Goal: Task Accomplishment & Management: Manage account settings

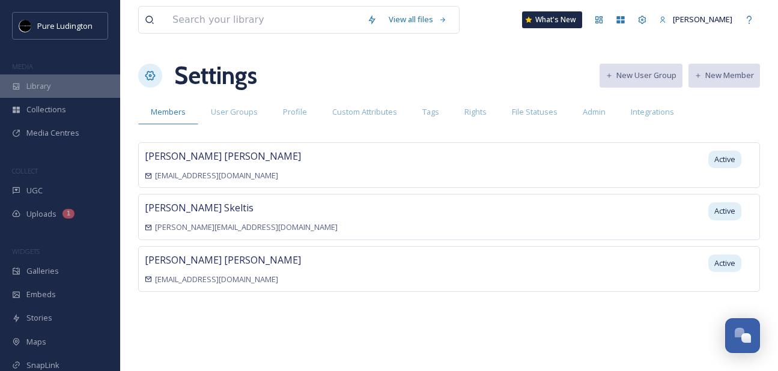
click at [43, 86] on span "Library" at bounding box center [38, 85] width 24 height 11
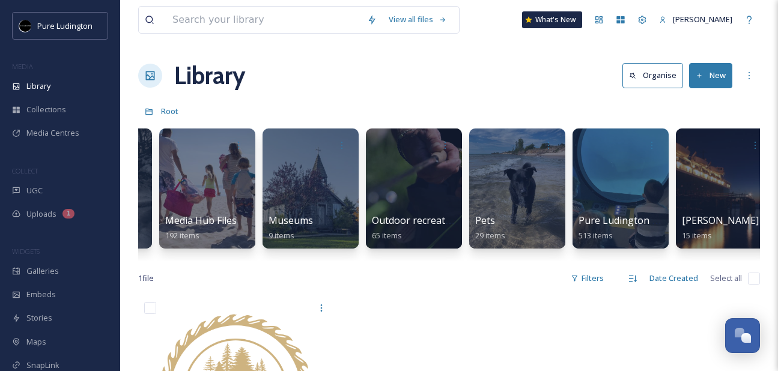
scroll to position [0, 1857]
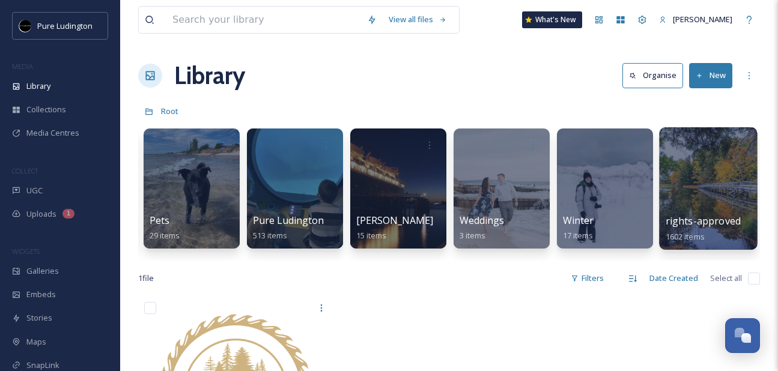
click at [696, 180] on div at bounding box center [708, 188] width 98 height 122
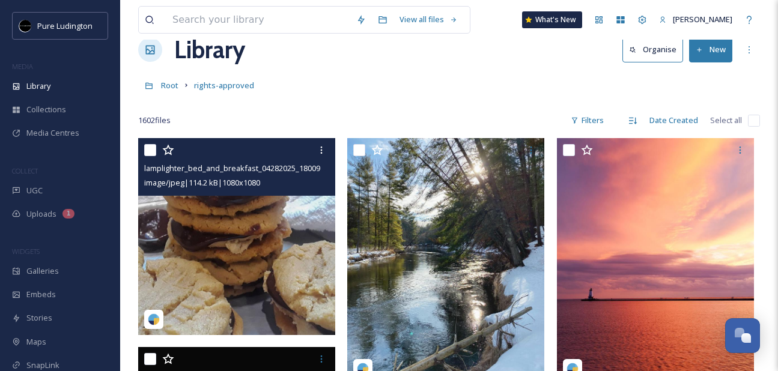
scroll to position [31, 0]
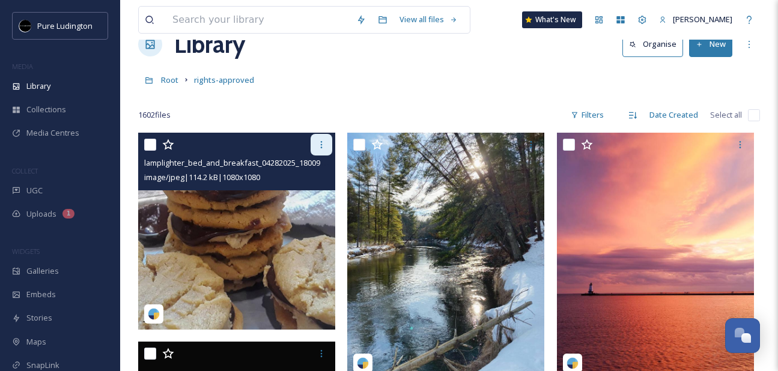
click at [317, 147] on icon at bounding box center [321, 145] width 10 height 10
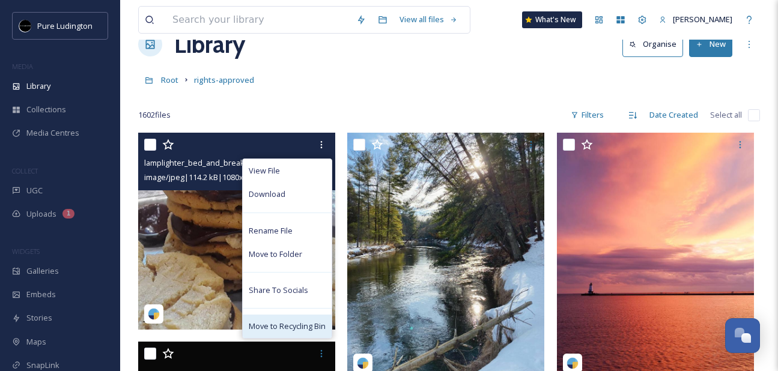
click at [284, 323] on span "Move to Recycling Bin" at bounding box center [287, 326] width 77 height 11
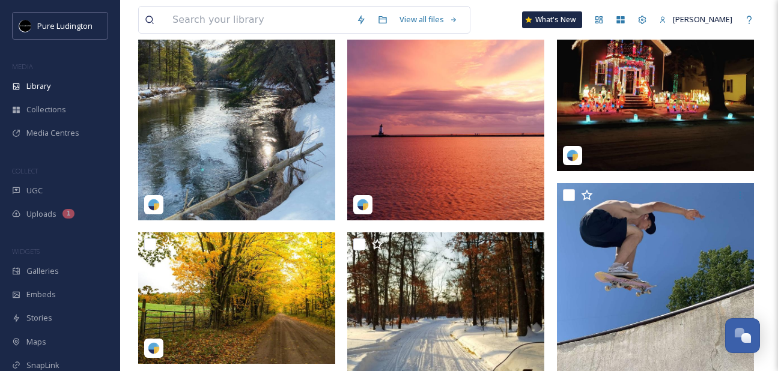
scroll to position [190, 0]
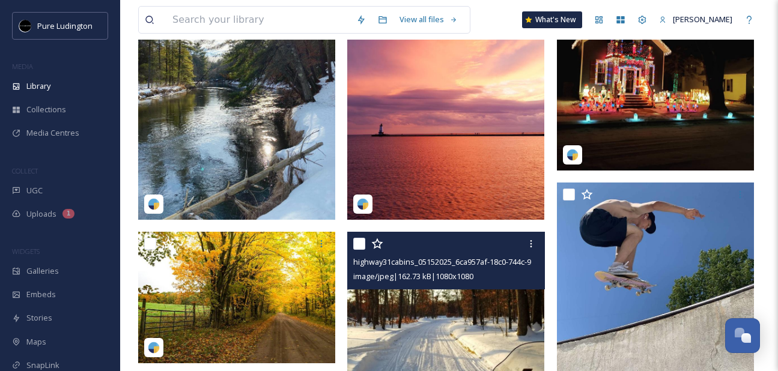
click at [360, 243] on input "checkbox" at bounding box center [359, 244] width 12 height 12
checkbox input "true"
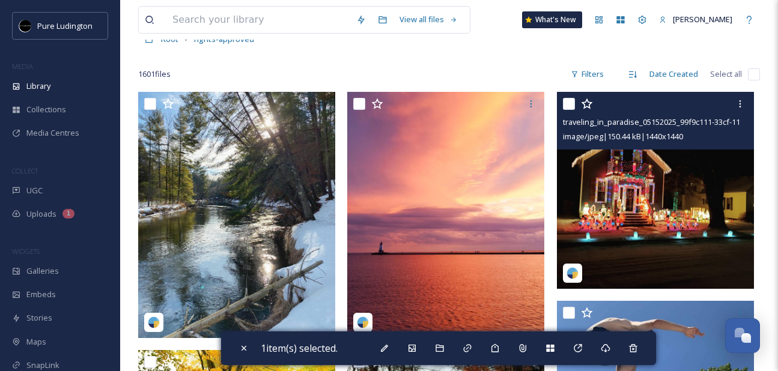
scroll to position [38, 0]
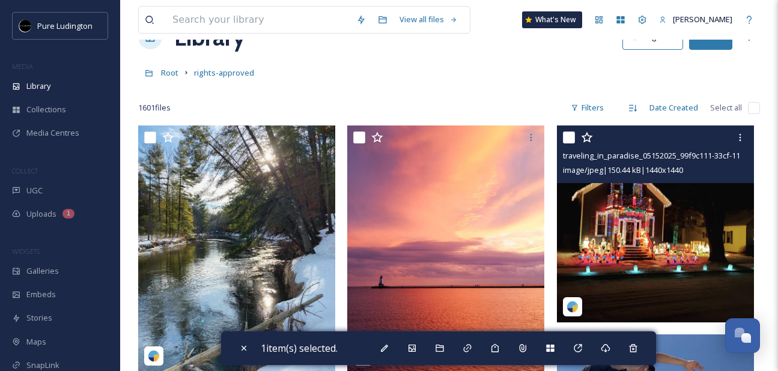
click at [569, 134] on input "checkbox" at bounding box center [569, 138] width 12 height 12
checkbox input "true"
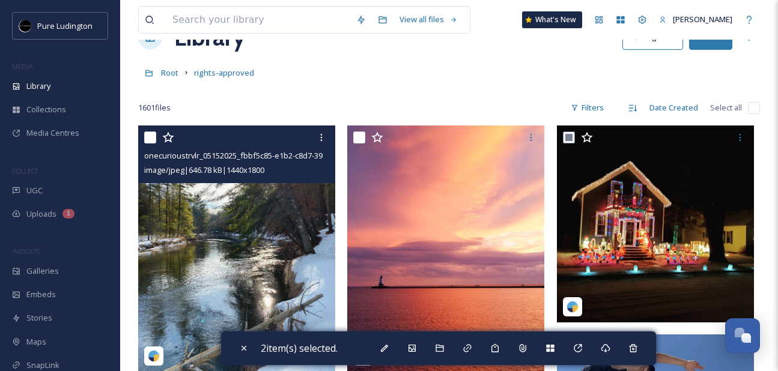
click at [153, 136] on input "checkbox" at bounding box center [150, 138] width 12 height 12
checkbox input "true"
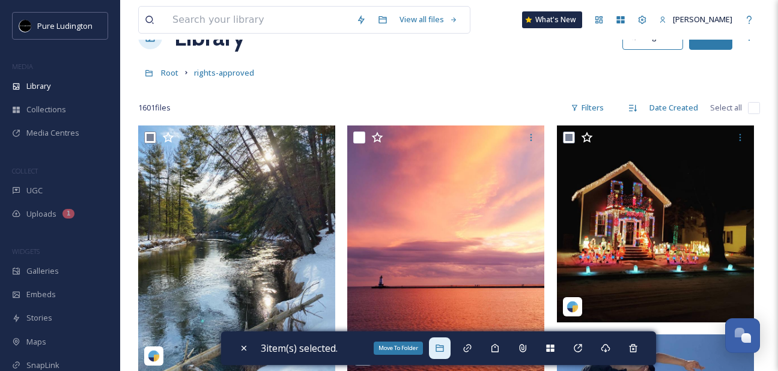
click at [439, 350] on icon at bounding box center [439, 348] width 8 height 7
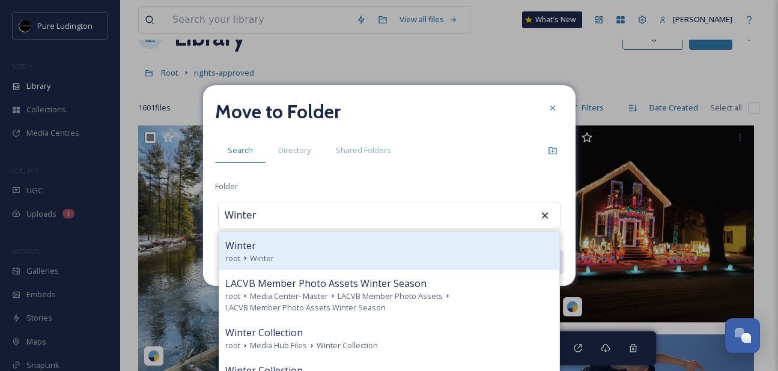
type input "Winter"
click at [372, 235] on div "Winter root Winter" at bounding box center [389, 251] width 340 height 38
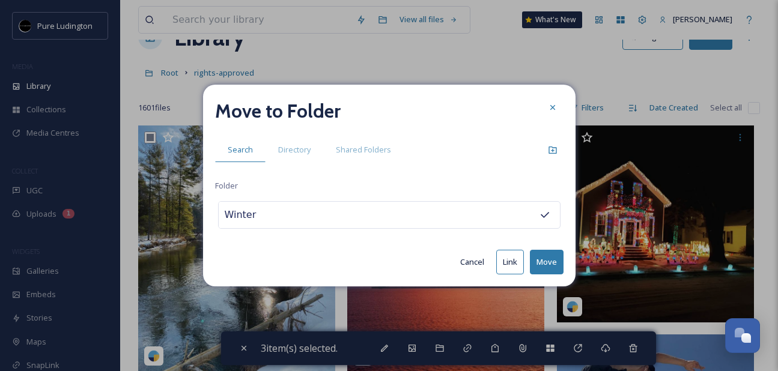
click at [540, 257] on button "Move" at bounding box center [547, 262] width 34 height 25
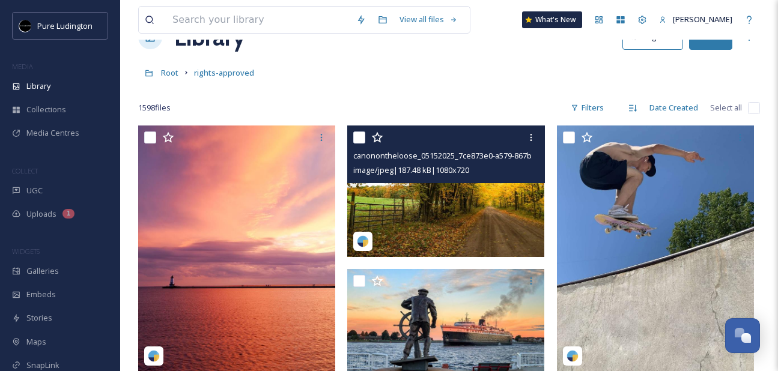
click at [357, 138] on input "checkbox" at bounding box center [359, 138] width 12 height 12
checkbox input "true"
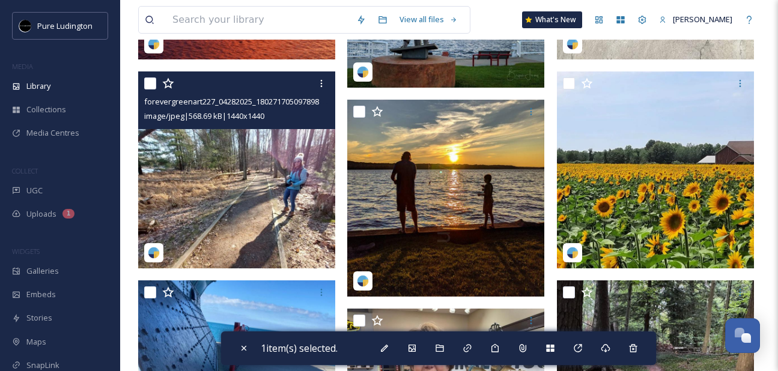
scroll to position [350, 0]
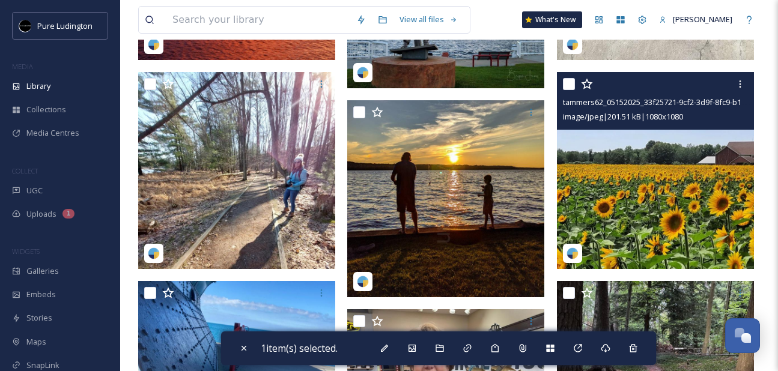
click at [566, 80] on input "checkbox" at bounding box center [569, 84] width 12 height 12
checkbox input "true"
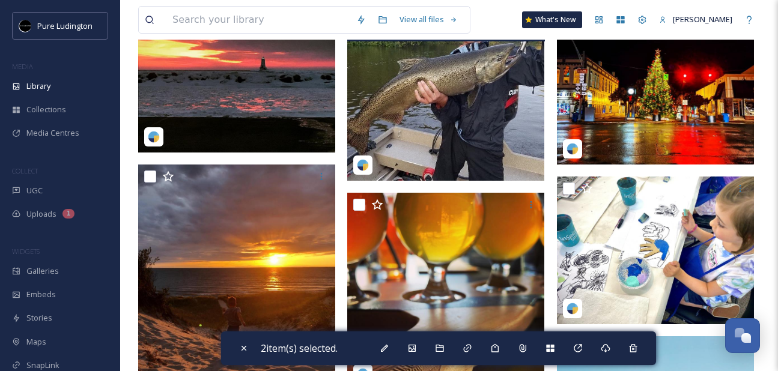
scroll to position [1289, 0]
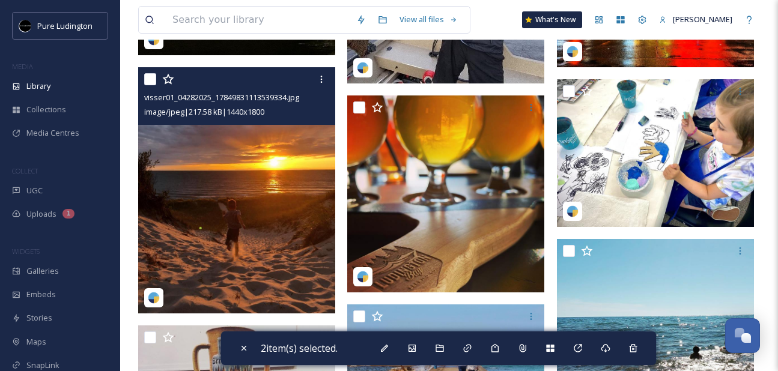
click at [148, 76] on input "checkbox" at bounding box center [150, 79] width 12 height 12
checkbox input "true"
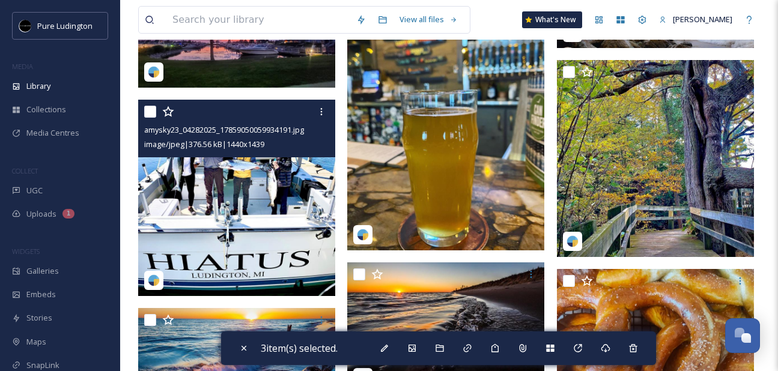
scroll to position [2161, 0]
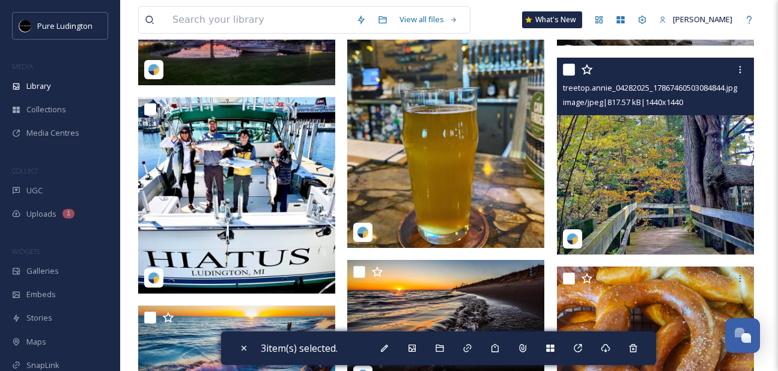
click at [570, 72] on input "checkbox" at bounding box center [569, 70] width 12 height 12
checkbox input "true"
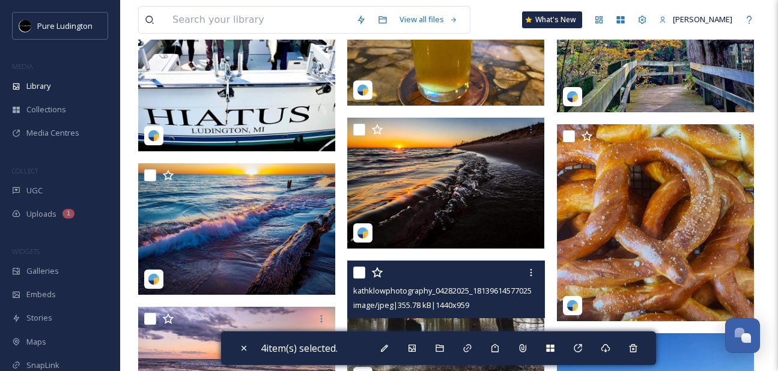
scroll to position [2306, 0]
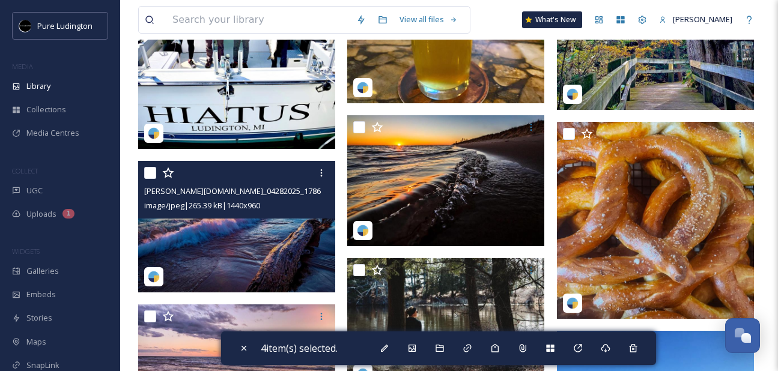
click at [285, 255] on img at bounding box center [236, 227] width 197 height 132
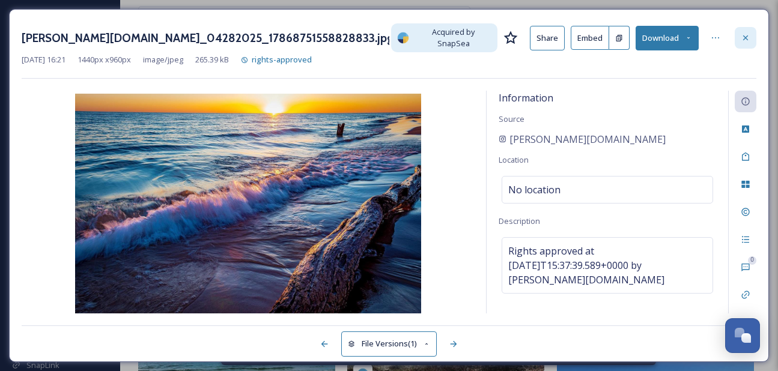
click at [743, 36] on icon at bounding box center [745, 38] width 10 height 10
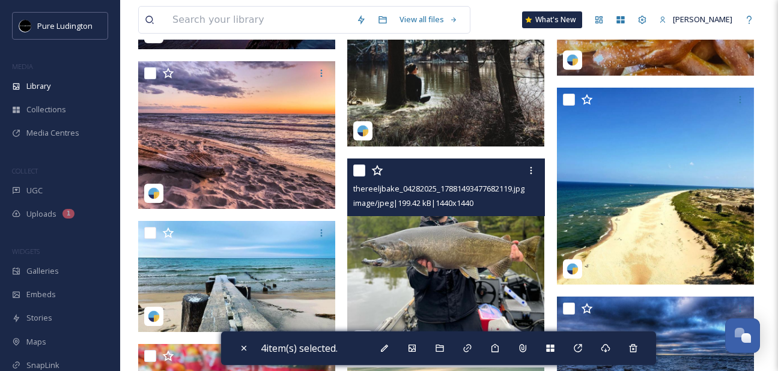
scroll to position [2612, 0]
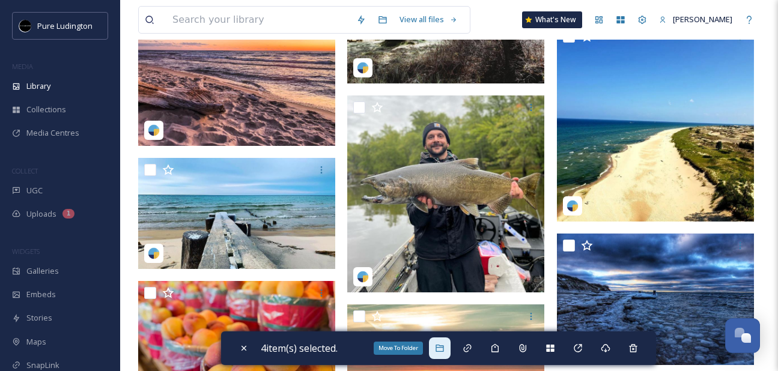
click at [440, 347] on icon at bounding box center [439, 348] width 8 height 7
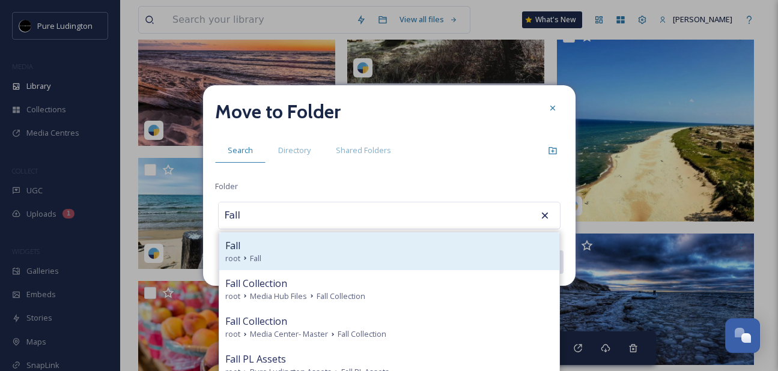
type input "Fall"
click at [334, 237] on div "Fall root Fall" at bounding box center [389, 251] width 340 height 38
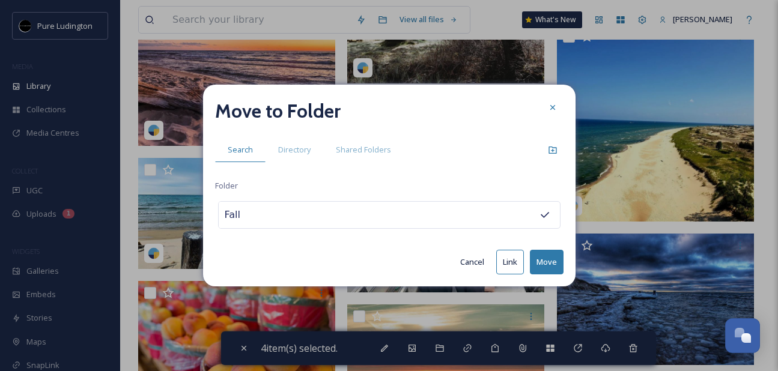
click at [543, 258] on button "Move" at bounding box center [547, 262] width 34 height 25
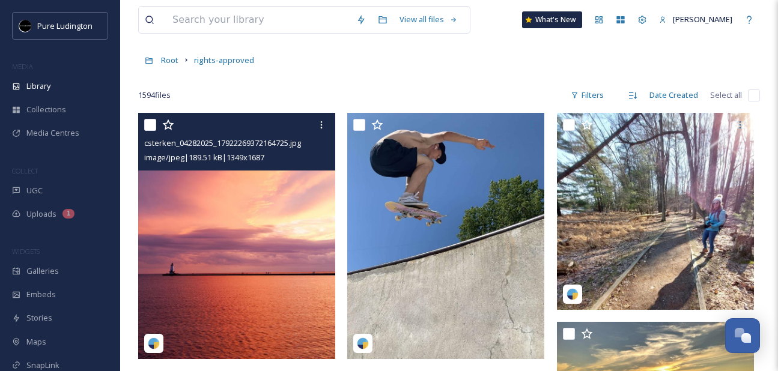
scroll to position [53, 0]
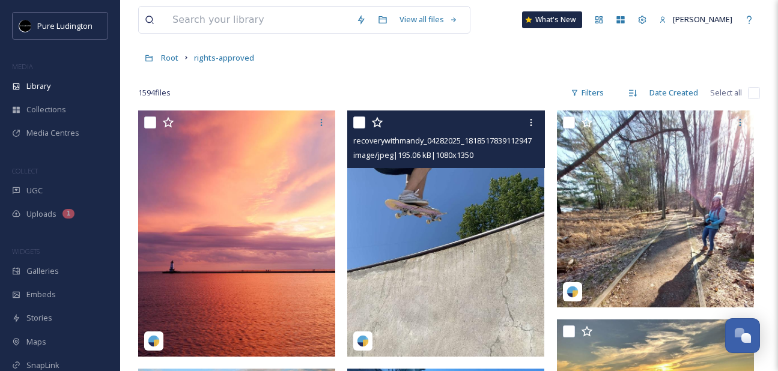
click at [354, 122] on input "checkbox" at bounding box center [359, 122] width 12 height 12
checkbox input "true"
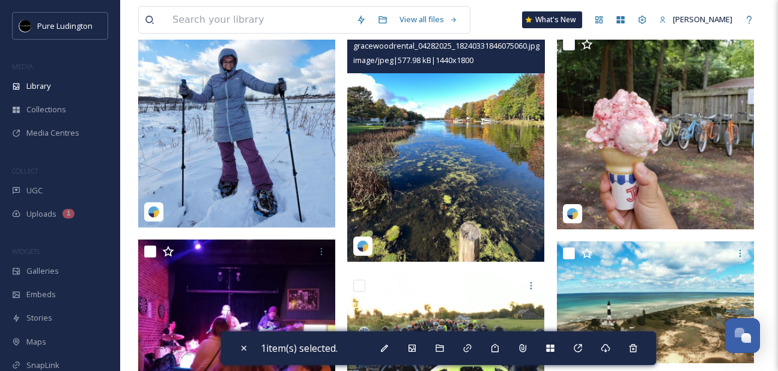
scroll to position [3496, 0]
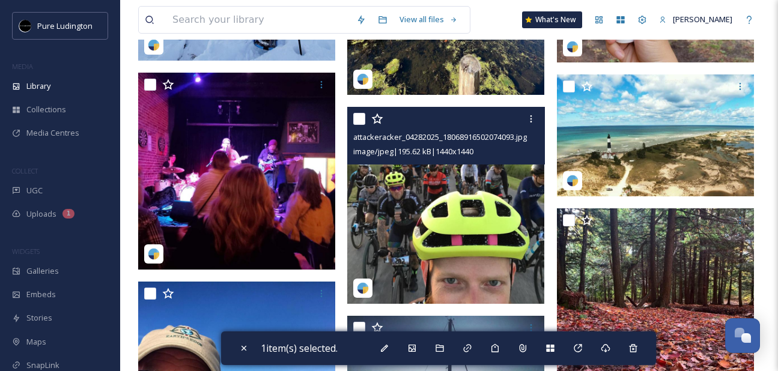
click at [362, 115] on input "checkbox" at bounding box center [359, 119] width 12 height 12
checkbox input "true"
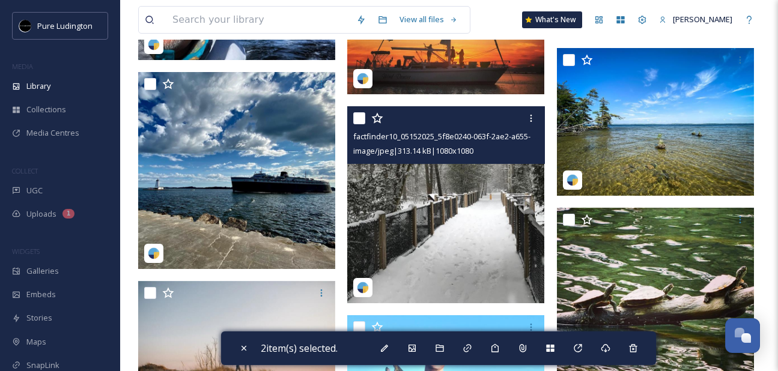
scroll to position [3687, 0]
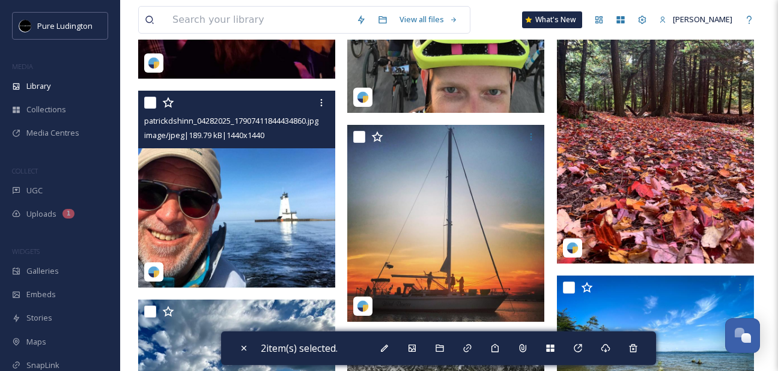
click at [151, 102] on input "checkbox" at bounding box center [150, 103] width 12 height 12
checkbox input "true"
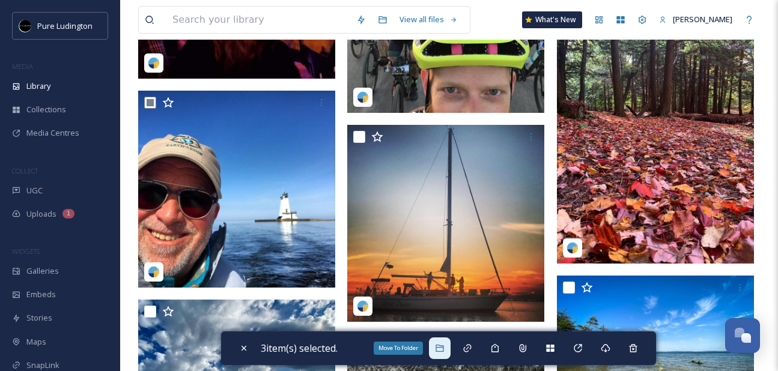
click at [435, 342] on div "Move To Folder" at bounding box center [440, 348] width 22 height 22
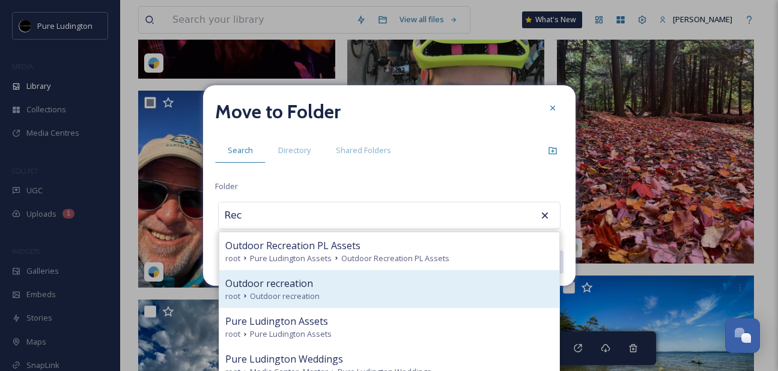
click at [317, 285] on div "Outdoor recreation" at bounding box center [389, 283] width 328 height 14
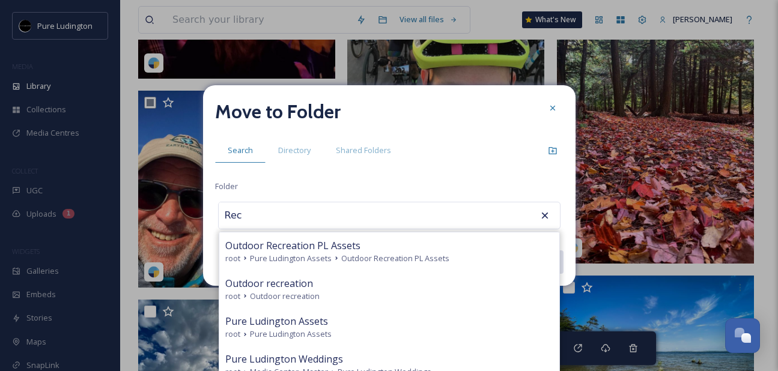
type input "Outdoor recreation"
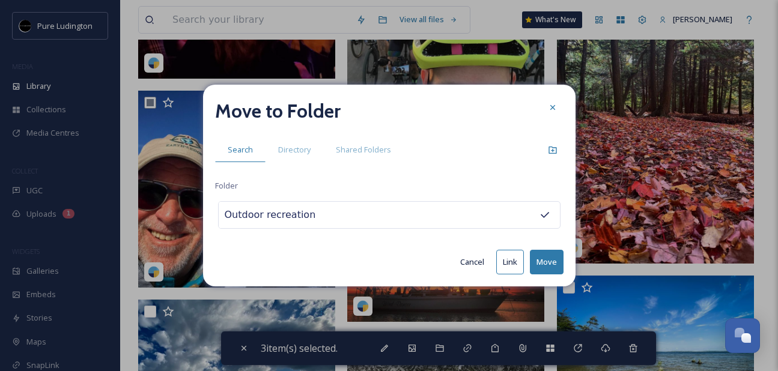
click at [548, 262] on button "Move" at bounding box center [547, 262] width 34 height 25
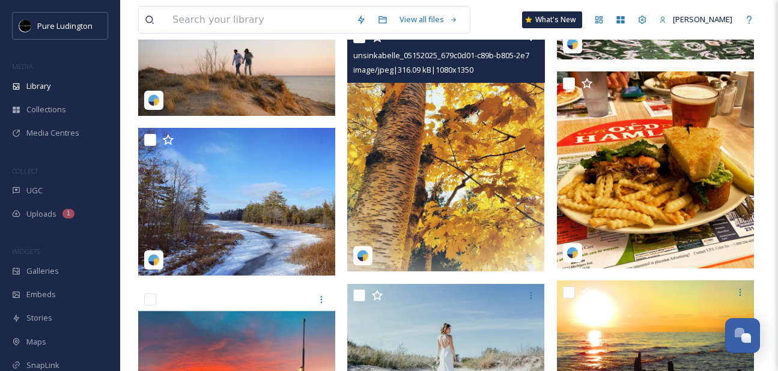
scroll to position [4127, 0]
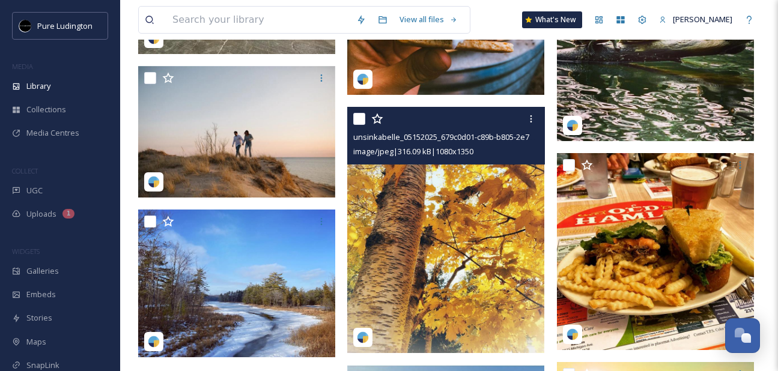
click at [358, 119] on input "checkbox" at bounding box center [359, 119] width 12 height 12
checkbox input "true"
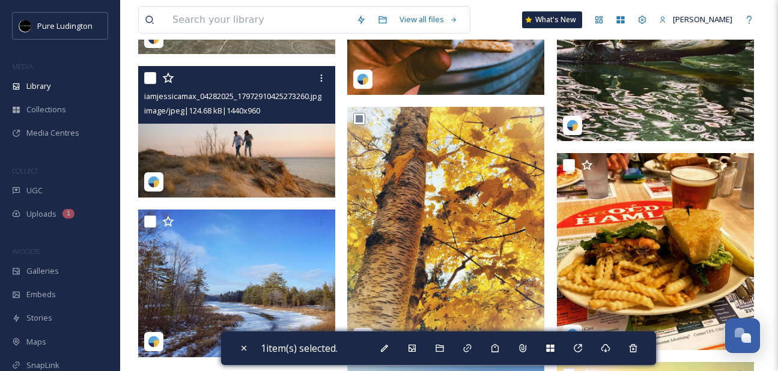
click at [149, 77] on input "checkbox" at bounding box center [150, 78] width 12 height 12
checkbox input "true"
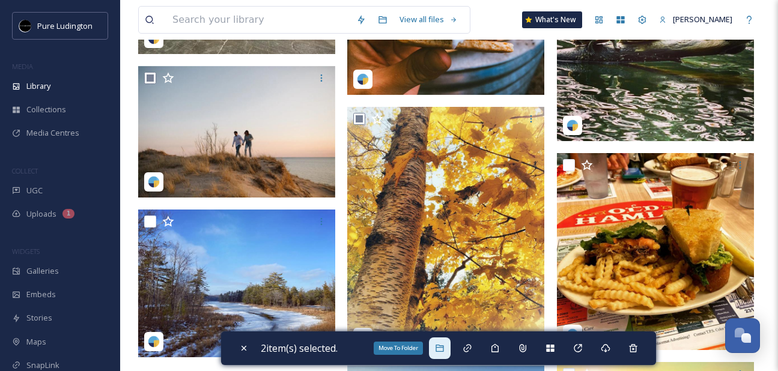
click at [444, 343] on icon at bounding box center [440, 348] width 10 height 10
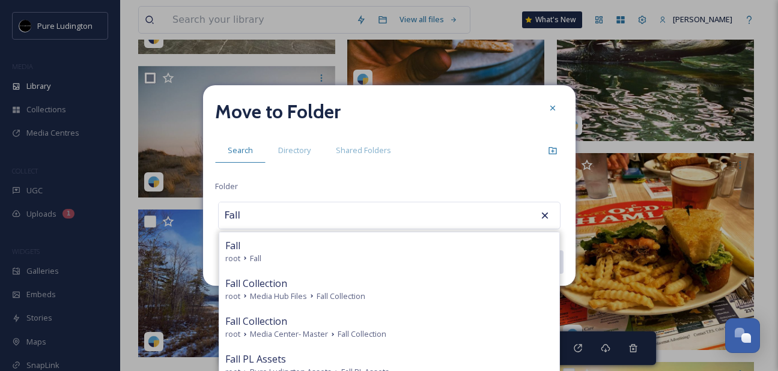
type input "Fall"
click at [393, 235] on div "Fall root Fall" at bounding box center [389, 251] width 340 height 38
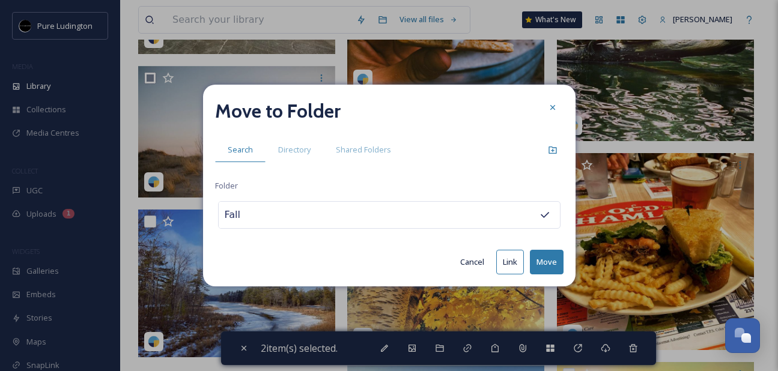
click at [540, 253] on button "Move" at bounding box center [547, 262] width 34 height 25
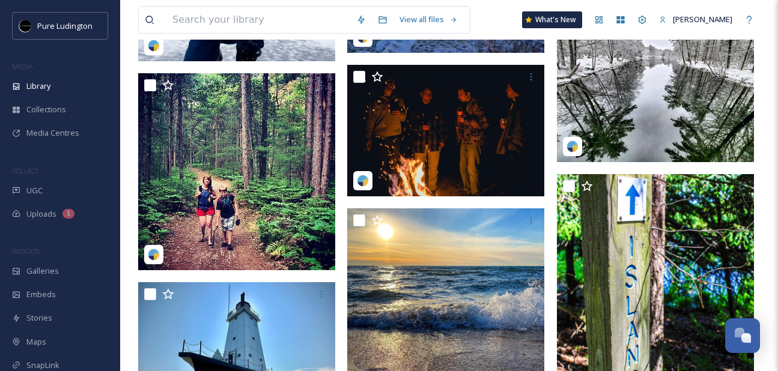
scroll to position [5140, 0]
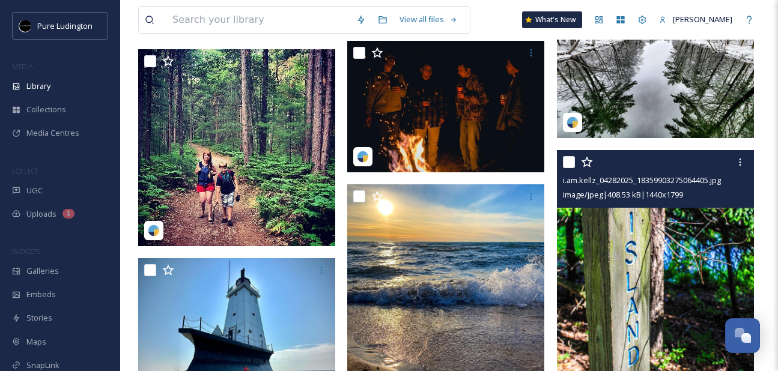
click at [570, 160] on input "checkbox" at bounding box center [569, 162] width 12 height 12
checkbox input "true"
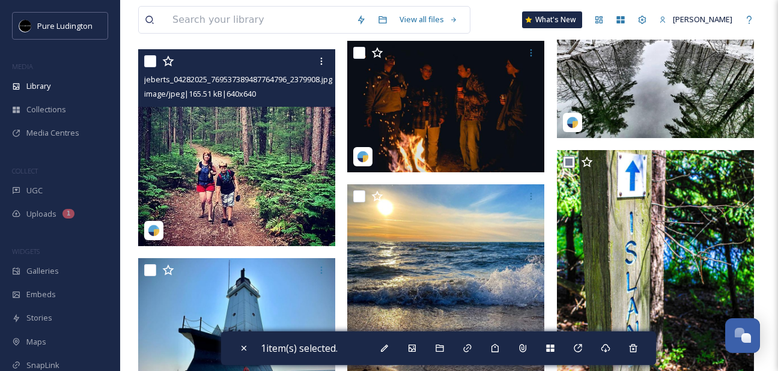
click at [152, 61] on input "checkbox" at bounding box center [150, 61] width 12 height 12
checkbox input "true"
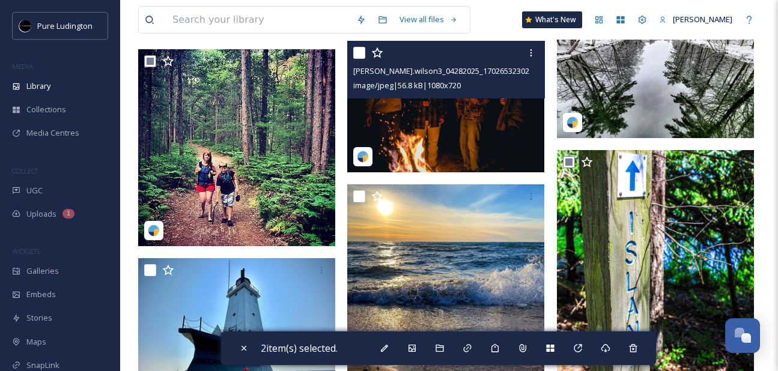
click at [359, 53] on input "checkbox" at bounding box center [359, 53] width 12 height 12
checkbox input "true"
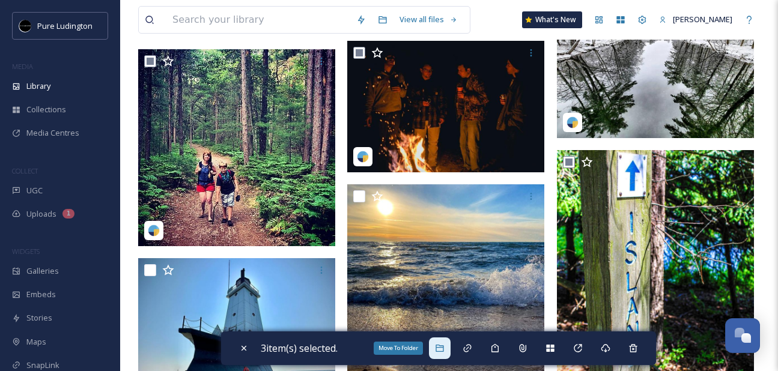
click at [443, 346] on icon at bounding box center [440, 348] width 10 height 10
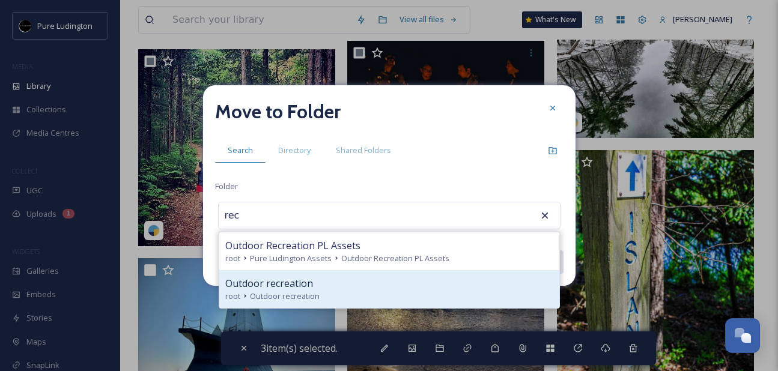
click at [387, 287] on div "Outdoor recreation" at bounding box center [389, 283] width 328 height 14
type input "Outdoor recreation"
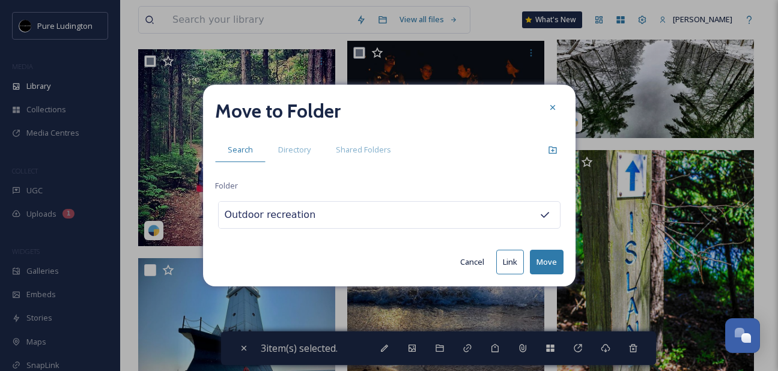
click at [535, 261] on button "Move" at bounding box center [547, 262] width 34 height 25
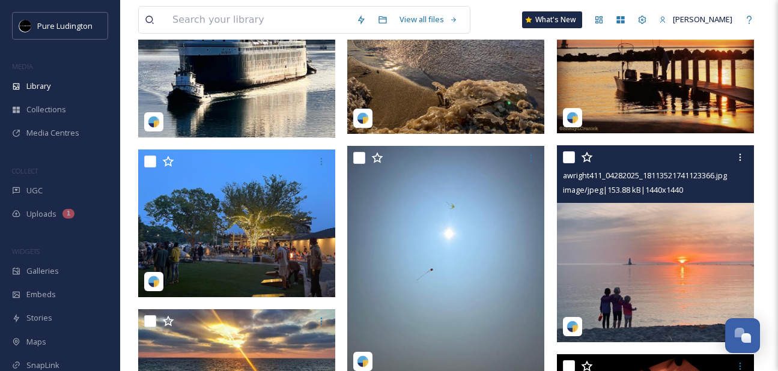
scroll to position [5252, 0]
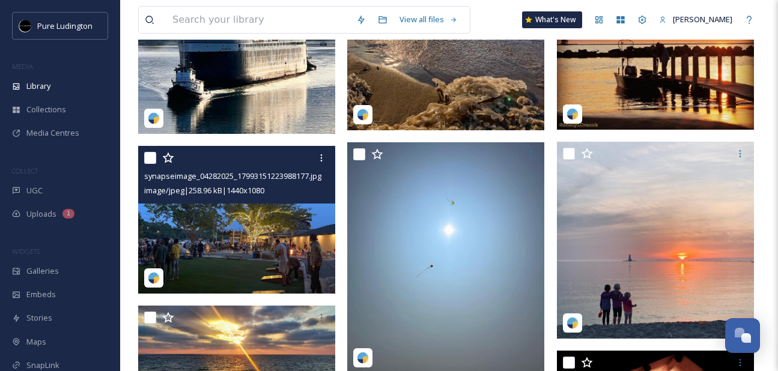
click at [147, 161] on input "checkbox" at bounding box center [150, 158] width 12 height 12
checkbox input "true"
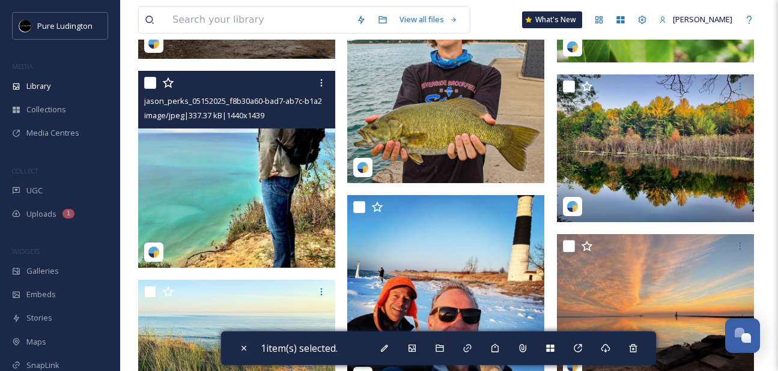
scroll to position [6031, 0]
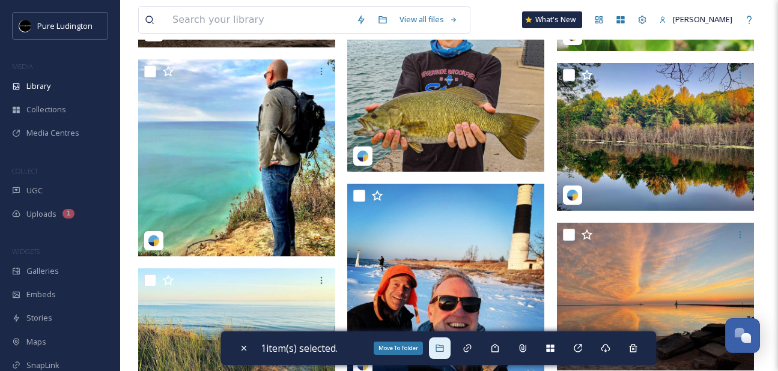
click at [444, 351] on icon at bounding box center [440, 348] width 10 height 10
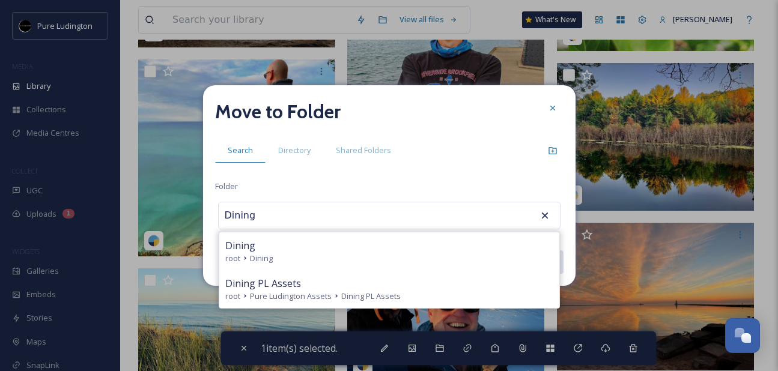
type input "Dining"
click at [358, 240] on div "Dining" at bounding box center [389, 245] width 328 height 14
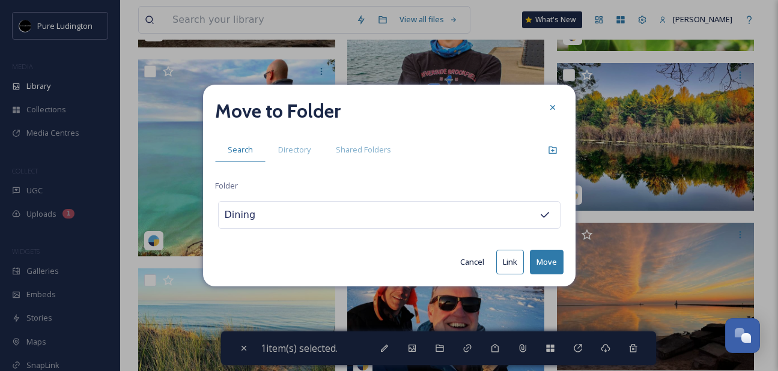
click at [547, 262] on button "Move" at bounding box center [547, 262] width 34 height 25
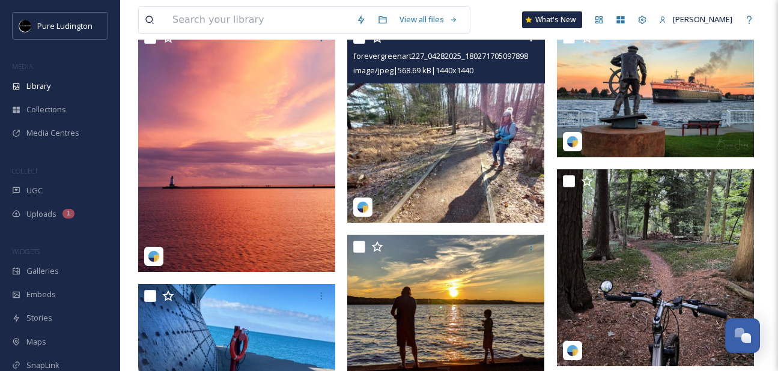
scroll to position [144, 0]
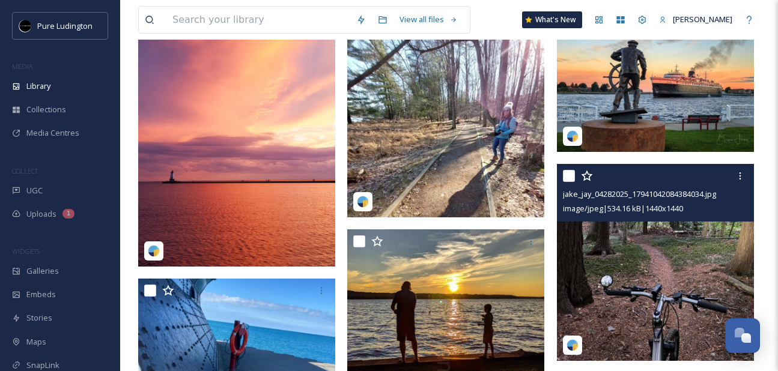
click at [567, 171] on input "checkbox" at bounding box center [569, 176] width 12 height 12
checkbox input "true"
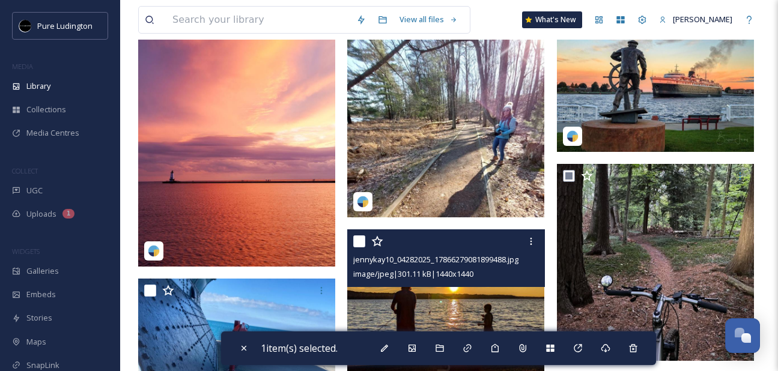
click at [357, 243] on input "checkbox" at bounding box center [359, 241] width 12 height 12
checkbox input "true"
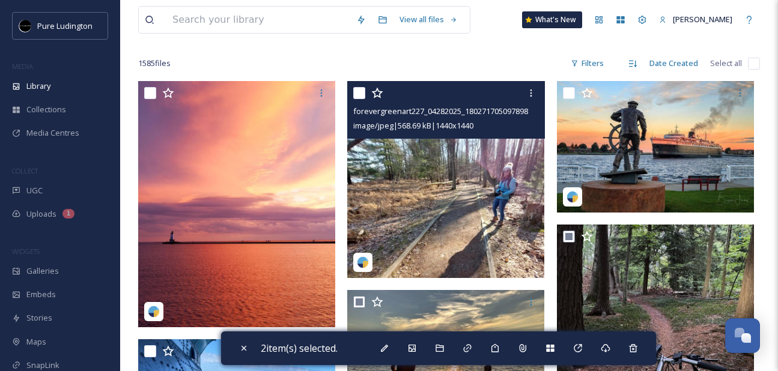
scroll to position [72, 0]
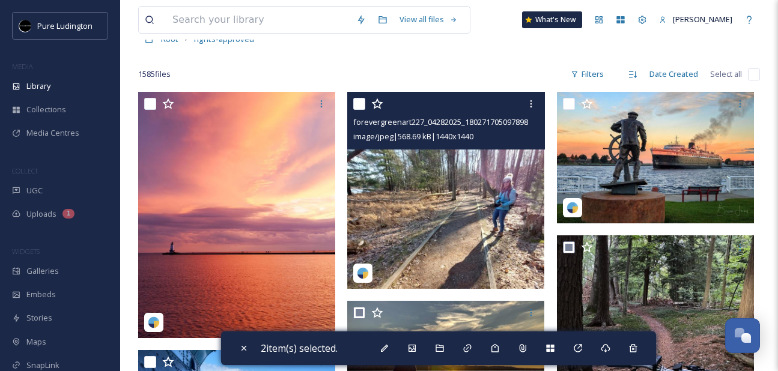
click at [357, 106] on input "checkbox" at bounding box center [359, 104] width 12 height 12
checkbox input "true"
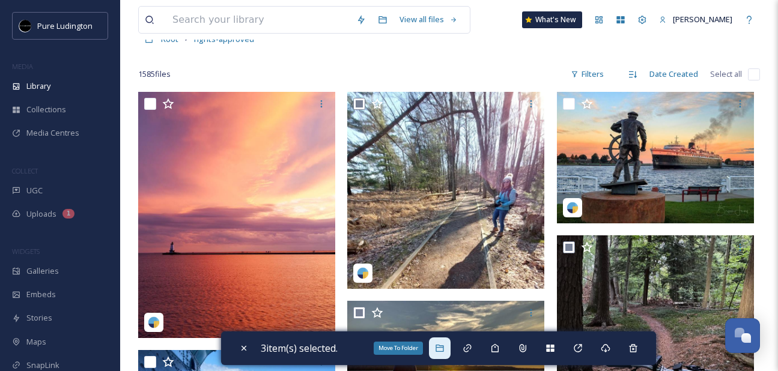
click at [444, 342] on div "Move To Folder" at bounding box center [440, 348] width 22 height 22
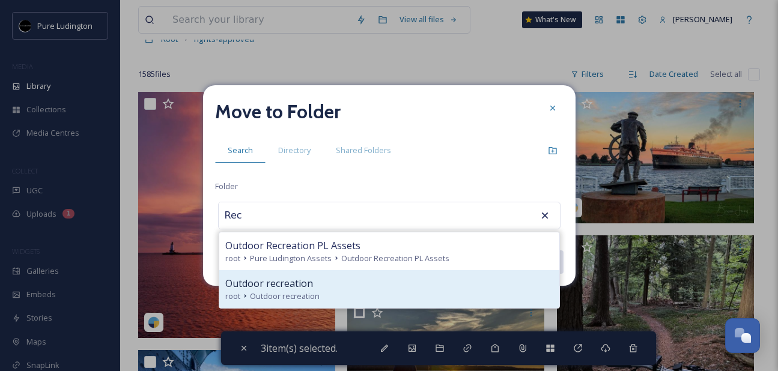
click at [282, 281] on span "Outdoor recreation" at bounding box center [269, 283] width 88 height 14
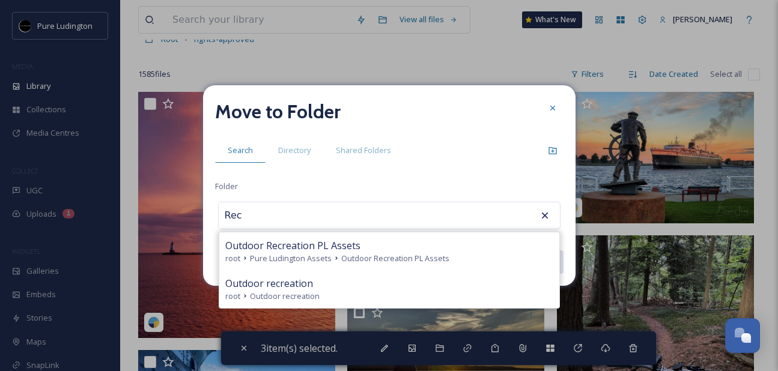
type input "Outdoor recreation"
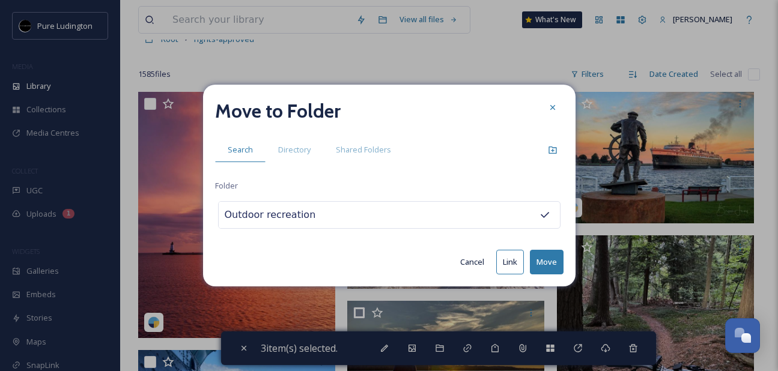
click at [537, 262] on button "Move" at bounding box center [547, 262] width 34 height 25
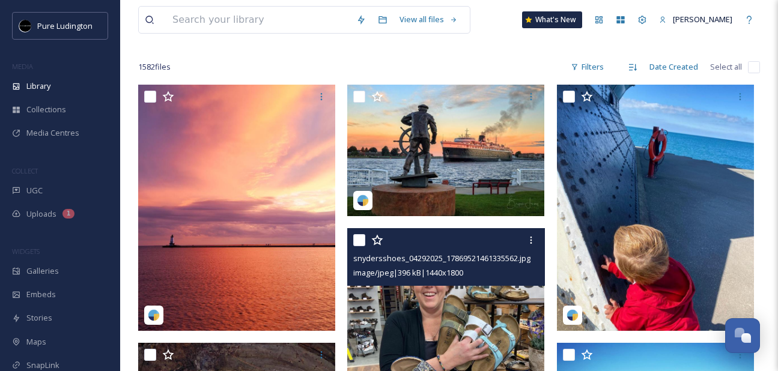
scroll to position [80, 0]
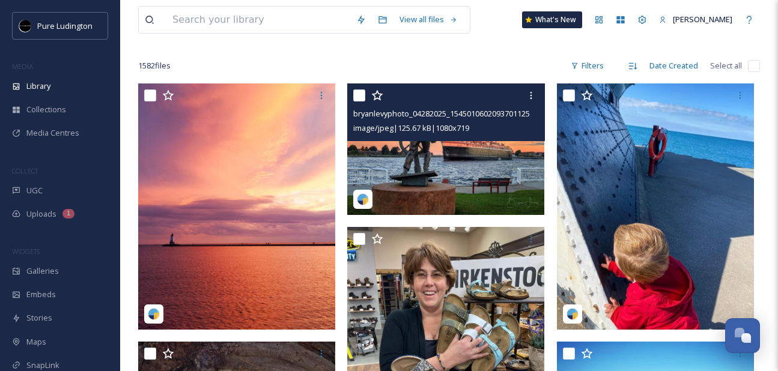
click at [356, 94] on input "checkbox" at bounding box center [359, 95] width 12 height 12
checkbox input "true"
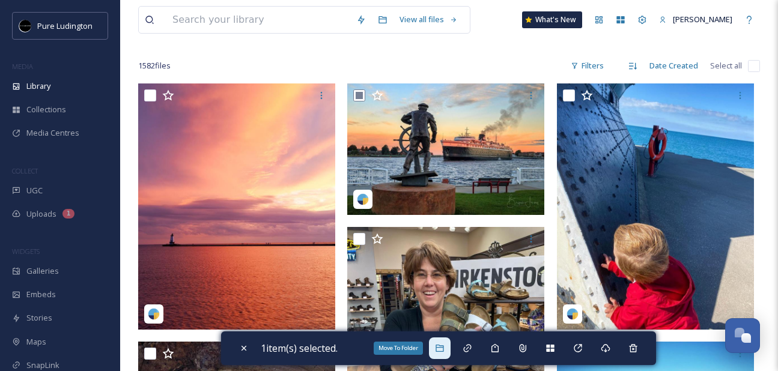
click at [443, 343] on icon at bounding box center [440, 348] width 10 height 10
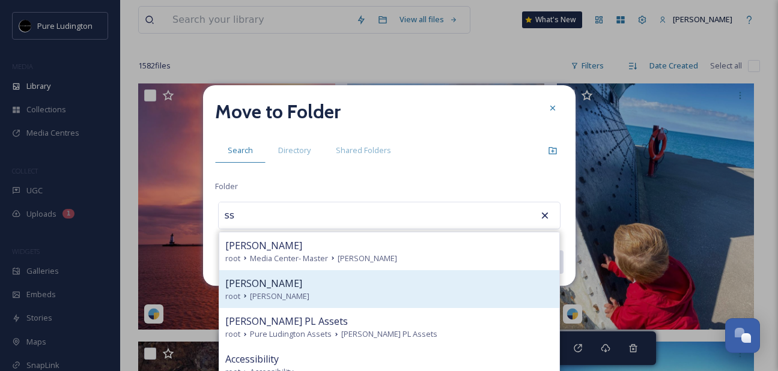
click at [405, 278] on div "[PERSON_NAME]" at bounding box center [389, 283] width 328 height 14
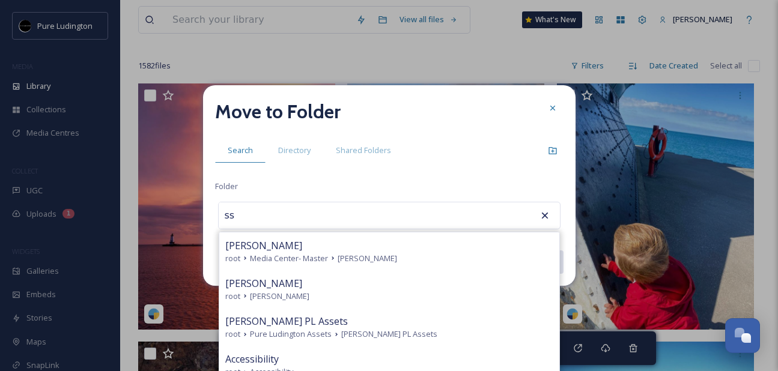
type input "[PERSON_NAME]"
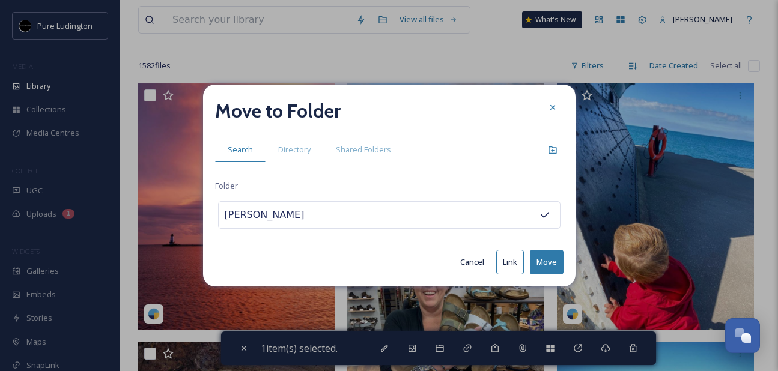
click at [548, 252] on button "Move" at bounding box center [547, 262] width 34 height 25
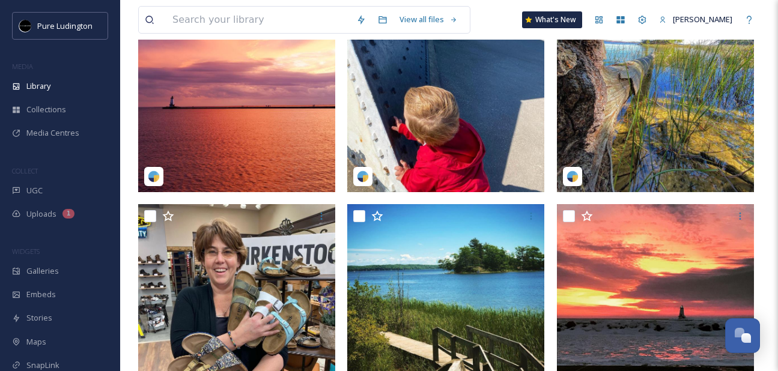
scroll to position [69, 0]
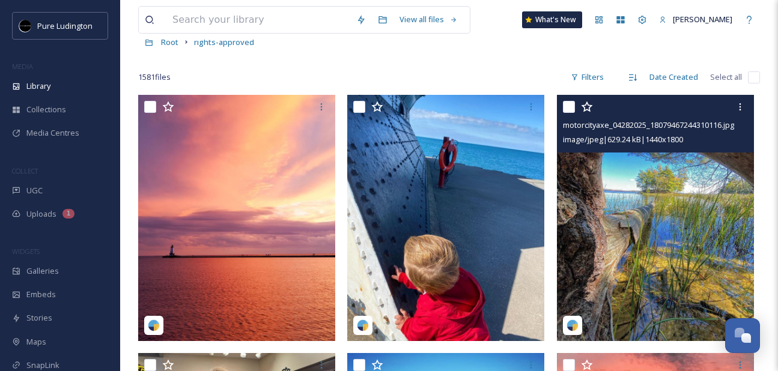
click at [567, 109] on input "checkbox" at bounding box center [569, 107] width 12 height 12
checkbox input "true"
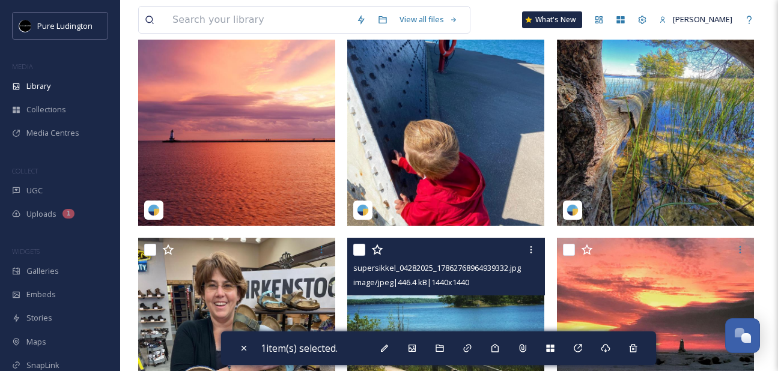
scroll to position [238, 0]
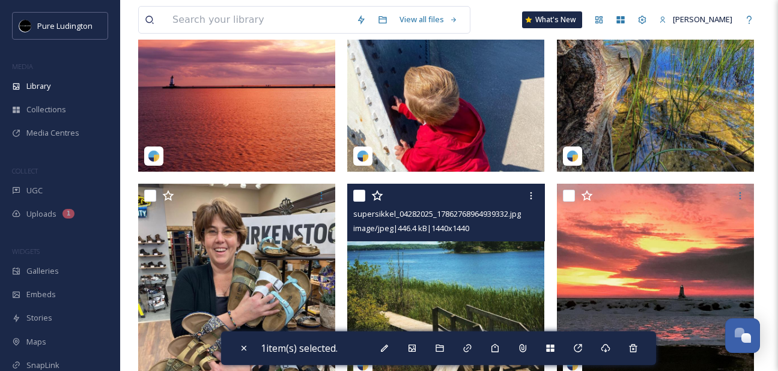
click at [355, 195] on input "checkbox" at bounding box center [359, 196] width 12 height 12
checkbox input "true"
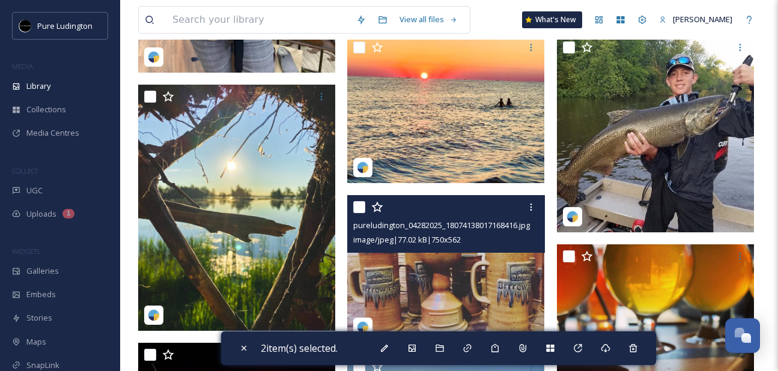
scroll to position [589, 0]
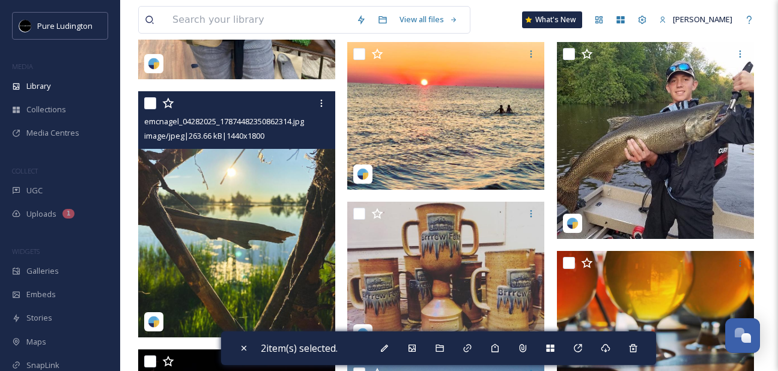
click at [152, 103] on input "checkbox" at bounding box center [150, 103] width 12 height 12
checkbox input "true"
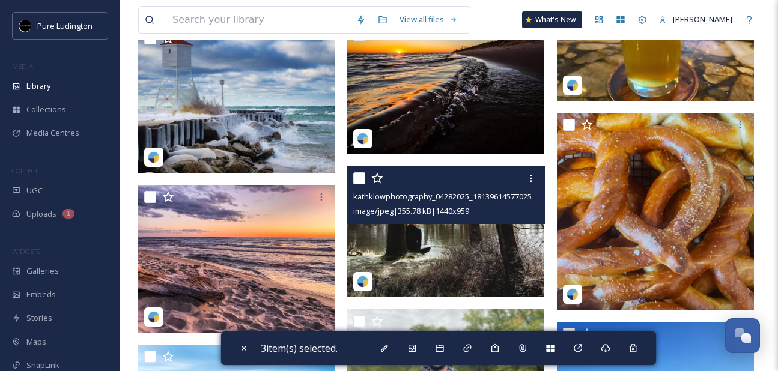
scroll to position [1762, 0]
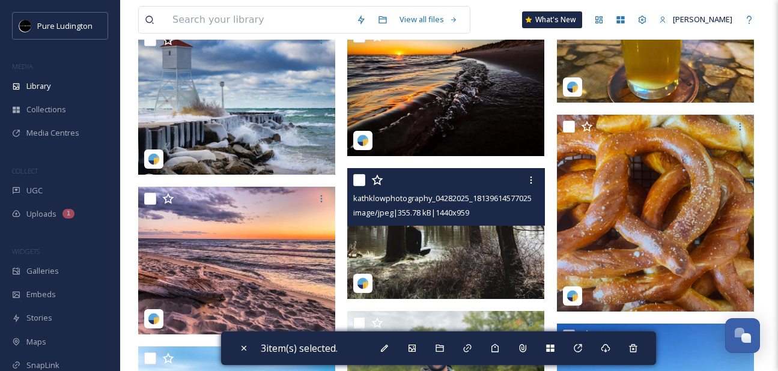
click at [357, 183] on input "checkbox" at bounding box center [359, 180] width 12 height 12
checkbox input "true"
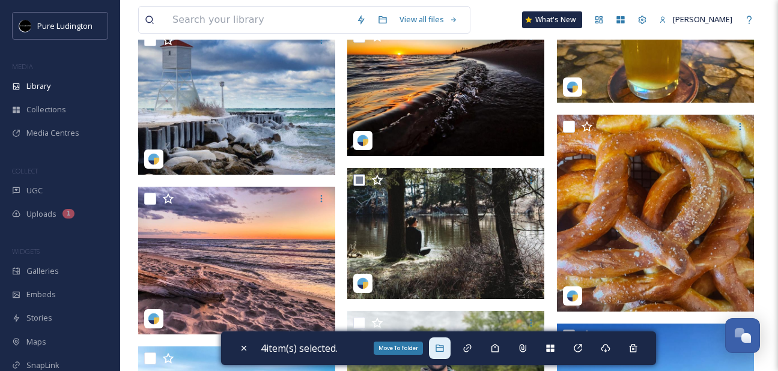
click at [440, 347] on icon at bounding box center [439, 348] width 8 height 7
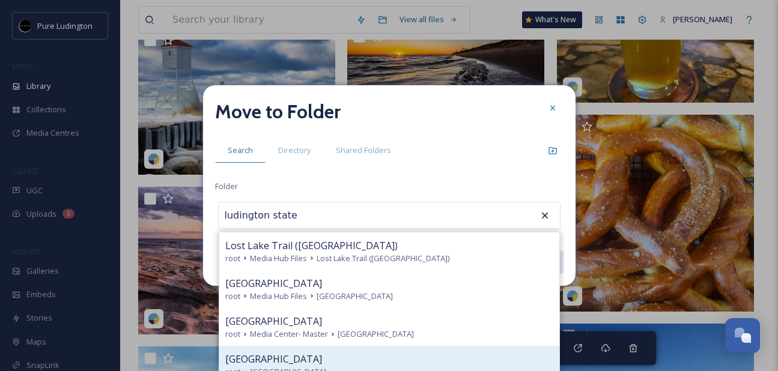
scroll to position [48, 0]
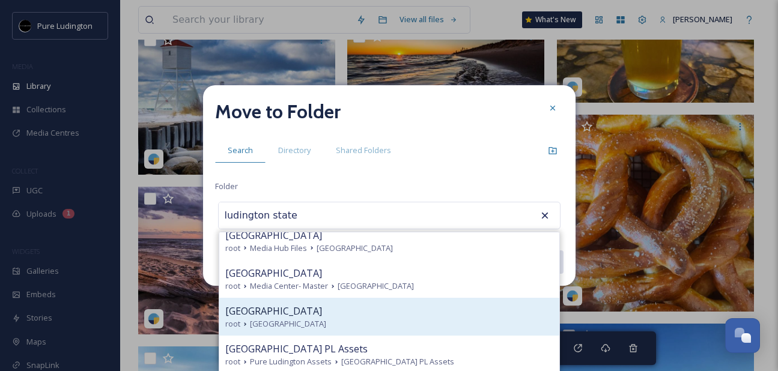
click at [431, 318] on div "root [GEOGRAPHIC_DATA]" at bounding box center [389, 323] width 328 height 11
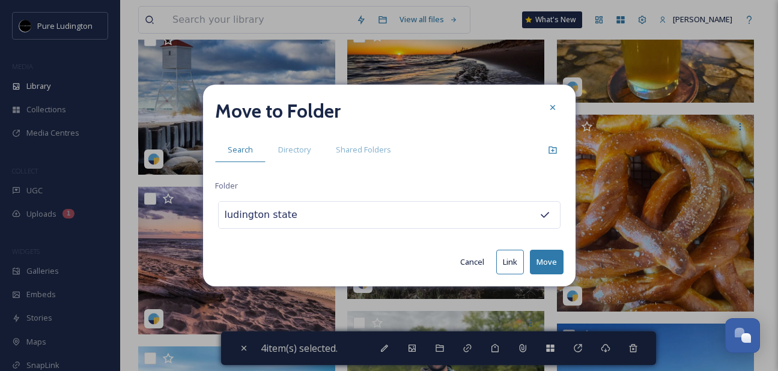
type input "[GEOGRAPHIC_DATA]"
click at [542, 262] on button "Move" at bounding box center [547, 262] width 34 height 25
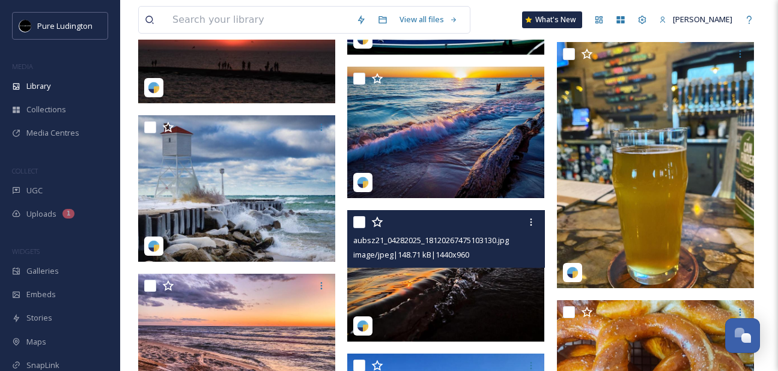
scroll to position [1314, 0]
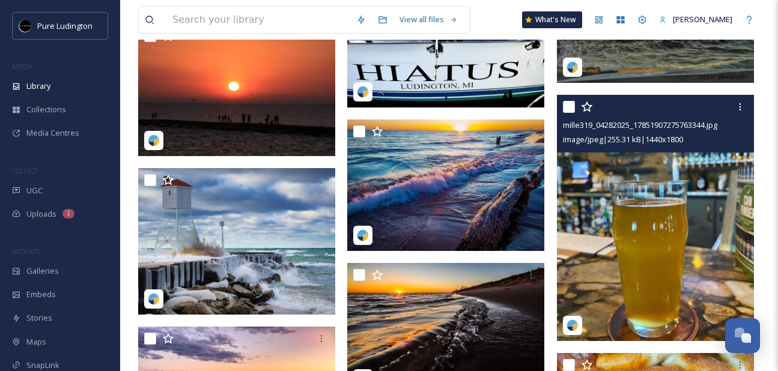
click at [566, 106] on input "checkbox" at bounding box center [569, 107] width 12 height 12
checkbox input "true"
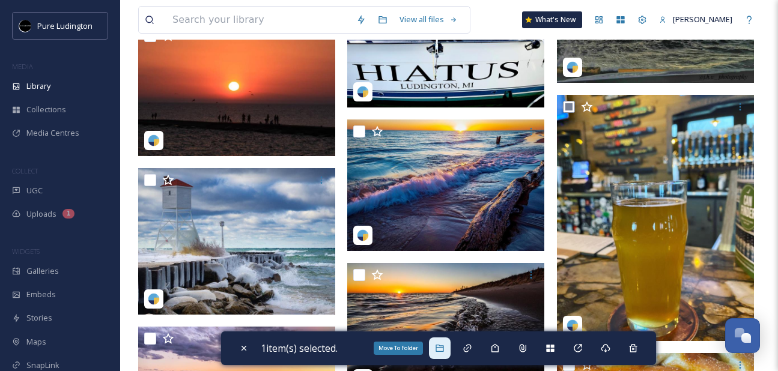
click at [440, 345] on icon at bounding box center [439, 348] width 8 height 7
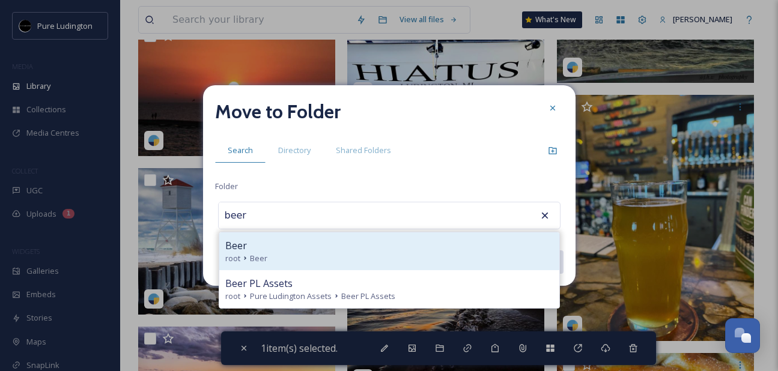
click at [405, 251] on div "Beer" at bounding box center [389, 245] width 328 height 14
type input "Beer"
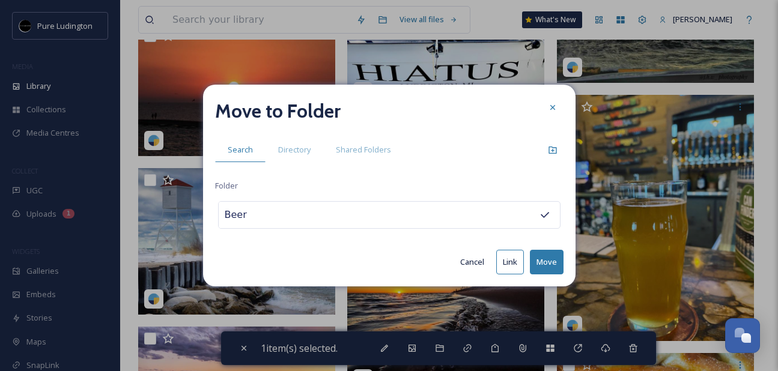
click at [549, 262] on button "Move" at bounding box center [547, 262] width 34 height 25
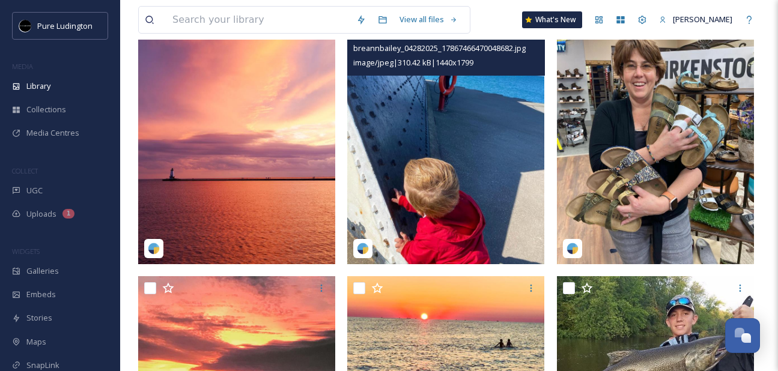
scroll to position [0, 0]
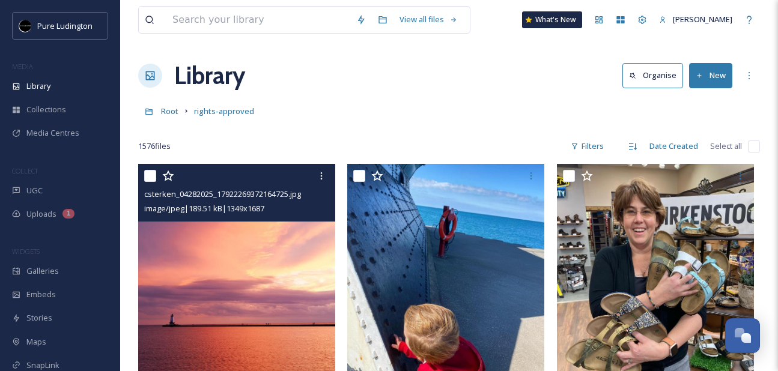
click at [150, 172] on input "checkbox" at bounding box center [150, 176] width 12 height 12
checkbox input "true"
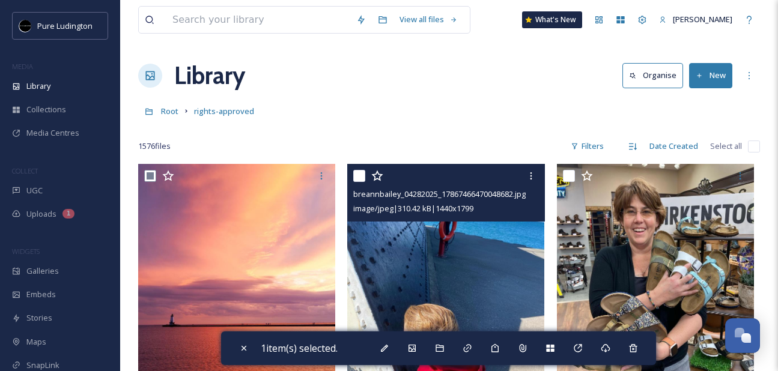
click at [363, 170] on input "checkbox" at bounding box center [359, 176] width 12 height 12
checkbox input "true"
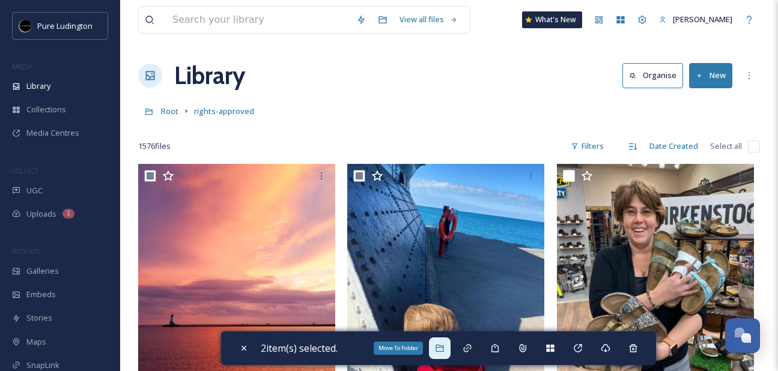
click at [450, 352] on div "Move To Folder" at bounding box center [440, 348] width 22 height 22
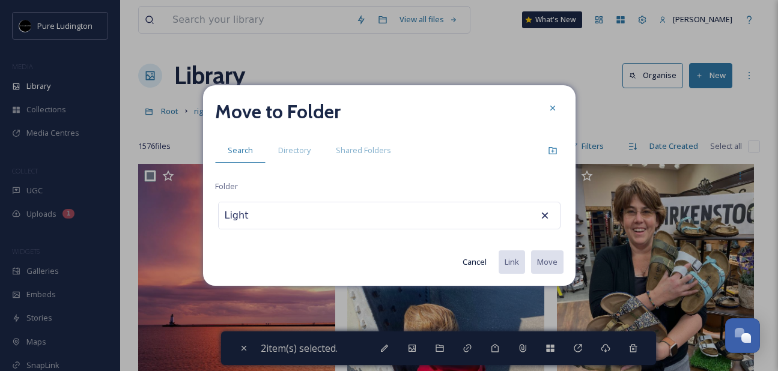
click at [370, 240] on div "Move to Folder Search Directory Shared Folders Folder Light Cancel Link Move" at bounding box center [389, 185] width 372 height 201
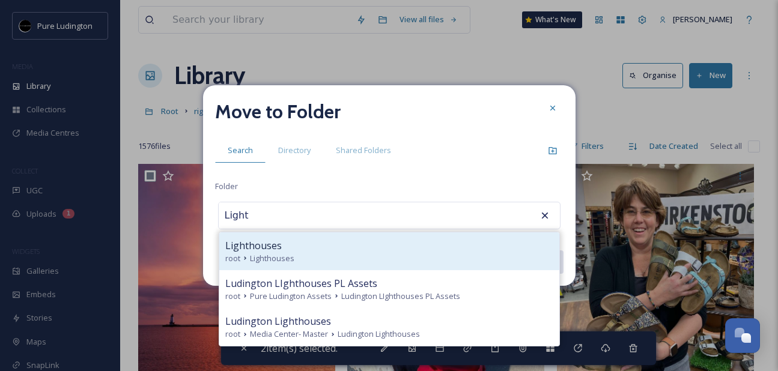
click at [354, 249] on div "Lighthouses" at bounding box center [389, 245] width 328 height 14
type input "Lighthouses"
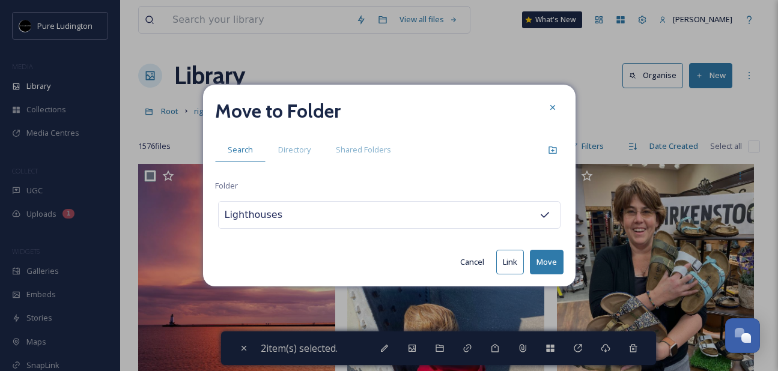
click at [543, 252] on button "Move" at bounding box center [547, 262] width 34 height 25
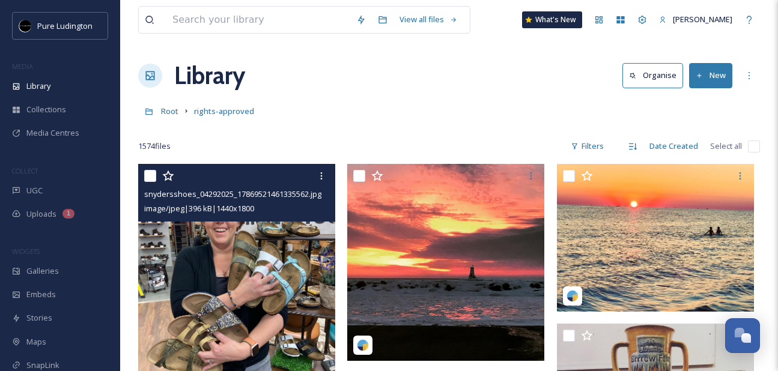
click at [151, 174] on input "checkbox" at bounding box center [150, 176] width 12 height 12
checkbox input "true"
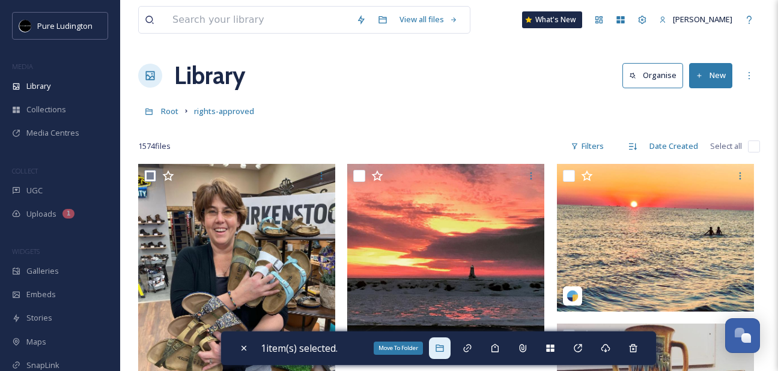
click at [437, 346] on div "Move To Folder" at bounding box center [440, 348] width 22 height 22
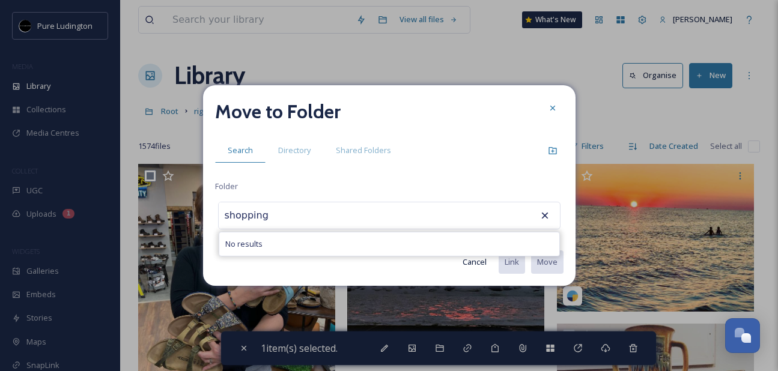
click at [267, 211] on input "shopping" at bounding box center [285, 215] width 132 height 26
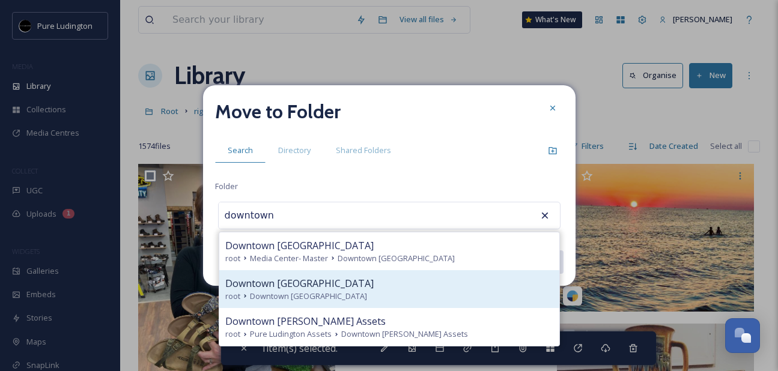
click at [303, 286] on span "Downtown [GEOGRAPHIC_DATA]" at bounding box center [299, 283] width 148 height 14
type input "Downtown [GEOGRAPHIC_DATA]"
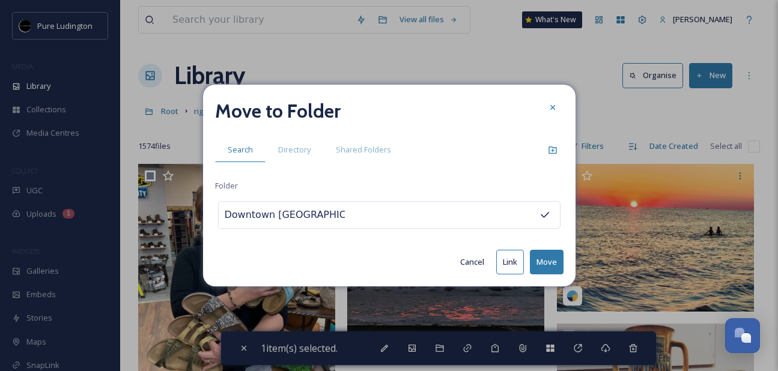
click at [540, 258] on button "Move" at bounding box center [547, 262] width 34 height 25
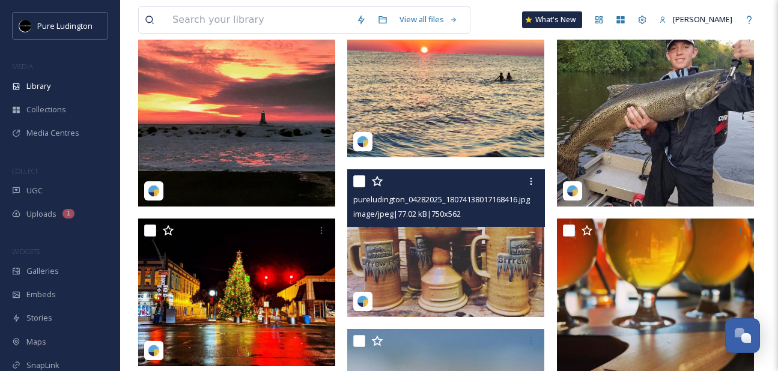
scroll to position [169, 0]
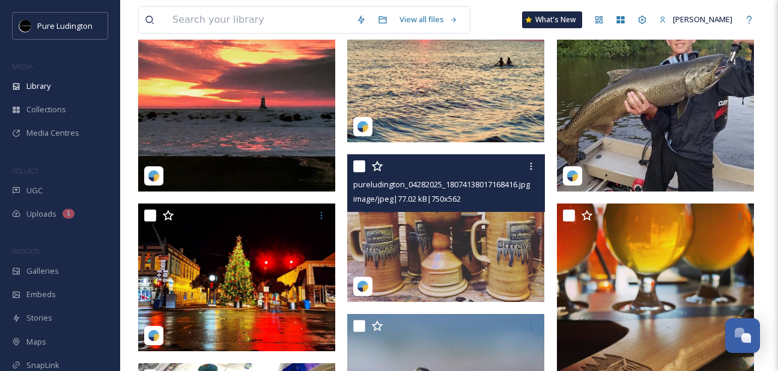
click at [357, 168] on input "checkbox" at bounding box center [359, 166] width 12 height 12
checkbox input "true"
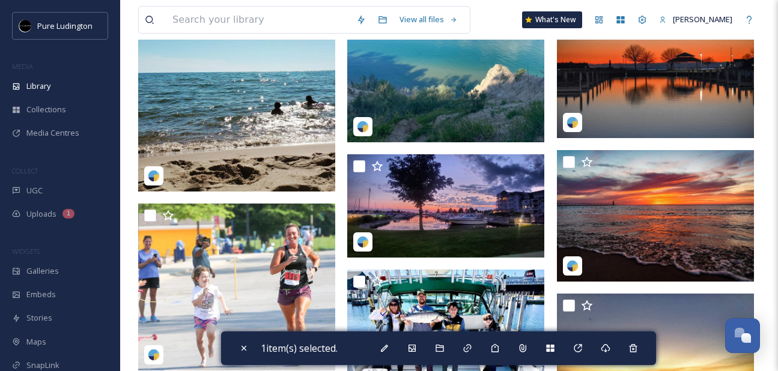
scroll to position [749, 0]
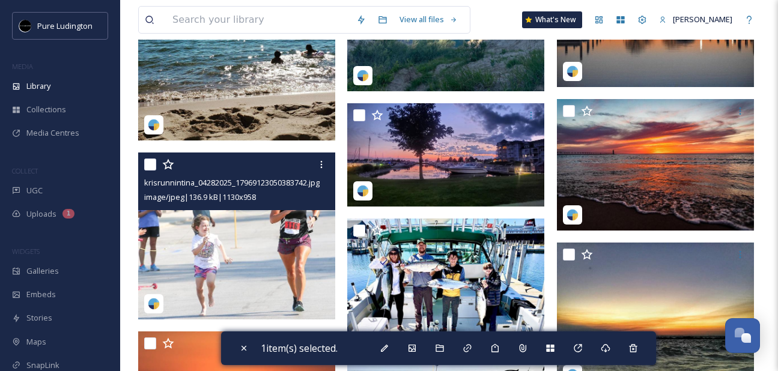
click at [154, 165] on input "checkbox" at bounding box center [150, 165] width 12 height 12
checkbox input "true"
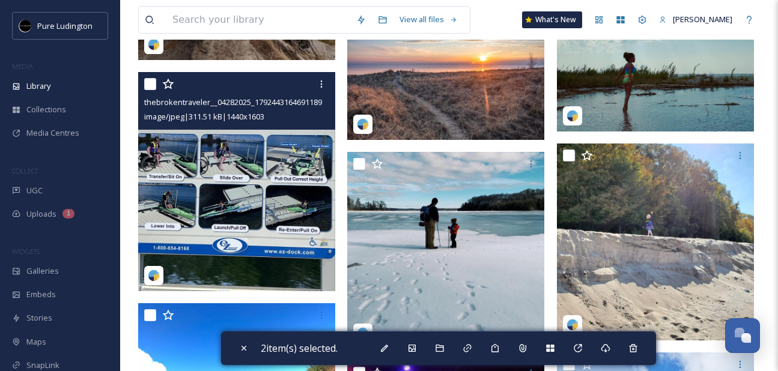
scroll to position [1969, 0]
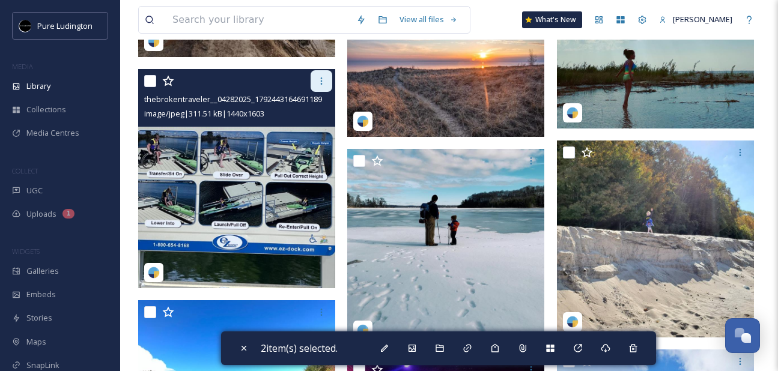
click at [324, 81] on icon at bounding box center [321, 81] width 10 height 10
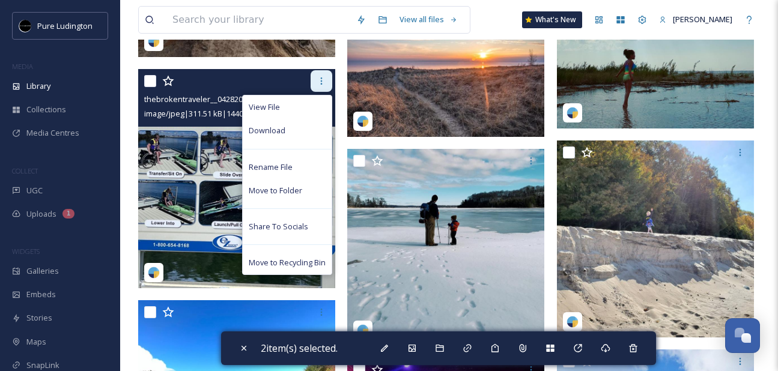
click at [323, 82] on icon at bounding box center [321, 81] width 10 height 10
click at [323, 80] on icon at bounding box center [321, 81] width 10 height 10
click at [297, 82] on div "View File Download Rename File Move to Folder Share To Socials Move to Recyclin…" at bounding box center [238, 81] width 188 height 22
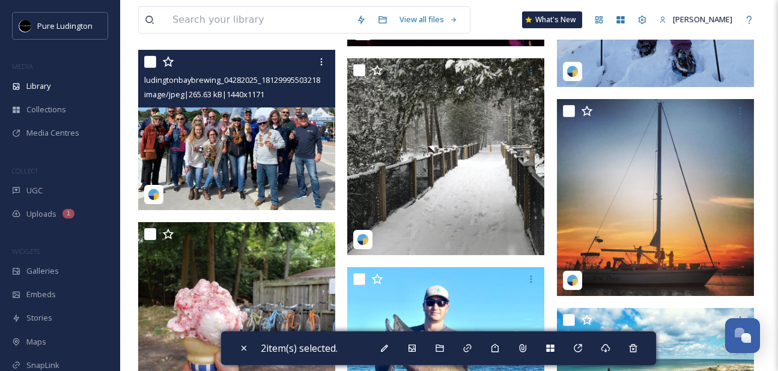
scroll to position [2474, 0]
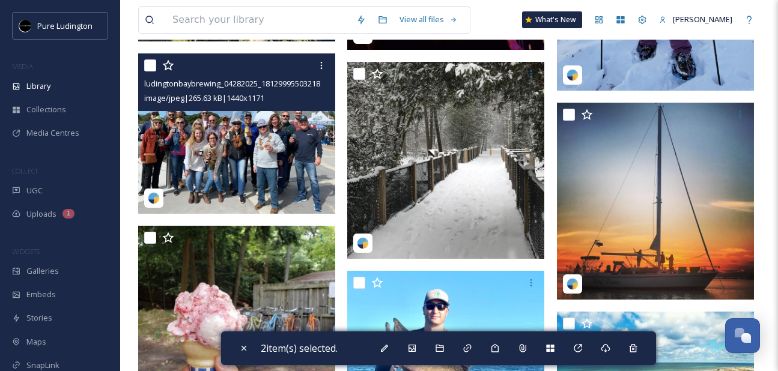
click at [152, 64] on input "checkbox" at bounding box center [150, 65] width 12 height 12
checkbox input "true"
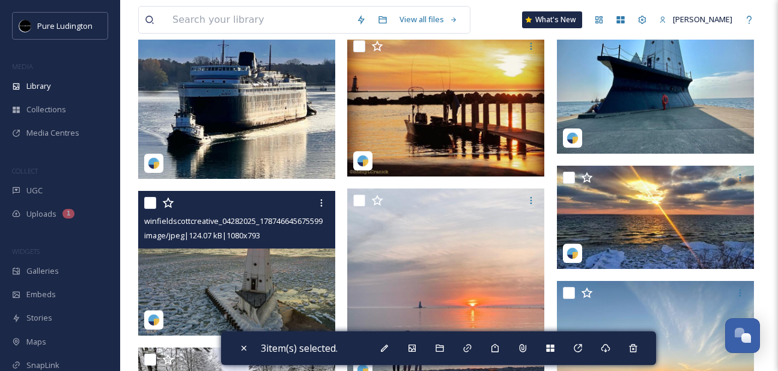
scroll to position [4200, 0]
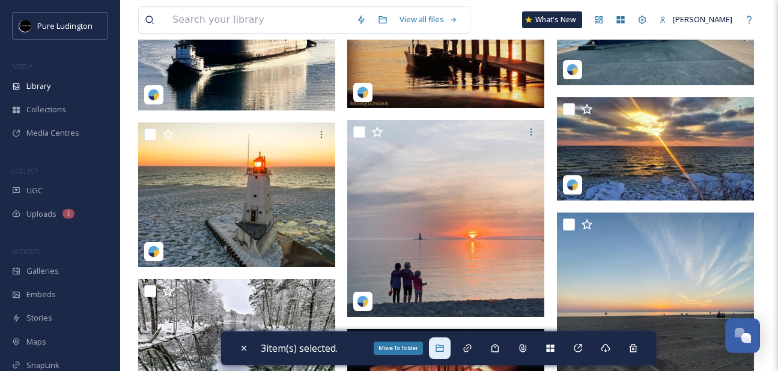
click at [443, 349] on icon at bounding box center [440, 348] width 10 height 10
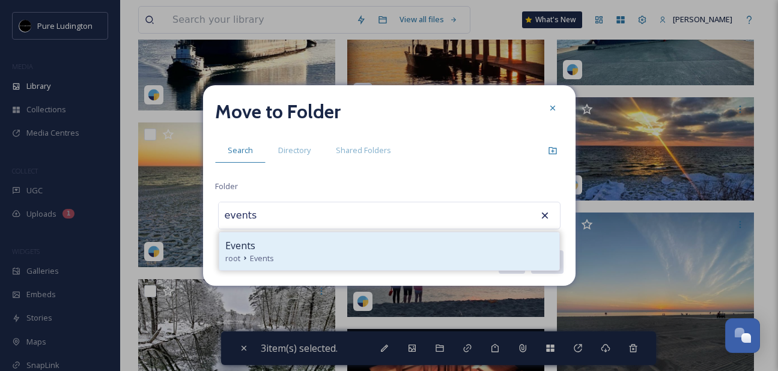
click at [333, 245] on div "Events" at bounding box center [389, 245] width 328 height 14
type input "Events"
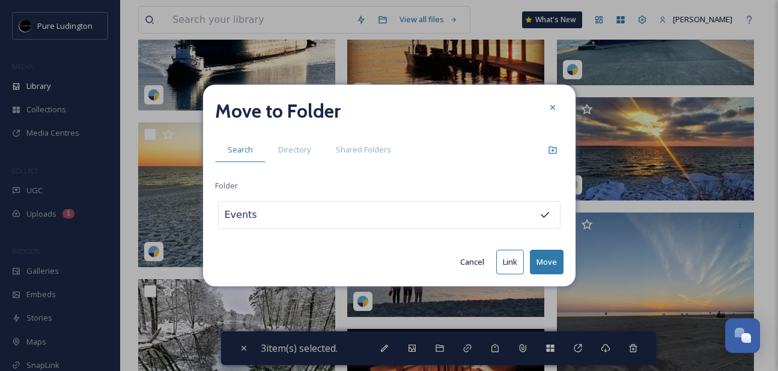
click at [539, 259] on button "Move" at bounding box center [547, 262] width 34 height 25
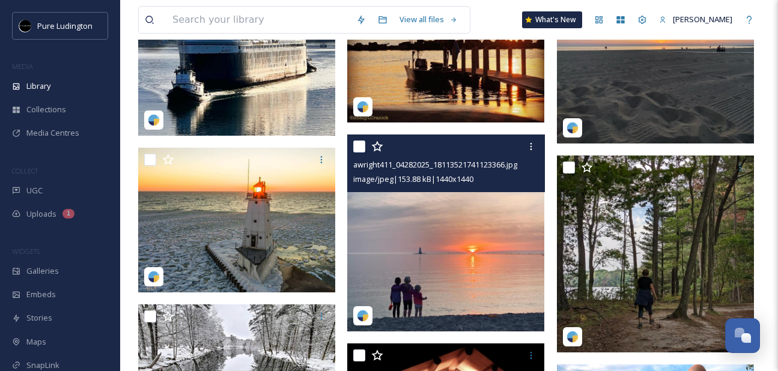
scroll to position [4106, 0]
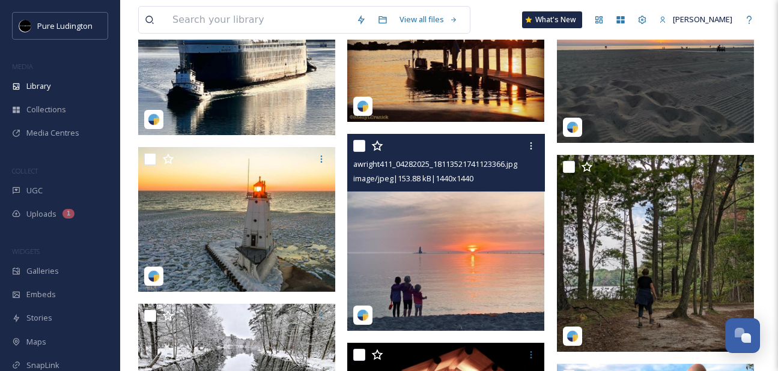
click at [363, 147] on input "checkbox" at bounding box center [359, 146] width 12 height 12
checkbox input "true"
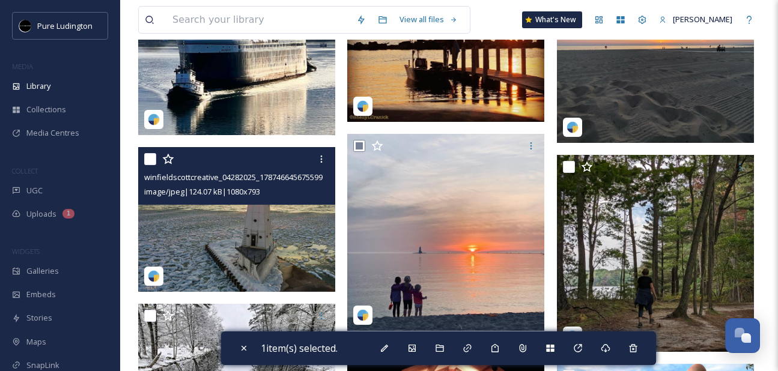
click at [146, 158] on input "checkbox" at bounding box center [150, 159] width 12 height 12
checkbox input "true"
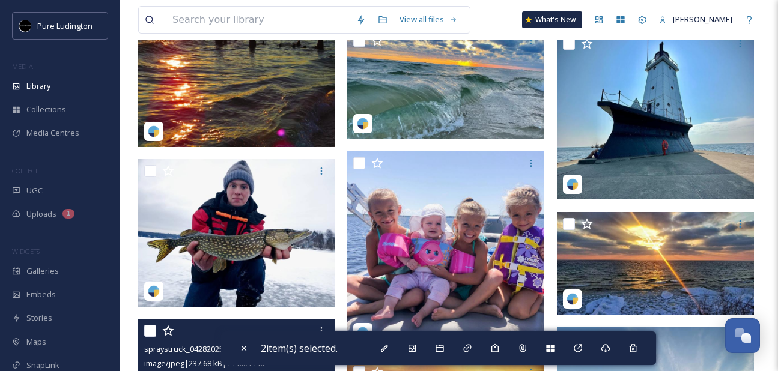
scroll to position [3654, 0]
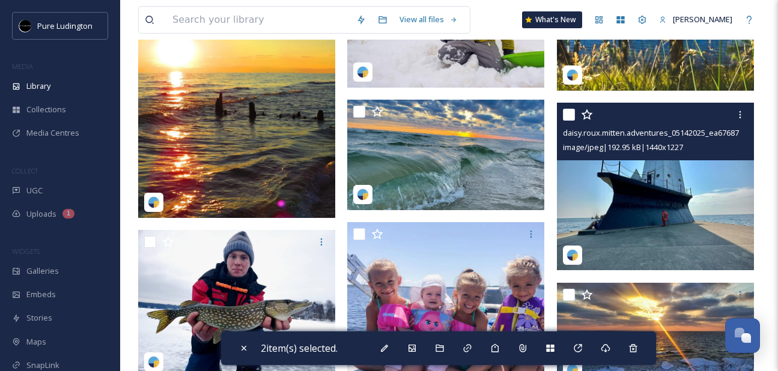
click at [569, 115] on input "checkbox" at bounding box center [569, 115] width 12 height 12
checkbox input "true"
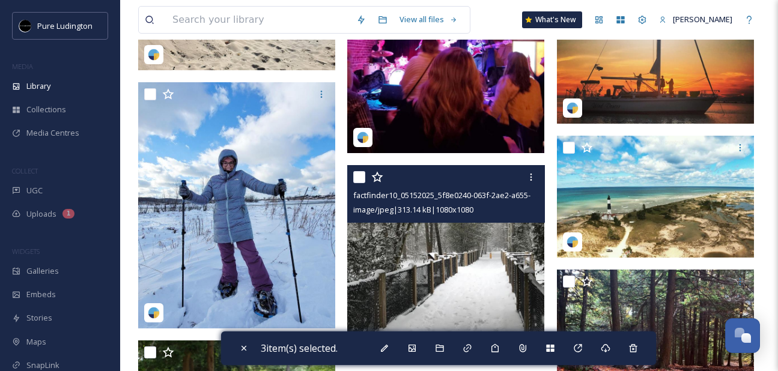
scroll to position [2286, 0]
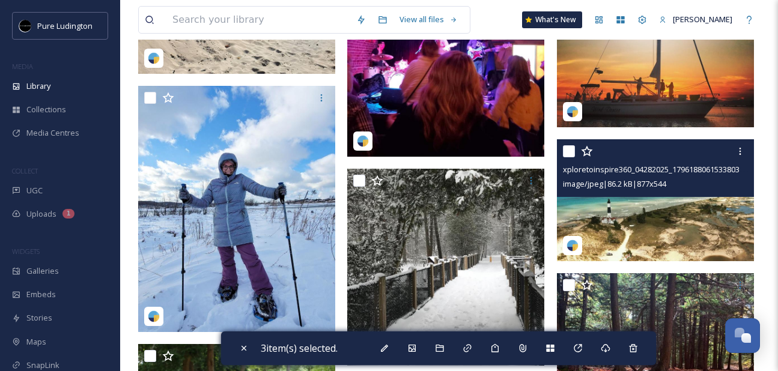
click at [567, 149] on input "checkbox" at bounding box center [569, 151] width 12 height 12
checkbox input "true"
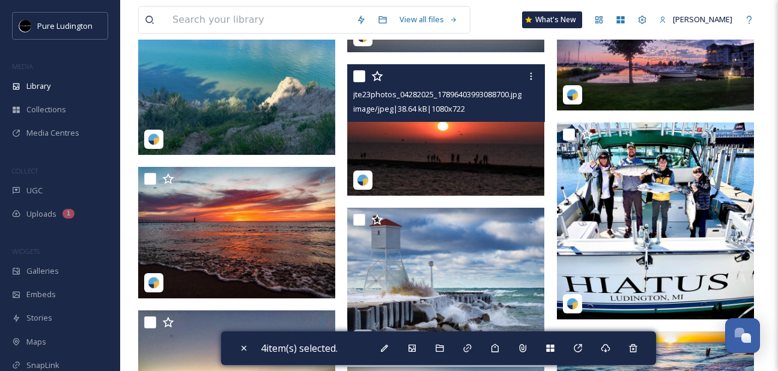
scroll to position [806, 0]
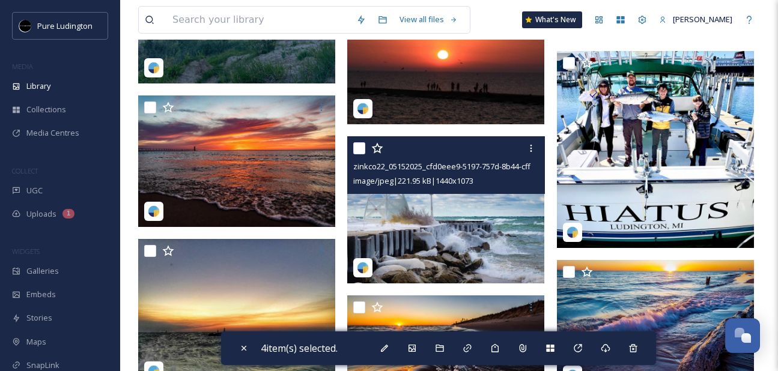
click at [360, 146] on input "checkbox" at bounding box center [359, 148] width 12 height 12
checkbox input "true"
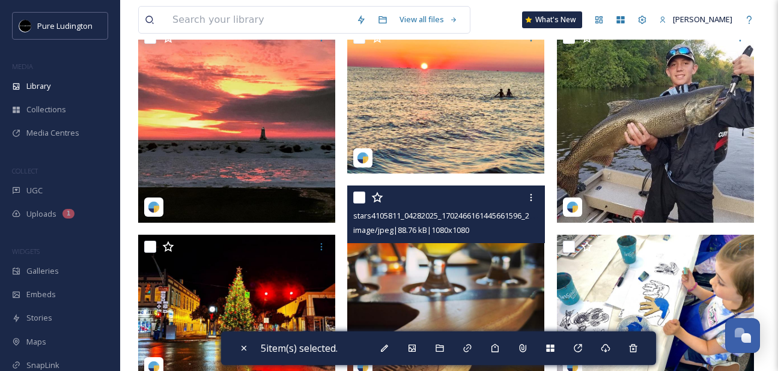
scroll to position [94, 0]
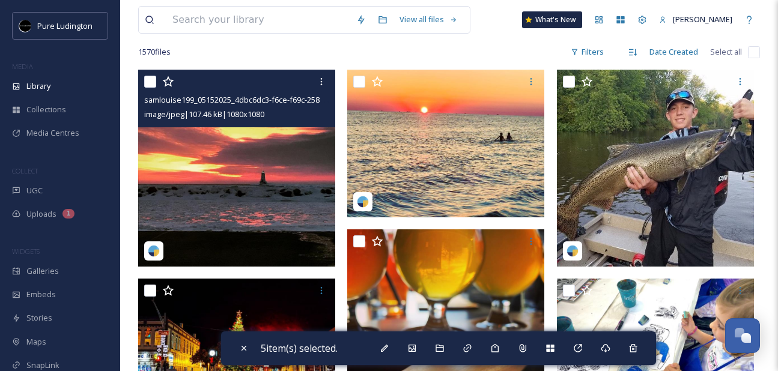
click at [148, 85] on input "checkbox" at bounding box center [150, 82] width 12 height 12
checkbox input "true"
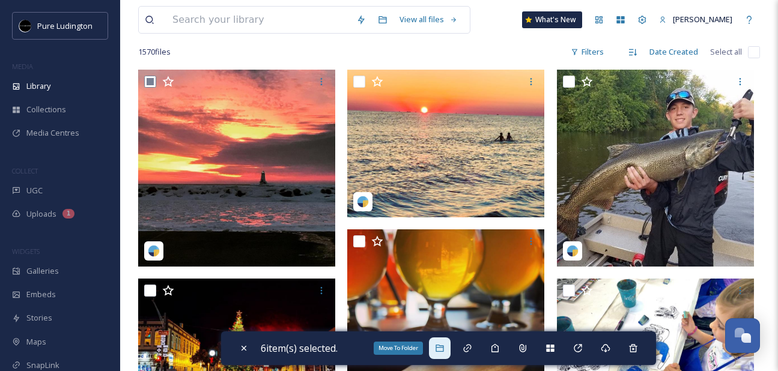
click at [438, 342] on div "Move To Folder" at bounding box center [440, 348] width 22 height 22
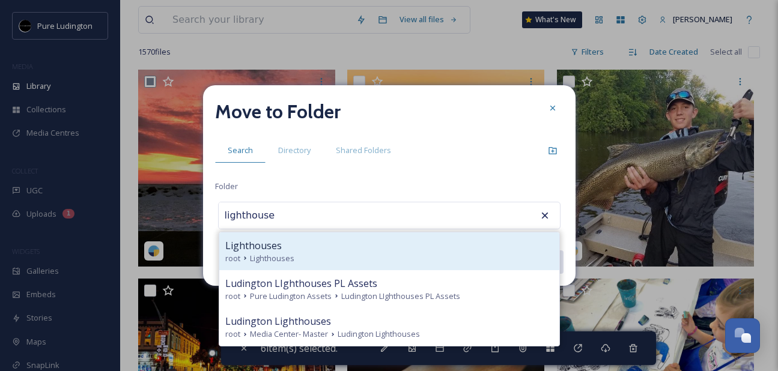
click at [426, 255] on div "root Lighthouses" at bounding box center [389, 258] width 328 height 11
type input "Lighthouses"
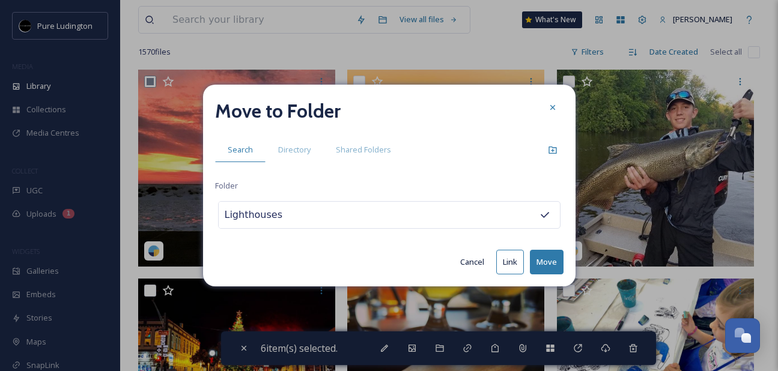
click at [541, 261] on button "Move" at bounding box center [547, 262] width 34 height 25
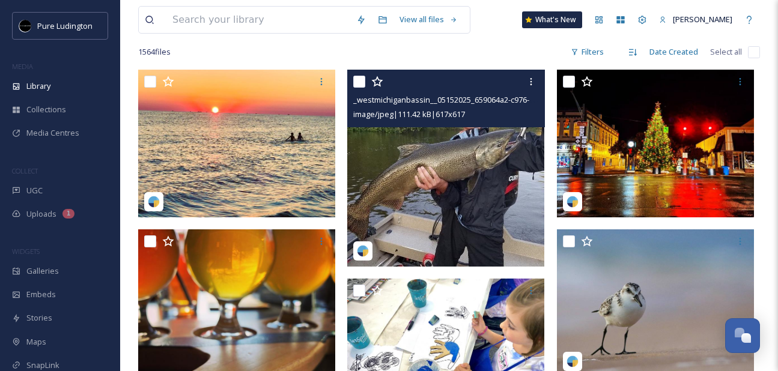
click at [357, 82] on input "checkbox" at bounding box center [359, 82] width 12 height 12
checkbox input "true"
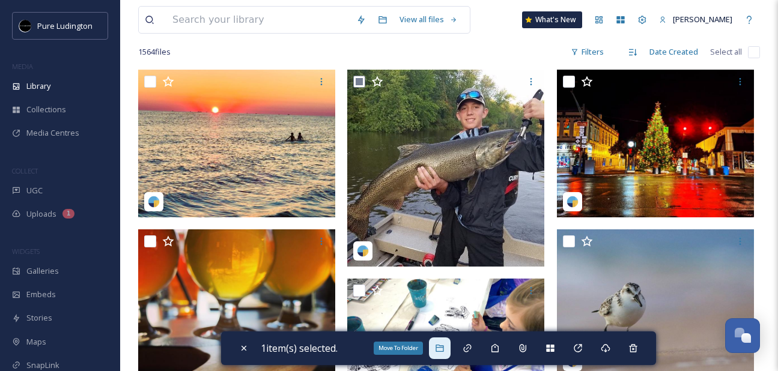
click at [438, 348] on icon at bounding box center [439, 348] width 8 height 7
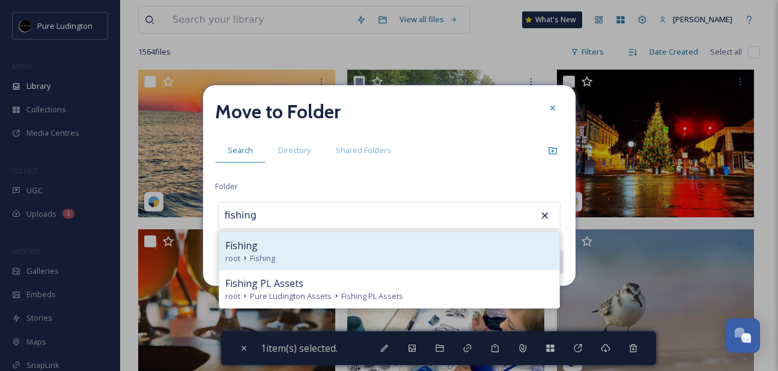
click at [413, 249] on div "Fishing" at bounding box center [389, 245] width 328 height 14
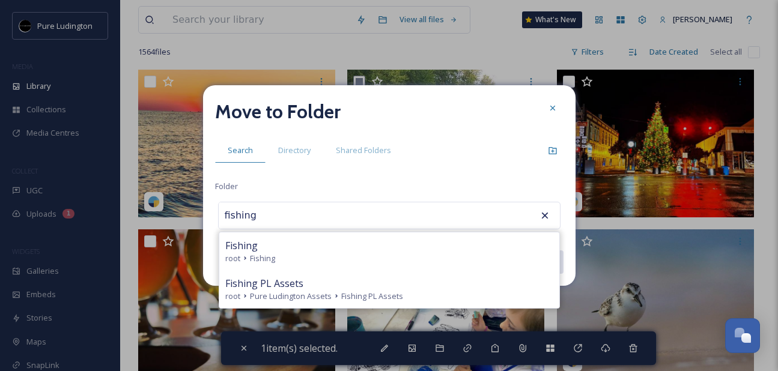
type input "Fishing"
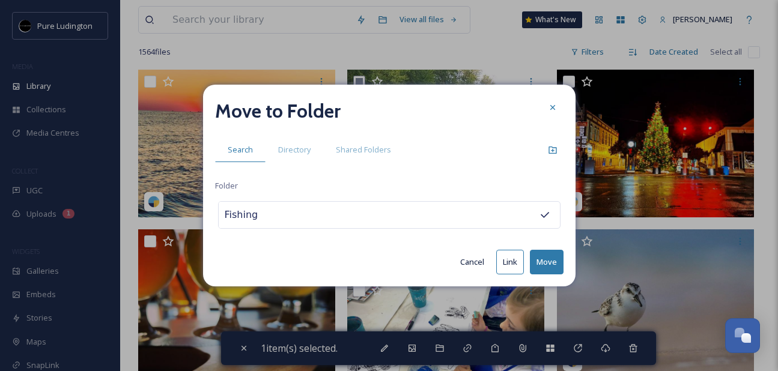
click at [547, 254] on button "Move" at bounding box center [547, 262] width 34 height 25
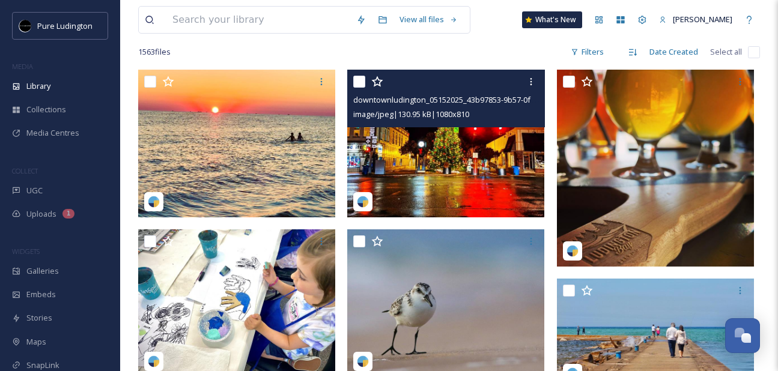
click at [361, 82] on input "checkbox" at bounding box center [359, 82] width 12 height 12
checkbox input "true"
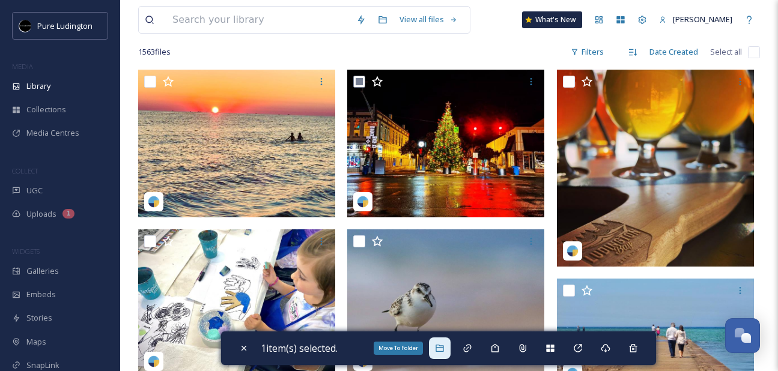
click at [439, 354] on div "Move To Folder" at bounding box center [440, 348] width 22 height 22
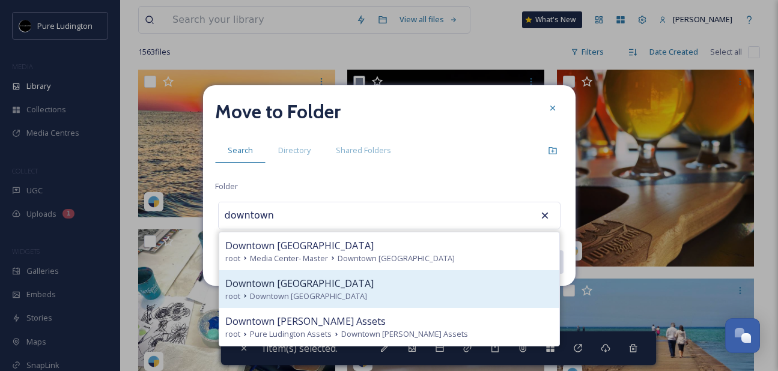
click at [410, 300] on div "root Downtown [GEOGRAPHIC_DATA]" at bounding box center [389, 296] width 328 height 11
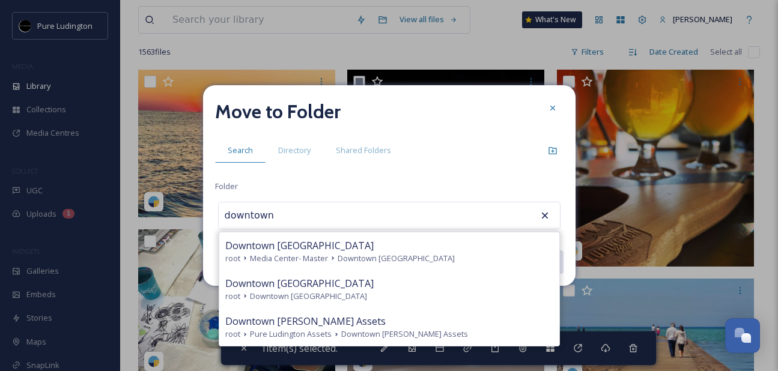
type input "Downtown [GEOGRAPHIC_DATA]"
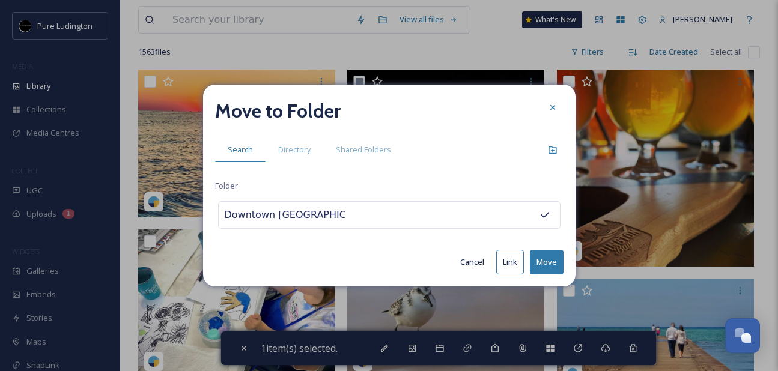
click at [543, 256] on button "Move" at bounding box center [547, 262] width 34 height 25
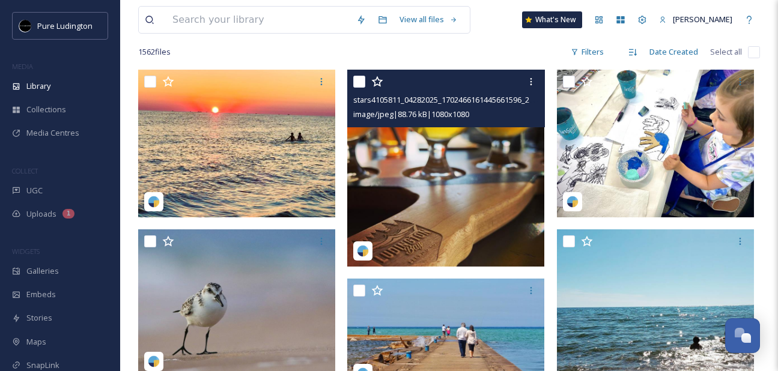
click at [358, 83] on input "checkbox" at bounding box center [359, 82] width 12 height 12
checkbox input "true"
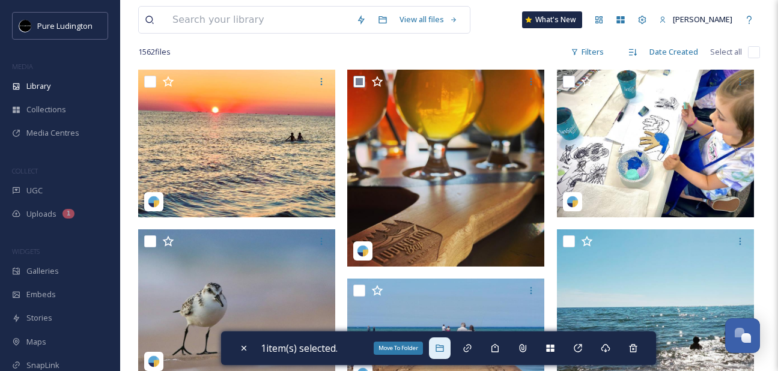
click at [444, 343] on icon at bounding box center [440, 348] width 10 height 10
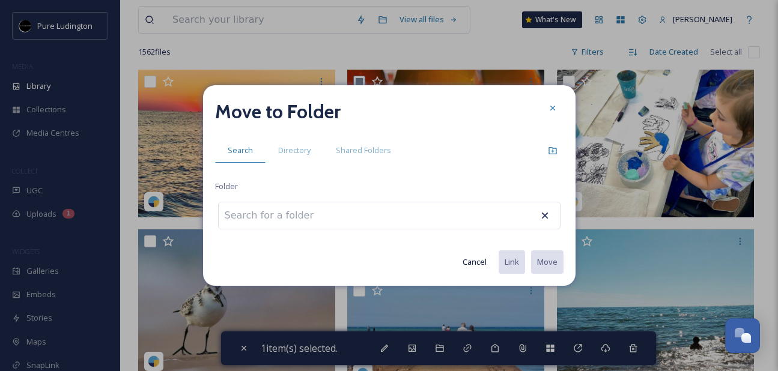
click at [442, 204] on div at bounding box center [389, 216] width 342 height 28
click at [433, 214] on div at bounding box center [389, 216] width 342 height 28
click at [406, 211] on div at bounding box center [389, 216] width 342 height 28
click at [286, 219] on input at bounding box center [285, 215] width 132 height 26
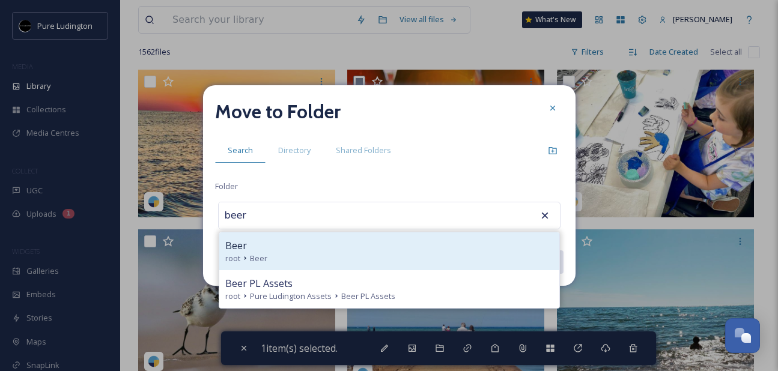
click at [286, 241] on div "Beer" at bounding box center [389, 245] width 328 height 14
type input "Beer"
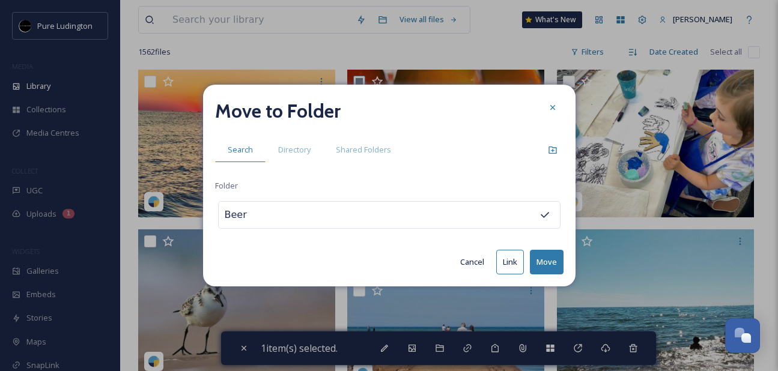
click at [536, 258] on button "Move" at bounding box center [547, 262] width 34 height 25
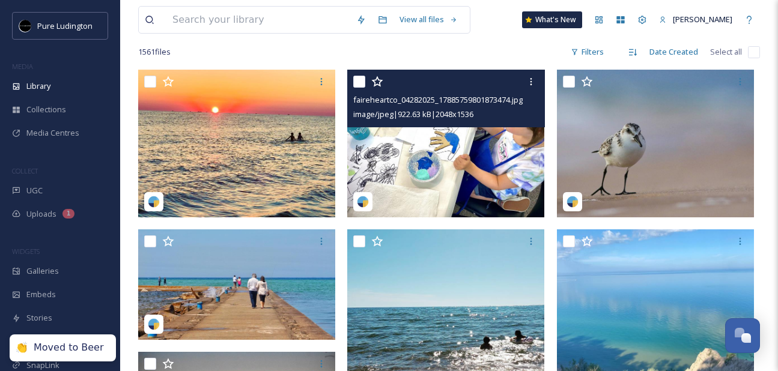
click at [360, 84] on input "checkbox" at bounding box center [359, 82] width 12 height 12
checkbox input "true"
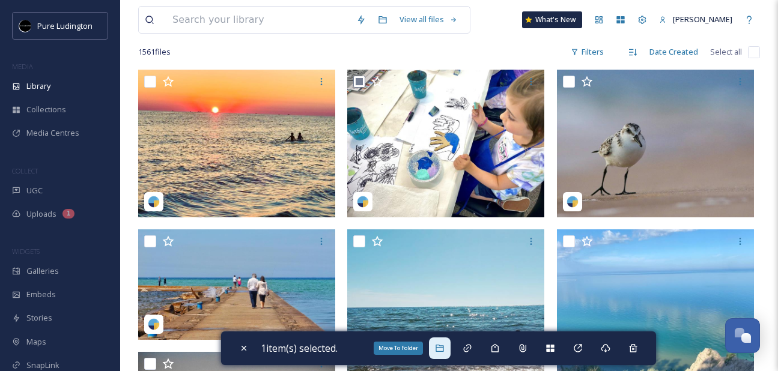
click at [443, 347] on icon at bounding box center [439, 348] width 8 height 7
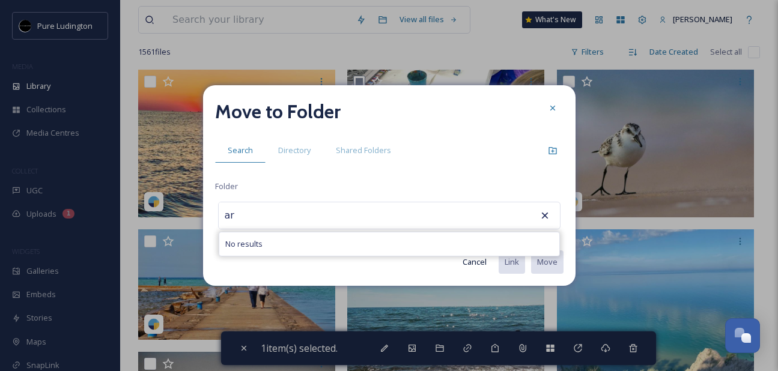
type input "a"
type input "c"
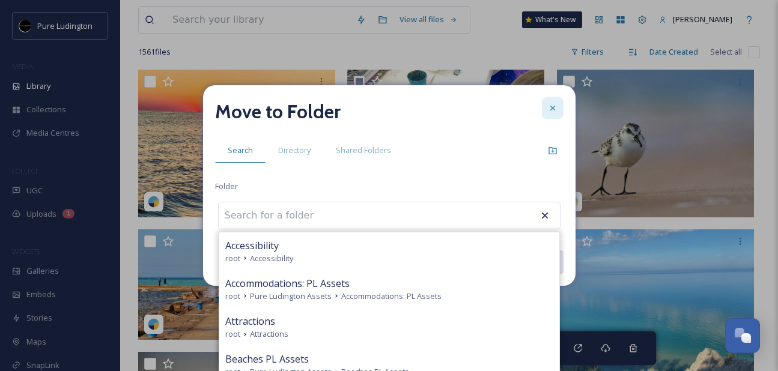
click at [551, 112] on icon at bounding box center [553, 108] width 10 height 10
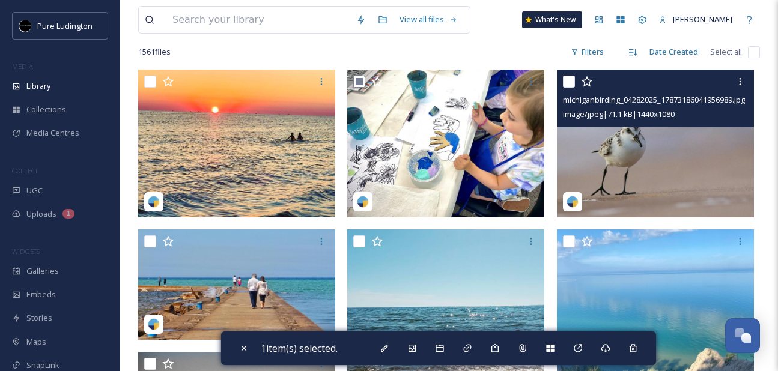
click at [567, 81] on input "checkbox" at bounding box center [569, 82] width 12 height 12
checkbox input "true"
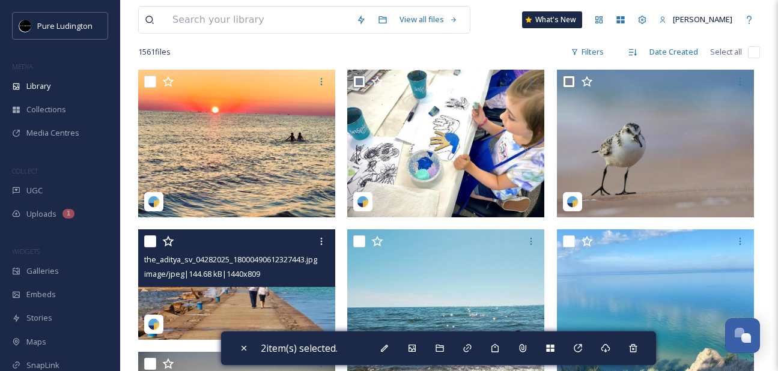
click at [151, 240] on input "checkbox" at bounding box center [150, 241] width 12 height 12
checkbox input "true"
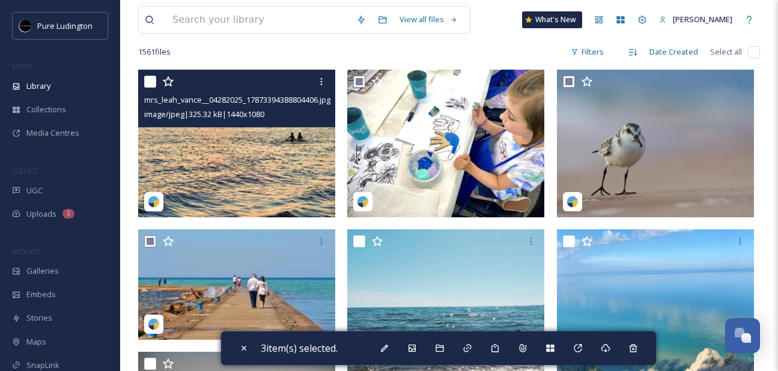
click at [150, 82] on input "checkbox" at bounding box center [150, 82] width 12 height 12
checkbox input "true"
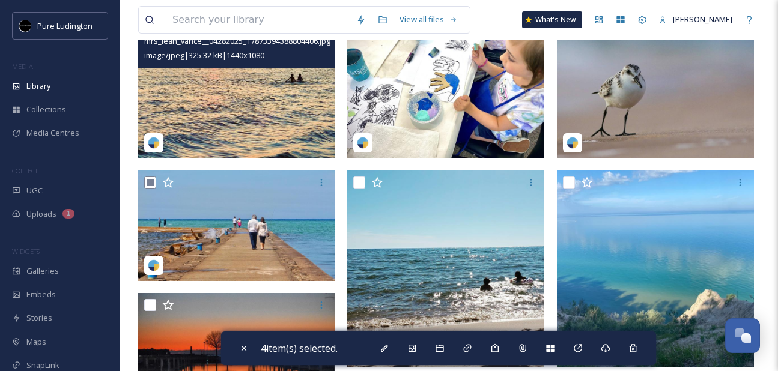
scroll to position [185, 0]
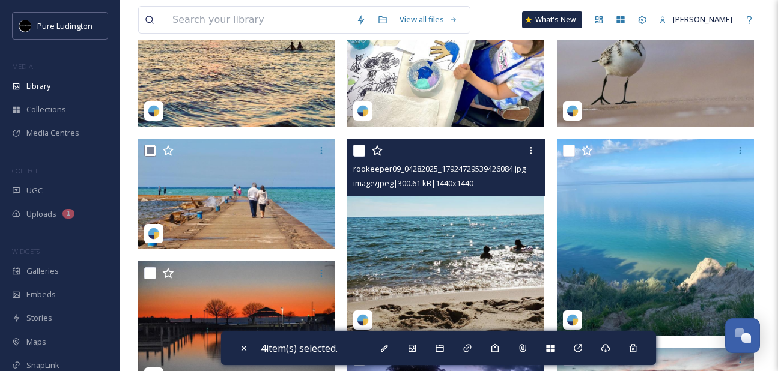
click at [353, 153] on input "checkbox" at bounding box center [359, 151] width 12 height 12
checkbox input "true"
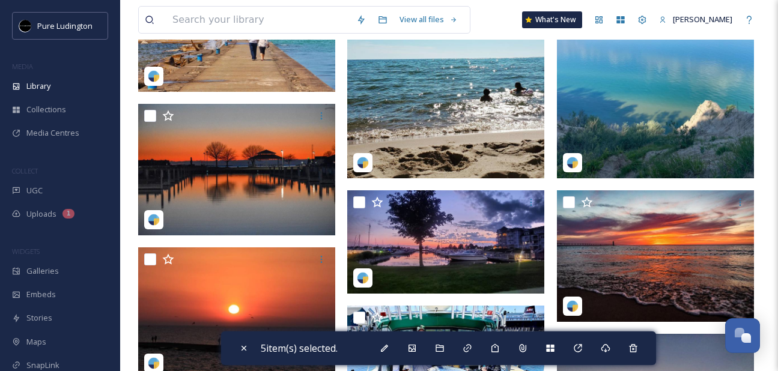
scroll to position [393, 0]
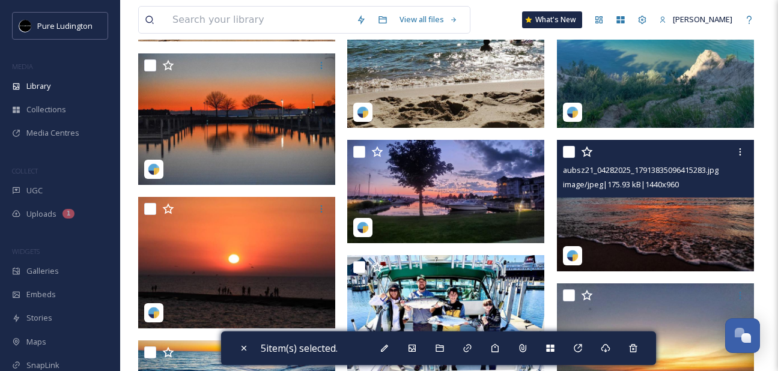
click at [567, 153] on input "checkbox" at bounding box center [569, 152] width 12 height 12
checkbox input "true"
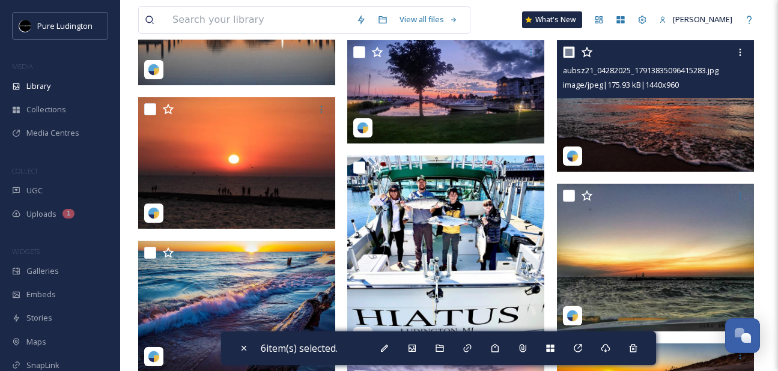
scroll to position [532, 0]
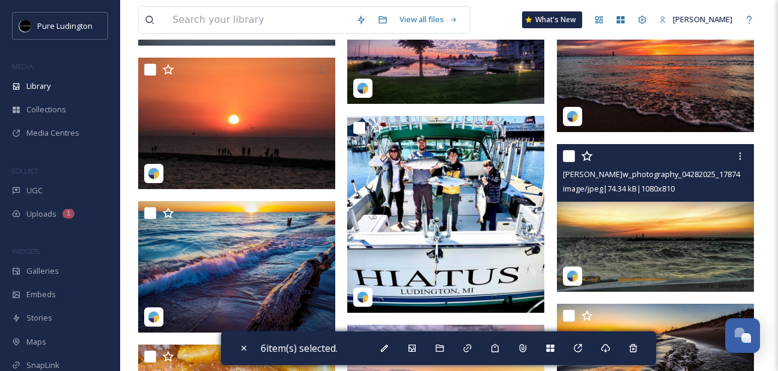
click at [567, 154] on input "checkbox" at bounding box center [569, 156] width 12 height 12
checkbox input "true"
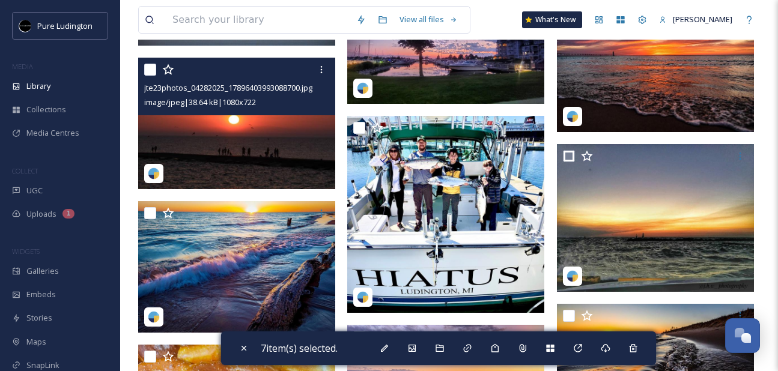
click at [148, 71] on input "checkbox" at bounding box center [150, 70] width 12 height 12
checkbox input "true"
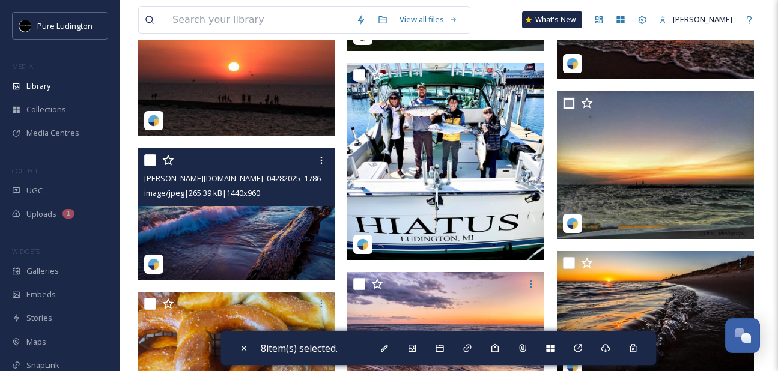
scroll to position [586, 0]
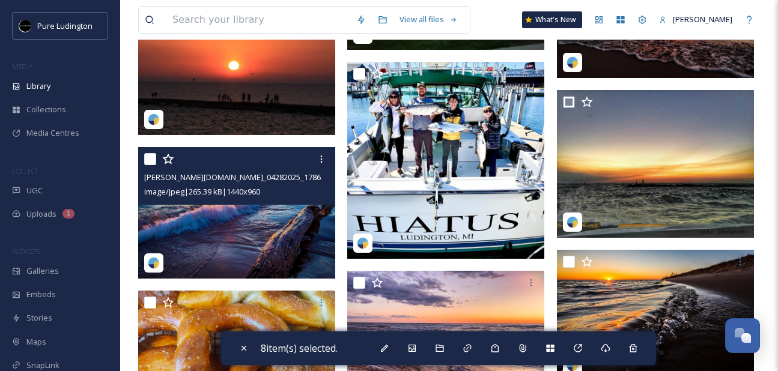
click at [150, 160] on input "checkbox" at bounding box center [150, 159] width 12 height 12
checkbox input "true"
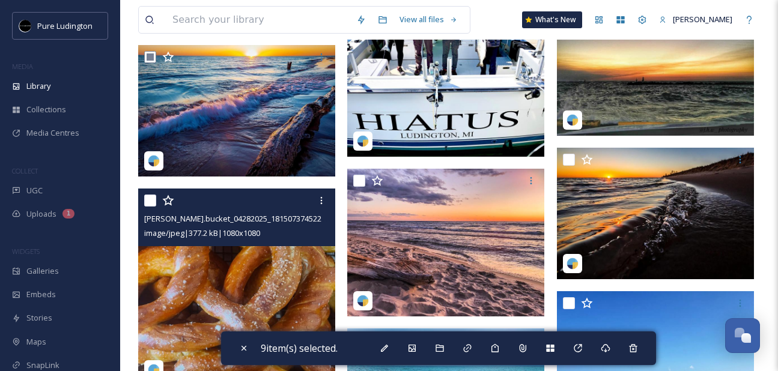
scroll to position [734, 0]
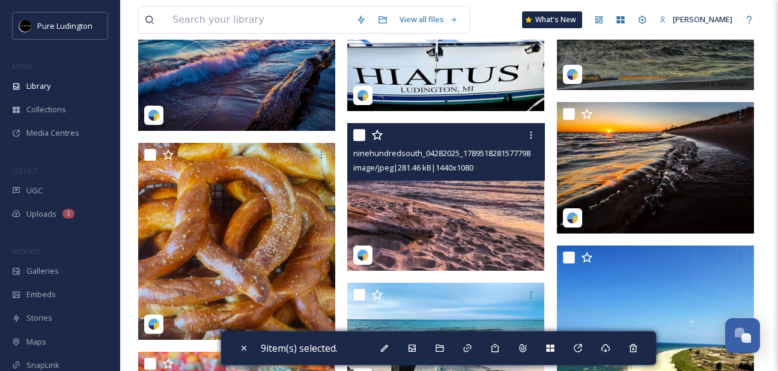
click at [357, 134] on input "checkbox" at bounding box center [359, 135] width 12 height 12
checkbox input "true"
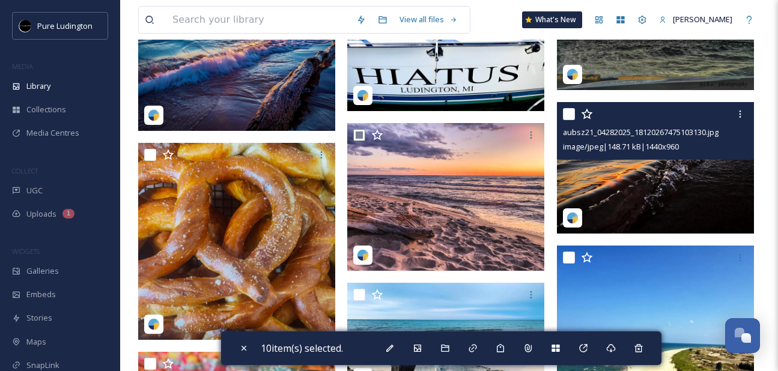
click at [569, 112] on input "checkbox" at bounding box center [569, 114] width 12 height 12
checkbox input "true"
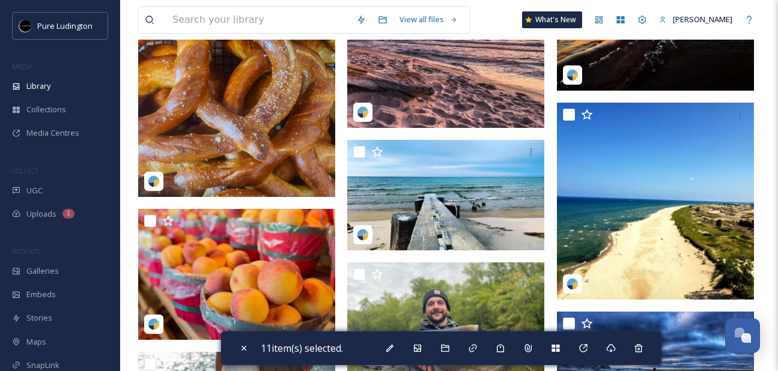
scroll to position [880, 0]
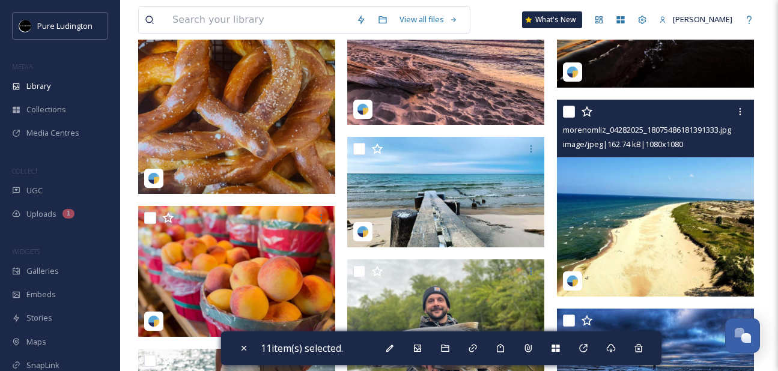
click at [566, 112] on input "checkbox" at bounding box center [569, 112] width 12 height 12
checkbox input "true"
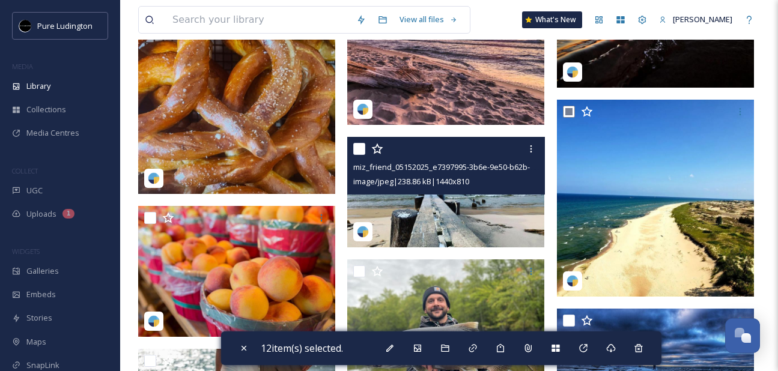
click at [357, 151] on input "checkbox" at bounding box center [359, 149] width 12 height 12
checkbox input "true"
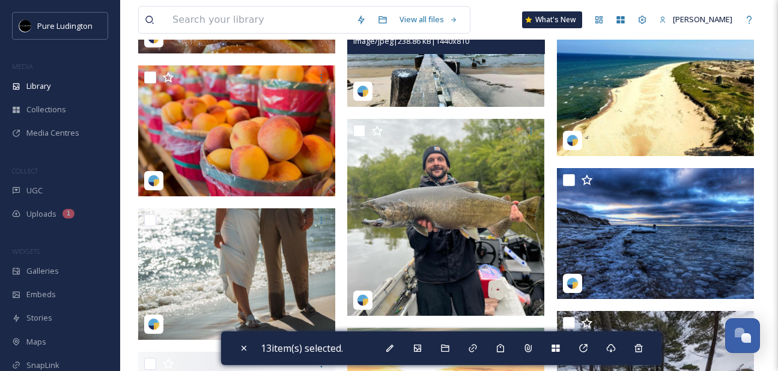
scroll to position [1032, 0]
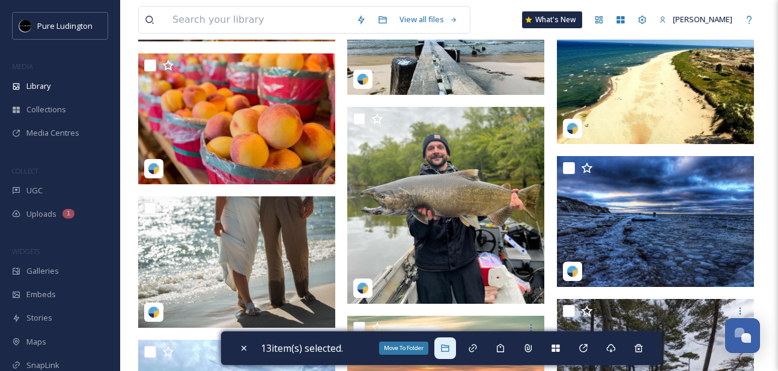
click at [449, 351] on icon at bounding box center [445, 348] width 8 height 7
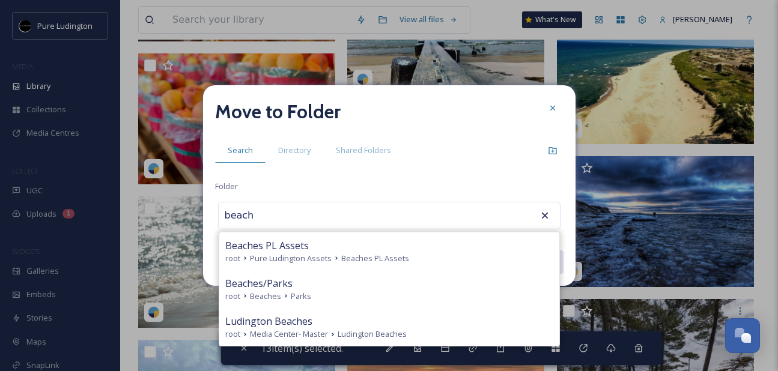
click at [299, 287] on div "Beaches/Parks" at bounding box center [389, 283] width 328 height 14
type input "Beaches/Parks"
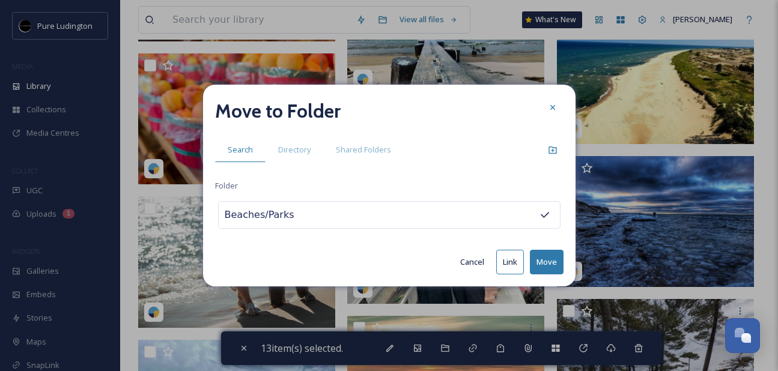
click at [551, 265] on button "Move" at bounding box center [547, 262] width 34 height 25
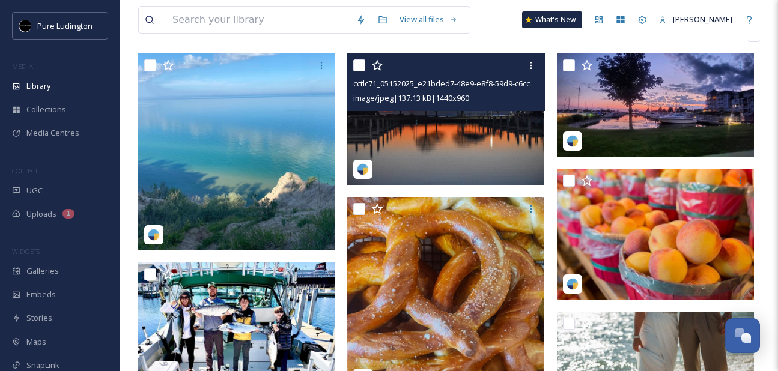
scroll to position [112, 0]
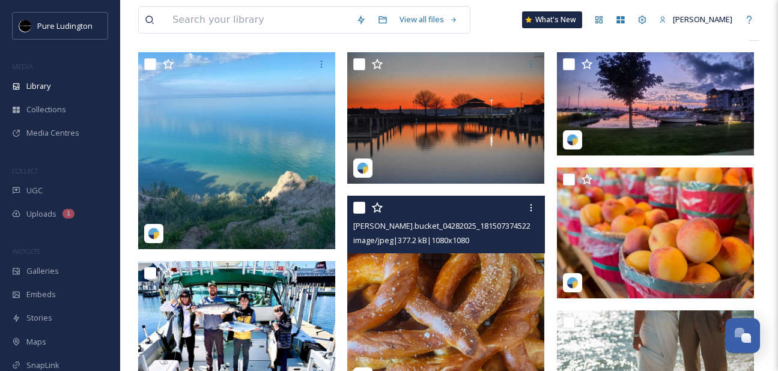
click at [356, 204] on input "checkbox" at bounding box center [359, 208] width 12 height 12
checkbox input "true"
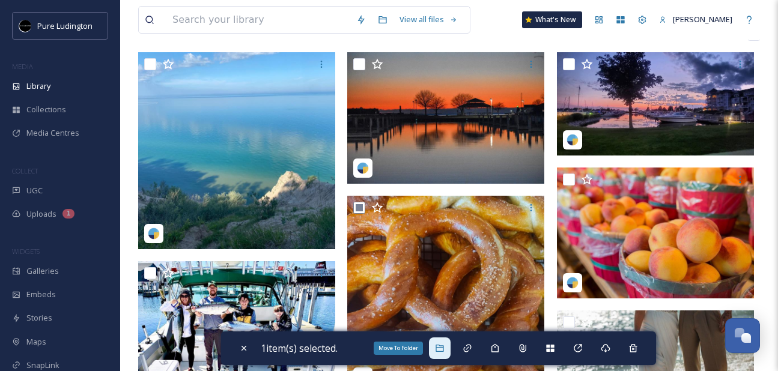
click at [440, 349] on icon at bounding box center [440, 348] width 10 height 10
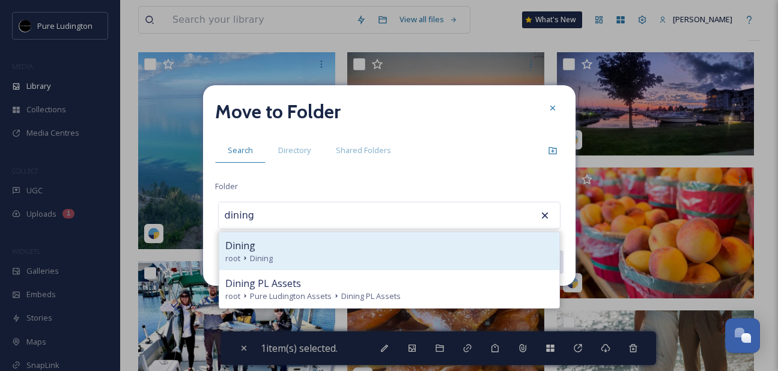
click at [367, 246] on div "Dining" at bounding box center [389, 245] width 328 height 14
type input "Dining"
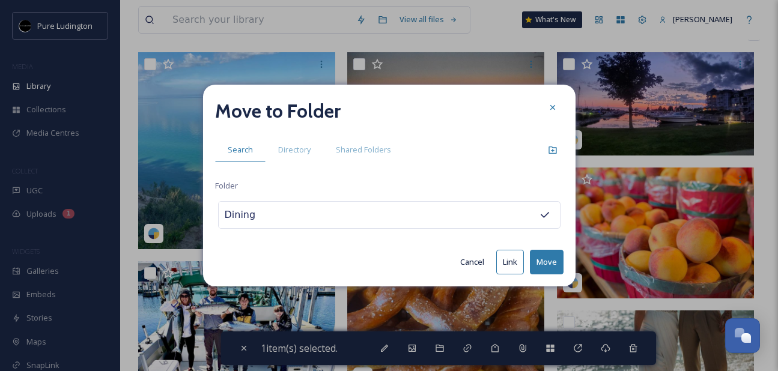
click at [549, 255] on button "Move" at bounding box center [547, 262] width 34 height 25
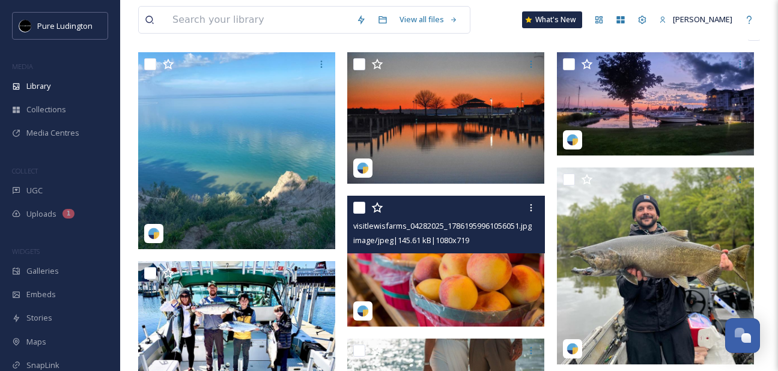
click at [361, 206] on input "checkbox" at bounding box center [359, 208] width 12 height 12
checkbox input "true"
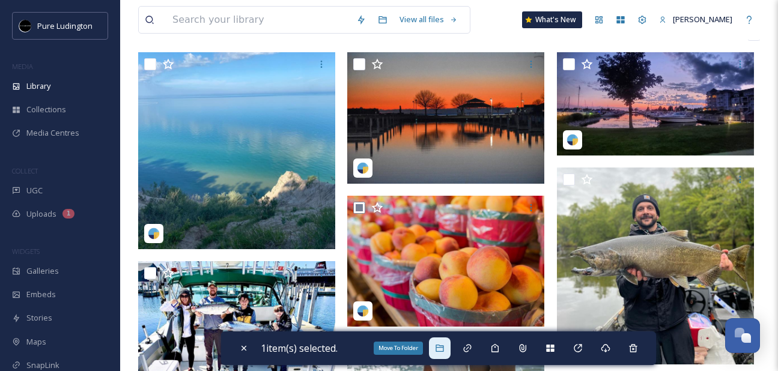
click at [442, 345] on icon at bounding box center [440, 348] width 10 height 10
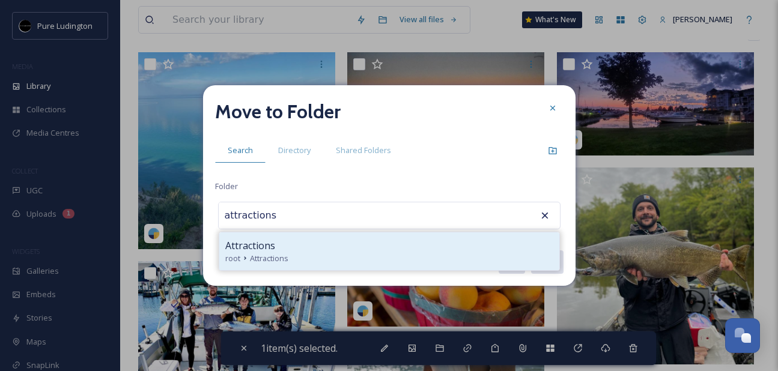
click at [409, 252] on div "Attractions" at bounding box center [389, 245] width 328 height 14
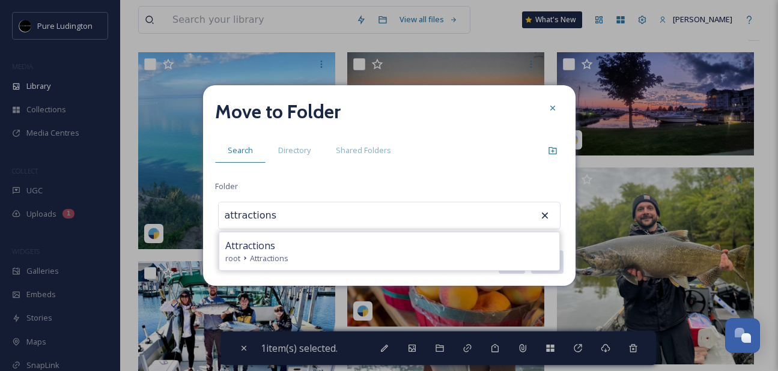
type input "Attractions"
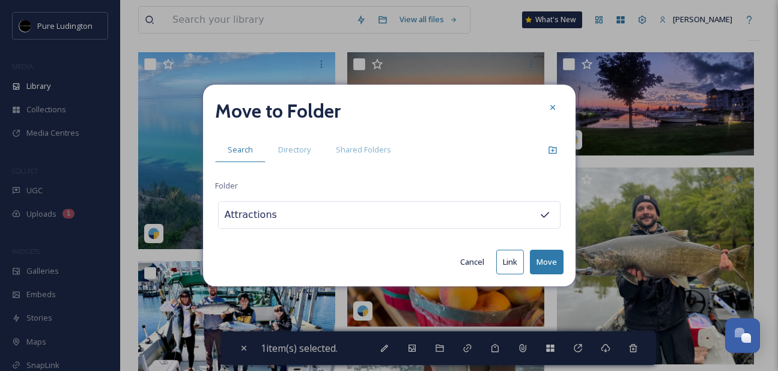
click at [546, 259] on button "Move" at bounding box center [547, 262] width 34 height 25
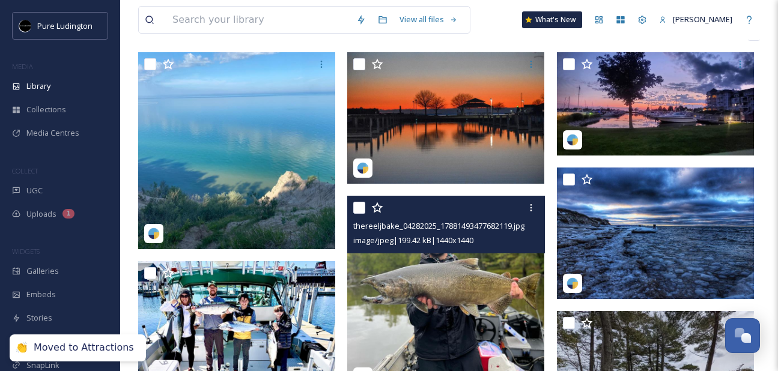
click at [361, 207] on input "checkbox" at bounding box center [359, 208] width 12 height 12
checkbox input "true"
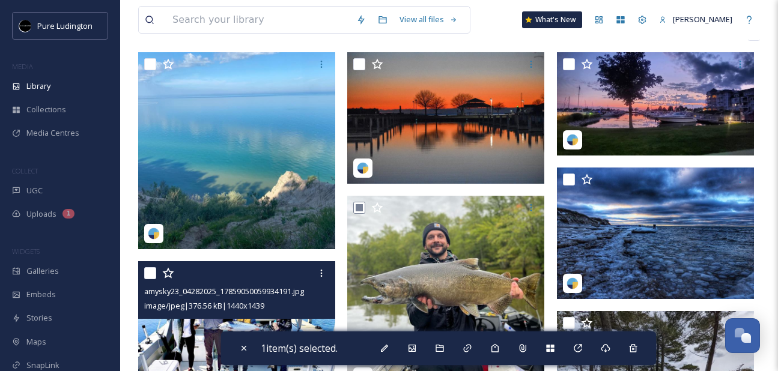
click at [151, 271] on input "checkbox" at bounding box center [150, 273] width 12 height 12
checkbox input "true"
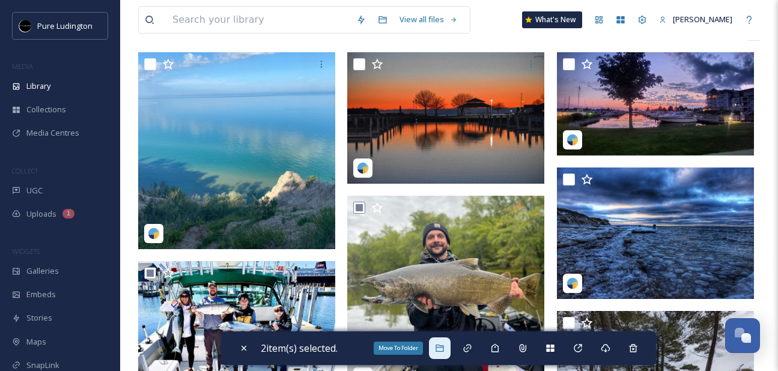
click at [441, 345] on icon at bounding box center [440, 348] width 10 height 10
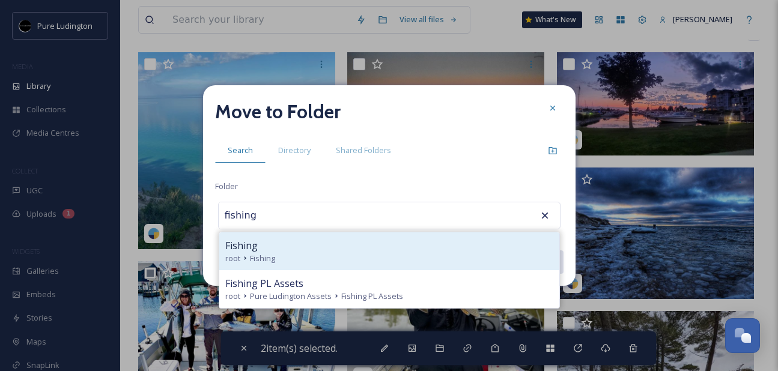
click at [371, 258] on div "root Fishing" at bounding box center [389, 258] width 328 height 11
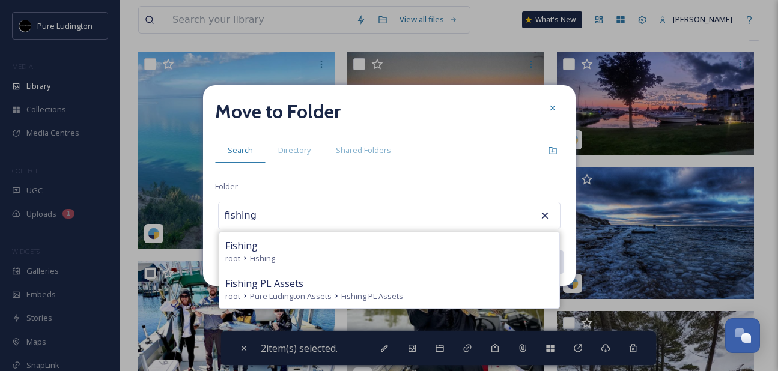
type input "Fishing"
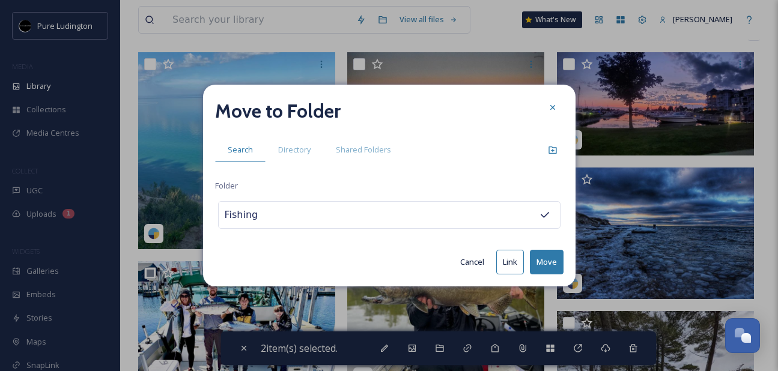
click at [544, 260] on button "Move" at bounding box center [547, 262] width 34 height 25
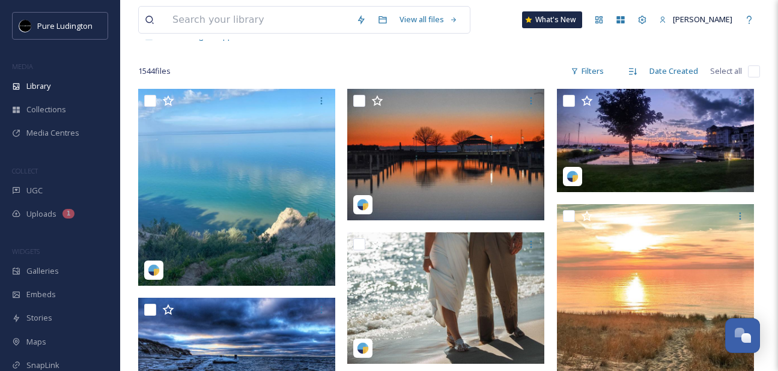
scroll to position [92, 0]
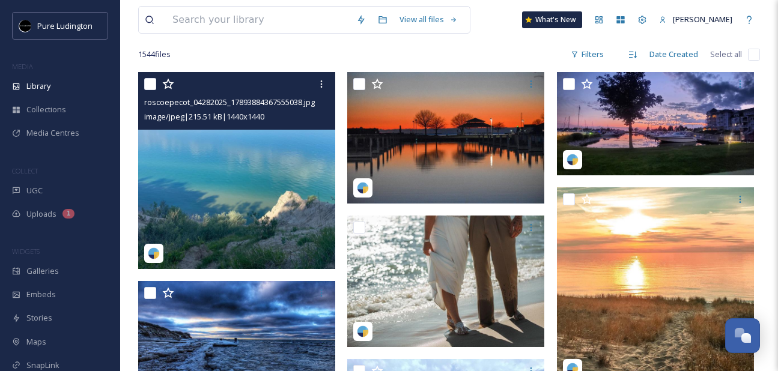
click at [148, 82] on input "checkbox" at bounding box center [150, 84] width 12 height 12
checkbox input "true"
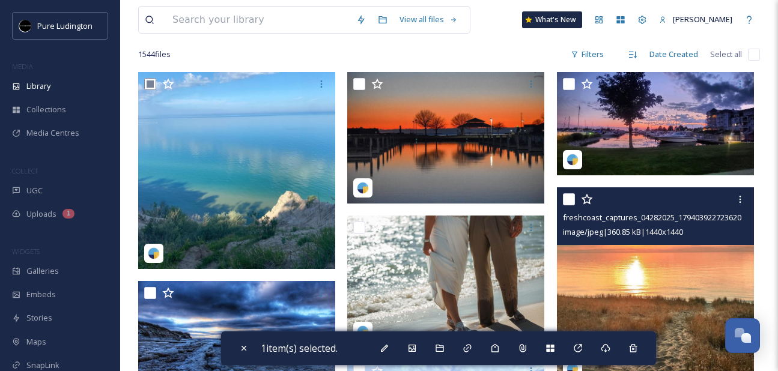
click at [568, 195] on input "checkbox" at bounding box center [569, 199] width 12 height 12
checkbox input "true"
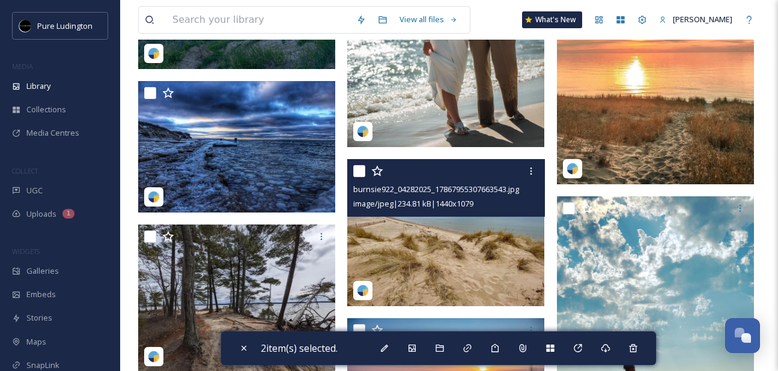
scroll to position [295, 0]
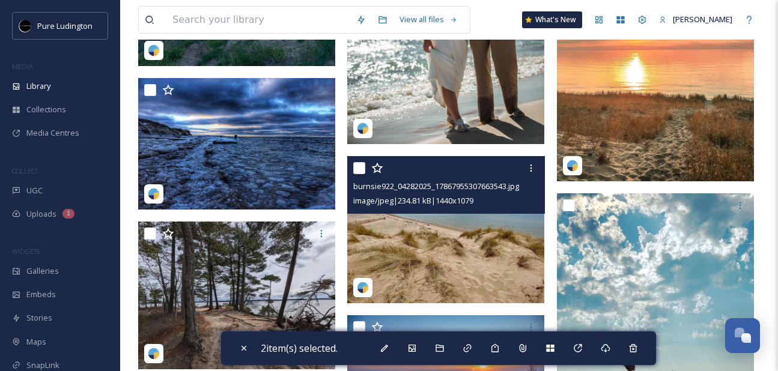
click at [360, 169] on input "checkbox" at bounding box center [359, 168] width 12 height 12
checkbox input "true"
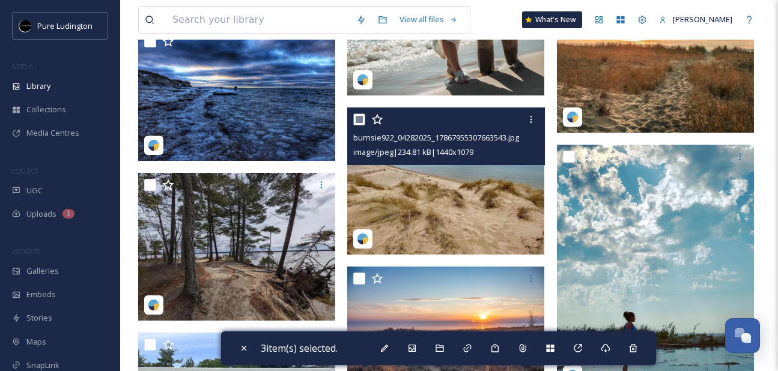
scroll to position [411, 0]
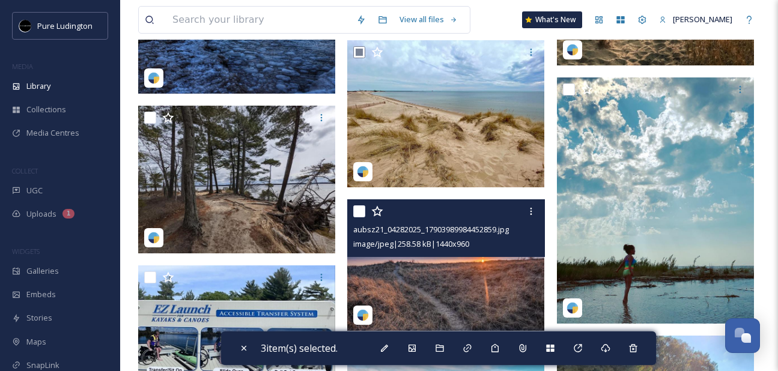
click at [356, 216] on input "checkbox" at bounding box center [359, 211] width 12 height 12
checkbox input "true"
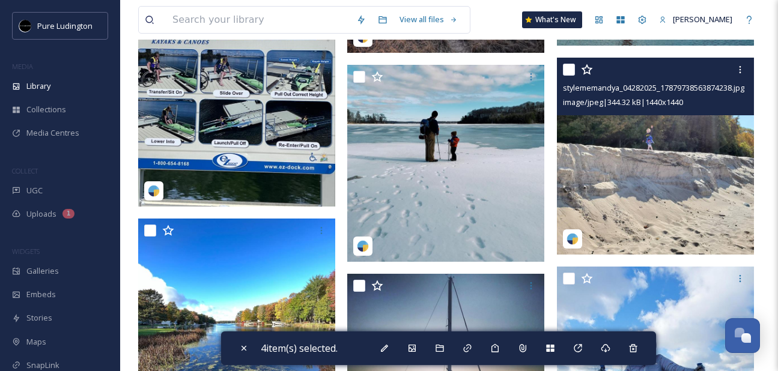
scroll to position [682, 0]
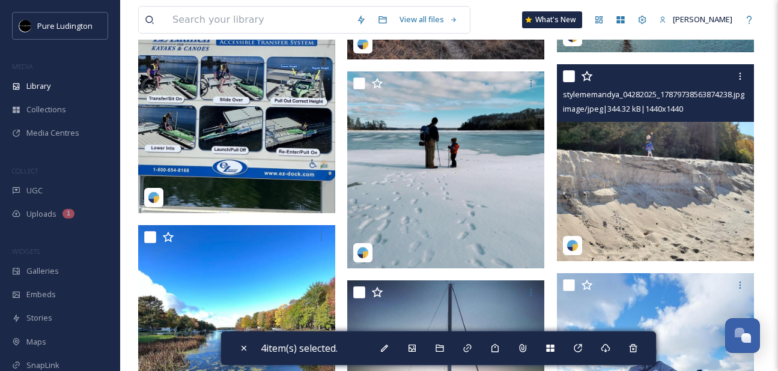
click at [569, 67] on div at bounding box center [657, 76] width 188 height 22
click at [569, 73] on input "checkbox" at bounding box center [569, 76] width 12 height 12
checkbox input "true"
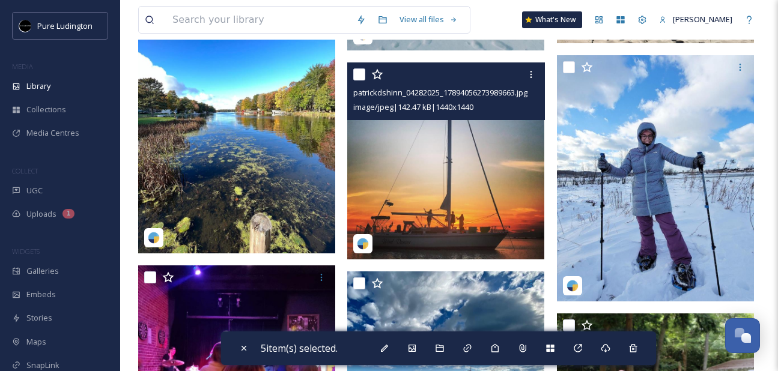
scroll to position [910, 0]
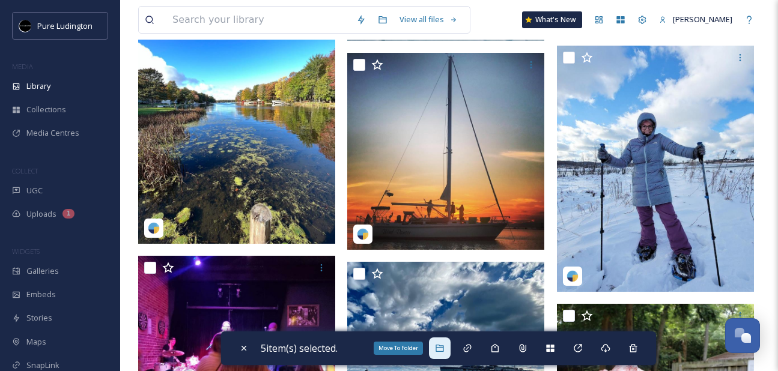
click at [443, 354] on div "Move To Folder" at bounding box center [440, 348] width 22 height 22
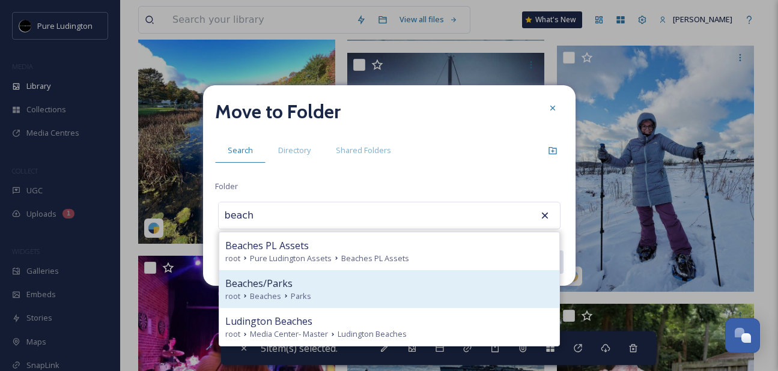
click at [415, 282] on div "Beaches/Parks" at bounding box center [389, 283] width 328 height 14
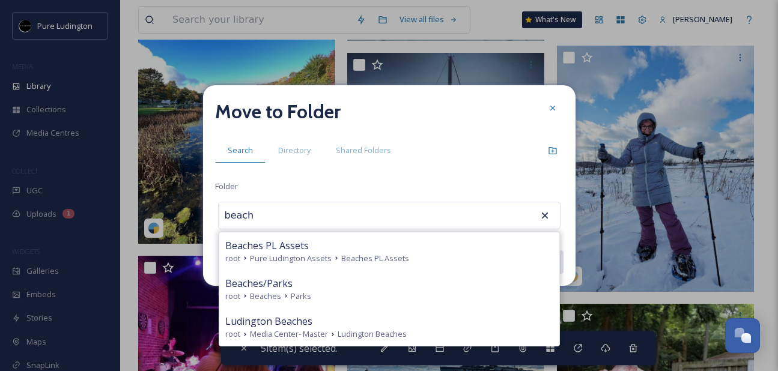
type input "Beaches/Parks"
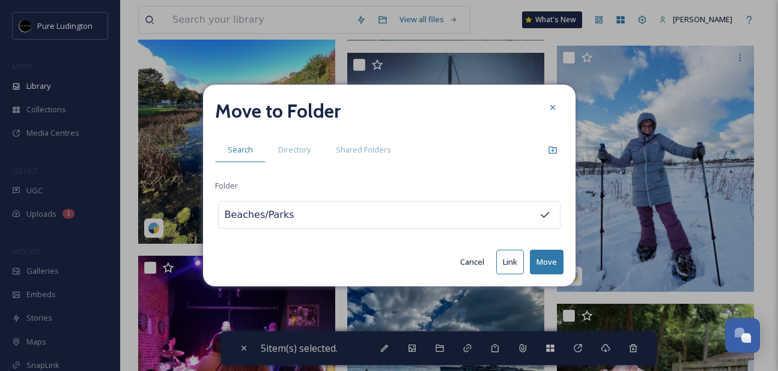
click at [541, 260] on button "Move" at bounding box center [547, 262] width 34 height 25
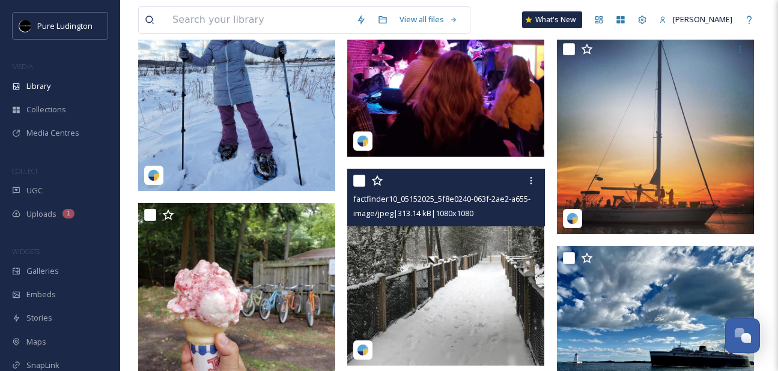
scroll to position [714, 0]
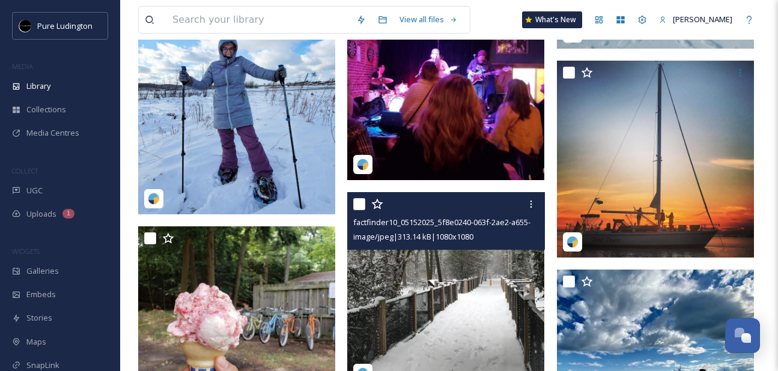
click at [358, 204] on input "checkbox" at bounding box center [359, 204] width 12 height 12
checkbox input "true"
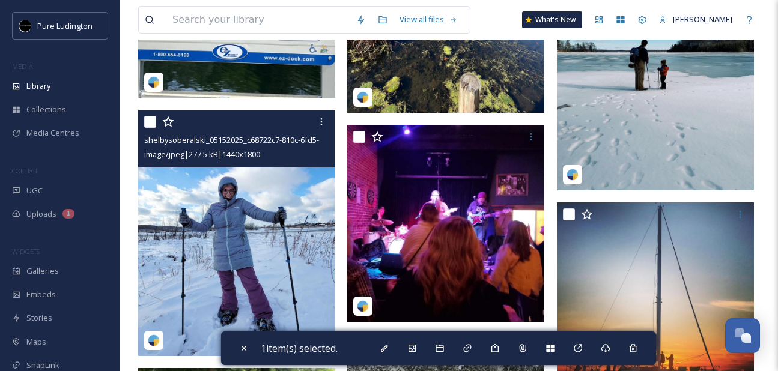
scroll to position [572, 0]
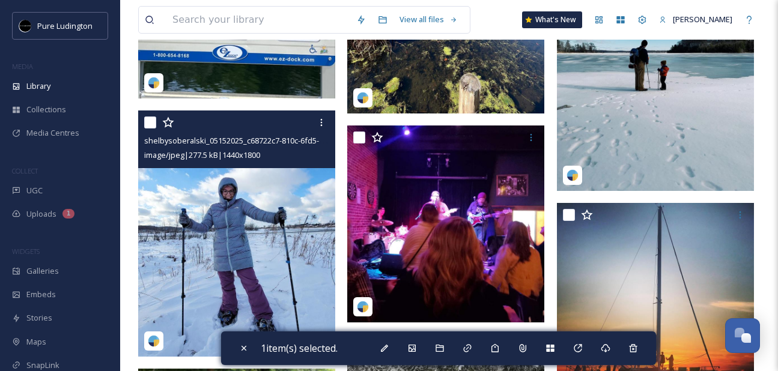
click at [153, 119] on input "checkbox" at bounding box center [150, 122] width 12 height 12
checkbox input "true"
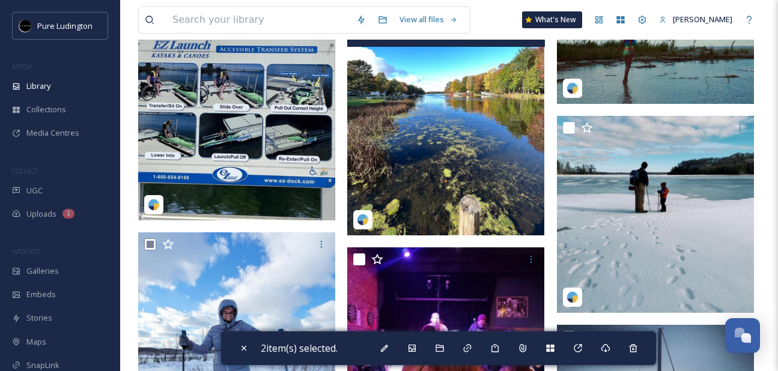
scroll to position [444, 0]
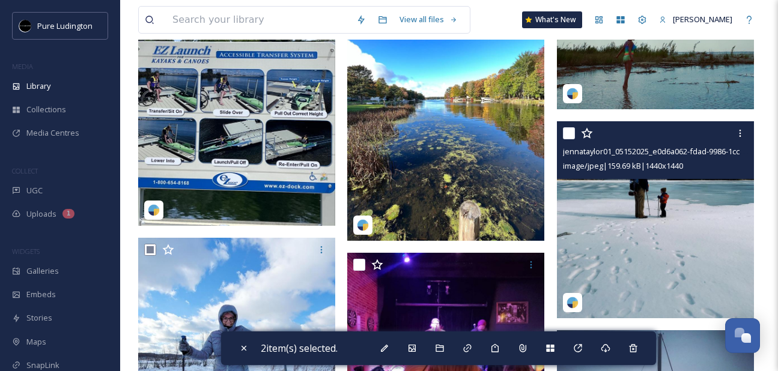
click at [566, 134] on input "checkbox" at bounding box center [569, 133] width 12 height 12
checkbox input "true"
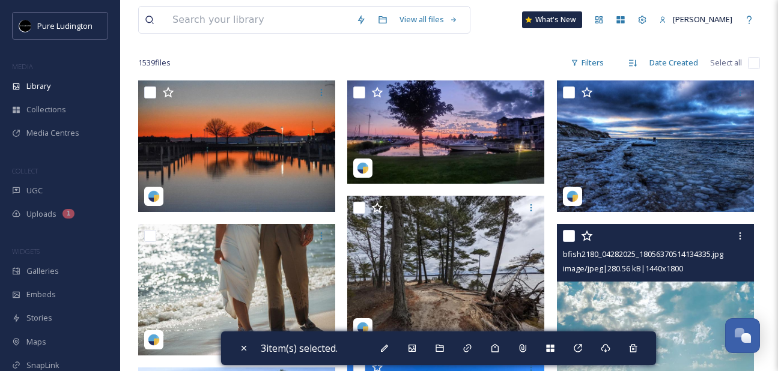
scroll to position [0, 0]
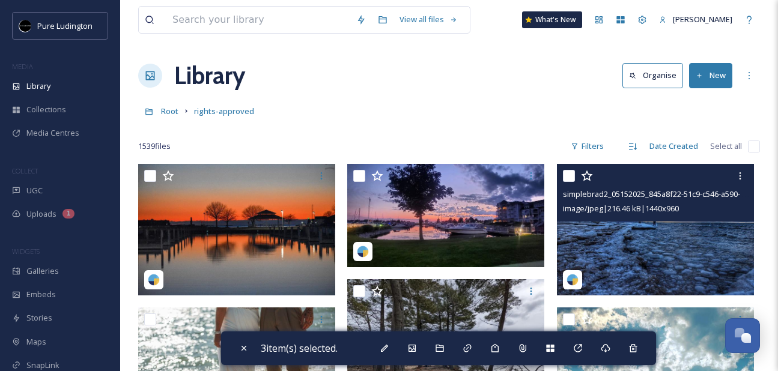
click at [564, 175] on input "checkbox" at bounding box center [569, 176] width 12 height 12
checkbox input "true"
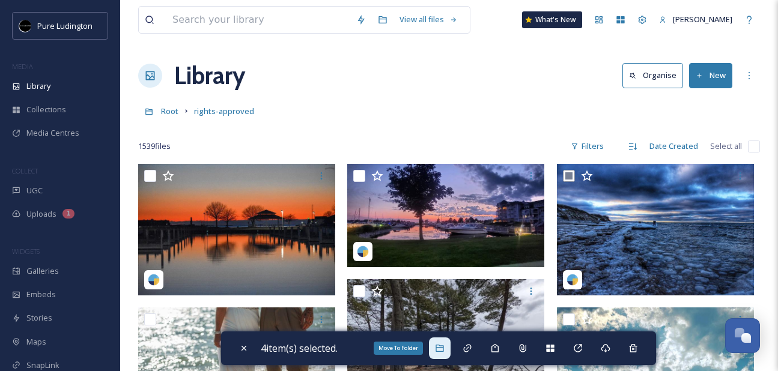
click at [446, 342] on div "Move To Folder" at bounding box center [440, 348] width 22 height 22
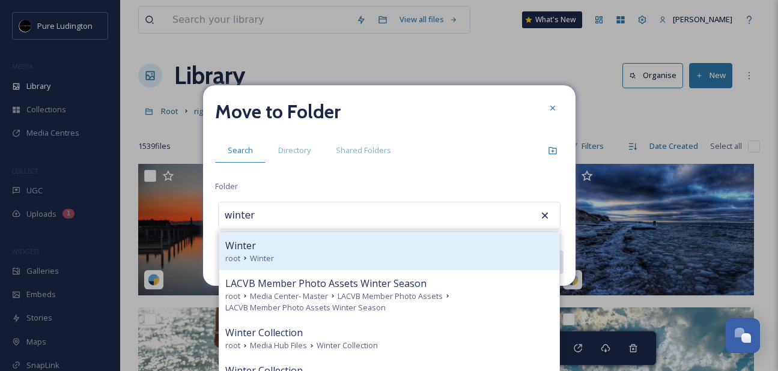
click at [383, 244] on div "Winter" at bounding box center [389, 245] width 328 height 14
type input "Winter"
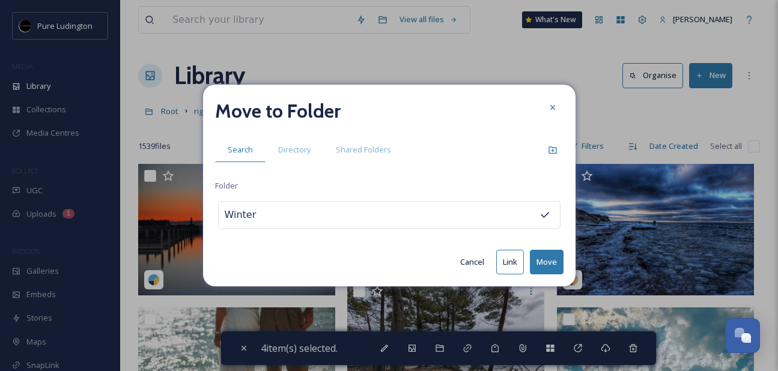
click at [539, 263] on button "Move" at bounding box center [547, 262] width 34 height 25
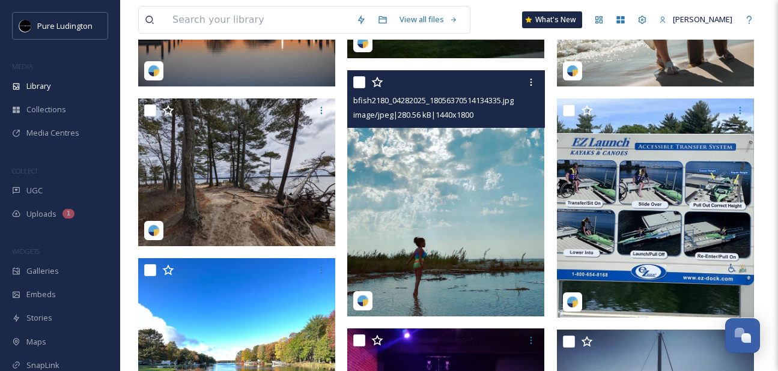
scroll to position [213, 0]
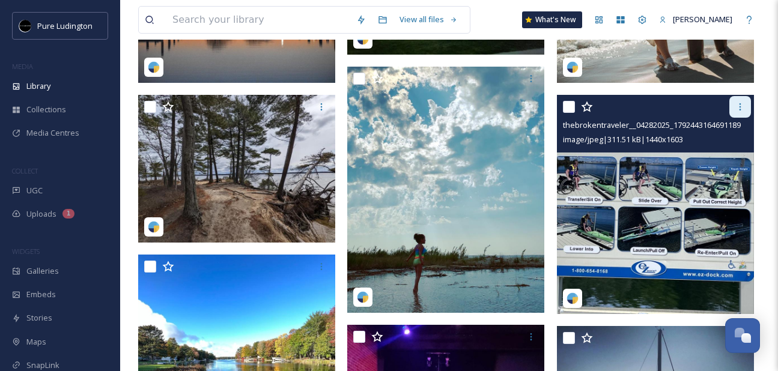
click at [737, 107] on icon at bounding box center [740, 107] width 10 height 10
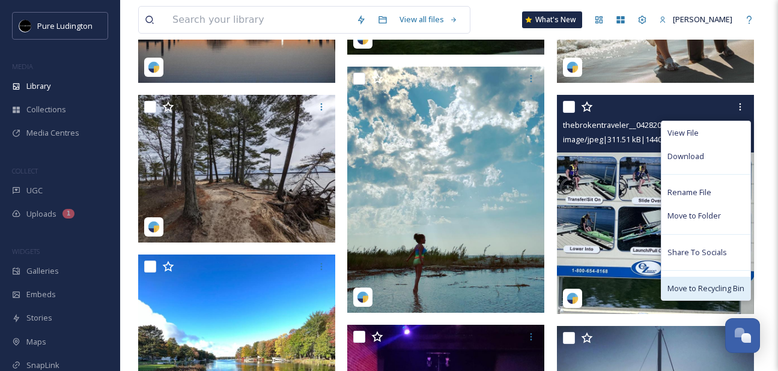
click at [703, 294] on div "Move to Recycling Bin" at bounding box center [705, 288] width 89 height 23
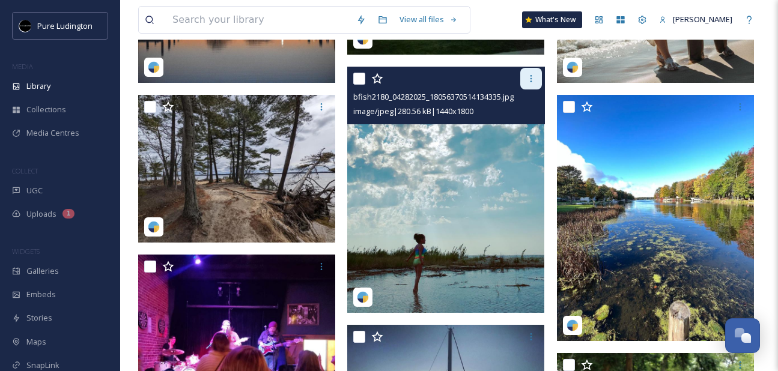
click at [530, 77] on icon at bounding box center [531, 79] width 10 height 10
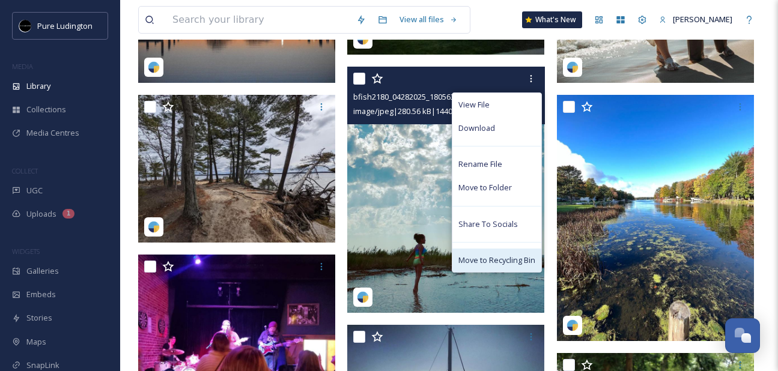
click at [497, 265] on span "Move to Recycling Bin" at bounding box center [496, 260] width 77 height 11
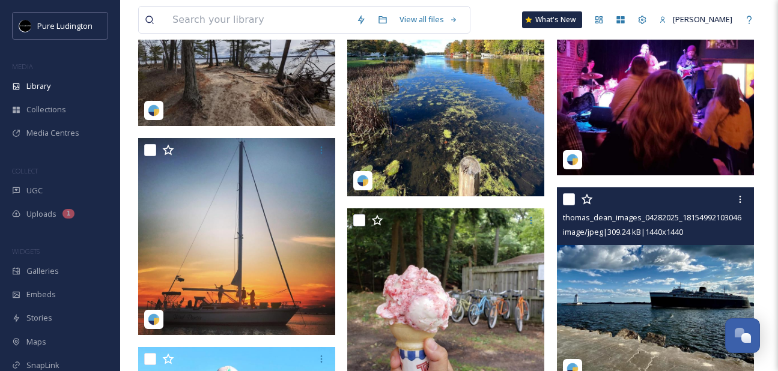
scroll to position [328, 0]
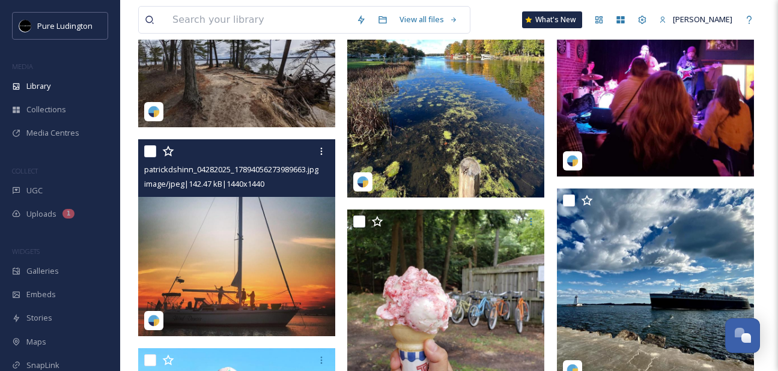
click at [150, 152] on input "checkbox" at bounding box center [150, 151] width 12 height 12
checkbox input "true"
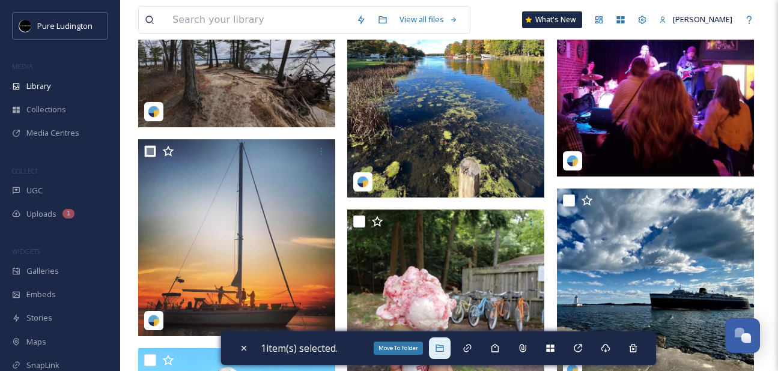
click at [437, 351] on div "Move To Folder" at bounding box center [440, 348] width 22 height 22
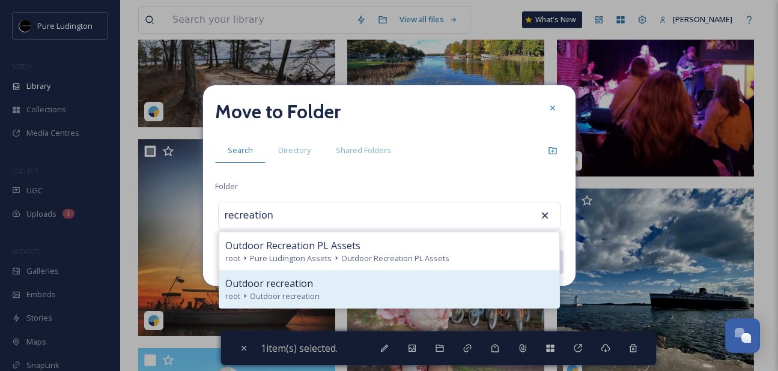
click at [358, 288] on div "Outdoor recreation" at bounding box center [389, 283] width 328 height 14
type input "Outdoor recreation"
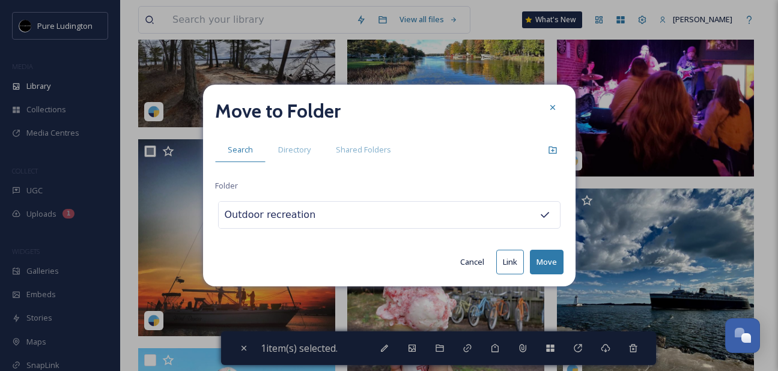
click at [546, 259] on button "Move" at bounding box center [547, 262] width 34 height 25
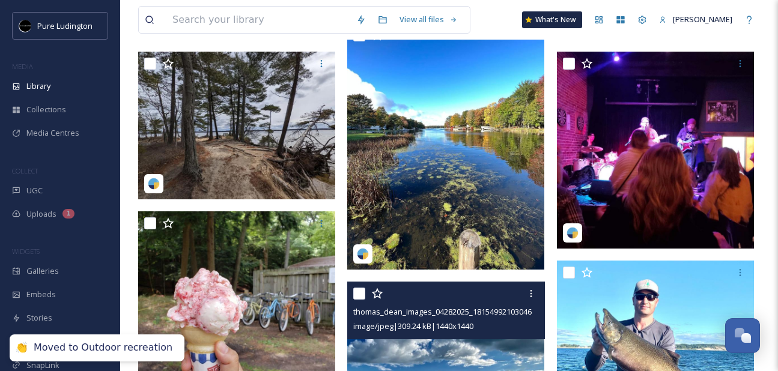
scroll to position [107, 0]
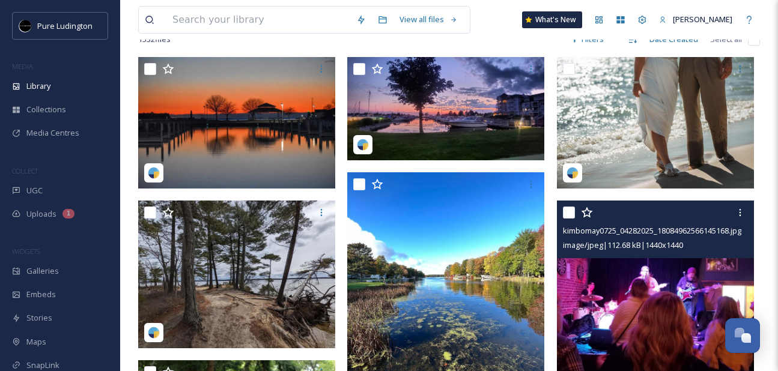
click at [570, 211] on input "checkbox" at bounding box center [569, 213] width 12 height 12
checkbox input "true"
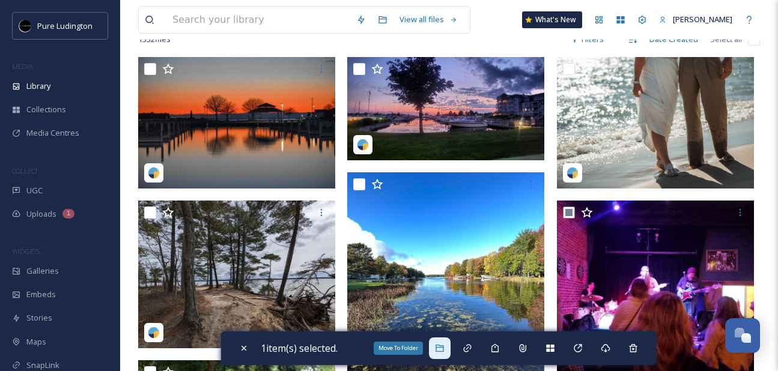
click at [444, 350] on icon at bounding box center [440, 348] width 10 height 10
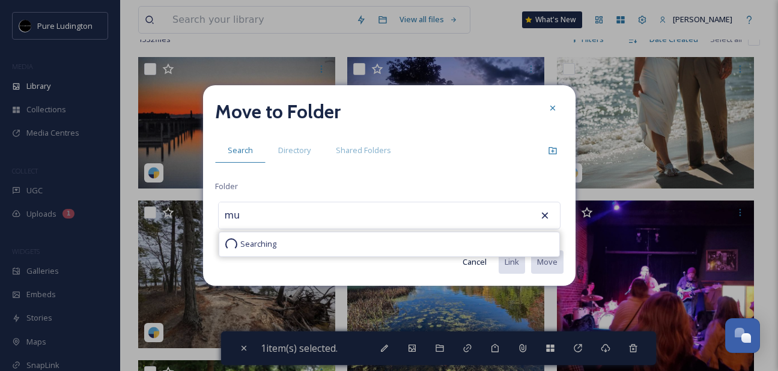
type input "m"
type input "l"
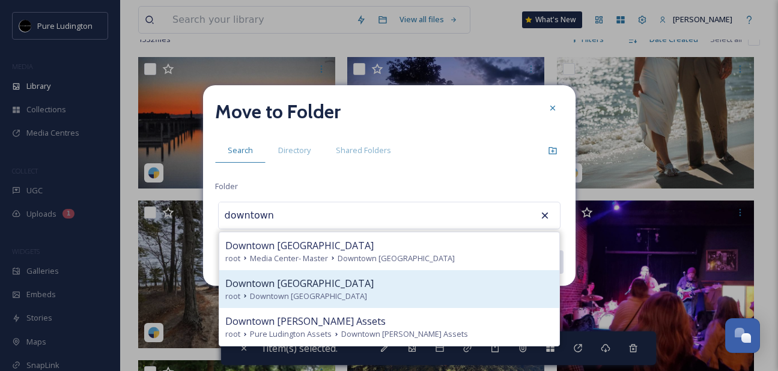
click at [420, 301] on div "root Downtown [GEOGRAPHIC_DATA]" at bounding box center [389, 296] width 328 height 11
type input "Downtown [GEOGRAPHIC_DATA]"
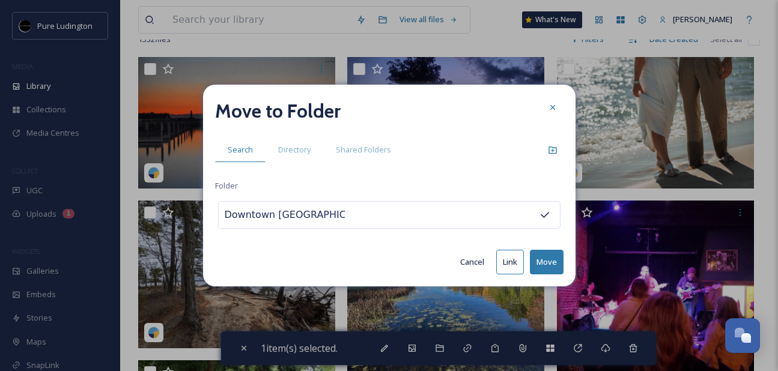
click at [536, 265] on button "Move" at bounding box center [547, 262] width 34 height 25
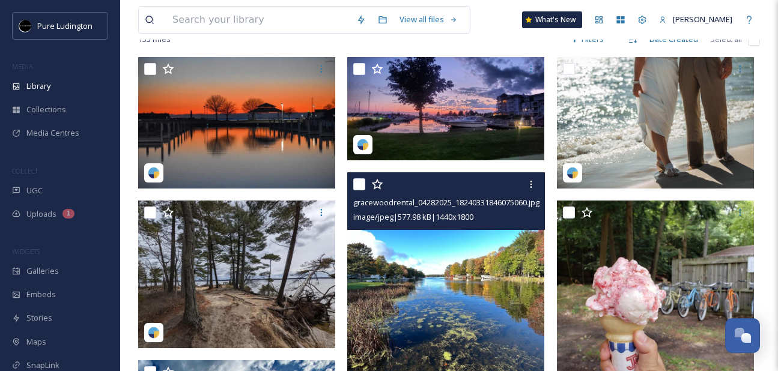
scroll to position [0, 0]
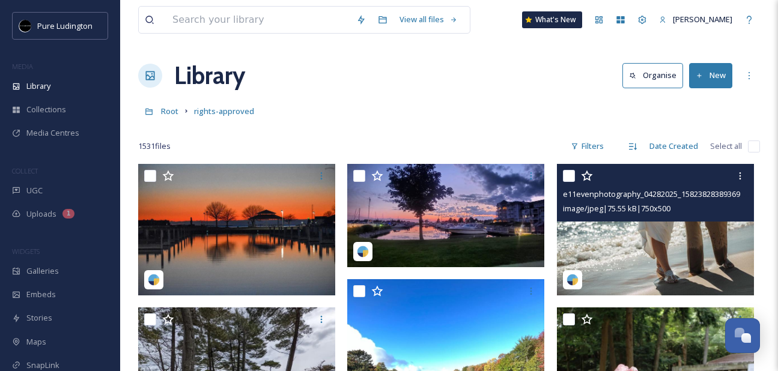
click at [566, 180] on input "checkbox" at bounding box center [569, 176] width 12 height 12
checkbox input "true"
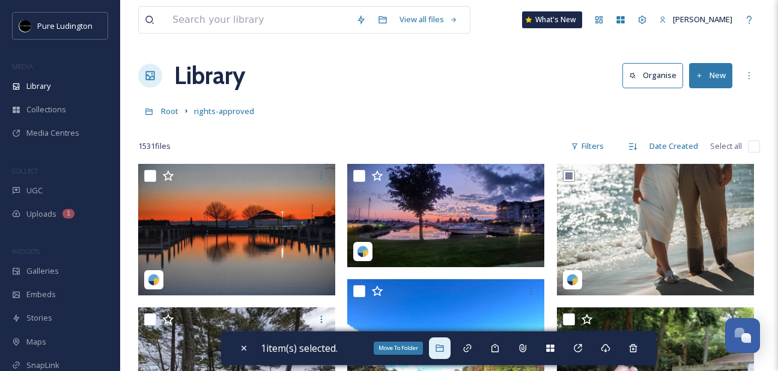
click at [444, 349] on icon at bounding box center [440, 348] width 10 height 10
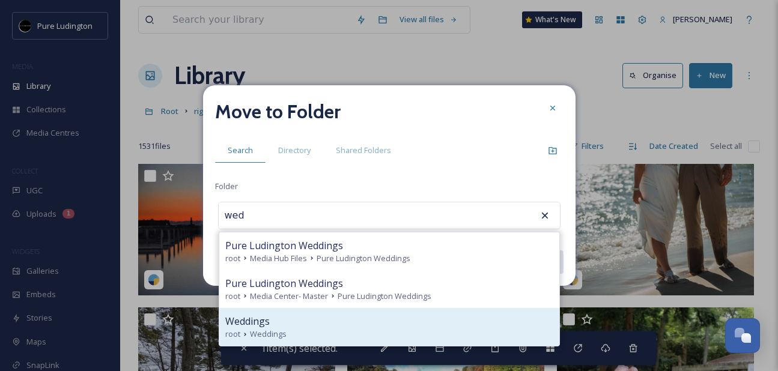
click at [452, 333] on div "root Weddings" at bounding box center [389, 333] width 328 height 11
type input "Weddings"
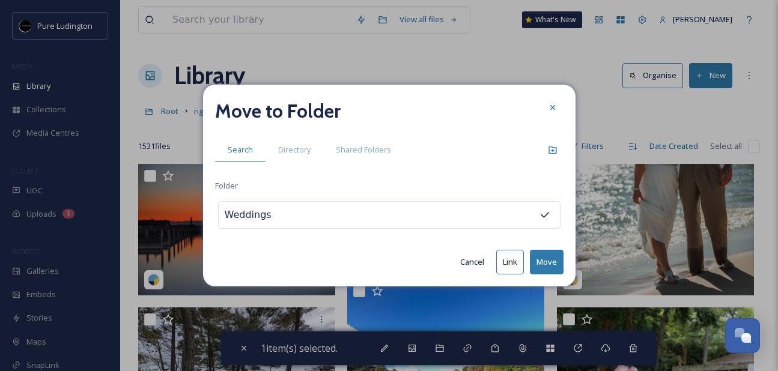
click at [546, 257] on button "Move" at bounding box center [547, 262] width 34 height 25
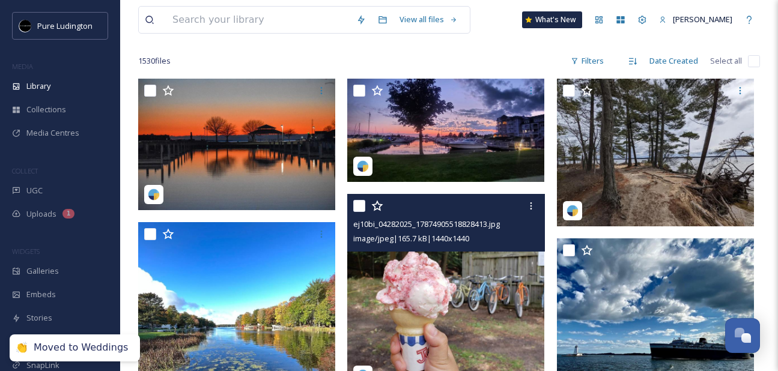
scroll to position [107, 0]
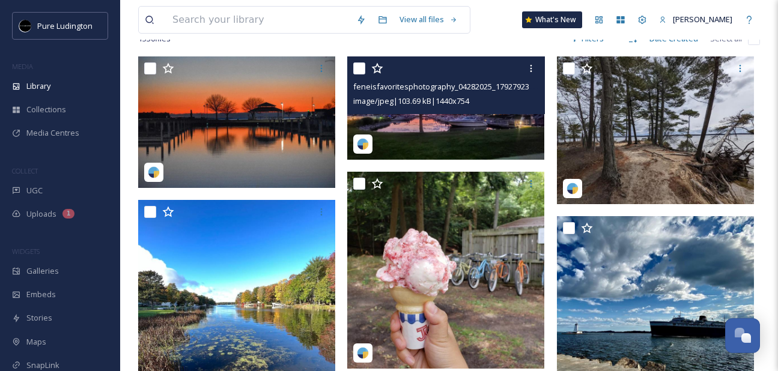
click at [357, 72] on input "checkbox" at bounding box center [359, 68] width 12 height 12
checkbox input "true"
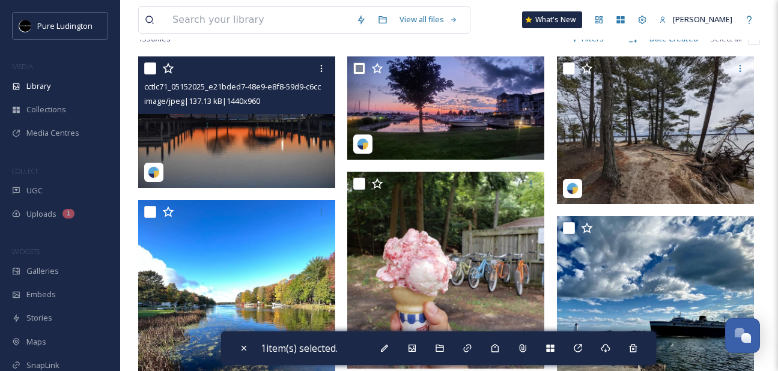
click at [148, 73] on input "checkbox" at bounding box center [150, 68] width 12 height 12
checkbox input "true"
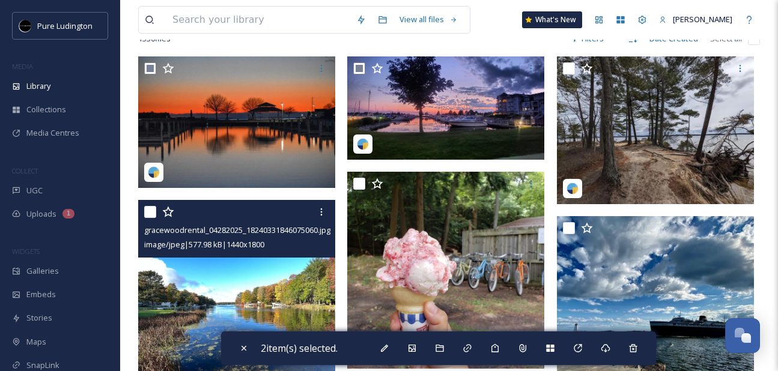
click at [148, 213] on input "checkbox" at bounding box center [150, 212] width 12 height 12
checkbox input "true"
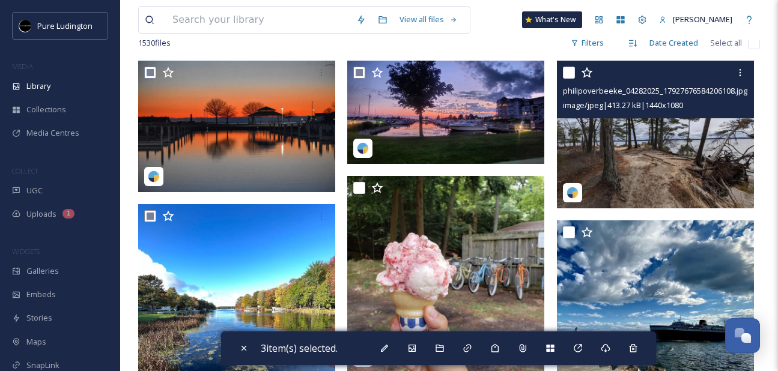
scroll to position [103, 0]
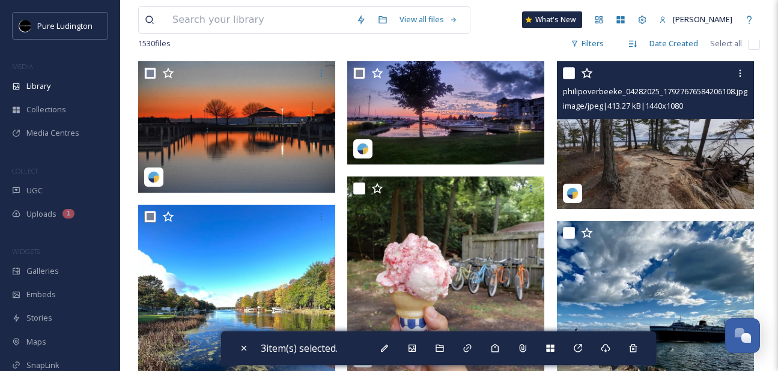
click at [571, 74] on input "checkbox" at bounding box center [569, 73] width 12 height 12
checkbox input "true"
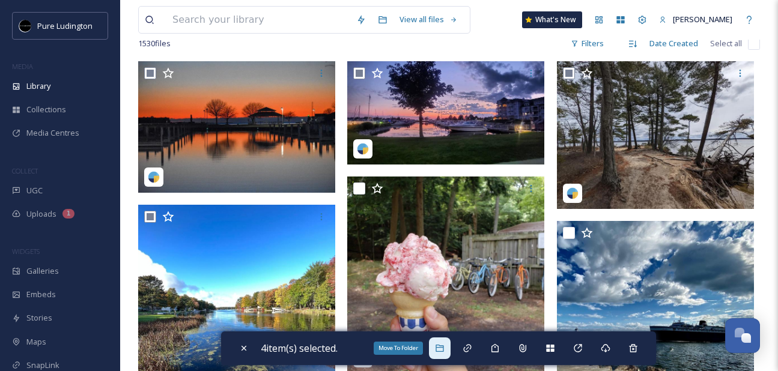
click at [443, 346] on icon at bounding box center [439, 348] width 8 height 7
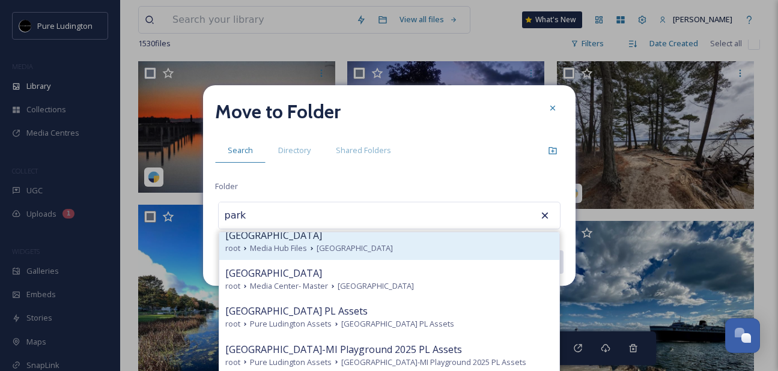
scroll to position [0, 0]
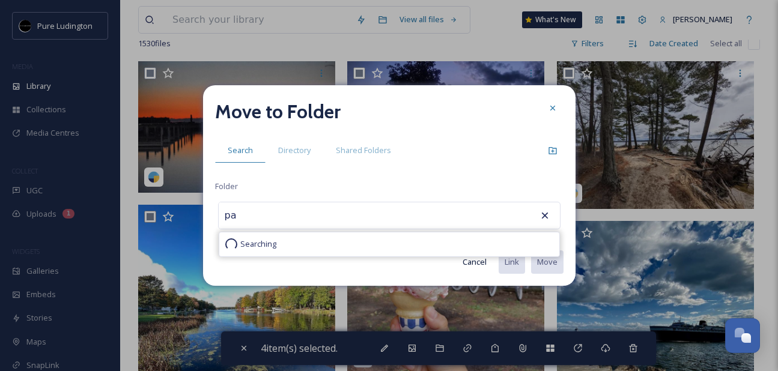
type input "p"
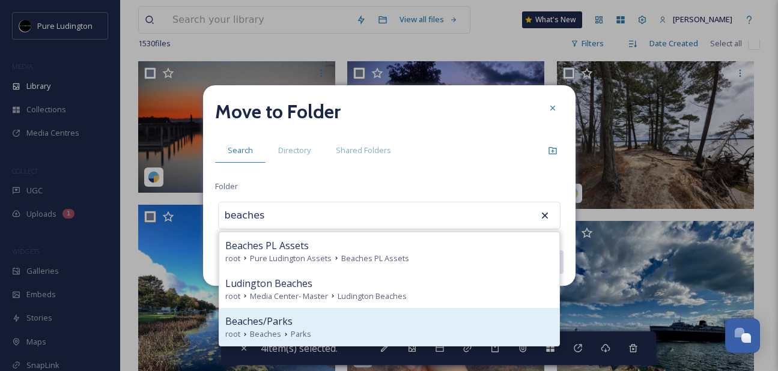
click at [455, 322] on div "Beaches/Parks" at bounding box center [389, 321] width 328 height 14
type input "Beaches/Parks"
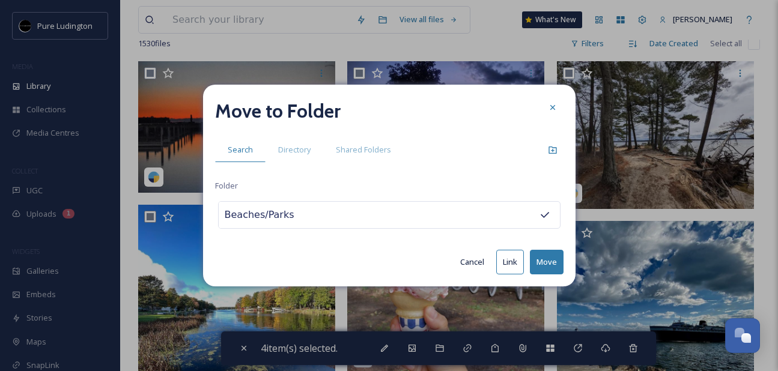
click at [548, 265] on button "Move" at bounding box center [547, 262] width 34 height 25
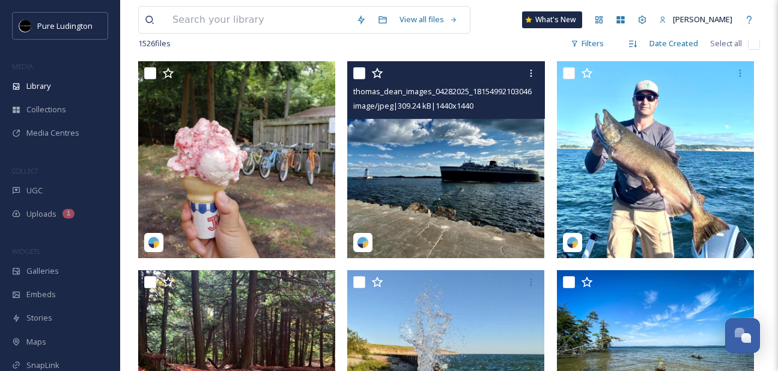
click at [361, 70] on input "checkbox" at bounding box center [359, 73] width 12 height 12
checkbox input "true"
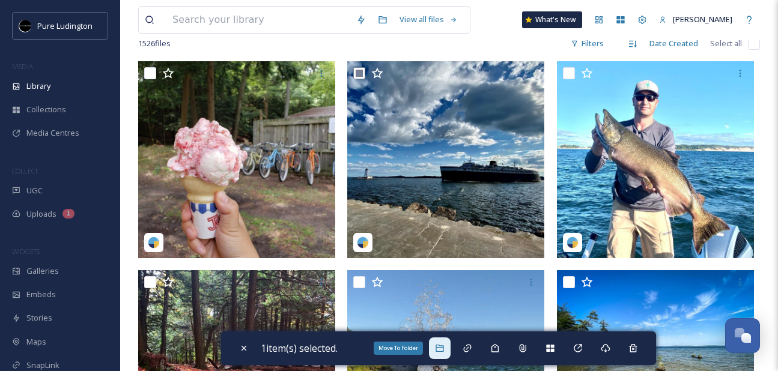
click at [437, 348] on div "Move To Folder" at bounding box center [440, 348] width 22 height 22
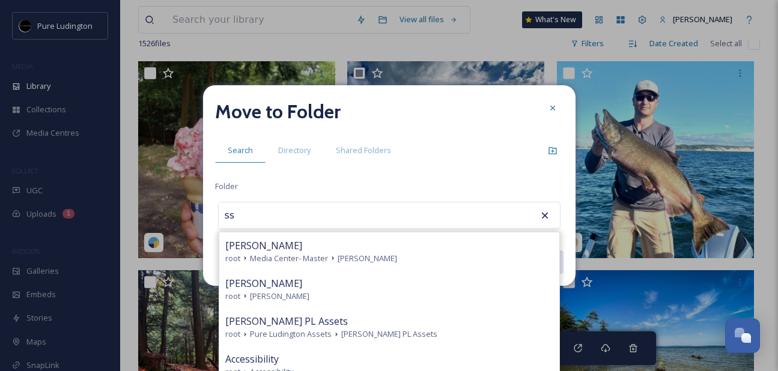
click at [362, 289] on div "[PERSON_NAME]" at bounding box center [389, 283] width 328 height 14
type input "[PERSON_NAME]"
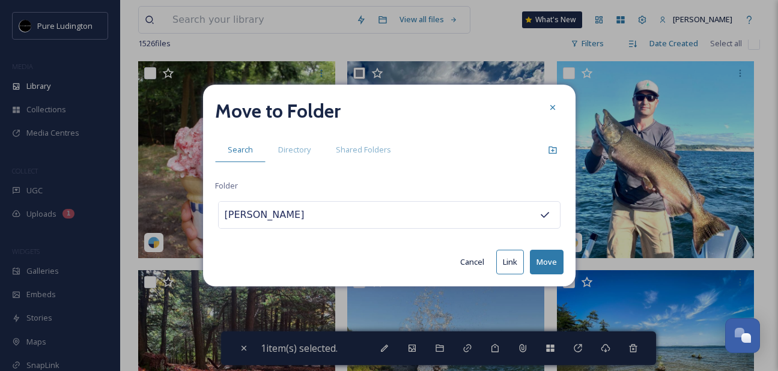
click at [541, 256] on button "Move" at bounding box center [547, 262] width 34 height 25
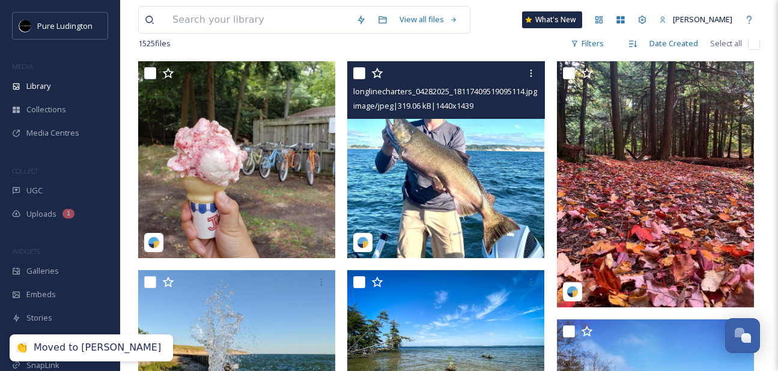
click at [355, 77] on input "checkbox" at bounding box center [359, 73] width 12 height 12
checkbox input "true"
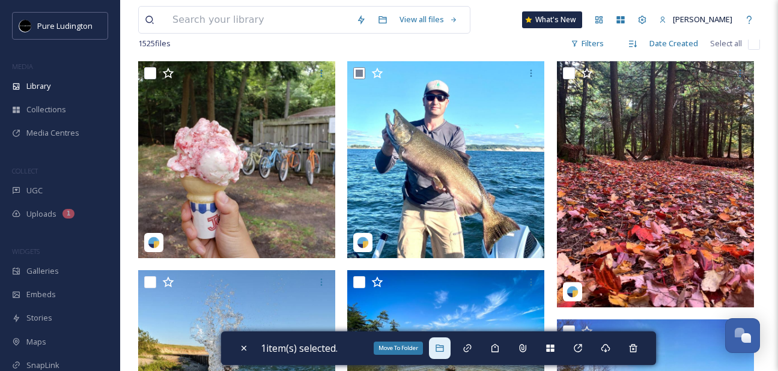
click at [439, 345] on icon at bounding box center [439, 348] width 8 height 7
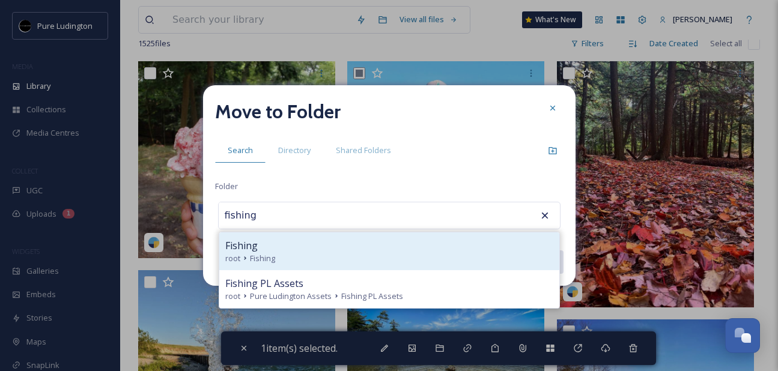
click at [337, 256] on div "root Fishing" at bounding box center [389, 258] width 328 height 11
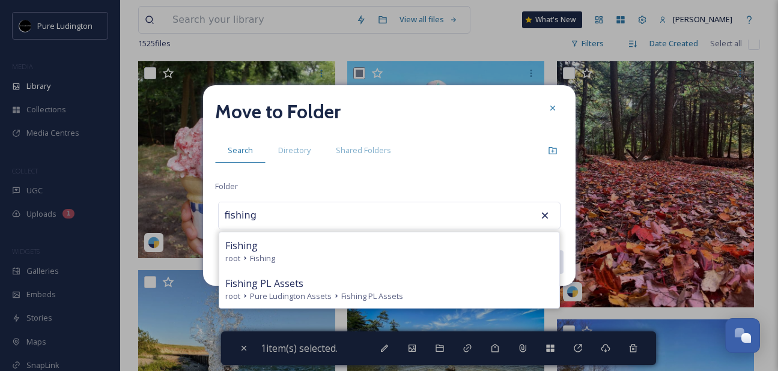
type input "Fishing"
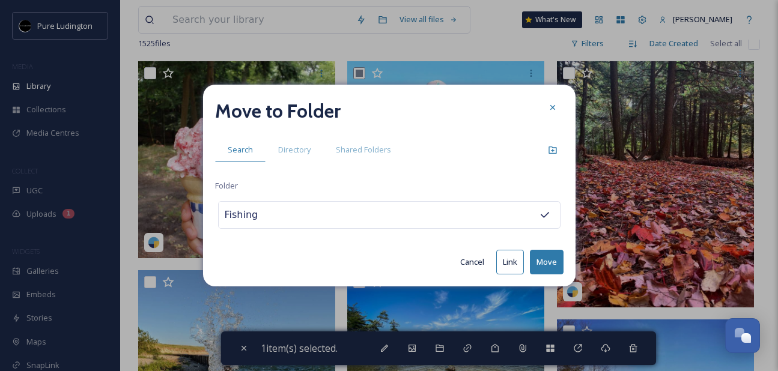
click at [549, 253] on button "Move" at bounding box center [547, 262] width 34 height 25
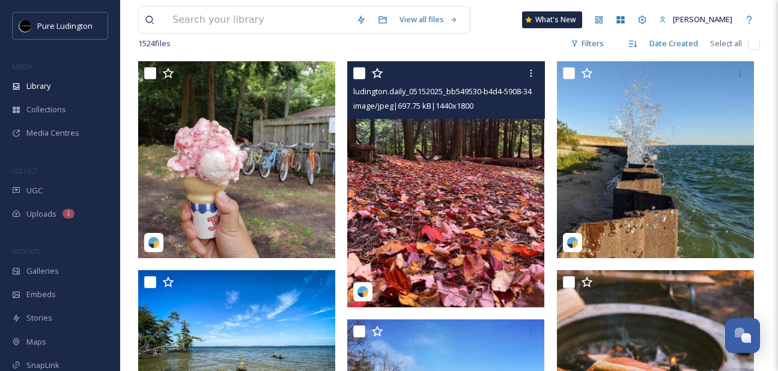
click at [363, 75] on input "checkbox" at bounding box center [359, 73] width 12 height 12
checkbox input "true"
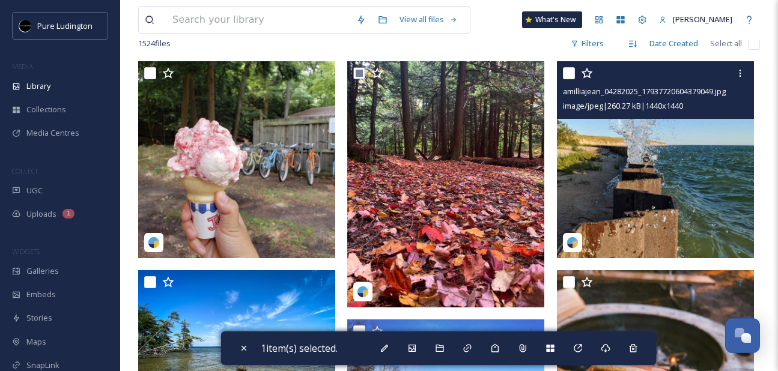
click at [566, 76] on input "checkbox" at bounding box center [569, 73] width 12 height 12
checkbox input "true"
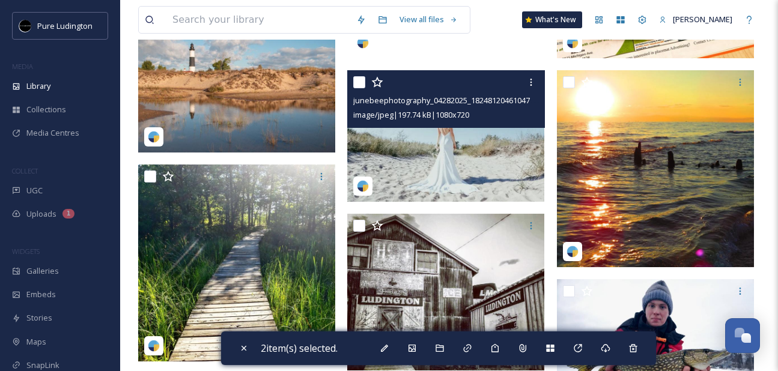
scroll to position [725, 0]
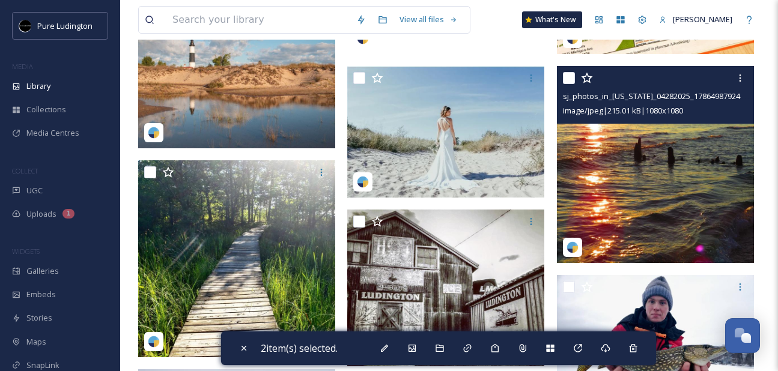
click at [570, 76] on input "checkbox" at bounding box center [569, 78] width 12 height 12
checkbox input "true"
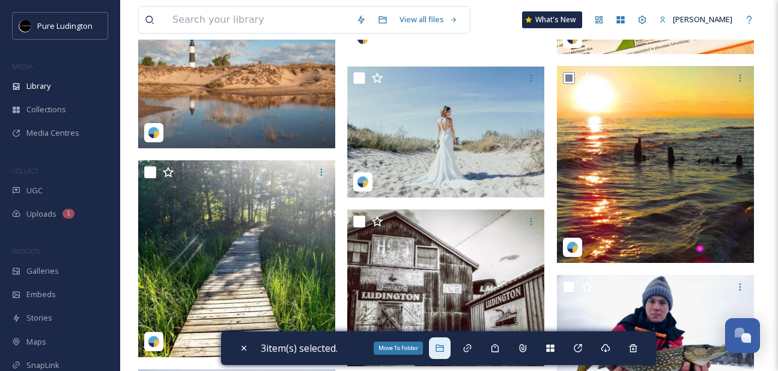
click at [441, 349] on icon at bounding box center [440, 348] width 10 height 10
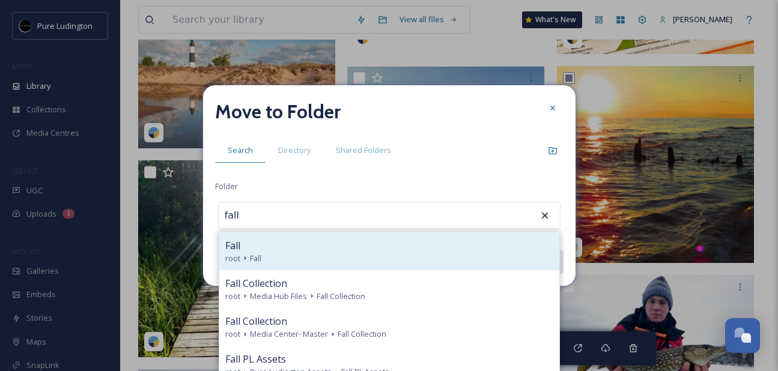
click at [411, 242] on div "Fall" at bounding box center [389, 245] width 328 height 14
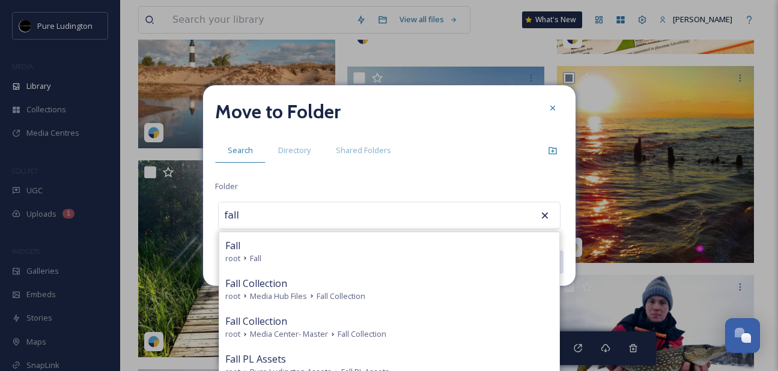
type input "Fall"
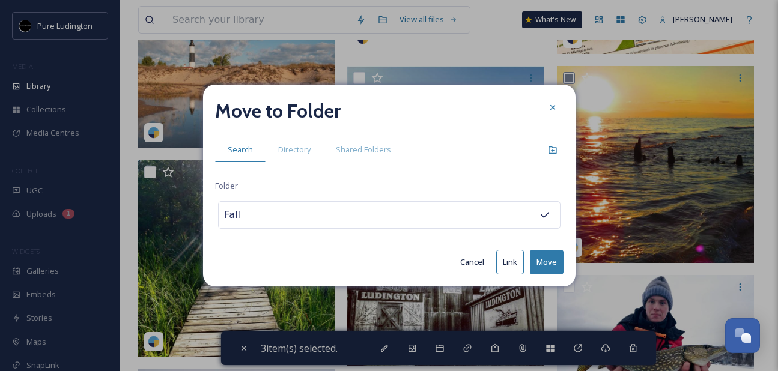
click at [539, 256] on button "Move" at bounding box center [547, 262] width 34 height 25
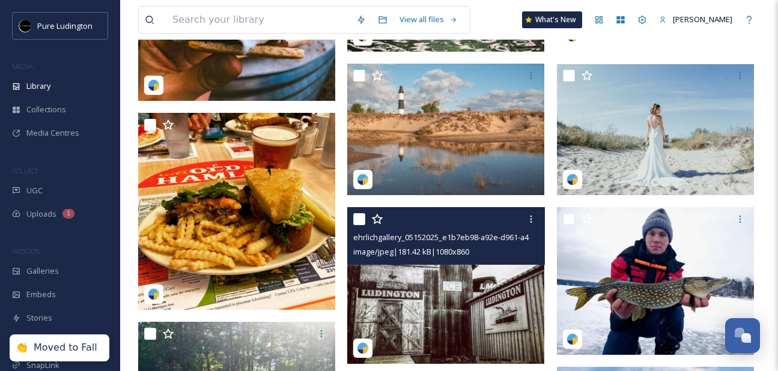
scroll to position [412, 0]
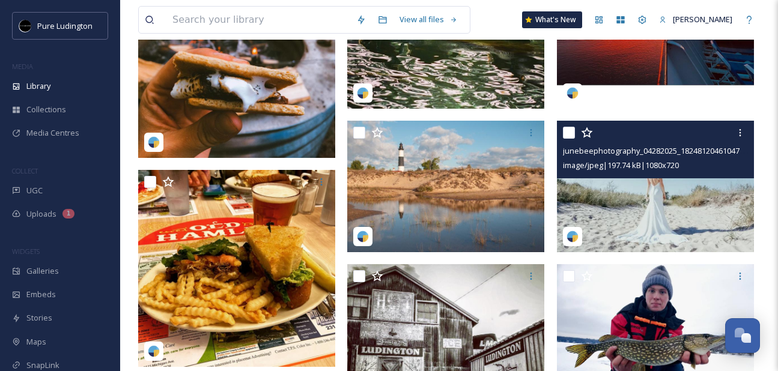
click at [571, 133] on input "checkbox" at bounding box center [569, 133] width 12 height 12
checkbox input "true"
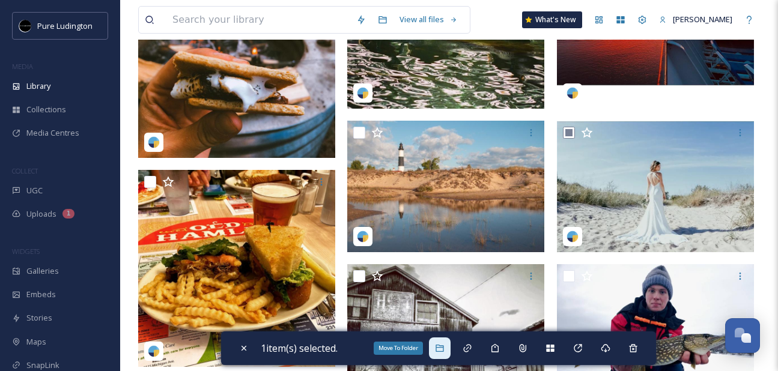
click at [444, 343] on icon at bounding box center [440, 348] width 10 height 10
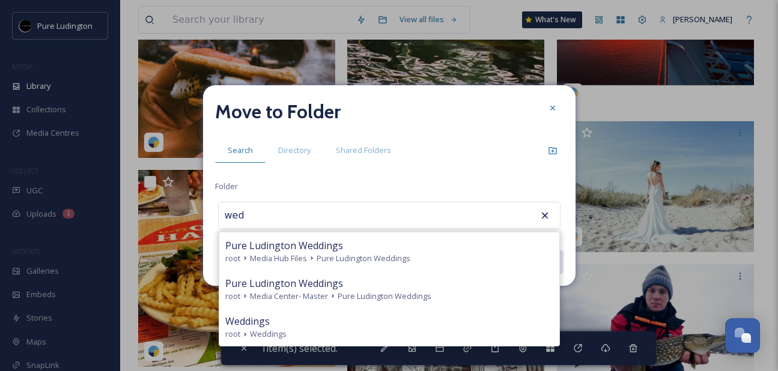
click at [357, 316] on div "Weddings" at bounding box center [389, 321] width 328 height 14
type input "Weddings"
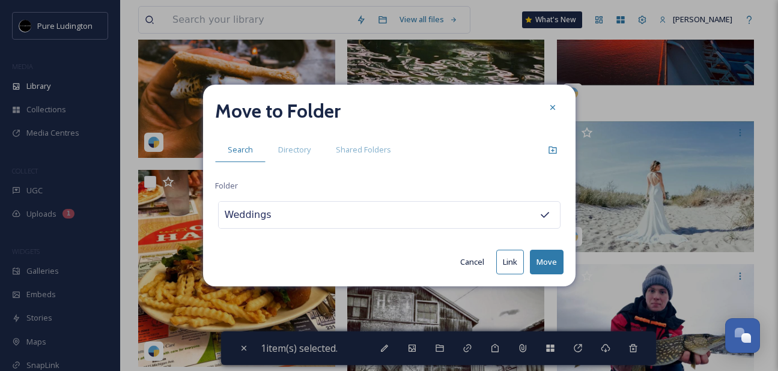
click at [551, 256] on button "Move" at bounding box center [547, 262] width 34 height 25
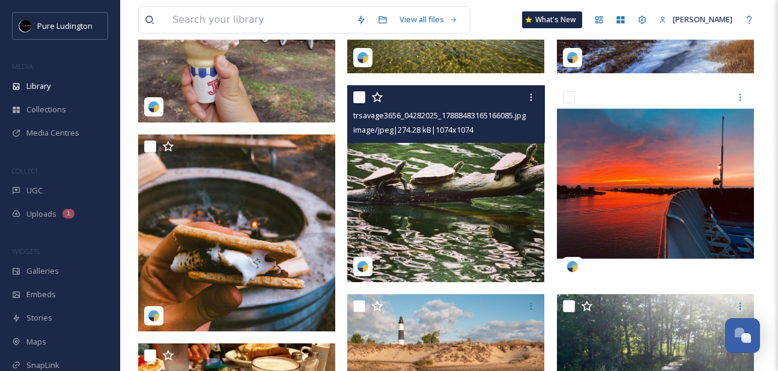
scroll to position [229, 0]
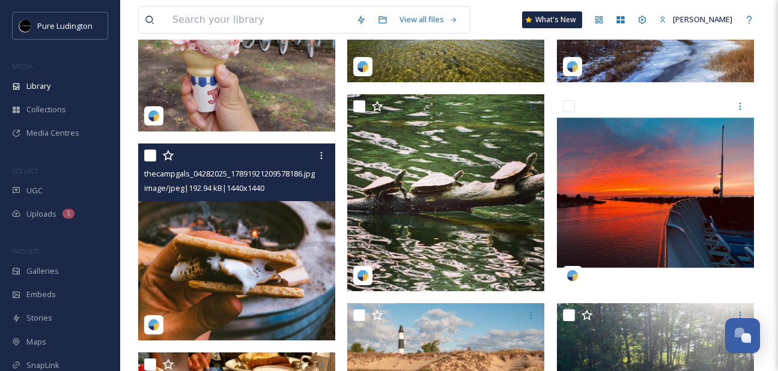
click at [148, 156] on input "checkbox" at bounding box center [150, 156] width 12 height 12
checkbox input "true"
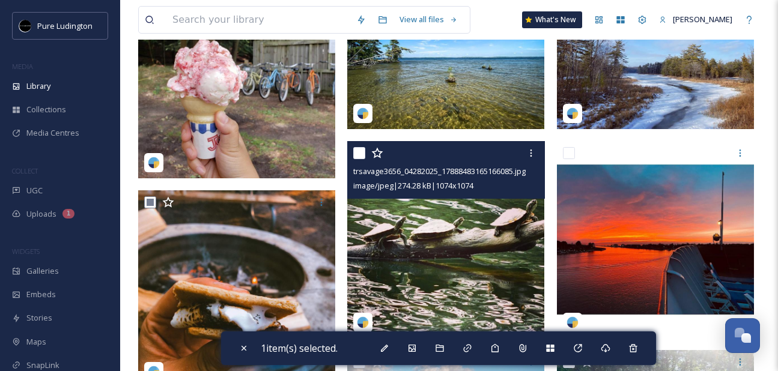
scroll to position [387, 0]
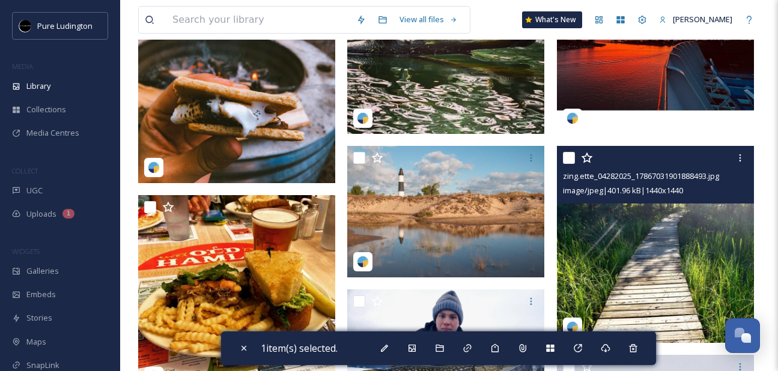
click at [570, 157] on input "checkbox" at bounding box center [569, 158] width 12 height 12
checkbox input "true"
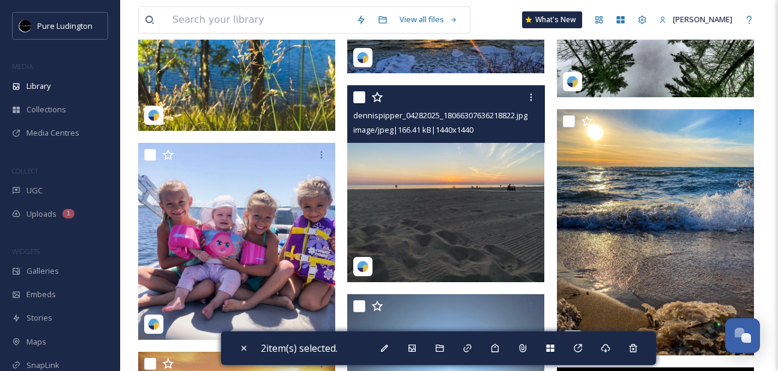
scroll to position [1089, 0]
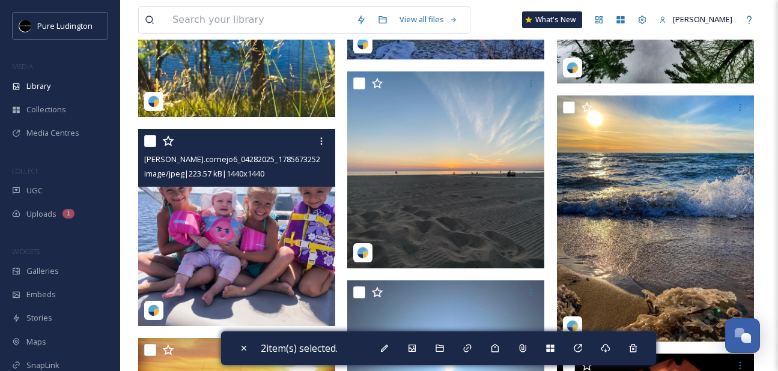
click at [145, 145] on input "checkbox" at bounding box center [150, 141] width 12 height 12
checkbox input "true"
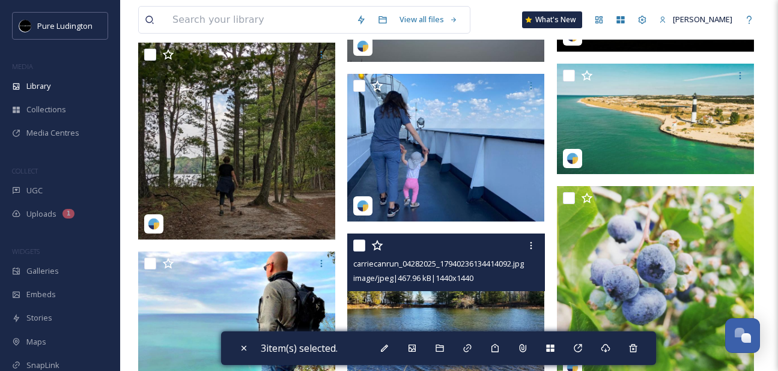
scroll to position [1559, 0]
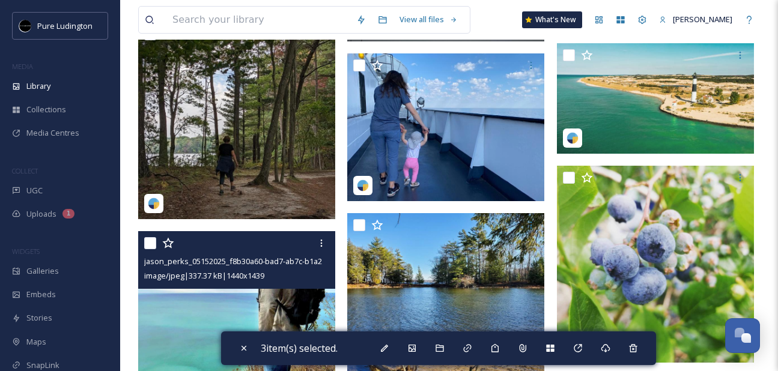
click at [147, 245] on input "checkbox" at bounding box center [150, 243] width 12 height 12
checkbox input "true"
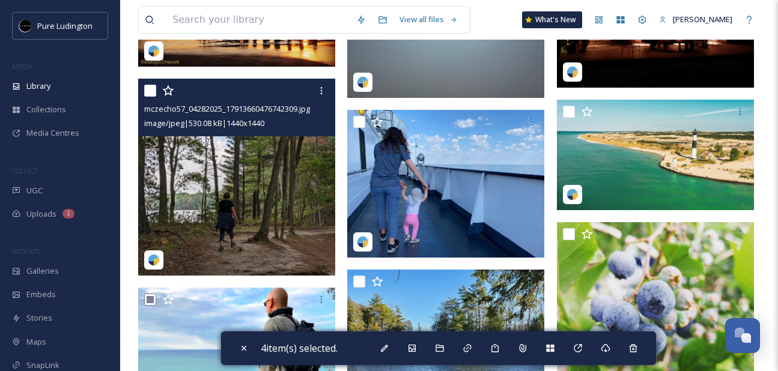
scroll to position [1486, 0]
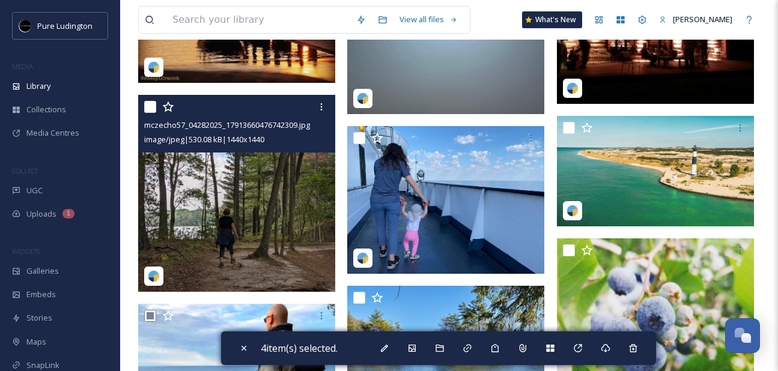
click at [149, 107] on input "checkbox" at bounding box center [150, 107] width 12 height 12
checkbox input "true"
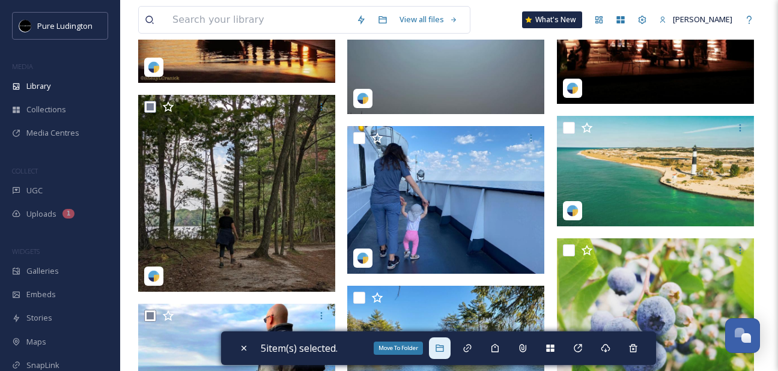
click at [443, 346] on icon at bounding box center [440, 348] width 10 height 10
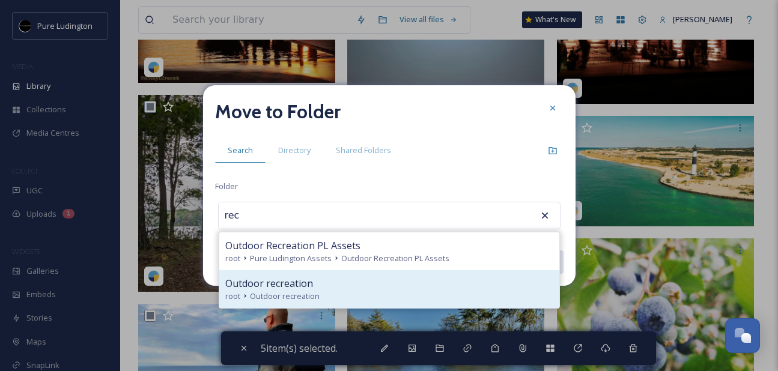
click at [389, 288] on div "Outdoor recreation" at bounding box center [389, 283] width 328 height 14
type input "Outdoor recreation"
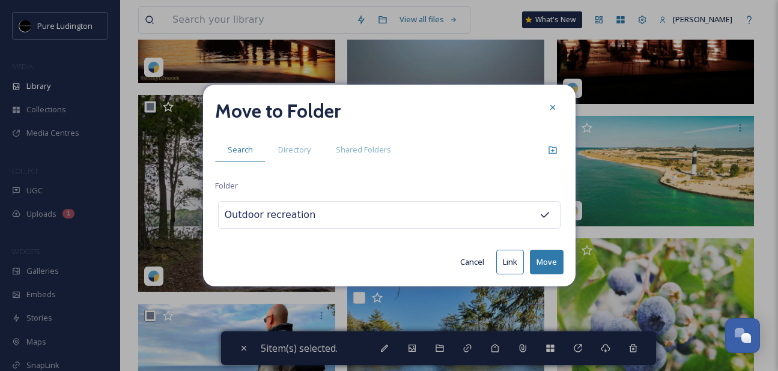
click at [539, 258] on button "Move" at bounding box center [547, 262] width 34 height 25
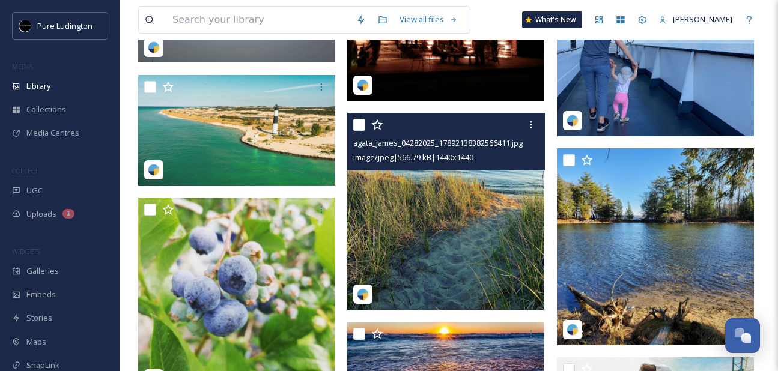
scroll to position [1310, 0]
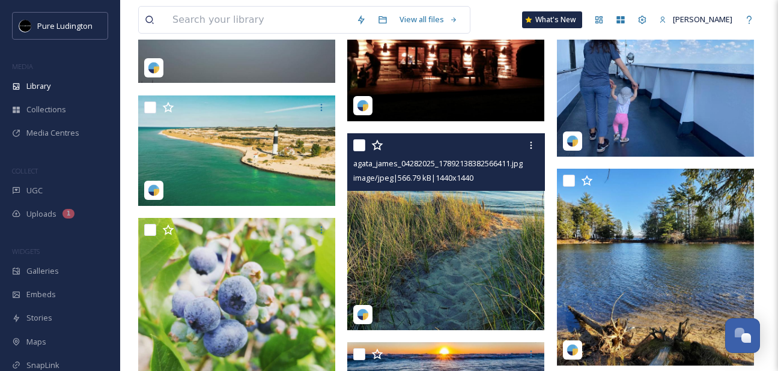
click at [361, 144] on input "checkbox" at bounding box center [359, 145] width 12 height 12
checkbox input "true"
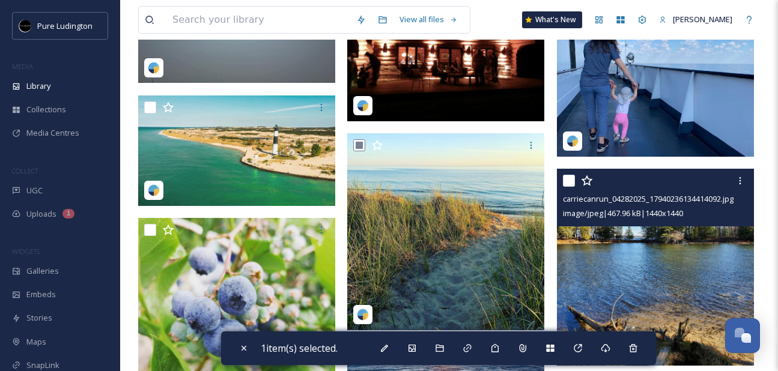
click at [566, 176] on input "checkbox" at bounding box center [569, 181] width 12 height 12
checkbox input "true"
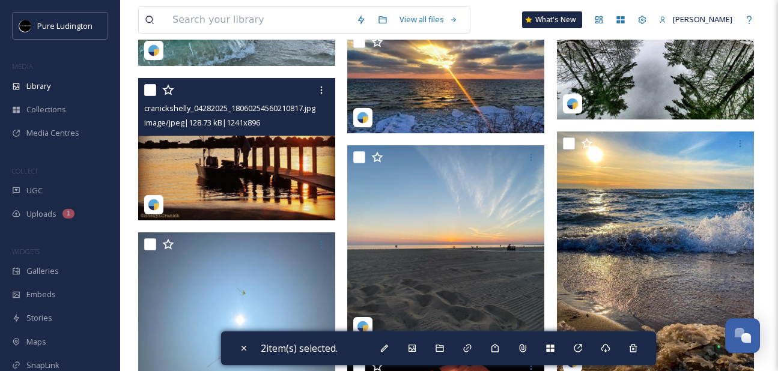
scroll to position [930, 0]
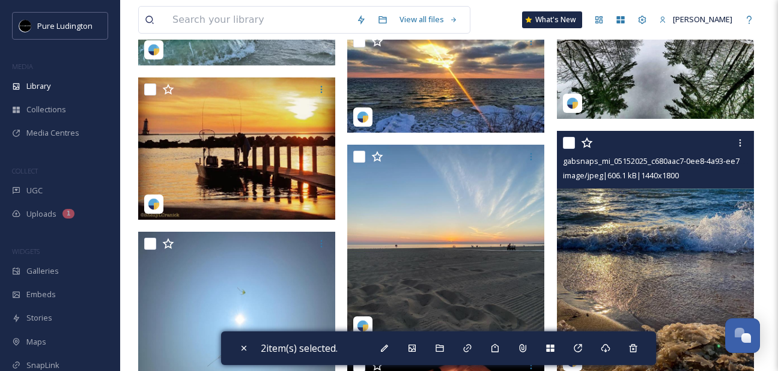
click at [567, 144] on input "checkbox" at bounding box center [569, 143] width 12 height 12
checkbox input "true"
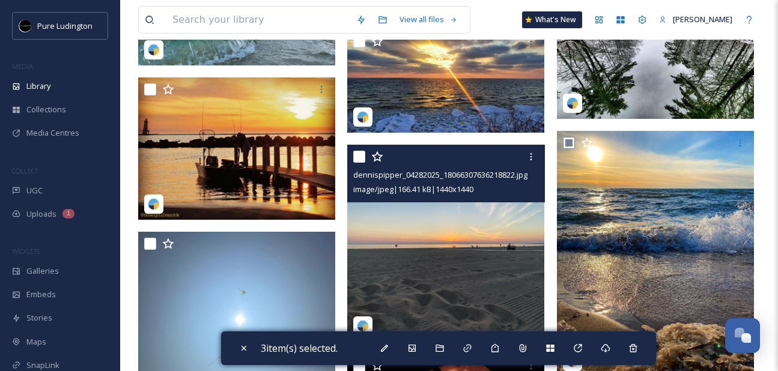
click at [361, 157] on input "checkbox" at bounding box center [359, 157] width 12 height 12
checkbox input "true"
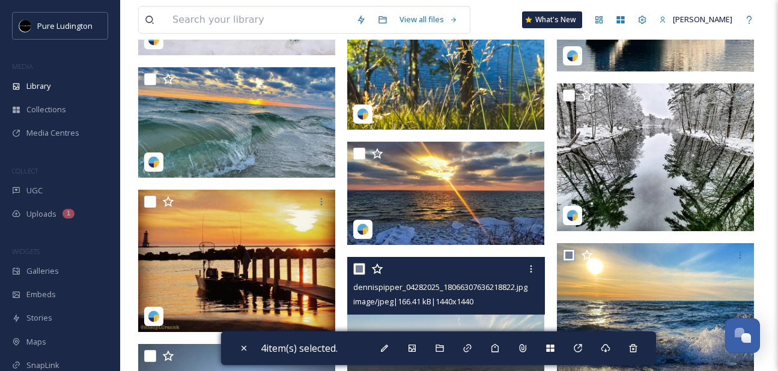
scroll to position [819, 0]
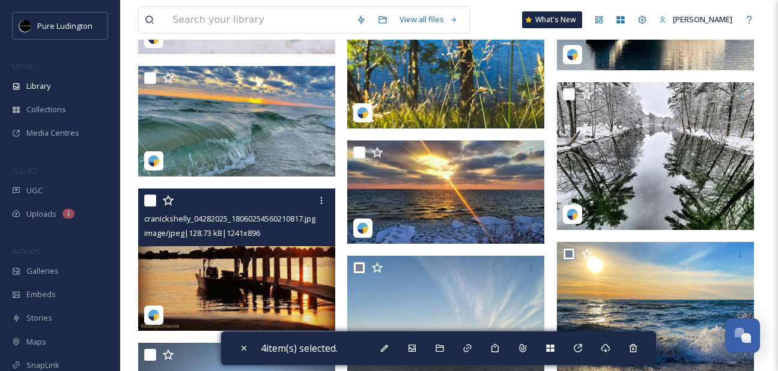
click at [153, 202] on input "checkbox" at bounding box center [150, 201] width 12 height 12
checkbox input "true"
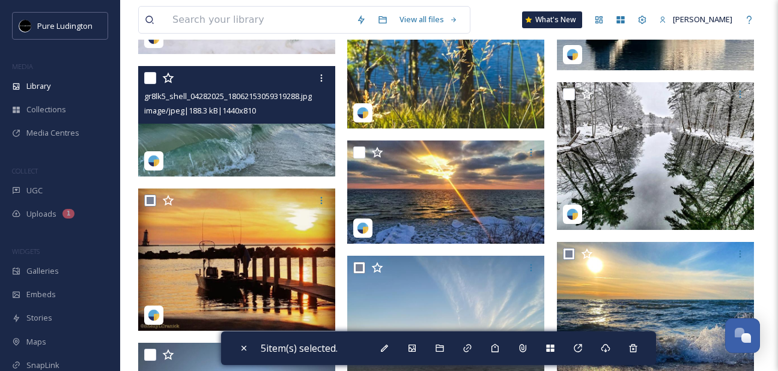
click at [148, 81] on input "checkbox" at bounding box center [150, 78] width 12 height 12
checkbox input "true"
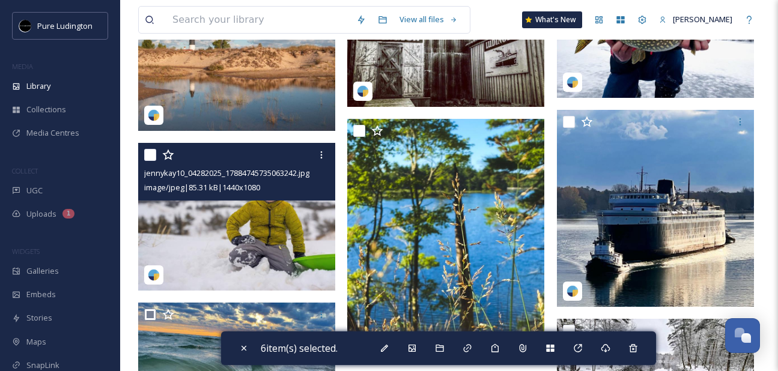
scroll to position [571, 0]
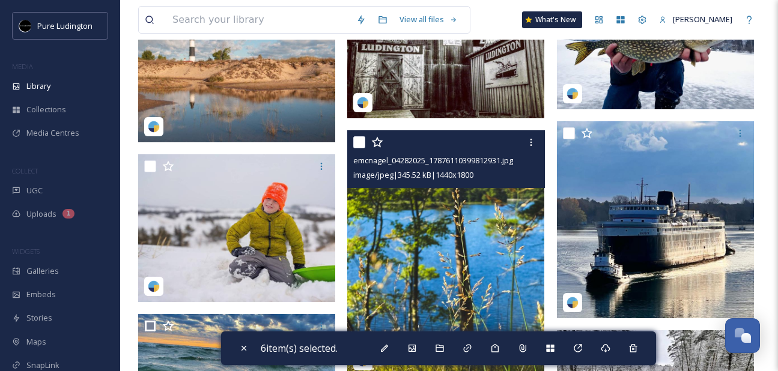
click at [357, 142] on input "checkbox" at bounding box center [359, 142] width 12 height 12
checkbox input "true"
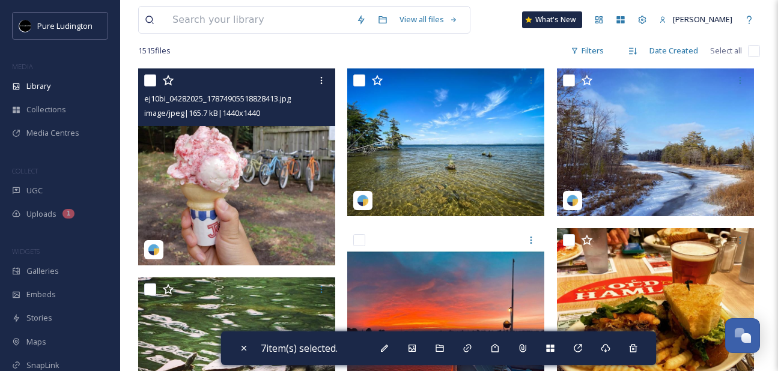
scroll to position [93, 0]
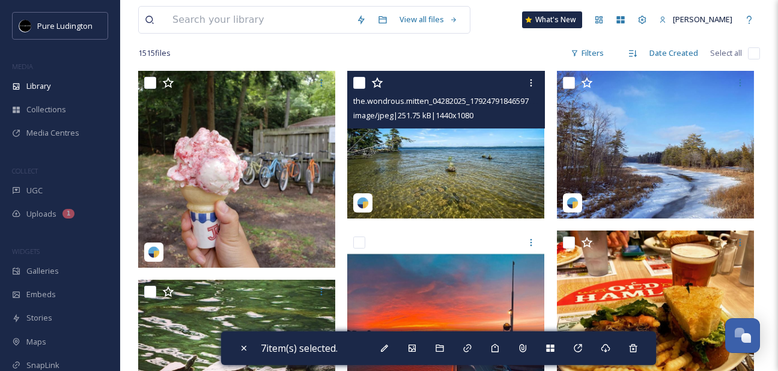
click at [360, 83] on input "checkbox" at bounding box center [359, 83] width 12 height 12
checkbox input "true"
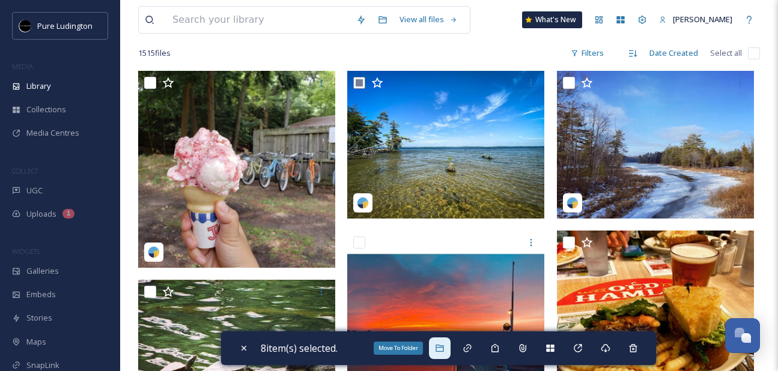
click at [443, 348] on icon at bounding box center [439, 348] width 8 height 7
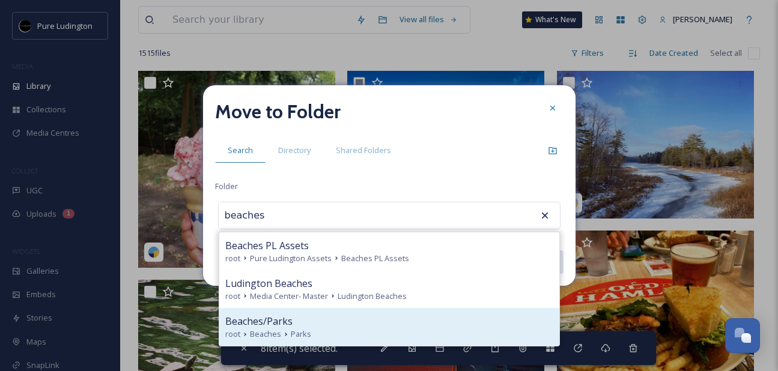
click at [402, 329] on div "root Beaches Parks" at bounding box center [389, 333] width 328 height 11
type input "Beaches/Parks"
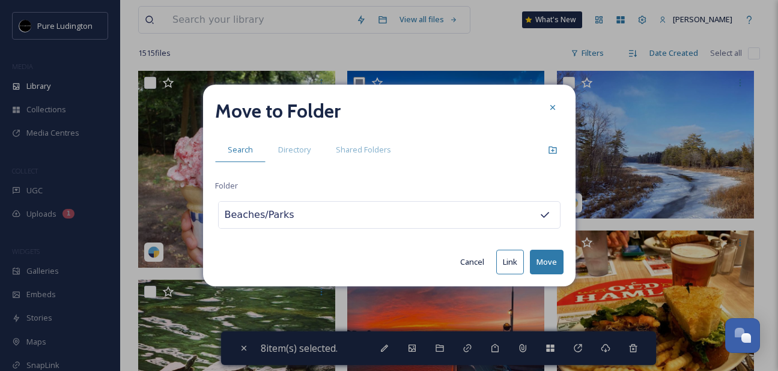
click at [552, 257] on button "Move" at bounding box center [547, 262] width 34 height 25
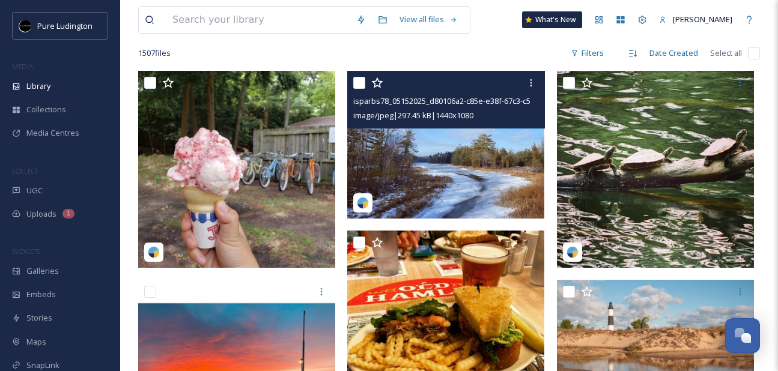
click at [363, 83] on input "checkbox" at bounding box center [359, 83] width 12 height 12
checkbox input "true"
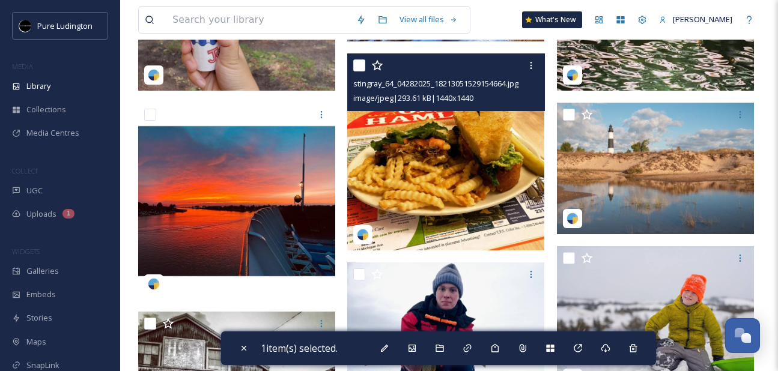
scroll to position [396, 0]
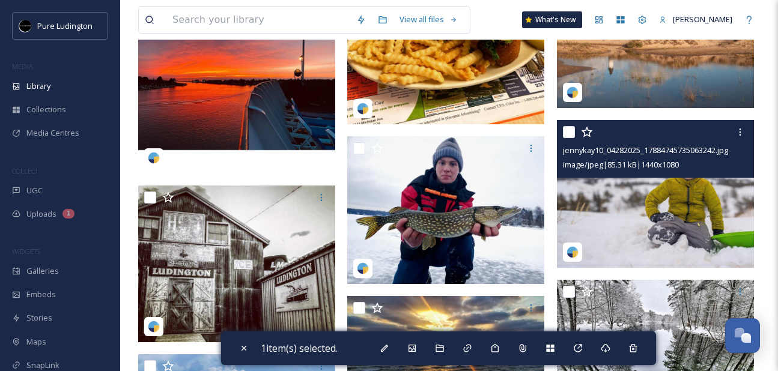
click at [567, 131] on input "checkbox" at bounding box center [569, 132] width 12 height 12
checkbox input "true"
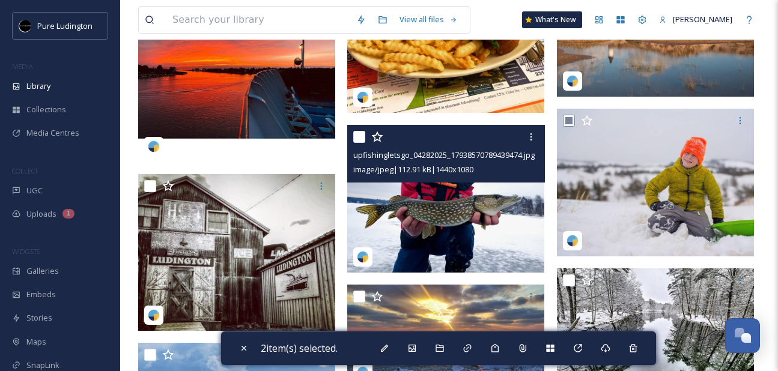
scroll to position [531, 0]
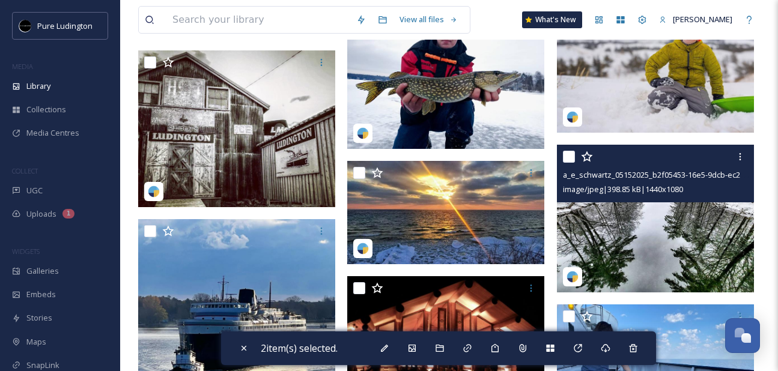
click at [567, 157] on input "checkbox" at bounding box center [569, 157] width 12 height 12
checkbox input "true"
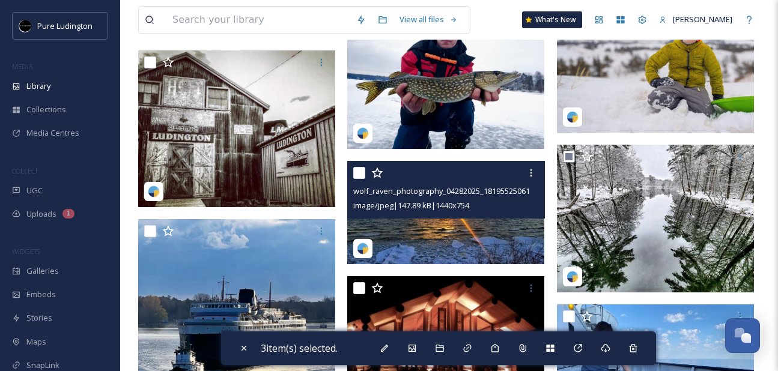
click at [359, 172] on input "checkbox" at bounding box center [359, 173] width 12 height 12
checkbox input "true"
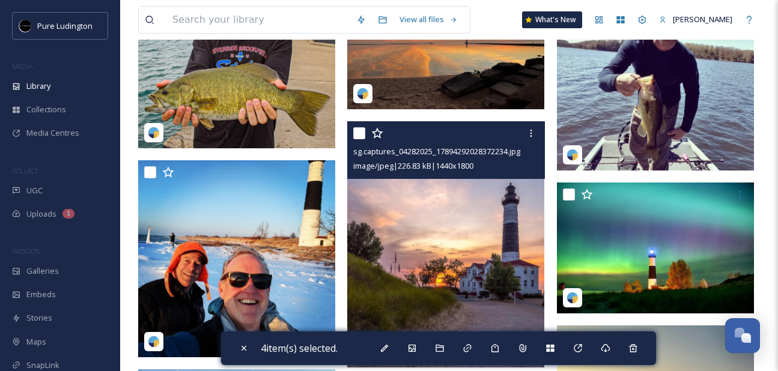
scroll to position [1444, 0]
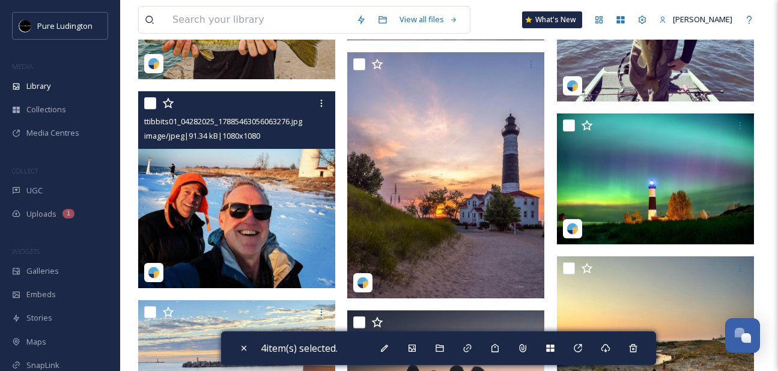
click at [151, 101] on input "checkbox" at bounding box center [150, 103] width 12 height 12
checkbox input "true"
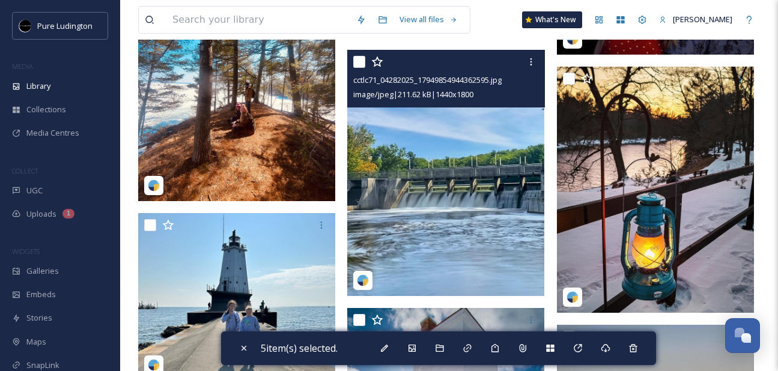
scroll to position [2744, 0]
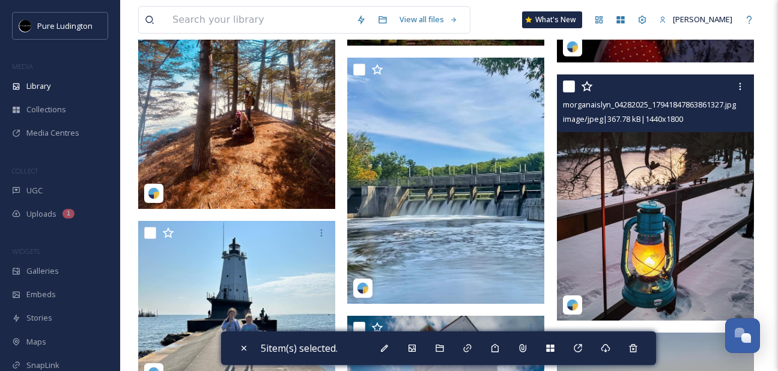
click at [570, 86] on input "checkbox" at bounding box center [569, 86] width 12 height 12
checkbox input "true"
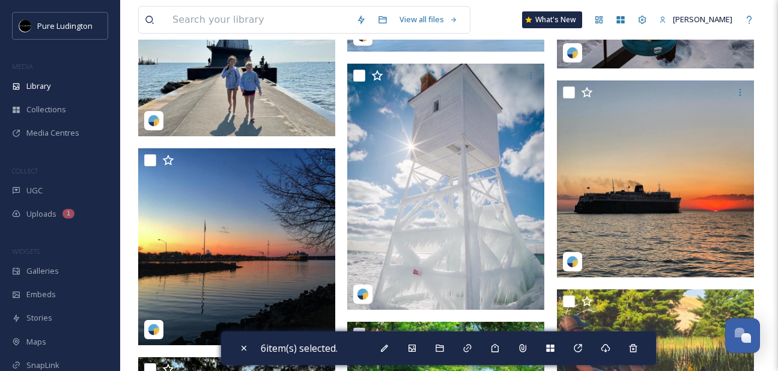
scroll to position [2948, 0]
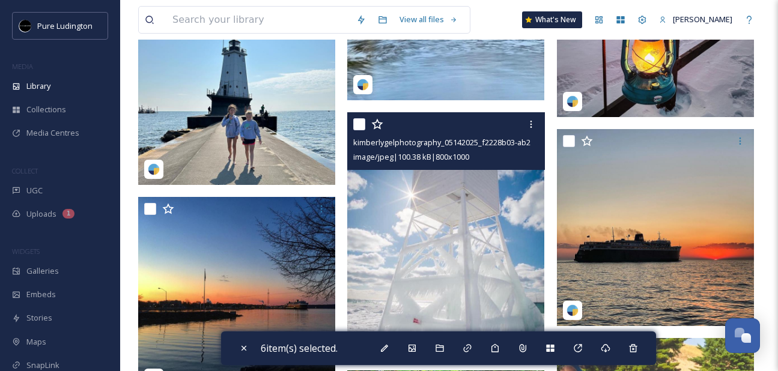
click at [359, 122] on input "checkbox" at bounding box center [359, 124] width 12 height 12
checkbox input "true"
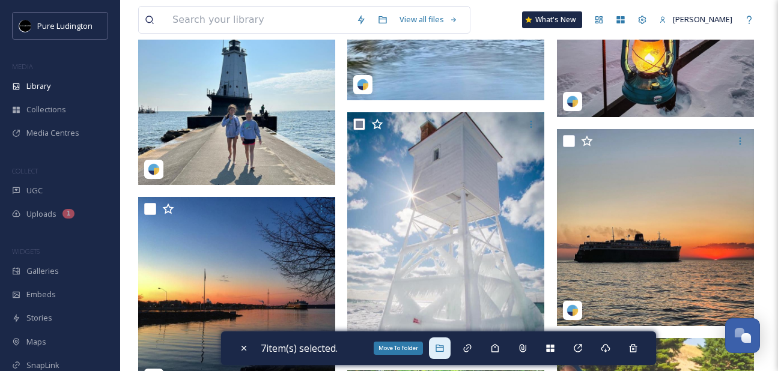
click at [443, 342] on div "Move To Folder" at bounding box center [440, 348] width 22 height 22
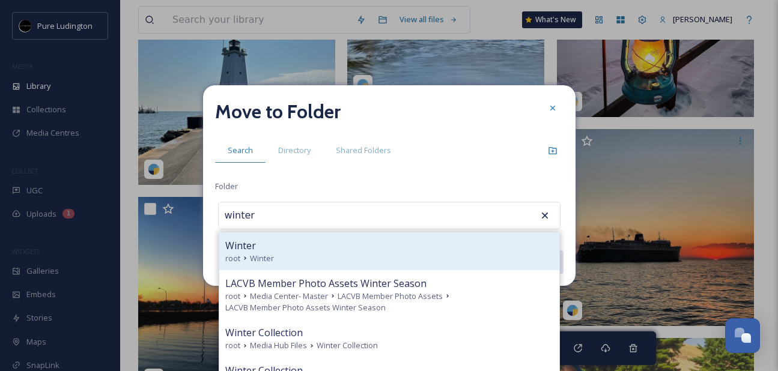
click at [456, 264] on div "Winter root Winter" at bounding box center [389, 251] width 340 height 38
type input "Winter"
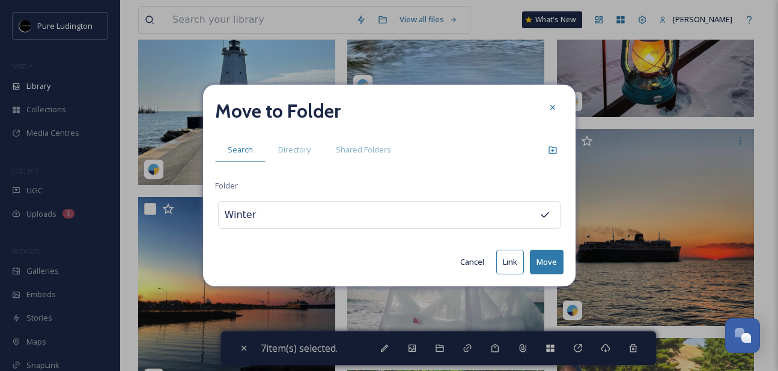
click at [548, 256] on button "Move" at bounding box center [547, 262] width 34 height 25
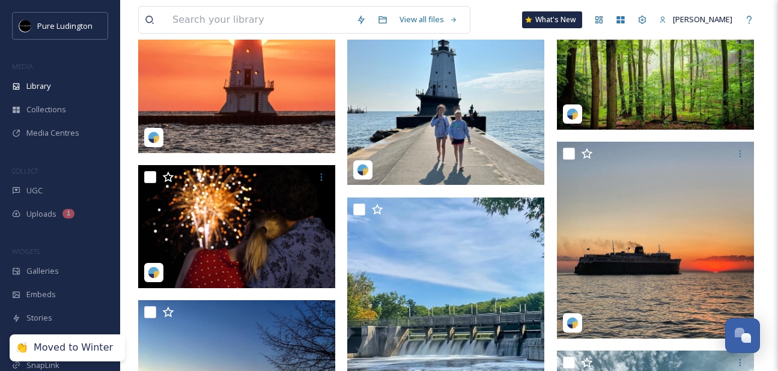
scroll to position [2440, 0]
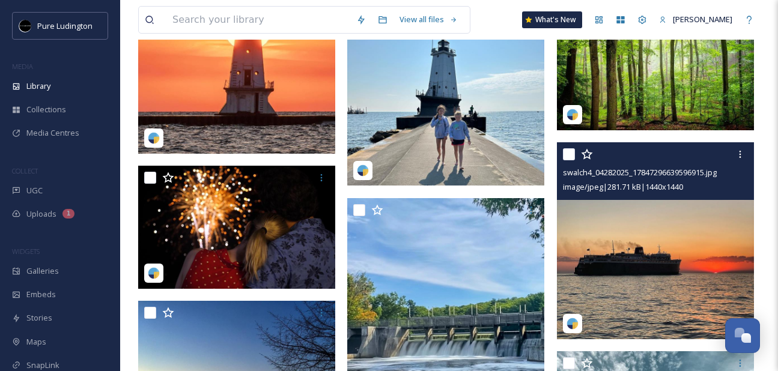
click at [570, 152] on input "checkbox" at bounding box center [569, 154] width 12 height 12
checkbox input "true"
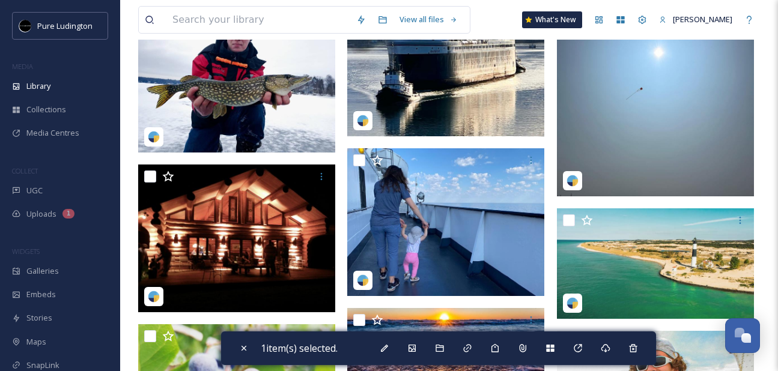
scroll to position [573, 0]
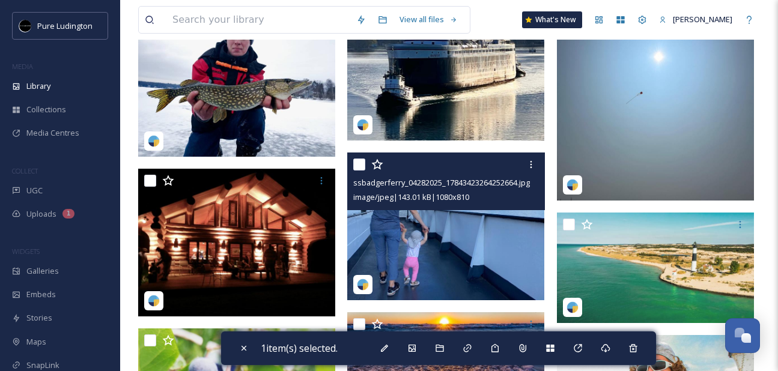
click at [356, 165] on input "checkbox" at bounding box center [359, 165] width 12 height 12
checkbox input "true"
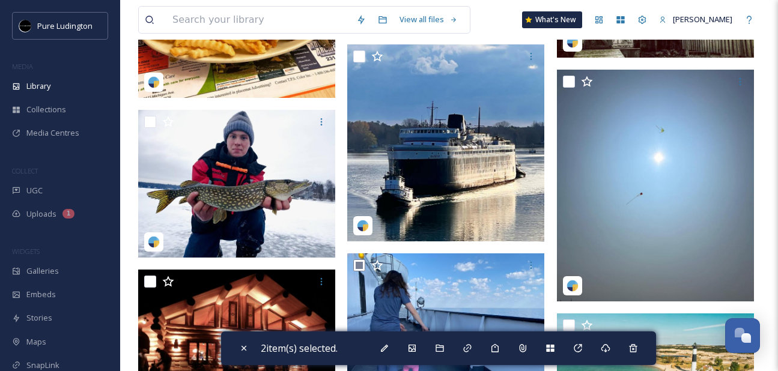
scroll to position [467, 0]
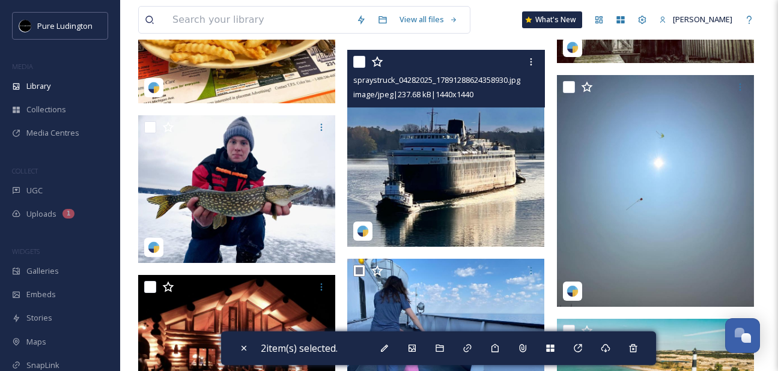
click at [358, 65] on input "checkbox" at bounding box center [359, 62] width 12 height 12
checkbox input "true"
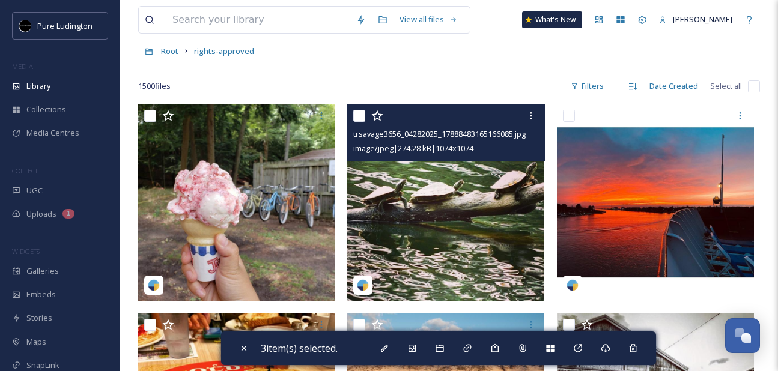
scroll to position [41, 0]
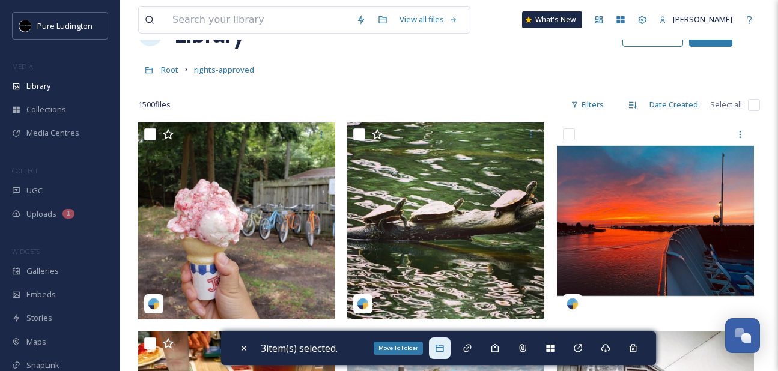
click at [436, 351] on div "Move To Folder" at bounding box center [440, 348] width 22 height 22
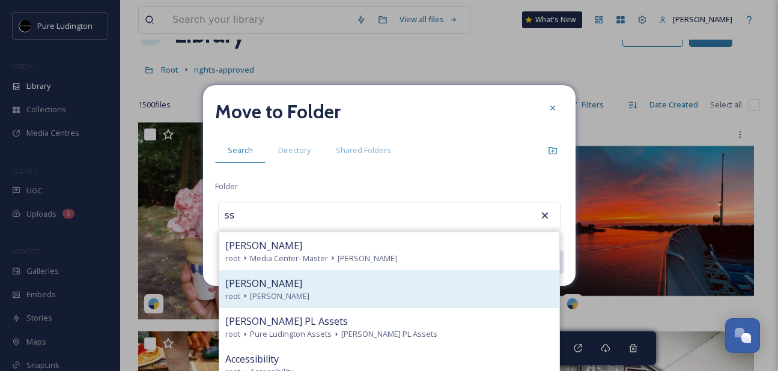
click at [387, 285] on div "[PERSON_NAME]" at bounding box center [389, 283] width 328 height 14
type input "[PERSON_NAME]"
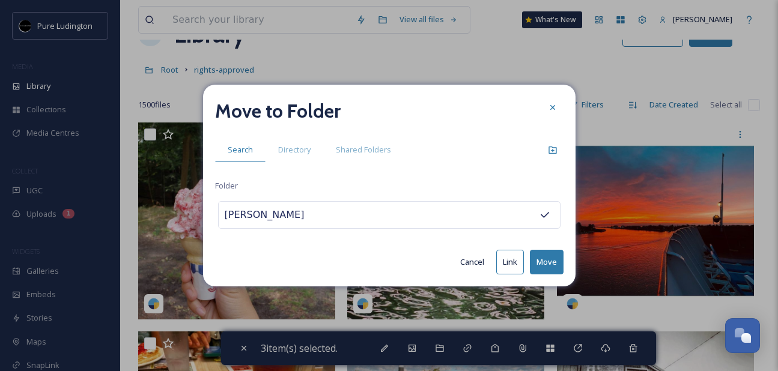
click at [531, 265] on button "Move" at bounding box center [547, 262] width 34 height 25
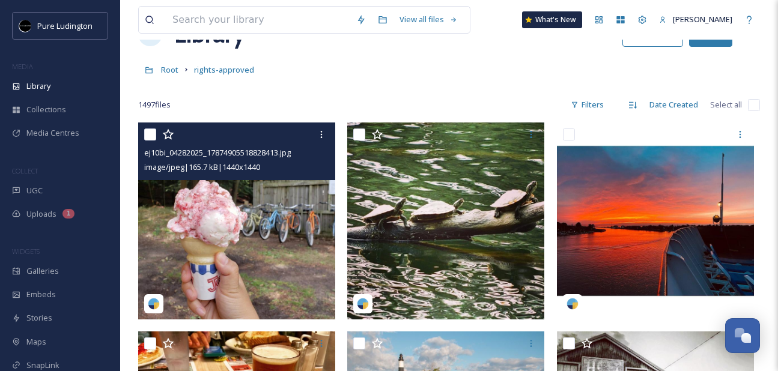
click at [147, 136] on input "checkbox" at bounding box center [150, 135] width 12 height 12
checkbox input "true"
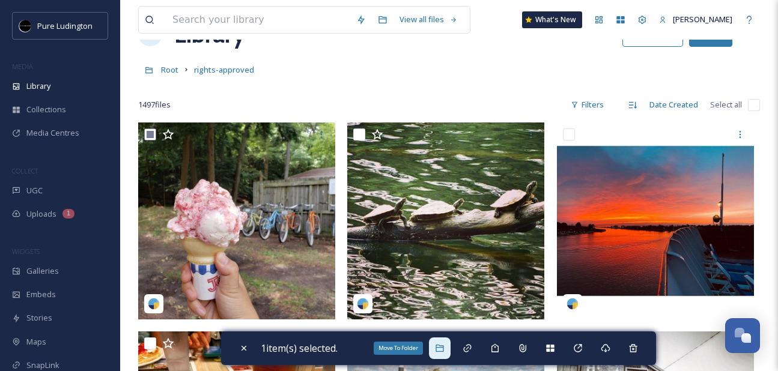
click at [443, 351] on icon at bounding box center [439, 348] width 8 height 7
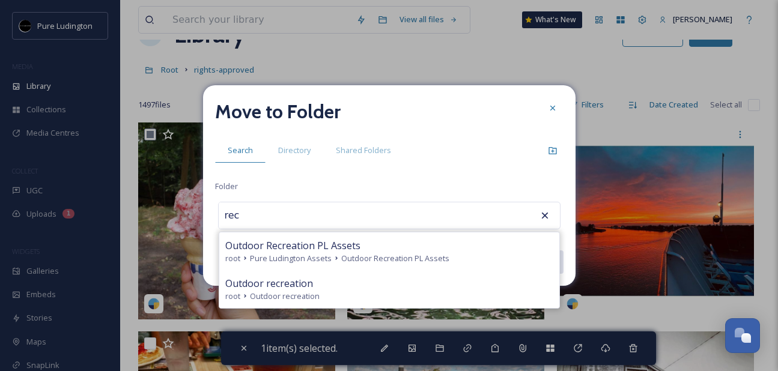
click at [343, 291] on div "root Outdoor recreation" at bounding box center [389, 296] width 328 height 11
type input "Outdoor recreation"
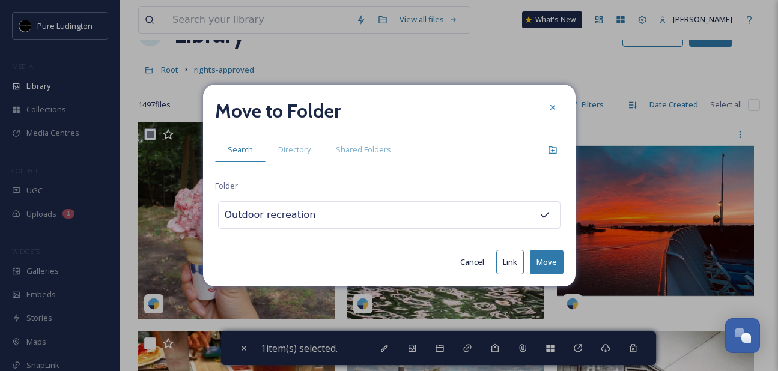
click at [545, 255] on button "Move" at bounding box center [547, 262] width 34 height 25
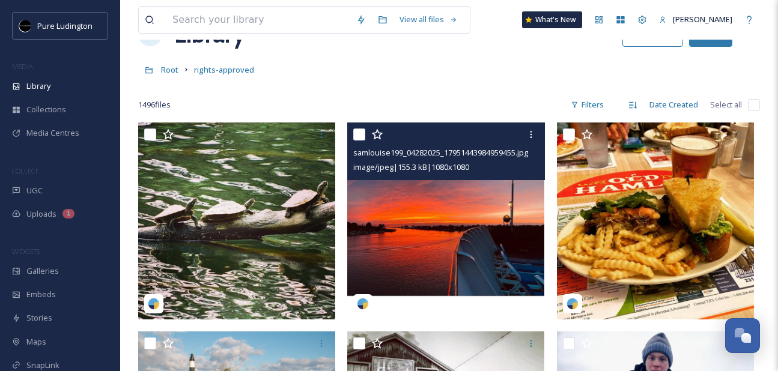
click at [357, 136] on input "checkbox" at bounding box center [359, 135] width 12 height 12
checkbox input "true"
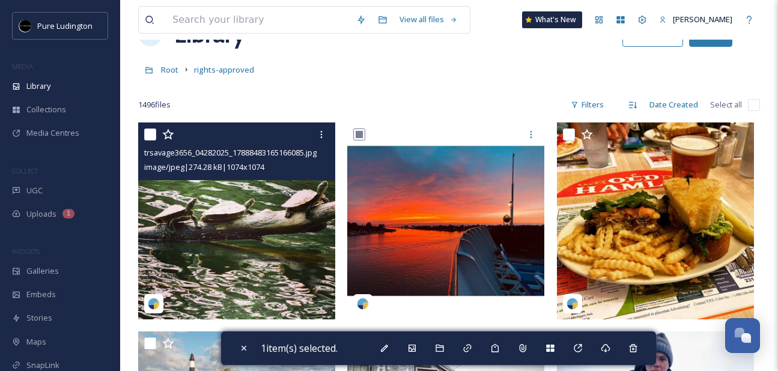
click at [148, 132] on input "checkbox" at bounding box center [150, 135] width 12 height 12
checkbox input "true"
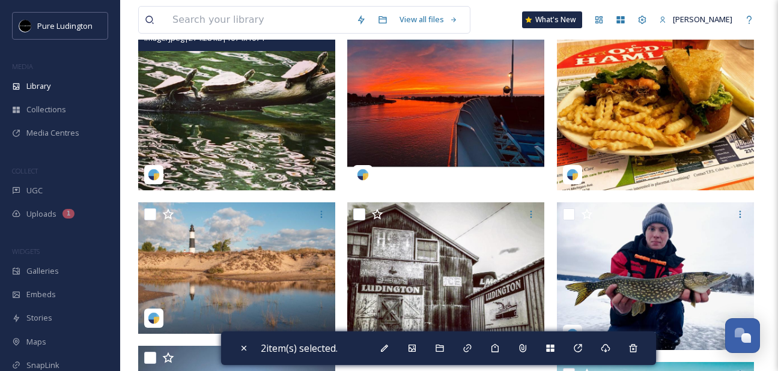
scroll to position [212, 0]
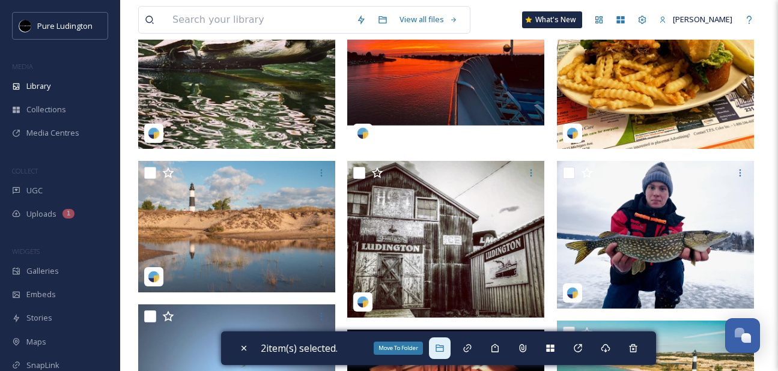
click at [441, 342] on div "Move To Folder" at bounding box center [440, 348] width 22 height 22
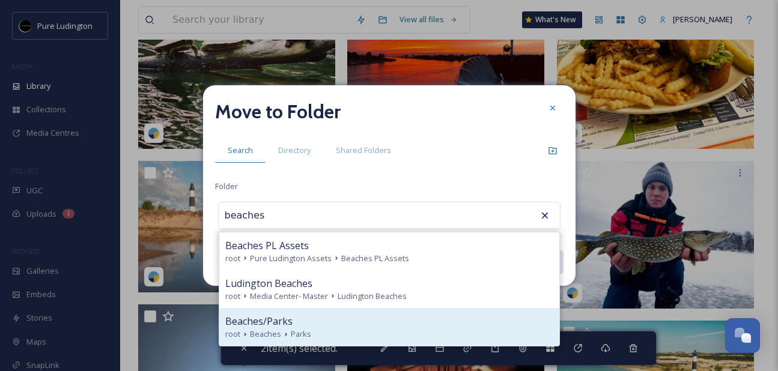
click at [436, 324] on div "Beaches/Parks" at bounding box center [389, 321] width 328 height 14
type input "Beaches/Parks"
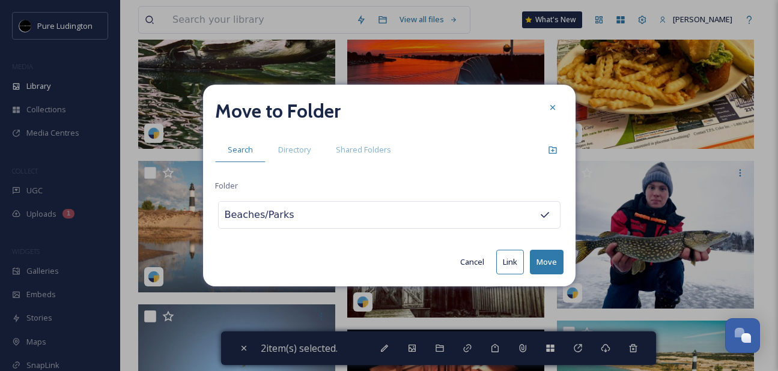
click at [539, 262] on button "Move" at bounding box center [547, 262] width 34 height 25
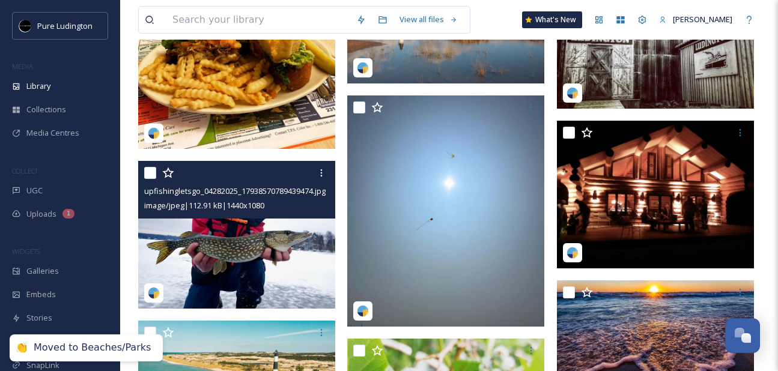
click at [150, 175] on input "checkbox" at bounding box center [150, 173] width 12 height 12
checkbox input "true"
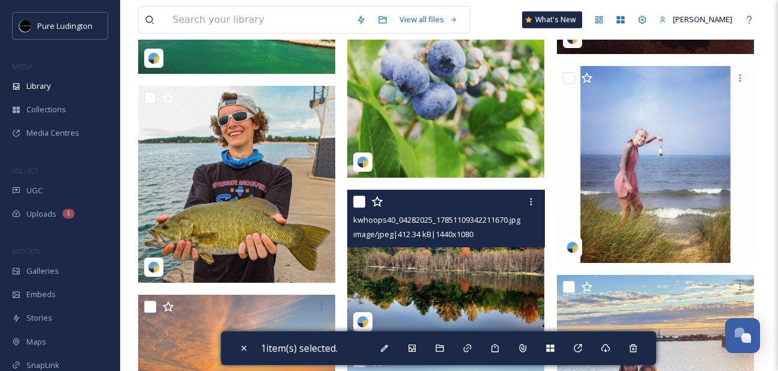
scroll to position [569, 0]
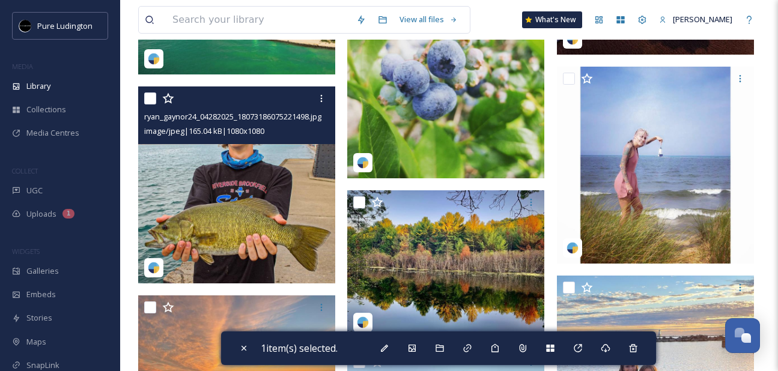
click at [149, 97] on input "checkbox" at bounding box center [150, 98] width 12 height 12
checkbox input "true"
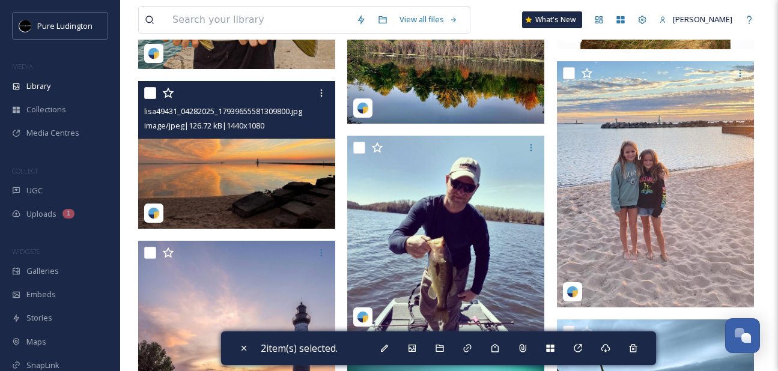
scroll to position [788, 0]
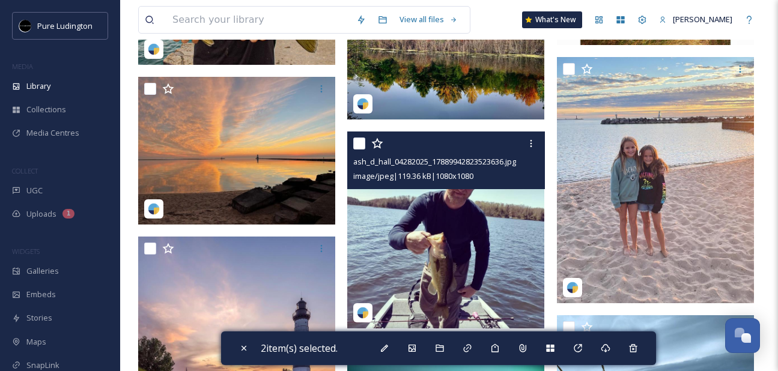
click at [356, 143] on input "checkbox" at bounding box center [359, 144] width 12 height 12
checkbox input "true"
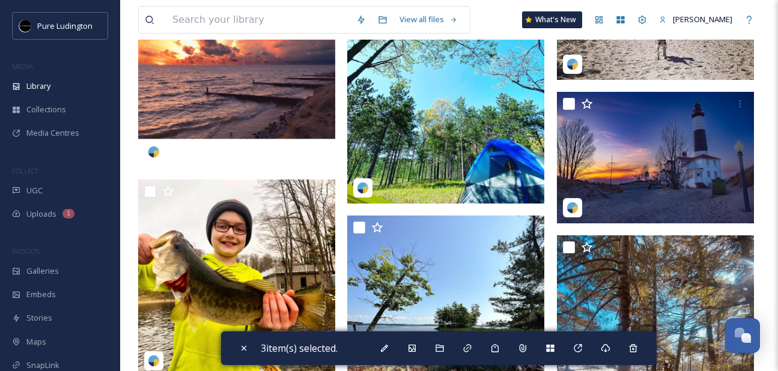
scroll to position [1612, 0]
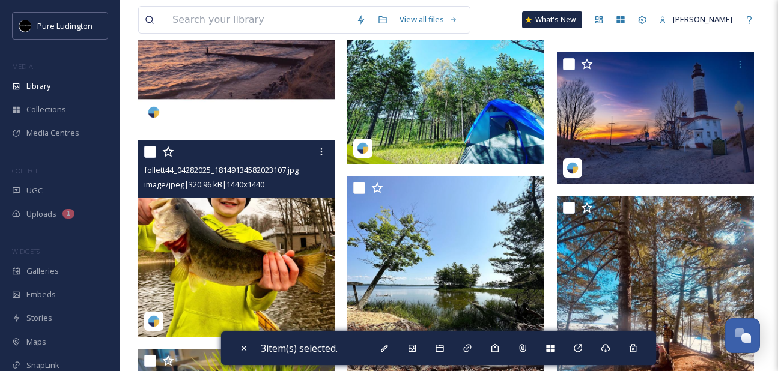
click at [153, 154] on input "checkbox" at bounding box center [150, 152] width 12 height 12
checkbox input "true"
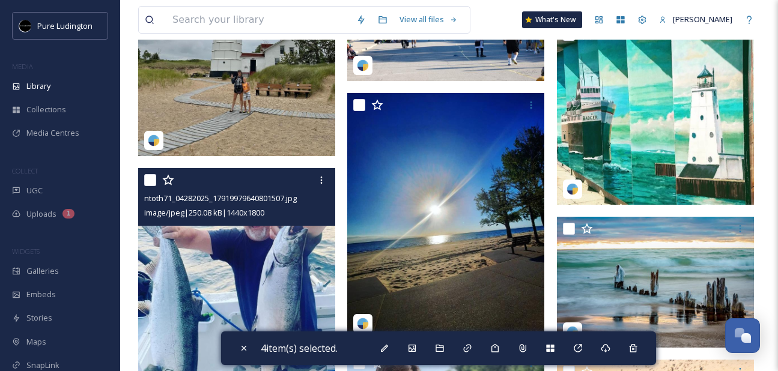
scroll to position [3028, 0]
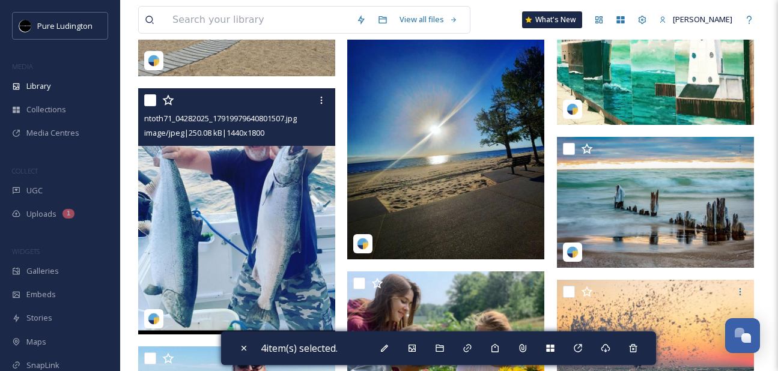
click at [151, 105] on input "checkbox" at bounding box center [150, 100] width 12 height 12
checkbox input "true"
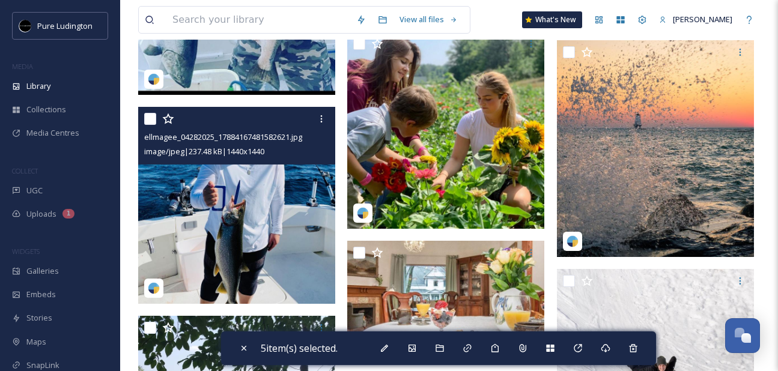
scroll to position [3276, 0]
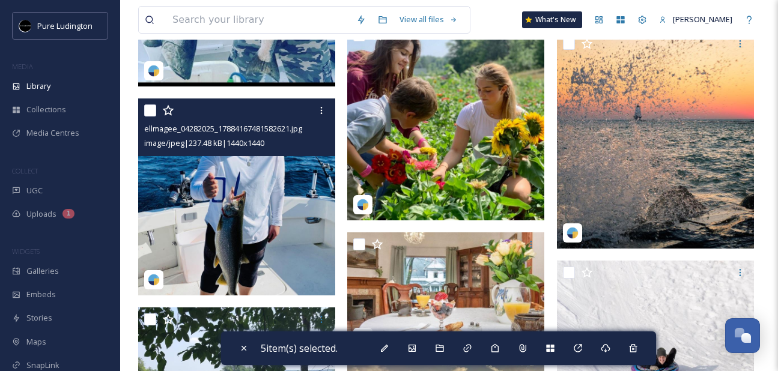
click at [150, 112] on input "checkbox" at bounding box center [150, 110] width 12 height 12
checkbox input "true"
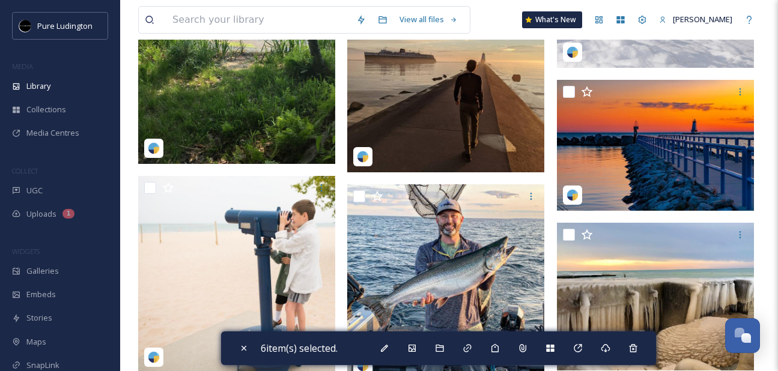
scroll to position [3668, 0]
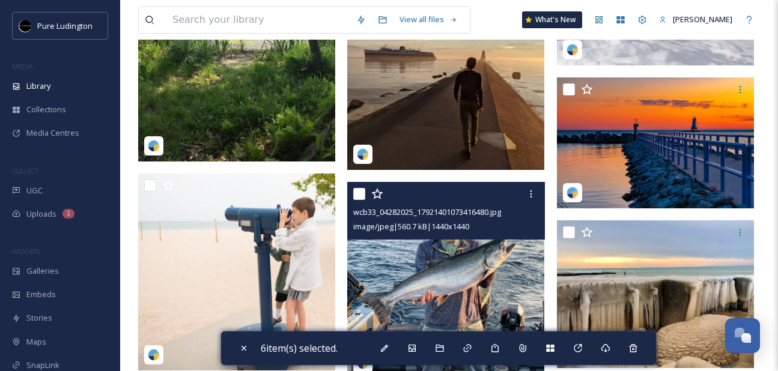
click at [359, 192] on input "checkbox" at bounding box center [359, 194] width 12 height 12
checkbox input "true"
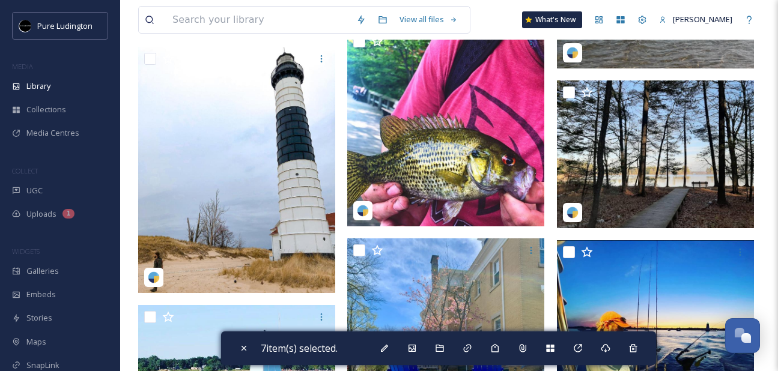
scroll to position [4077, 0]
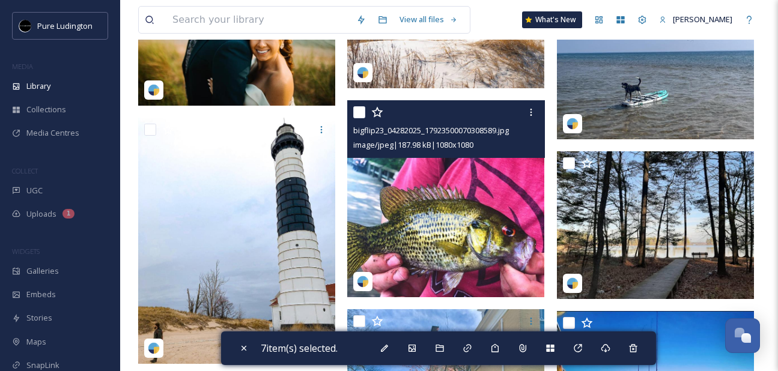
click at [360, 116] on input "checkbox" at bounding box center [359, 112] width 12 height 12
checkbox input "true"
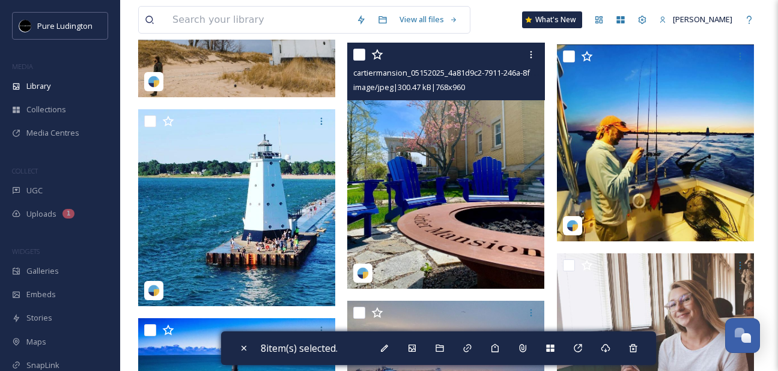
scroll to position [4351, 0]
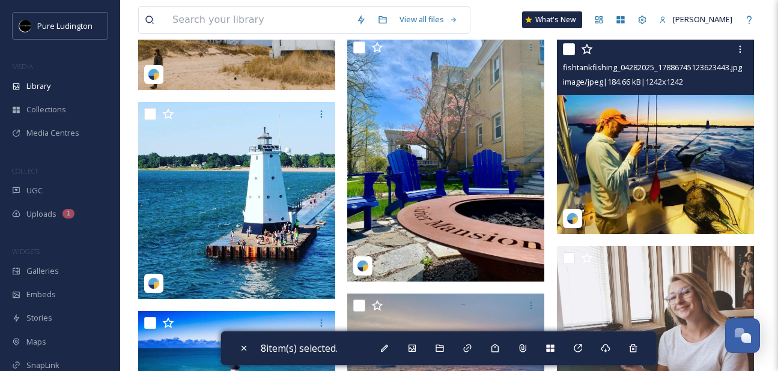
click at [568, 52] on input "checkbox" at bounding box center [569, 49] width 12 height 12
checkbox input "true"
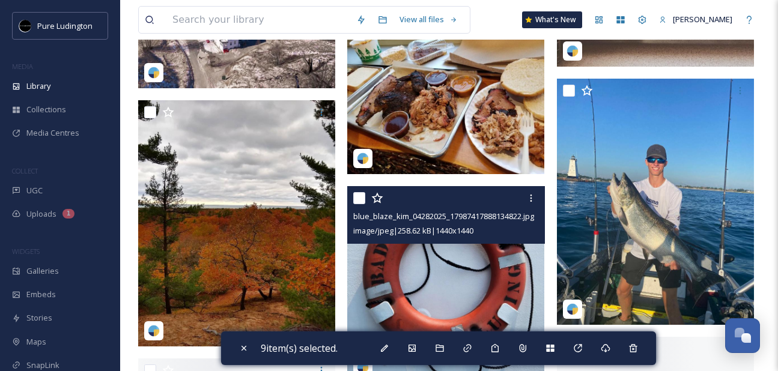
scroll to position [4762, 0]
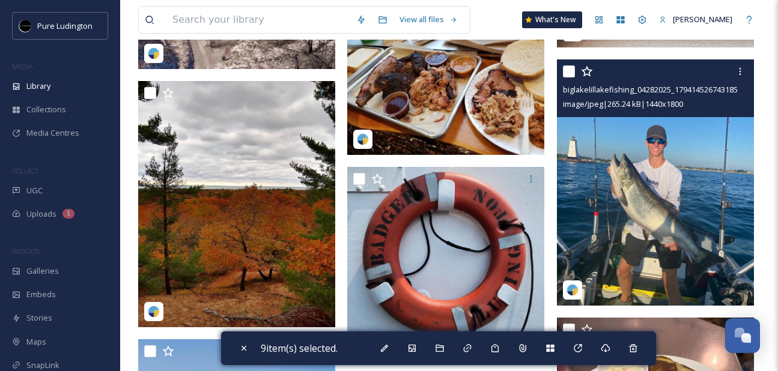
click at [570, 71] on input "checkbox" at bounding box center [569, 71] width 12 height 12
checkbox input "true"
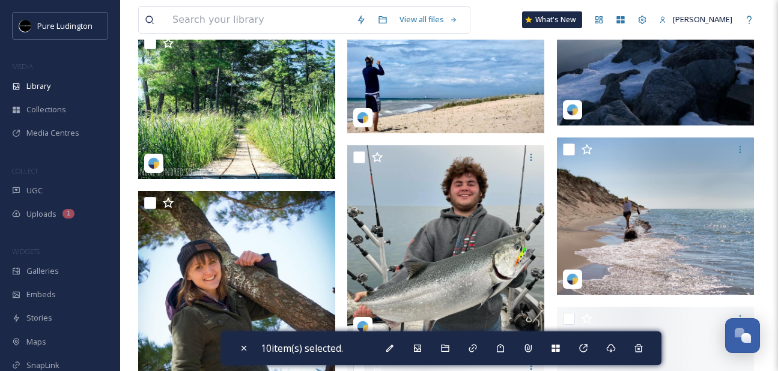
scroll to position [7852, 0]
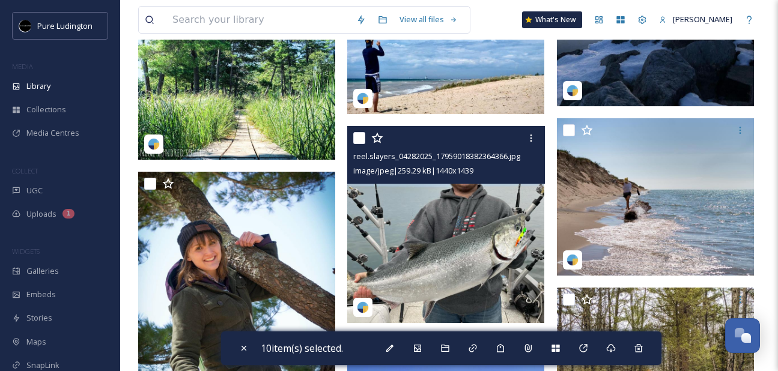
click at [360, 136] on input "checkbox" at bounding box center [359, 138] width 12 height 12
checkbox input "true"
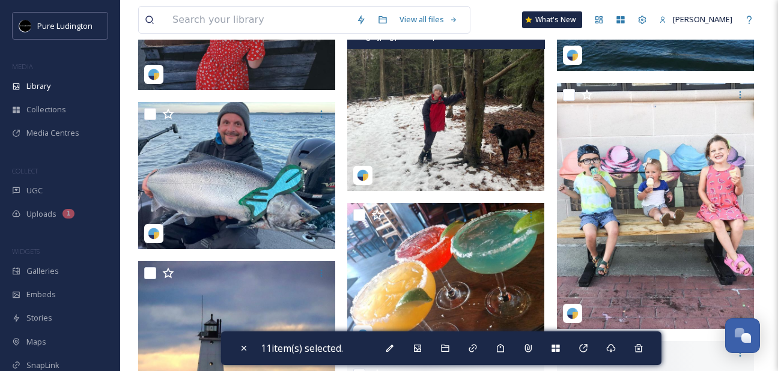
scroll to position [9208, 0]
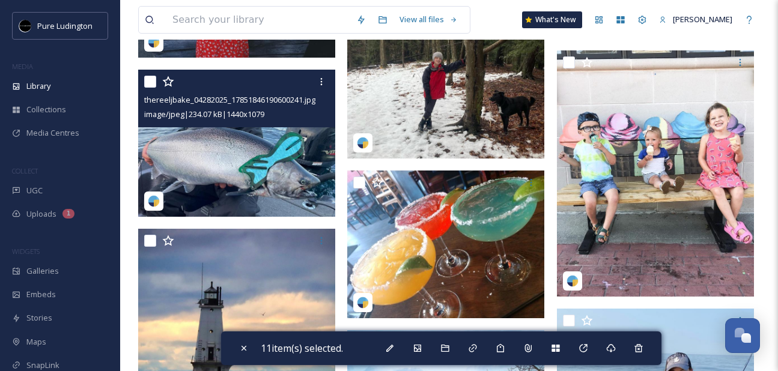
click at [151, 83] on input "checkbox" at bounding box center [150, 82] width 12 height 12
checkbox input "true"
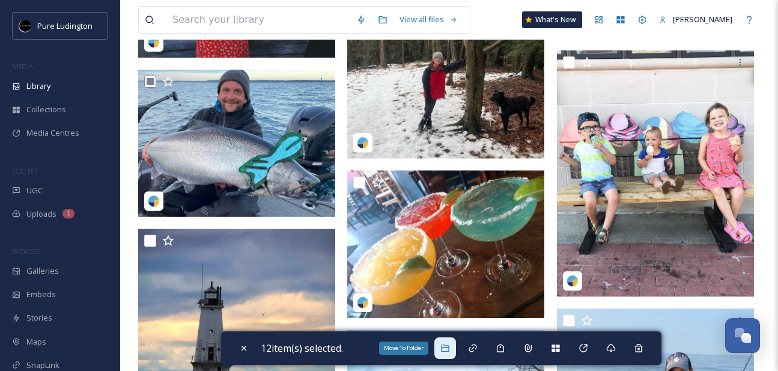
click at [449, 347] on icon at bounding box center [445, 348] width 8 height 7
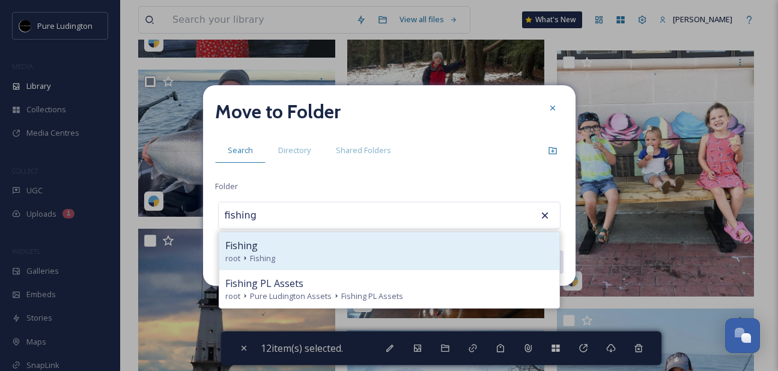
click at [414, 235] on div "Fishing root Fishing" at bounding box center [389, 251] width 340 height 38
type input "Fishing"
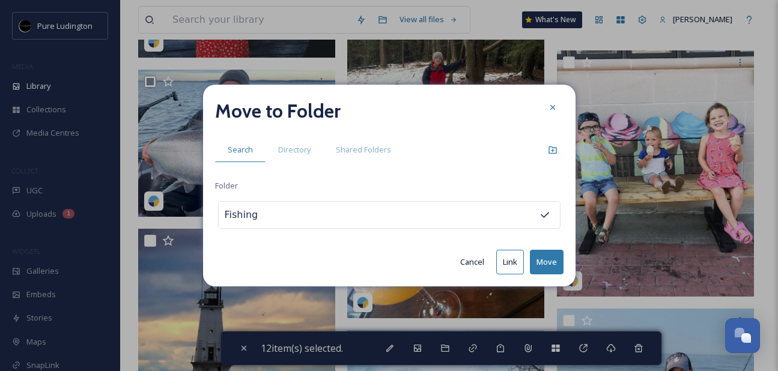
click at [551, 257] on button "Move" at bounding box center [547, 262] width 34 height 25
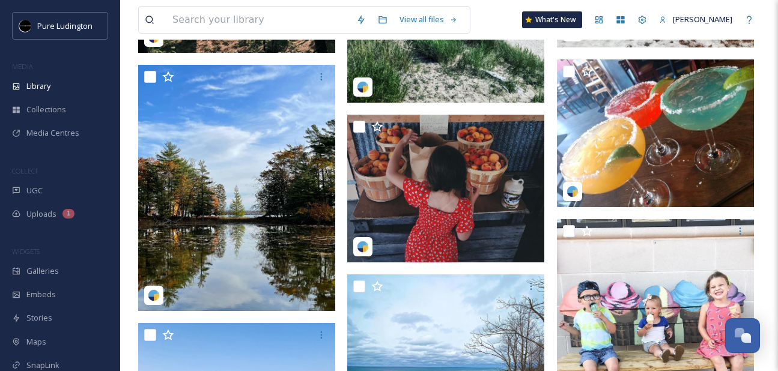
scroll to position [8236, 0]
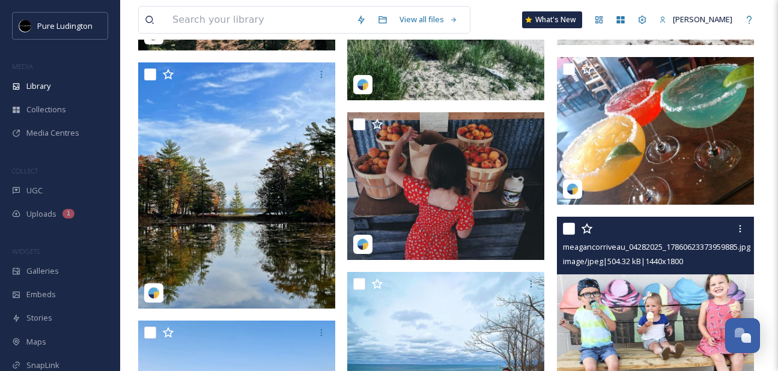
click at [569, 225] on input "checkbox" at bounding box center [569, 229] width 12 height 12
checkbox input "true"
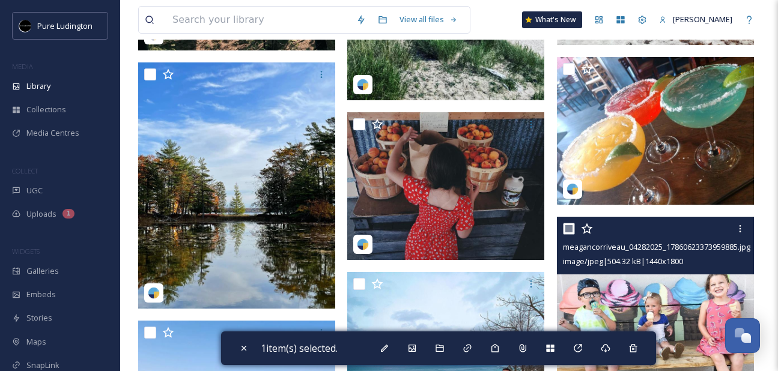
scroll to position [8146, 0]
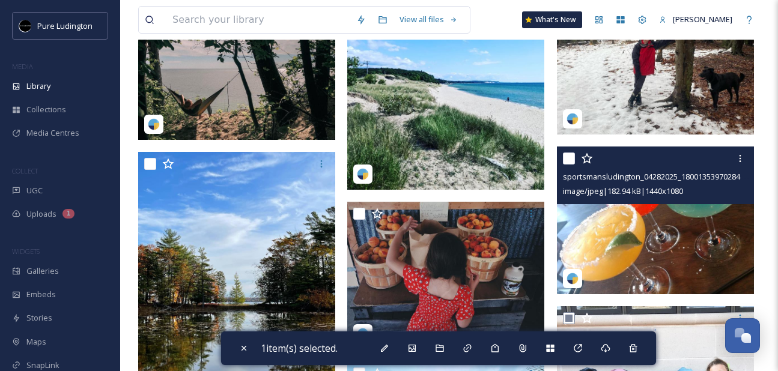
click at [567, 156] on input "checkbox" at bounding box center [569, 159] width 12 height 12
checkbox input "true"
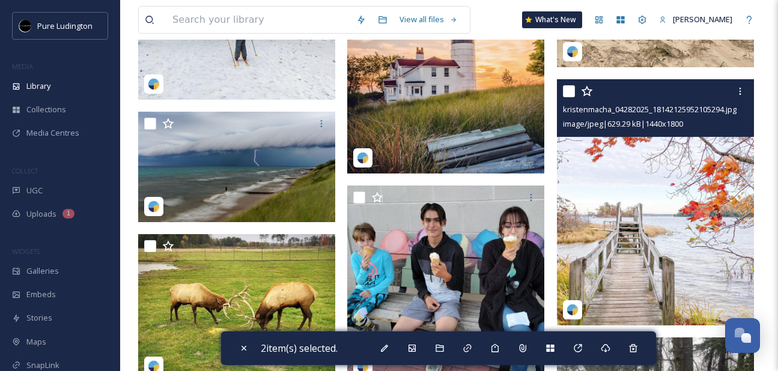
scroll to position [7745, 0]
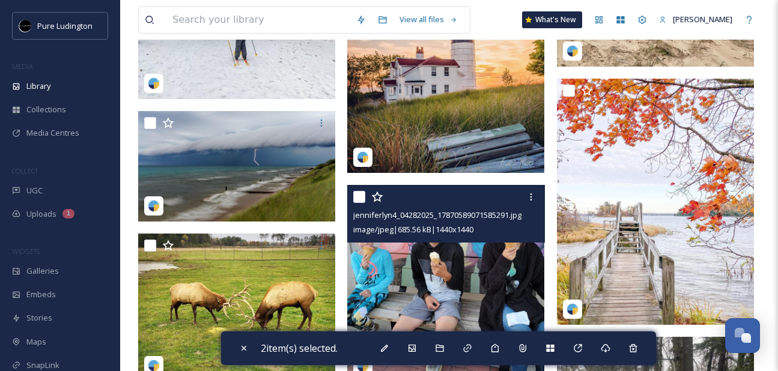
click at [360, 195] on input "checkbox" at bounding box center [359, 197] width 12 height 12
checkbox input "true"
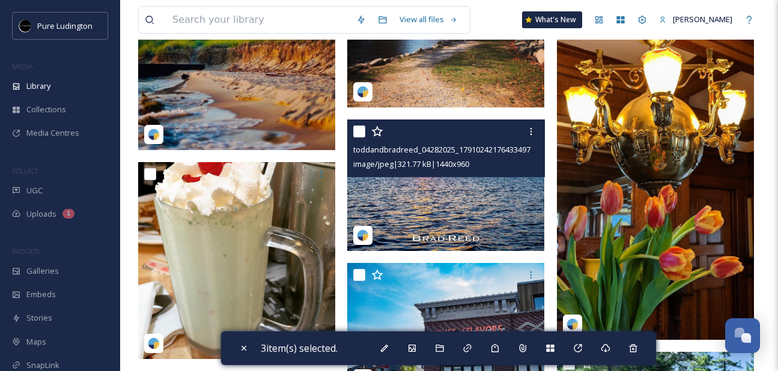
scroll to position [6589, 0]
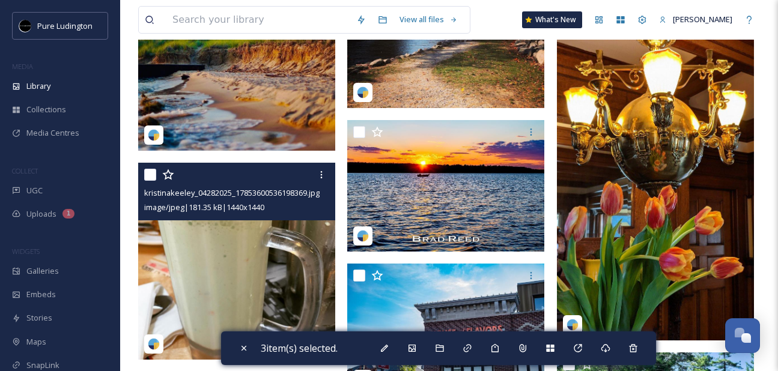
click at [151, 174] on input "checkbox" at bounding box center [150, 175] width 12 height 12
checkbox input "true"
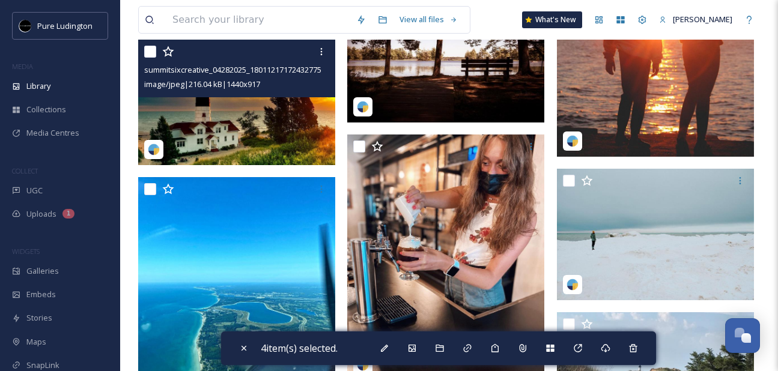
scroll to position [6024, 0]
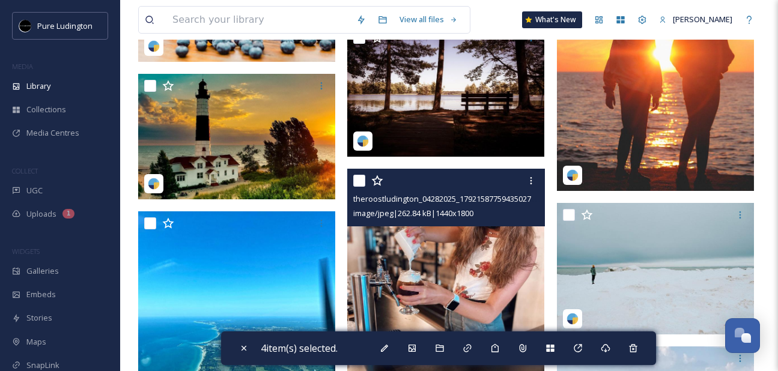
click at [357, 181] on input "checkbox" at bounding box center [359, 181] width 12 height 12
checkbox input "true"
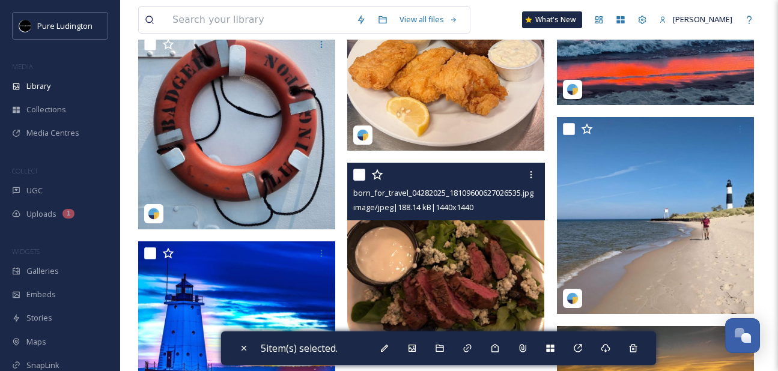
scroll to position [4387, 0]
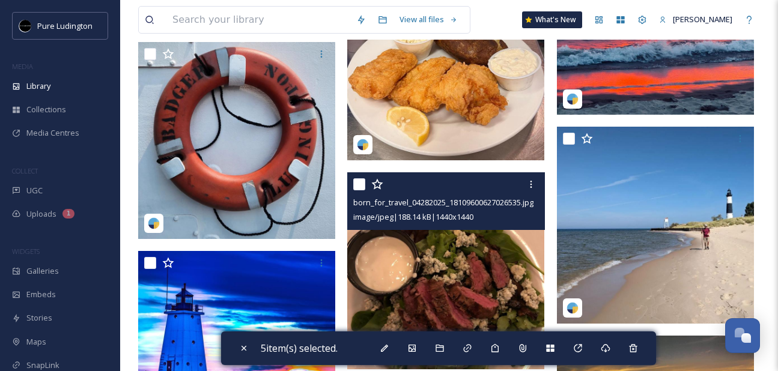
click at [357, 181] on input "checkbox" at bounding box center [359, 184] width 12 height 12
checkbox input "true"
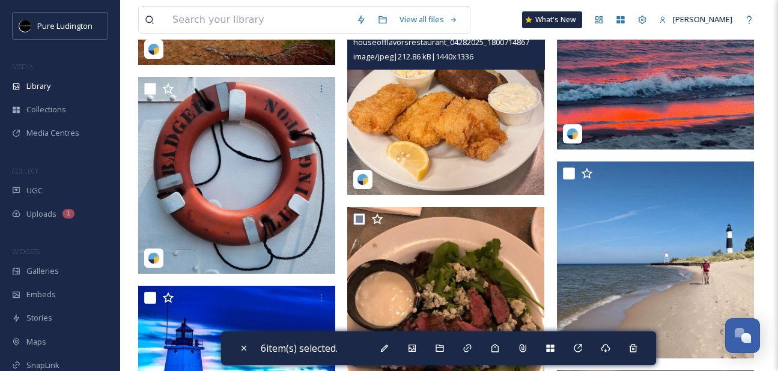
scroll to position [4262, 0]
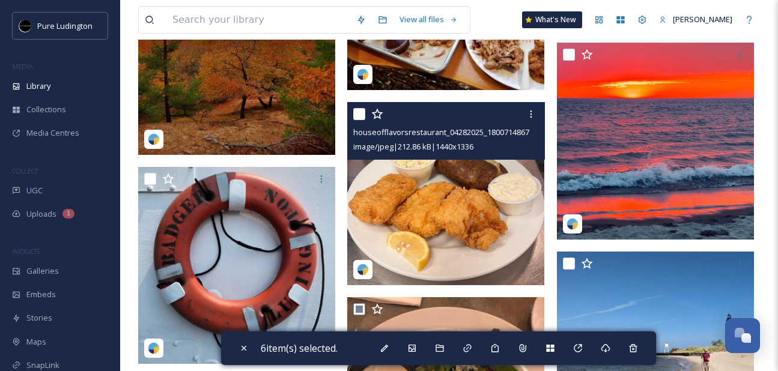
click at [355, 118] on input "checkbox" at bounding box center [359, 114] width 12 height 12
checkbox input "true"
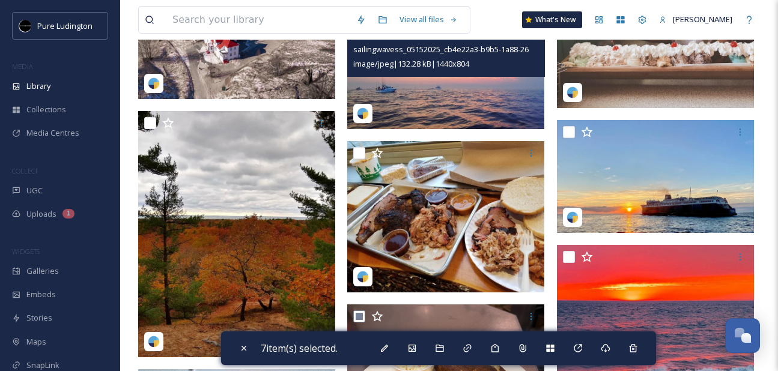
scroll to position [4058, 0]
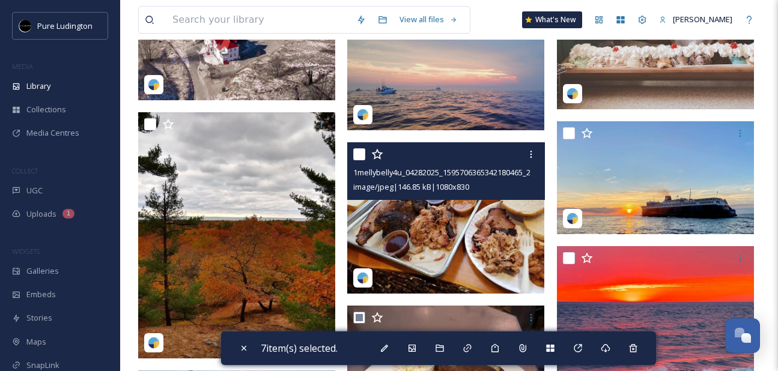
click at [357, 150] on input "checkbox" at bounding box center [359, 154] width 12 height 12
checkbox input "true"
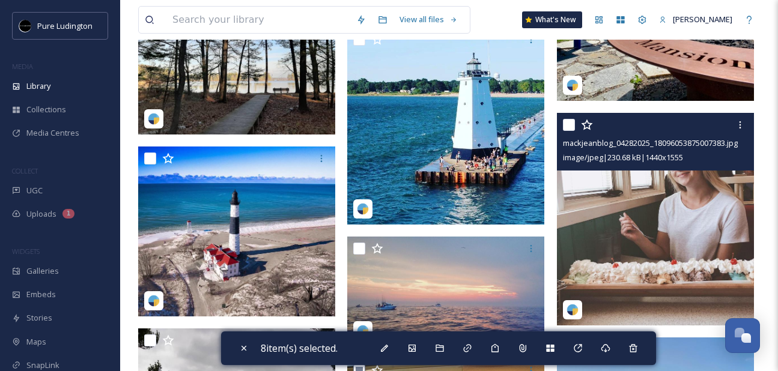
click at [567, 128] on input "checkbox" at bounding box center [569, 125] width 12 height 12
checkbox input "true"
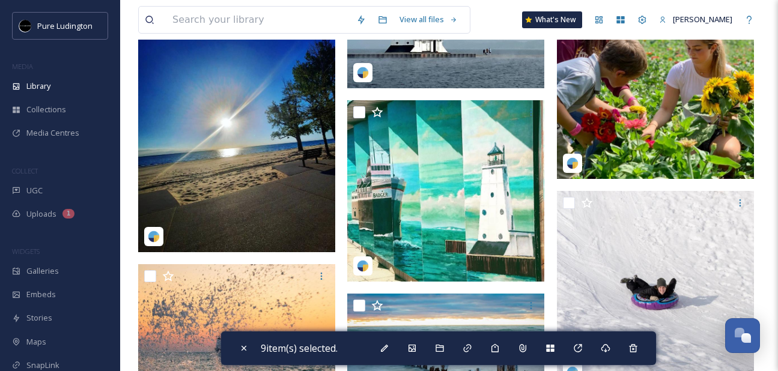
scroll to position [2663, 0]
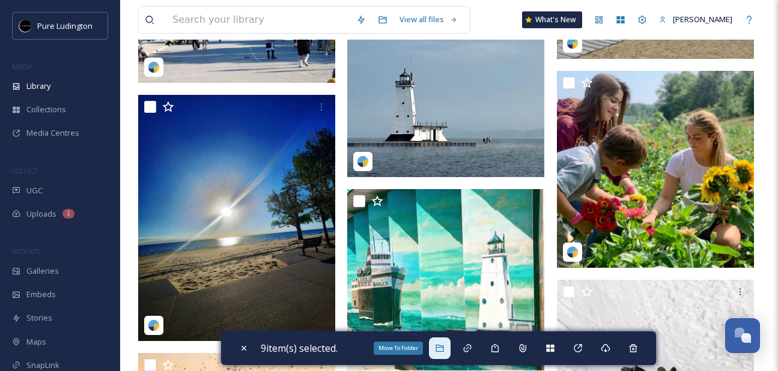
click at [437, 346] on div "Move To Folder" at bounding box center [440, 348] width 22 height 22
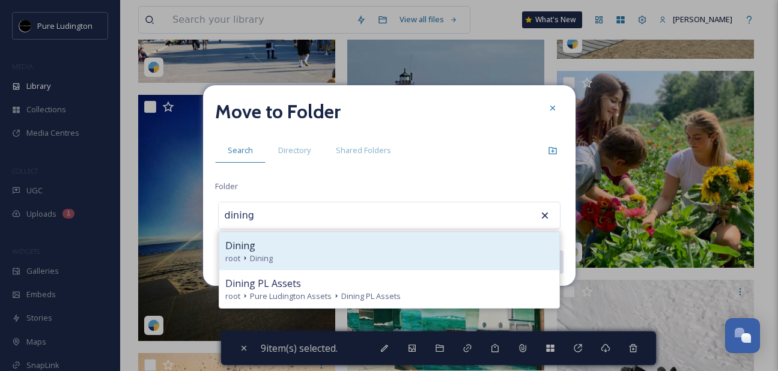
click at [419, 235] on div "Dining root Dining" at bounding box center [389, 251] width 340 height 38
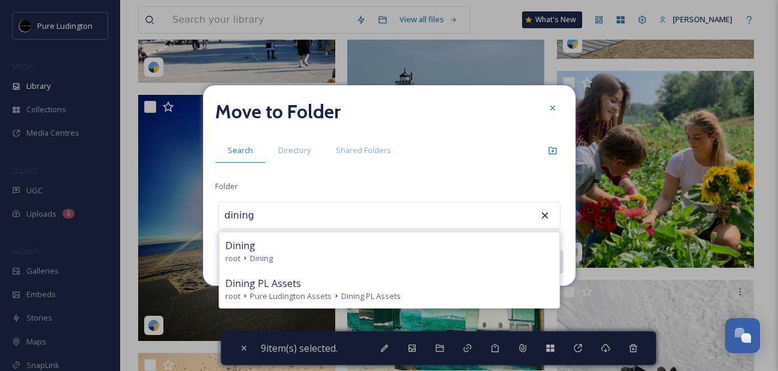
type input "Dining"
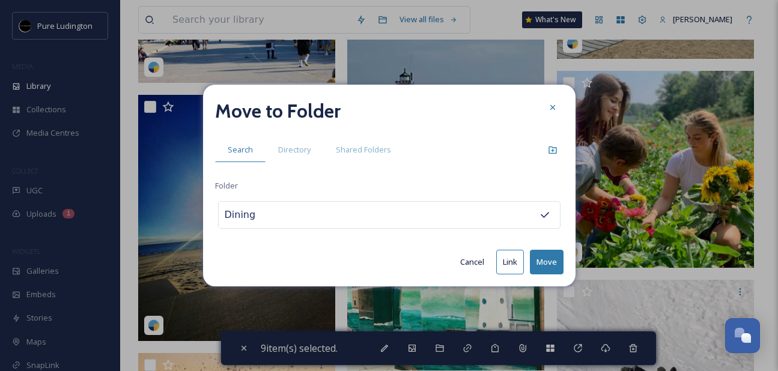
click at [542, 261] on button "Move" at bounding box center [547, 262] width 34 height 25
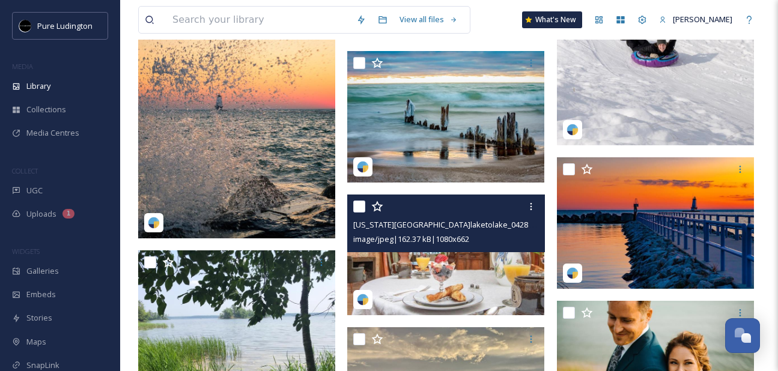
scroll to position [2995, 0]
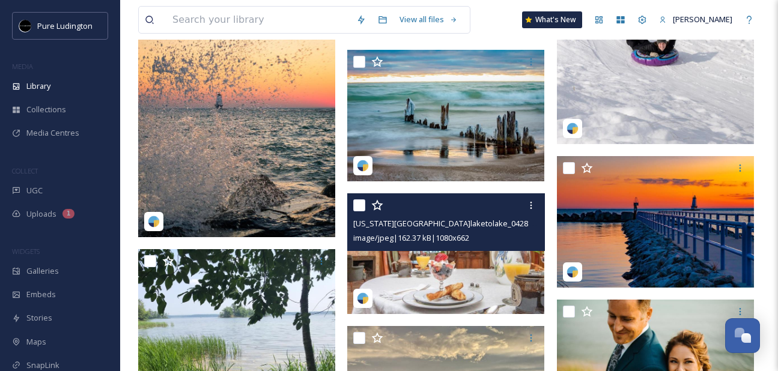
click at [359, 206] on input "checkbox" at bounding box center [359, 205] width 12 height 12
checkbox input "true"
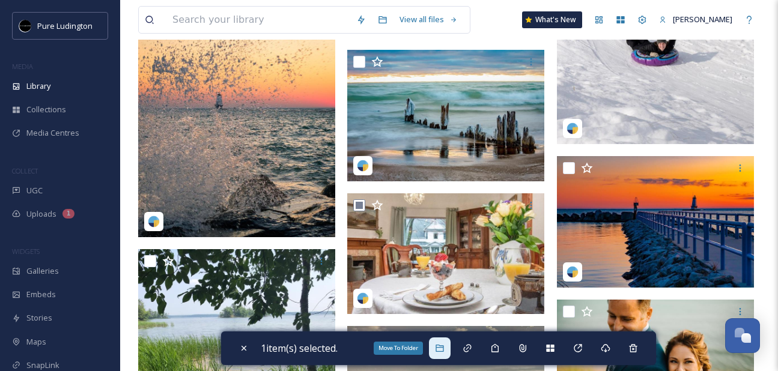
click at [443, 346] on icon at bounding box center [440, 348] width 10 height 10
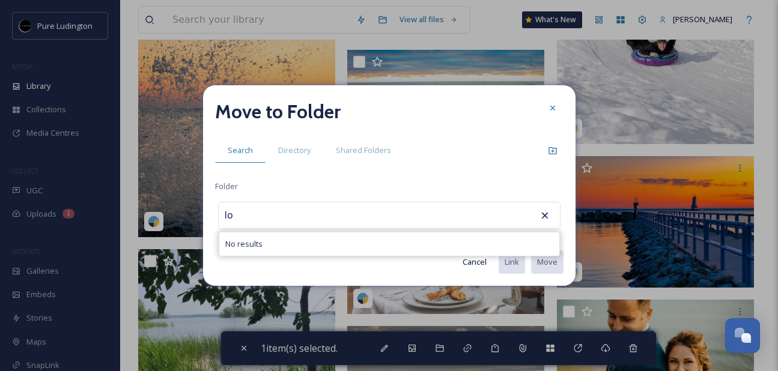
type input "l"
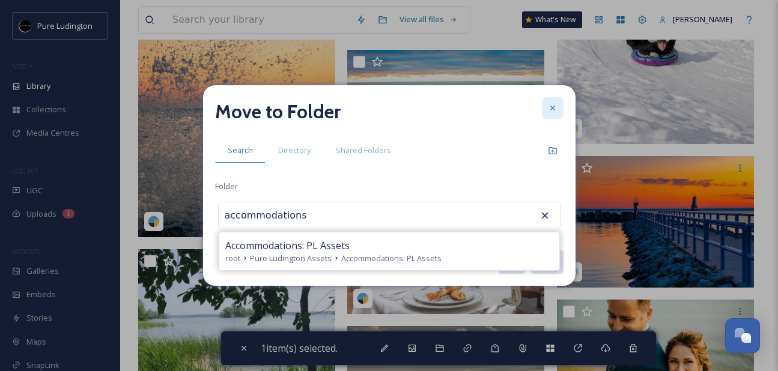
type input "accommodations"
click at [549, 114] on div at bounding box center [553, 108] width 22 height 22
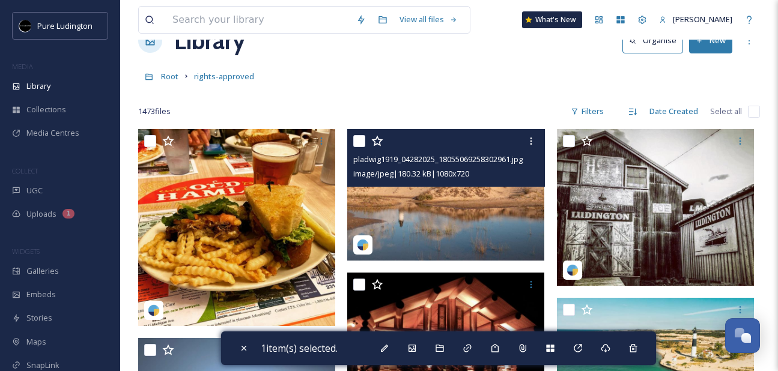
scroll to position [0, 0]
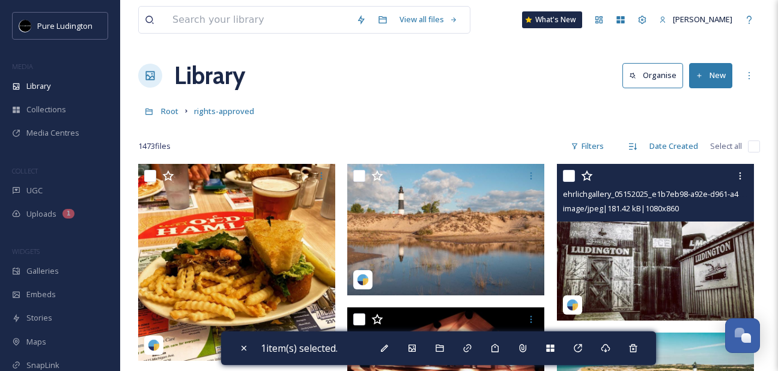
click at [570, 174] on input "checkbox" at bounding box center [569, 176] width 12 height 12
checkbox input "true"
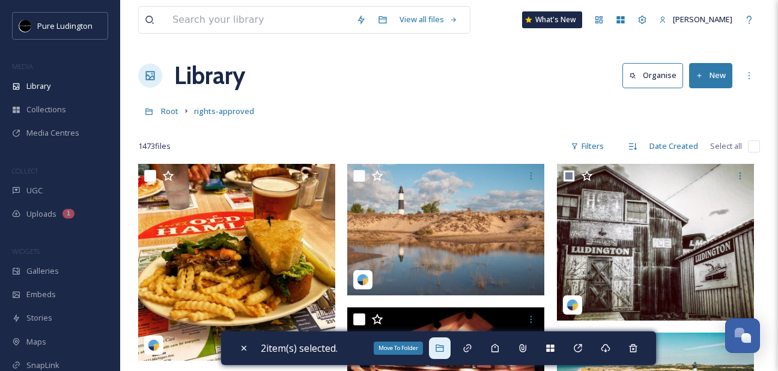
click at [441, 349] on icon at bounding box center [440, 348] width 10 height 10
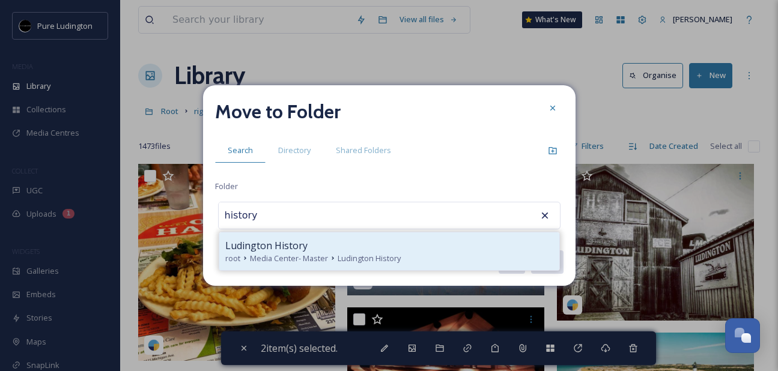
click at [417, 263] on div "root Media Center- Master Ludington History" at bounding box center [389, 258] width 328 height 11
type input "Ludington History"
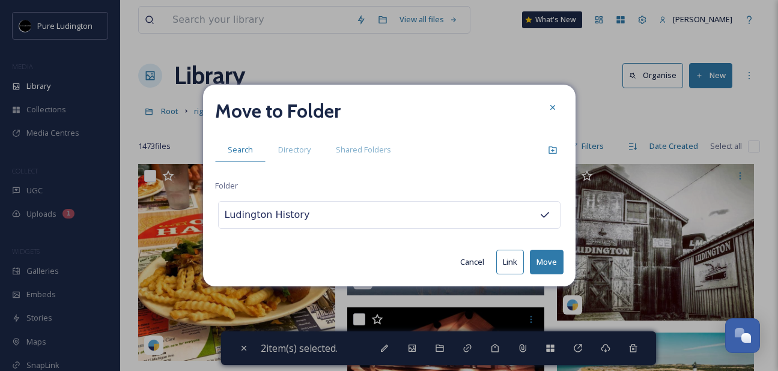
click at [536, 258] on button "Move" at bounding box center [547, 262] width 34 height 25
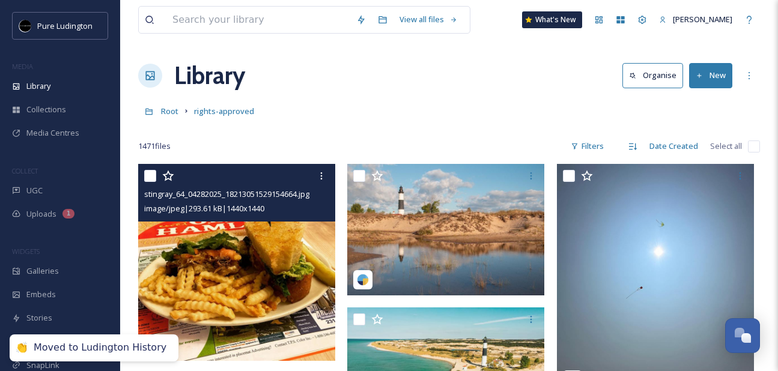
click at [148, 176] on input "checkbox" at bounding box center [150, 176] width 12 height 12
checkbox input "true"
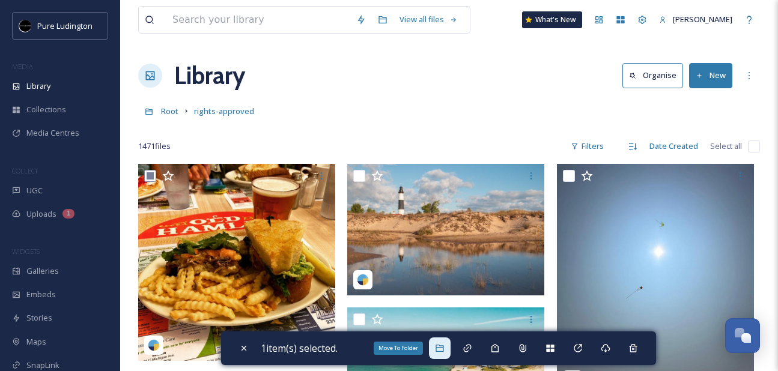
click at [443, 349] on icon at bounding box center [440, 348] width 10 height 10
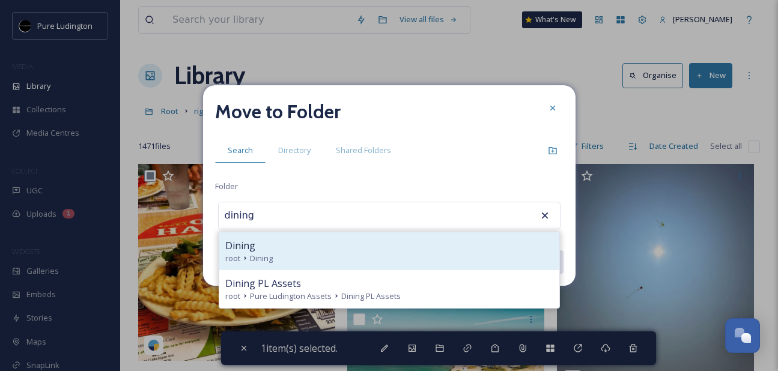
click at [426, 249] on div "Dining" at bounding box center [389, 245] width 328 height 14
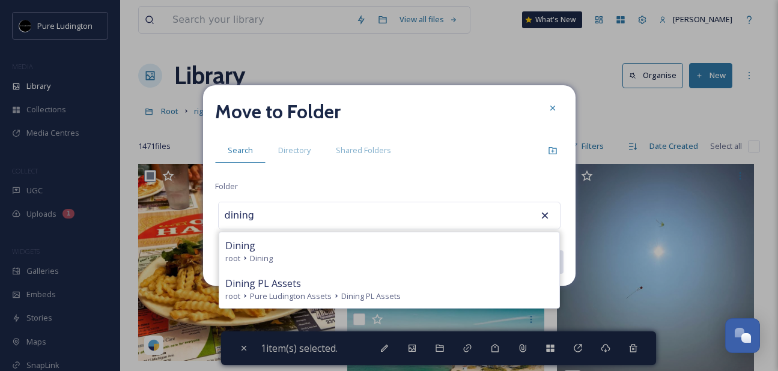
type input "Dining"
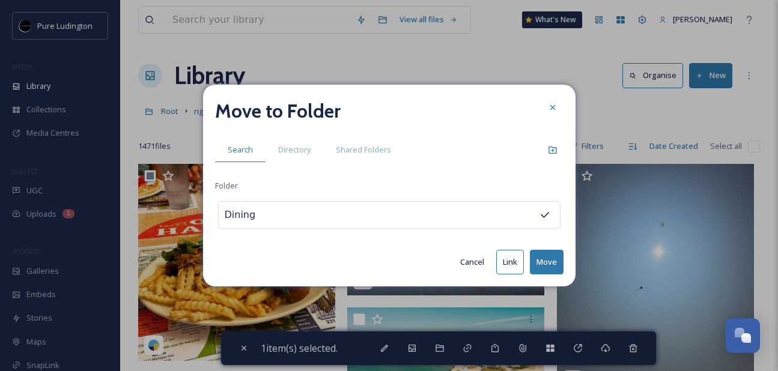
click at [540, 261] on button "Move" at bounding box center [547, 262] width 34 height 25
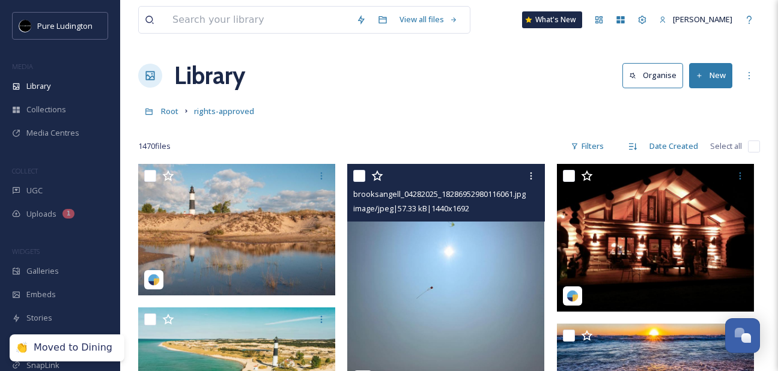
scroll to position [8, 0]
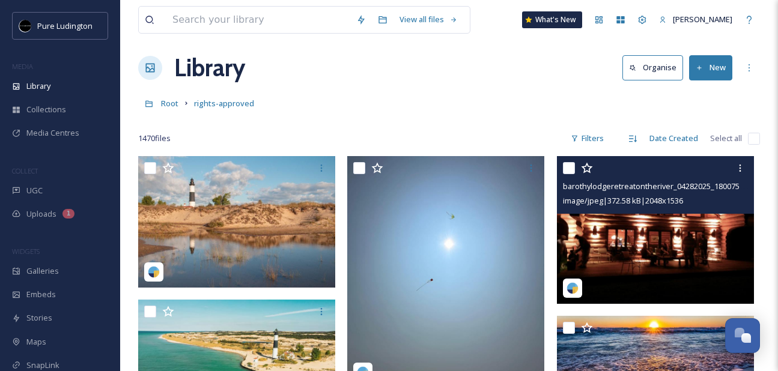
click at [569, 169] on input "checkbox" at bounding box center [569, 168] width 12 height 12
checkbox input "true"
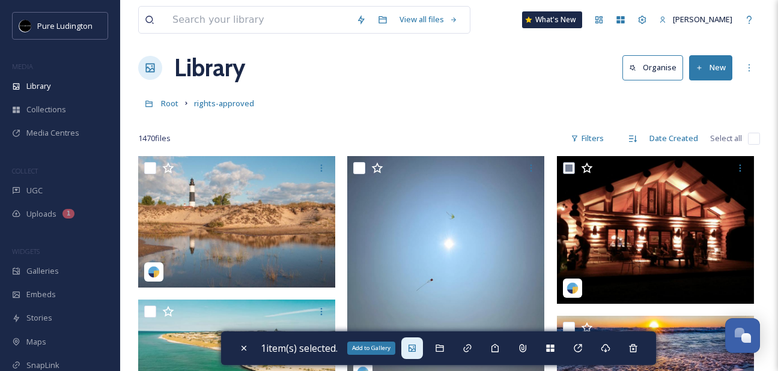
click at [423, 345] on div "Add to Gallery" at bounding box center [412, 348] width 22 height 22
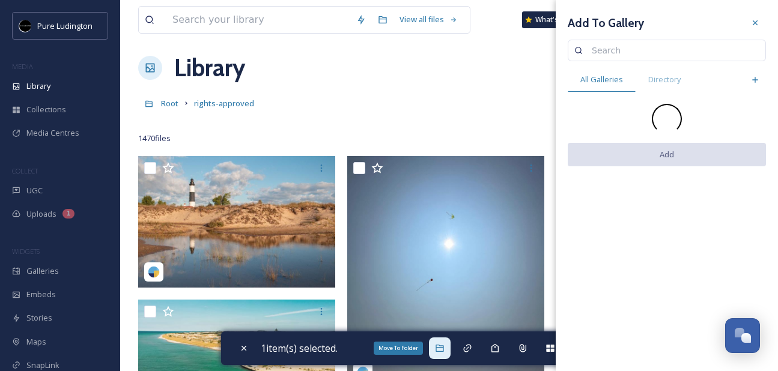
click at [443, 347] on icon at bounding box center [439, 348] width 8 height 7
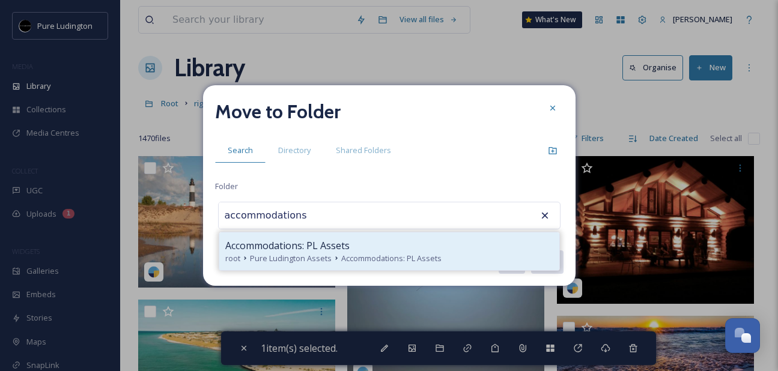
click at [427, 239] on div "Accommodations: PL Assets" at bounding box center [389, 245] width 328 height 14
type input "Accommodations: PL Assets"
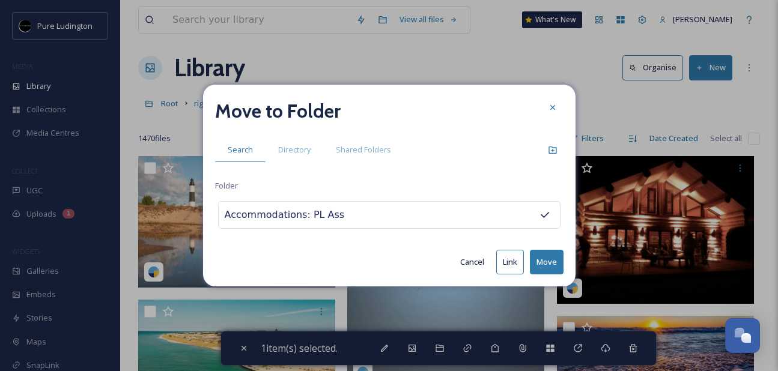
click at [534, 256] on button "Move" at bounding box center [547, 262] width 34 height 25
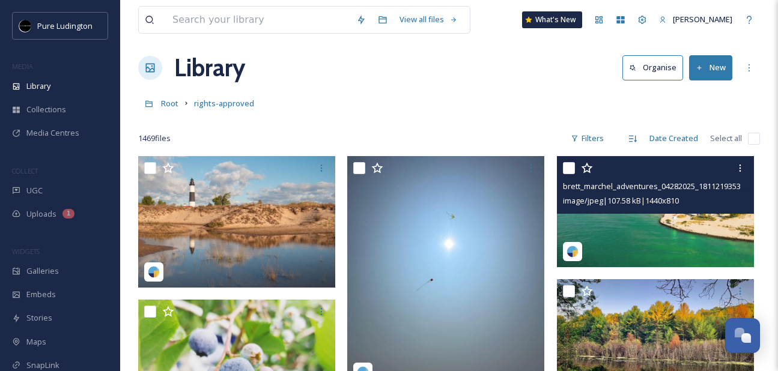
click at [570, 166] on input "checkbox" at bounding box center [569, 168] width 12 height 12
checkbox input "true"
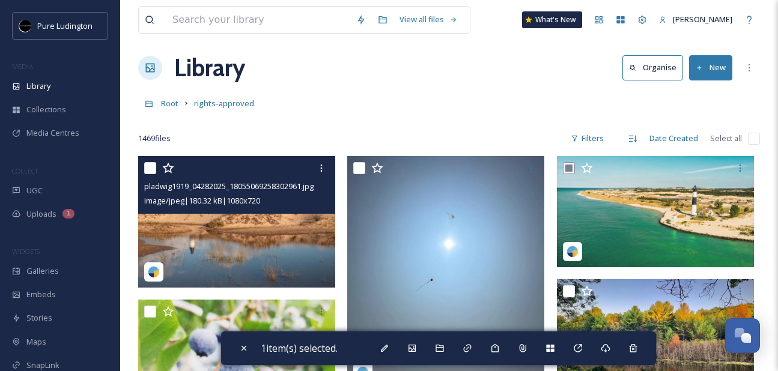
click at [149, 171] on input "checkbox" at bounding box center [150, 168] width 12 height 12
checkbox input "true"
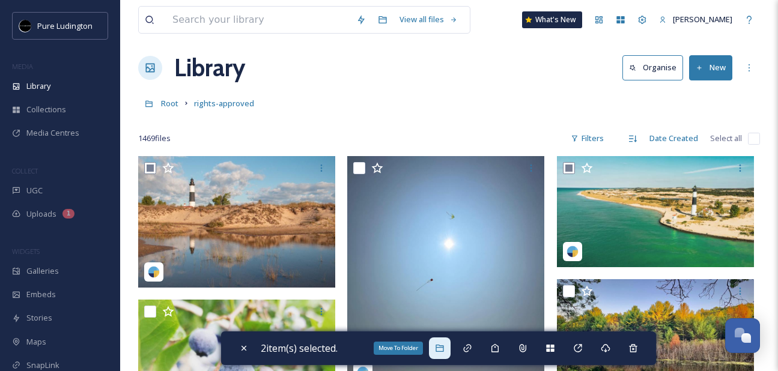
click at [444, 348] on icon at bounding box center [440, 348] width 10 height 10
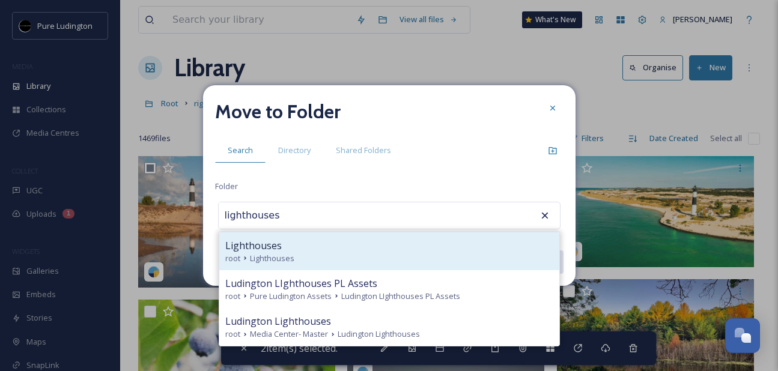
click at [450, 264] on div "Lighthouses root Lighthouses" at bounding box center [389, 251] width 340 height 38
type input "Lighthouses"
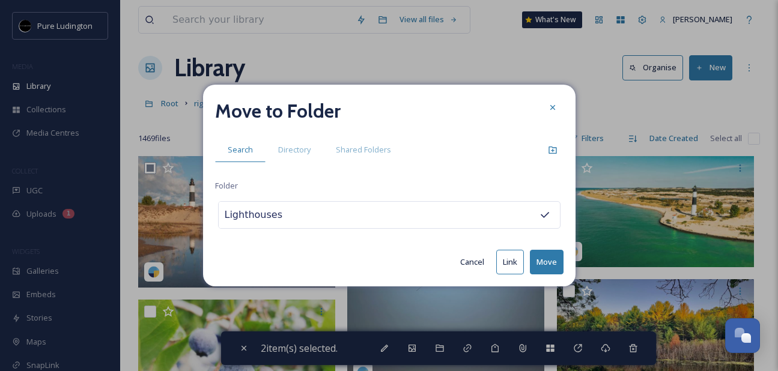
click at [550, 256] on button "Move" at bounding box center [547, 262] width 34 height 25
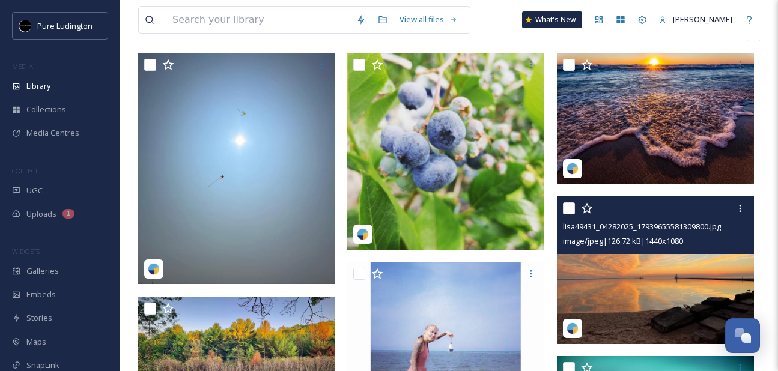
scroll to position [91, 0]
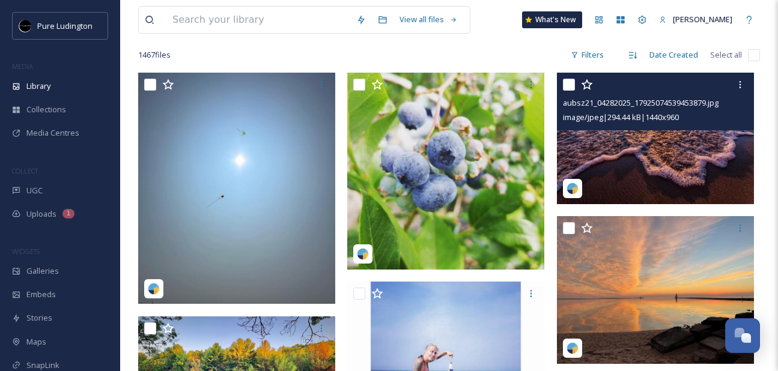
click at [571, 88] on input "checkbox" at bounding box center [569, 85] width 12 height 12
checkbox input "true"
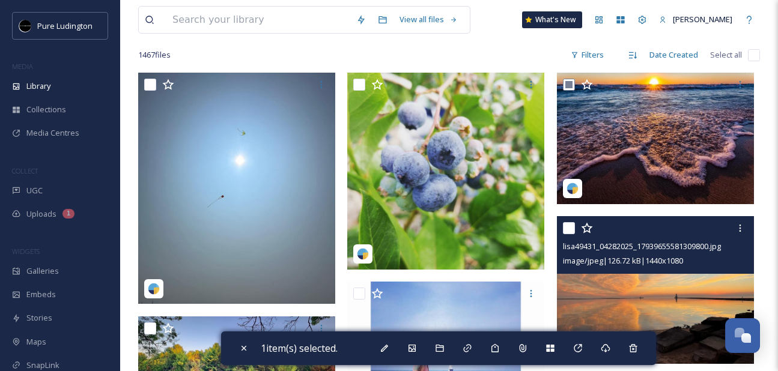
click at [571, 222] on input "checkbox" at bounding box center [569, 228] width 12 height 12
checkbox input "true"
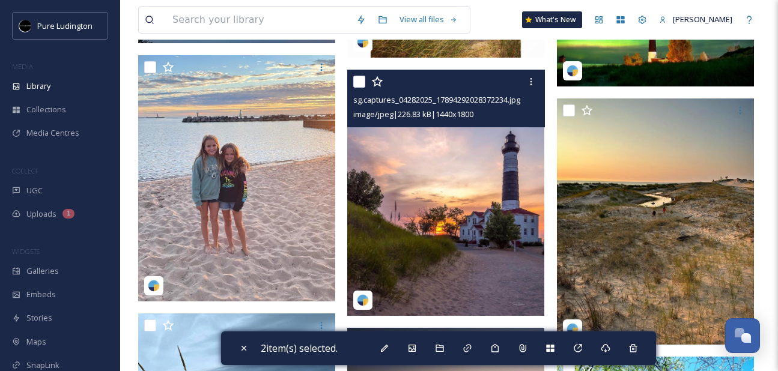
scroll to position [538, 0]
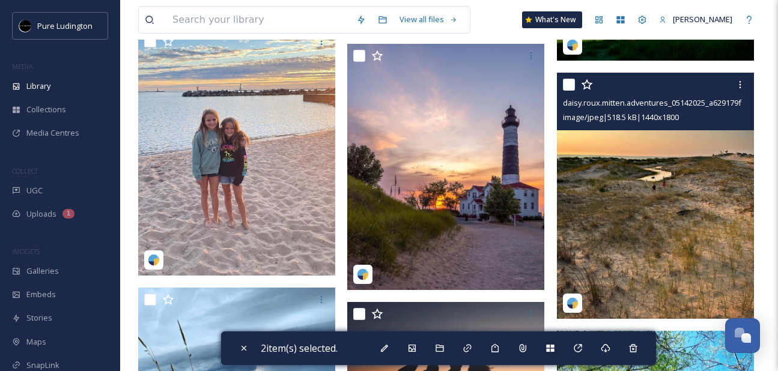
click at [566, 89] on input "checkbox" at bounding box center [569, 85] width 12 height 12
checkbox input "true"
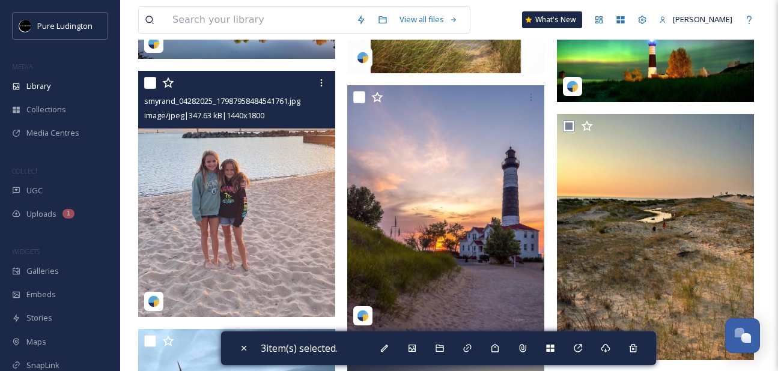
scroll to position [495, 0]
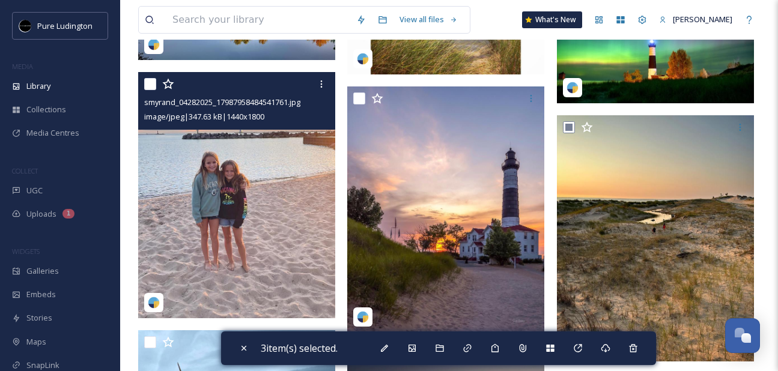
click at [149, 87] on input "checkbox" at bounding box center [150, 84] width 12 height 12
checkbox input "true"
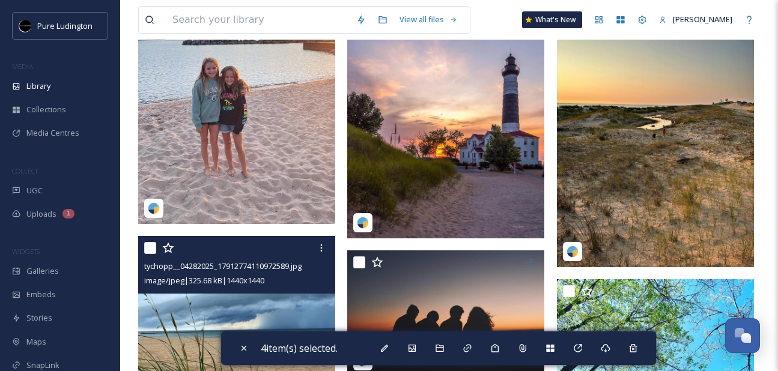
scroll to position [788, 0]
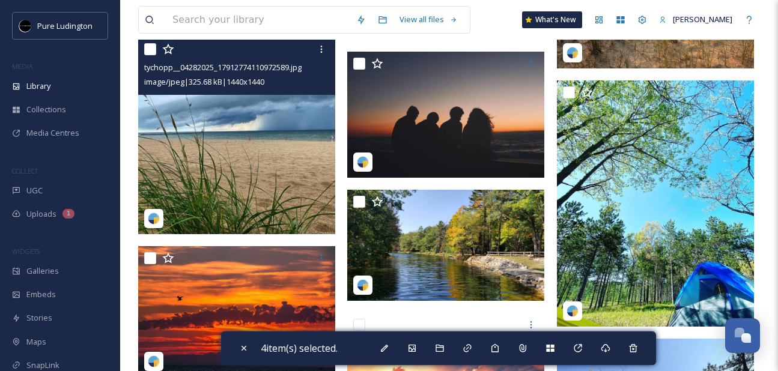
click at [149, 52] on input "checkbox" at bounding box center [150, 49] width 12 height 12
checkbox input "true"
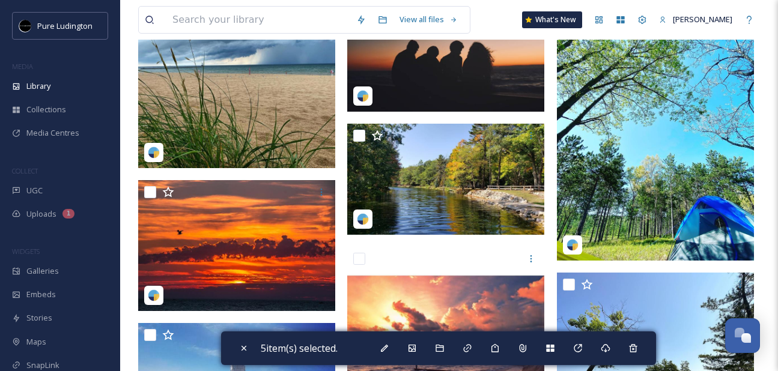
scroll to position [913, 0]
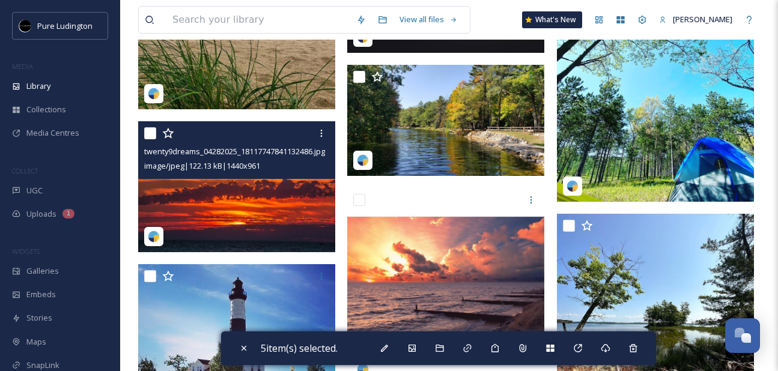
click at [150, 136] on input "checkbox" at bounding box center [150, 133] width 12 height 12
checkbox input "true"
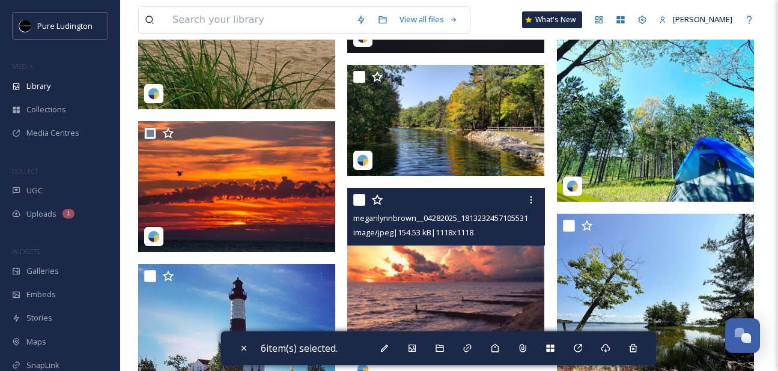
click at [357, 200] on input "checkbox" at bounding box center [359, 200] width 12 height 12
checkbox input "true"
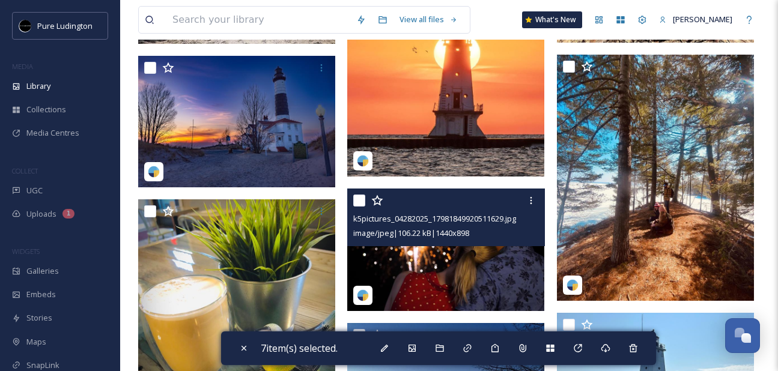
scroll to position [1332, 0]
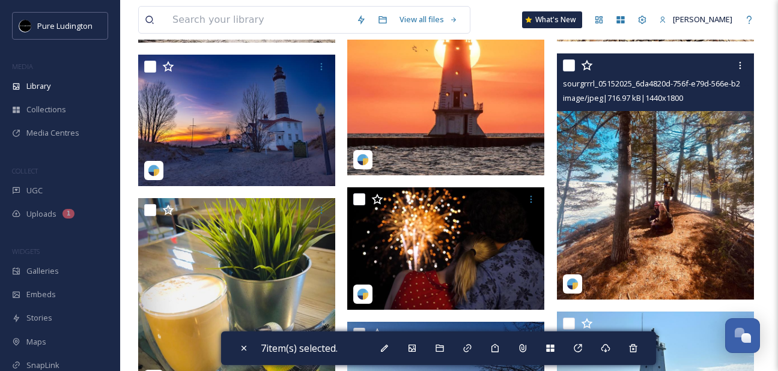
click at [569, 67] on input "checkbox" at bounding box center [569, 65] width 12 height 12
checkbox input "true"
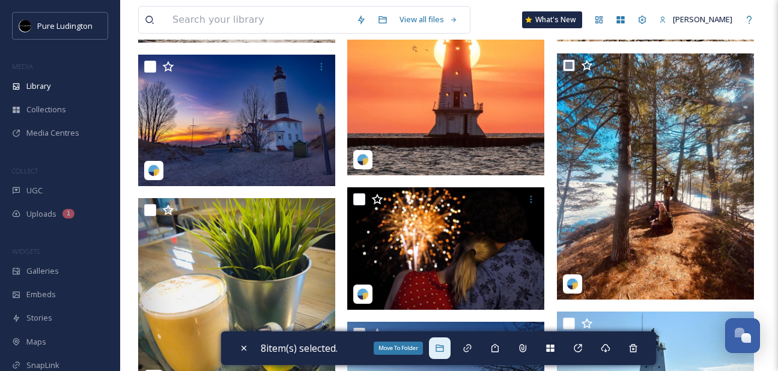
click at [444, 345] on icon at bounding box center [440, 348] width 10 height 10
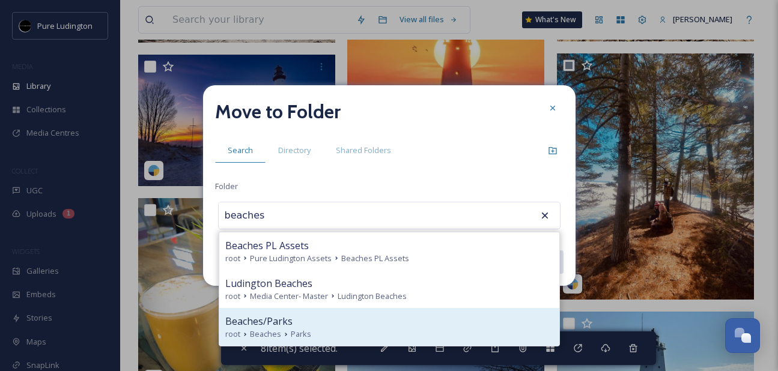
click at [411, 325] on div "Beaches/Parks" at bounding box center [389, 321] width 328 height 14
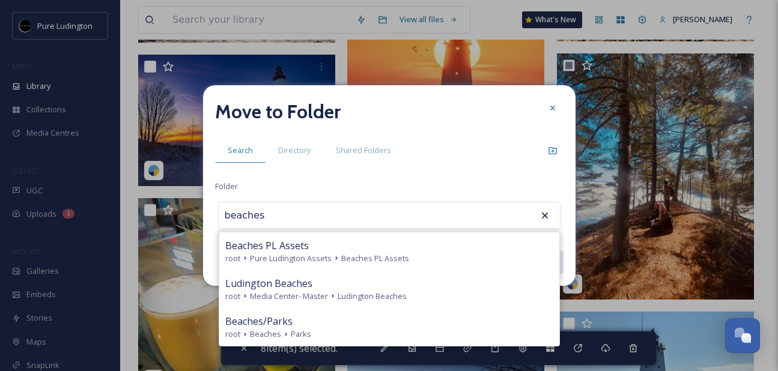
type input "Beaches/Parks"
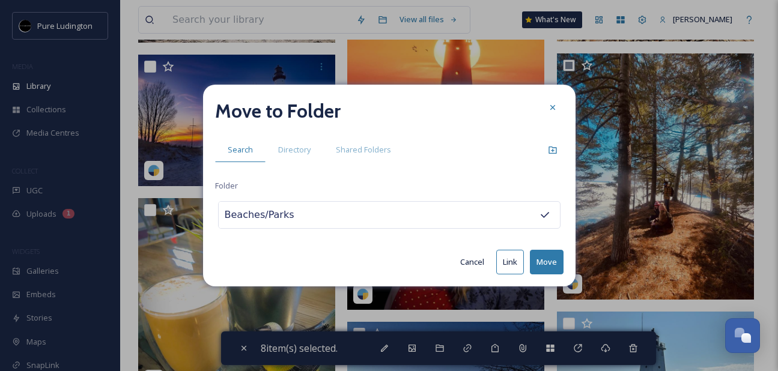
click at [541, 257] on button "Move" at bounding box center [547, 262] width 34 height 25
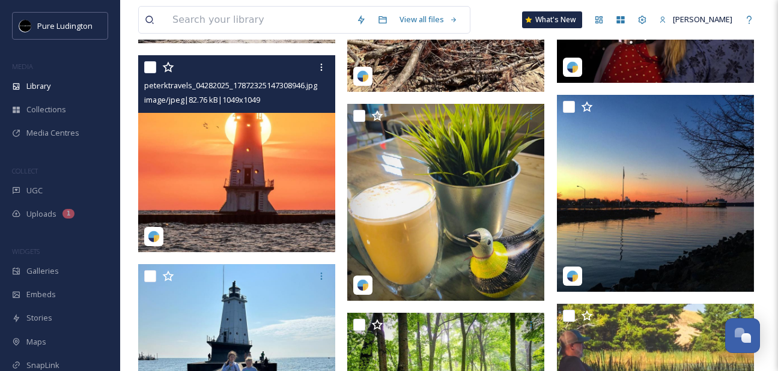
scroll to position [903, 0]
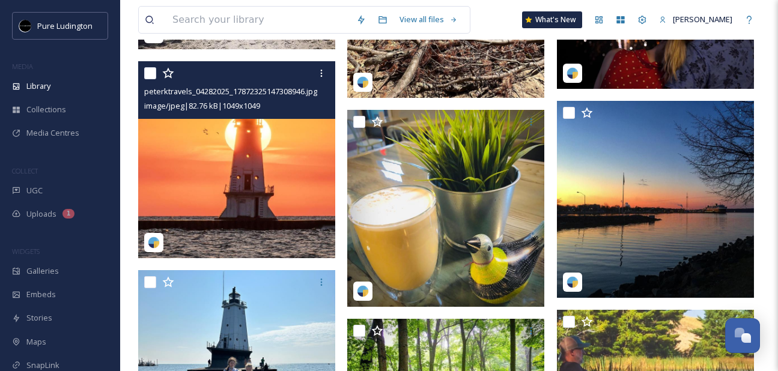
click at [150, 76] on input "checkbox" at bounding box center [150, 73] width 12 height 12
checkbox input "true"
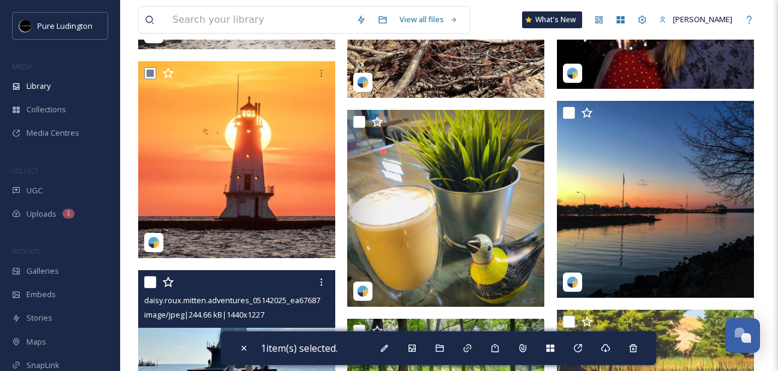
click at [147, 280] on input "checkbox" at bounding box center [150, 282] width 12 height 12
checkbox input "true"
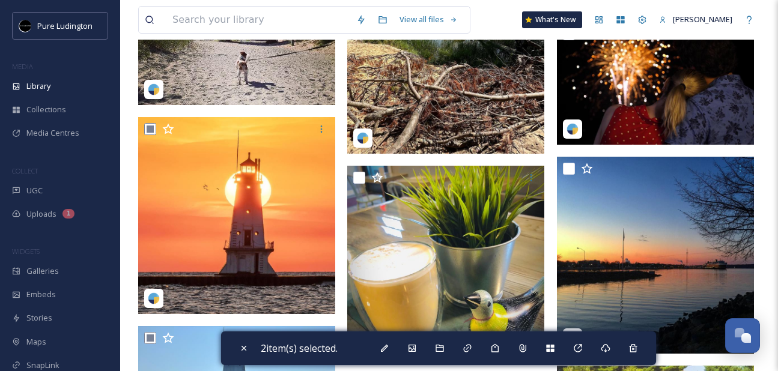
scroll to position [618, 0]
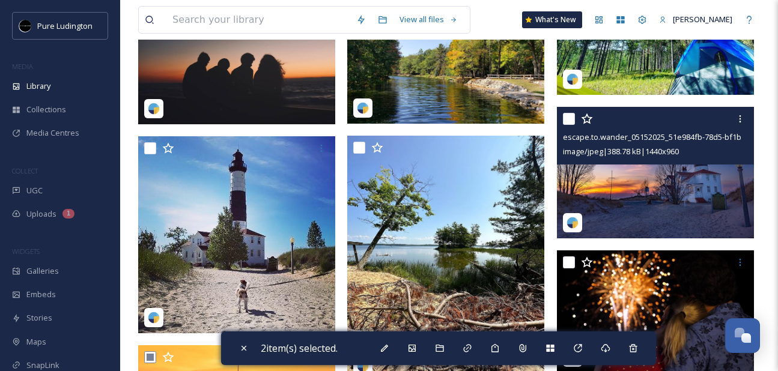
click at [573, 115] on input "checkbox" at bounding box center [569, 119] width 12 height 12
checkbox input "true"
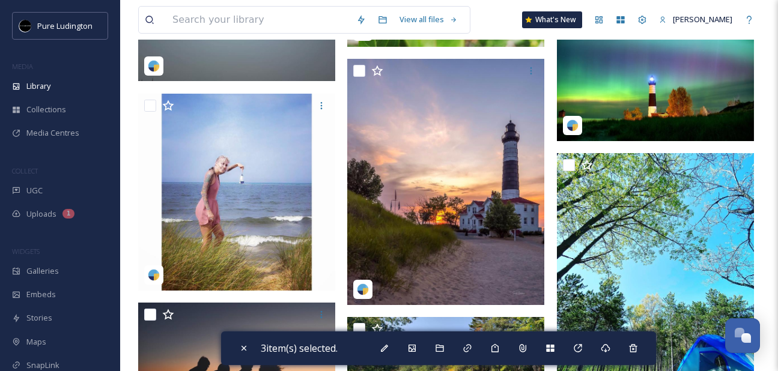
scroll to position [299, 0]
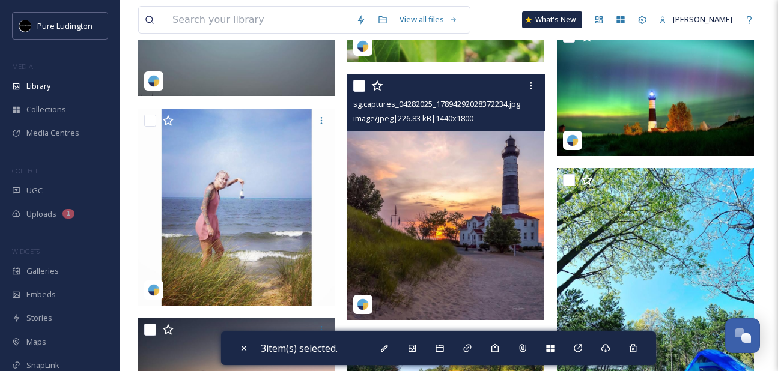
click at [356, 86] on input "checkbox" at bounding box center [359, 86] width 12 height 12
checkbox input "true"
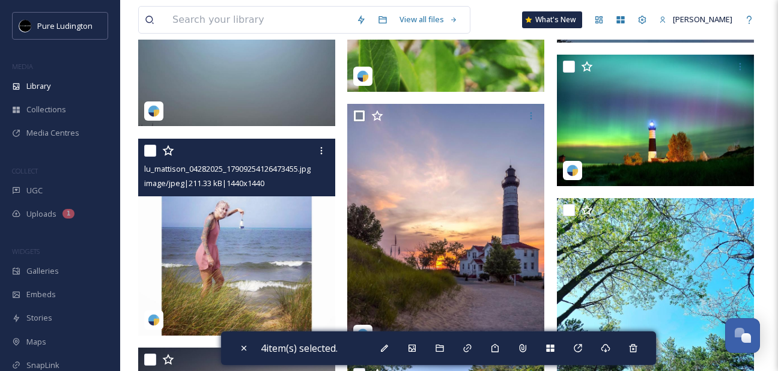
click at [149, 150] on input "checkbox" at bounding box center [150, 151] width 12 height 12
checkbox input "true"
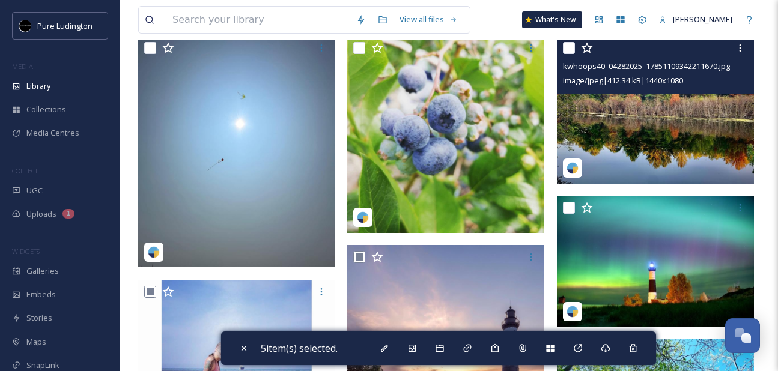
scroll to position [105, 0]
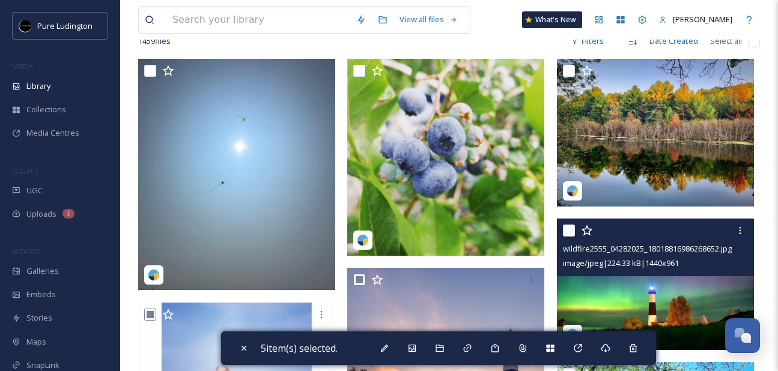
click at [564, 227] on input "checkbox" at bounding box center [569, 231] width 12 height 12
checkbox input "true"
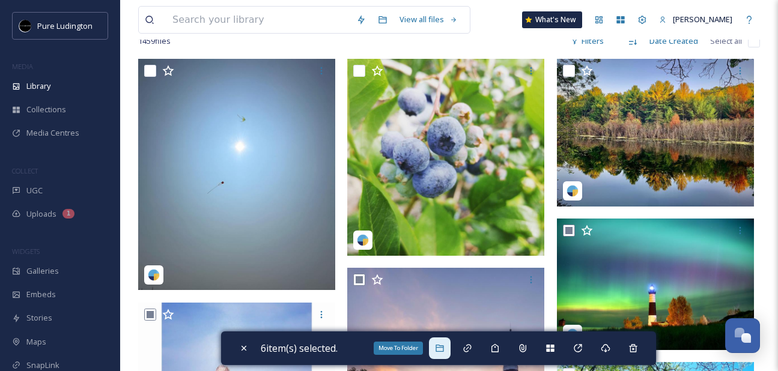
click at [443, 351] on icon at bounding box center [439, 348] width 8 height 7
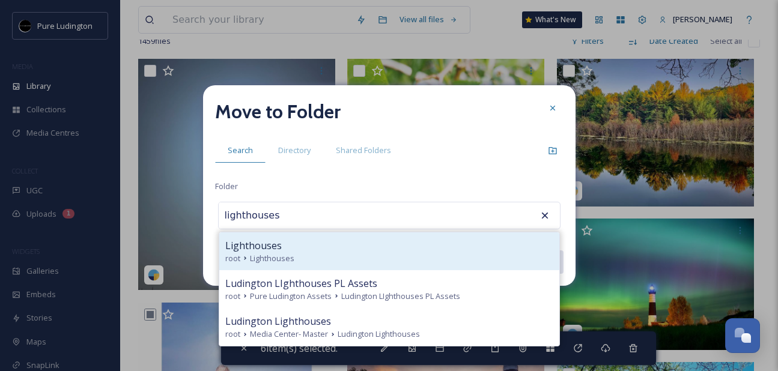
click at [443, 248] on div "Lighthouses" at bounding box center [389, 245] width 328 height 14
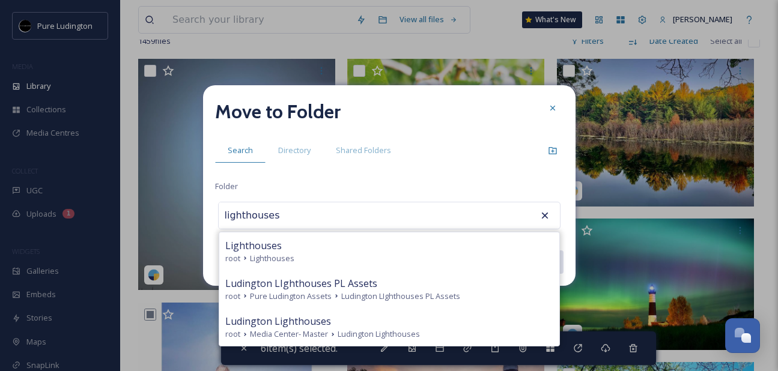
type input "Lighthouses"
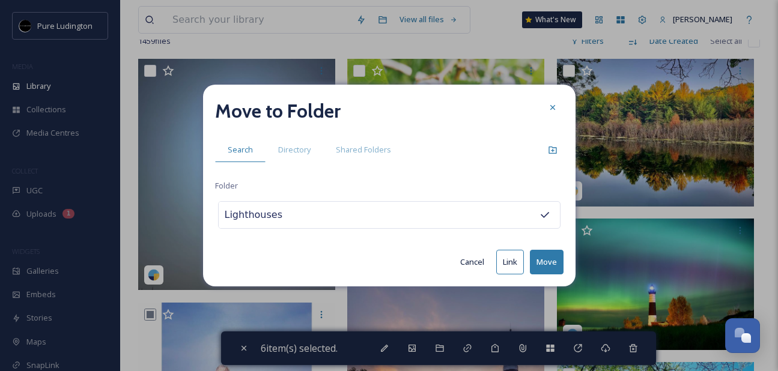
click at [543, 259] on button "Move" at bounding box center [547, 262] width 34 height 25
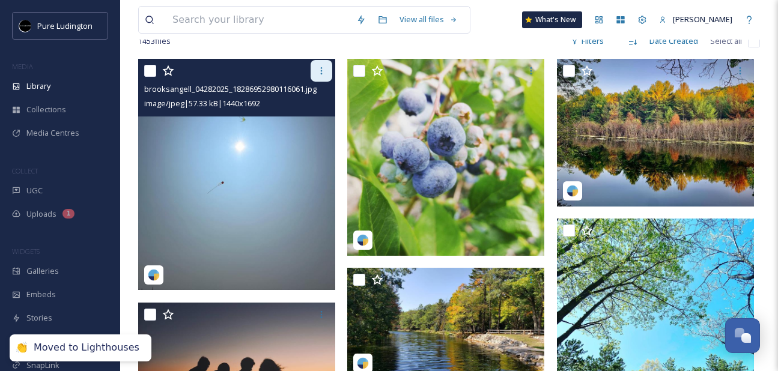
click at [325, 75] on icon at bounding box center [321, 71] width 10 height 10
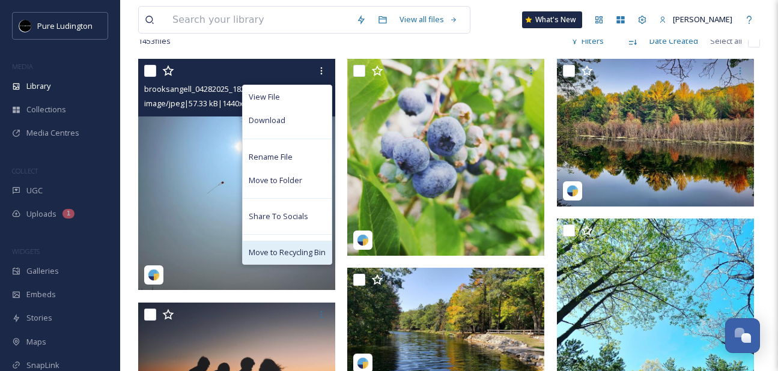
click at [290, 255] on span "Move to Recycling Bin" at bounding box center [287, 252] width 77 height 11
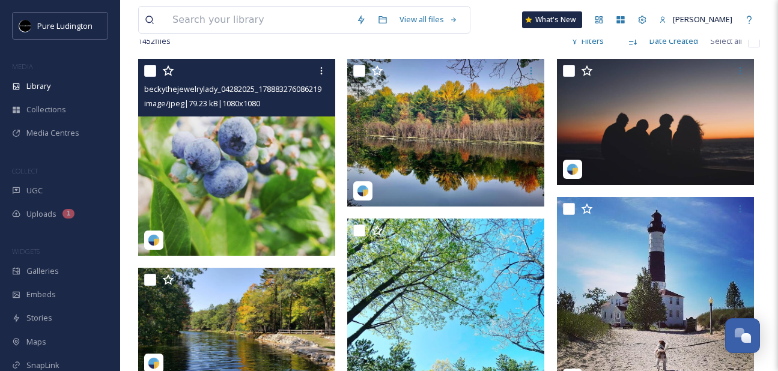
click at [147, 69] on input "checkbox" at bounding box center [150, 71] width 12 height 12
checkbox input "true"
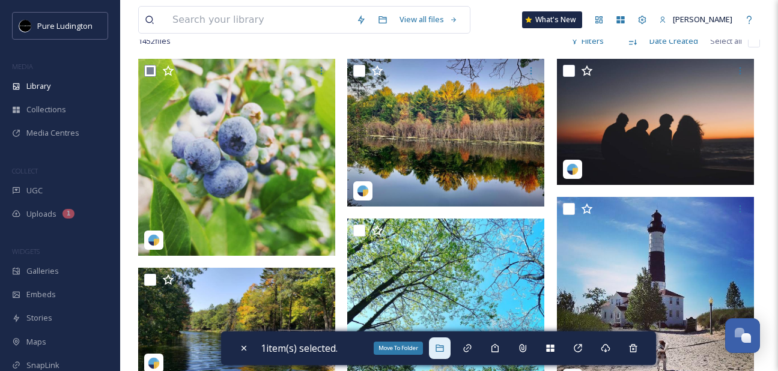
click at [443, 343] on icon at bounding box center [440, 348] width 10 height 10
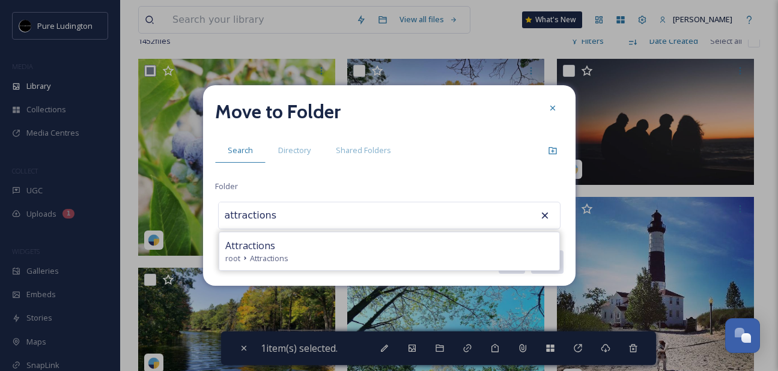
click at [432, 255] on div "root Attractions" at bounding box center [389, 258] width 328 height 11
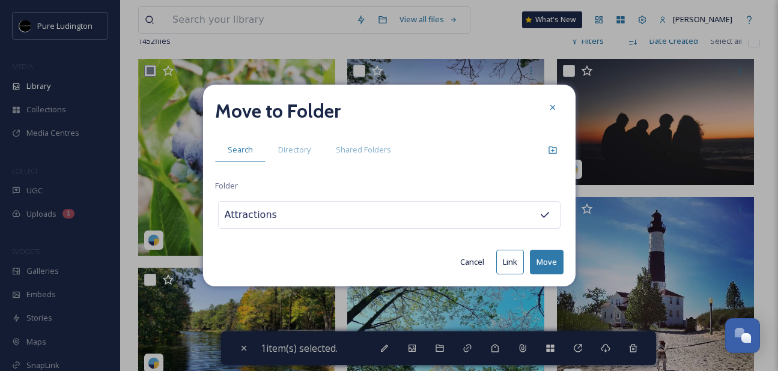
click at [539, 261] on button "Move" at bounding box center [547, 262] width 34 height 25
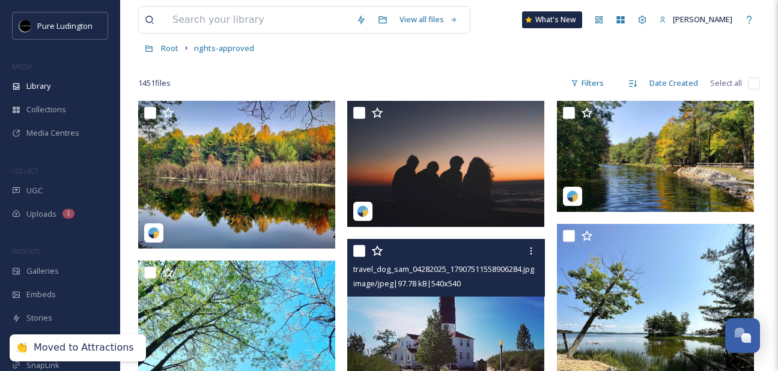
scroll to position [65, 0]
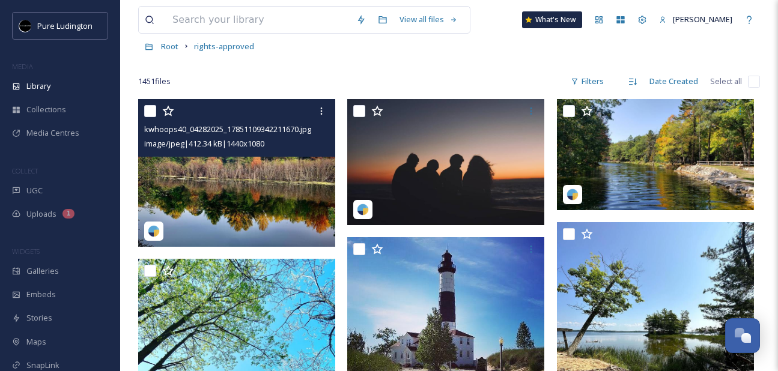
click at [149, 110] on input "checkbox" at bounding box center [150, 111] width 12 height 12
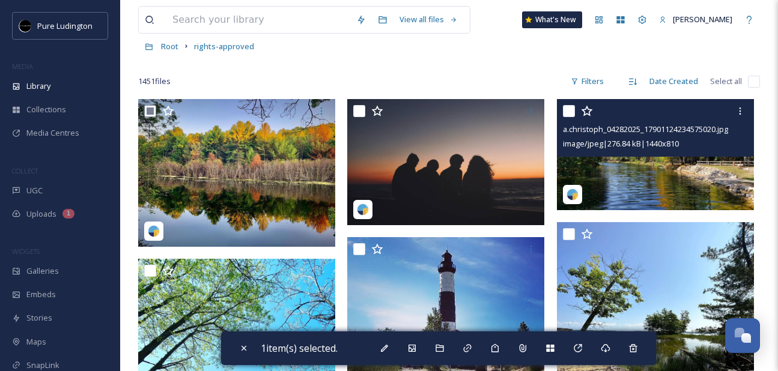
click at [566, 112] on input "checkbox" at bounding box center [569, 111] width 12 height 12
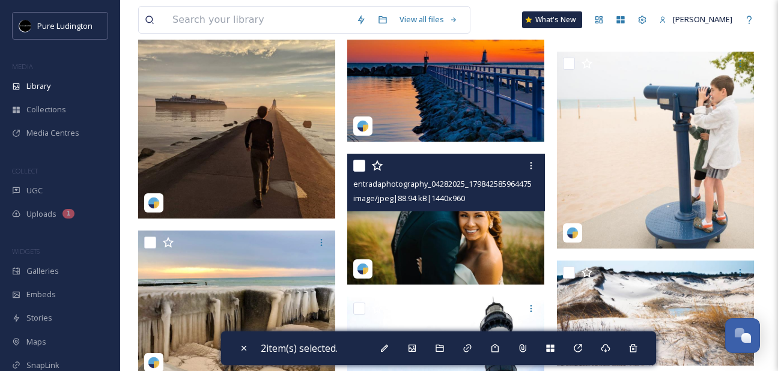
scroll to position [1972, 0]
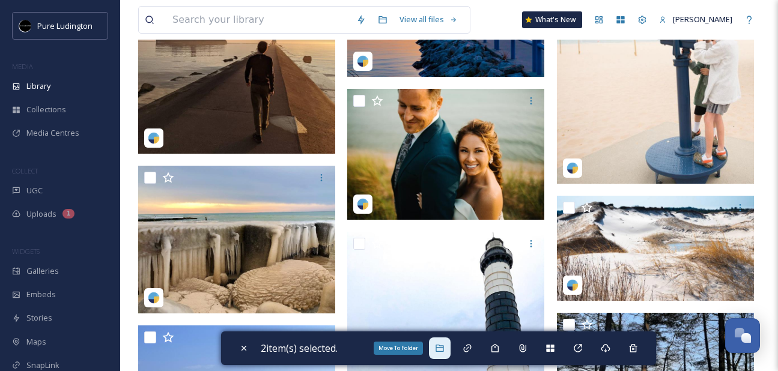
click at [444, 349] on icon at bounding box center [440, 348] width 10 height 10
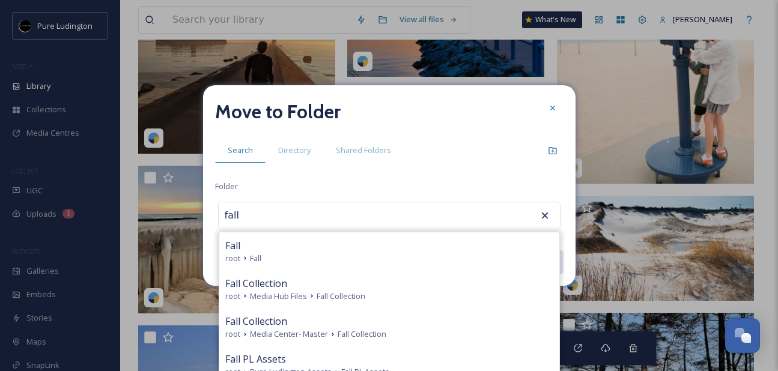
click at [403, 249] on div "Fall" at bounding box center [389, 245] width 328 height 14
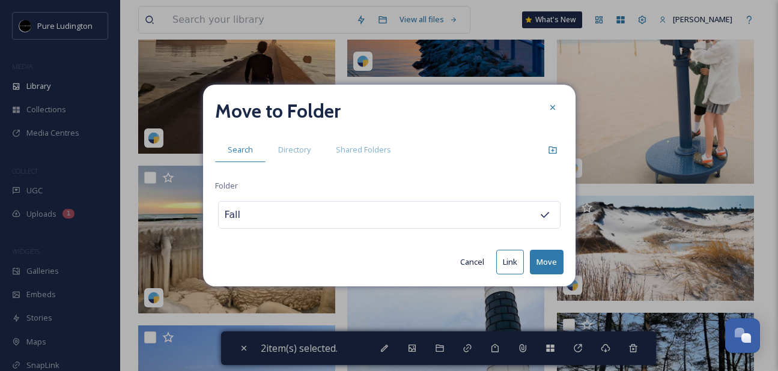
click at [546, 259] on button "Move" at bounding box center [547, 262] width 34 height 25
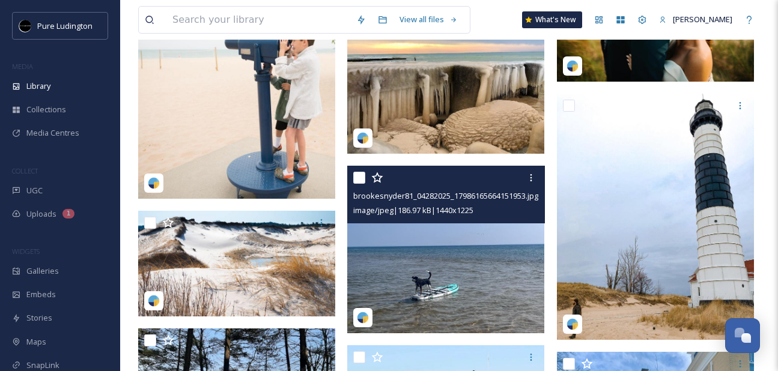
click at [357, 177] on input "checkbox" at bounding box center [359, 178] width 12 height 12
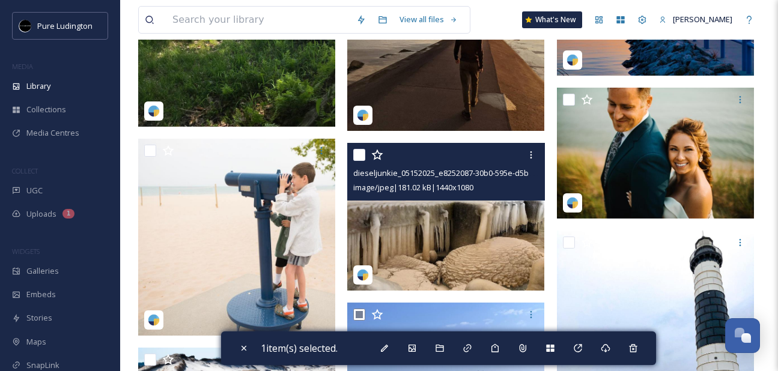
scroll to position [1833, 0]
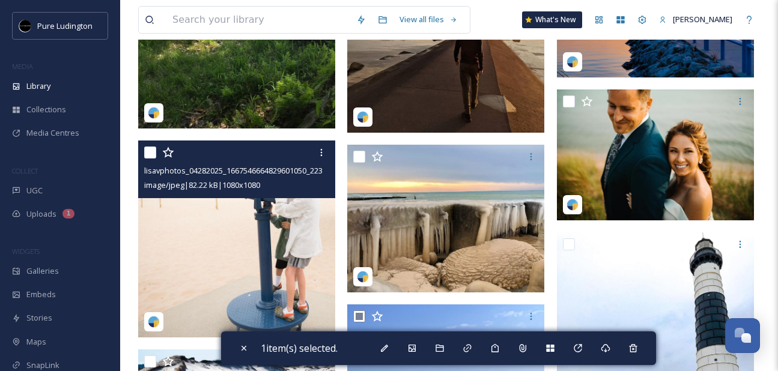
click at [148, 149] on input "checkbox" at bounding box center [150, 153] width 12 height 12
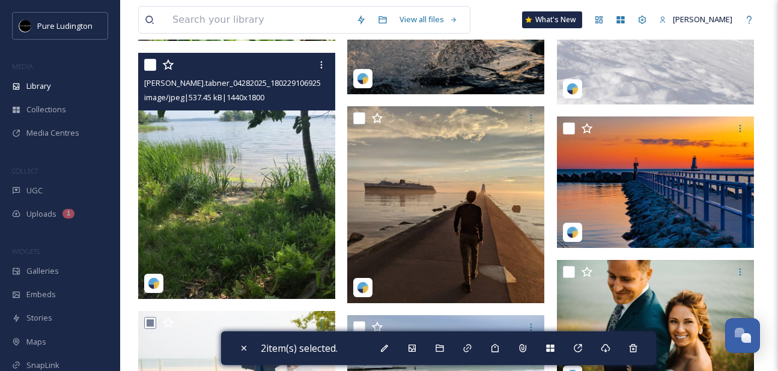
scroll to position [1645, 0]
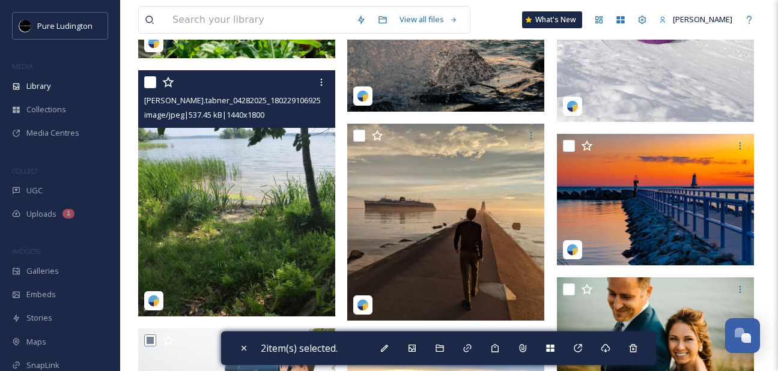
click at [148, 83] on input "checkbox" at bounding box center [150, 82] width 12 height 12
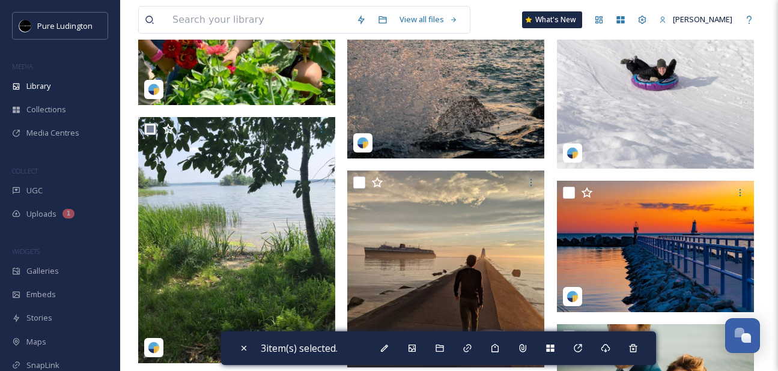
scroll to position [1597, 0]
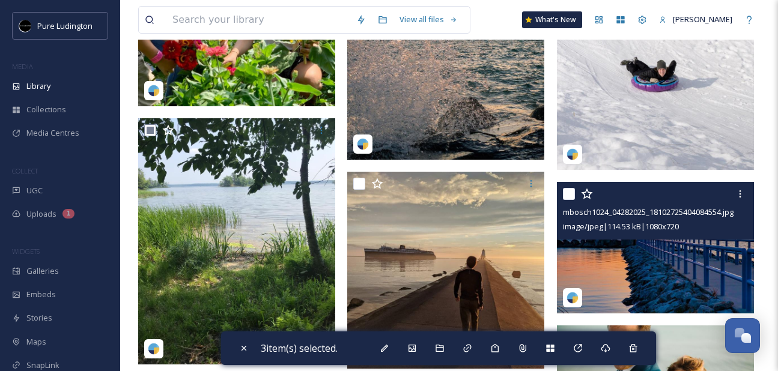
click at [570, 192] on input "checkbox" at bounding box center [569, 194] width 12 height 12
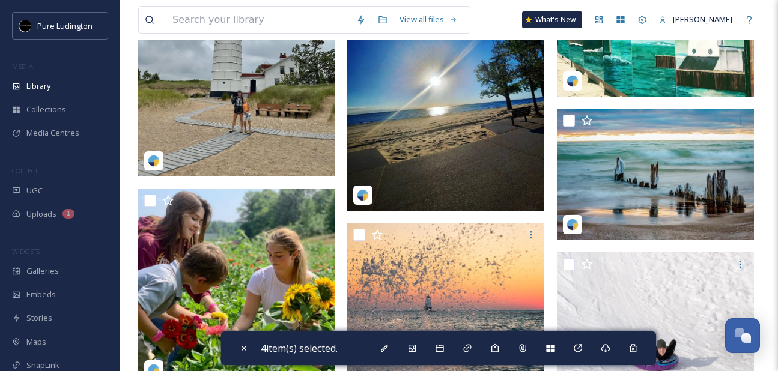
scroll to position [1291, 0]
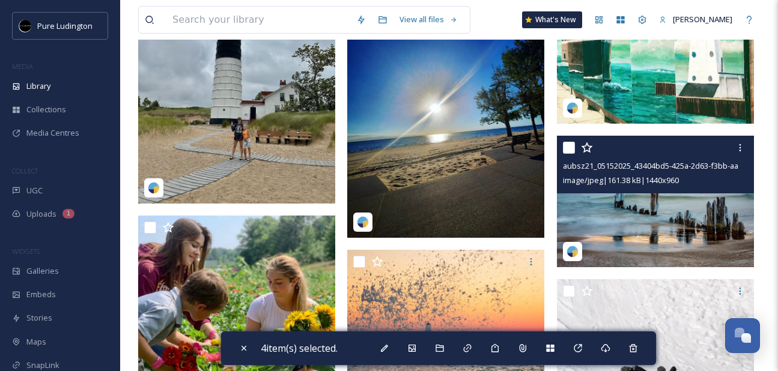
click at [566, 147] on input "checkbox" at bounding box center [569, 148] width 12 height 12
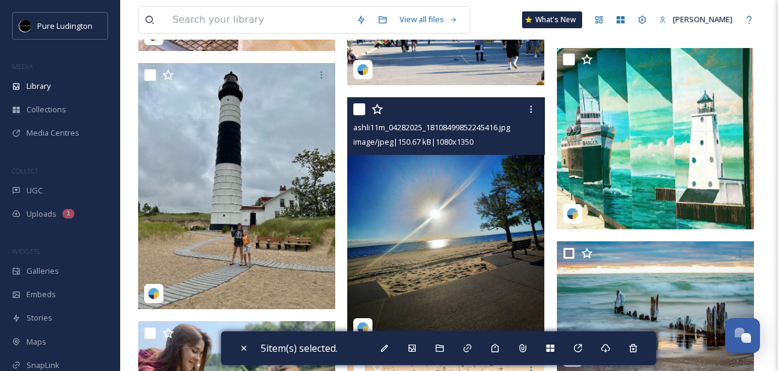
scroll to position [1181, 0]
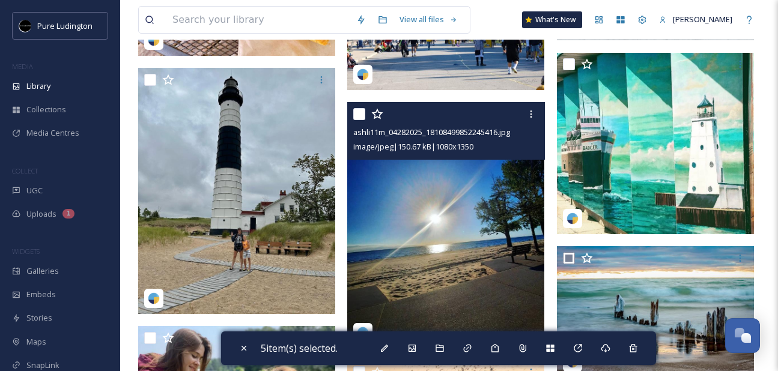
click at [361, 113] on input "checkbox" at bounding box center [359, 114] width 12 height 12
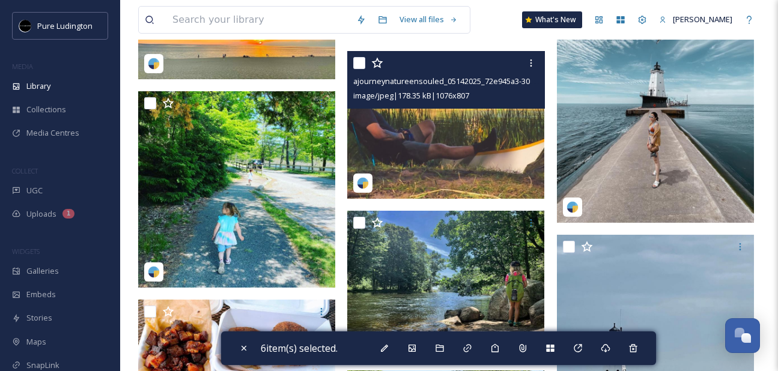
scroll to position [760, 0]
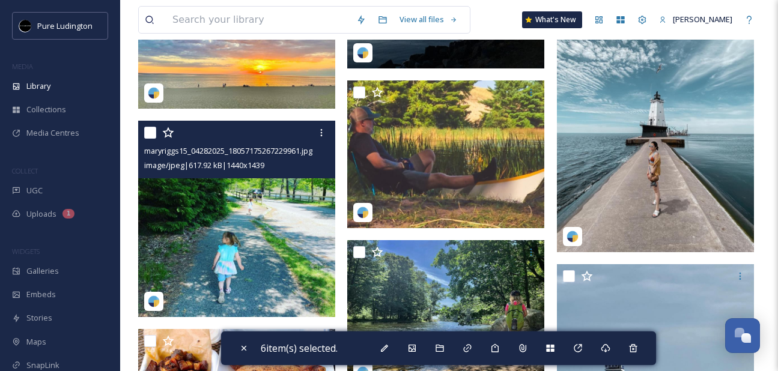
click at [150, 132] on input "checkbox" at bounding box center [150, 133] width 12 height 12
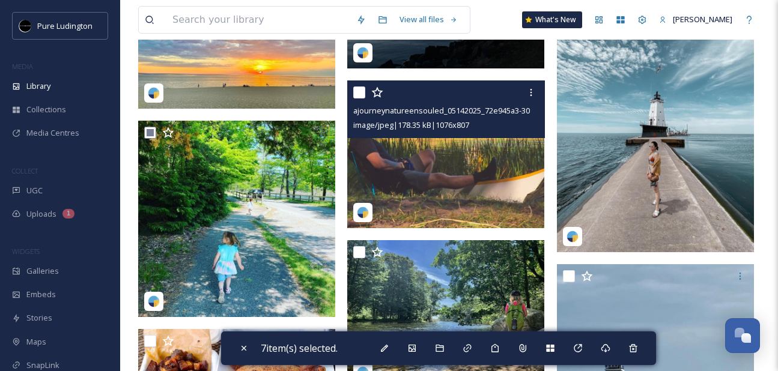
click at [360, 91] on input "checkbox" at bounding box center [359, 92] width 12 height 12
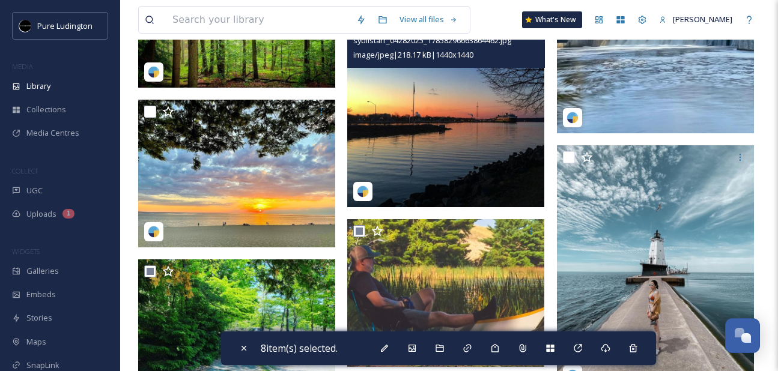
scroll to position [619, 0]
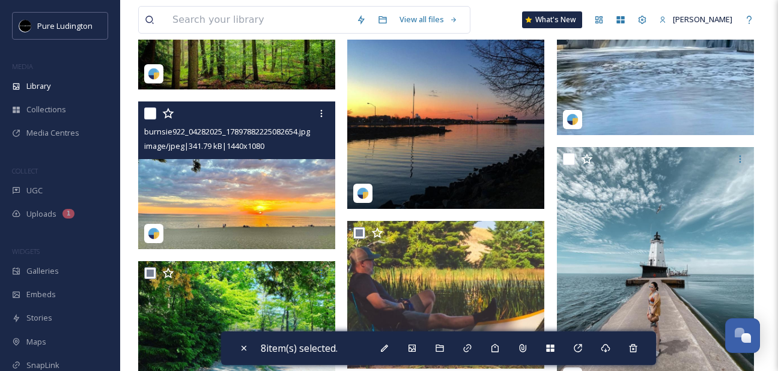
click at [148, 115] on input "checkbox" at bounding box center [150, 113] width 12 height 12
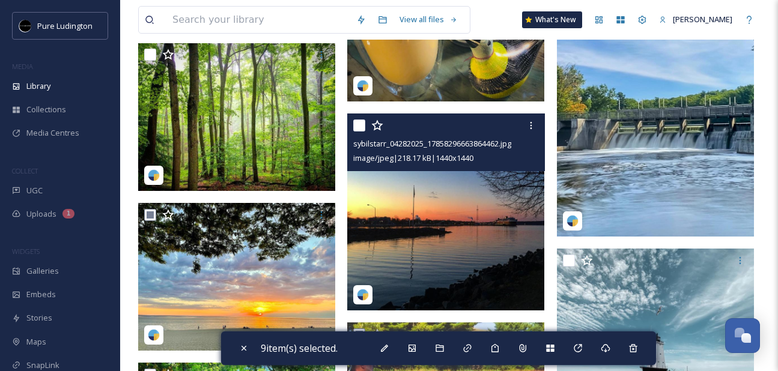
scroll to position [516, 0]
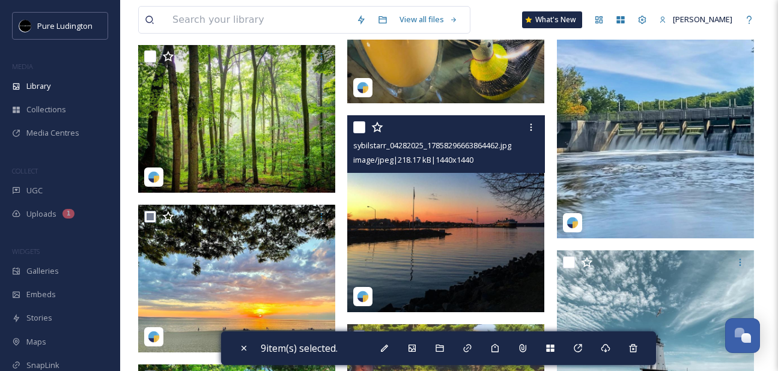
click at [359, 124] on input "checkbox" at bounding box center [359, 127] width 12 height 12
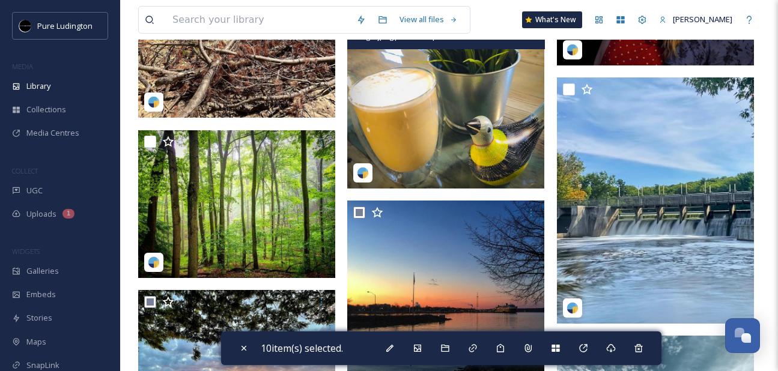
scroll to position [425, 0]
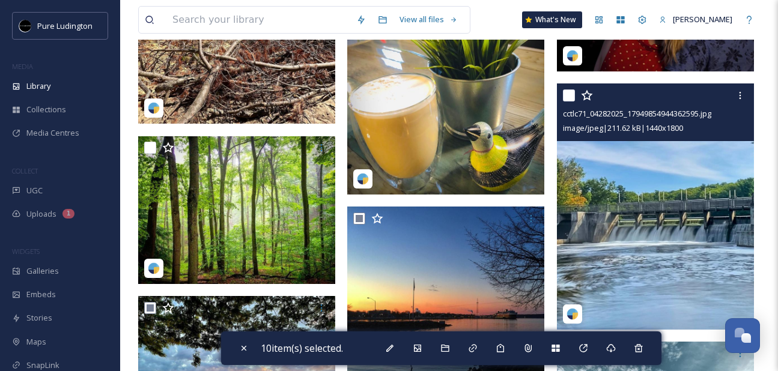
click at [570, 97] on input "checkbox" at bounding box center [569, 95] width 12 height 12
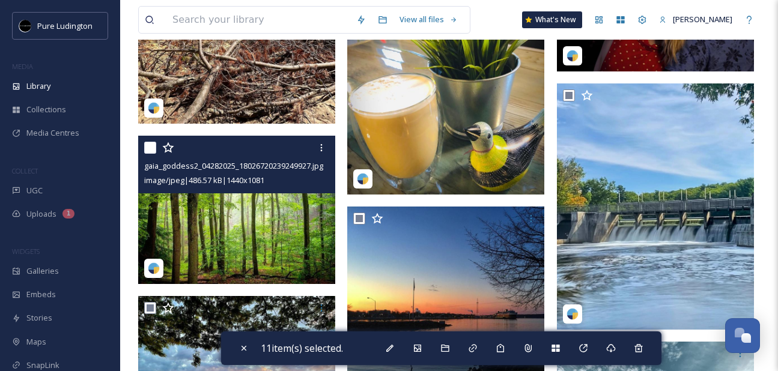
click at [152, 144] on input "checkbox" at bounding box center [150, 148] width 12 height 12
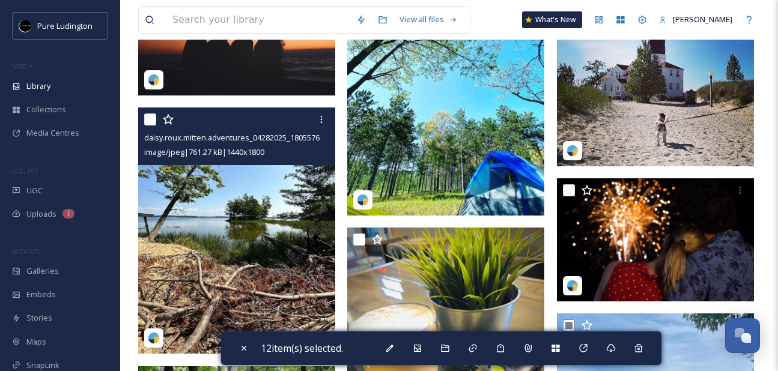
scroll to position [193, 0]
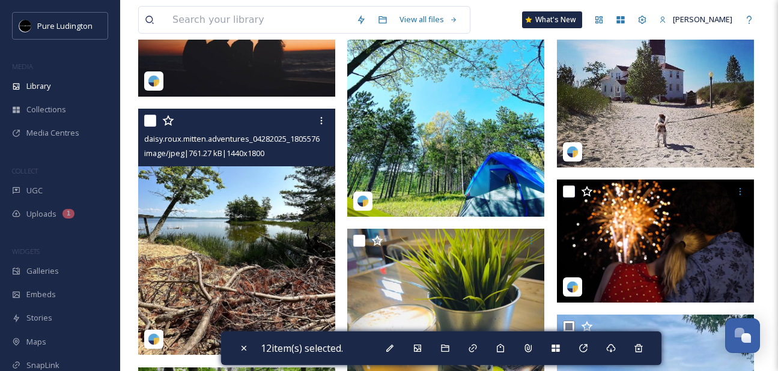
click at [151, 124] on input "checkbox" at bounding box center [150, 121] width 12 height 12
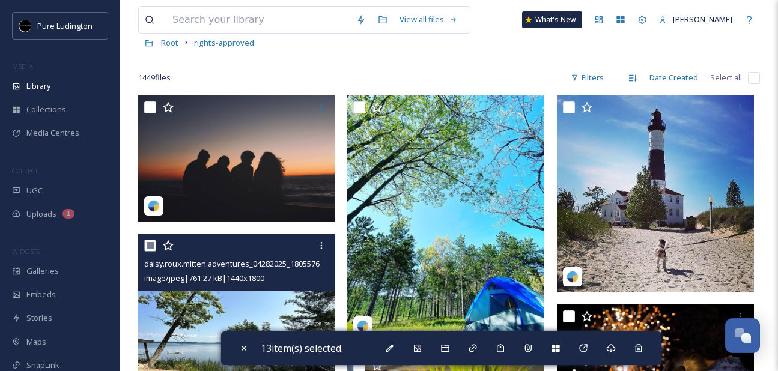
scroll to position [65, 0]
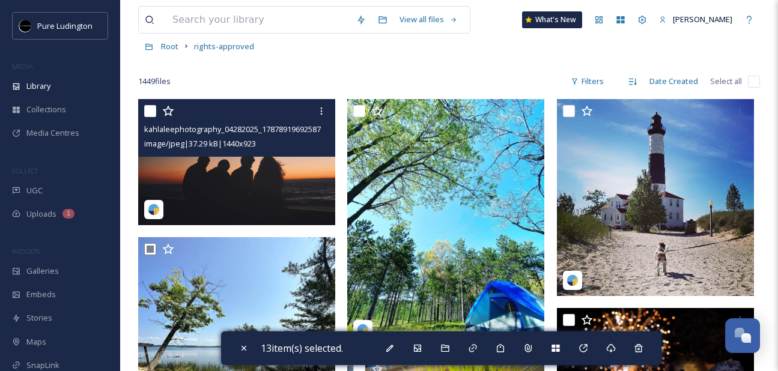
click at [149, 112] on input "checkbox" at bounding box center [150, 111] width 12 height 12
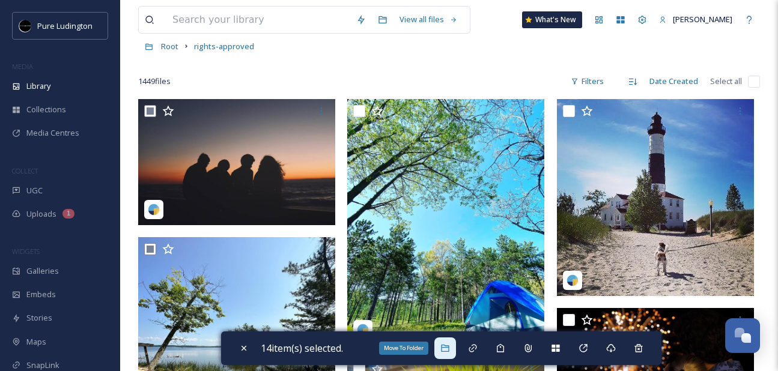
click at [444, 346] on icon at bounding box center [445, 348] width 8 height 7
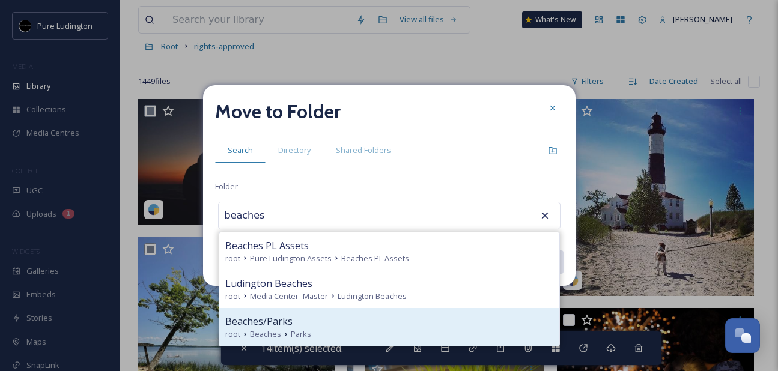
click at [366, 314] on div "Beaches/Parks" at bounding box center [389, 321] width 328 height 14
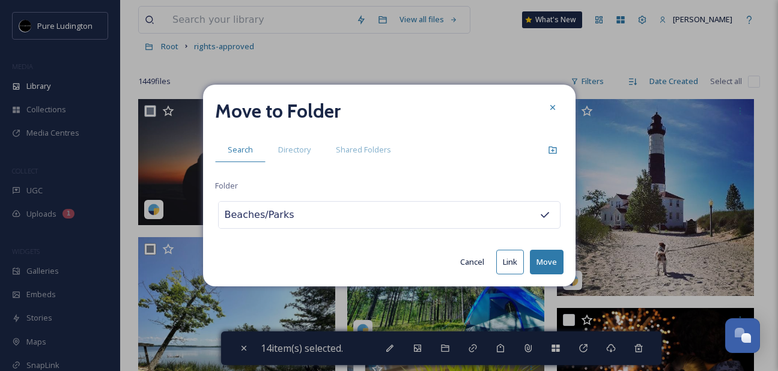
click at [541, 260] on button "Move" at bounding box center [547, 262] width 34 height 25
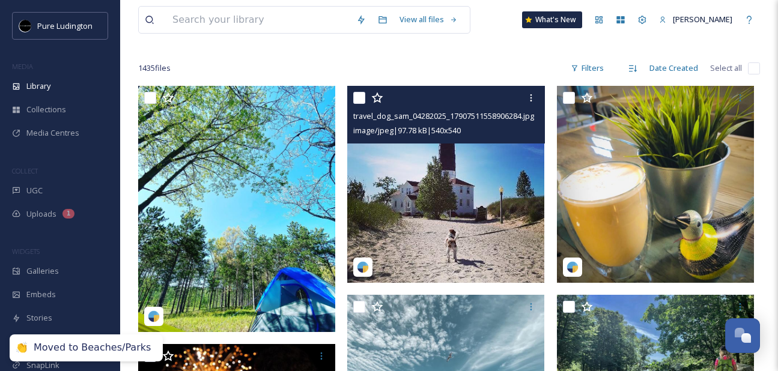
scroll to position [89, 0]
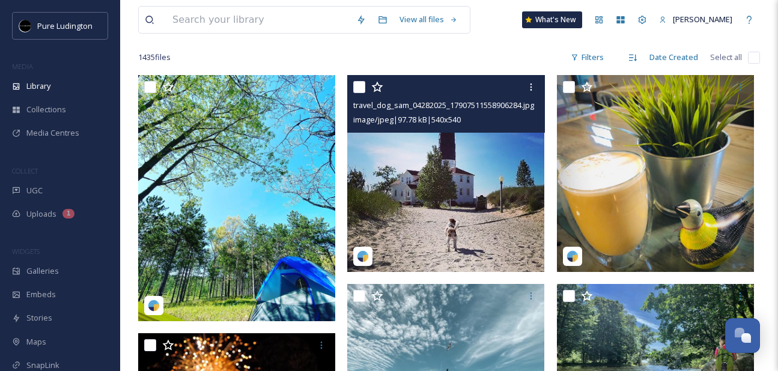
click at [360, 87] on input "checkbox" at bounding box center [359, 87] width 12 height 12
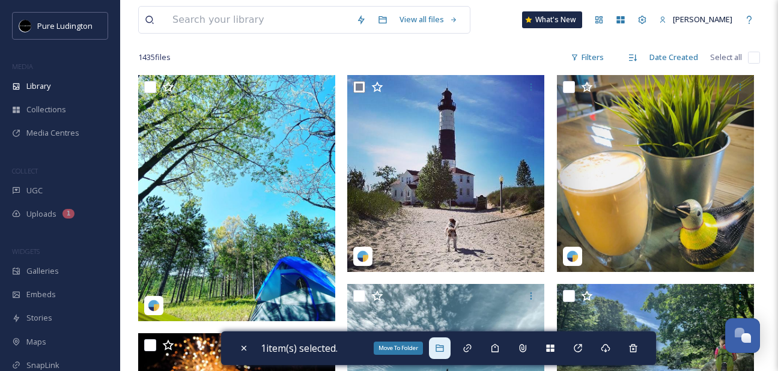
click at [448, 346] on div "Move To Folder" at bounding box center [440, 348] width 22 height 22
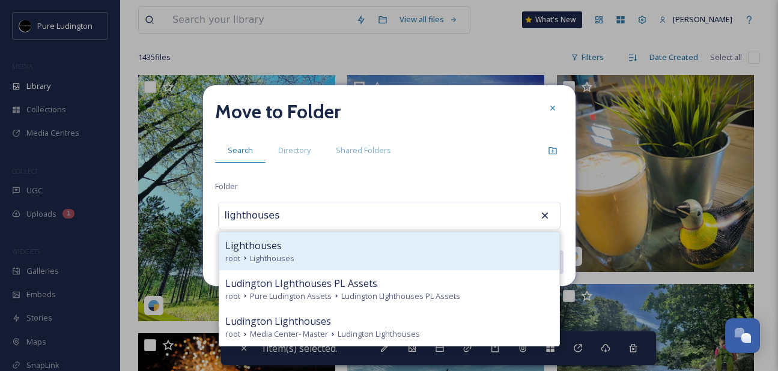
click at [437, 243] on div "Lighthouses" at bounding box center [389, 245] width 328 height 14
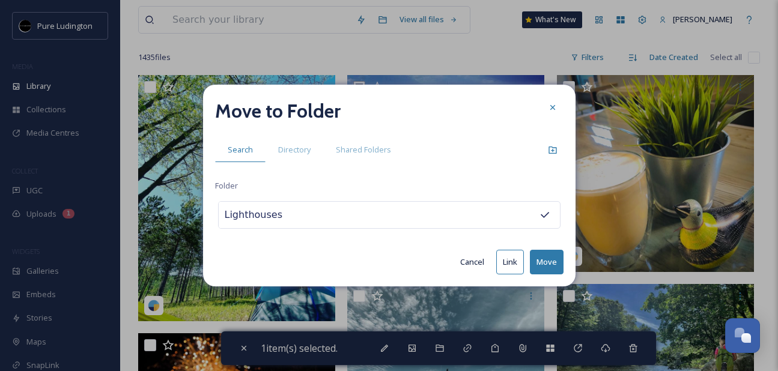
click at [535, 261] on button "Move" at bounding box center [547, 262] width 34 height 25
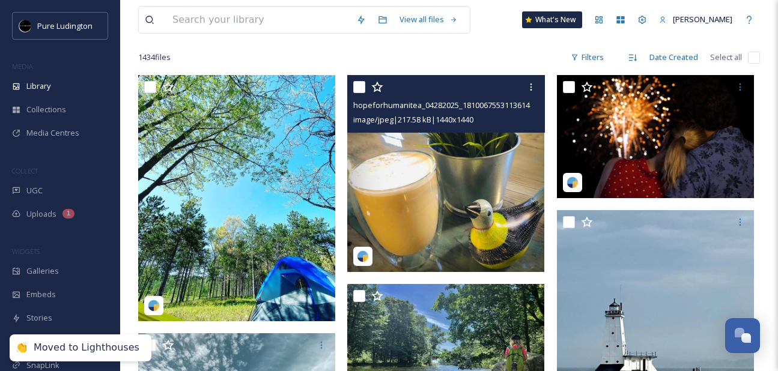
scroll to position [91, 0]
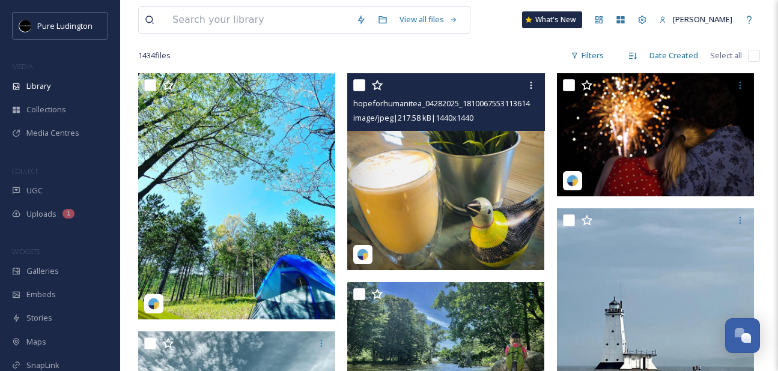
click at [357, 85] on input "checkbox" at bounding box center [359, 85] width 12 height 12
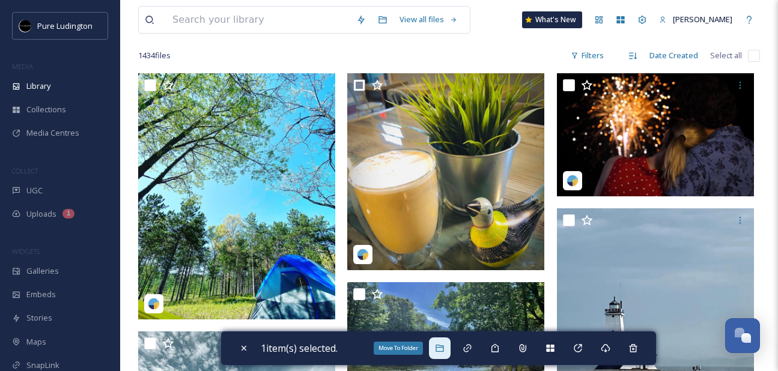
click at [443, 355] on div "Move To Folder" at bounding box center [440, 348] width 22 height 22
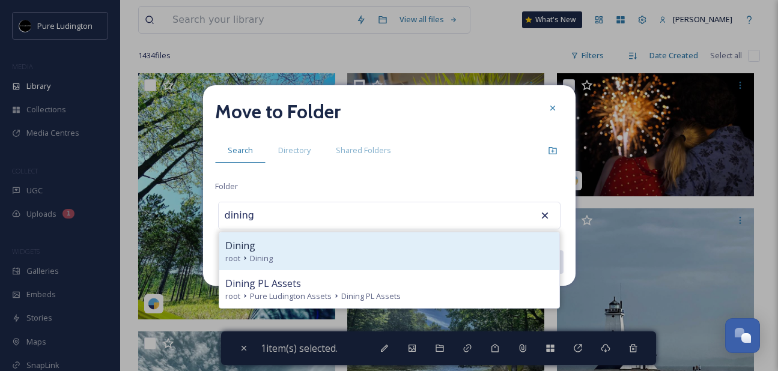
click at [434, 253] on div "root Dining" at bounding box center [389, 258] width 328 height 11
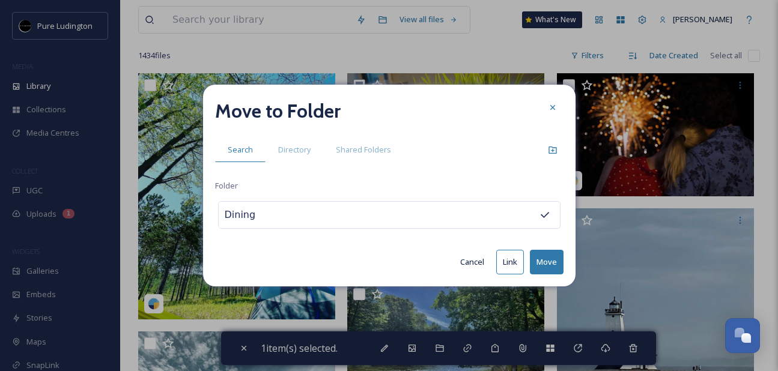
click at [538, 266] on button "Move" at bounding box center [547, 262] width 34 height 25
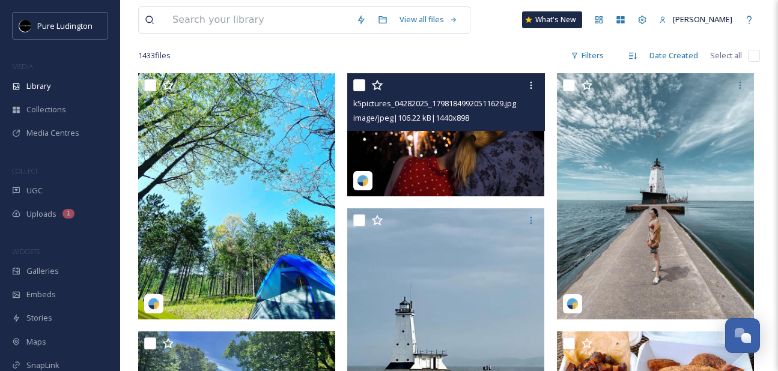
click at [363, 90] on input "checkbox" at bounding box center [359, 85] width 12 height 12
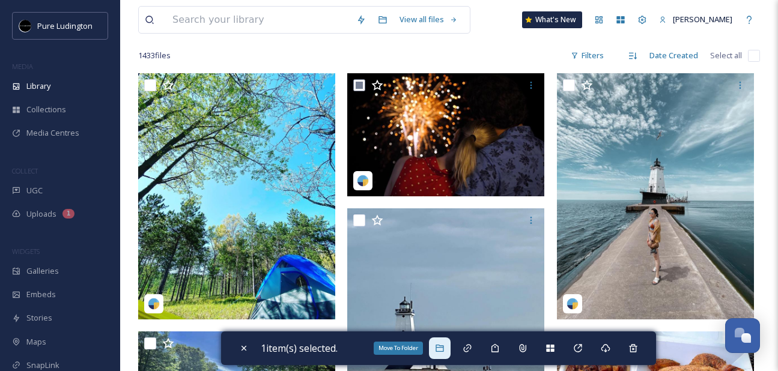
click at [439, 342] on div "Move To Folder" at bounding box center [440, 348] width 22 height 22
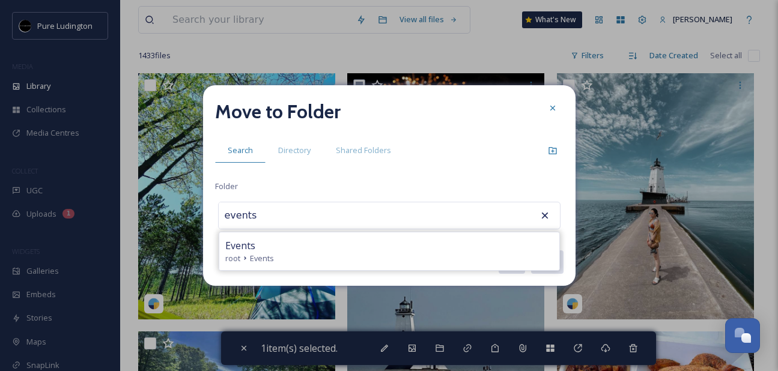
click at [484, 239] on div "Events" at bounding box center [389, 245] width 328 height 14
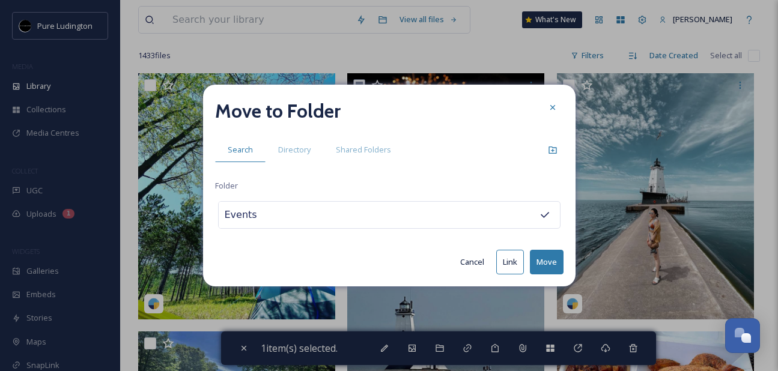
click at [557, 261] on button "Move" at bounding box center [547, 262] width 34 height 25
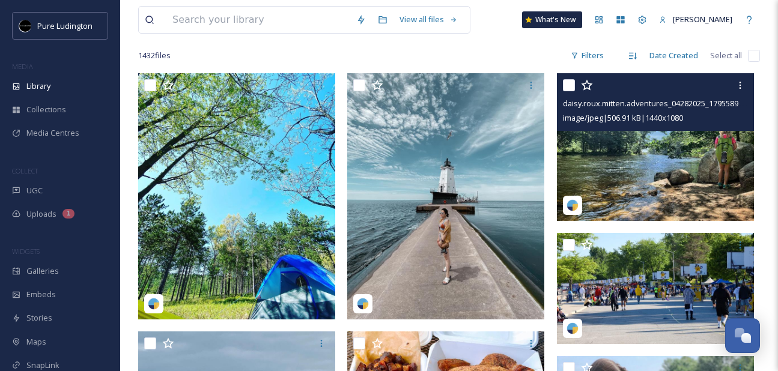
click at [570, 82] on input "checkbox" at bounding box center [569, 85] width 12 height 12
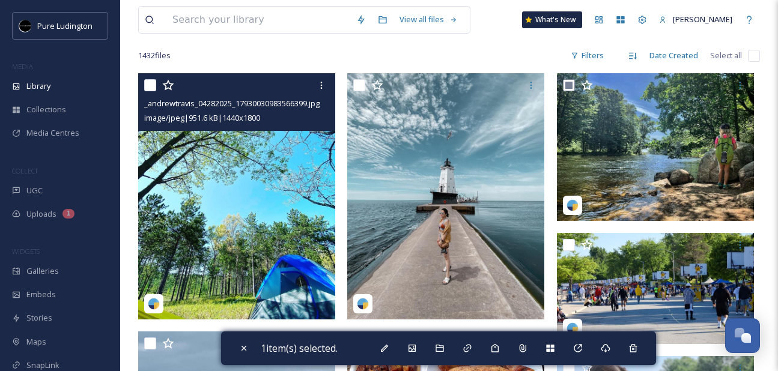
click at [151, 86] on input "checkbox" at bounding box center [150, 85] width 12 height 12
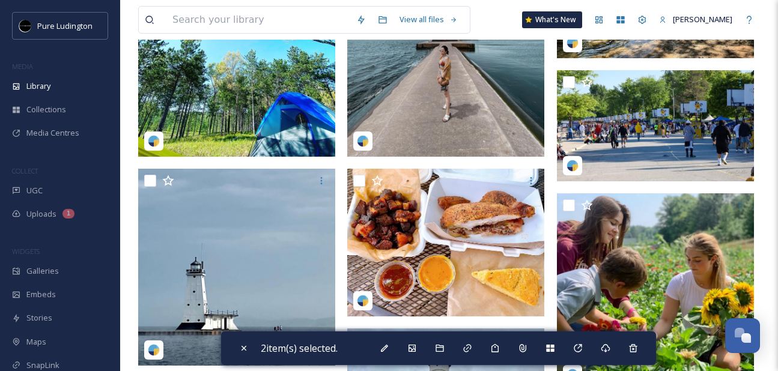
scroll to position [250, 0]
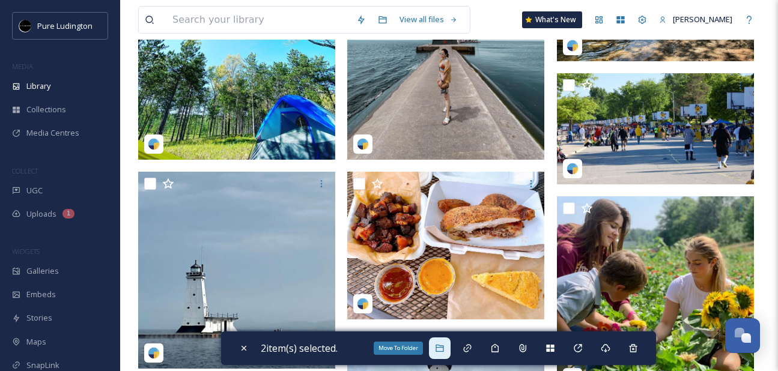
click at [444, 354] on div "Move To Folder" at bounding box center [440, 348] width 22 height 22
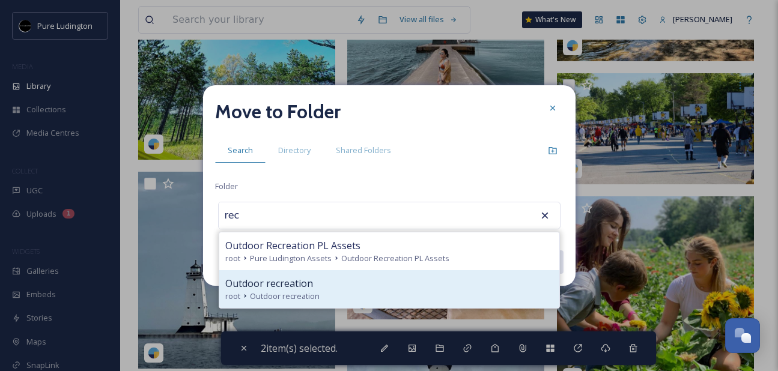
click at [431, 292] on div "root Outdoor recreation" at bounding box center [389, 296] width 328 height 11
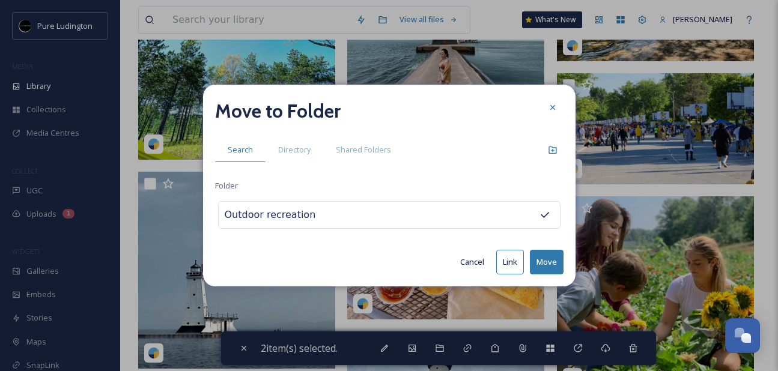
click at [541, 258] on button "Move" at bounding box center [547, 262] width 34 height 25
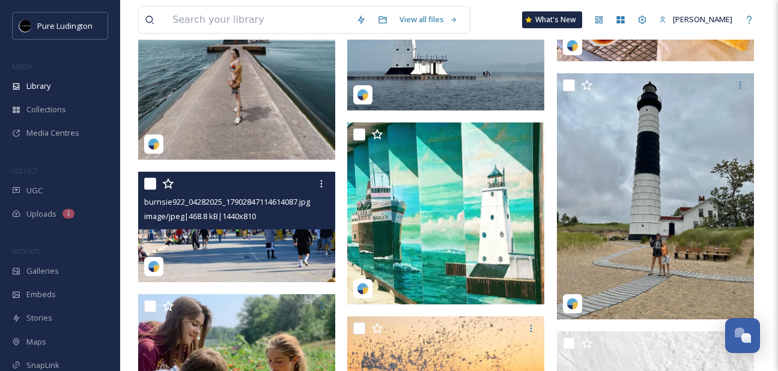
click at [152, 186] on input "checkbox" at bounding box center [150, 184] width 12 height 12
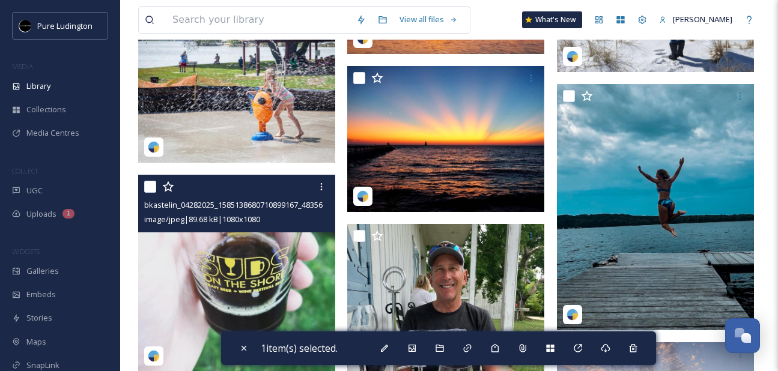
scroll to position [2336, 0]
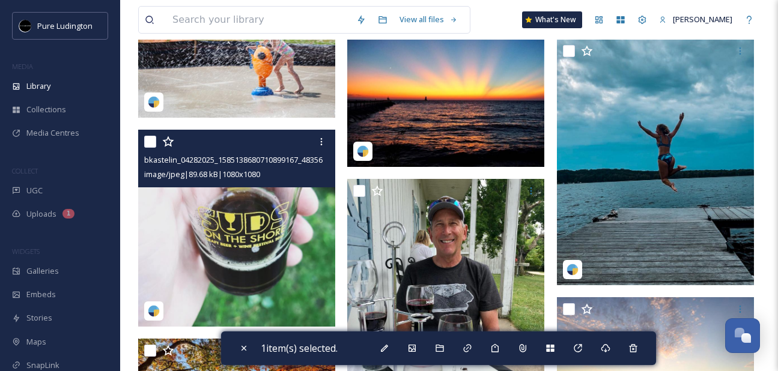
click at [151, 139] on input "checkbox" at bounding box center [150, 142] width 12 height 12
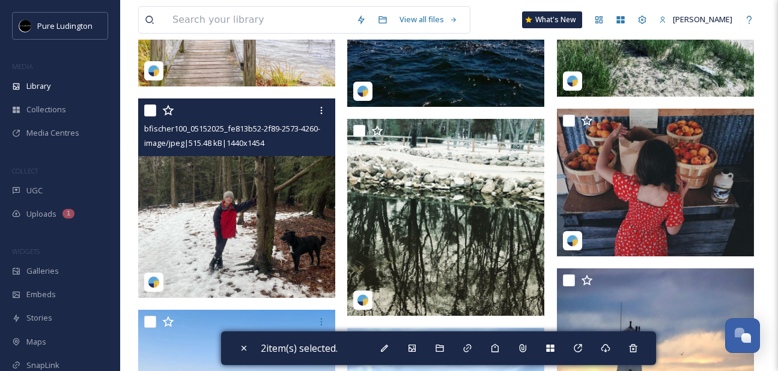
scroll to position [4732, 0]
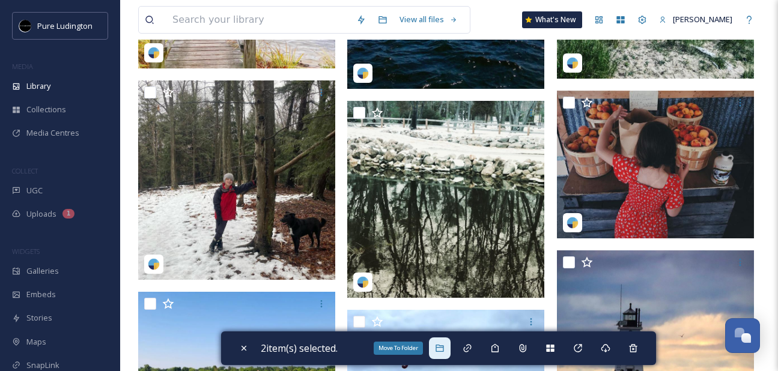
click at [434, 344] on div "Move To Folder" at bounding box center [440, 348] width 22 height 22
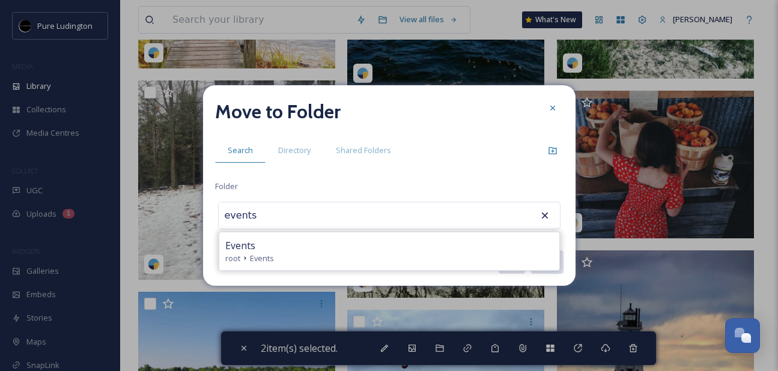
click at [361, 256] on div "root Events" at bounding box center [389, 258] width 328 height 11
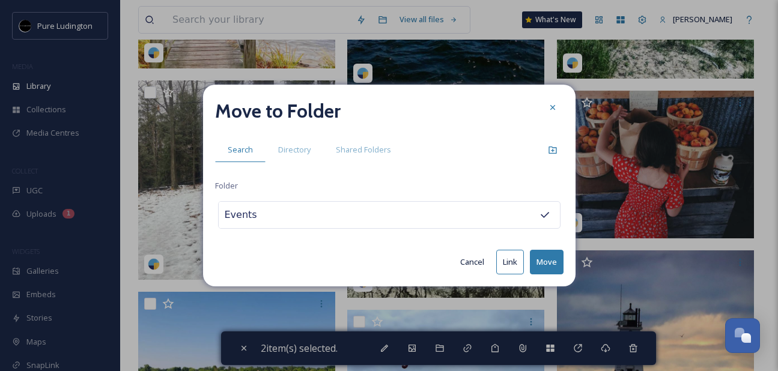
click at [549, 253] on button "Move" at bounding box center [547, 262] width 34 height 25
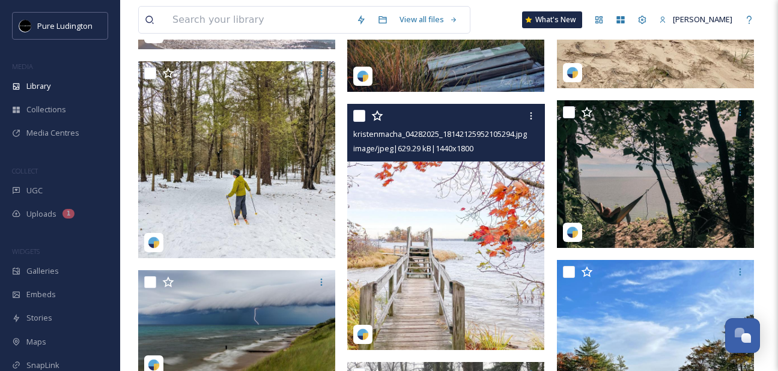
scroll to position [4457, 0]
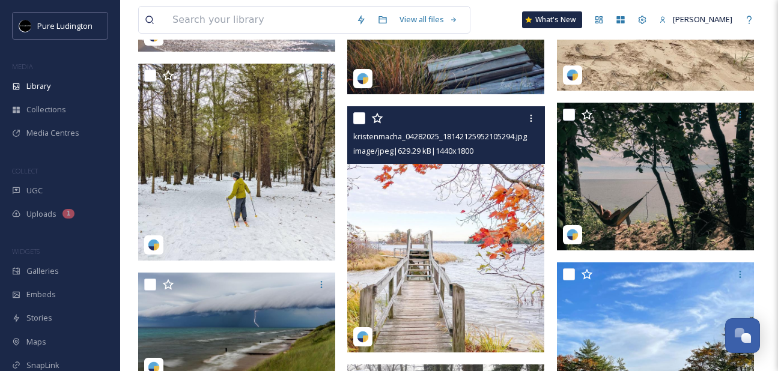
click at [358, 121] on input "checkbox" at bounding box center [359, 118] width 12 height 12
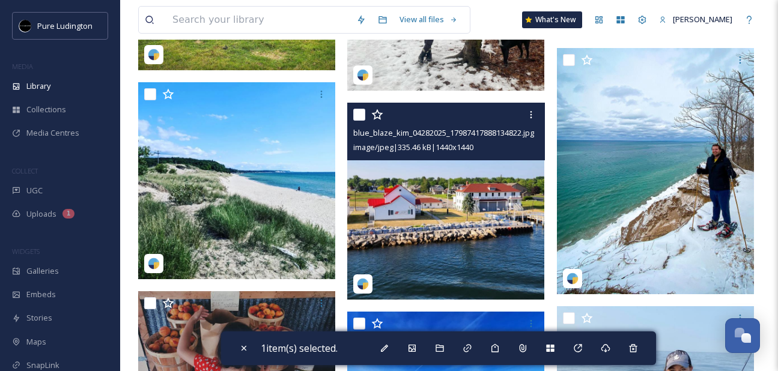
scroll to position [5015, 0]
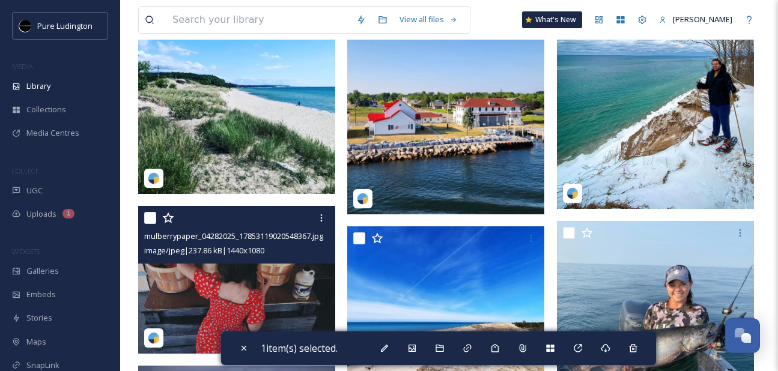
click at [151, 219] on input "checkbox" at bounding box center [150, 218] width 12 height 12
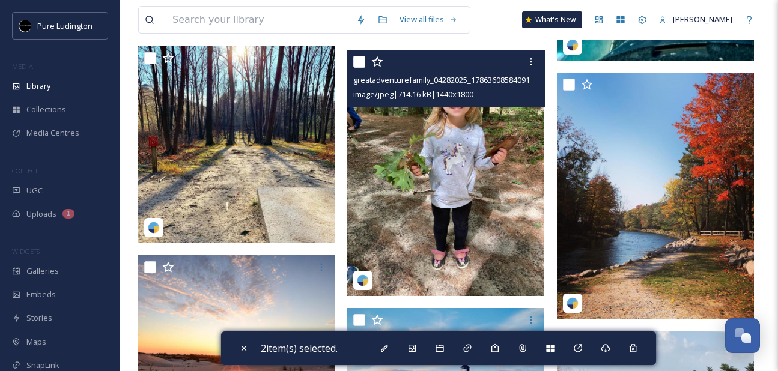
scroll to position [2754, 0]
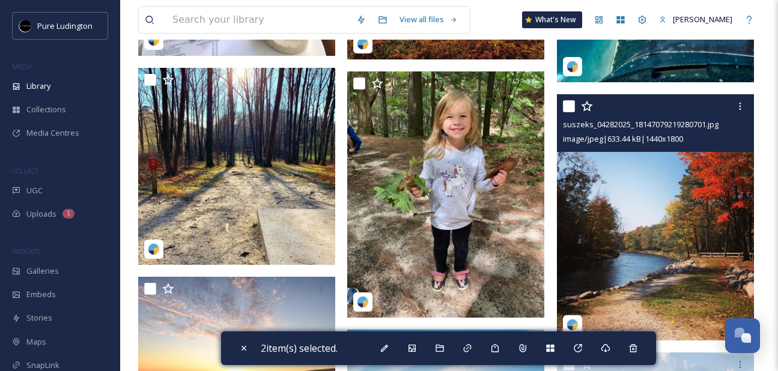
click at [567, 106] on input "checkbox" at bounding box center [569, 106] width 12 height 12
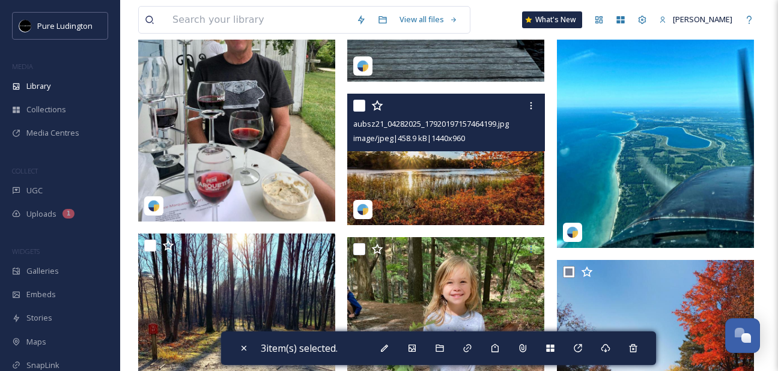
scroll to position [2568, 0]
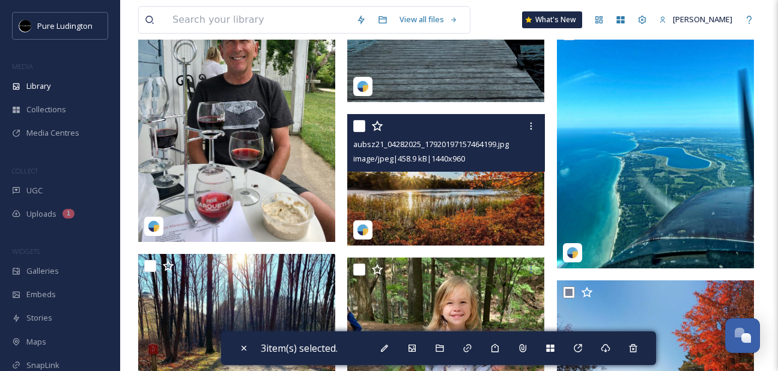
click at [358, 127] on input "checkbox" at bounding box center [359, 126] width 12 height 12
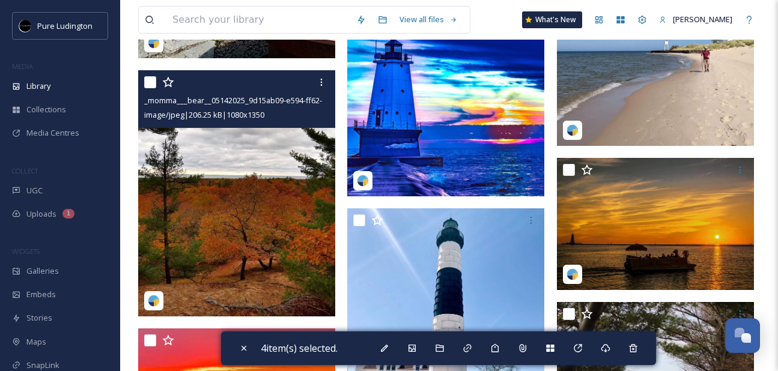
scroll to position [1447, 0]
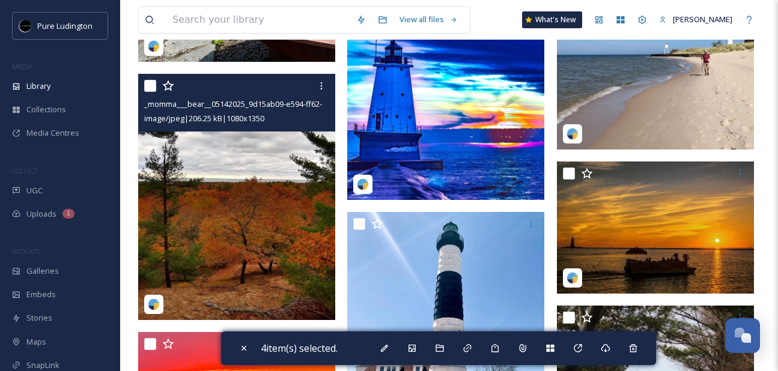
click at [150, 86] on input "checkbox" at bounding box center [150, 86] width 12 height 12
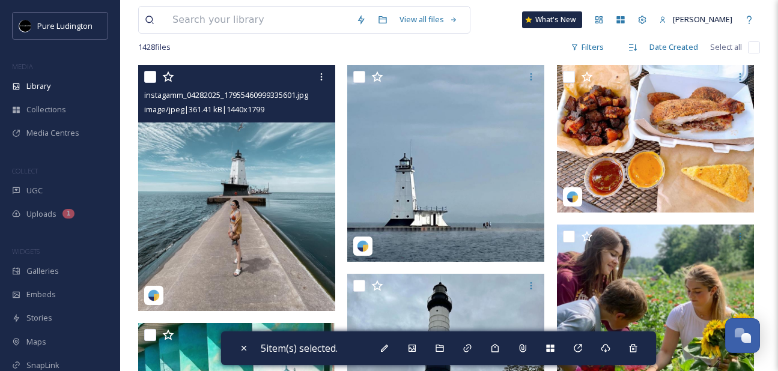
scroll to position [0, 0]
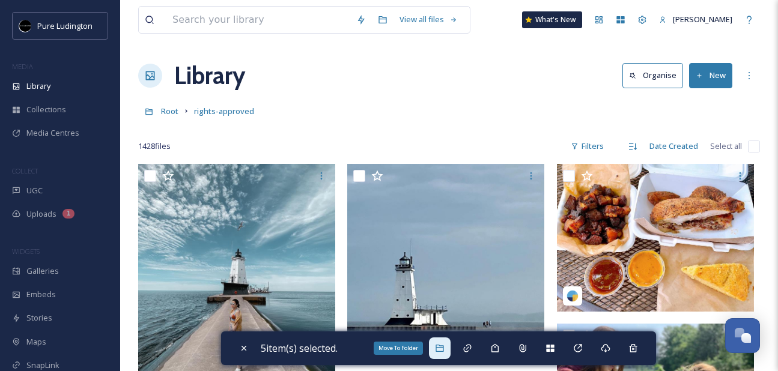
click at [440, 353] on div "Move To Folder" at bounding box center [440, 348] width 22 height 22
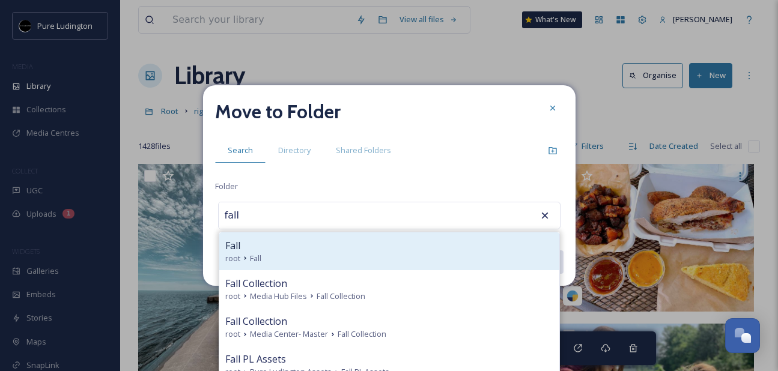
click at [439, 251] on div "Fall" at bounding box center [389, 245] width 328 height 14
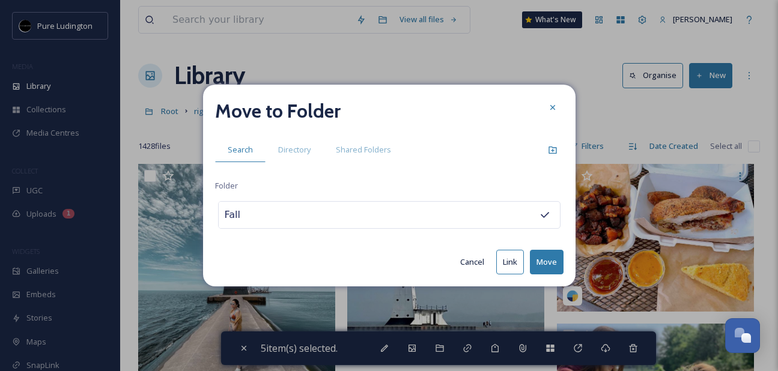
click at [542, 259] on button "Move" at bounding box center [547, 262] width 34 height 25
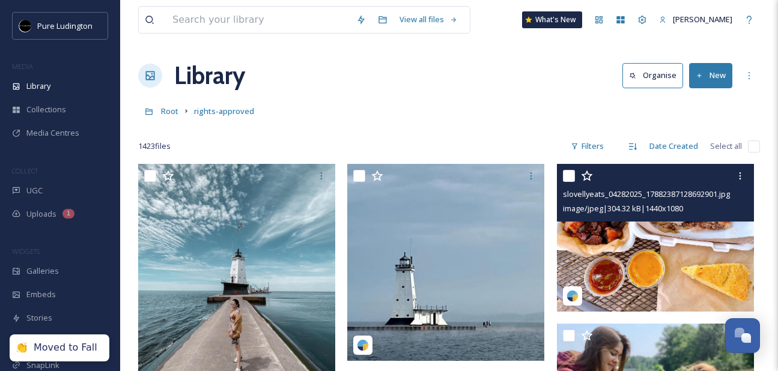
click at [570, 176] on input "checkbox" at bounding box center [569, 176] width 12 height 12
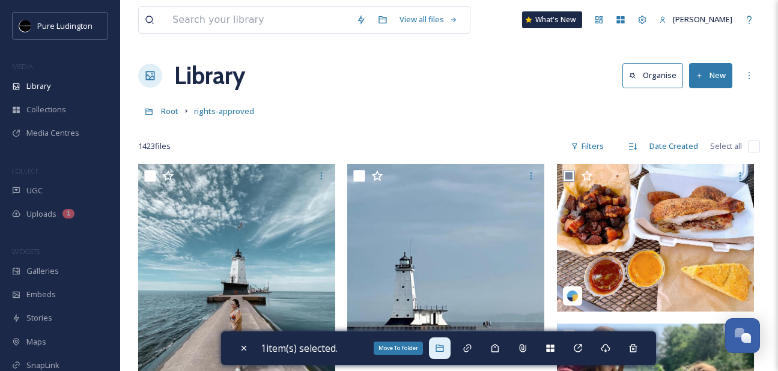
click at [438, 352] on icon at bounding box center [440, 348] width 10 height 10
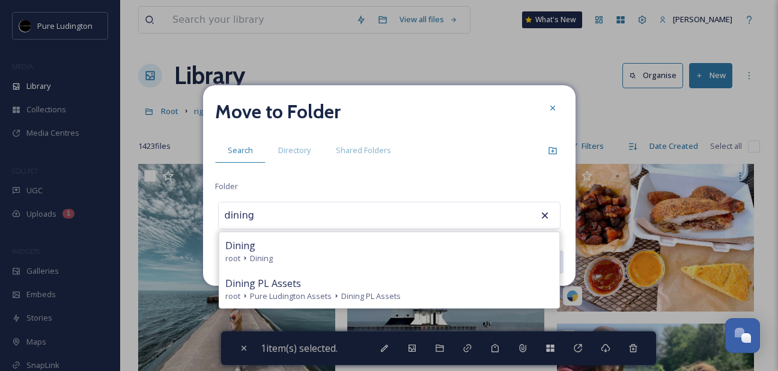
click at [417, 247] on div "Dining" at bounding box center [389, 245] width 328 height 14
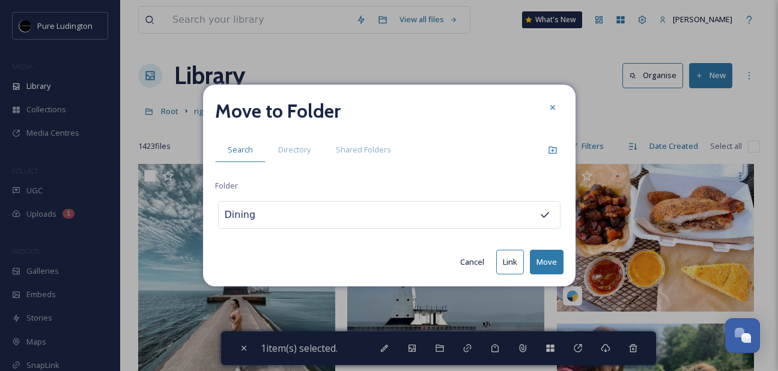
click at [552, 265] on button "Move" at bounding box center [547, 262] width 34 height 25
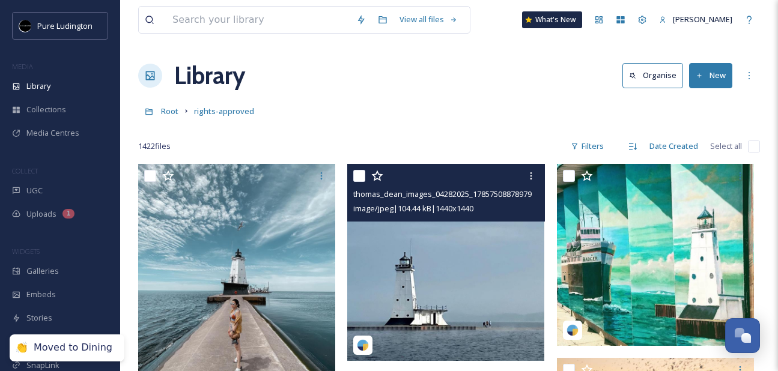
click at [360, 174] on input "checkbox" at bounding box center [359, 176] width 12 height 12
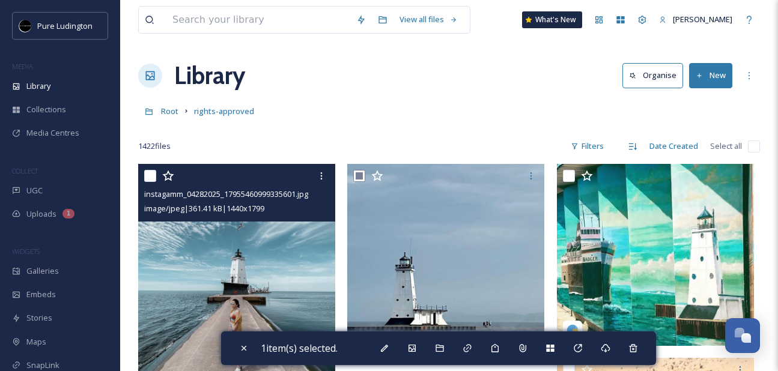
click at [150, 174] on input "checkbox" at bounding box center [150, 176] width 12 height 12
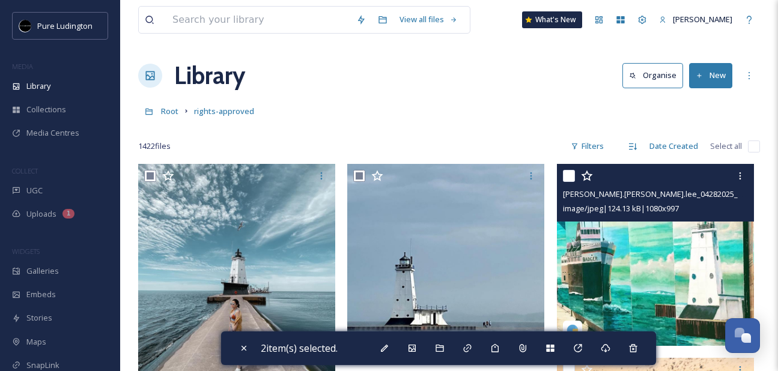
click at [567, 174] on input "checkbox" at bounding box center [569, 176] width 12 height 12
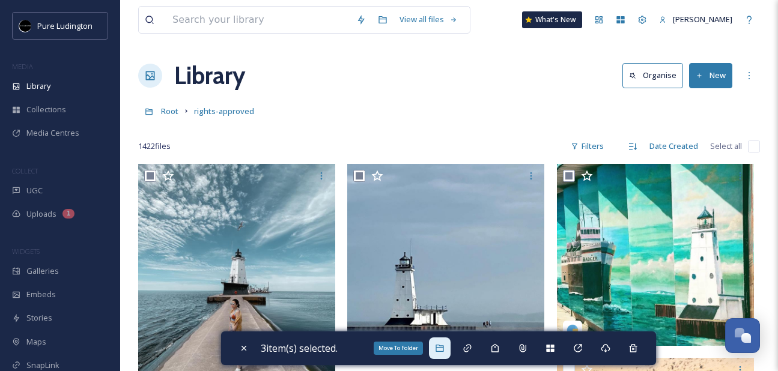
click at [443, 347] on icon at bounding box center [439, 348] width 8 height 7
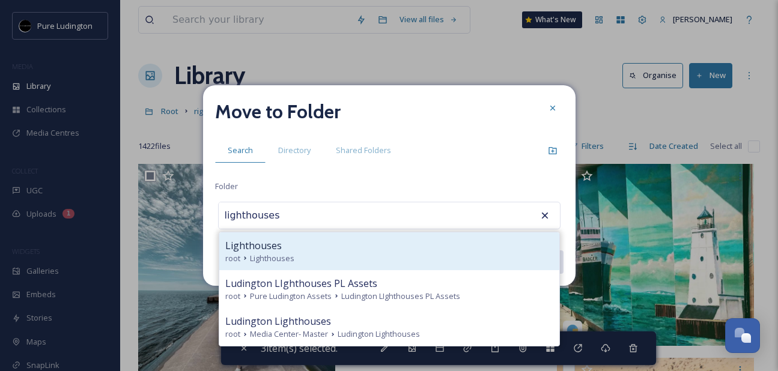
click at [428, 250] on div "Lighthouses" at bounding box center [389, 245] width 328 height 14
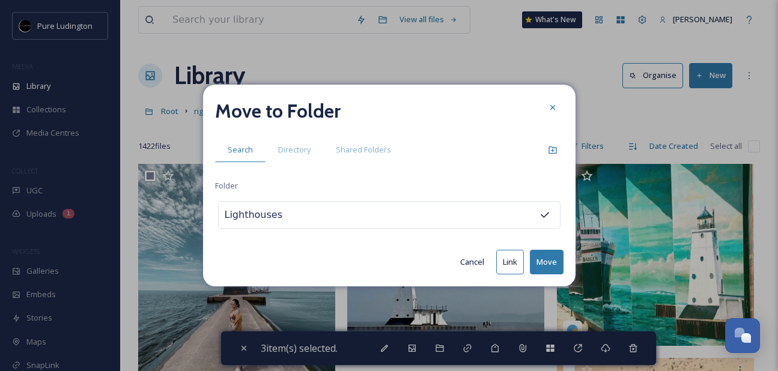
click at [540, 264] on button "Move" at bounding box center [547, 262] width 34 height 25
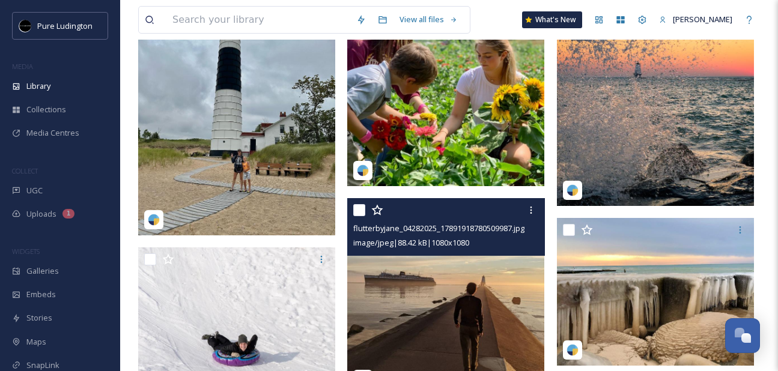
scroll to position [170, 0]
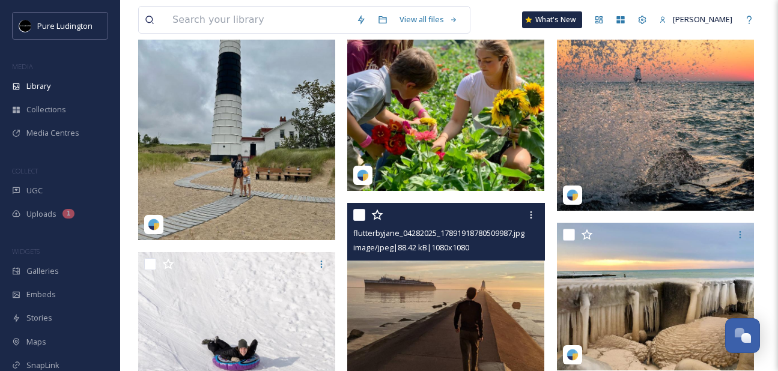
click at [357, 213] on input "checkbox" at bounding box center [359, 215] width 12 height 12
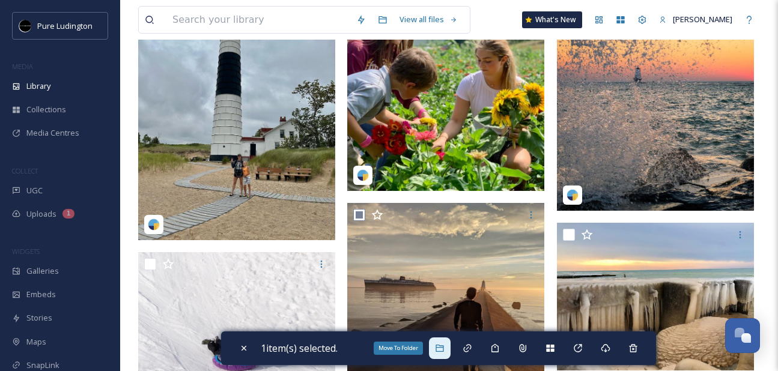
click at [439, 343] on icon at bounding box center [440, 348] width 10 height 10
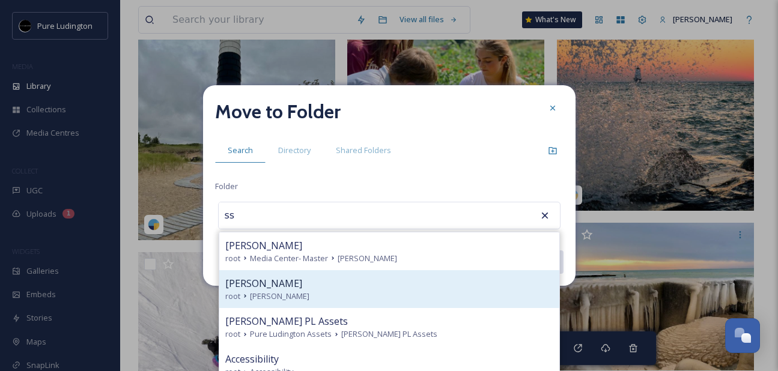
click at [429, 294] on div "root [PERSON_NAME]" at bounding box center [389, 296] width 328 height 11
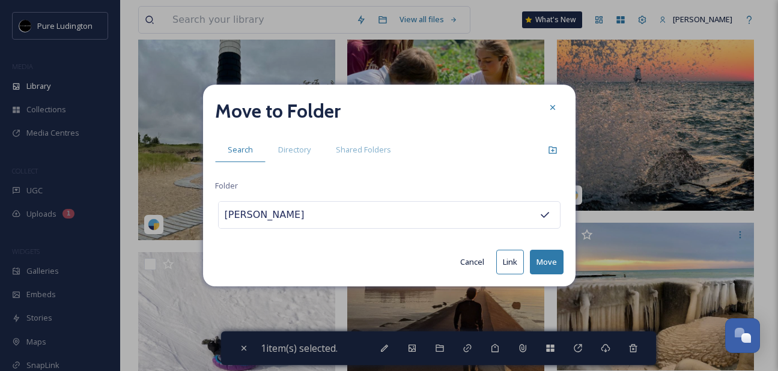
click at [540, 259] on button "Move" at bounding box center [547, 262] width 34 height 25
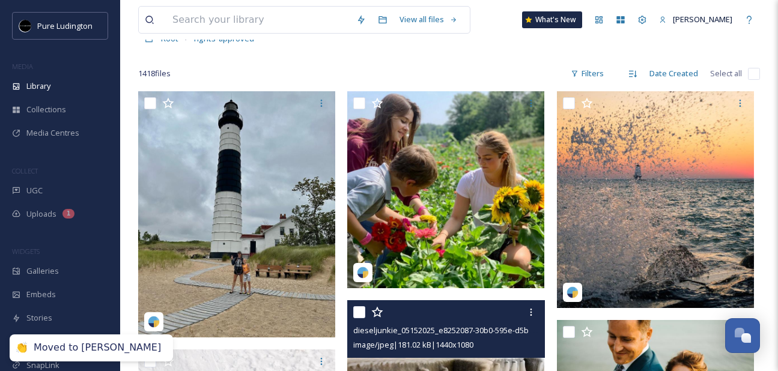
scroll to position [64, 0]
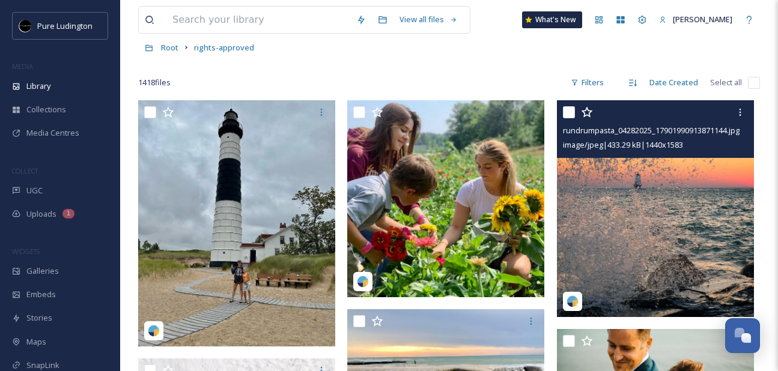
click at [570, 113] on input "checkbox" at bounding box center [569, 112] width 12 height 12
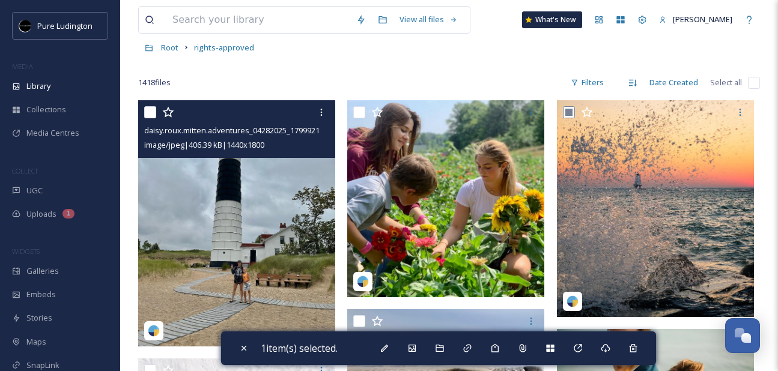
click at [148, 113] on input "checkbox" at bounding box center [150, 112] width 12 height 12
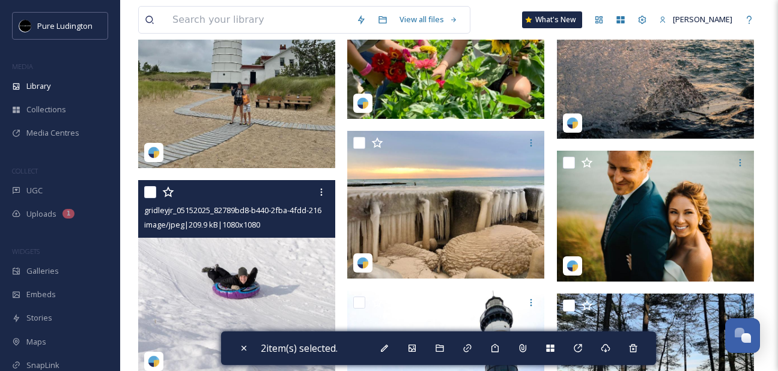
scroll to position [438, 0]
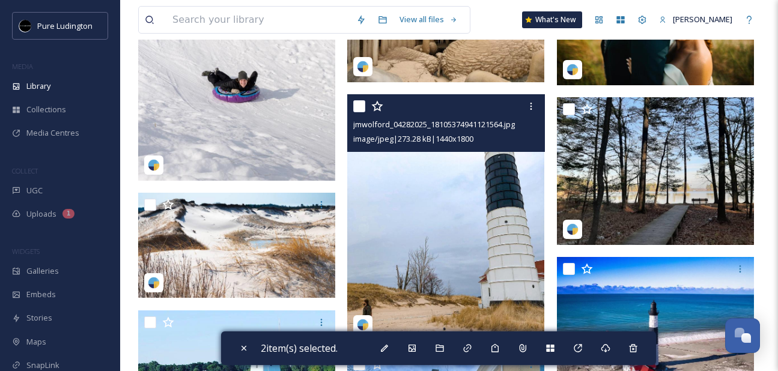
click at [358, 112] on input "checkbox" at bounding box center [359, 106] width 12 height 12
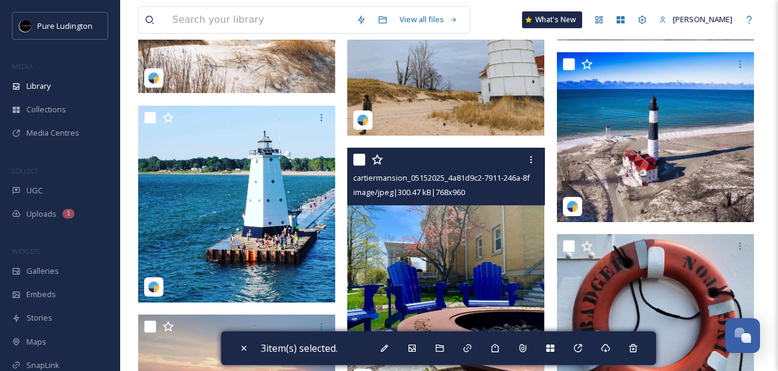
scroll to position [620, 0]
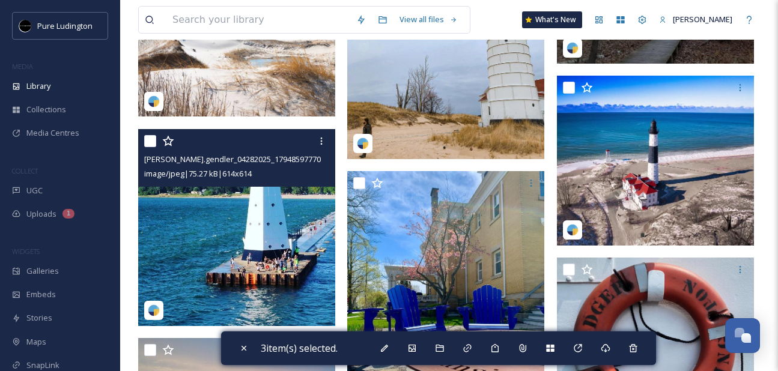
click at [152, 142] on input "checkbox" at bounding box center [150, 141] width 12 height 12
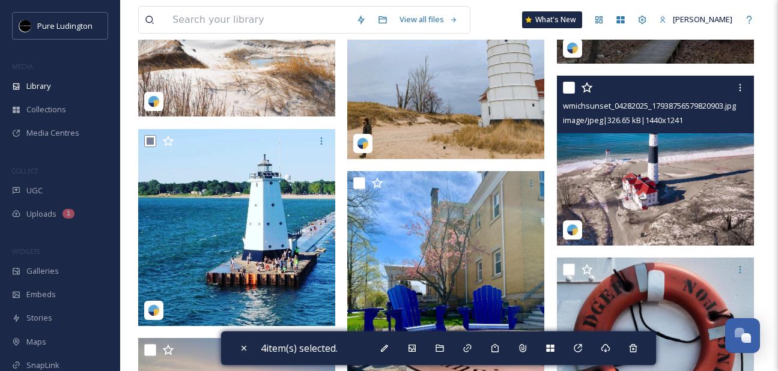
click at [564, 85] on input "checkbox" at bounding box center [569, 88] width 12 height 12
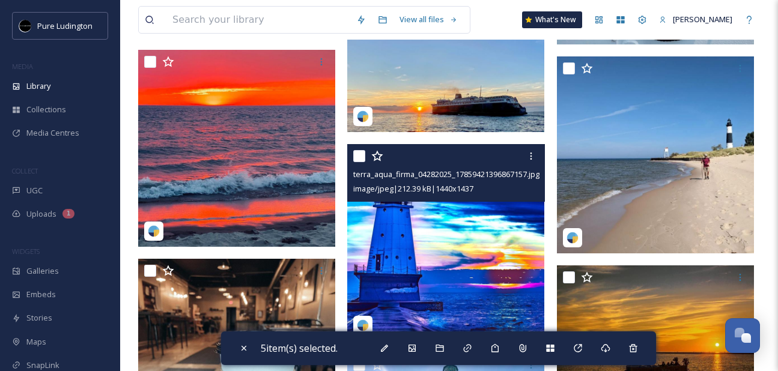
scroll to position [1032, 0]
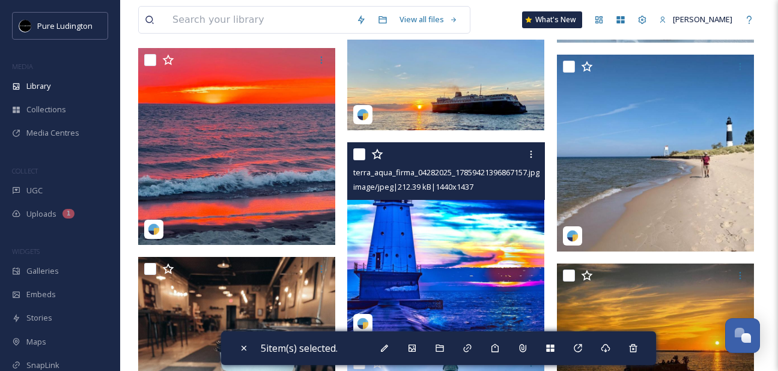
click at [358, 153] on input "checkbox" at bounding box center [359, 154] width 12 height 12
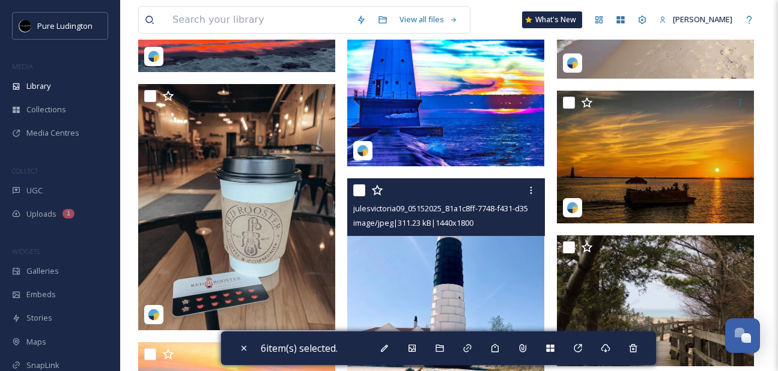
scroll to position [1325, 0]
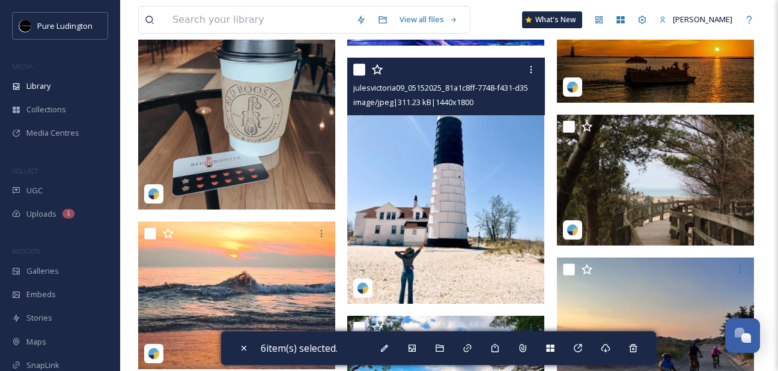
click at [358, 69] on input "checkbox" at bounding box center [359, 70] width 12 height 12
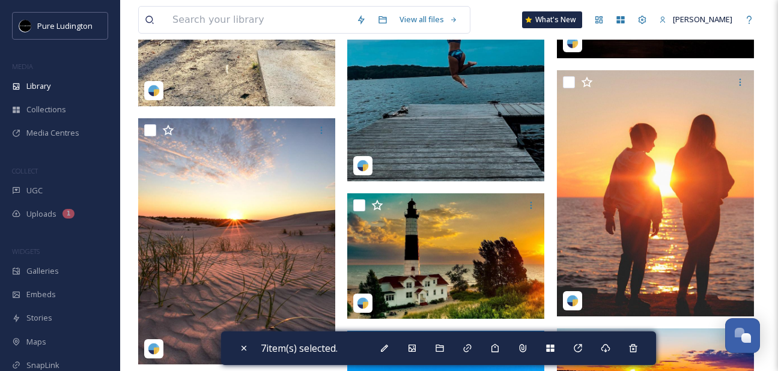
scroll to position [2191, 0]
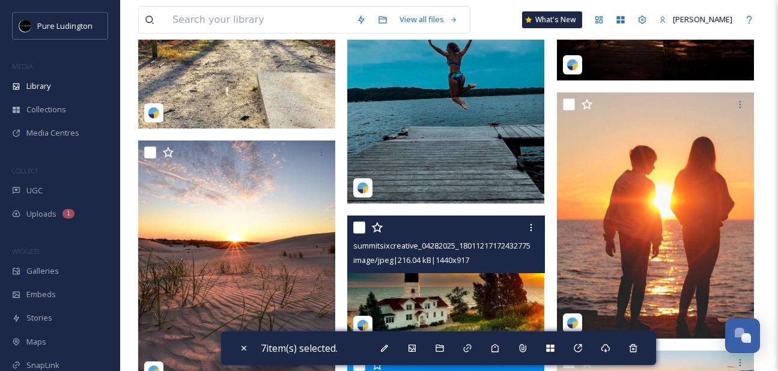
click at [357, 225] on input "checkbox" at bounding box center [359, 228] width 12 height 12
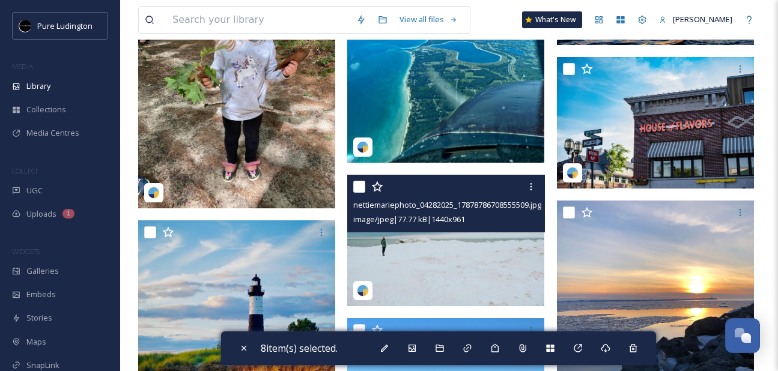
scroll to position [2674, 0]
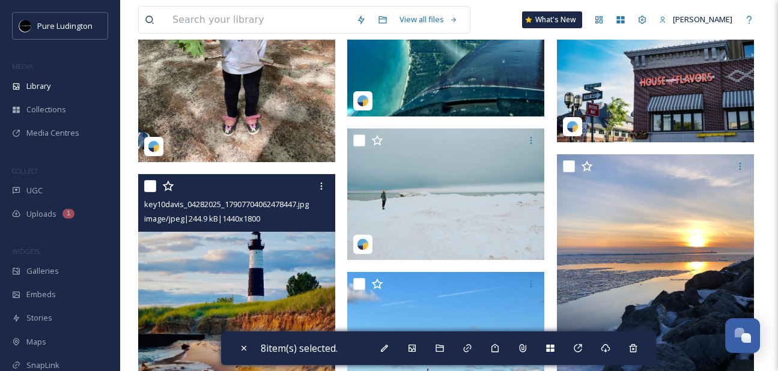
click at [149, 184] on input "checkbox" at bounding box center [150, 186] width 12 height 12
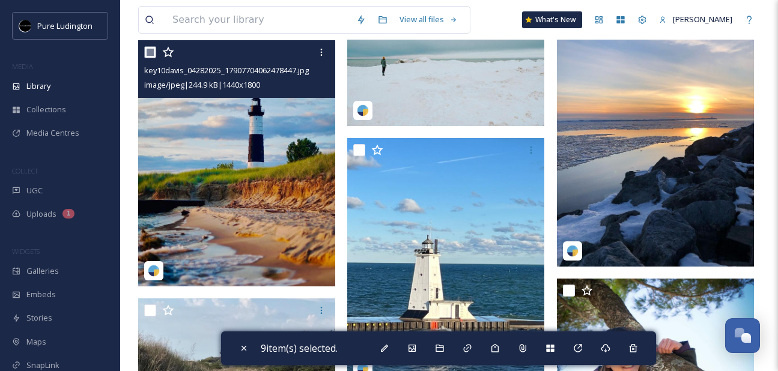
scroll to position [2900, 0]
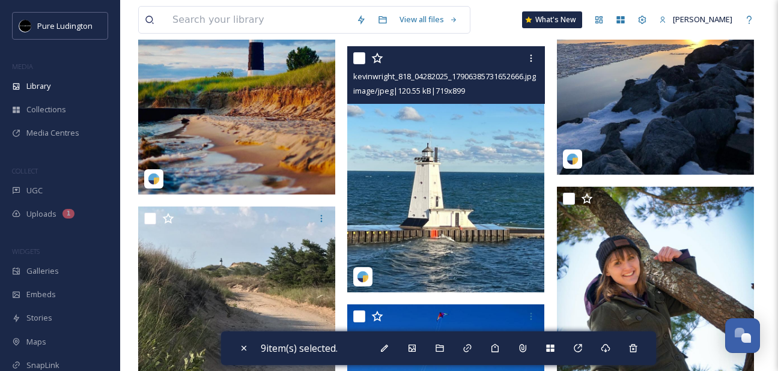
click at [355, 60] on input "checkbox" at bounding box center [359, 58] width 12 height 12
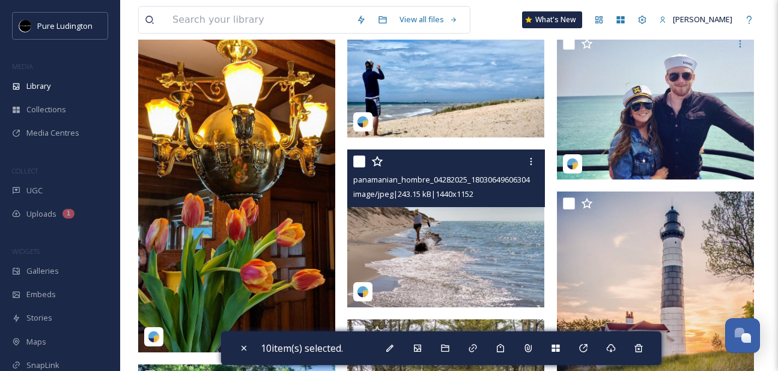
scroll to position [3330, 0]
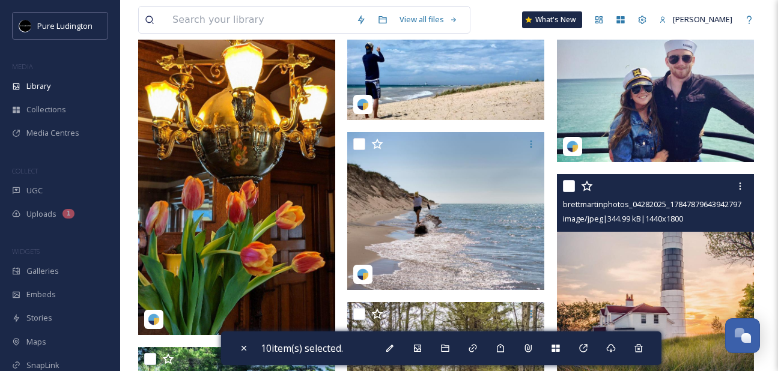
click at [570, 183] on input "checkbox" at bounding box center [569, 186] width 12 height 12
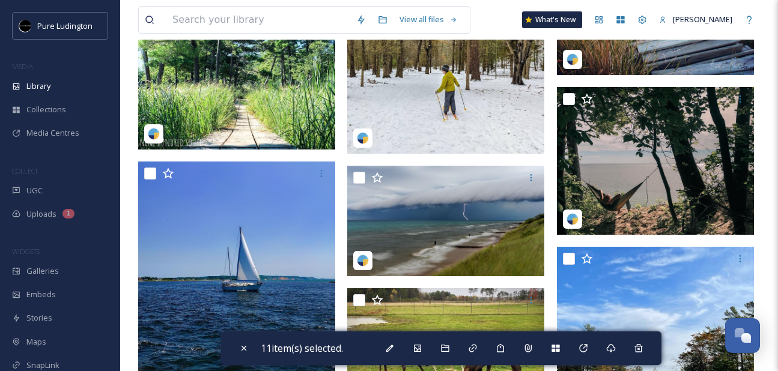
scroll to position [3714, 0]
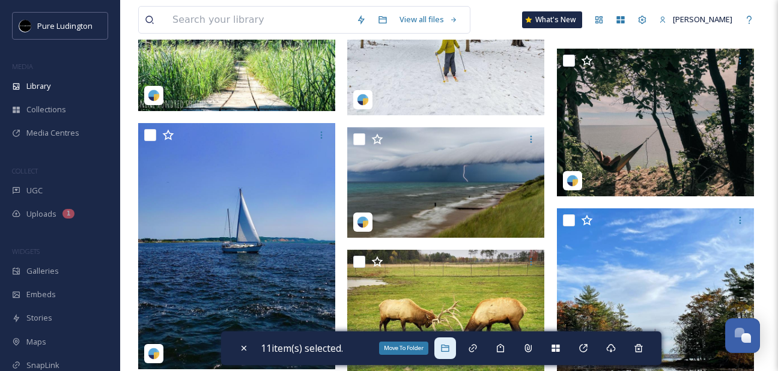
click at [443, 345] on div "Move To Folder" at bounding box center [445, 348] width 22 height 22
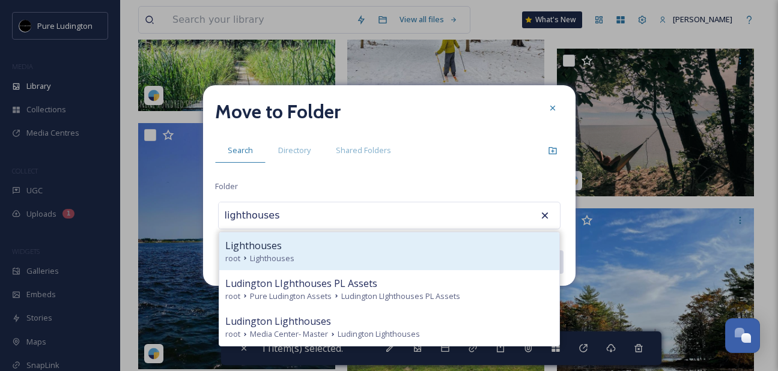
click at [458, 256] on div "root Lighthouses" at bounding box center [389, 258] width 328 height 11
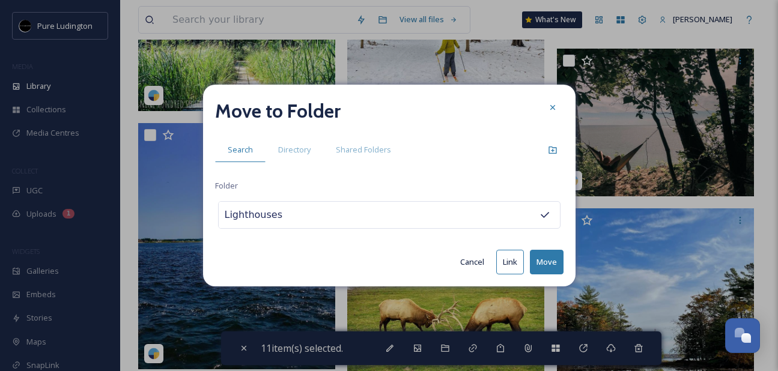
click at [551, 256] on button "Move" at bounding box center [547, 262] width 34 height 25
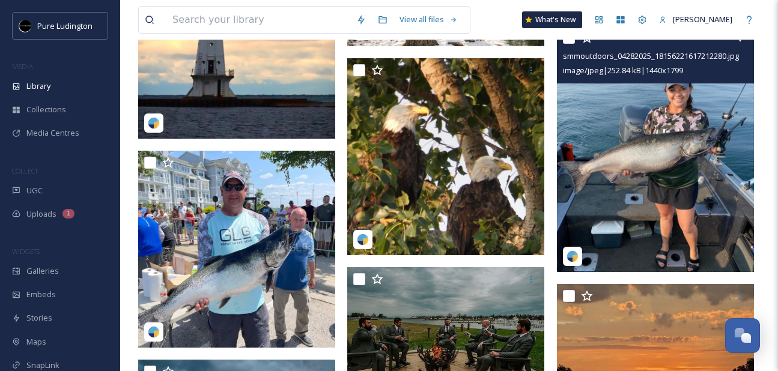
scroll to position [3831, 0]
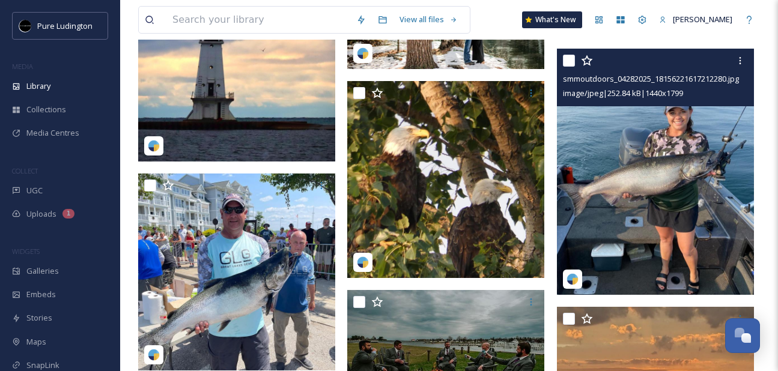
click at [564, 66] on input "checkbox" at bounding box center [569, 61] width 12 height 12
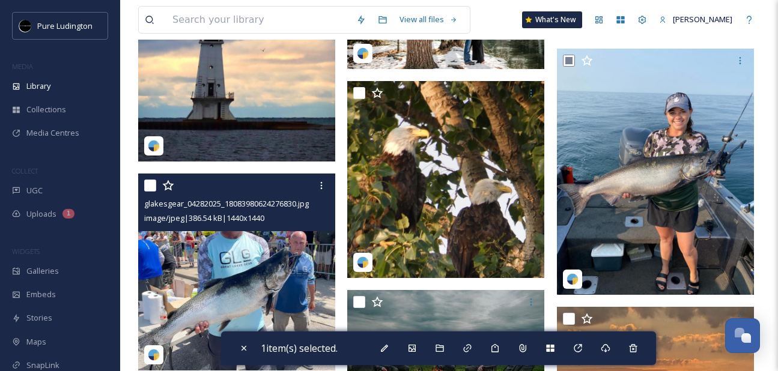
click at [150, 186] on input "checkbox" at bounding box center [150, 186] width 12 height 12
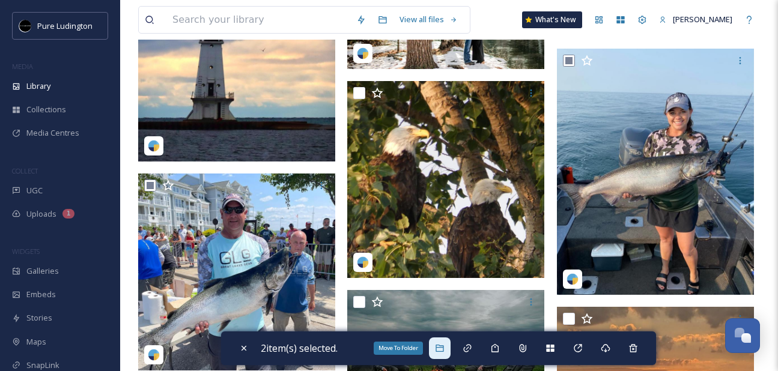
click at [449, 348] on div "Move To Folder" at bounding box center [440, 348] width 22 height 22
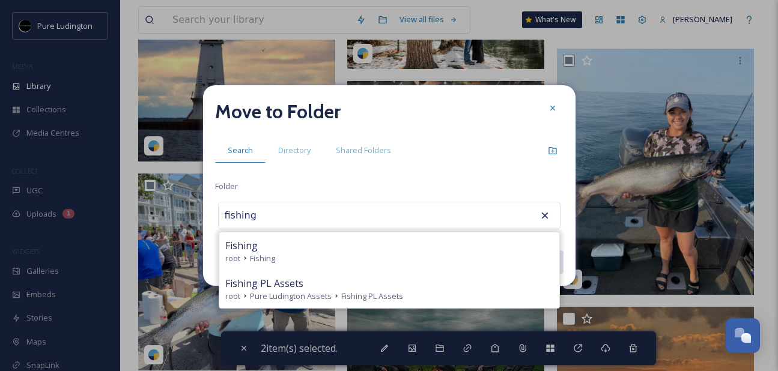
click at [439, 253] on div "root Fishing" at bounding box center [389, 258] width 328 height 11
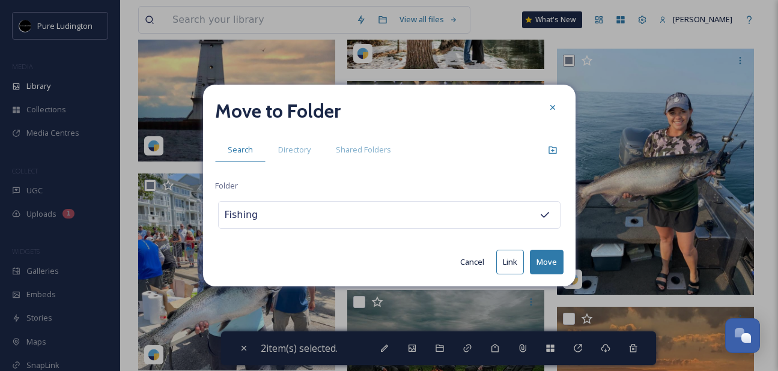
click at [535, 261] on button "Move" at bounding box center [547, 262] width 34 height 25
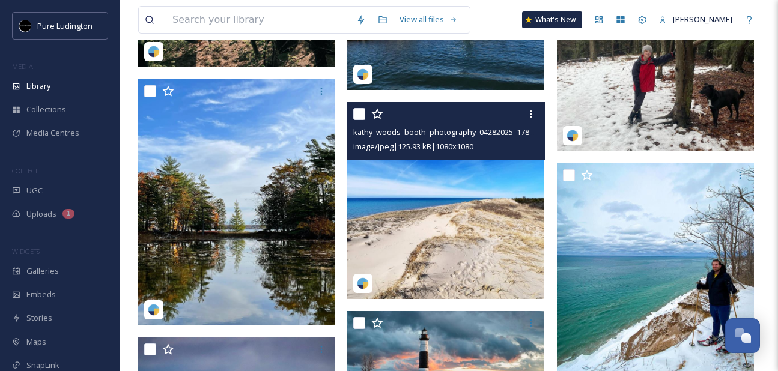
scroll to position [3408, 0]
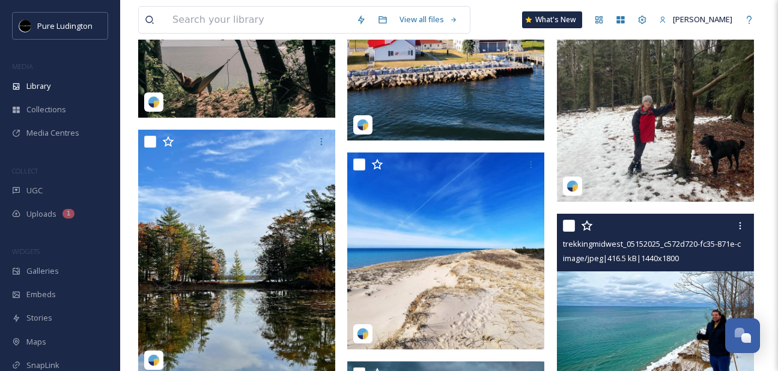
click at [569, 223] on input "checkbox" at bounding box center [569, 226] width 12 height 12
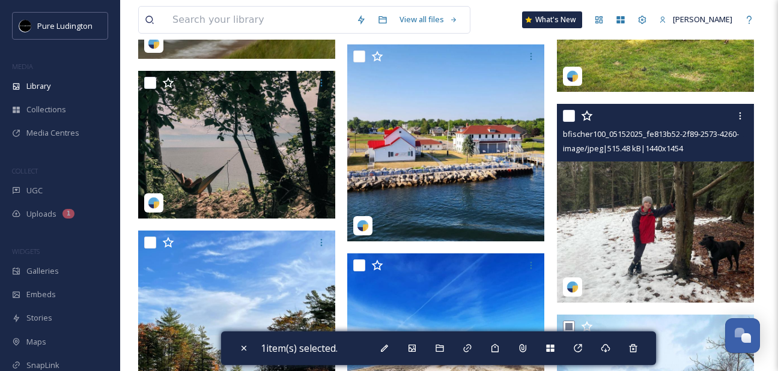
scroll to position [3209, 0]
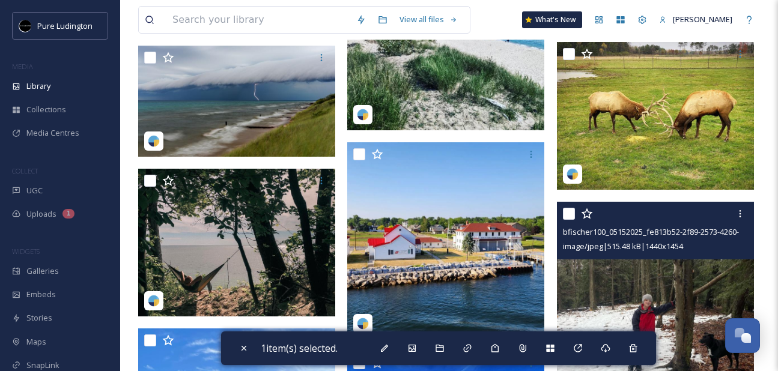
click at [569, 213] on input "checkbox" at bounding box center [569, 214] width 12 height 12
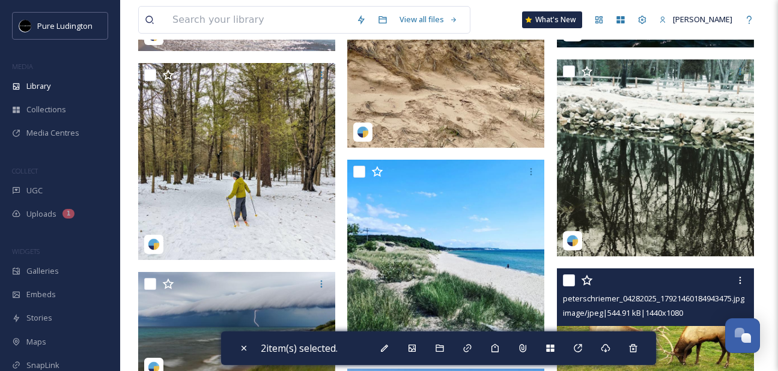
scroll to position [2914, 0]
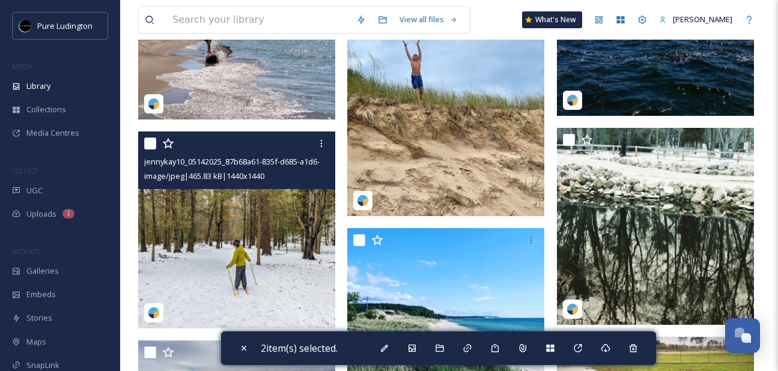
click at [148, 147] on input "checkbox" at bounding box center [150, 144] width 12 height 12
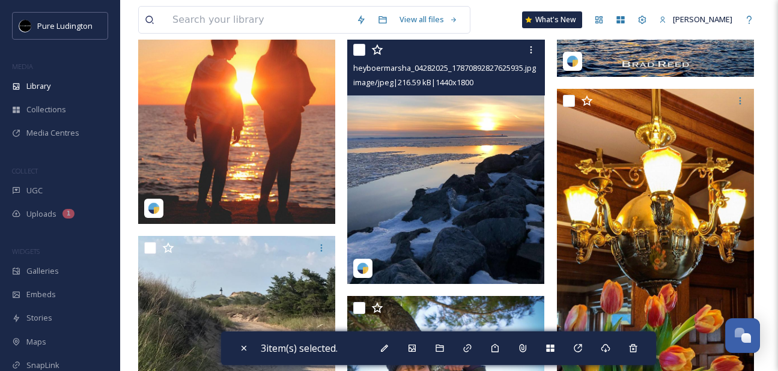
scroll to position [2174, 0]
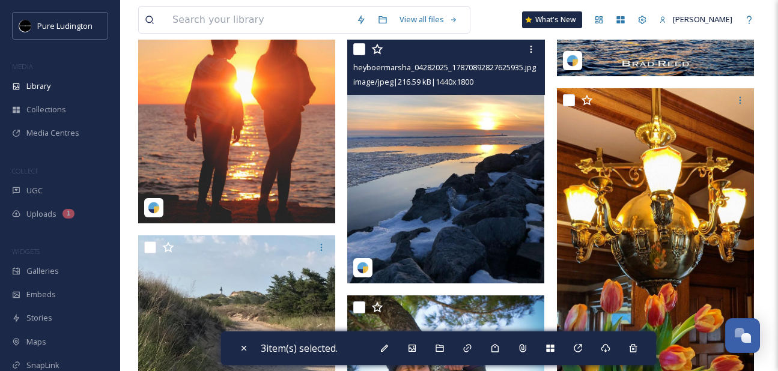
click at [364, 52] on input "checkbox" at bounding box center [359, 49] width 12 height 12
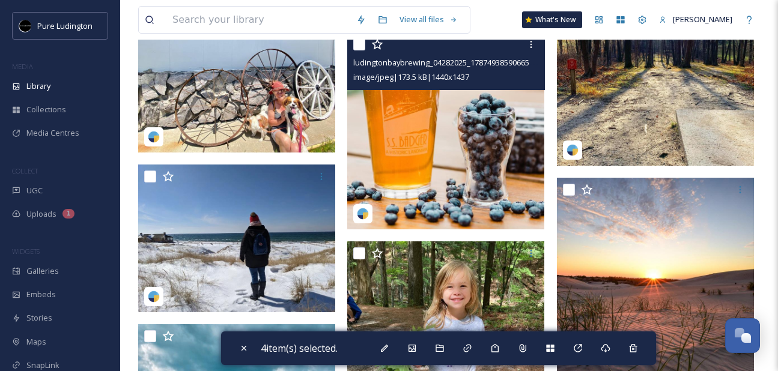
scroll to position [1422, 0]
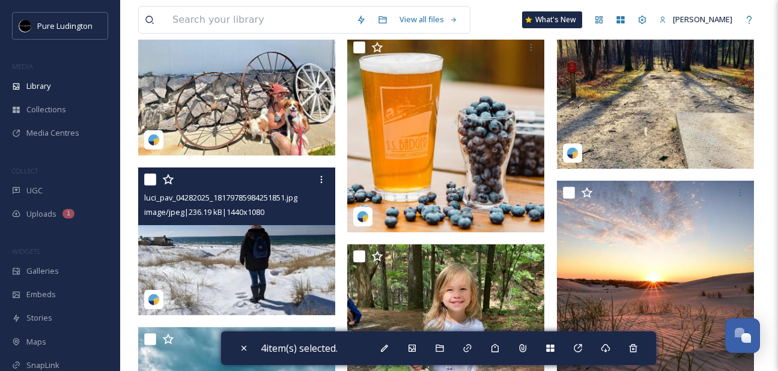
click at [148, 179] on input "checkbox" at bounding box center [150, 180] width 12 height 12
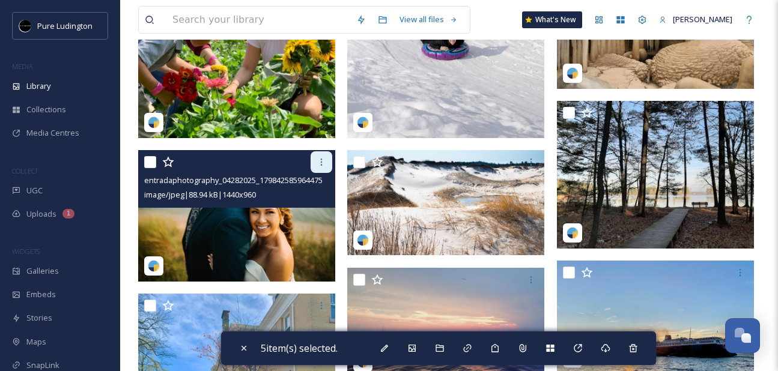
scroll to position [220, 0]
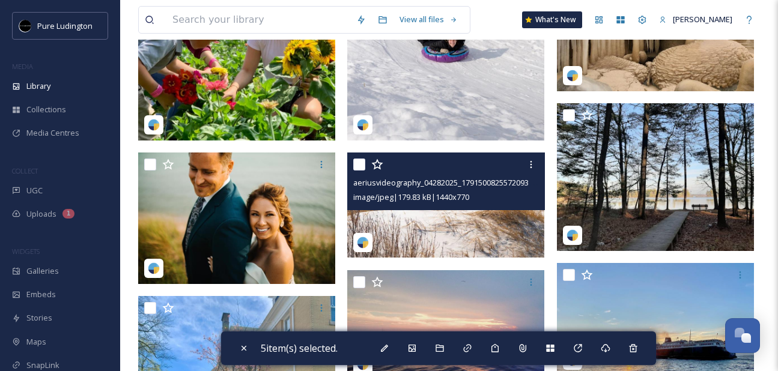
click at [358, 169] on input "checkbox" at bounding box center [359, 165] width 12 height 12
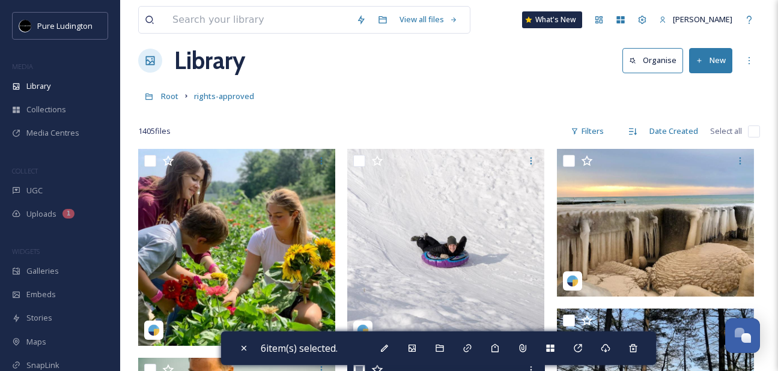
scroll to position [0, 0]
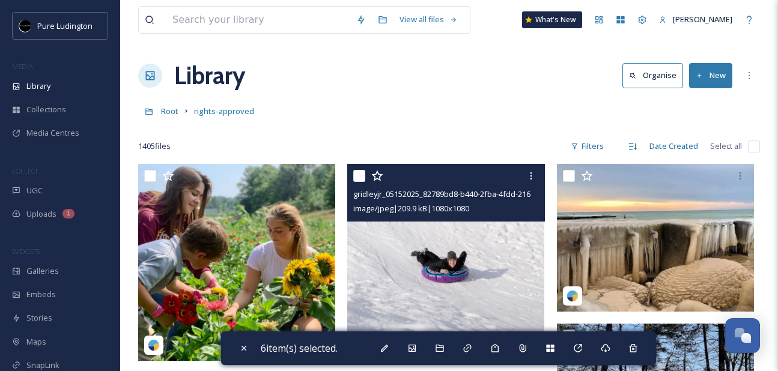
click at [359, 180] on input "checkbox" at bounding box center [359, 176] width 12 height 12
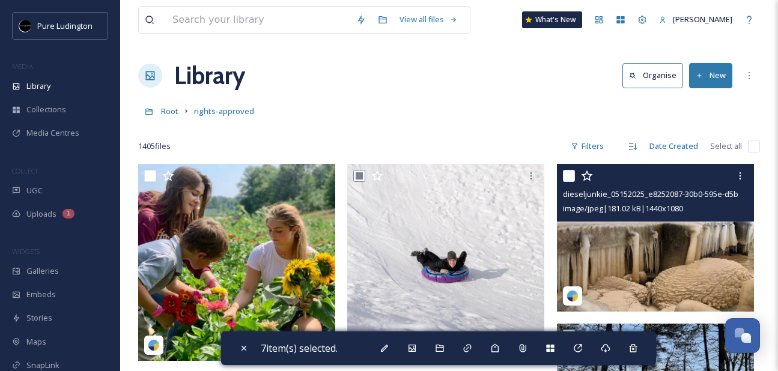
click at [564, 183] on div at bounding box center [657, 176] width 188 height 22
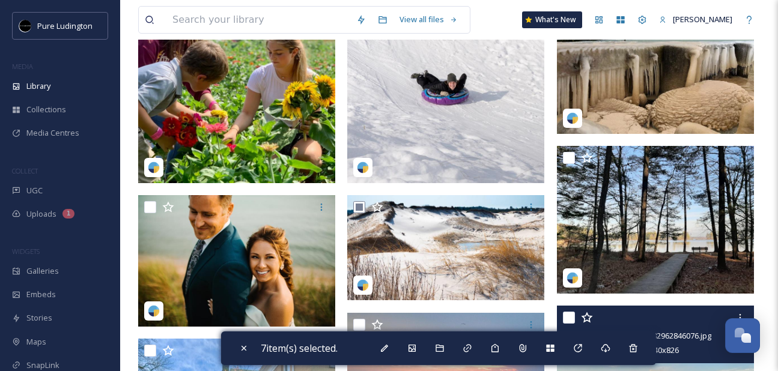
scroll to position [222, 0]
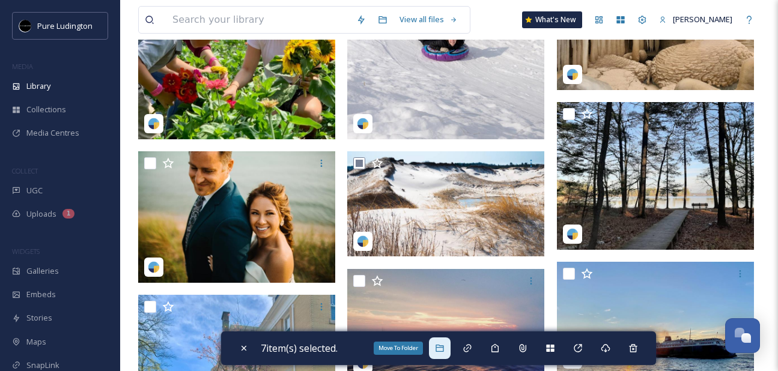
click at [439, 345] on icon at bounding box center [439, 348] width 8 height 7
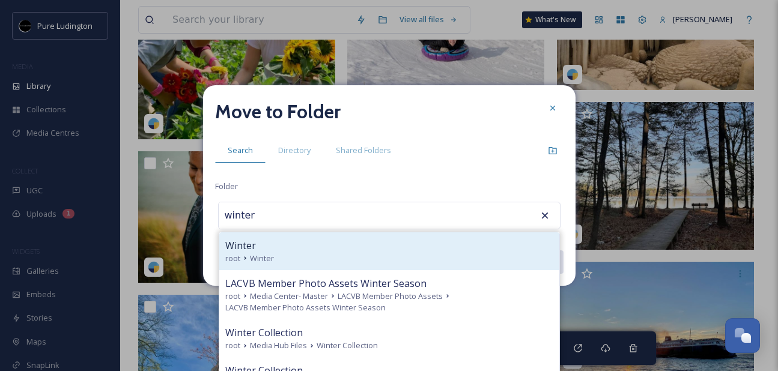
click at [435, 253] on div "root Winter" at bounding box center [389, 258] width 328 height 11
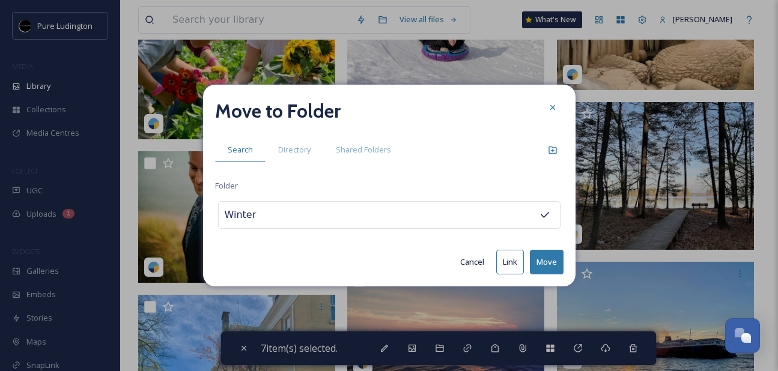
click at [545, 260] on button "Move" at bounding box center [547, 262] width 34 height 25
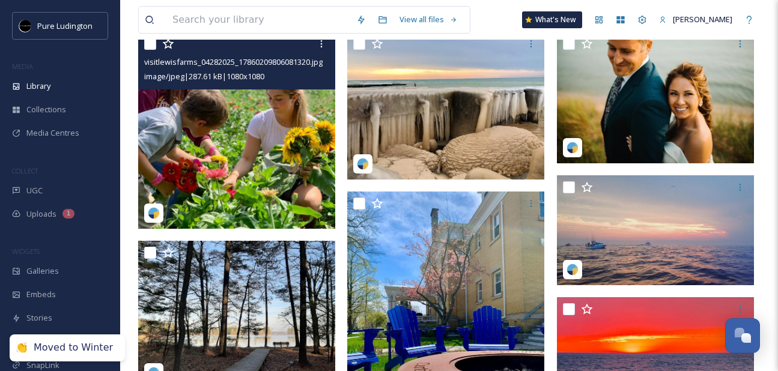
scroll to position [0, 0]
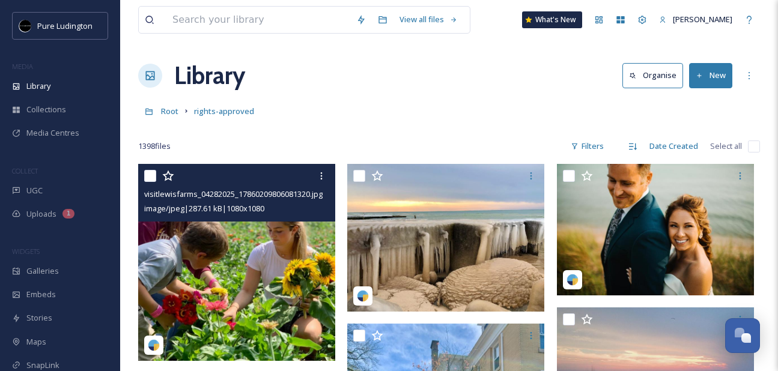
click at [150, 178] on input "checkbox" at bounding box center [150, 176] width 12 height 12
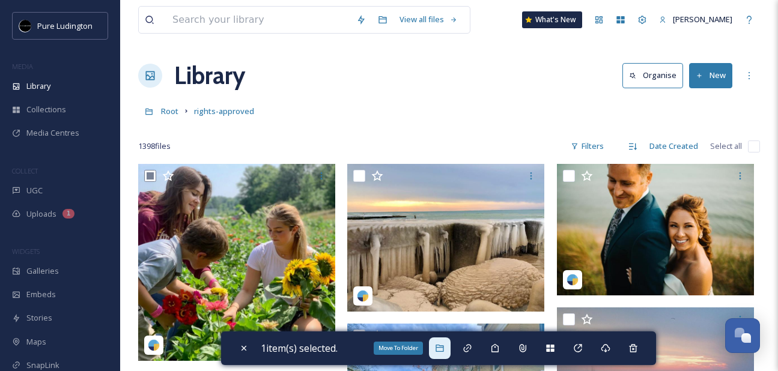
click at [443, 346] on icon at bounding box center [439, 348] width 8 height 7
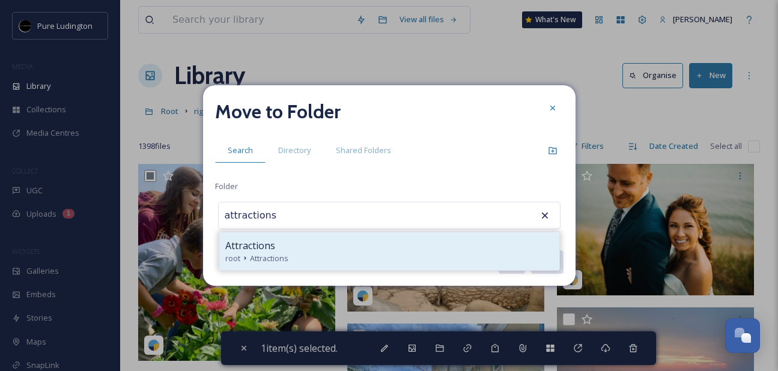
click at [432, 246] on div "Attractions" at bounding box center [389, 245] width 328 height 14
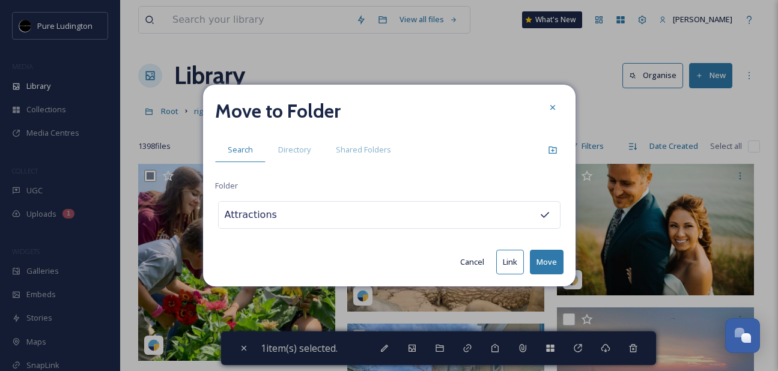
click at [541, 259] on button "Move" at bounding box center [547, 262] width 34 height 25
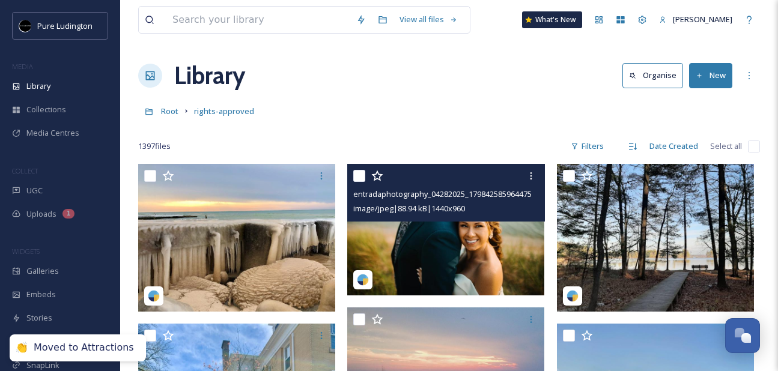
click at [356, 178] on input "checkbox" at bounding box center [359, 176] width 12 height 12
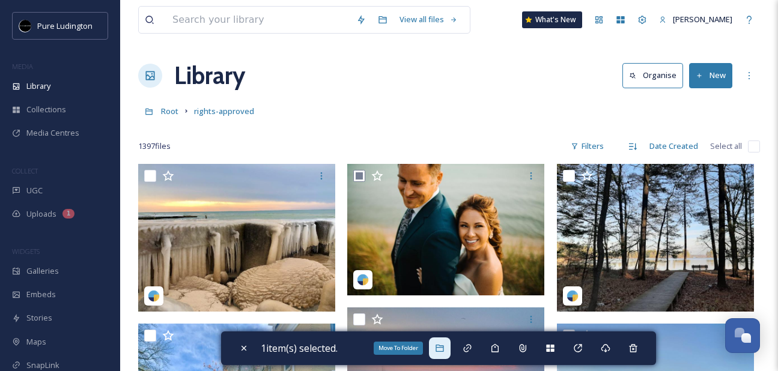
click at [445, 357] on div "Move To Folder" at bounding box center [440, 348] width 22 height 22
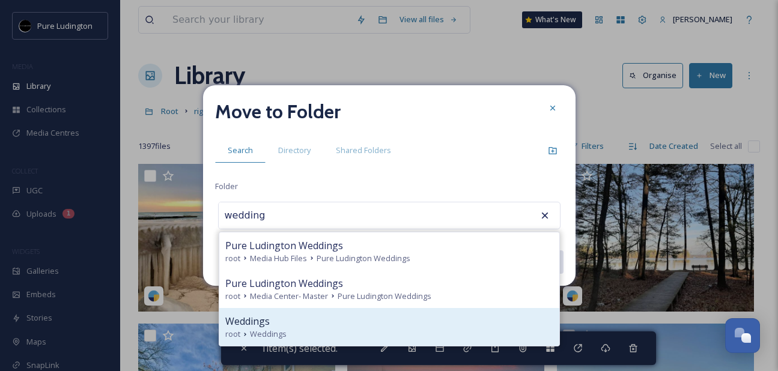
click at [422, 328] on div "root Weddings" at bounding box center [389, 333] width 328 height 11
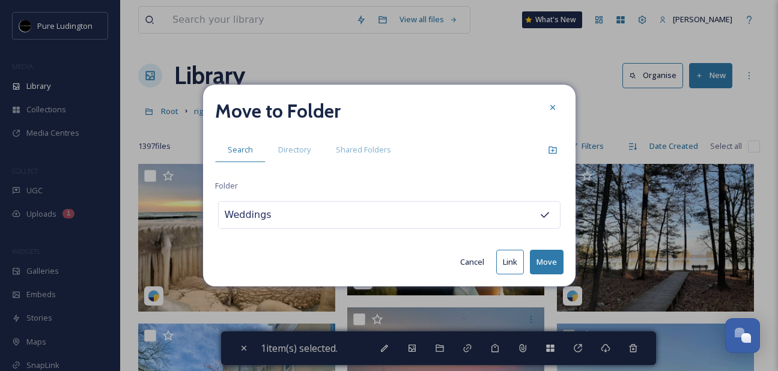
click at [545, 258] on button "Move" at bounding box center [547, 262] width 34 height 25
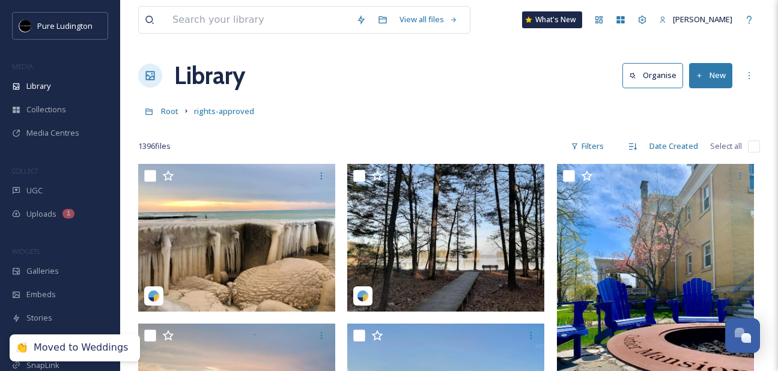
scroll to position [1, 0]
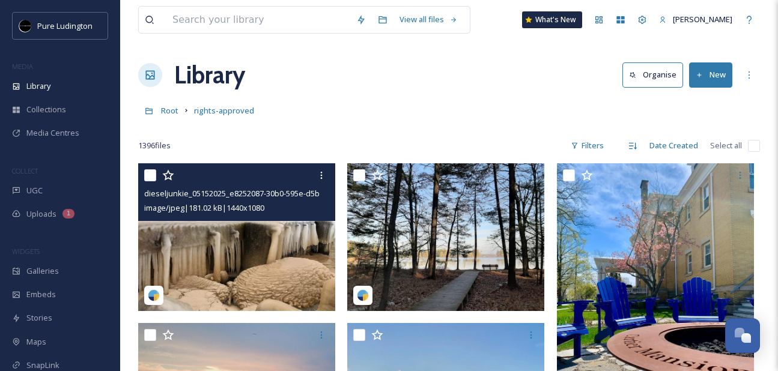
click at [150, 177] on input "checkbox" at bounding box center [150, 175] width 12 height 12
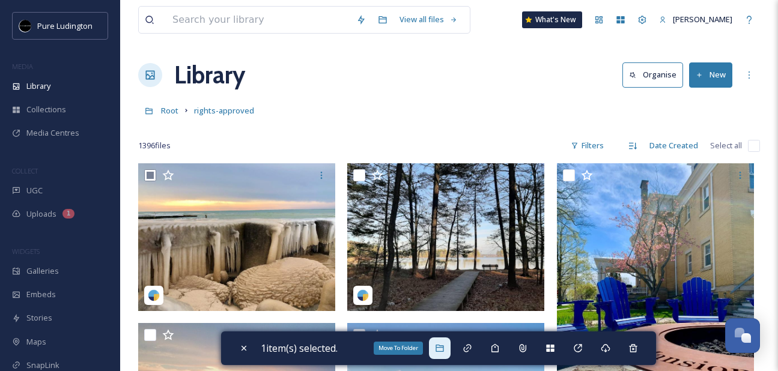
click at [443, 355] on div "Move To Folder" at bounding box center [440, 348] width 22 height 22
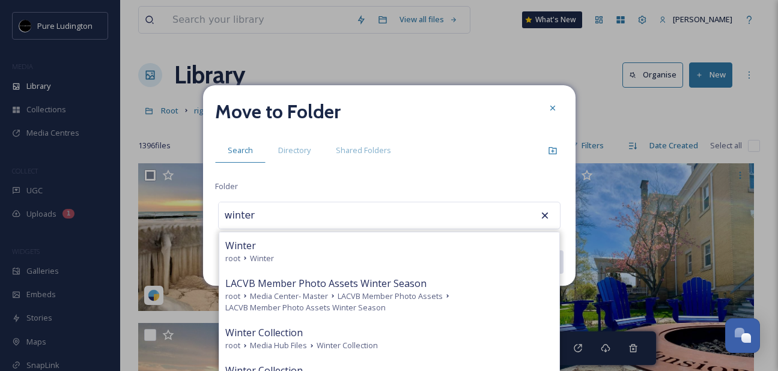
click at [467, 259] on div "root Winter" at bounding box center [389, 258] width 328 height 11
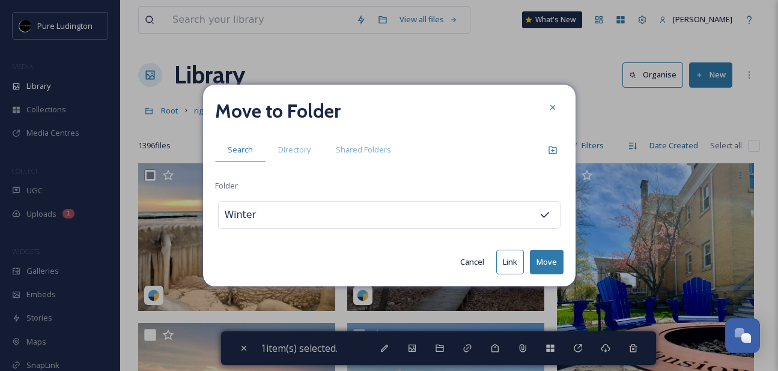
click at [542, 261] on button "Move" at bounding box center [547, 262] width 34 height 25
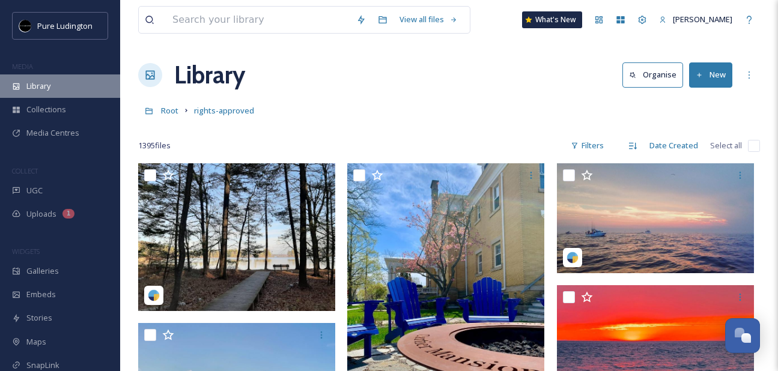
click at [31, 80] on span "Library" at bounding box center [38, 85] width 24 height 11
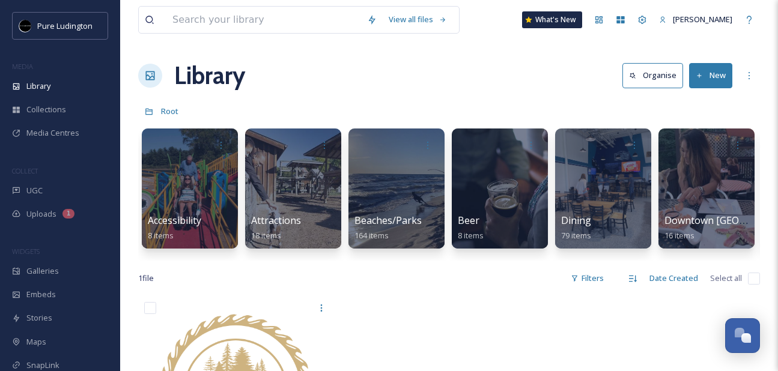
click at [716, 77] on button "New" at bounding box center [710, 75] width 43 height 25
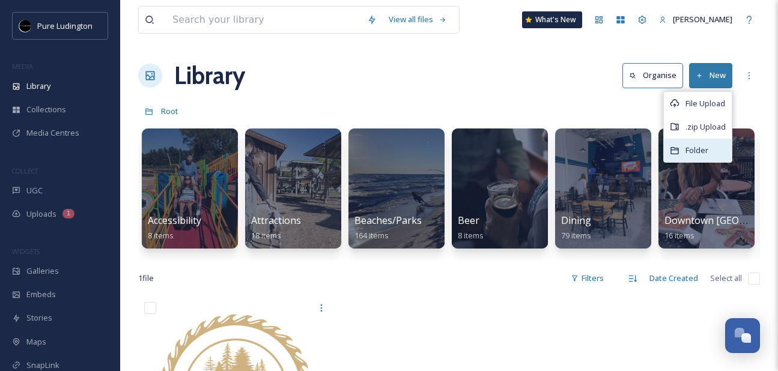
click at [694, 147] on span "Folder" at bounding box center [696, 150] width 23 height 11
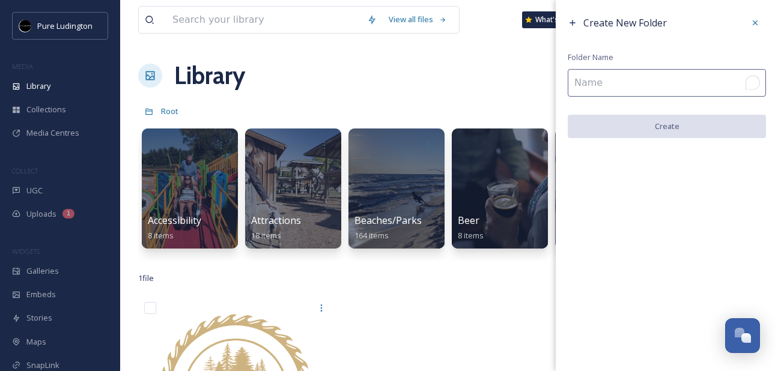
click at [667, 81] on input "To enrich screen reader interactions, please activate Accessibility in Grammarl…" at bounding box center [666, 83] width 198 height 28
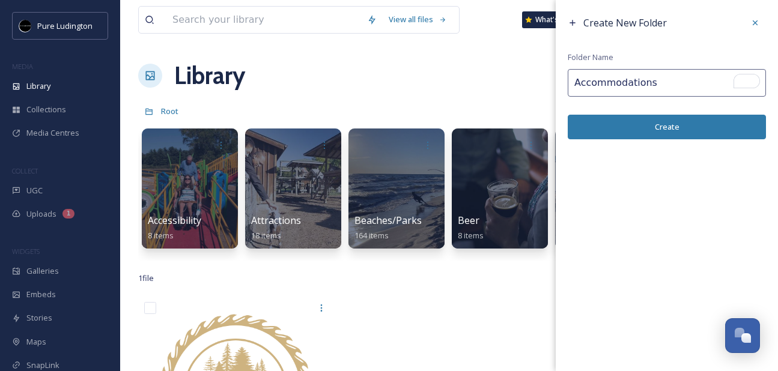
click at [656, 122] on button "Create" at bounding box center [666, 127] width 198 height 25
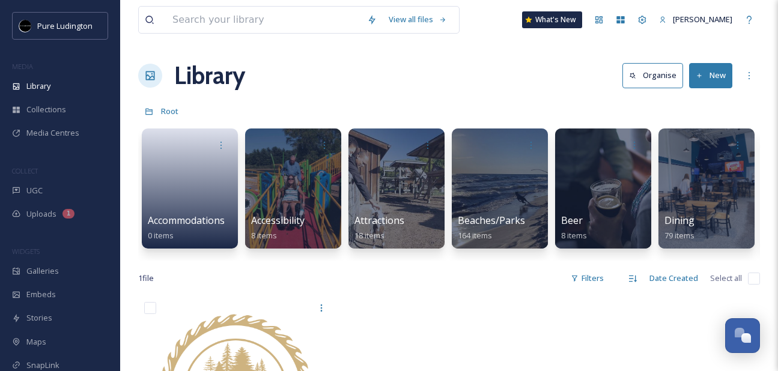
click at [542, 79] on div "Library Organise New" at bounding box center [449, 76] width 622 height 36
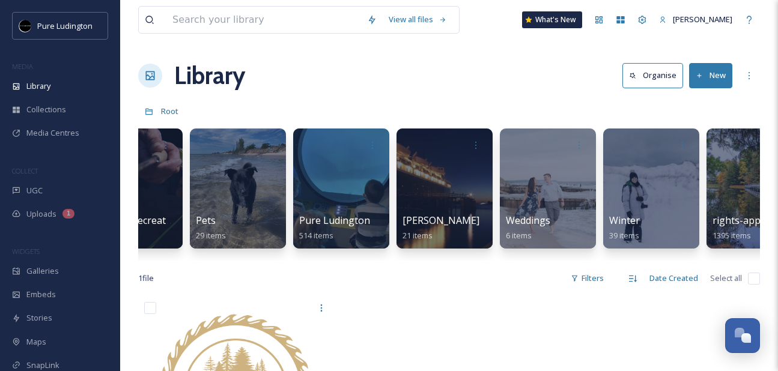
scroll to position [0, 1961]
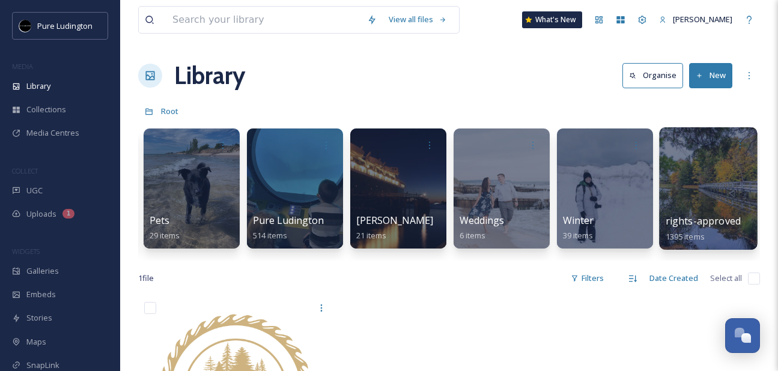
click at [710, 193] on div at bounding box center [708, 188] width 98 height 122
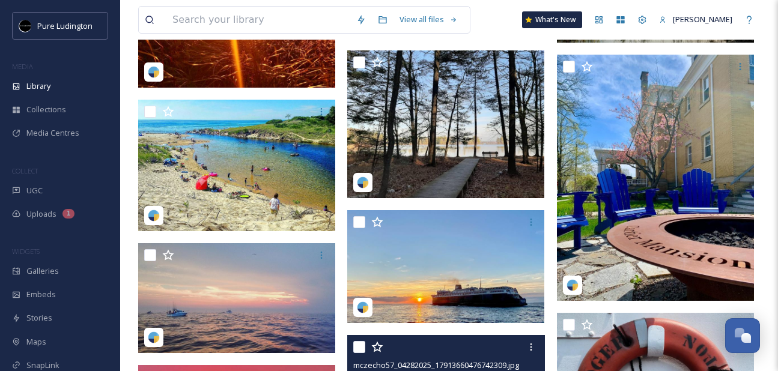
scroll to position [273, 0]
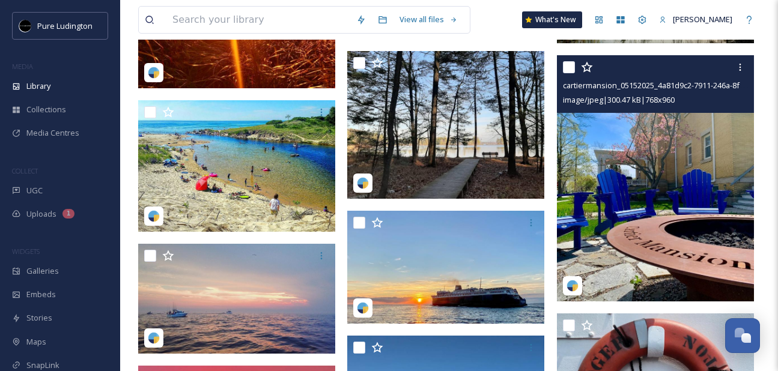
click at [567, 65] on input "checkbox" at bounding box center [569, 67] width 12 height 12
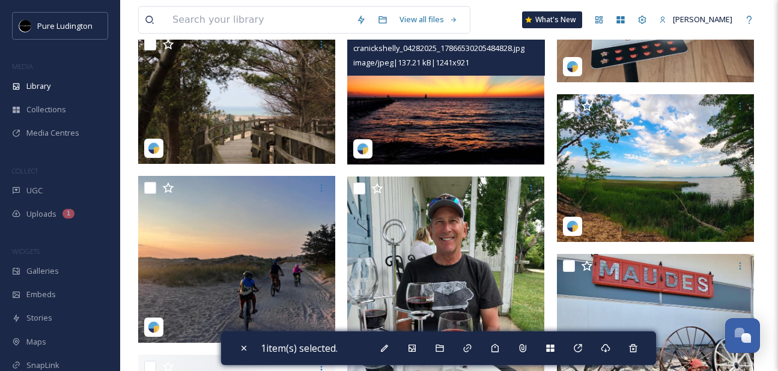
scroll to position [990, 0]
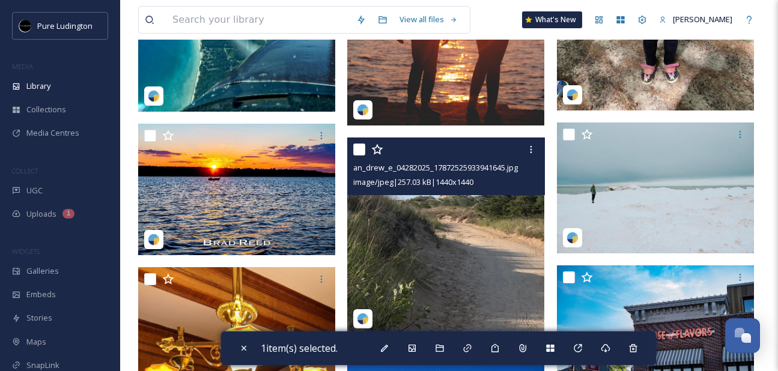
scroll to position [2030, 0]
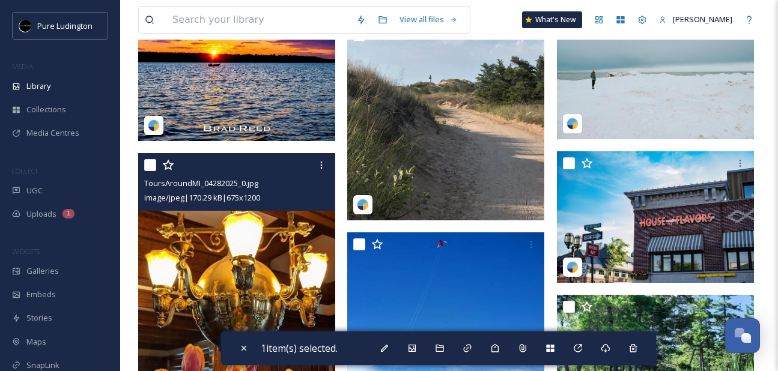
click at [150, 167] on input "checkbox" at bounding box center [150, 165] width 12 height 12
checkbox input "true"
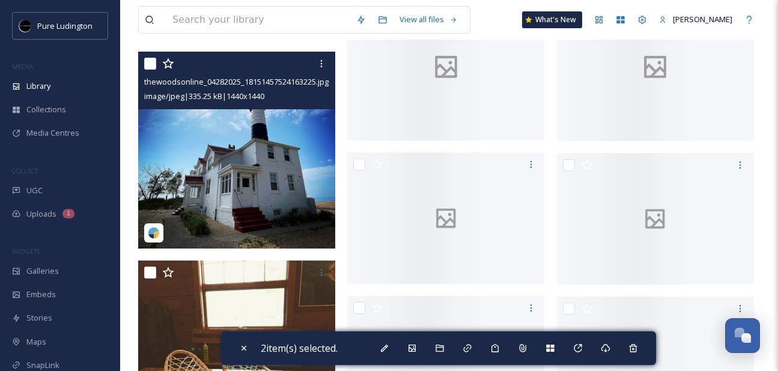
scroll to position [10044, 0]
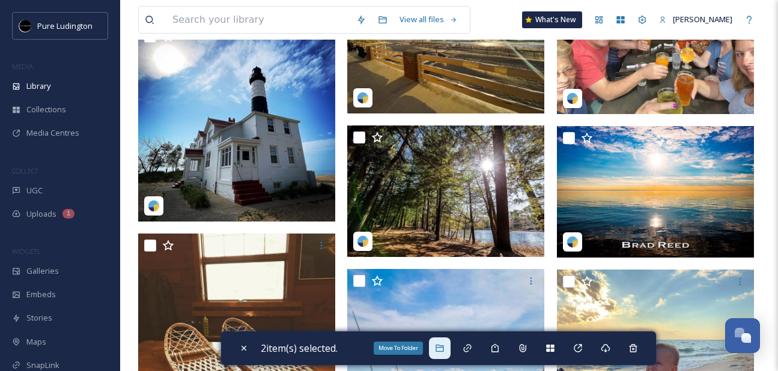
click at [441, 351] on icon at bounding box center [439, 348] width 8 height 7
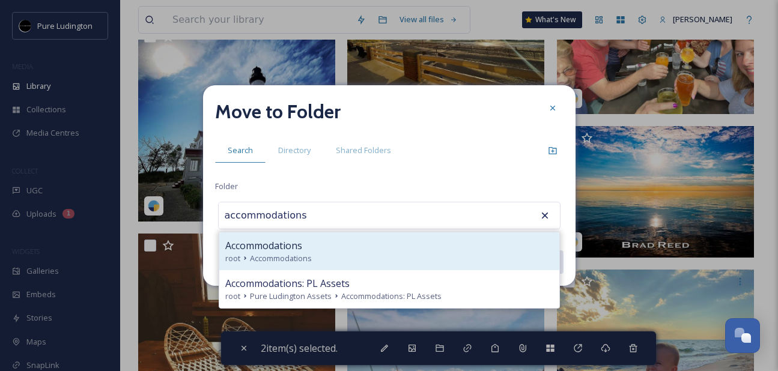
click at [414, 242] on div "Accommodations" at bounding box center [389, 245] width 328 height 14
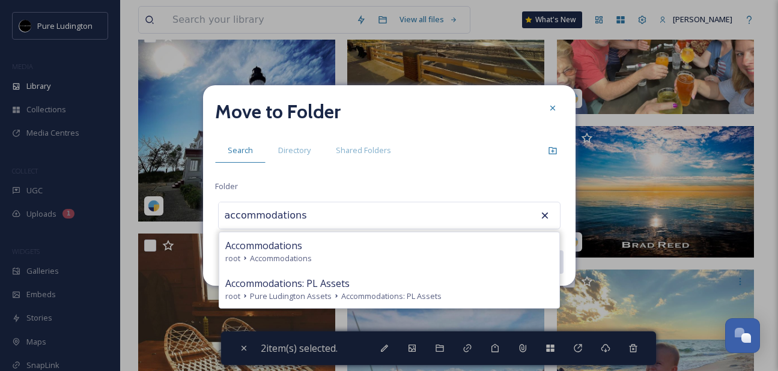
type input "Accommodations"
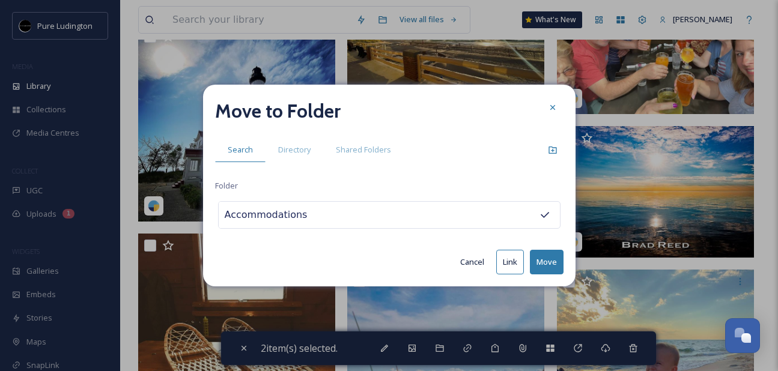
click at [540, 257] on button "Move" at bounding box center [547, 262] width 34 height 25
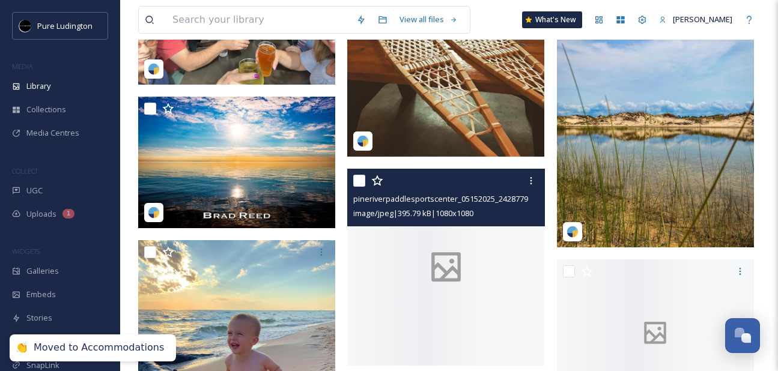
scroll to position [10043, 0]
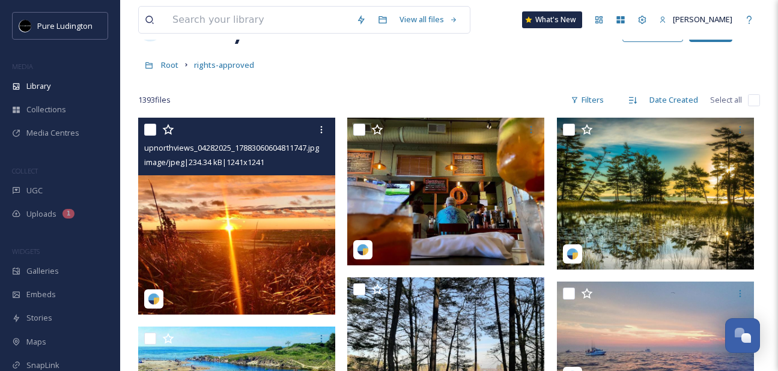
scroll to position [54, 0]
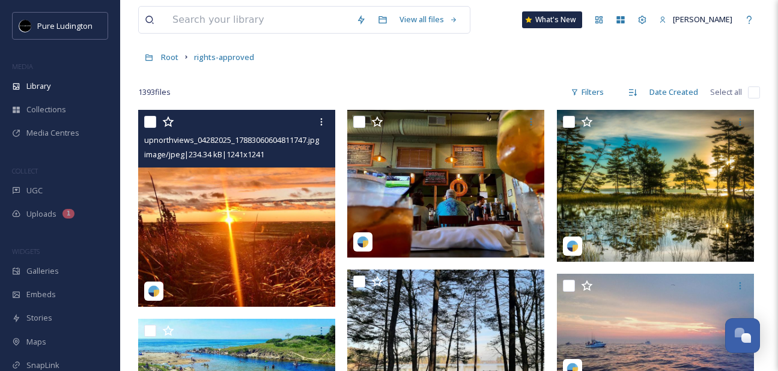
click at [149, 121] on input "checkbox" at bounding box center [150, 122] width 12 height 12
checkbox input "true"
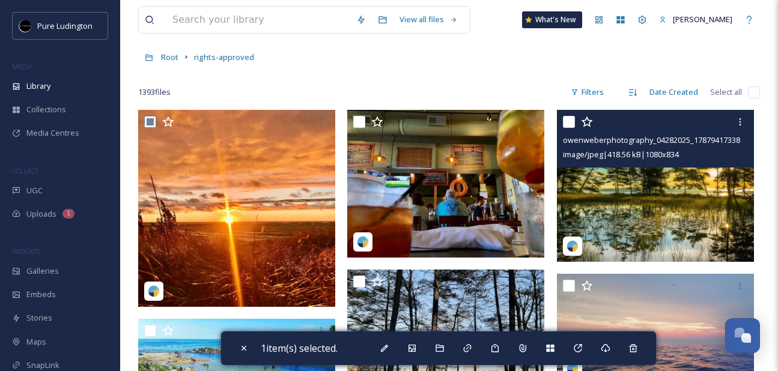
click at [573, 117] on input "checkbox" at bounding box center [569, 122] width 12 height 12
checkbox input "true"
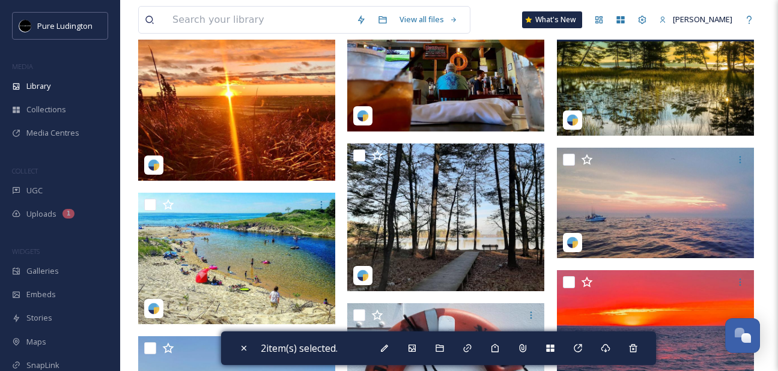
scroll to position [192, 0]
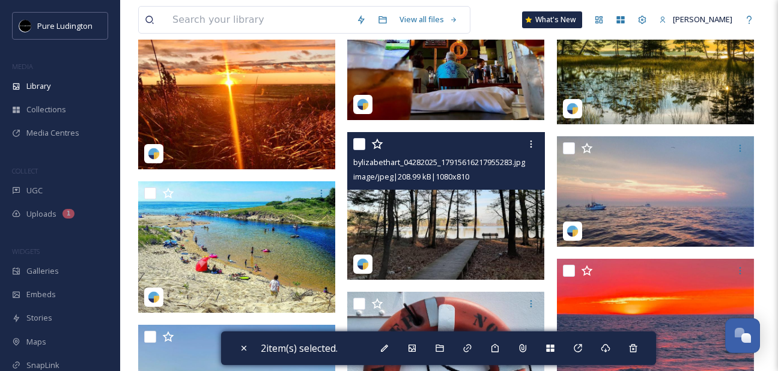
click at [355, 145] on input "checkbox" at bounding box center [359, 144] width 12 height 12
checkbox input "true"
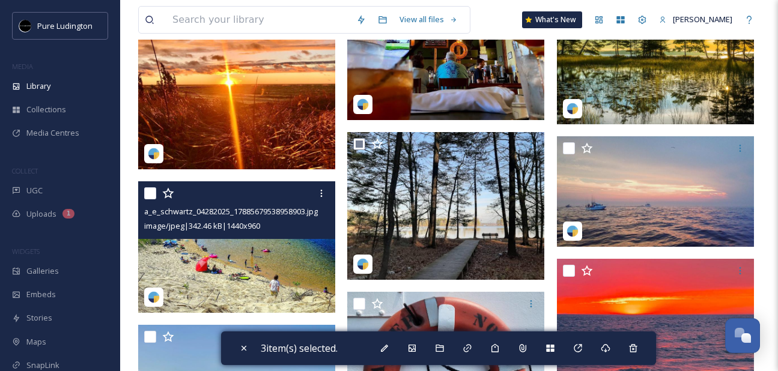
click at [147, 195] on input "checkbox" at bounding box center [150, 193] width 12 height 12
checkbox input "true"
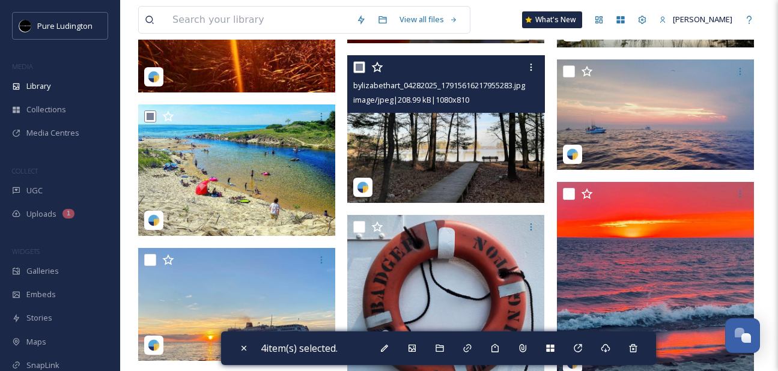
scroll to position [312, 0]
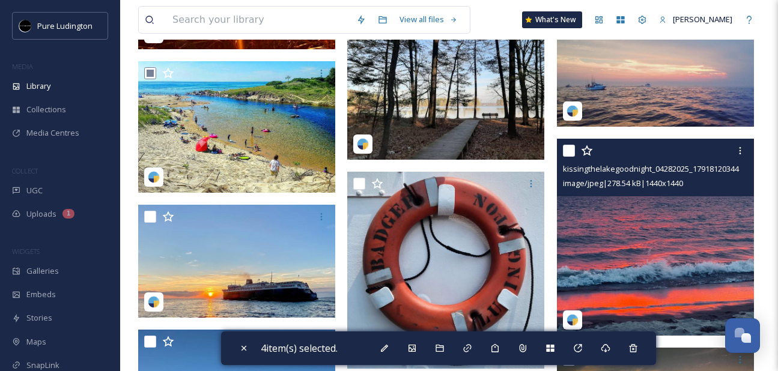
click at [568, 148] on input "checkbox" at bounding box center [569, 151] width 12 height 12
checkbox input "true"
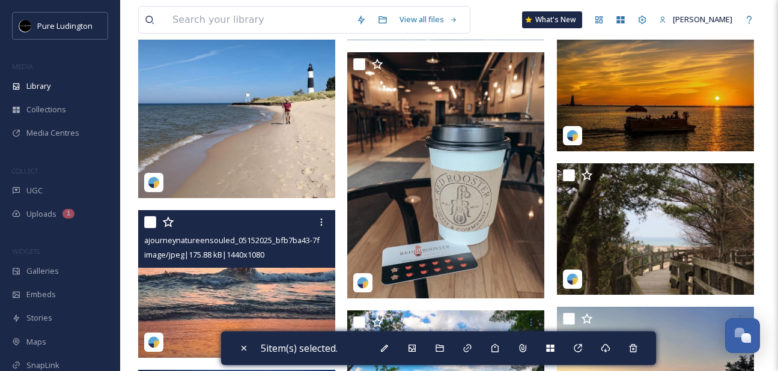
scroll to position [682, 0]
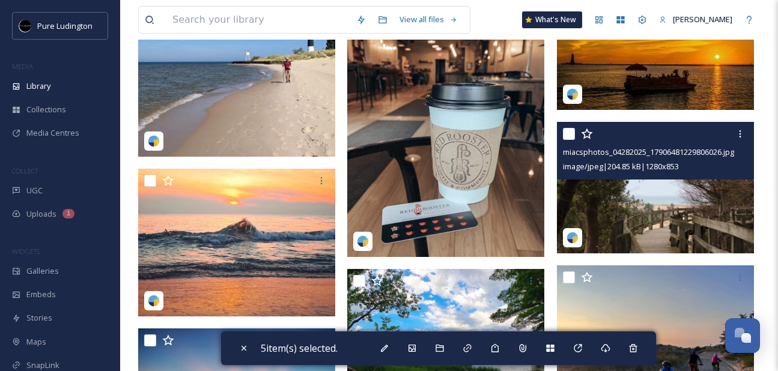
click at [570, 134] on input "checkbox" at bounding box center [569, 134] width 12 height 12
checkbox input "true"
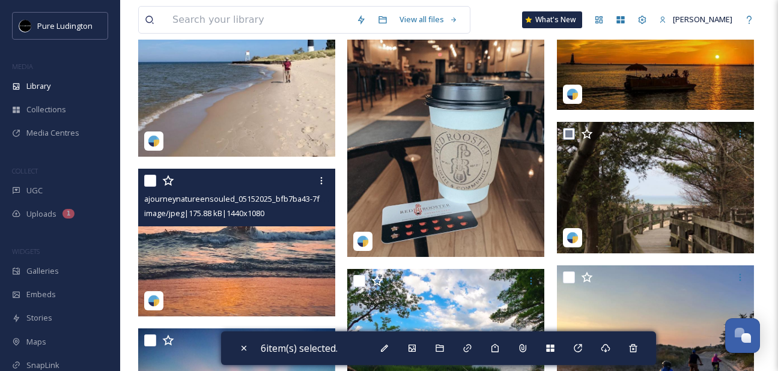
click at [147, 181] on input "checkbox" at bounding box center [150, 181] width 12 height 12
checkbox input "true"
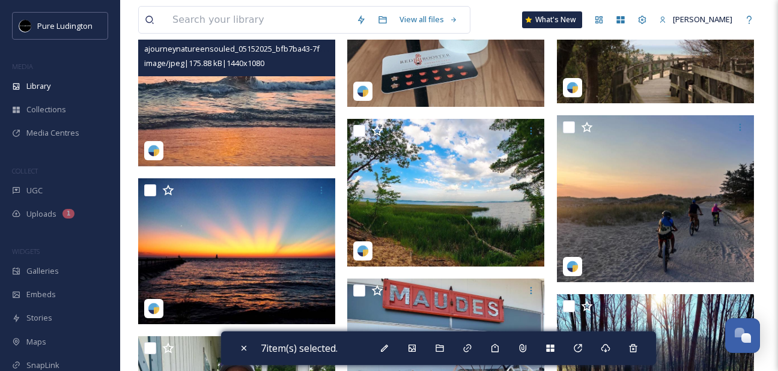
scroll to position [865, 0]
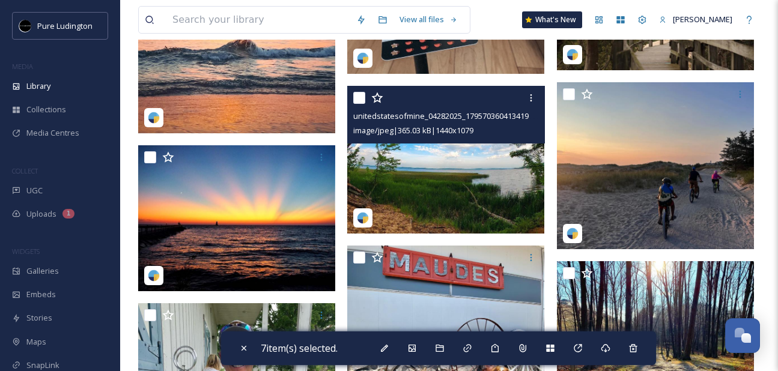
click at [363, 97] on input "checkbox" at bounding box center [359, 98] width 12 height 12
checkbox input "true"
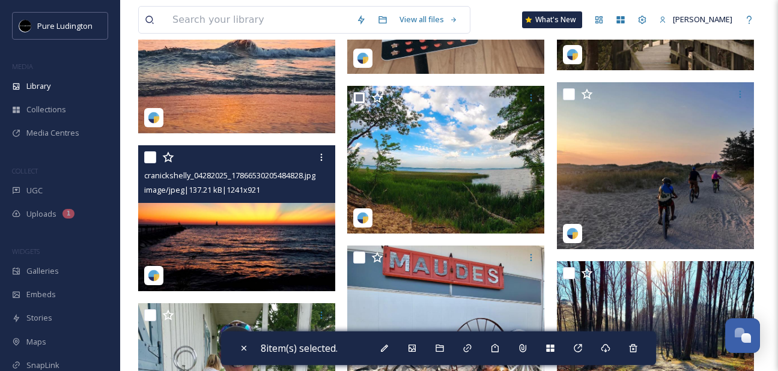
click at [150, 162] on input "checkbox" at bounding box center [150, 157] width 12 height 12
checkbox input "true"
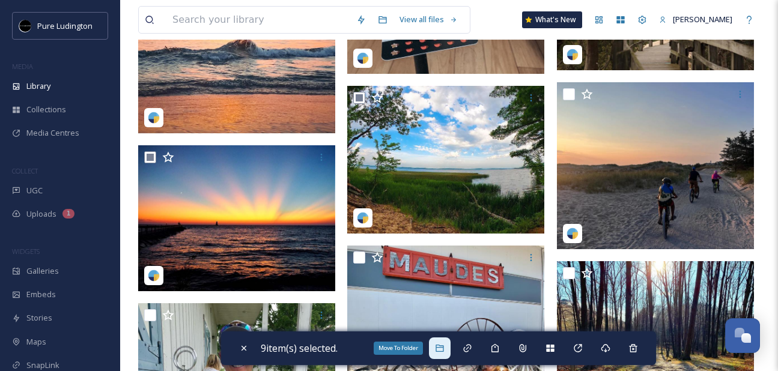
click at [437, 349] on div "Move To Folder" at bounding box center [440, 348] width 22 height 22
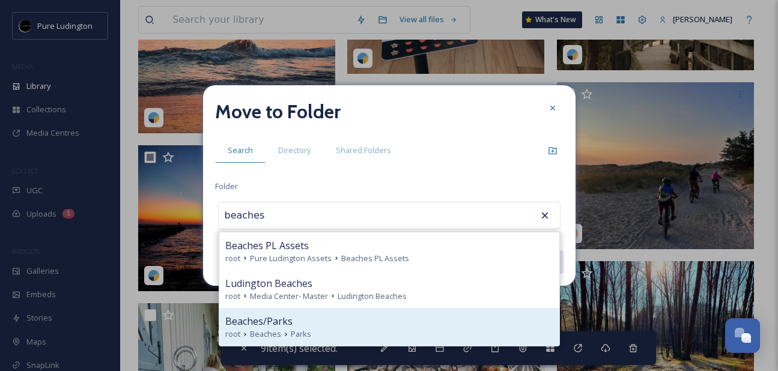
click at [410, 340] on div "Beaches/Parks root Beaches Parks" at bounding box center [389, 327] width 340 height 38
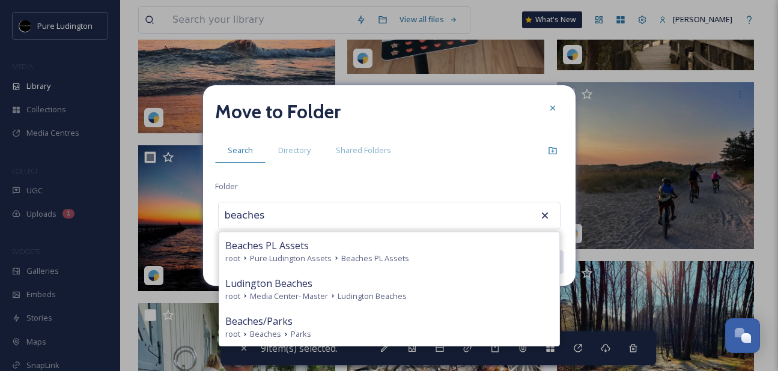
type input "Beaches/Parks"
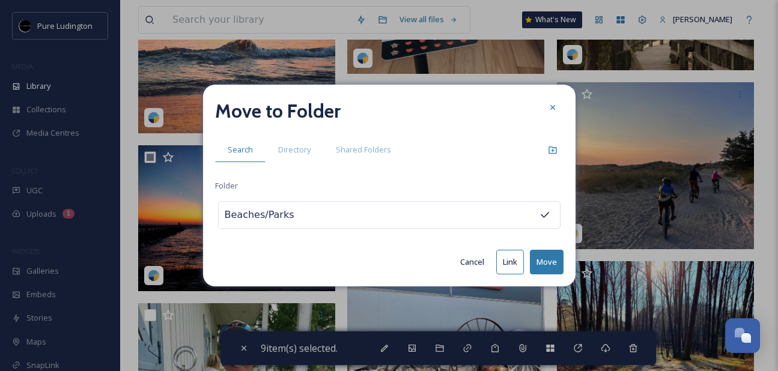
click at [545, 258] on button "Move" at bounding box center [547, 262] width 34 height 25
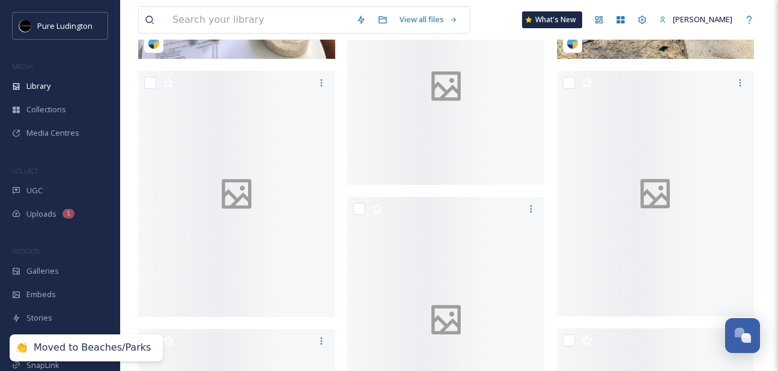
scroll to position [374, 0]
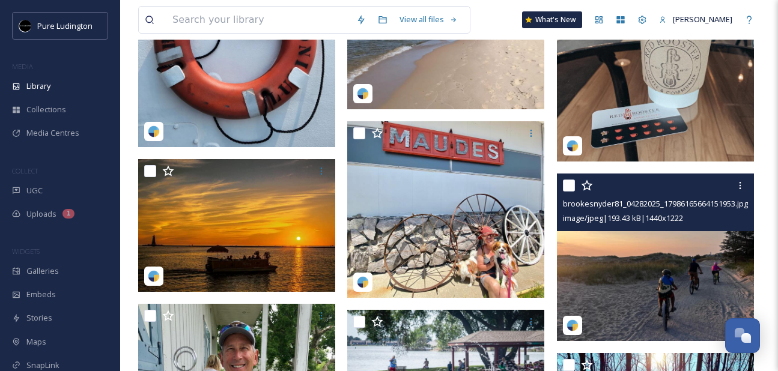
click at [566, 188] on input "checkbox" at bounding box center [569, 186] width 12 height 12
checkbox input "true"
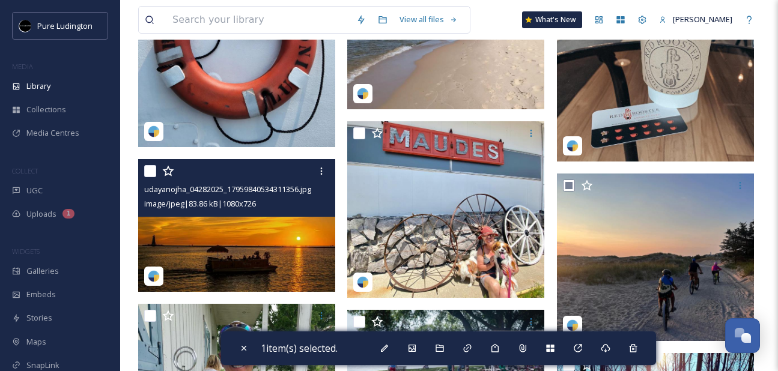
click at [150, 175] on input "checkbox" at bounding box center [150, 171] width 12 height 12
checkbox input "true"
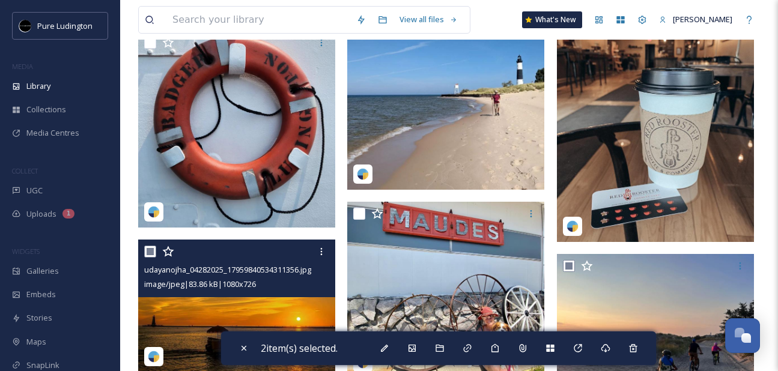
scroll to position [99, 0]
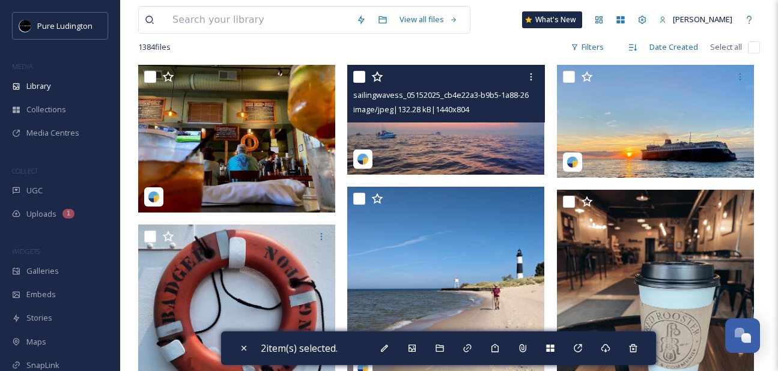
click at [360, 76] on input "checkbox" at bounding box center [359, 77] width 12 height 12
checkbox input "true"
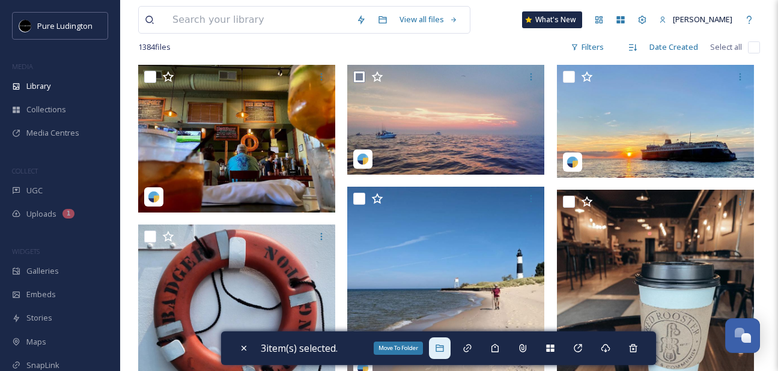
click at [444, 345] on icon at bounding box center [440, 348] width 10 height 10
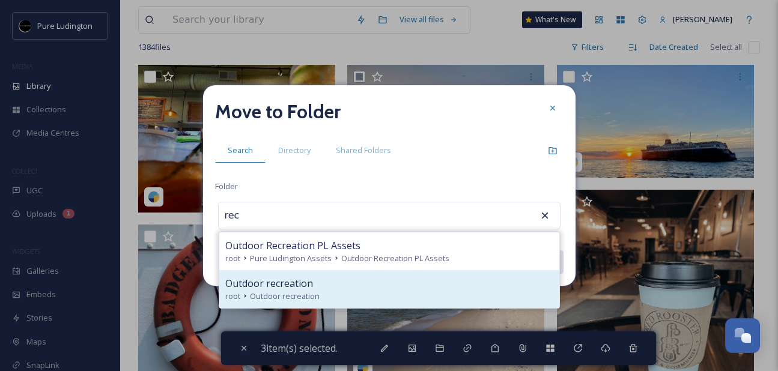
click at [433, 289] on div "Outdoor recreation root Outdoor recreation" at bounding box center [389, 289] width 340 height 38
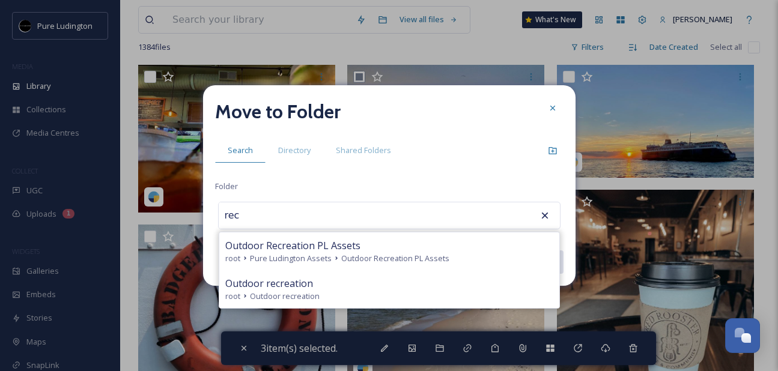
type input "Outdoor recreation"
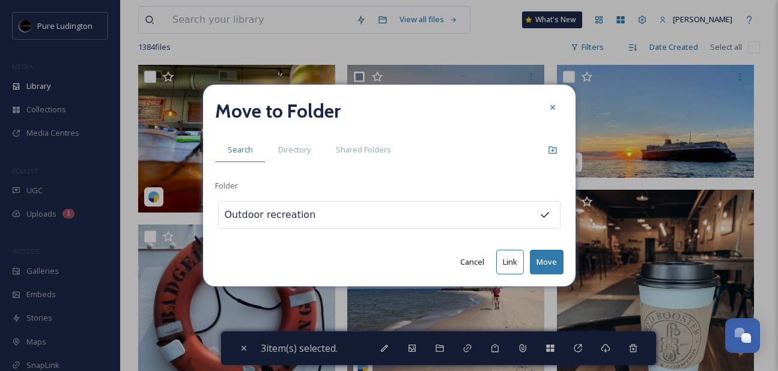
click at [546, 259] on button "Move" at bounding box center [547, 262] width 34 height 25
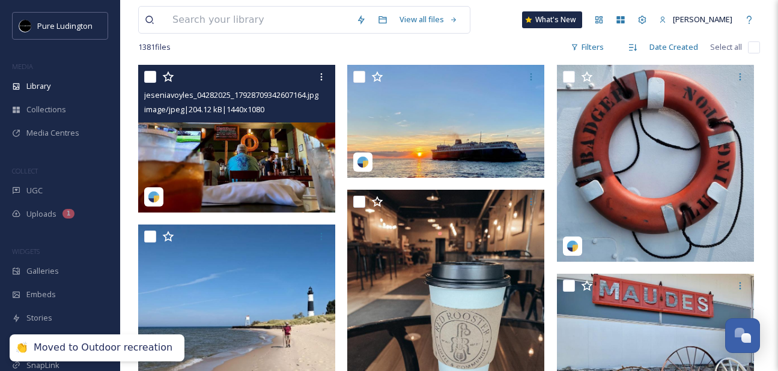
click at [145, 72] on input "checkbox" at bounding box center [150, 77] width 12 height 12
checkbox input "true"
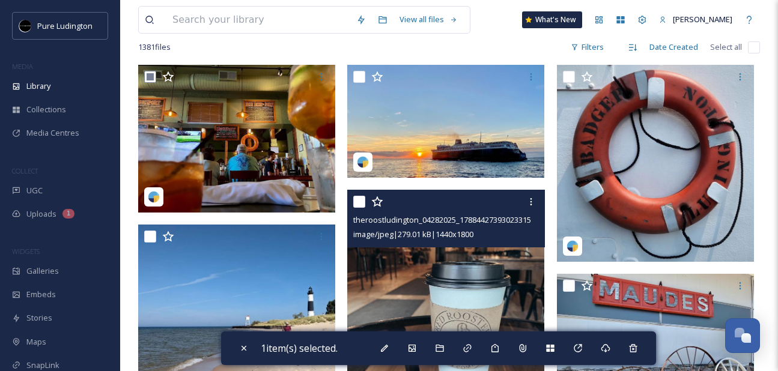
click at [356, 202] on input "checkbox" at bounding box center [359, 202] width 12 height 12
checkbox input "true"
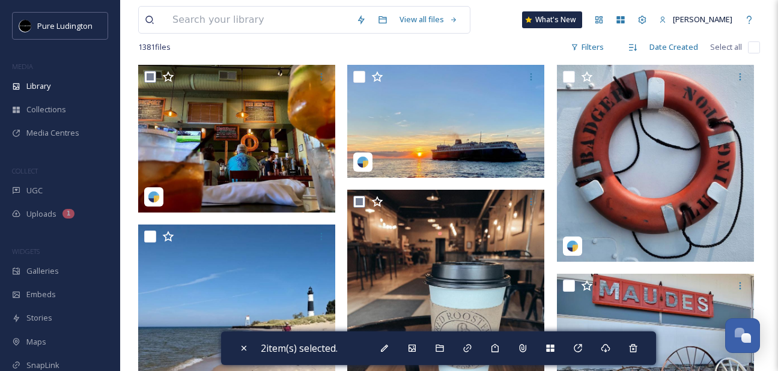
click at [455, 344] on div "2 item(s) selected." at bounding box center [438, 348] width 435 height 34
click at [442, 346] on icon at bounding box center [440, 348] width 10 height 10
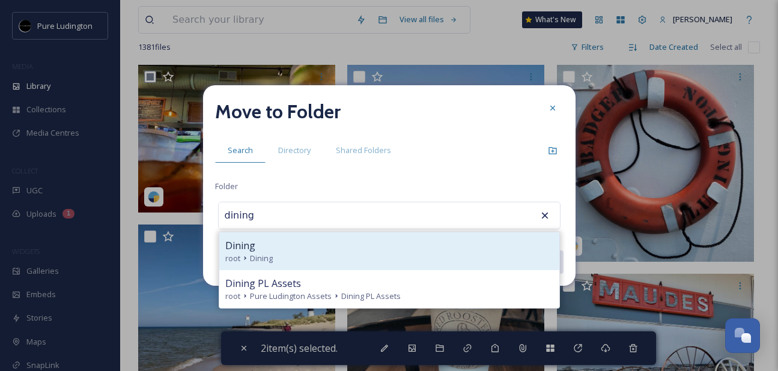
click at [442, 253] on div "root Dining" at bounding box center [389, 258] width 328 height 11
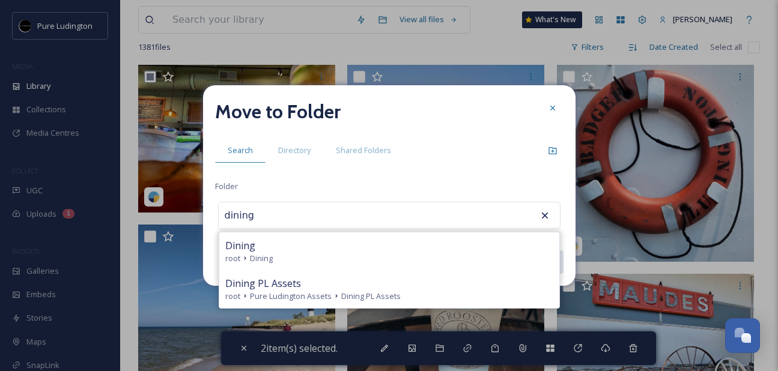
type input "Dining"
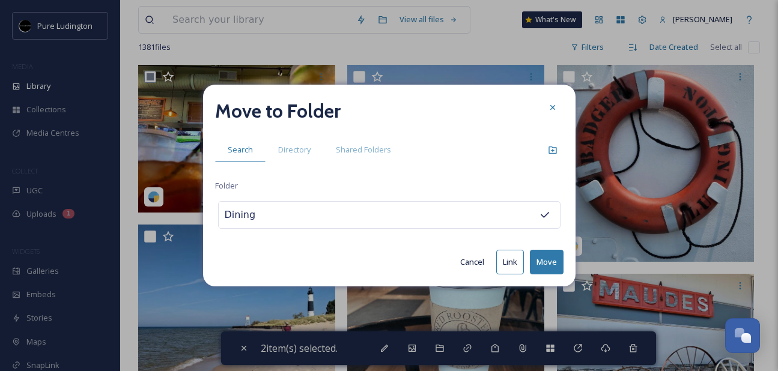
click at [540, 262] on button "Move" at bounding box center [547, 262] width 34 height 25
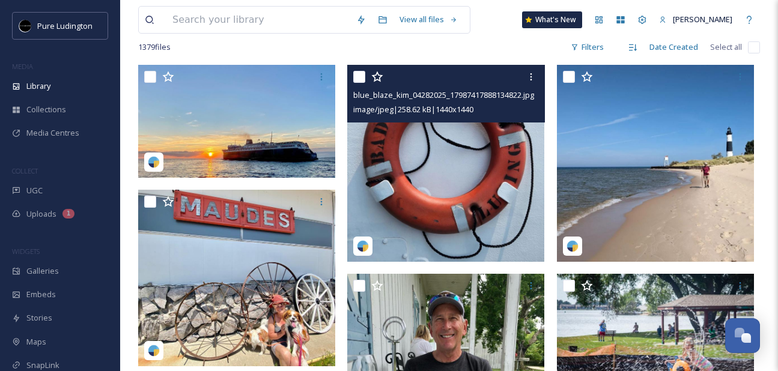
click at [359, 76] on input "checkbox" at bounding box center [359, 77] width 12 height 12
checkbox input "true"
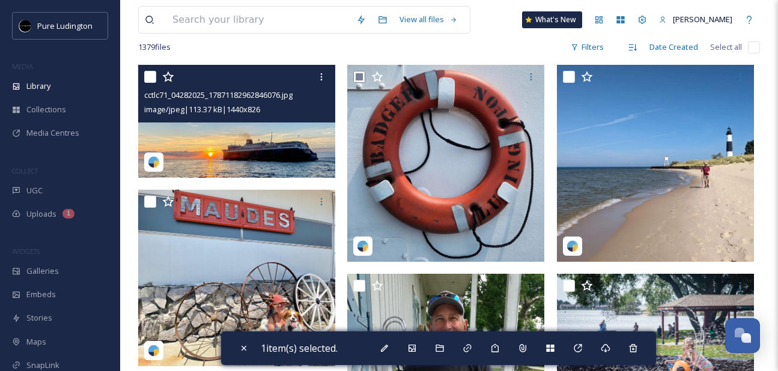
click at [144, 83] on div at bounding box center [238, 77] width 188 height 22
click at [151, 76] on input "checkbox" at bounding box center [150, 77] width 12 height 12
checkbox input "true"
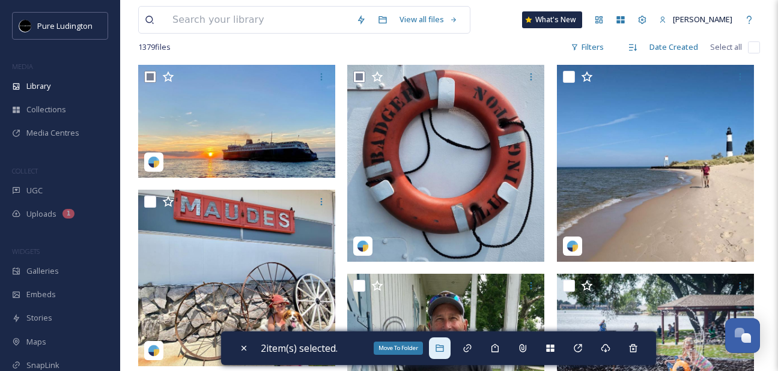
click at [441, 345] on icon at bounding box center [439, 348] width 8 height 7
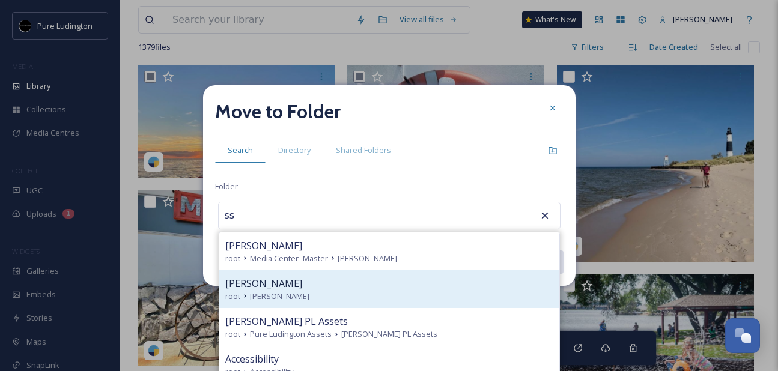
click at [394, 291] on div "root [PERSON_NAME]" at bounding box center [389, 296] width 328 height 11
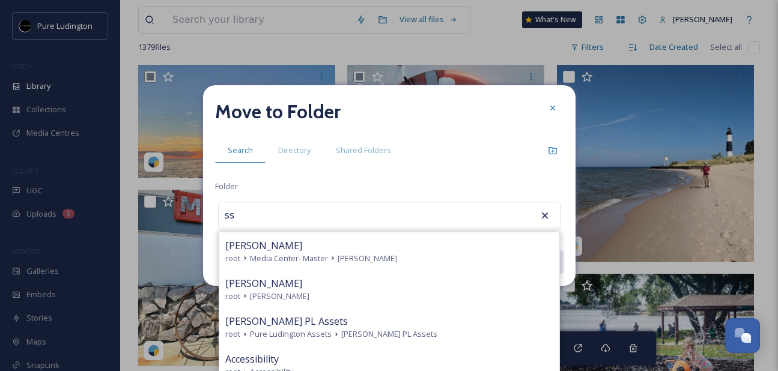
type input "[PERSON_NAME]"
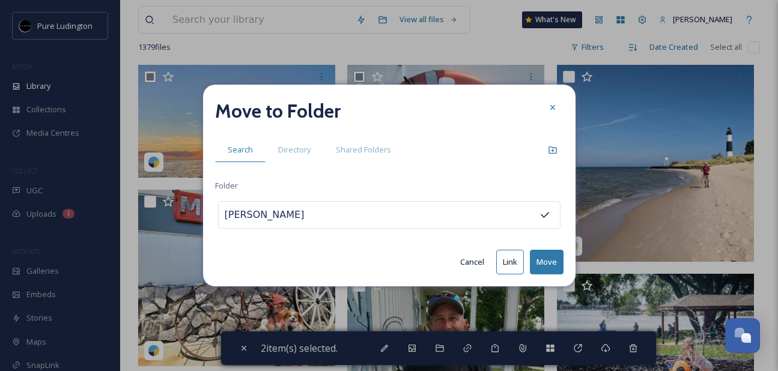
click at [543, 257] on button "Move" at bounding box center [547, 262] width 34 height 25
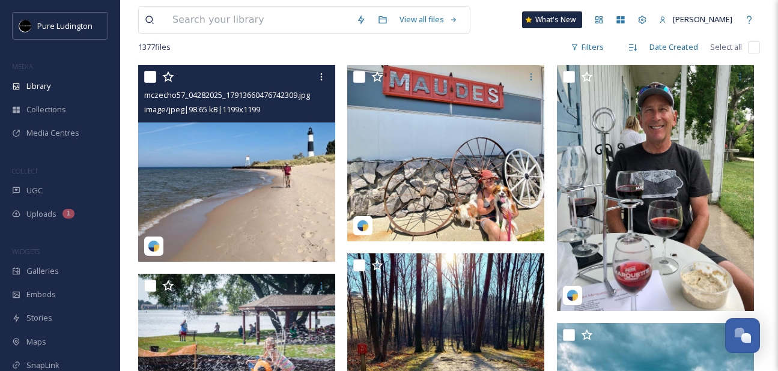
click at [150, 79] on input "checkbox" at bounding box center [150, 77] width 12 height 12
checkbox input "true"
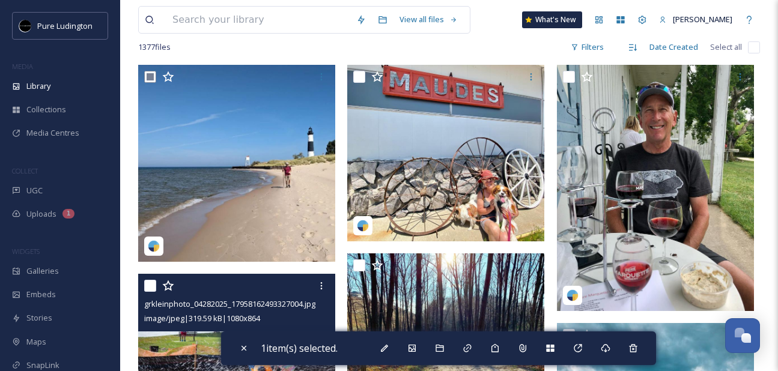
click at [150, 288] on input "checkbox" at bounding box center [150, 286] width 12 height 12
checkbox input "true"
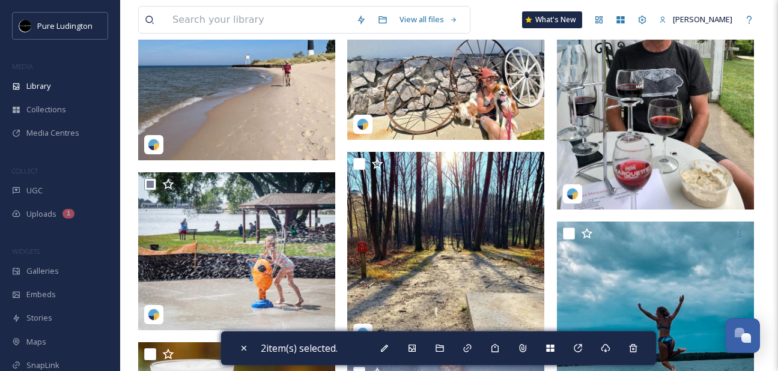
scroll to position [207, 0]
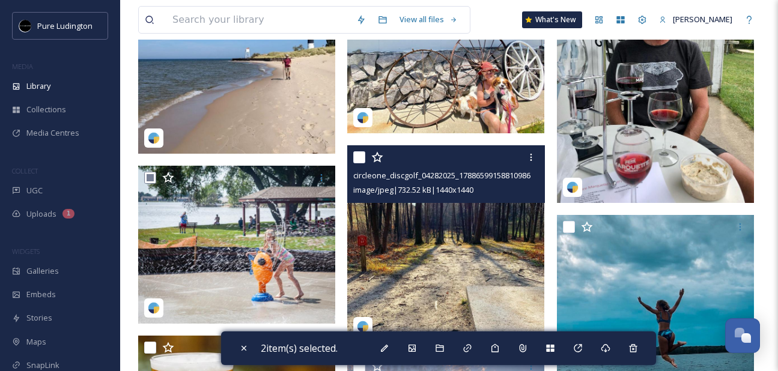
click at [358, 157] on input "checkbox" at bounding box center [359, 157] width 12 height 12
checkbox input "true"
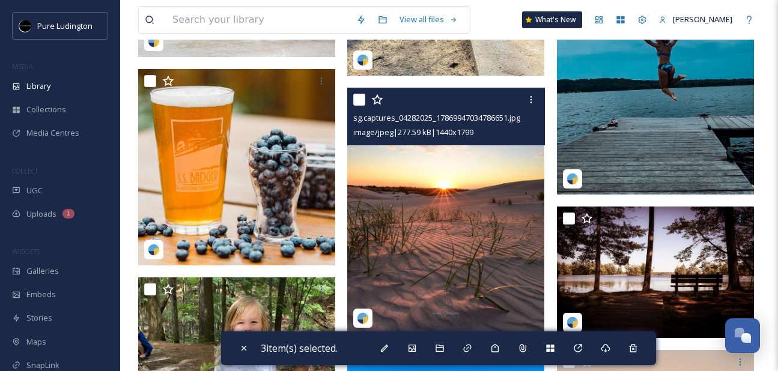
scroll to position [467, 0]
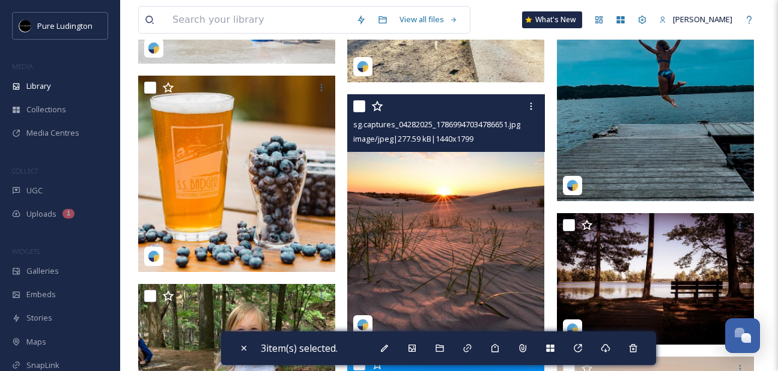
click at [359, 106] on input "checkbox" at bounding box center [359, 106] width 12 height 12
checkbox input "true"
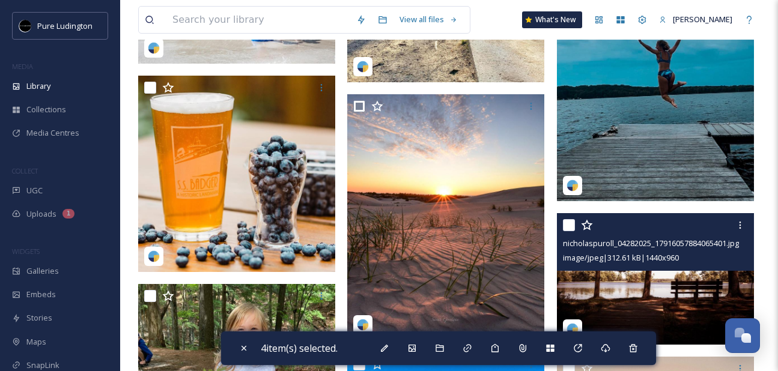
click at [567, 225] on input "checkbox" at bounding box center [569, 225] width 12 height 12
checkbox input "true"
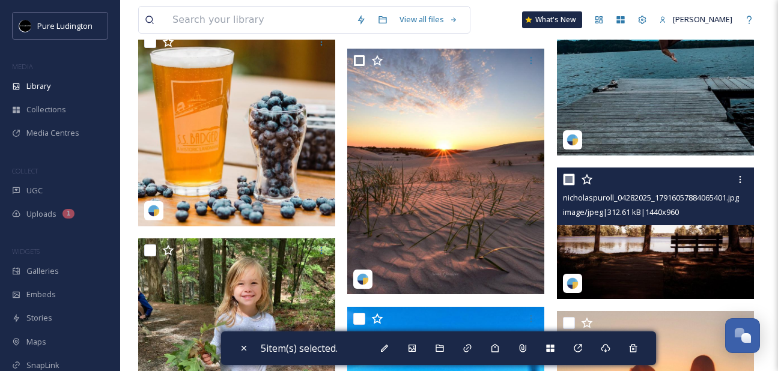
scroll to position [618, 0]
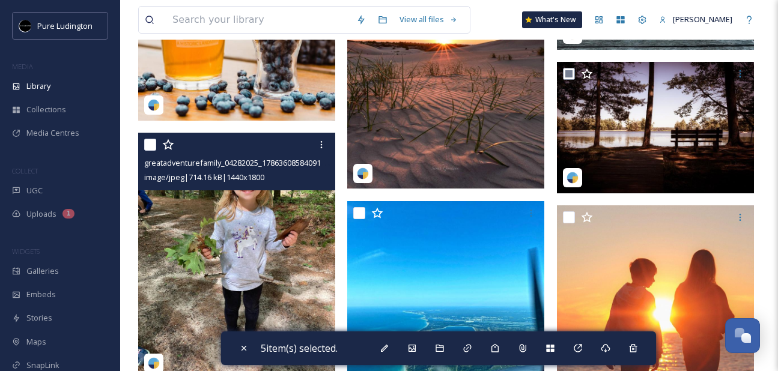
click at [152, 147] on input "checkbox" at bounding box center [150, 145] width 12 height 12
checkbox input "true"
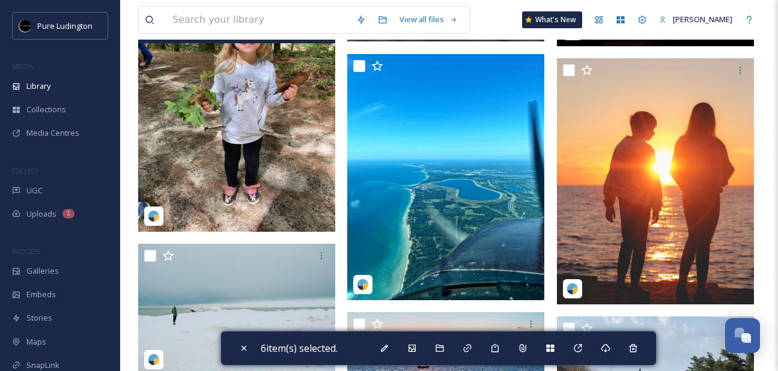
scroll to position [776, 0]
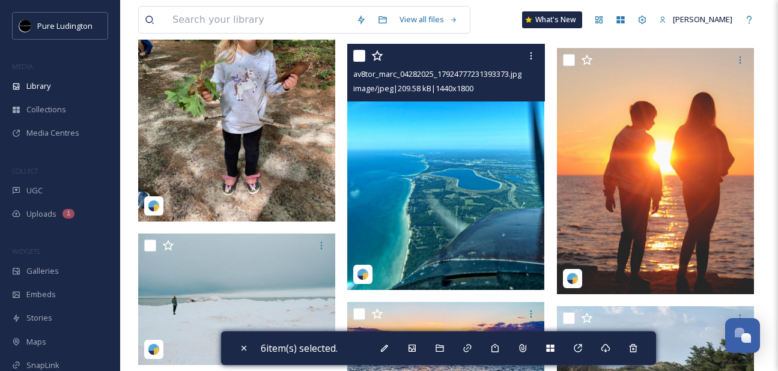
click at [356, 60] on input "checkbox" at bounding box center [359, 56] width 12 height 12
checkbox input "true"
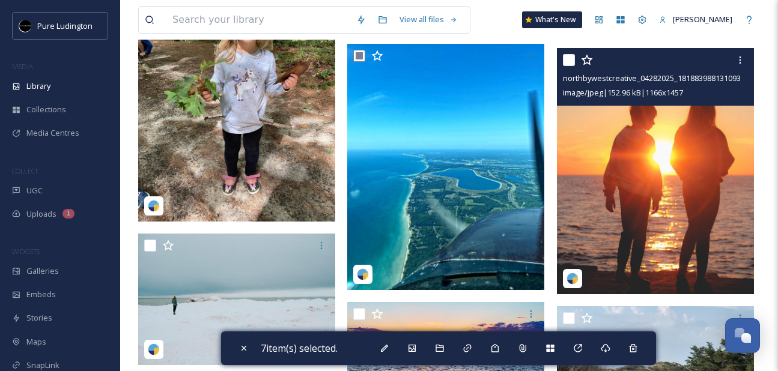
click at [567, 63] on input "checkbox" at bounding box center [569, 60] width 12 height 12
checkbox input "true"
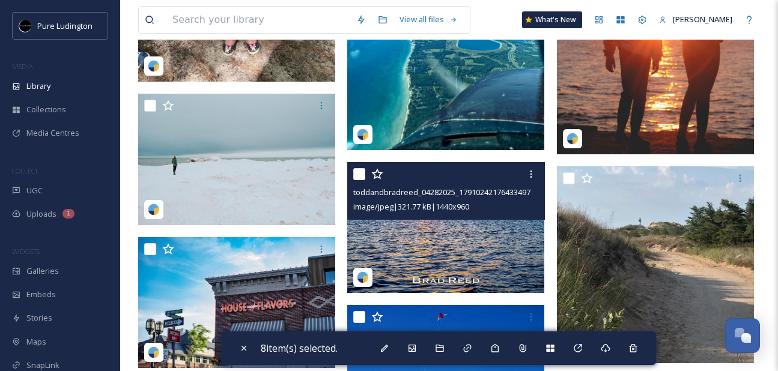
scroll to position [999, 0]
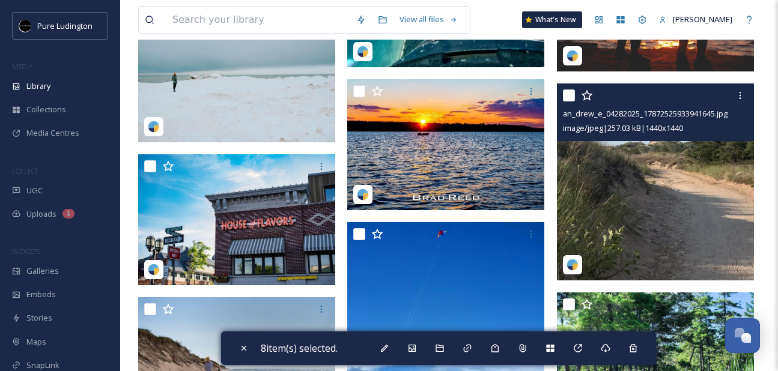
click at [568, 94] on input "checkbox" at bounding box center [569, 95] width 12 height 12
checkbox input "true"
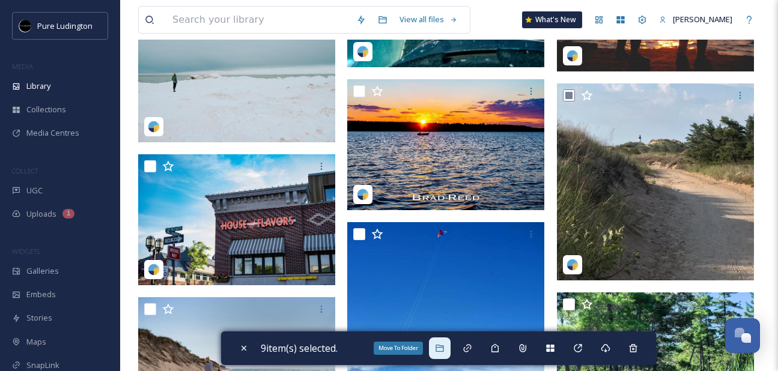
click at [440, 348] on icon at bounding box center [440, 348] width 10 height 10
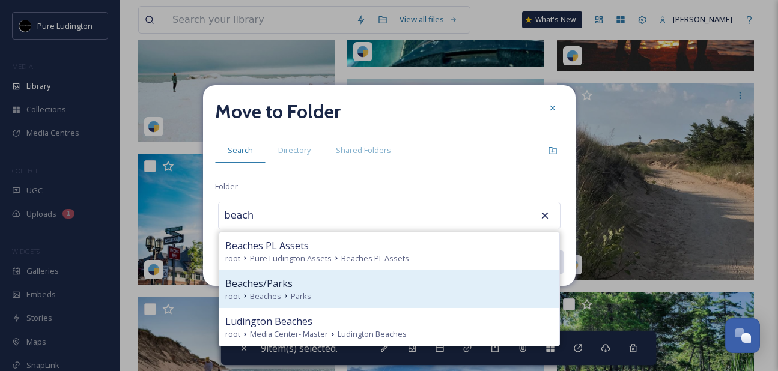
click at [422, 302] on div "Beaches/Parks root Beaches Parks" at bounding box center [389, 289] width 340 height 38
type input "Beaches/Parks"
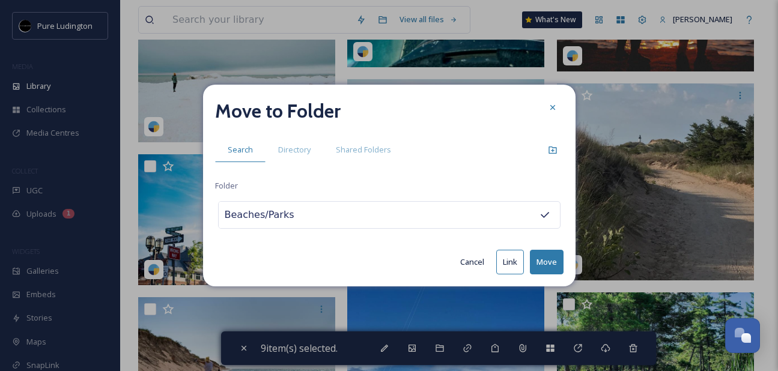
click at [548, 261] on button "Move" at bounding box center [547, 262] width 34 height 25
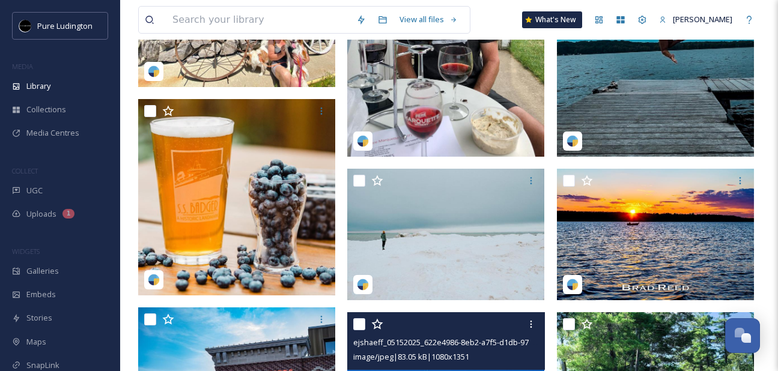
scroll to position [201, 0]
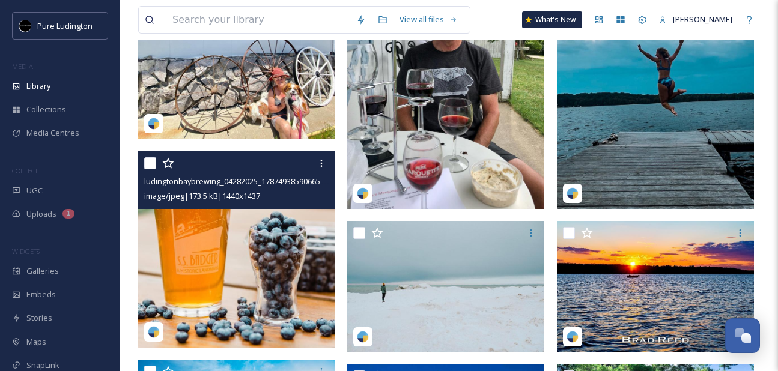
click at [147, 168] on input "checkbox" at bounding box center [150, 163] width 12 height 12
checkbox input "true"
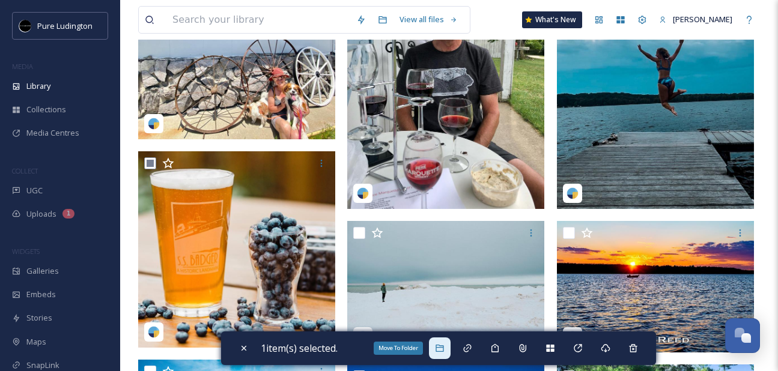
click at [436, 350] on div "Move To Folder" at bounding box center [440, 348] width 22 height 22
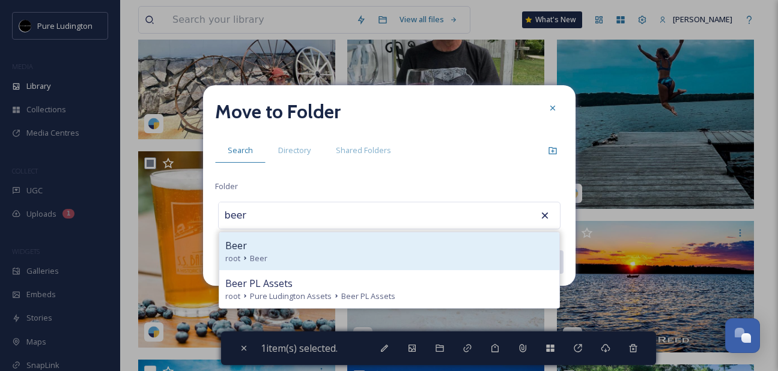
click at [422, 247] on div "Beer" at bounding box center [389, 245] width 328 height 14
type input "Beer"
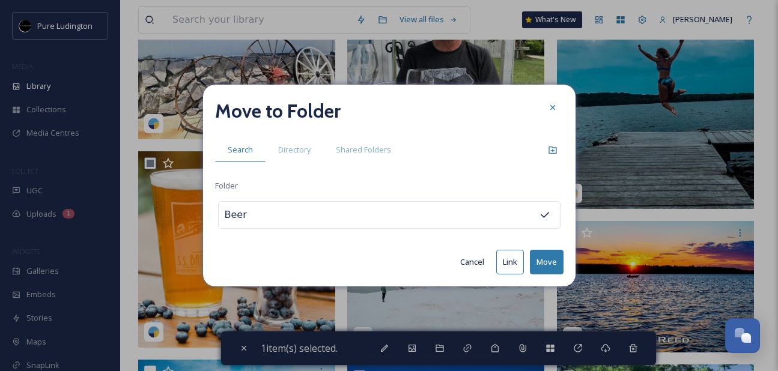
click at [541, 256] on button "Move" at bounding box center [547, 262] width 34 height 25
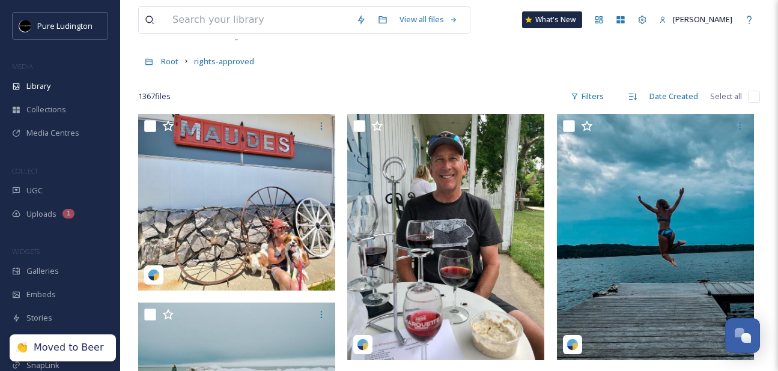
scroll to position [32, 0]
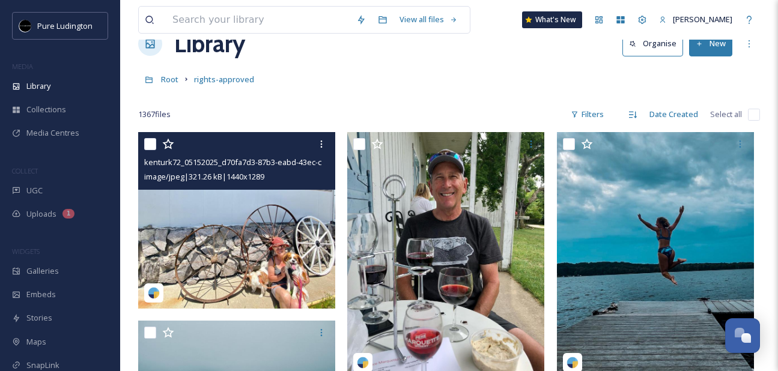
click at [147, 145] on input "checkbox" at bounding box center [150, 144] width 12 height 12
checkbox input "true"
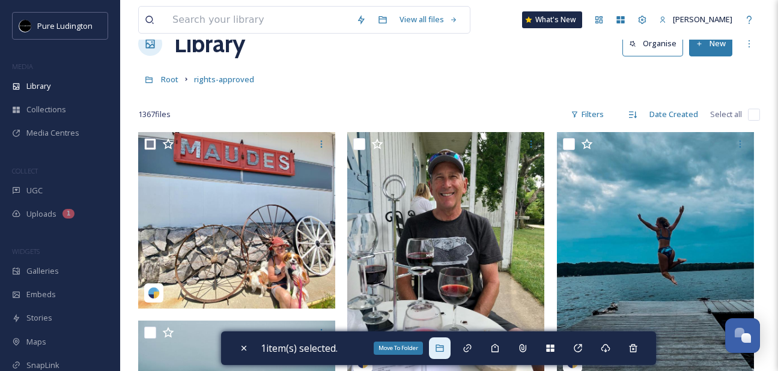
click at [437, 353] on div "Move To Folder" at bounding box center [440, 348] width 22 height 22
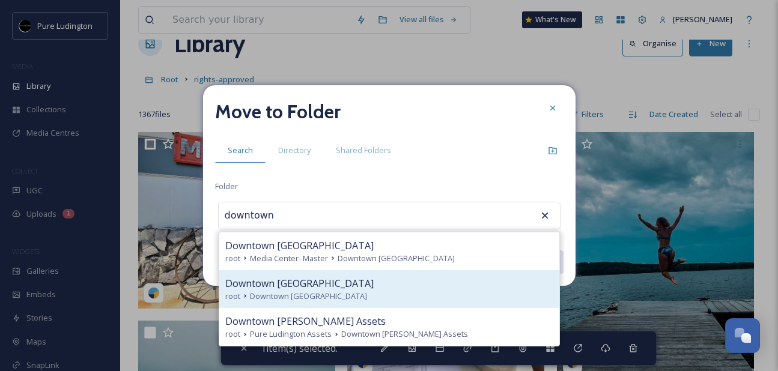
click at [421, 299] on div "root Downtown [GEOGRAPHIC_DATA]" at bounding box center [389, 296] width 328 height 11
type input "Downtown [GEOGRAPHIC_DATA]"
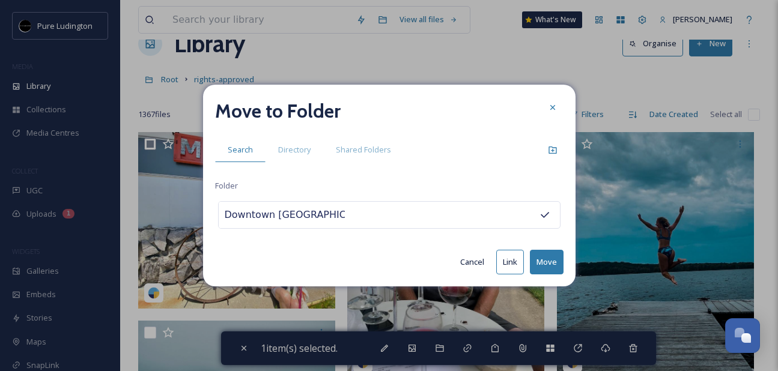
click at [540, 266] on button "Move" at bounding box center [547, 262] width 34 height 25
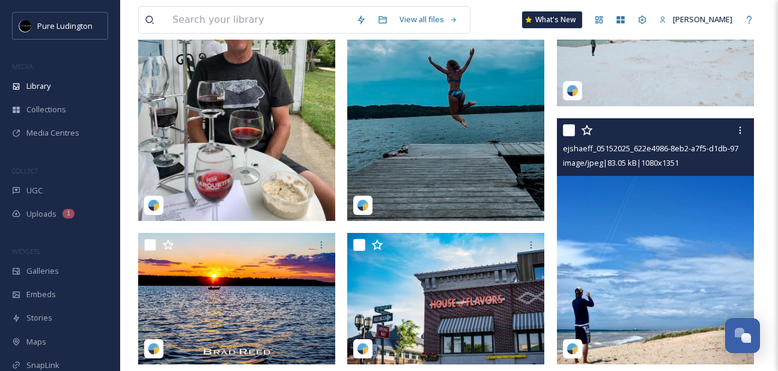
scroll to position [251, 0]
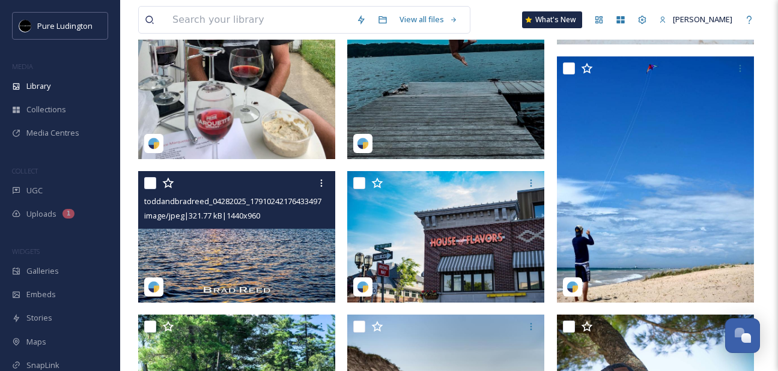
click at [147, 185] on input "checkbox" at bounding box center [150, 183] width 12 height 12
checkbox input "true"
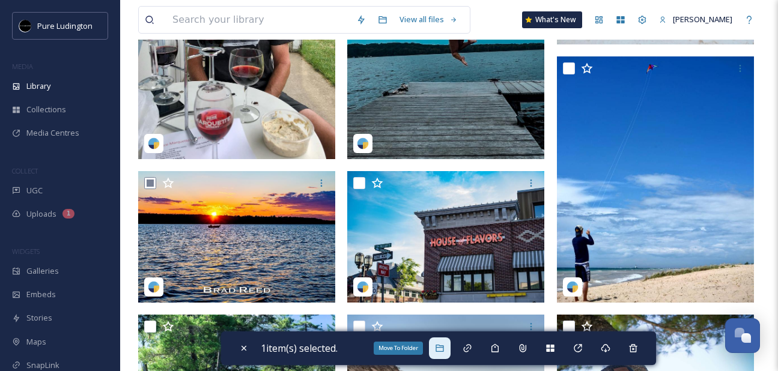
click at [441, 343] on icon at bounding box center [440, 348] width 10 height 10
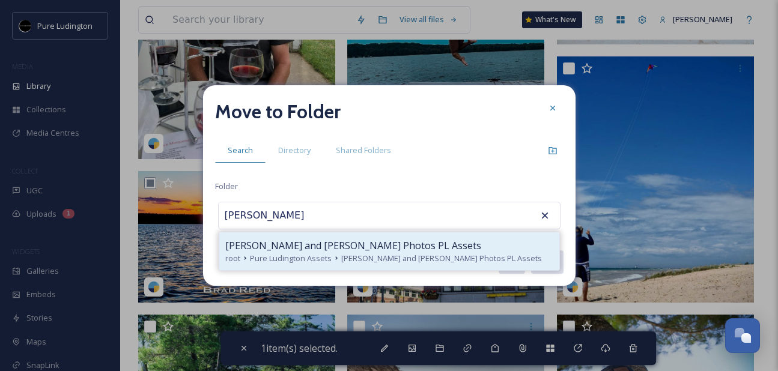
click at [427, 259] on span "[PERSON_NAME] and [PERSON_NAME] Photos PL Assets" at bounding box center [441, 258] width 201 height 11
type input "[PERSON_NAME] and [PERSON_NAME] Photos PL Assets"
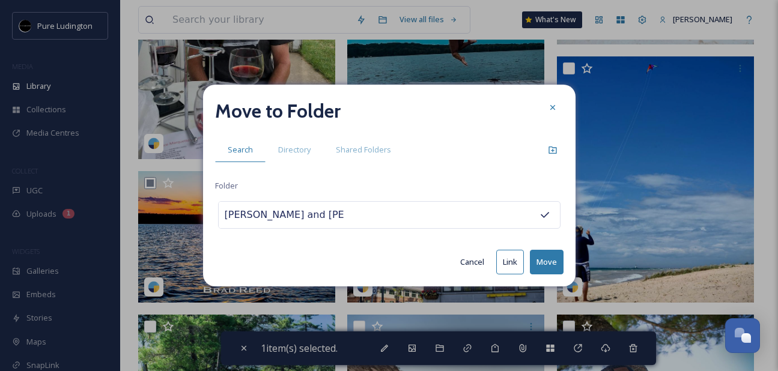
click at [551, 266] on button "Move" at bounding box center [547, 262] width 34 height 25
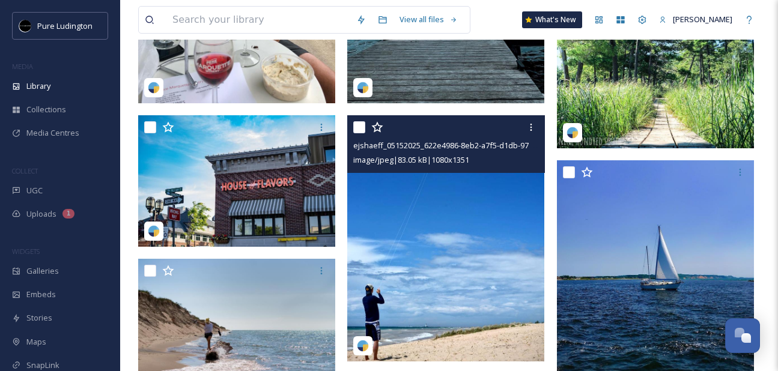
scroll to position [384, 0]
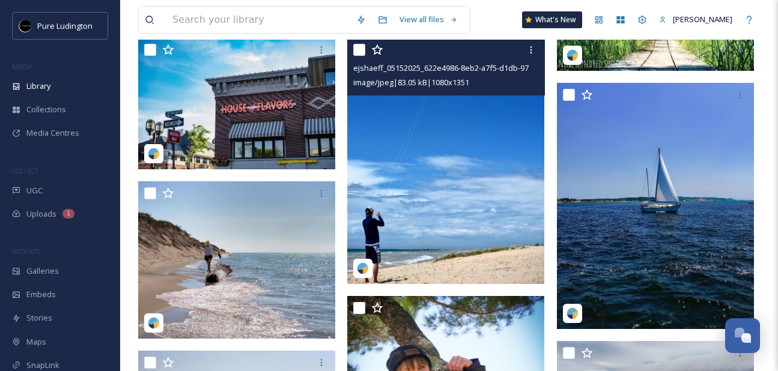
click at [360, 50] on input "checkbox" at bounding box center [359, 50] width 12 height 12
checkbox input "true"
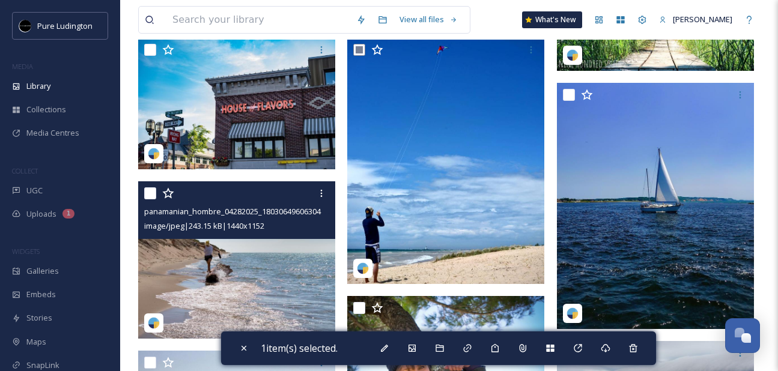
click at [153, 189] on input "checkbox" at bounding box center [150, 193] width 12 height 12
checkbox input "true"
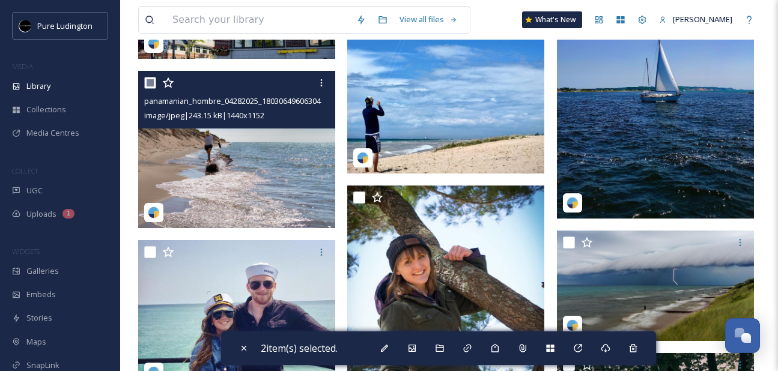
scroll to position [513, 0]
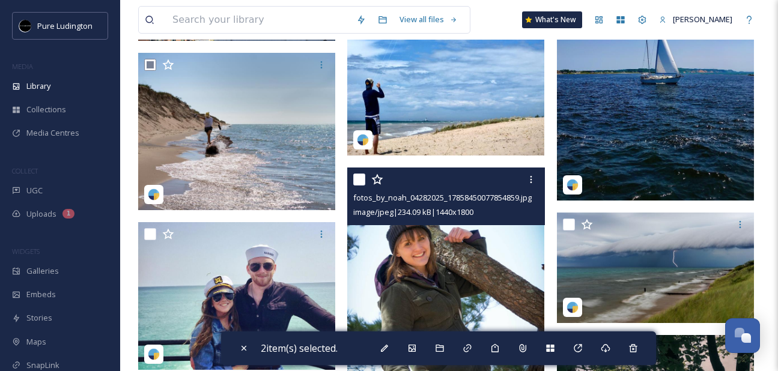
click at [359, 179] on input "checkbox" at bounding box center [359, 180] width 12 height 12
checkbox input "true"
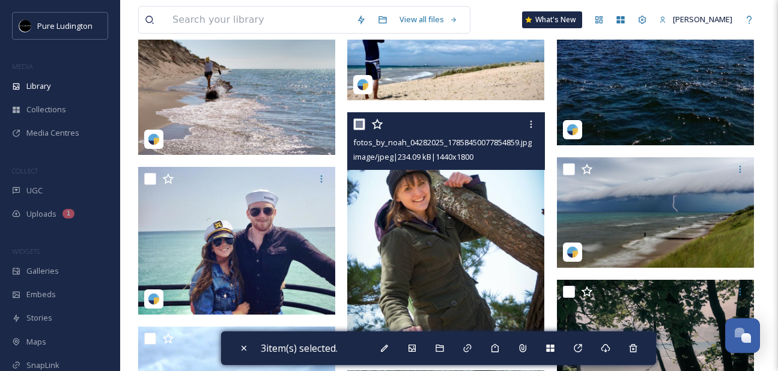
scroll to position [579, 0]
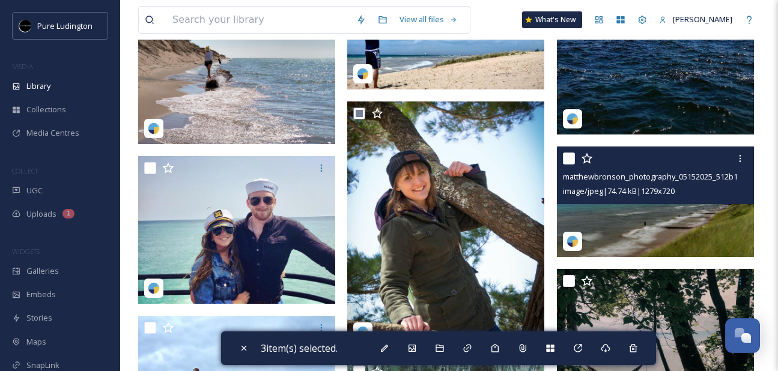
click at [567, 161] on input "checkbox" at bounding box center [569, 159] width 12 height 12
checkbox input "true"
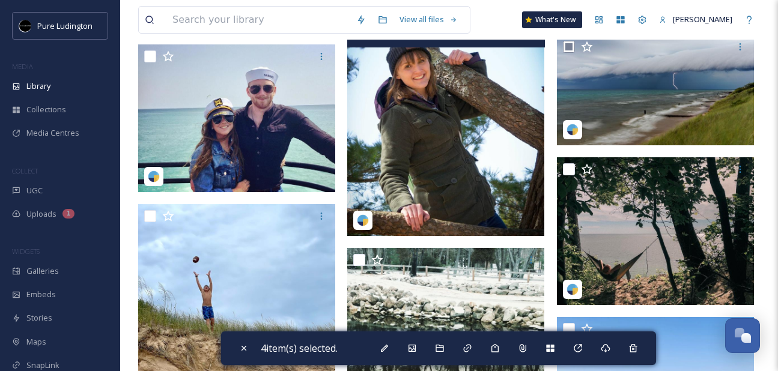
scroll to position [746, 0]
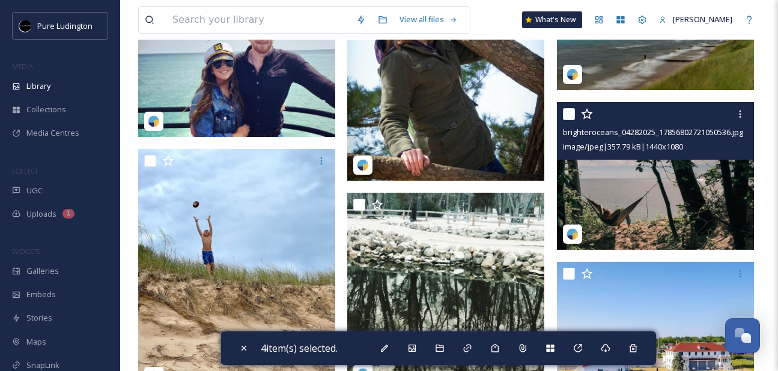
click at [569, 114] on input "checkbox" at bounding box center [569, 114] width 12 height 12
checkbox input "true"
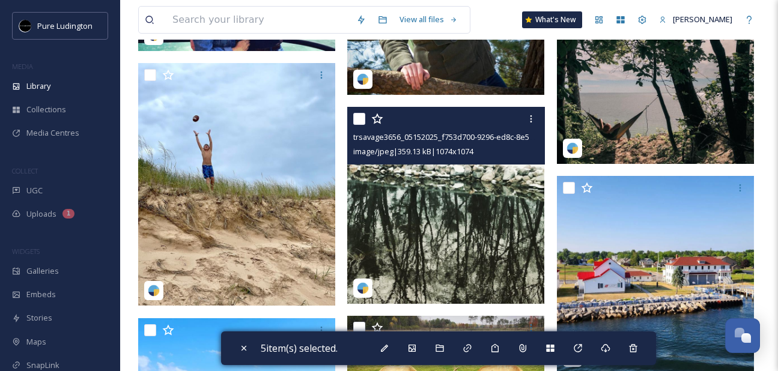
scroll to position [832, 0]
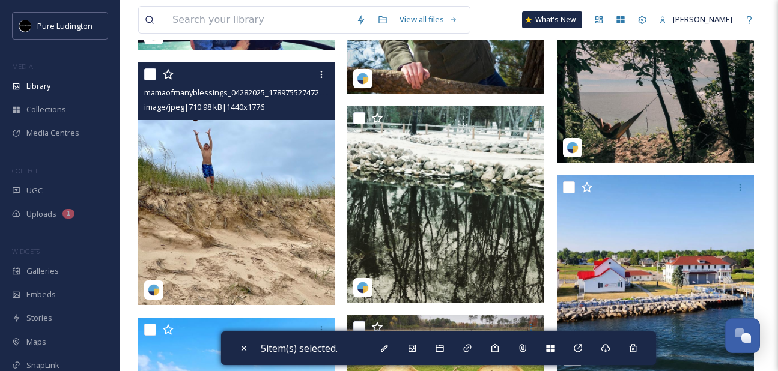
click at [151, 82] on div at bounding box center [238, 75] width 188 height 22
click at [148, 75] on input "checkbox" at bounding box center [150, 74] width 12 height 12
checkbox input "true"
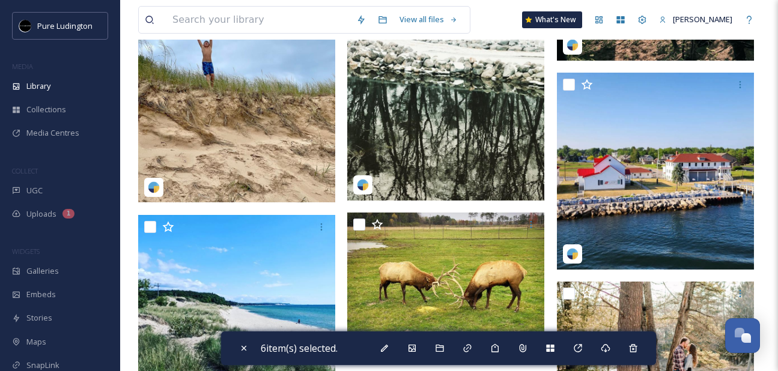
scroll to position [1011, 0]
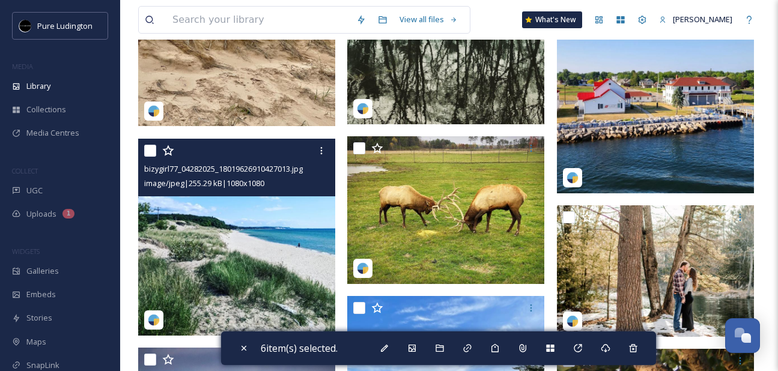
click at [152, 149] on input "checkbox" at bounding box center [150, 151] width 12 height 12
checkbox input "true"
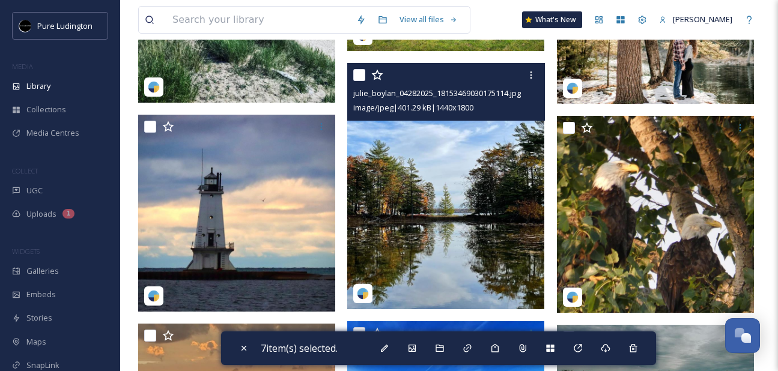
scroll to position [1244, 0]
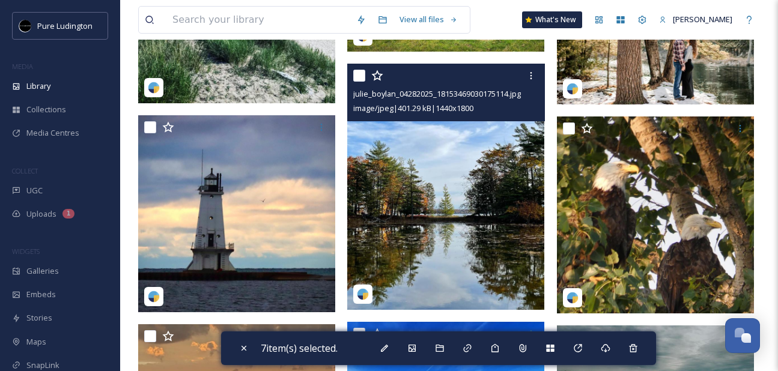
click at [357, 74] on input "checkbox" at bounding box center [359, 76] width 12 height 12
checkbox input "true"
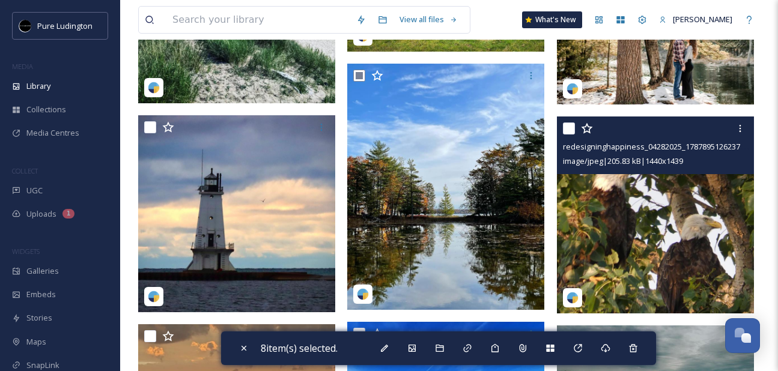
click at [565, 125] on input "checkbox" at bounding box center [569, 128] width 12 height 12
checkbox input "true"
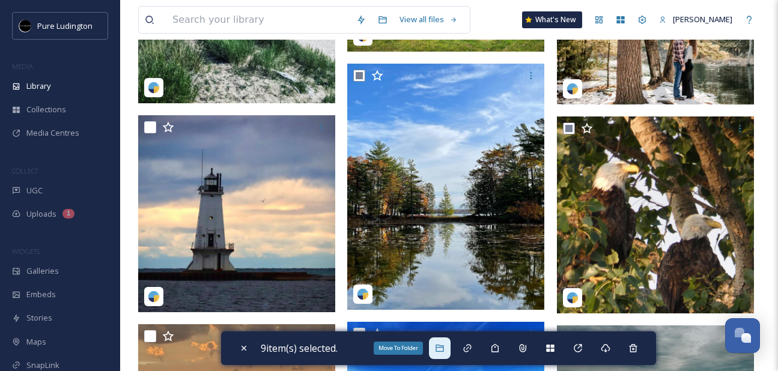
click at [444, 343] on icon at bounding box center [440, 348] width 10 height 10
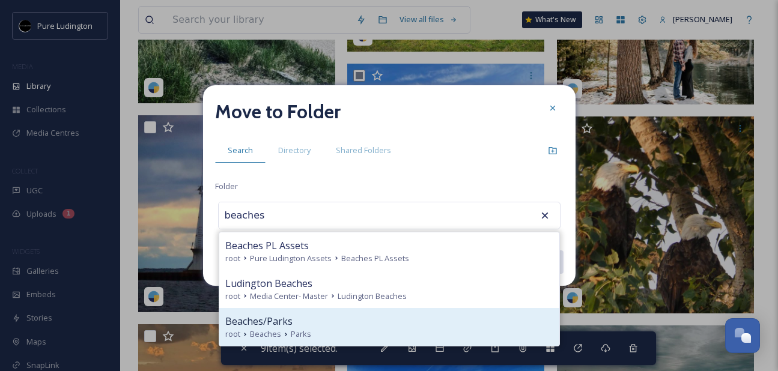
click at [431, 327] on div "Beaches/Parks" at bounding box center [389, 321] width 328 height 14
type input "Beaches/Parks"
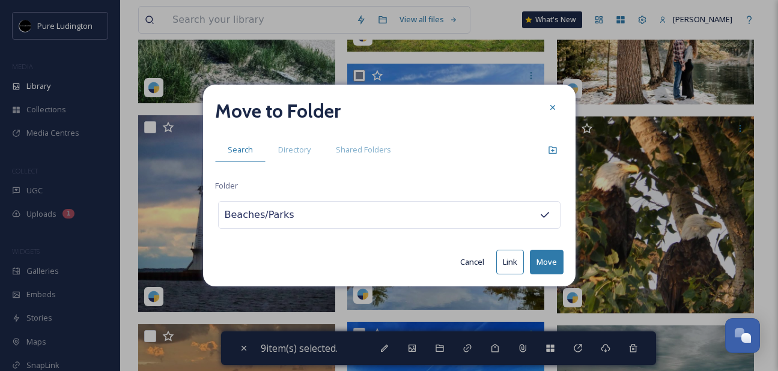
click at [543, 256] on button "Move" at bounding box center [547, 262] width 34 height 25
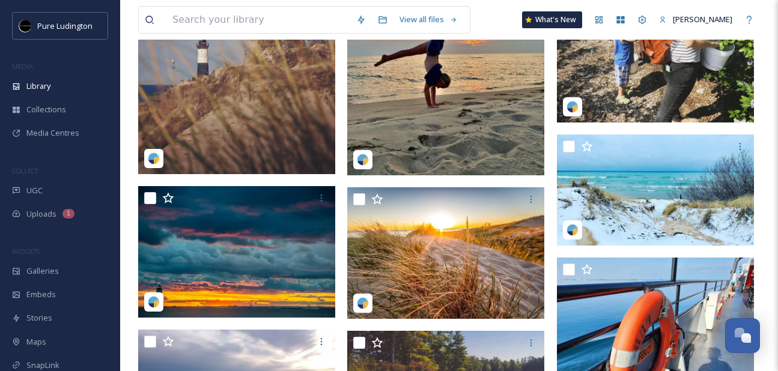
scroll to position [1325, 0]
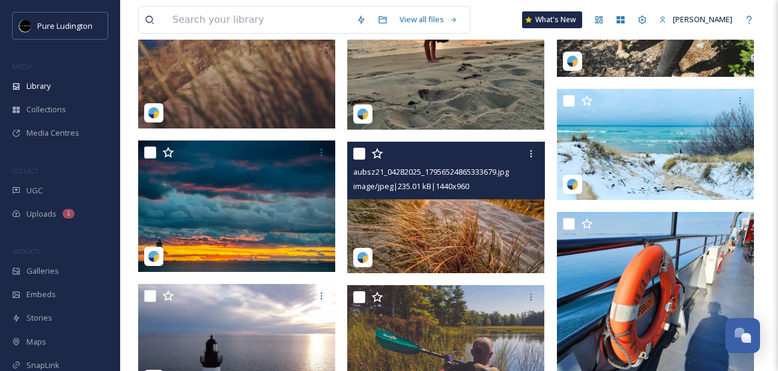
click at [359, 151] on input "checkbox" at bounding box center [359, 154] width 12 height 12
checkbox input "true"
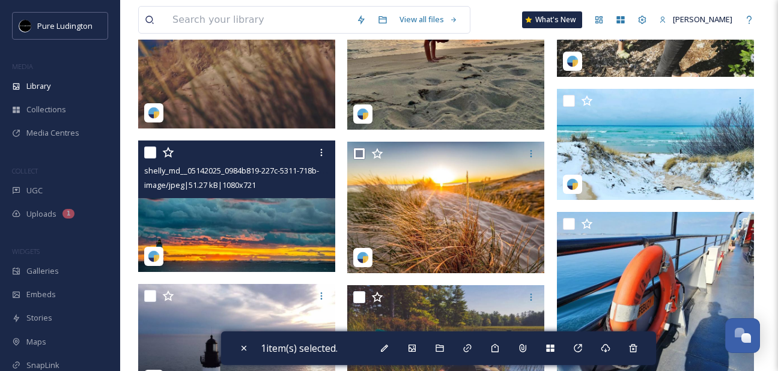
click at [147, 155] on input "checkbox" at bounding box center [150, 153] width 12 height 12
checkbox input "true"
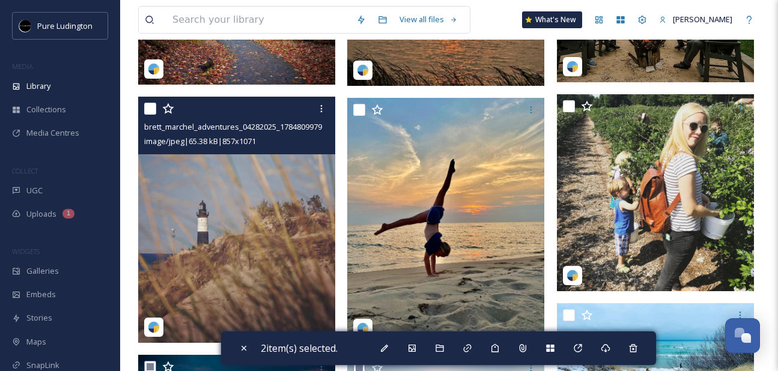
scroll to position [1115, 0]
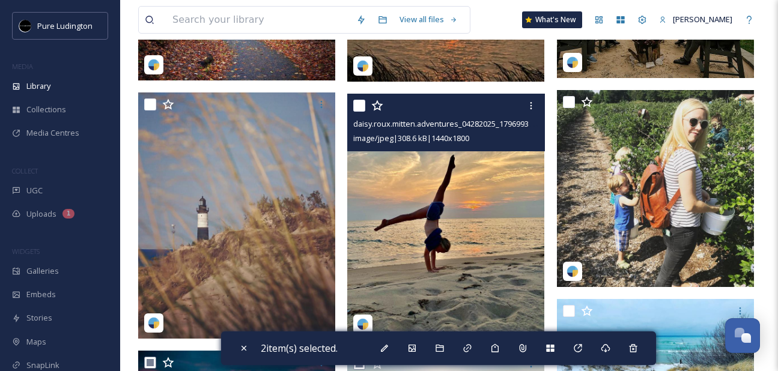
click at [357, 106] on input "checkbox" at bounding box center [359, 106] width 12 height 12
checkbox input "true"
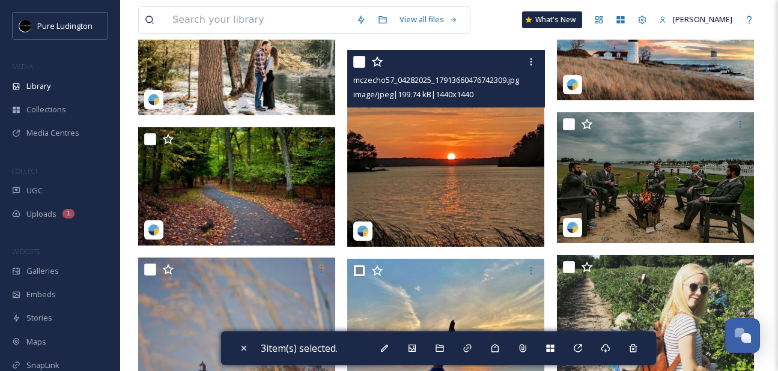
scroll to position [948, 0]
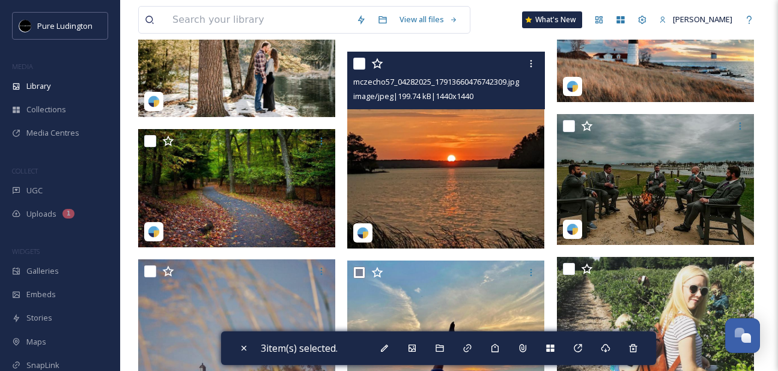
click at [359, 69] on input "checkbox" at bounding box center [359, 64] width 12 height 12
checkbox input "true"
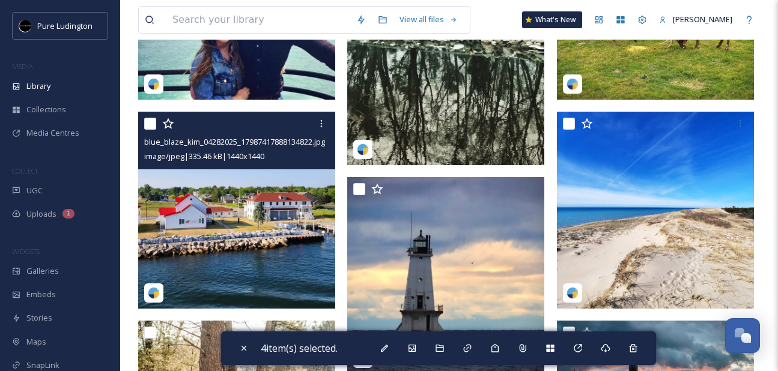
scroll to position [612, 0]
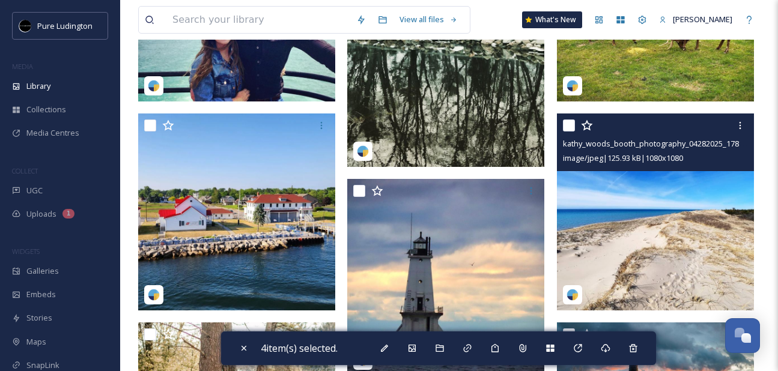
click at [570, 128] on input "checkbox" at bounding box center [569, 125] width 12 height 12
checkbox input "true"
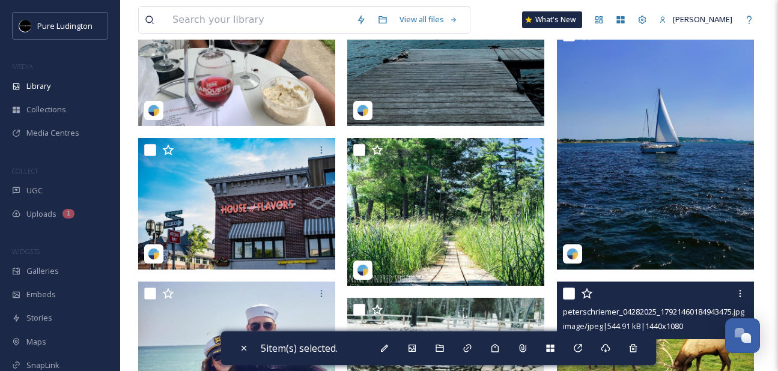
scroll to position [234, 0]
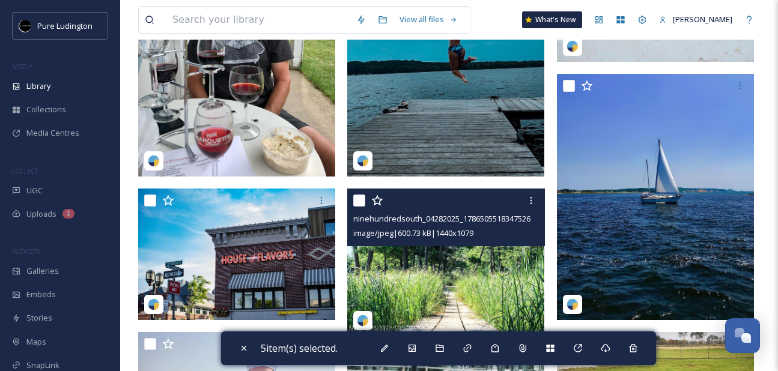
click at [359, 204] on input "checkbox" at bounding box center [359, 201] width 12 height 12
checkbox input "true"
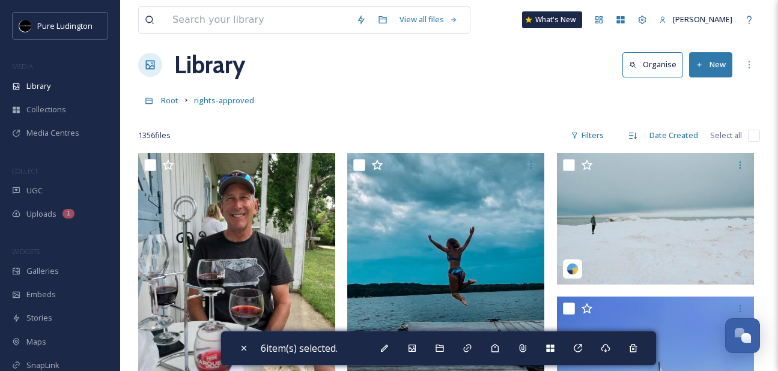
scroll to position [8, 0]
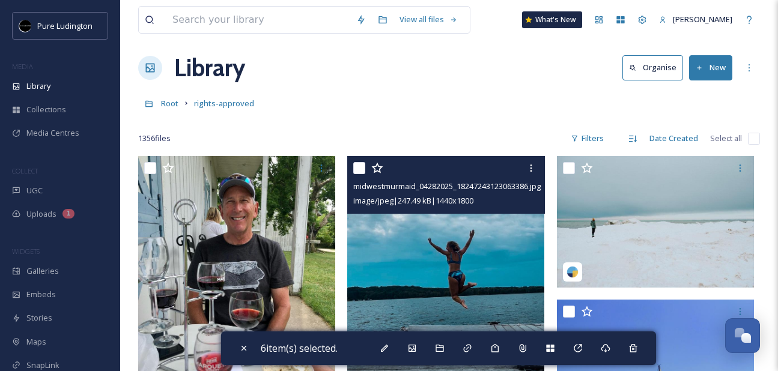
click at [357, 162] on input "checkbox" at bounding box center [359, 168] width 12 height 12
checkbox input "true"
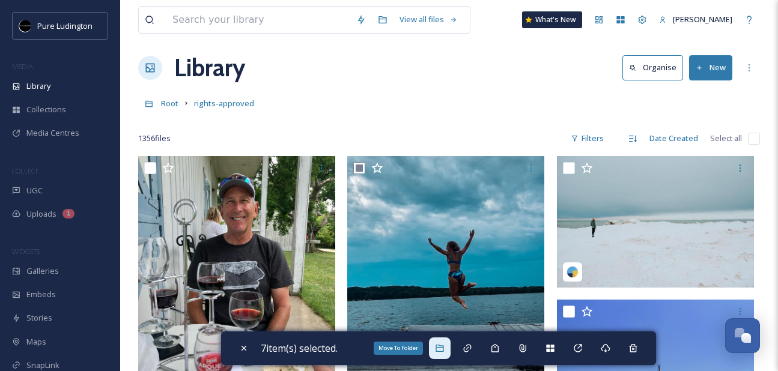
click at [439, 352] on icon at bounding box center [440, 348] width 10 height 10
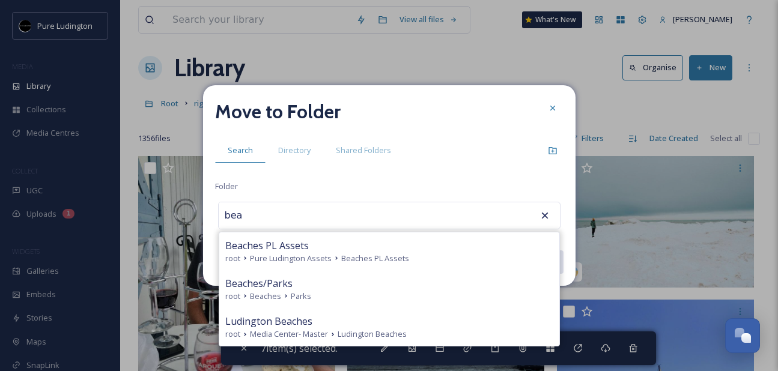
type input "bea"
click at [457, 202] on div "bea Beaches PL Assets root Pure Ludington Assets Beaches PL Assets Beaches/Park…" at bounding box center [389, 216] width 342 height 28
click at [545, 112] on div at bounding box center [553, 108] width 22 height 22
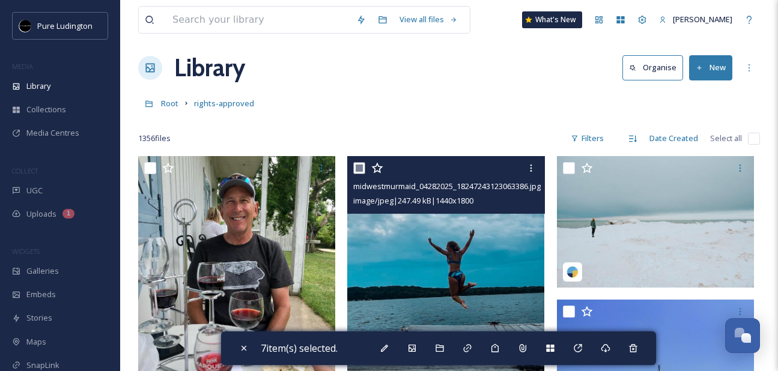
click at [358, 170] on input "checkbox" at bounding box center [359, 168] width 12 height 12
checkbox input "false"
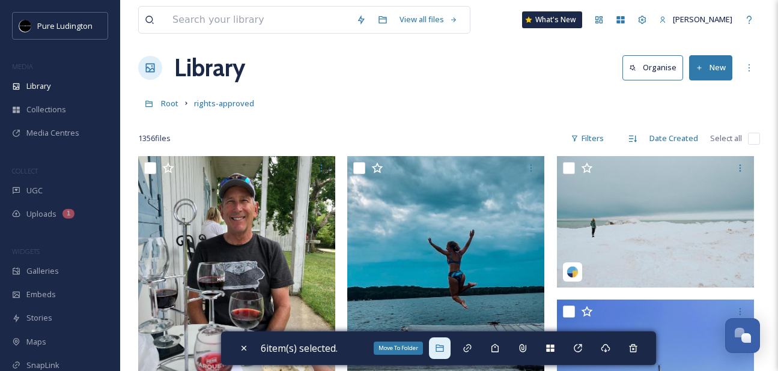
click at [444, 341] on div "Move To Folder" at bounding box center [440, 348] width 22 height 22
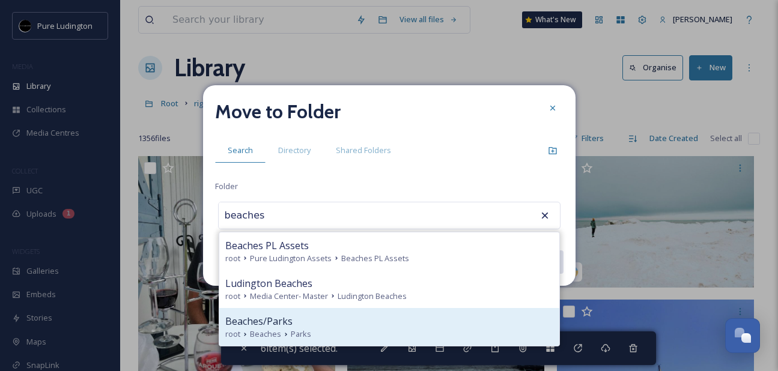
click at [397, 318] on div "Beaches/Parks" at bounding box center [389, 321] width 328 height 14
type input "Beaches/Parks"
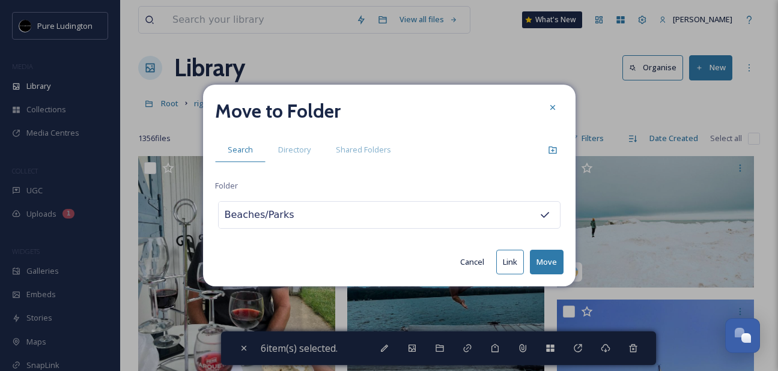
click at [537, 261] on button "Move" at bounding box center [547, 262] width 34 height 25
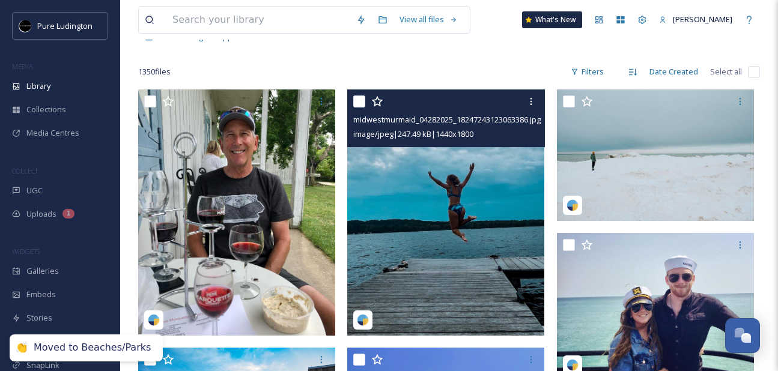
scroll to position [79, 0]
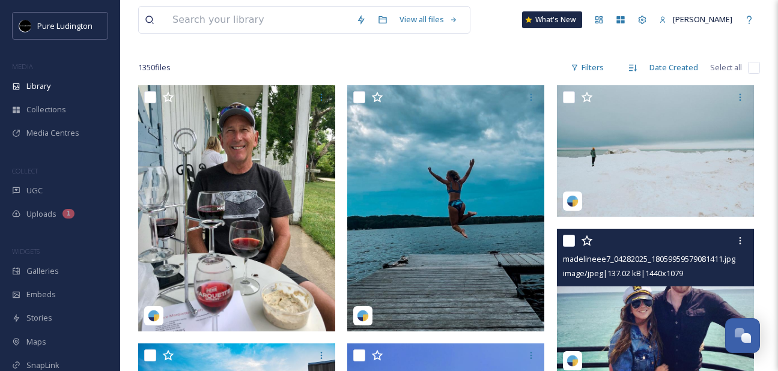
click at [564, 243] on input "checkbox" at bounding box center [569, 241] width 12 height 12
checkbox input "true"
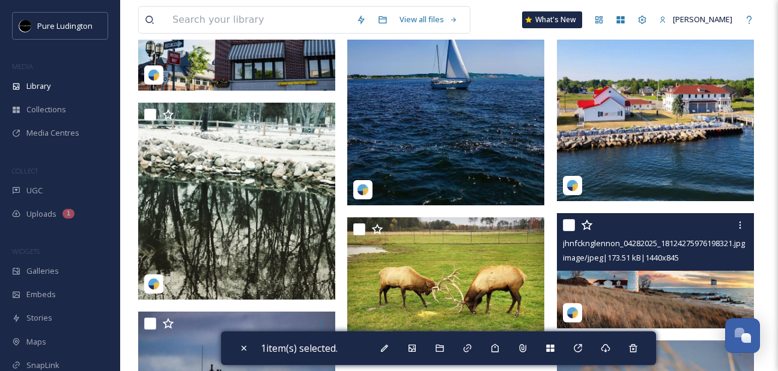
scroll to position [464, 0]
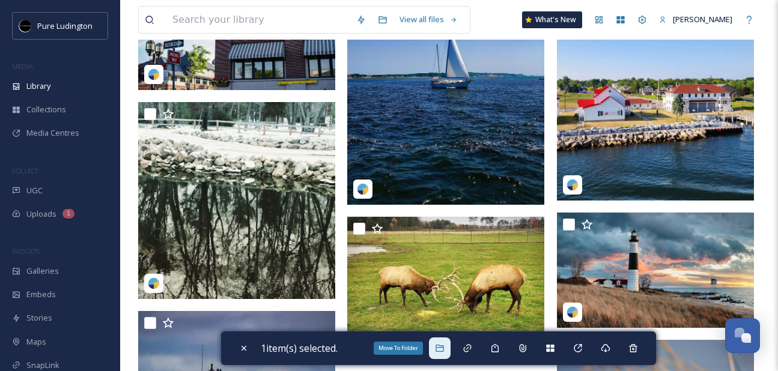
click at [441, 352] on icon at bounding box center [440, 348] width 10 height 10
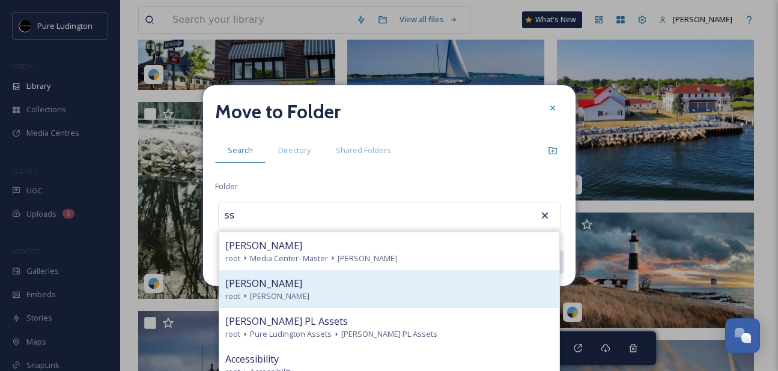
click at [354, 295] on div "root [PERSON_NAME]" at bounding box center [389, 296] width 328 height 11
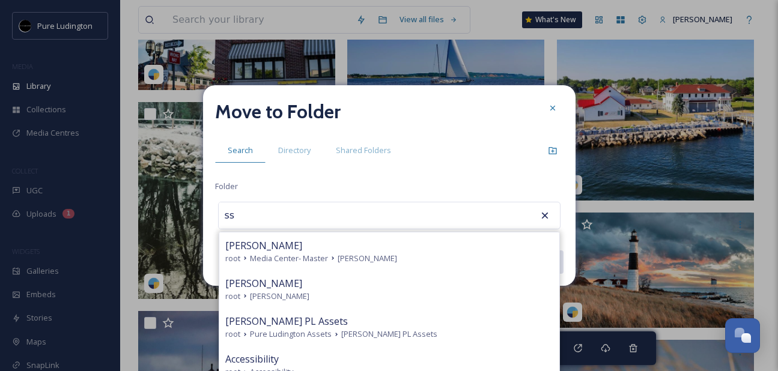
type input "[PERSON_NAME]"
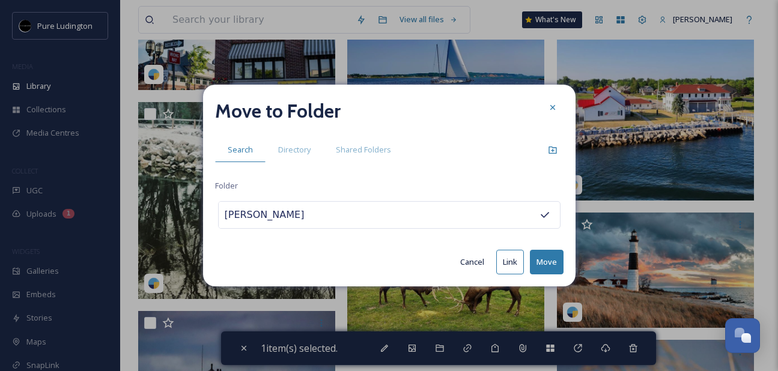
click at [538, 258] on button "Move" at bounding box center [547, 262] width 34 height 25
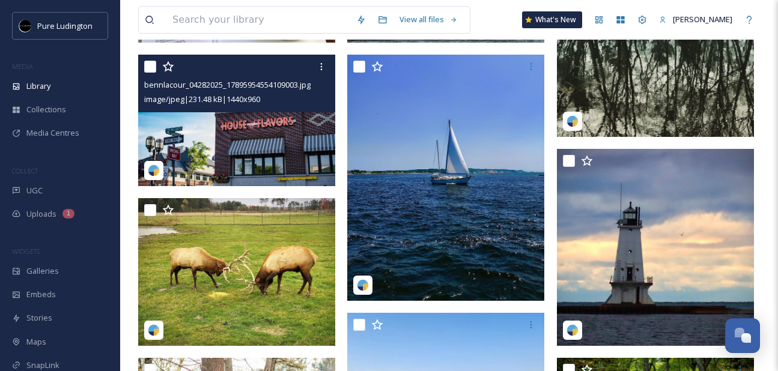
scroll to position [298, 0]
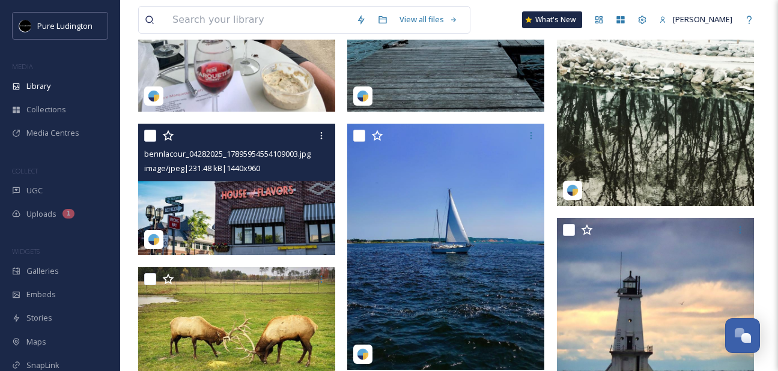
click at [149, 136] on input "checkbox" at bounding box center [150, 136] width 12 height 12
checkbox input "true"
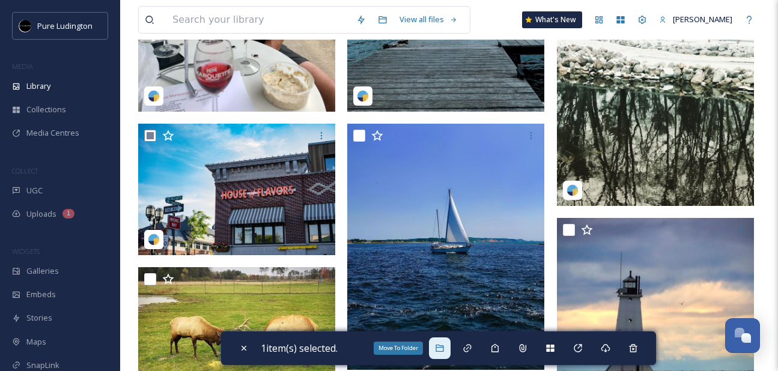
click at [441, 345] on icon at bounding box center [440, 348] width 10 height 10
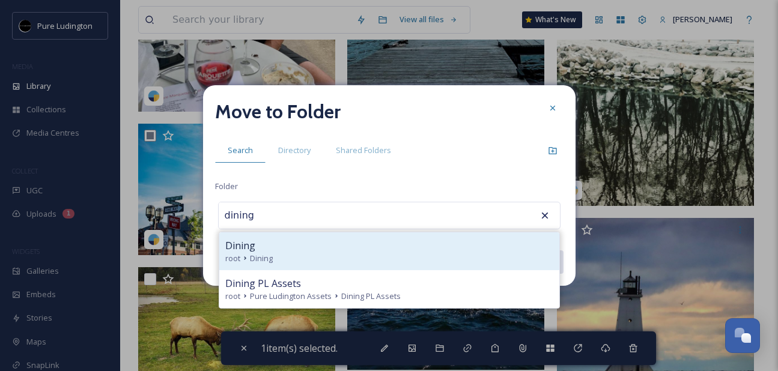
click at [380, 243] on div "Dining" at bounding box center [389, 245] width 328 height 14
type input "Dining"
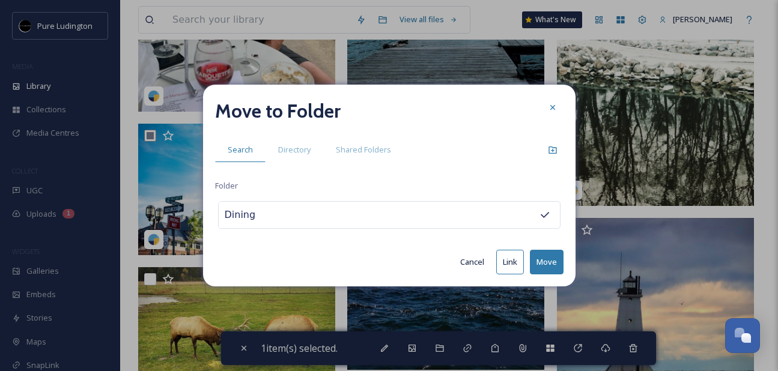
click at [540, 259] on button "Move" at bounding box center [547, 262] width 34 height 25
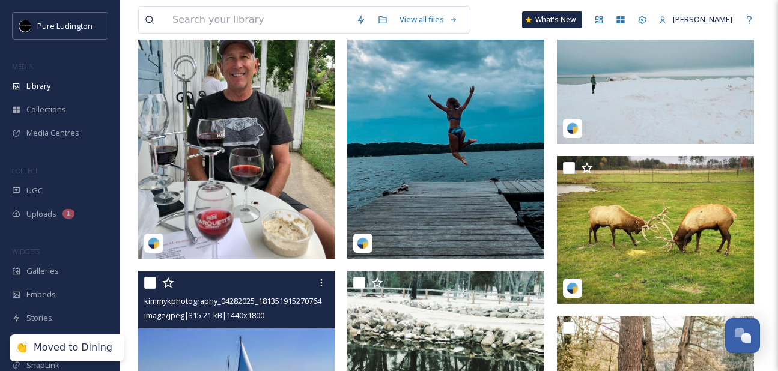
scroll to position [21, 0]
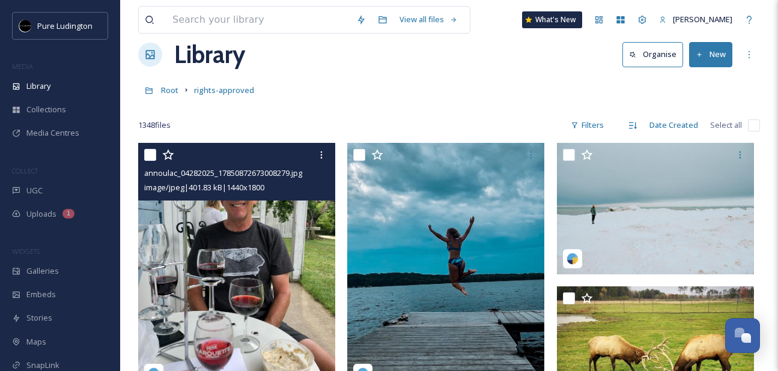
click at [149, 157] on input "checkbox" at bounding box center [150, 155] width 12 height 12
checkbox input "true"
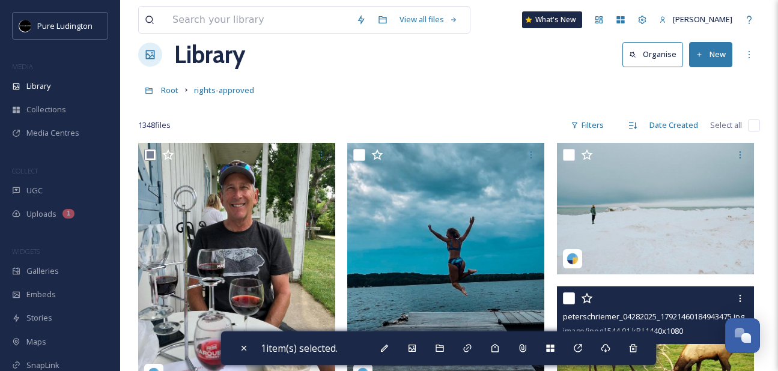
click at [564, 298] on input "checkbox" at bounding box center [569, 298] width 12 height 12
checkbox input "true"
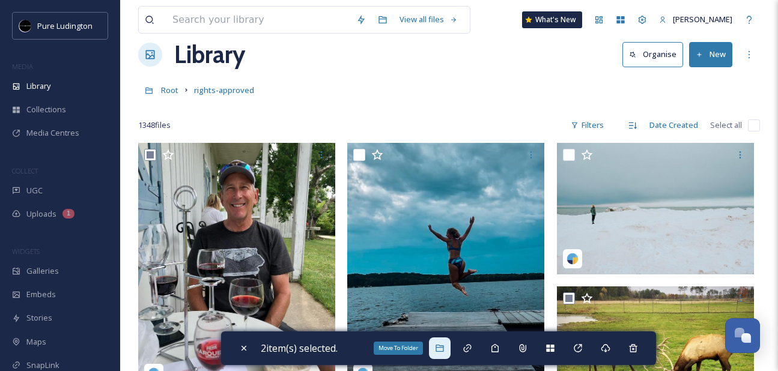
click at [439, 347] on icon at bounding box center [439, 348] width 8 height 7
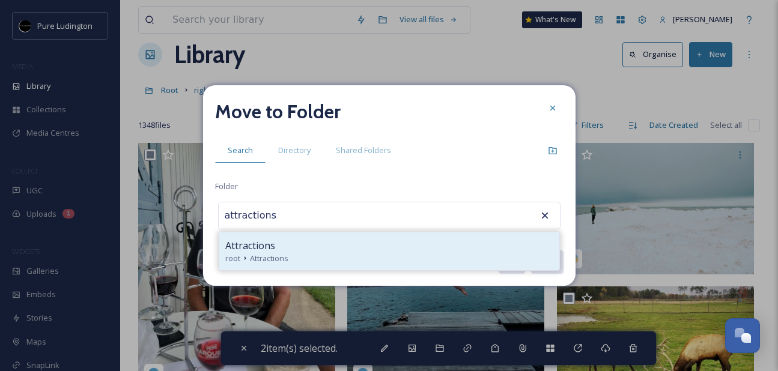
click at [426, 245] on div "Attractions" at bounding box center [389, 245] width 328 height 14
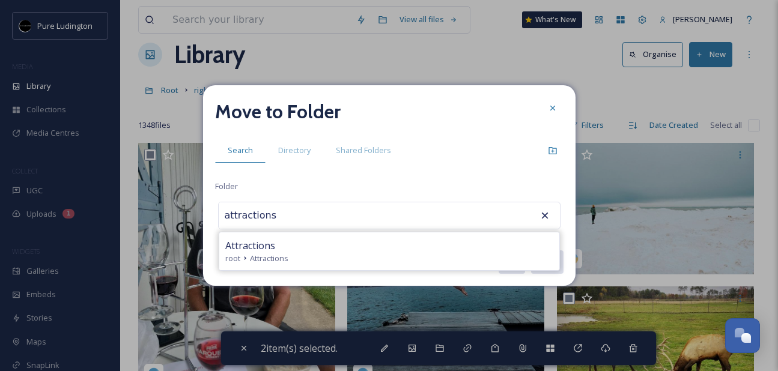
type input "Attractions"
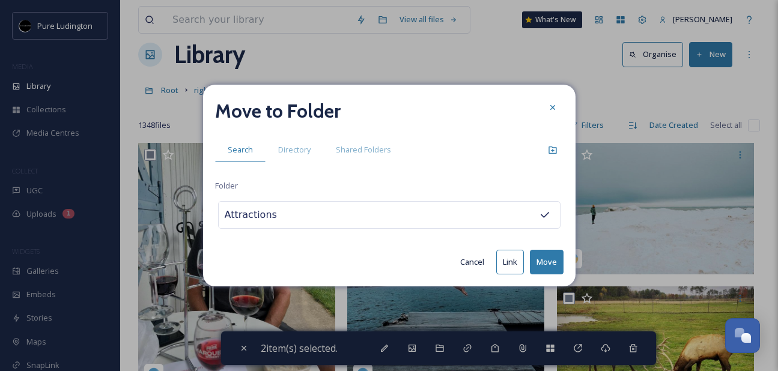
click at [554, 262] on button "Move" at bounding box center [547, 262] width 34 height 25
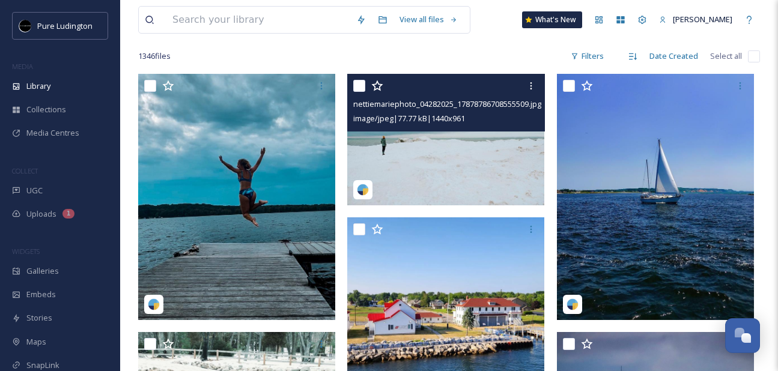
scroll to position [91, 0]
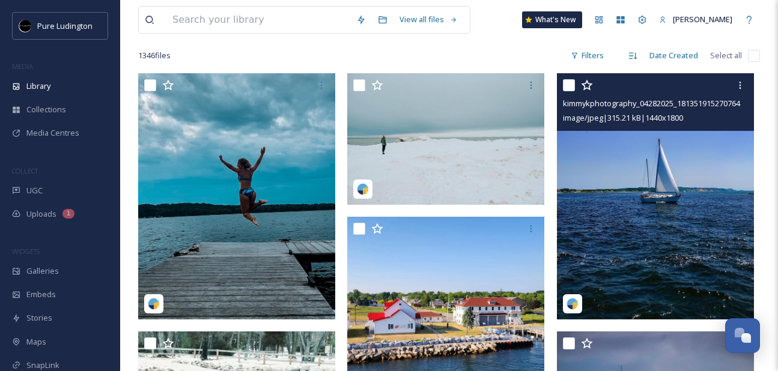
click at [566, 85] on input "checkbox" at bounding box center [569, 85] width 12 height 12
checkbox input "true"
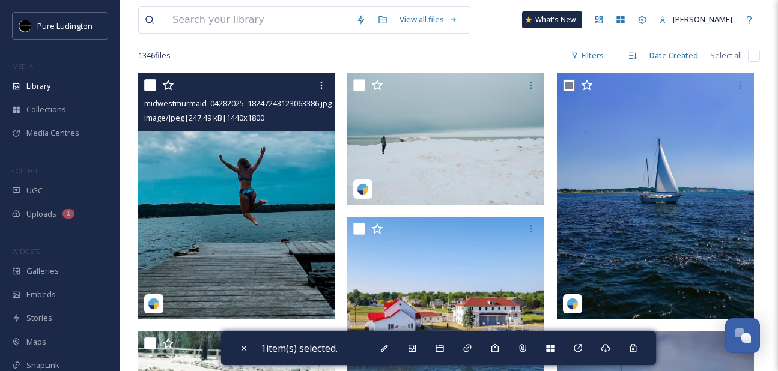
click at [149, 80] on input "checkbox" at bounding box center [150, 85] width 12 height 12
checkbox input "true"
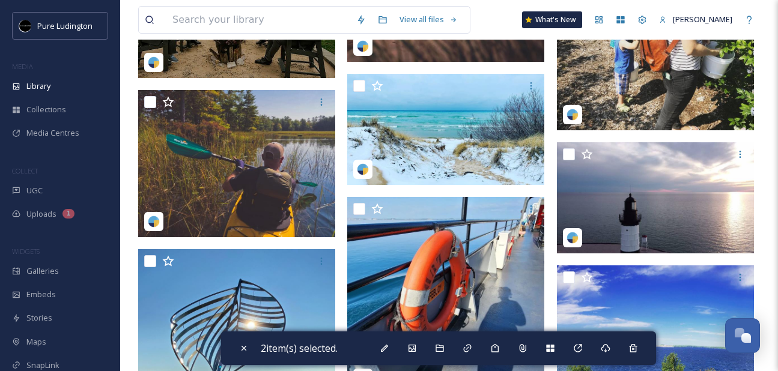
scroll to position [846, 0]
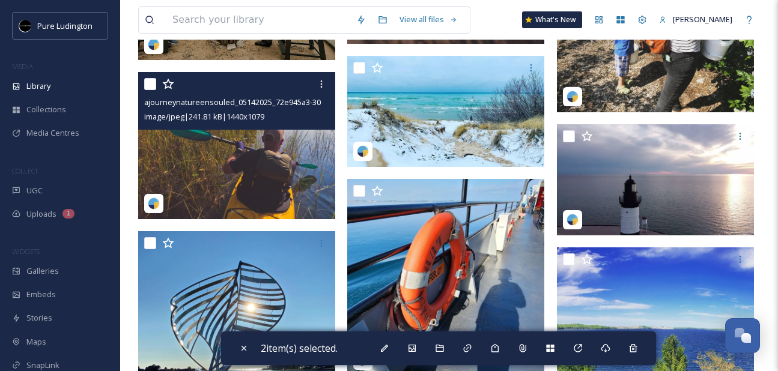
click at [151, 84] on input "checkbox" at bounding box center [150, 84] width 12 height 12
checkbox input "true"
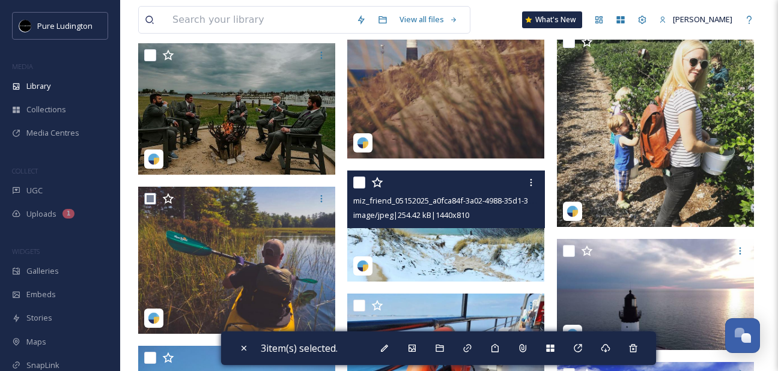
scroll to position [711, 0]
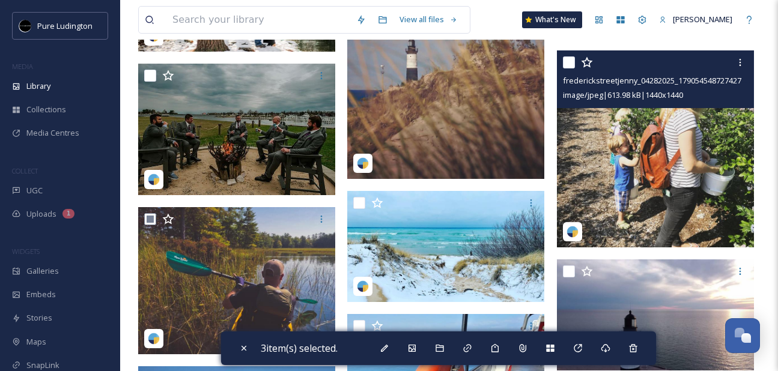
click at [567, 67] on input "checkbox" at bounding box center [569, 62] width 12 height 12
checkbox input "true"
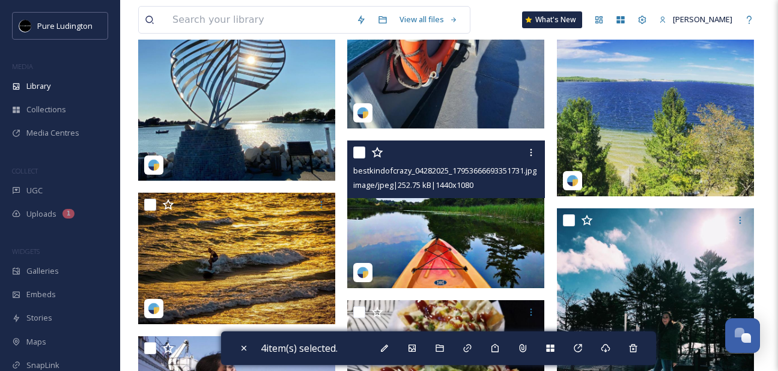
scroll to position [1094, 0]
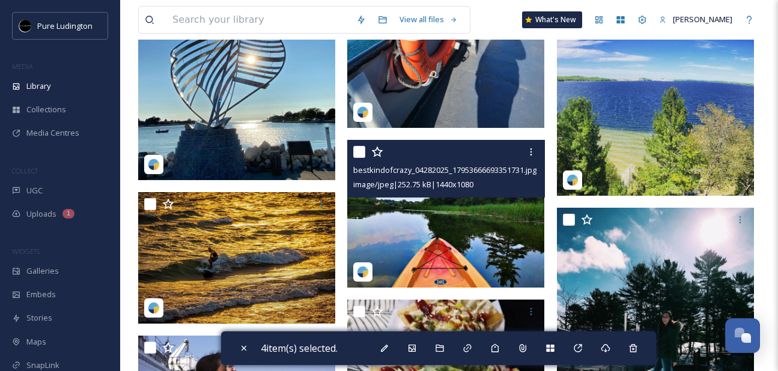
click at [358, 156] on input "checkbox" at bounding box center [359, 152] width 12 height 12
checkbox input "true"
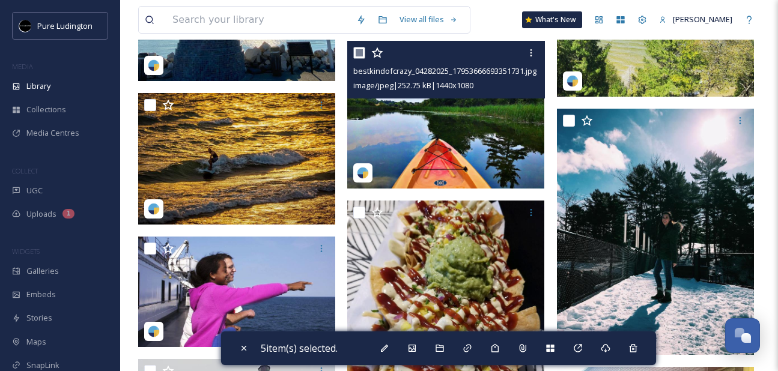
scroll to position [1205, 0]
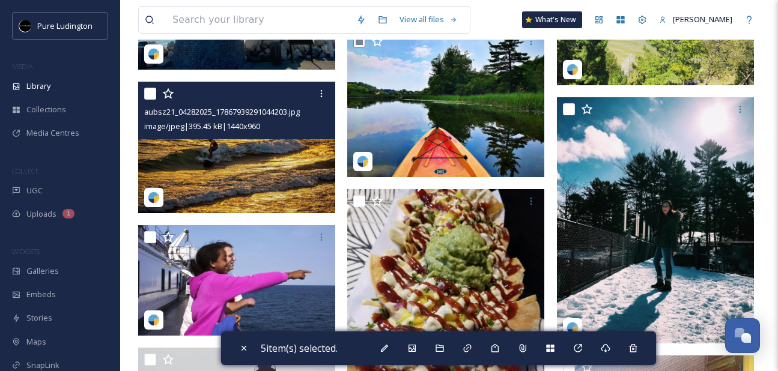
click at [150, 99] on input "checkbox" at bounding box center [150, 94] width 12 height 12
checkbox input "true"
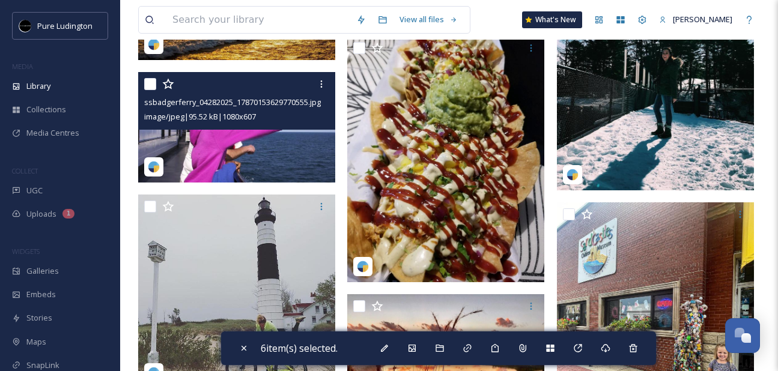
scroll to position [1445, 0]
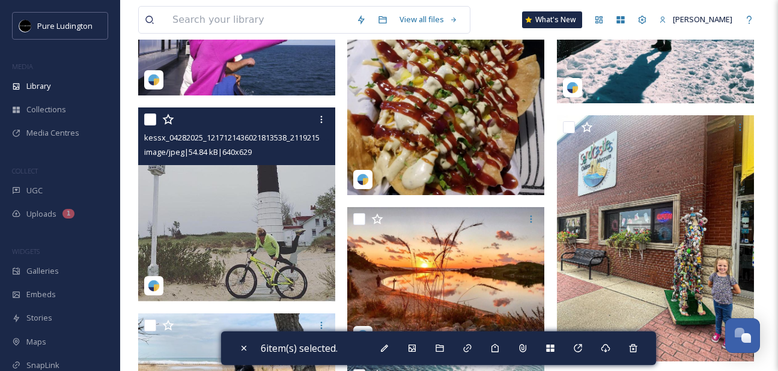
click at [153, 119] on input "checkbox" at bounding box center [150, 119] width 12 height 12
checkbox input "true"
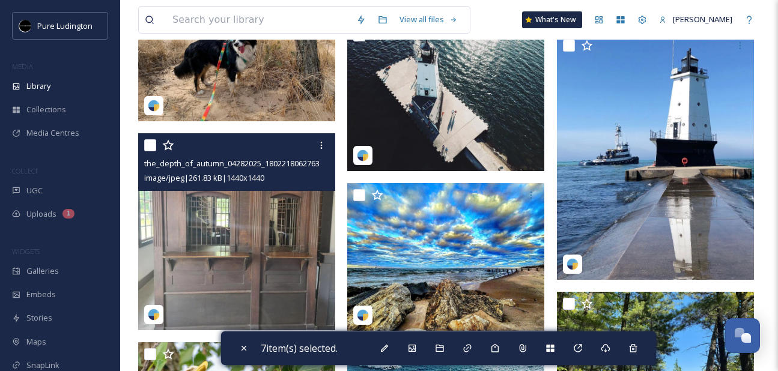
scroll to position [1855, 0]
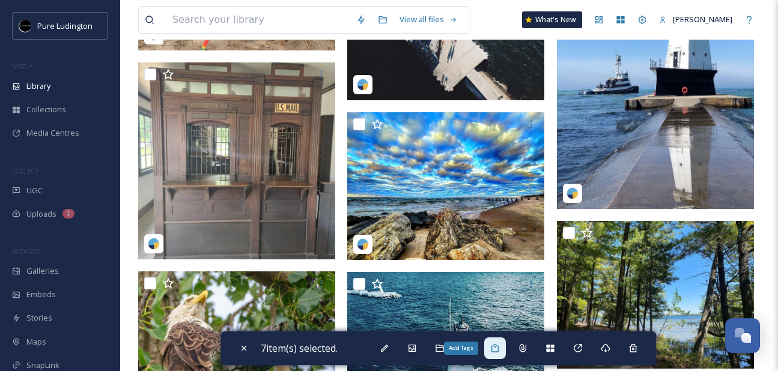
click at [498, 350] on icon at bounding box center [495, 348] width 10 height 10
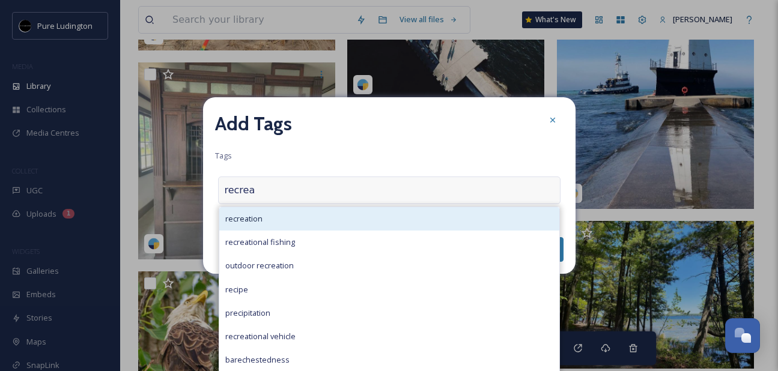
type input "recreat"
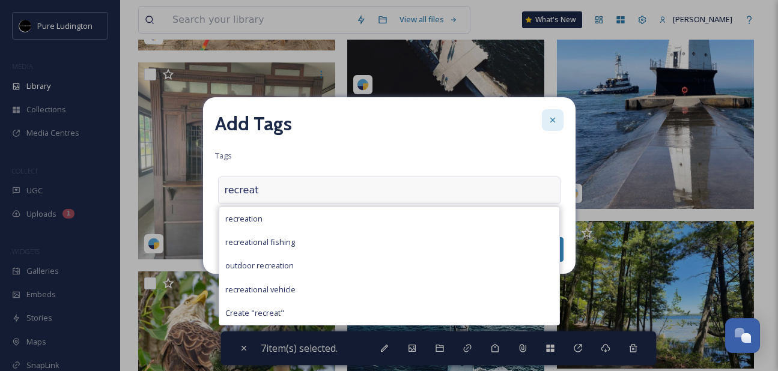
click at [548, 119] on icon at bounding box center [553, 120] width 10 height 10
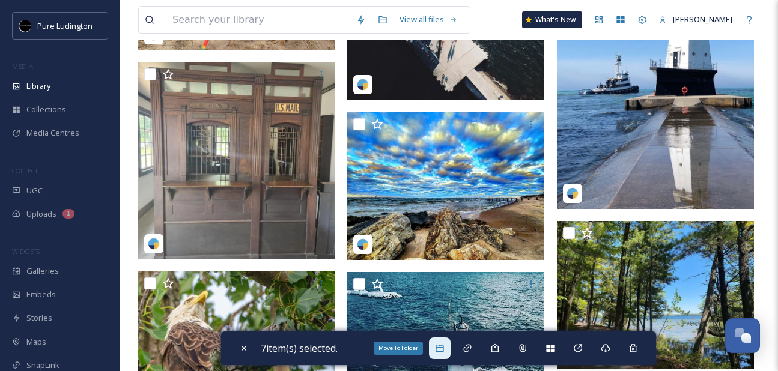
click at [442, 345] on icon at bounding box center [440, 348] width 10 height 10
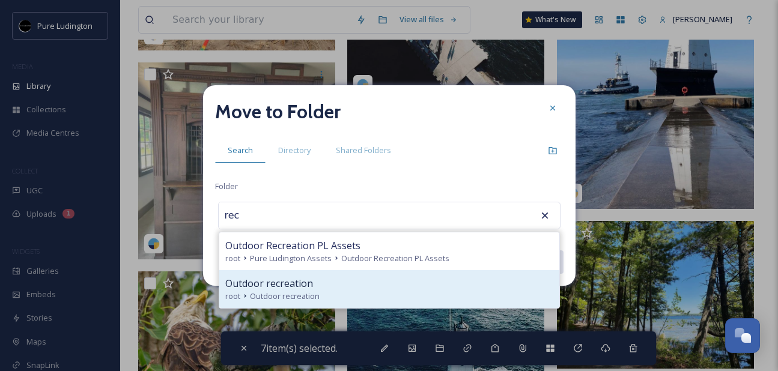
click at [428, 277] on div "Outdoor recreation" at bounding box center [389, 283] width 328 height 14
type input "Outdoor recreation"
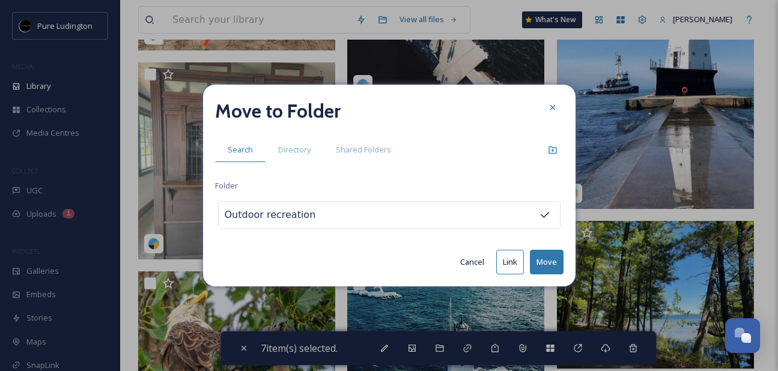
click at [533, 258] on button "Move" at bounding box center [547, 262] width 34 height 25
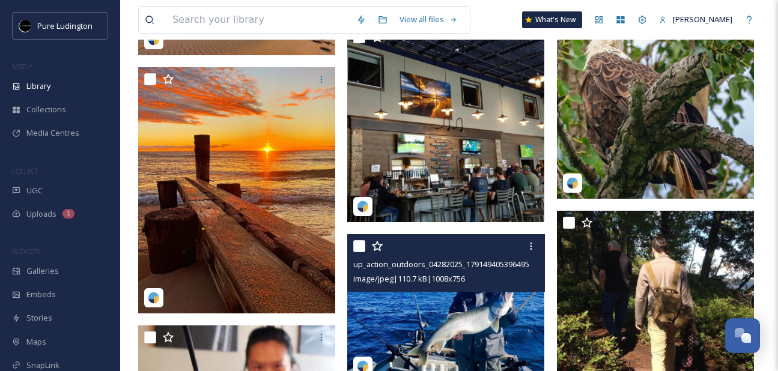
scroll to position [1849, 0]
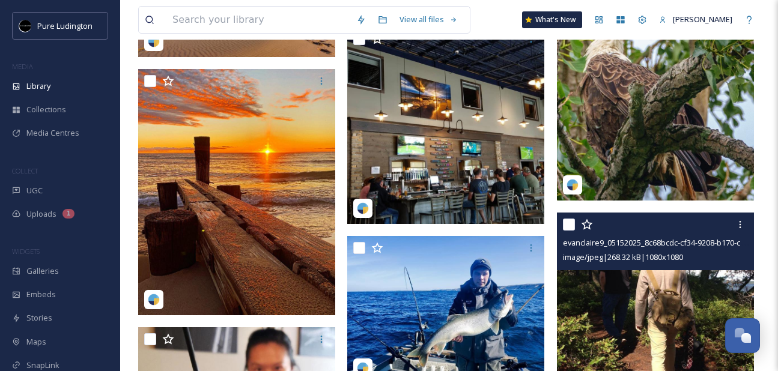
click at [567, 226] on input "checkbox" at bounding box center [569, 225] width 12 height 12
checkbox input "true"
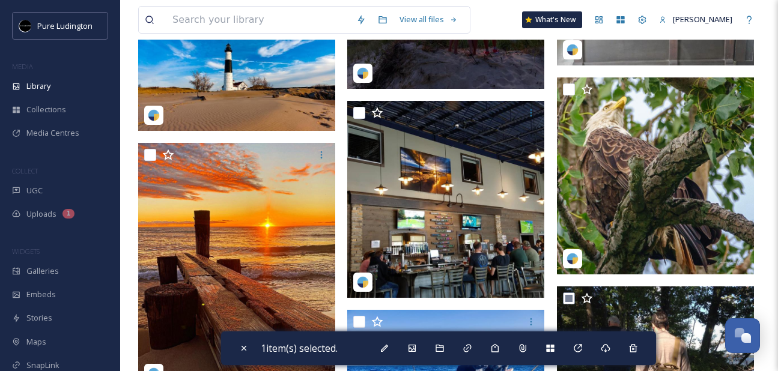
scroll to position [1713, 0]
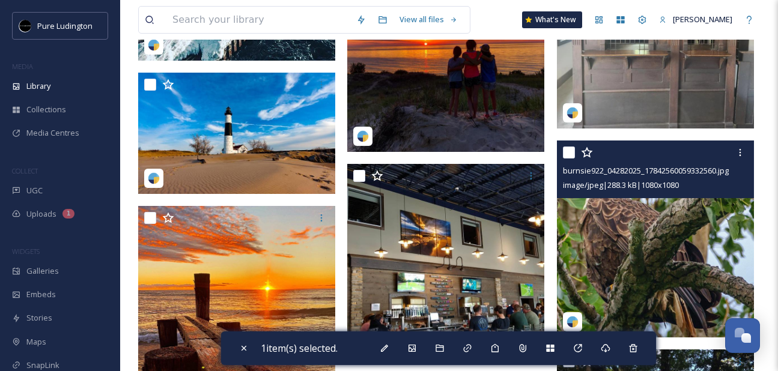
click at [572, 155] on input "checkbox" at bounding box center [569, 153] width 12 height 12
checkbox input "true"
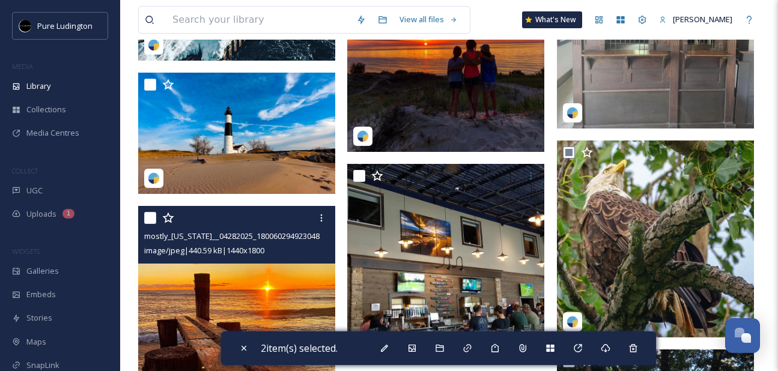
click at [144, 222] on input "checkbox" at bounding box center [150, 218] width 12 height 12
checkbox input "true"
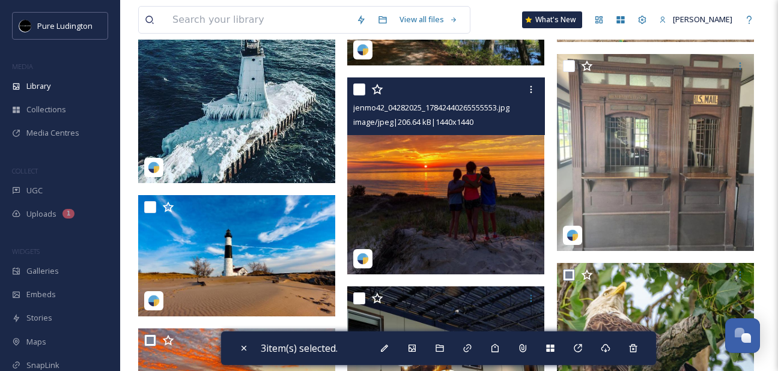
scroll to position [1585, 0]
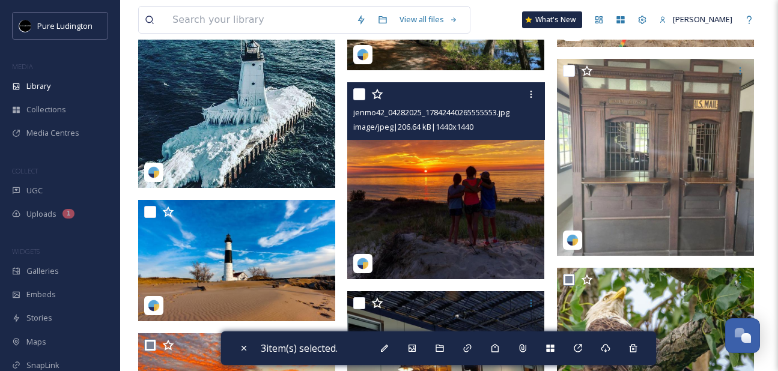
click at [361, 96] on input "checkbox" at bounding box center [359, 94] width 12 height 12
checkbox input "true"
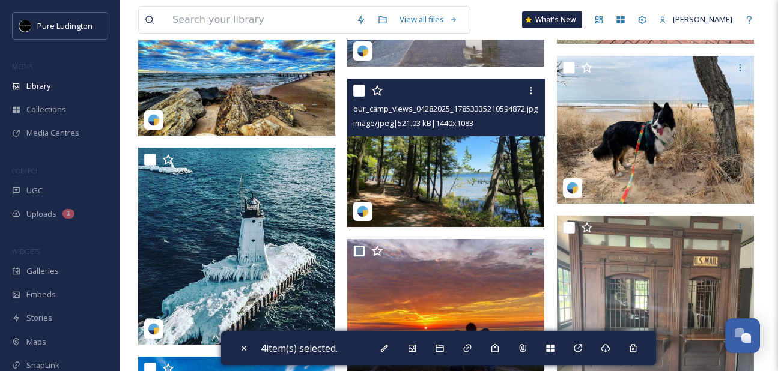
click at [361, 90] on input "checkbox" at bounding box center [359, 91] width 12 height 12
checkbox input "true"
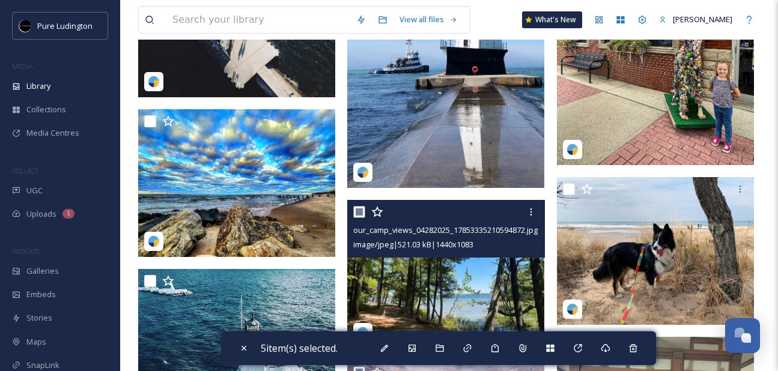
scroll to position [1305, 0]
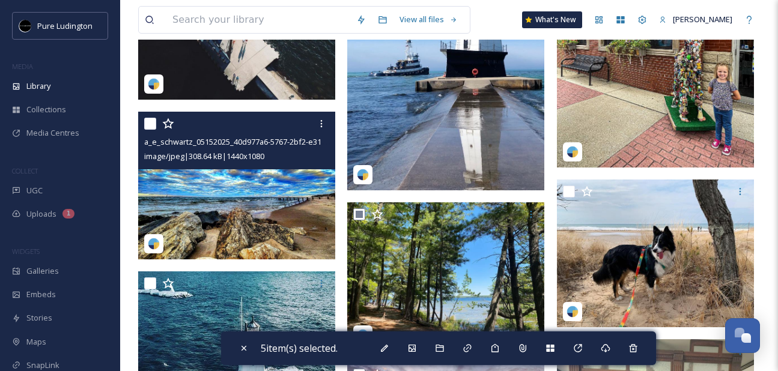
click at [153, 122] on input "checkbox" at bounding box center [150, 124] width 12 height 12
checkbox input "true"
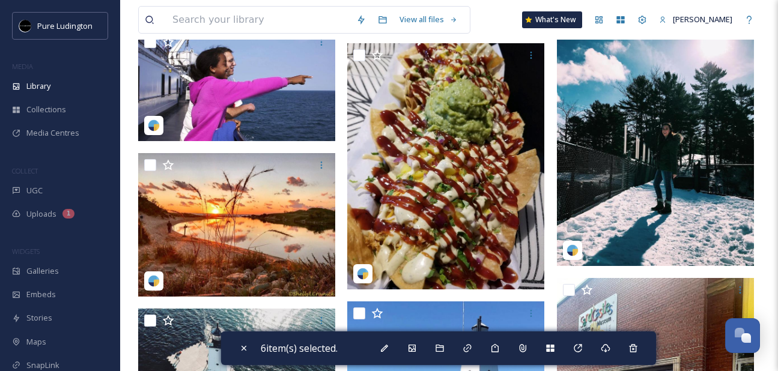
scroll to position [942, 0]
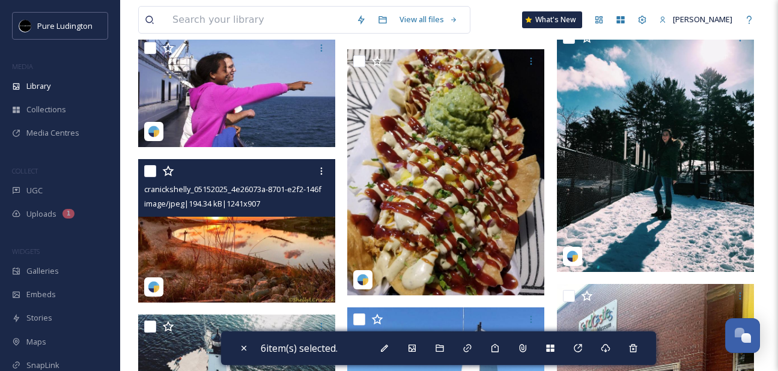
click at [151, 169] on input "checkbox" at bounding box center [150, 171] width 12 height 12
checkbox input "true"
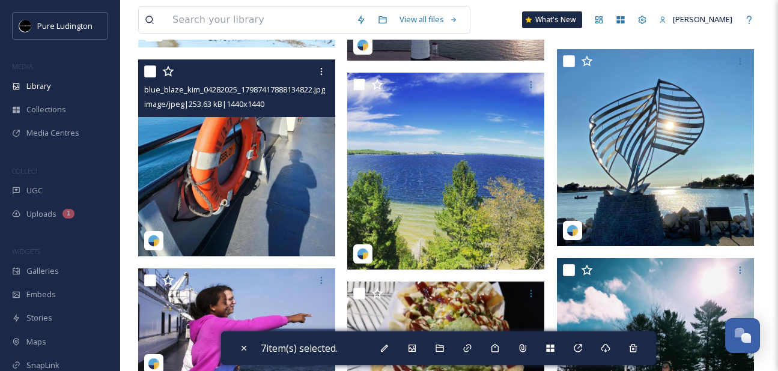
scroll to position [683, 0]
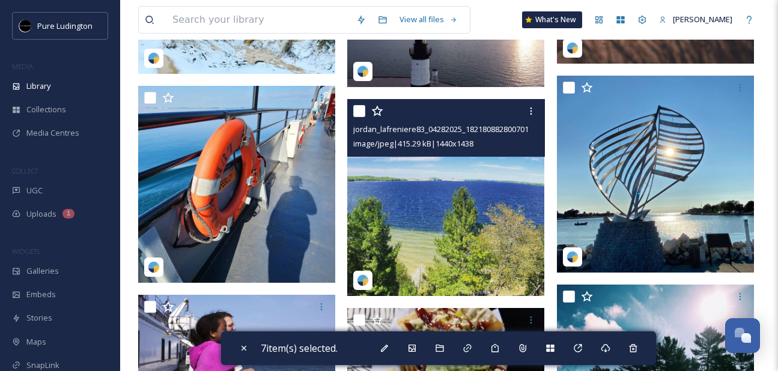
click at [359, 109] on input "checkbox" at bounding box center [359, 111] width 12 height 12
checkbox input "true"
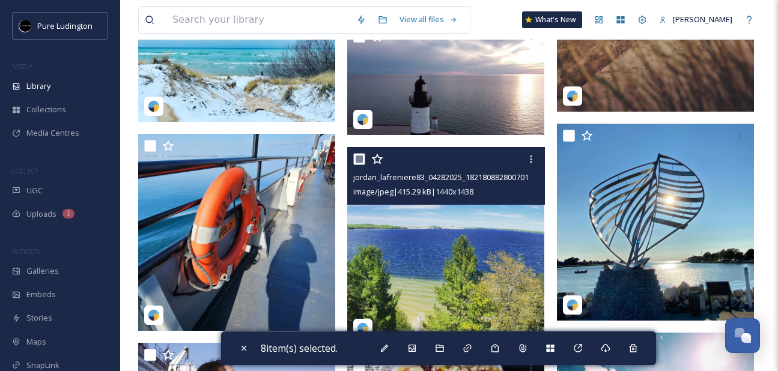
scroll to position [620, 0]
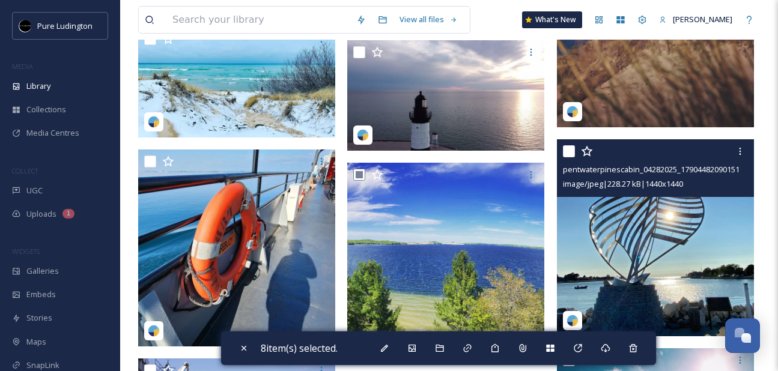
click at [572, 150] on input "checkbox" at bounding box center [569, 151] width 12 height 12
checkbox input "true"
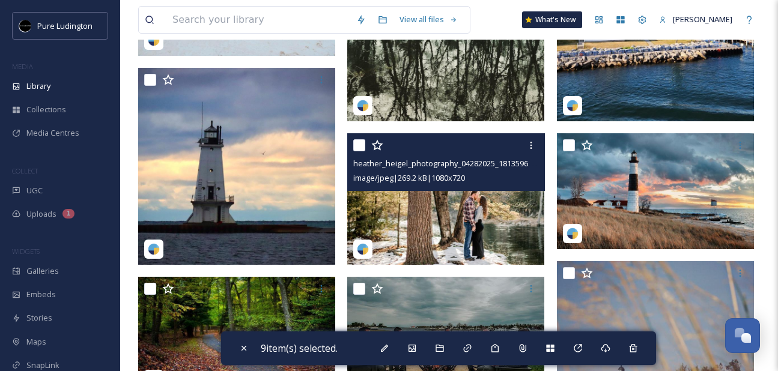
scroll to position [238, 0]
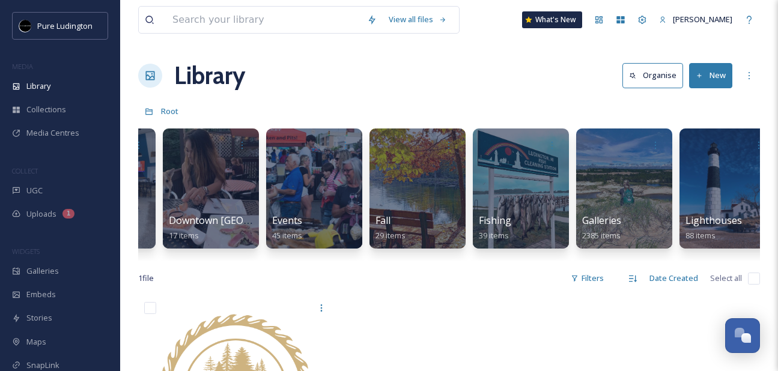
scroll to position [0, 671]
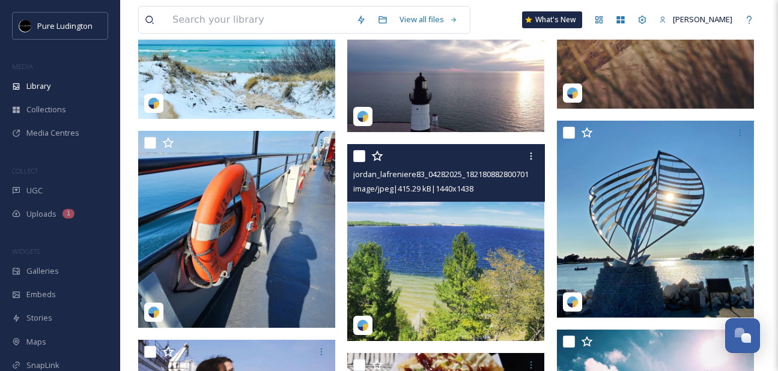
scroll to position [711, 0]
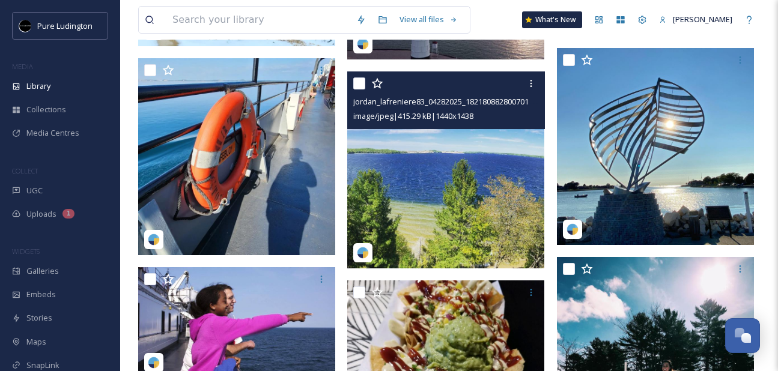
click at [361, 82] on input "checkbox" at bounding box center [359, 83] width 12 height 12
checkbox input "true"
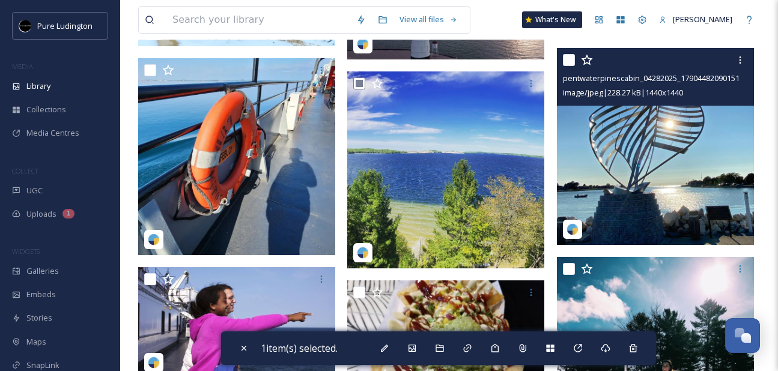
click at [565, 59] on input "checkbox" at bounding box center [569, 60] width 12 height 12
checkbox input "true"
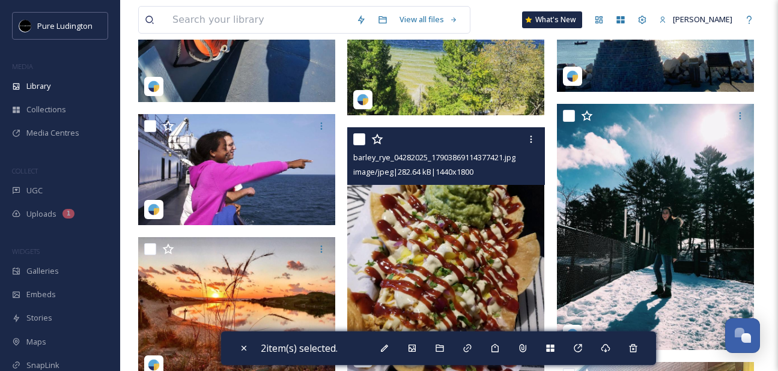
scroll to position [866, 0]
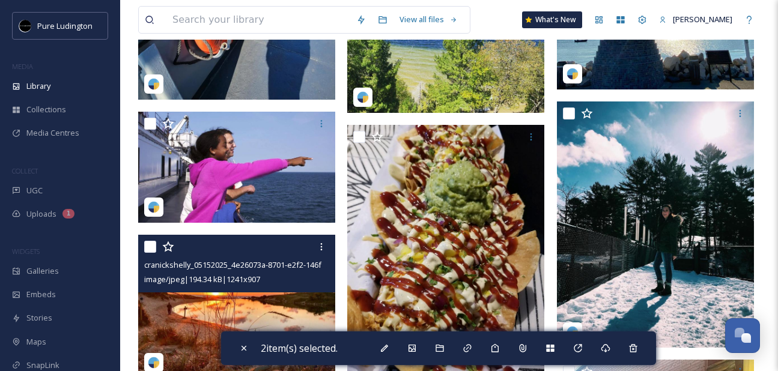
click at [150, 244] on input "checkbox" at bounding box center [150, 247] width 12 height 12
checkbox input "true"
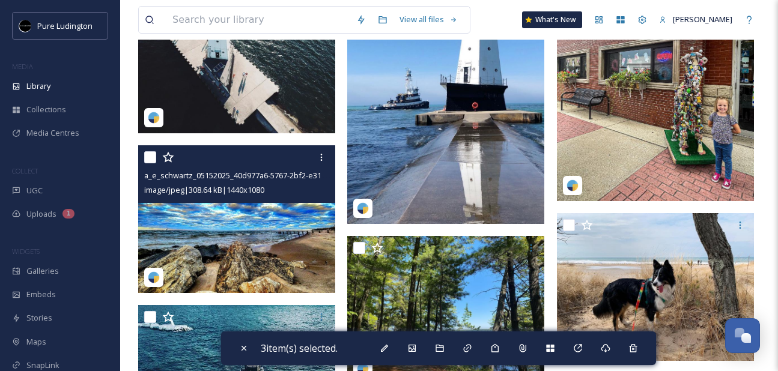
scroll to position [1286, 0]
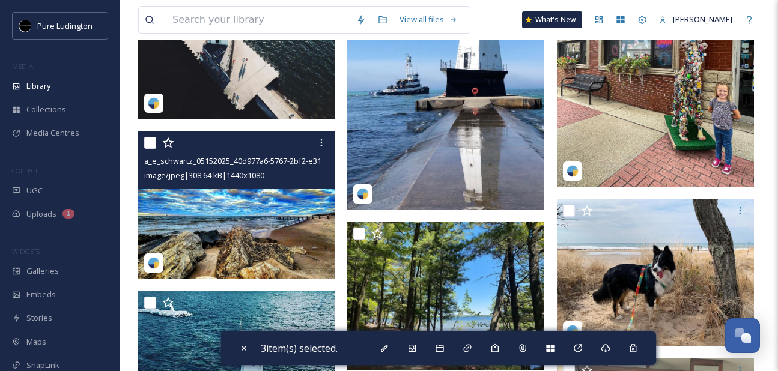
click at [148, 142] on input "checkbox" at bounding box center [150, 143] width 12 height 12
checkbox input "true"
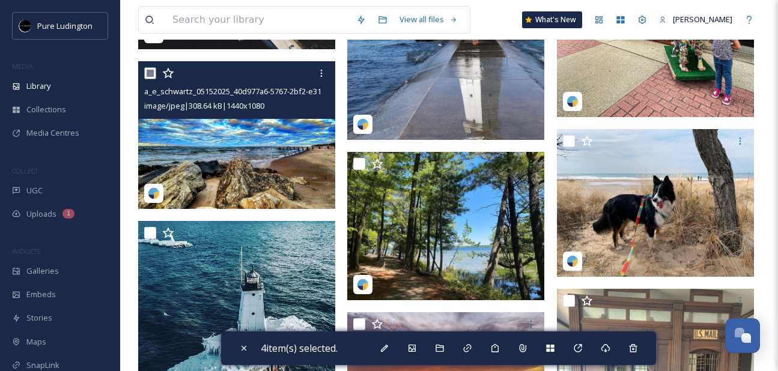
scroll to position [1367, 0]
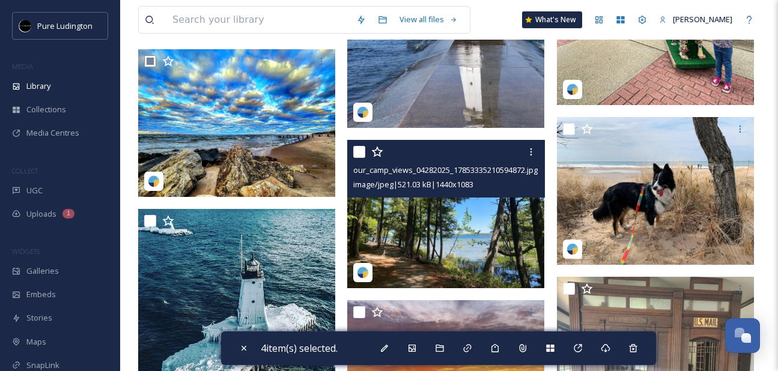
click at [360, 148] on input "checkbox" at bounding box center [359, 152] width 12 height 12
checkbox input "true"
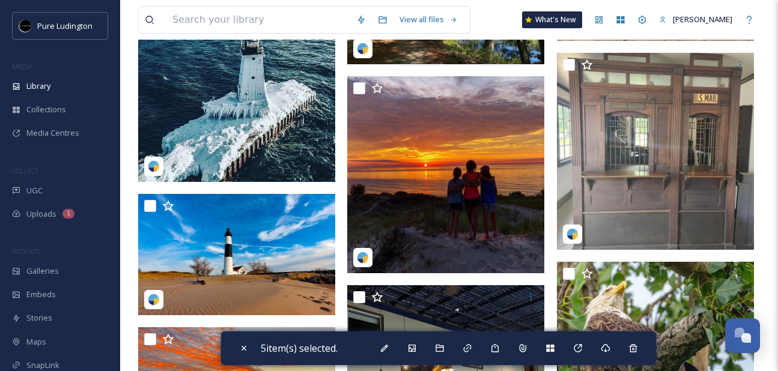
scroll to position [1609, 0]
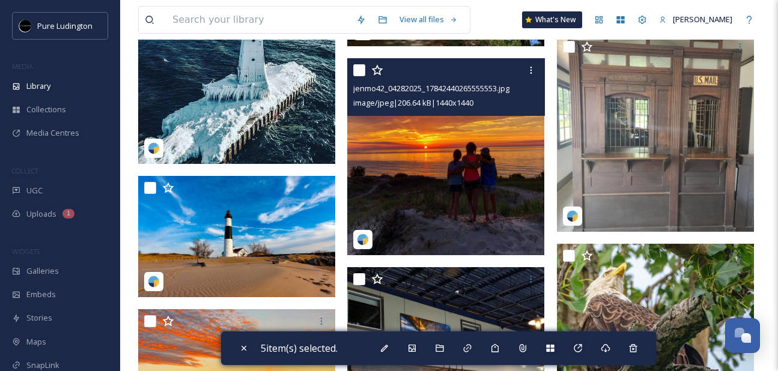
click at [358, 68] on input "checkbox" at bounding box center [359, 70] width 12 height 12
checkbox input "true"
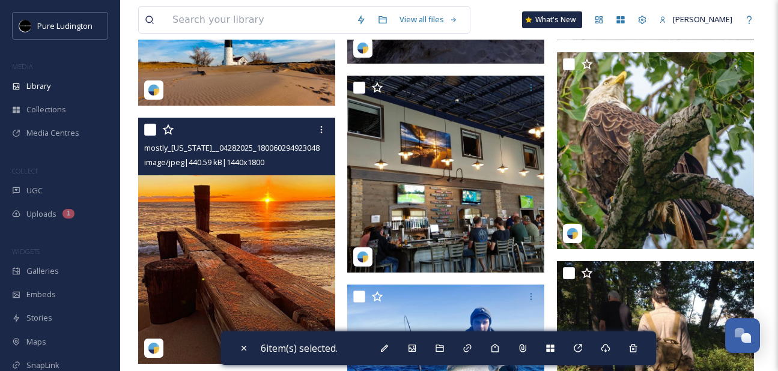
scroll to position [1806, 0]
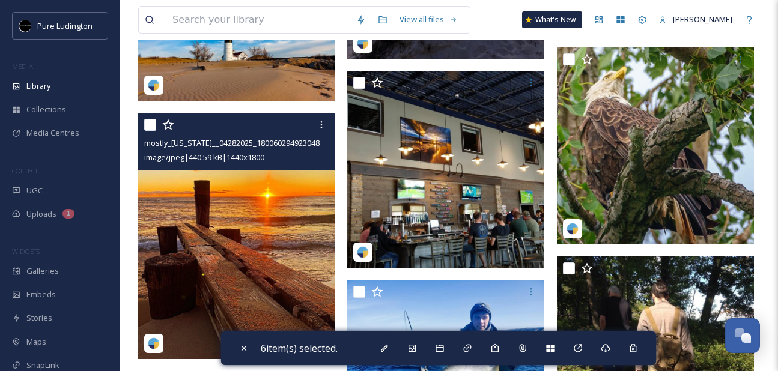
click at [151, 130] on input "checkbox" at bounding box center [150, 125] width 12 height 12
checkbox input "true"
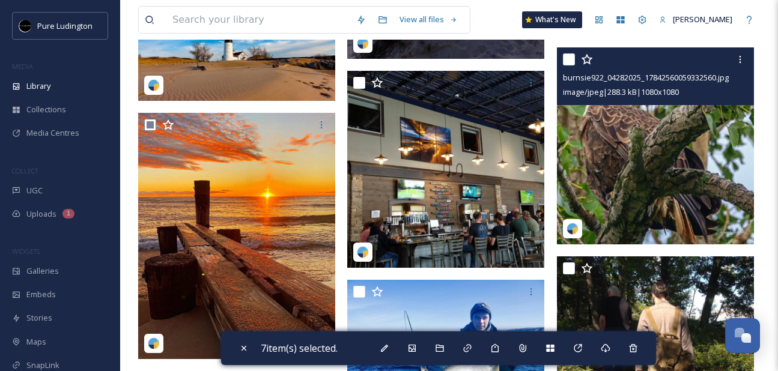
click at [568, 57] on input "checkbox" at bounding box center [569, 59] width 12 height 12
checkbox input "true"
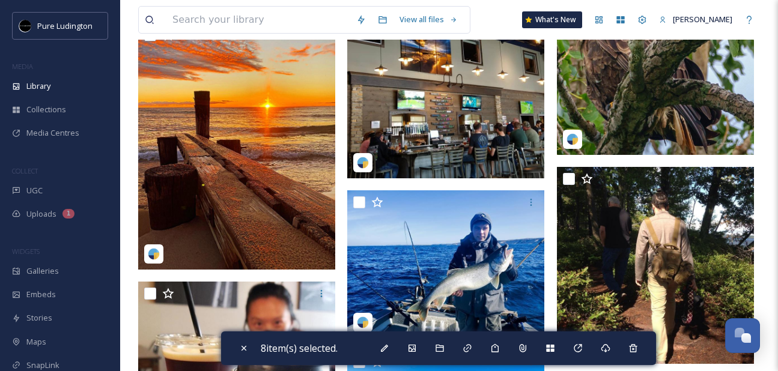
scroll to position [1941, 0]
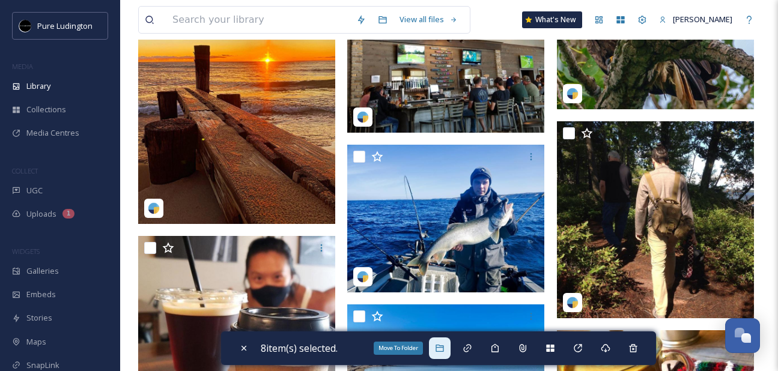
click at [444, 349] on icon at bounding box center [440, 348] width 10 height 10
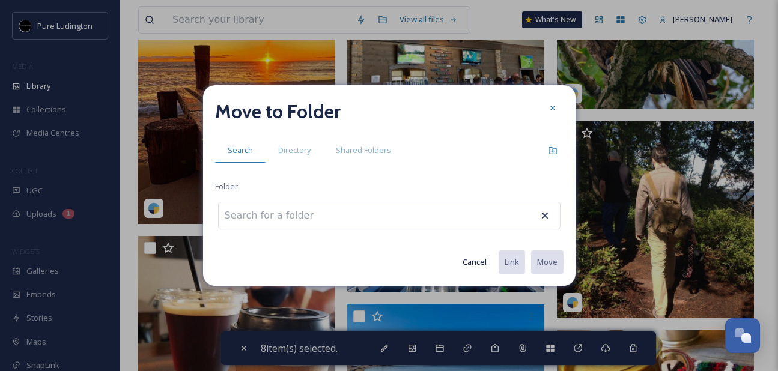
type input "r"
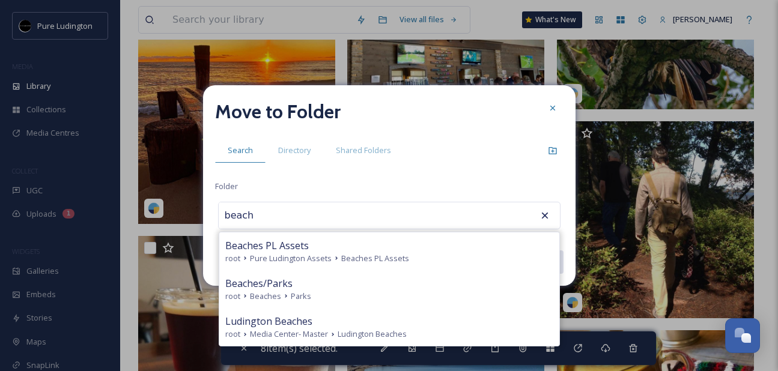
click at [432, 295] on div "root Beaches Parks" at bounding box center [389, 296] width 328 height 11
type input "Beaches/Parks"
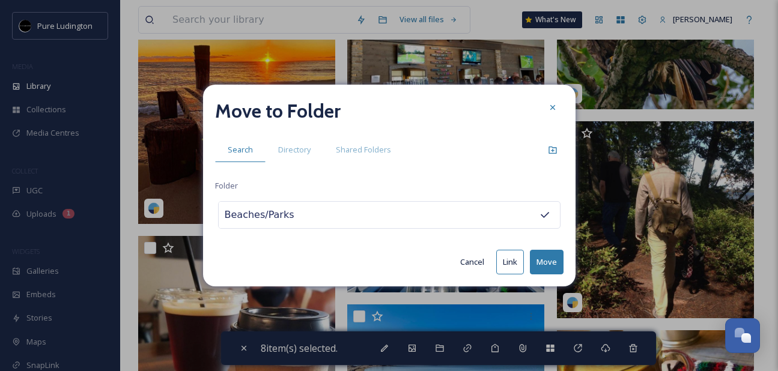
click at [540, 257] on button "Move" at bounding box center [547, 262] width 34 height 25
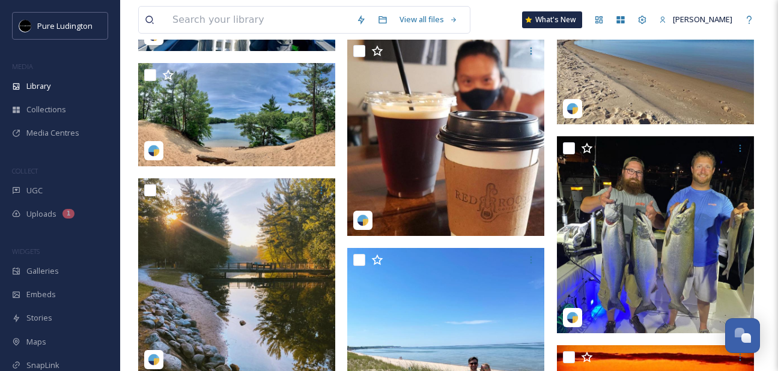
scroll to position [1675, 0]
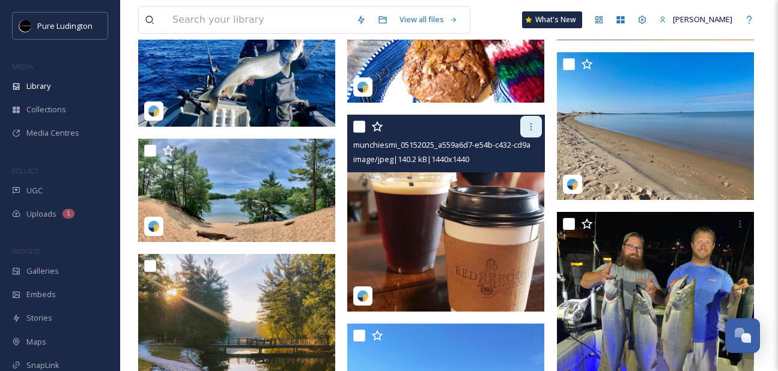
click at [525, 127] on div at bounding box center [531, 127] width 22 height 22
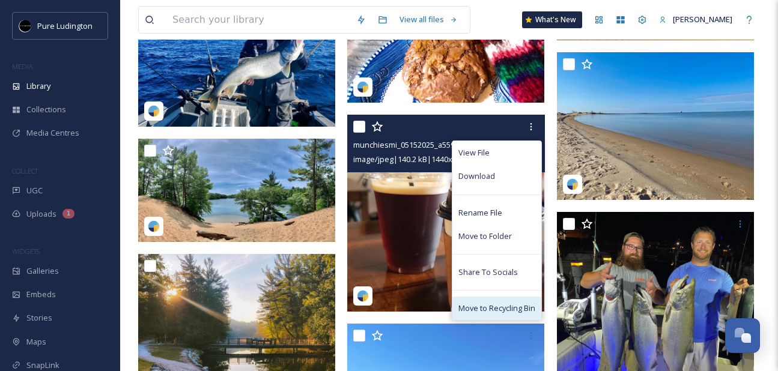
click at [482, 314] on div "Move to Recycling Bin" at bounding box center [496, 308] width 89 height 23
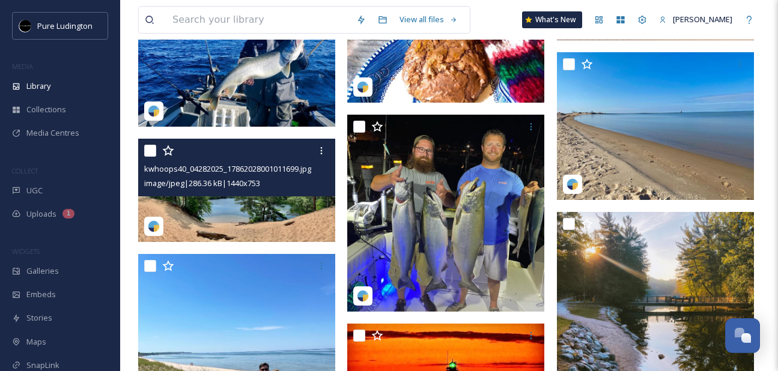
click at [151, 147] on input "checkbox" at bounding box center [150, 151] width 12 height 12
checkbox input "true"
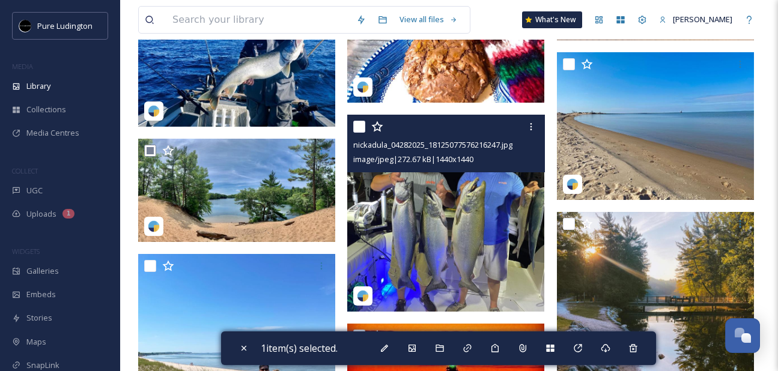
scroll to position [1671, 0]
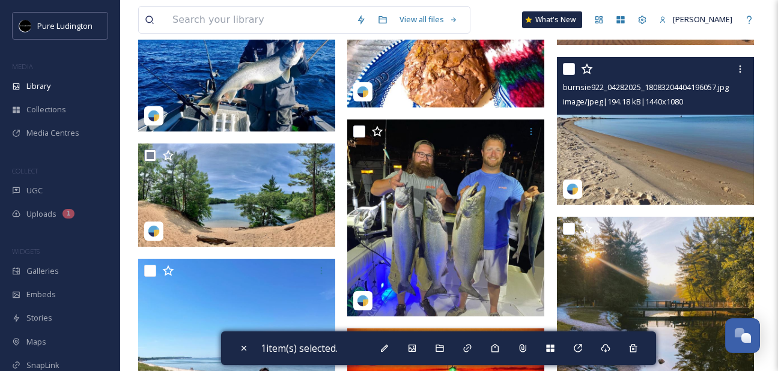
click at [564, 62] on div at bounding box center [657, 69] width 188 height 22
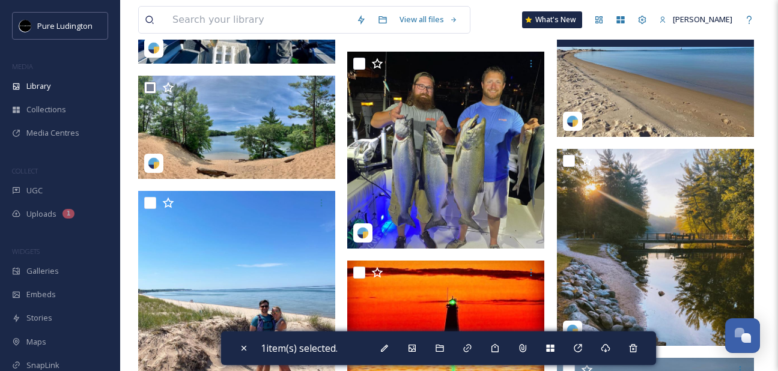
scroll to position [1743, 0]
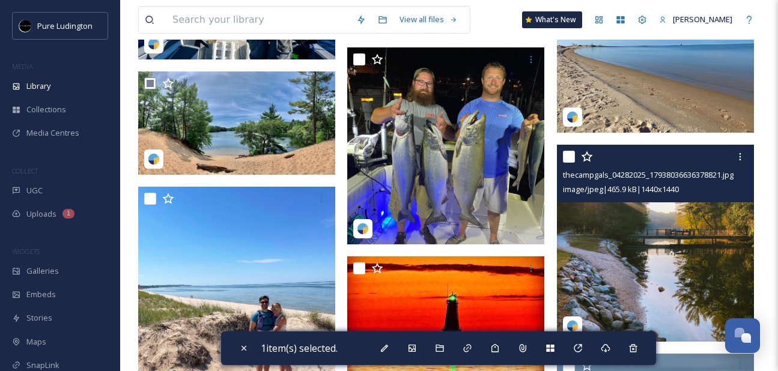
click at [569, 160] on input "checkbox" at bounding box center [569, 157] width 12 height 12
checkbox input "true"
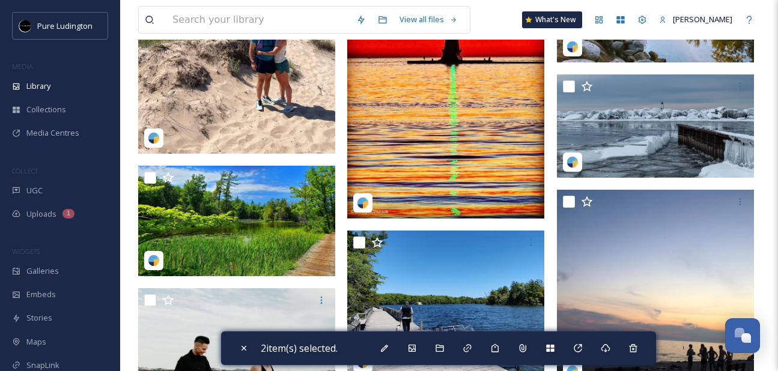
scroll to position [2027, 0]
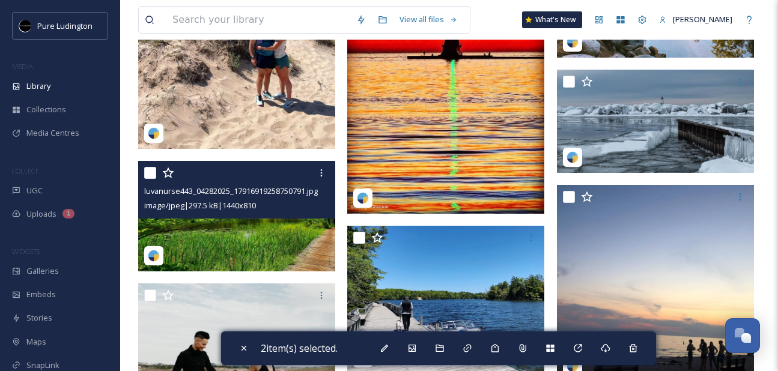
click at [151, 174] on input "checkbox" at bounding box center [150, 173] width 12 height 12
checkbox input "true"
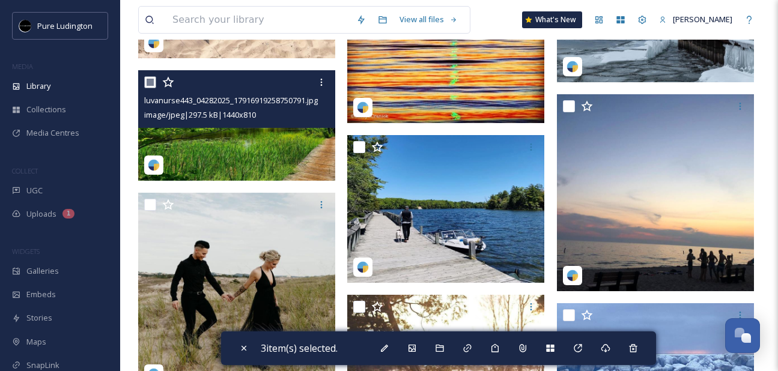
scroll to position [2162, 0]
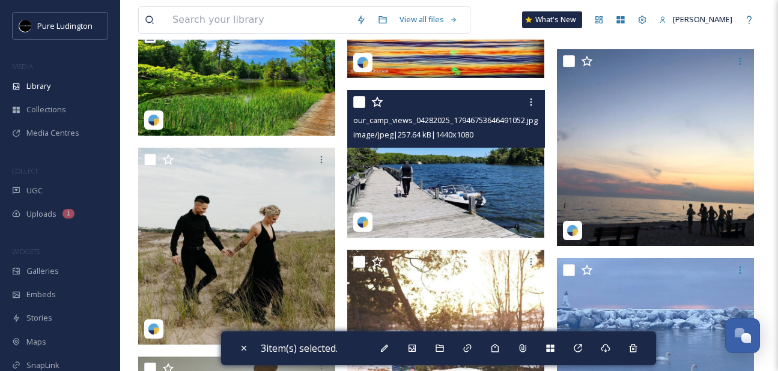
click at [355, 99] on input "checkbox" at bounding box center [359, 102] width 12 height 12
checkbox input "true"
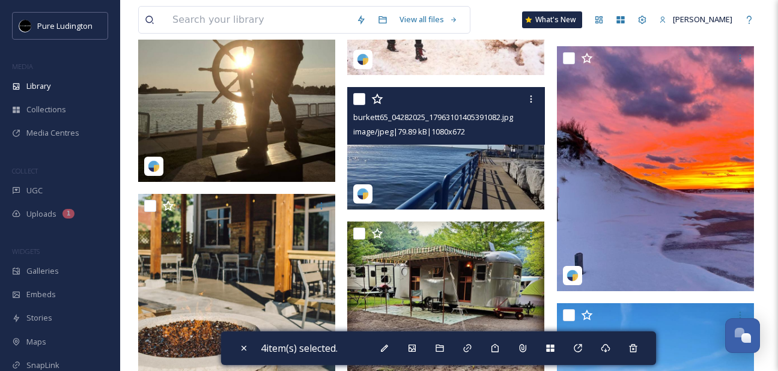
scroll to position [2595, 0]
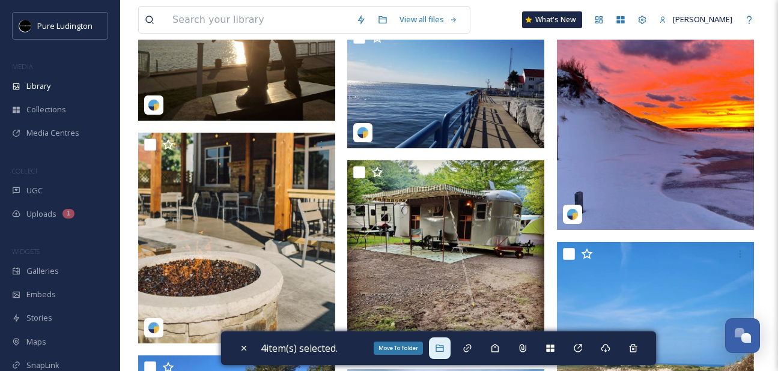
click at [442, 349] on icon at bounding box center [440, 348] width 10 height 10
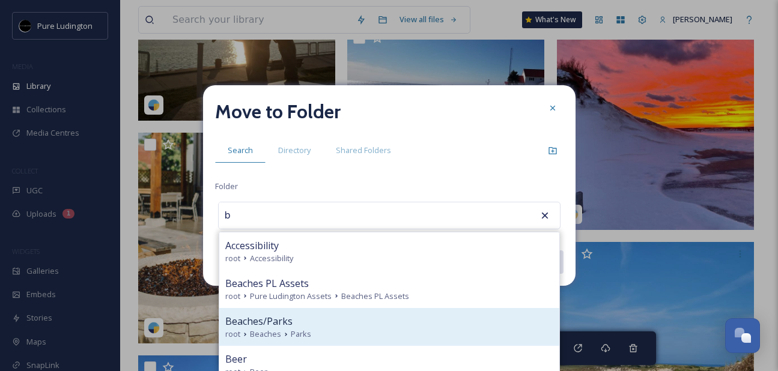
click at [407, 318] on div "Beaches/Parks" at bounding box center [389, 321] width 328 height 14
type input "Beaches/Parks"
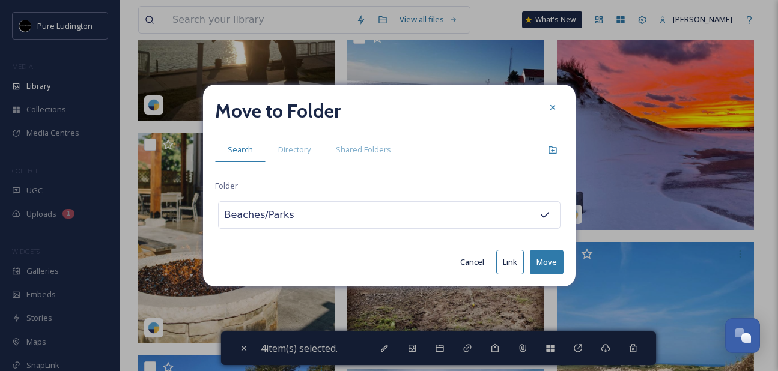
click at [540, 259] on button "Move" at bounding box center [547, 262] width 34 height 25
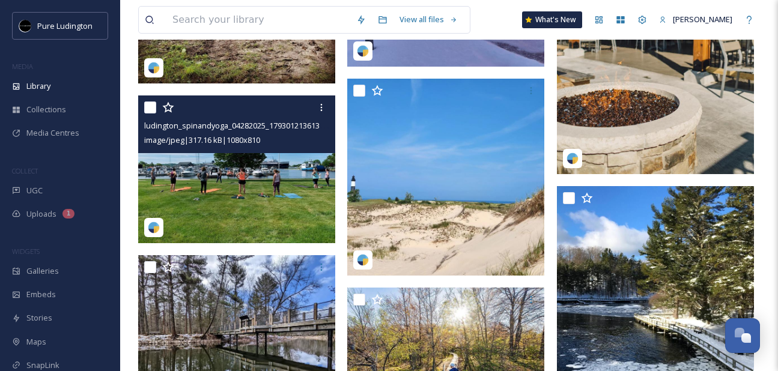
click at [151, 107] on input "checkbox" at bounding box center [150, 107] width 12 height 12
checkbox input "true"
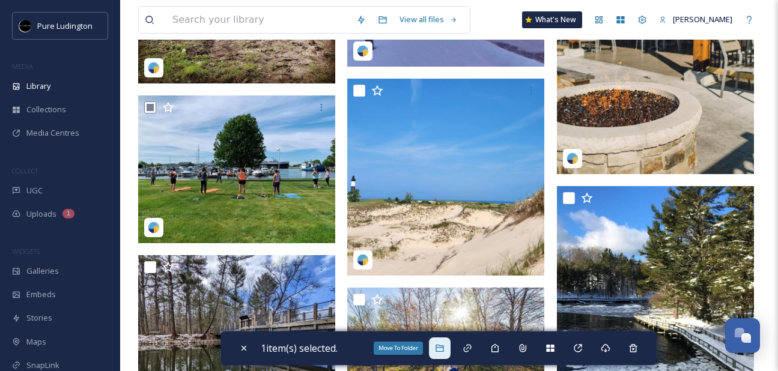
click at [440, 349] on icon at bounding box center [440, 348] width 10 height 10
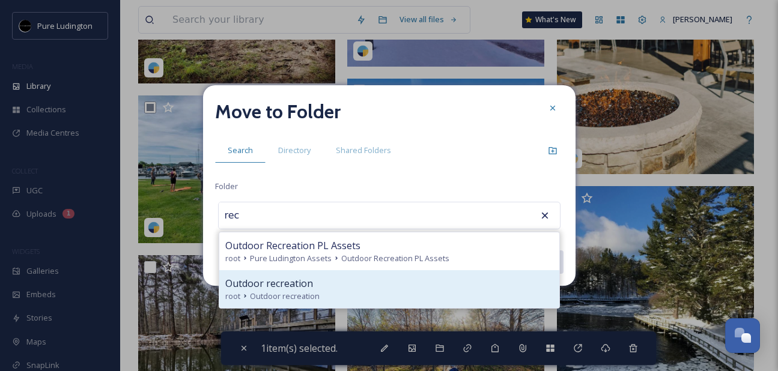
click at [357, 280] on div "Outdoor recreation" at bounding box center [389, 283] width 328 height 14
type input "Outdoor recreation"
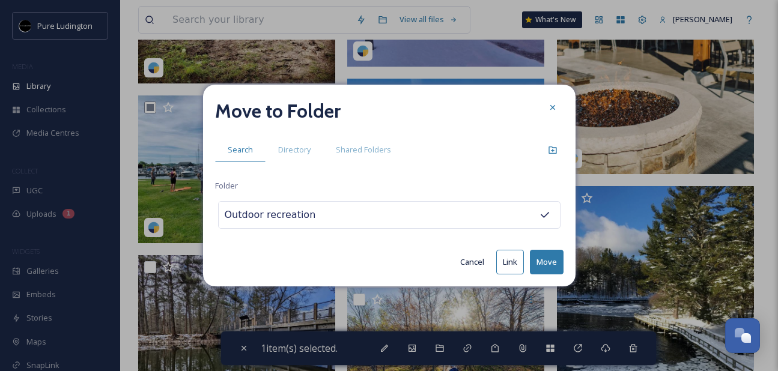
click at [543, 255] on button "Move" at bounding box center [547, 262] width 34 height 25
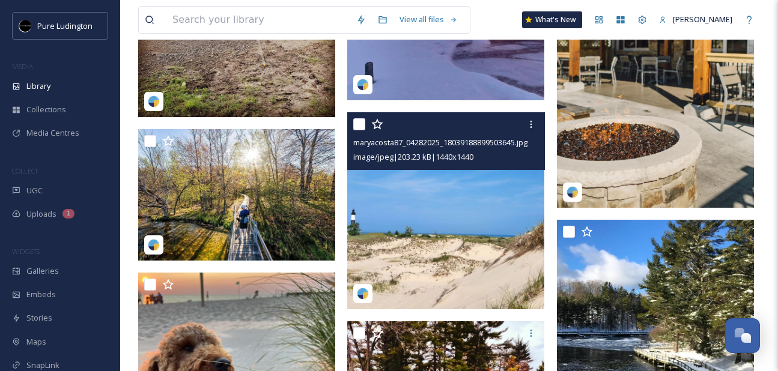
scroll to position [2564, 0]
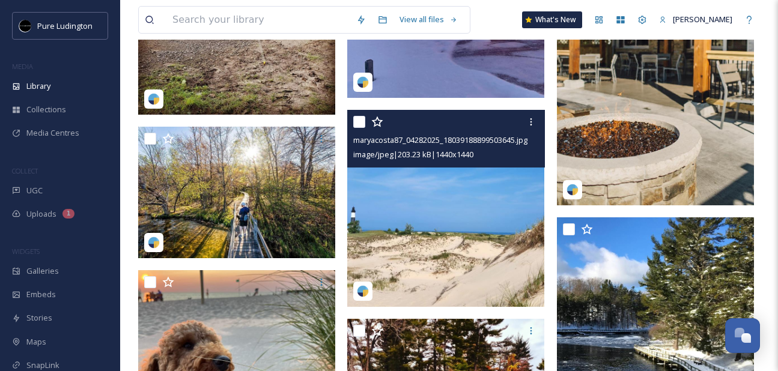
click at [354, 120] on input "checkbox" at bounding box center [359, 122] width 12 height 12
checkbox input "true"
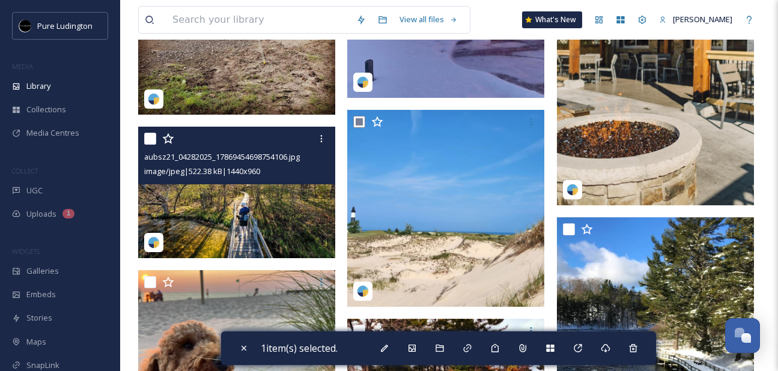
click at [151, 141] on input "checkbox" at bounding box center [150, 139] width 12 height 12
checkbox input "true"
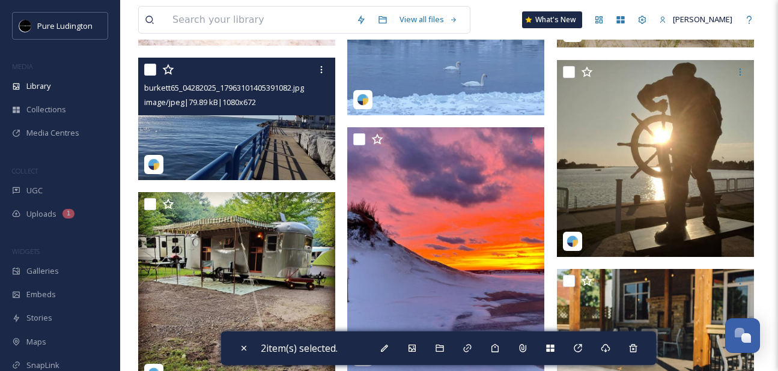
scroll to position [2233, 0]
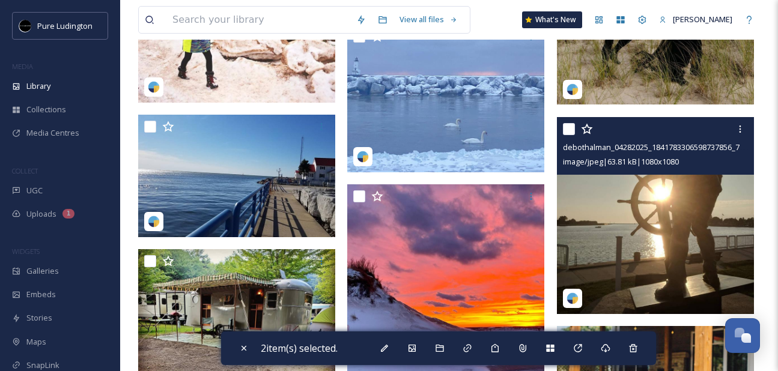
click at [565, 128] on input "checkbox" at bounding box center [569, 129] width 12 height 12
checkbox input "true"
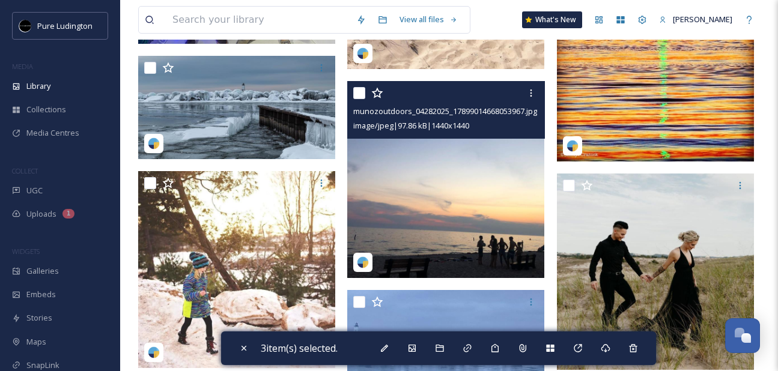
scroll to position [1970, 0]
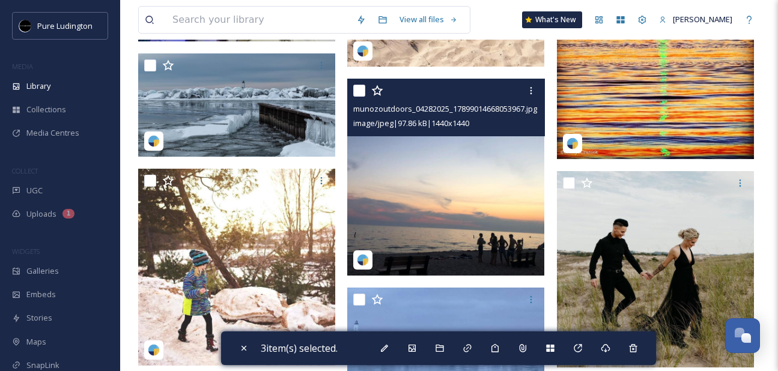
click at [361, 88] on input "checkbox" at bounding box center [359, 91] width 12 height 12
checkbox input "true"
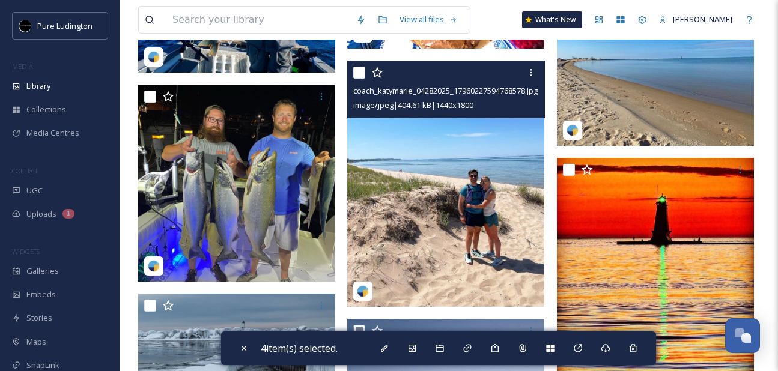
scroll to position [1721, 0]
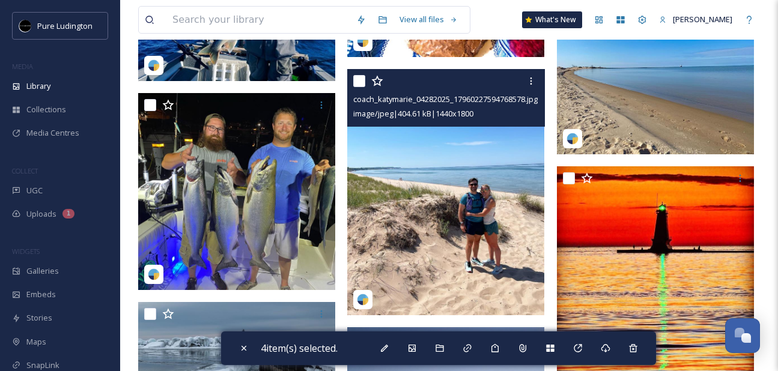
click at [361, 75] on input "checkbox" at bounding box center [359, 81] width 12 height 12
checkbox input "true"
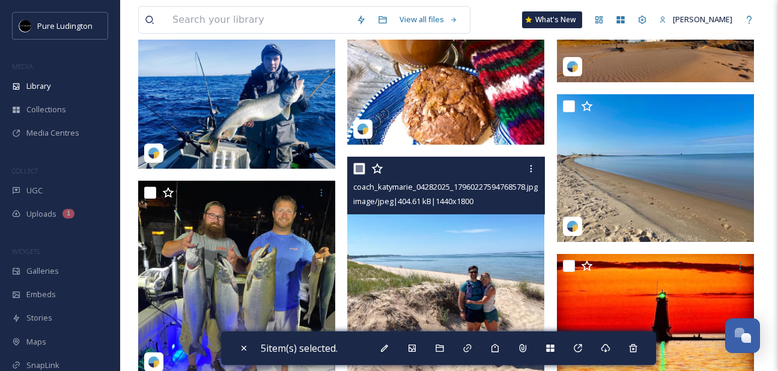
scroll to position [1620, 0]
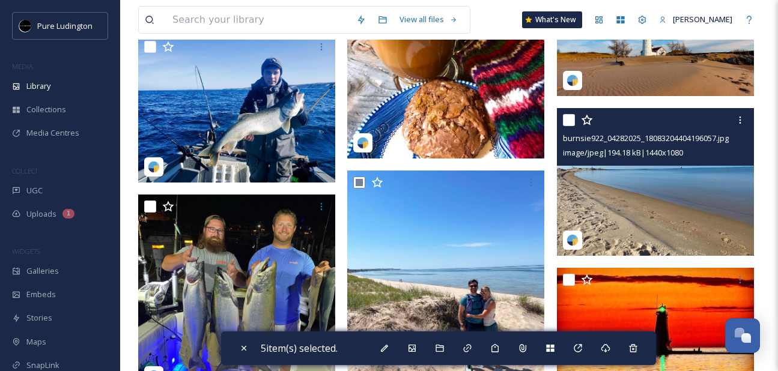
click at [568, 124] on input "checkbox" at bounding box center [569, 120] width 12 height 12
checkbox input "true"
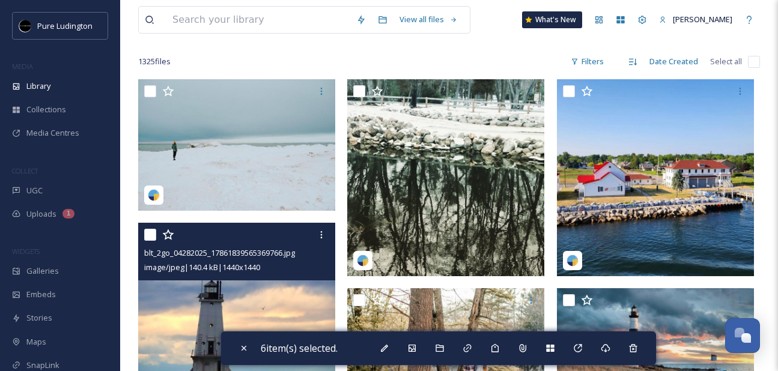
scroll to position [89, 0]
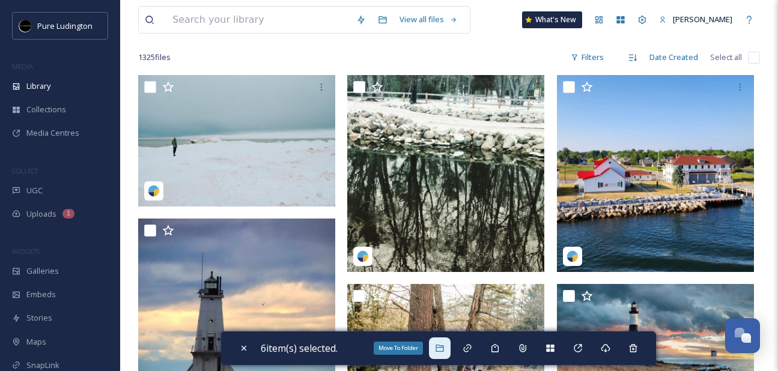
click at [444, 350] on icon at bounding box center [440, 348] width 10 height 10
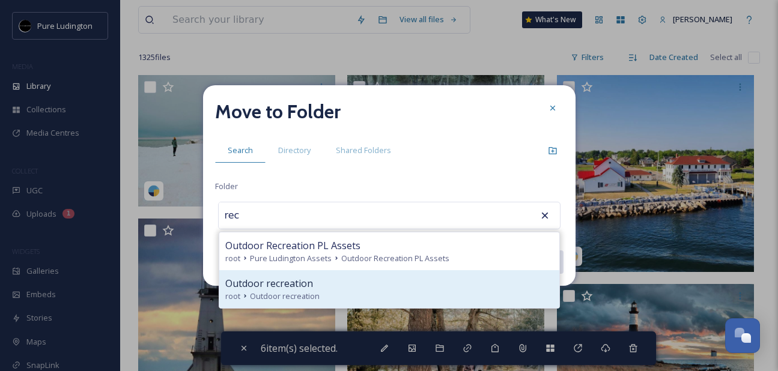
click at [410, 282] on div "Outdoor recreation" at bounding box center [389, 283] width 328 height 14
type input "Outdoor recreation"
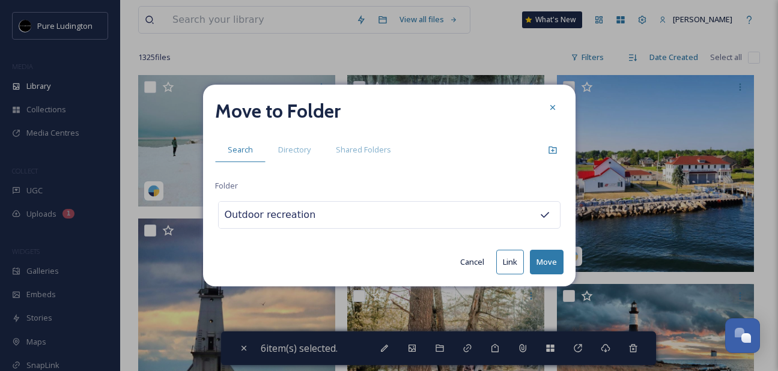
click at [545, 262] on button "Move" at bounding box center [547, 262] width 34 height 25
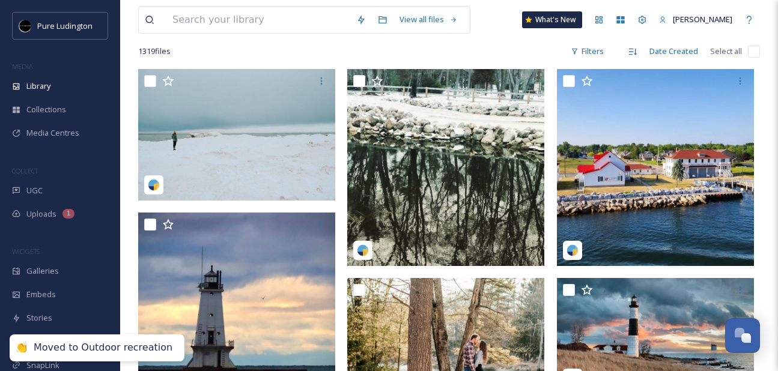
scroll to position [95, 0]
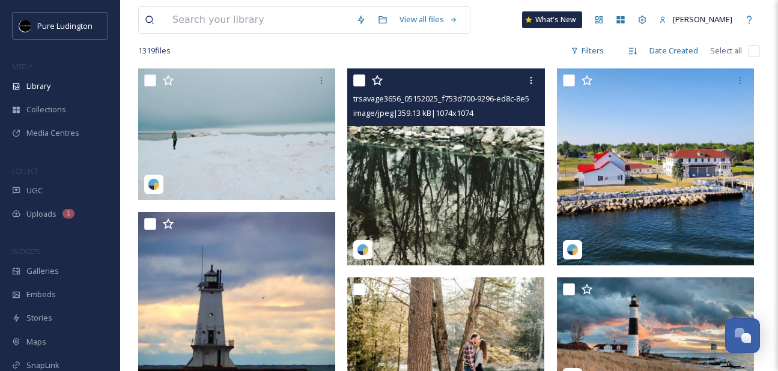
click at [354, 84] on input "checkbox" at bounding box center [359, 80] width 12 height 12
checkbox input "true"
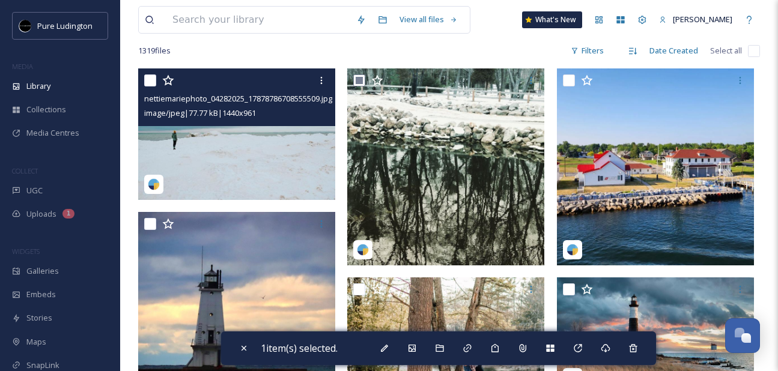
click at [148, 83] on input "checkbox" at bounding box center [150, 80] width 12 height 12
checkbox input "true"
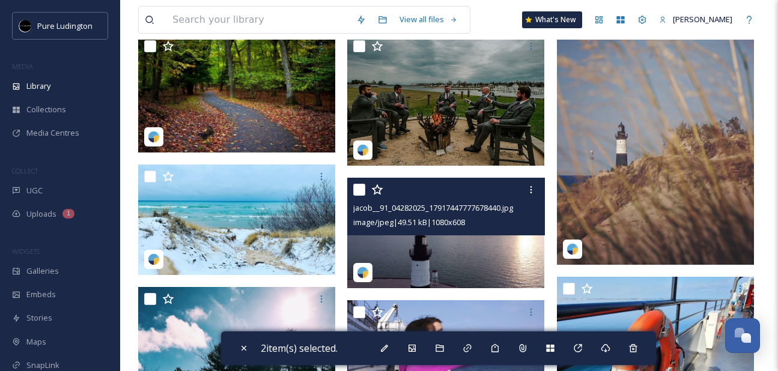
scroll to position [533, 0]
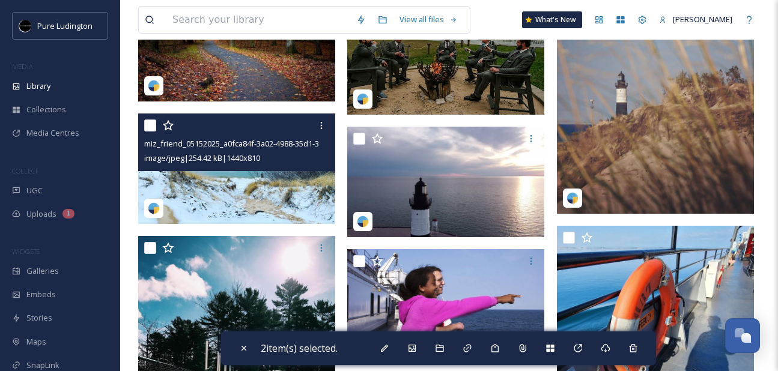
click at [148, 128] on input "checkbox" at bounding box center [150, 125] width 12 height 12
checkbox input "true"
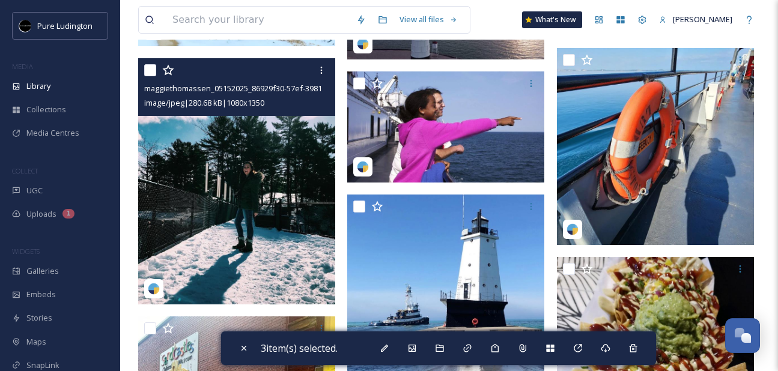
scroll to position [710, 0]
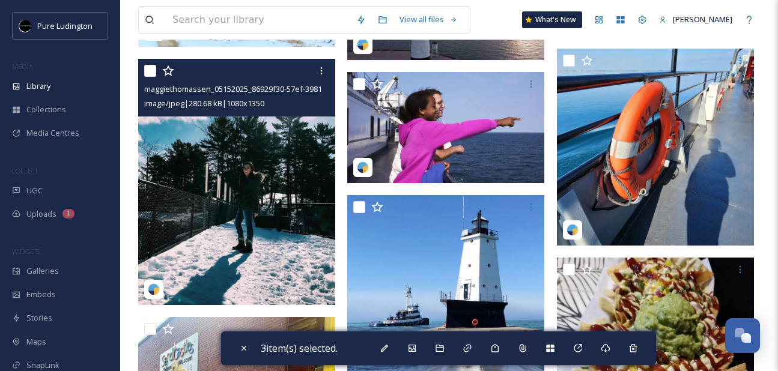
click at [148, 74] on input "checkbox" at bounding box center [150, 71] width 12 height 12
checkbox input "true"
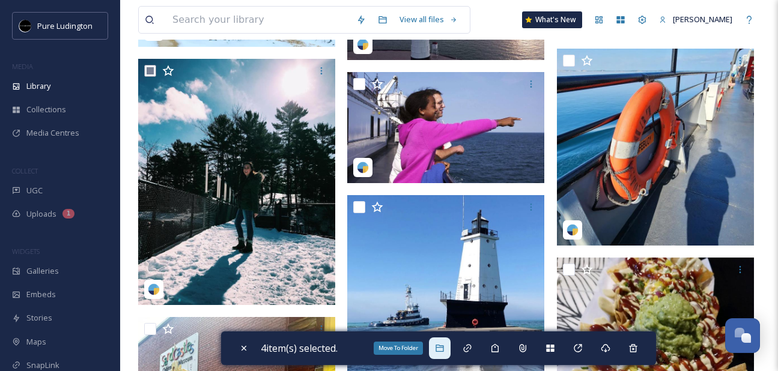
click at [443, 350] on icon at bounding box center [440, 348] width 10 height 10
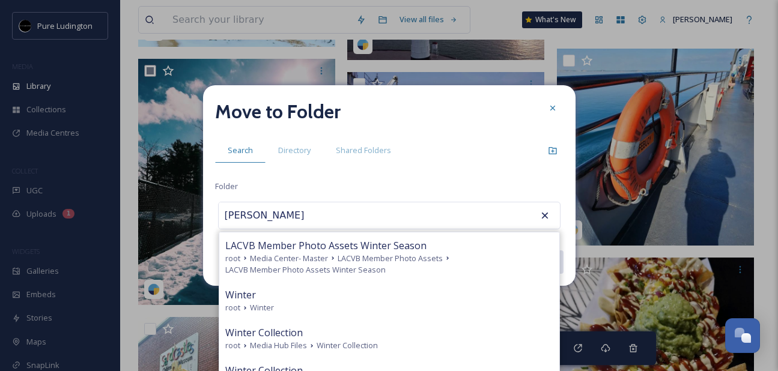
click at [408, 289] on div "Winter" at bounding box center [389, 295] width 328 height 14
type input "Winter"
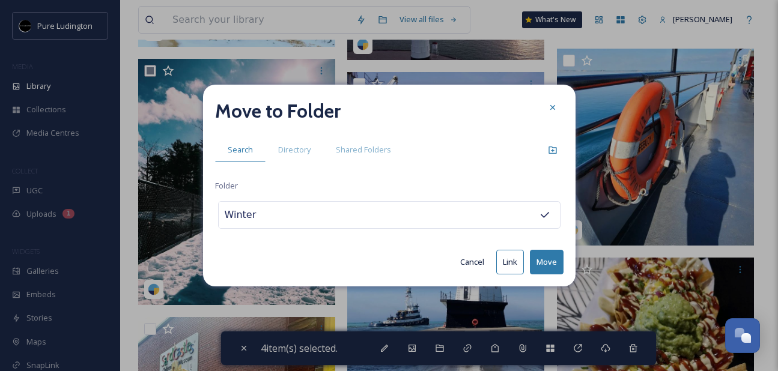
click at [549, 263] on button "Move" at bounding box center [547, 262] width 34 height 25
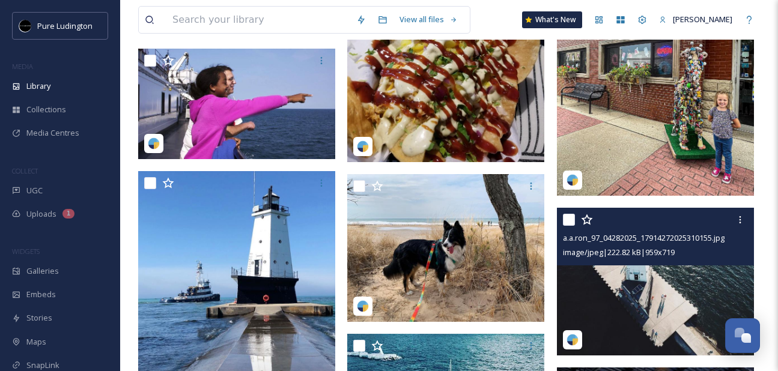
click at [569, 217] on input "checkbox" at bounding box center [569, 220] width 12 height 12
checkbox input "true"
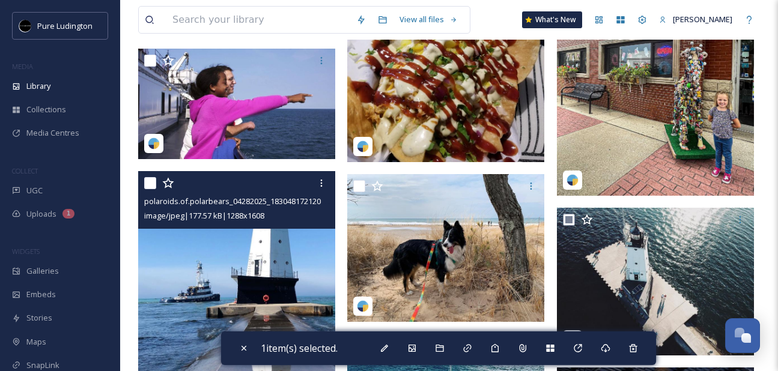
click at [146, 184] on input "checkbox" at bounding box center [150, 183] width 12 height 12
checkbox input "true"
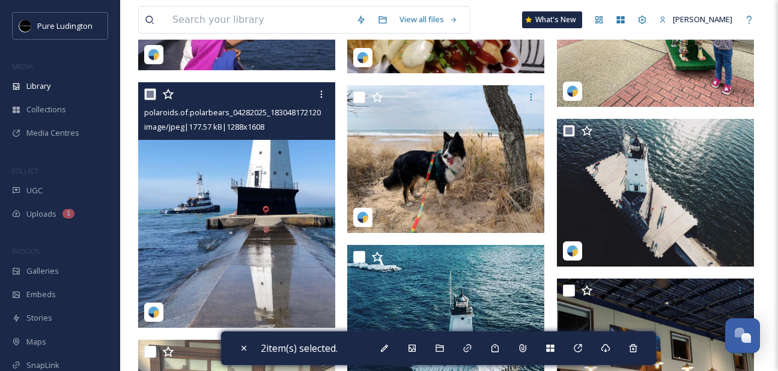
scroll to position [835, 0]
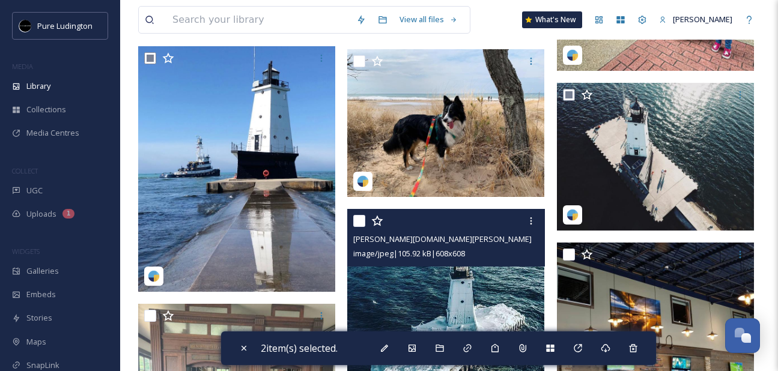
click at [359, 222] on input "checkbox" at bounding box center [359, 221] width 12 height 12
checkbox input "true"
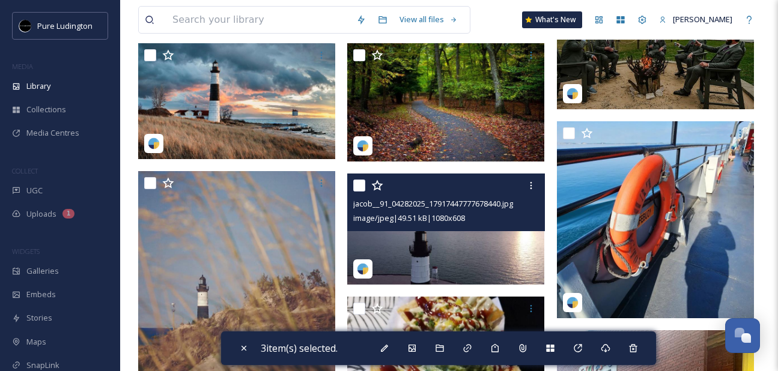
scroll to position [330, 0]
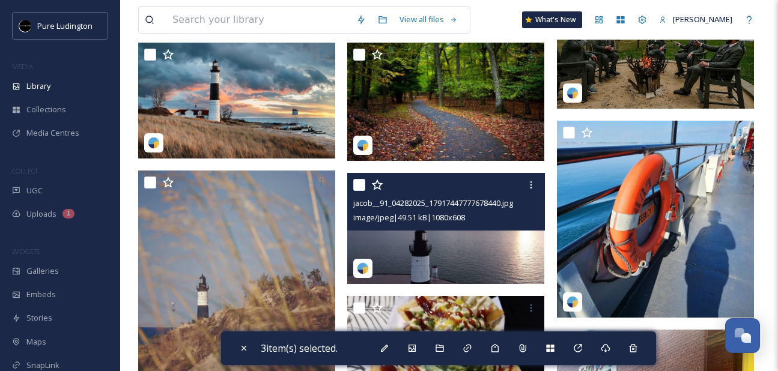
click at [360, 188] on input "checkbox" at bounding box center [359, 185] width 12 height 12
checkbox input "true"
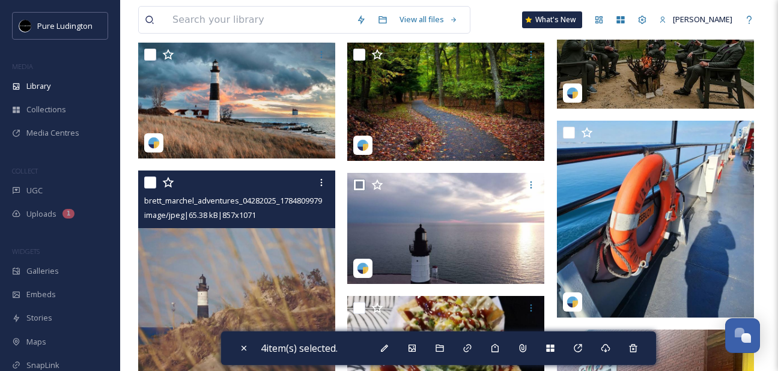
click at [148, 184] on input "checkbox" at bounding box center [150, 183] width 12 height 12
checkbox input "true"
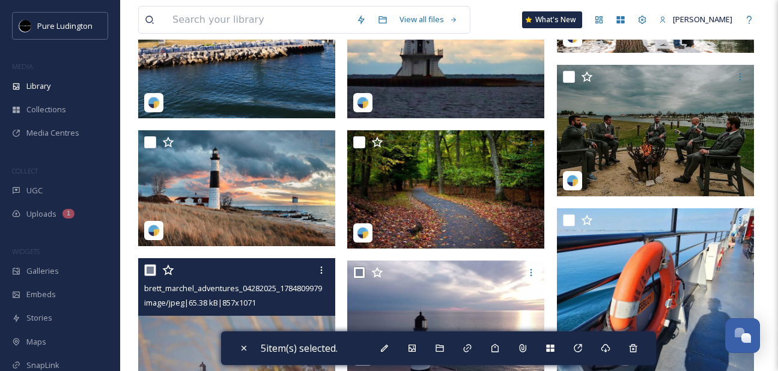
scroll to position [244, 0]
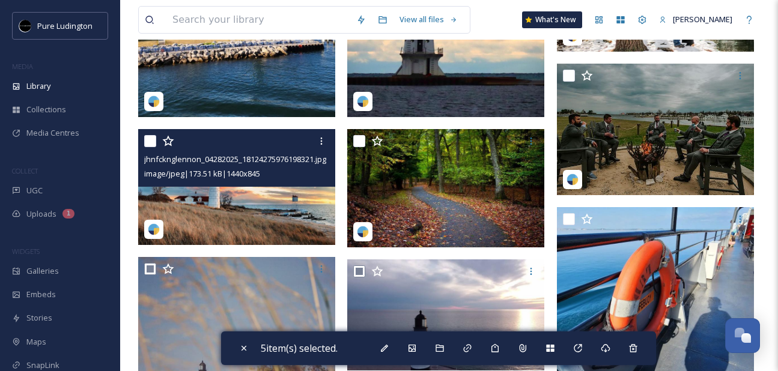
click at [145, 144] on input "checkbox" at bounding box center [150, 141] width 12 height 12
checkbox input "true"
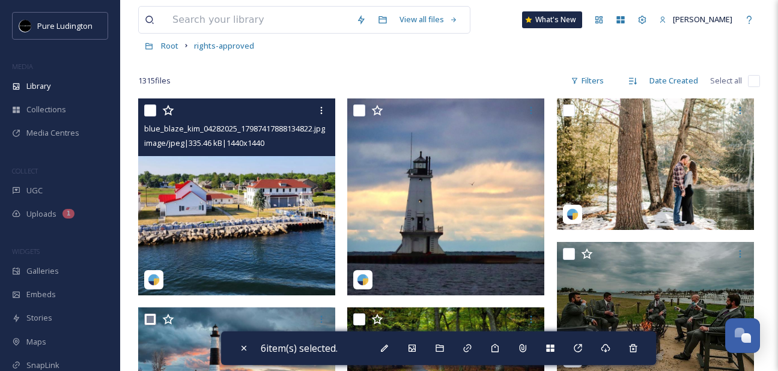
scroll to position [65, 0]
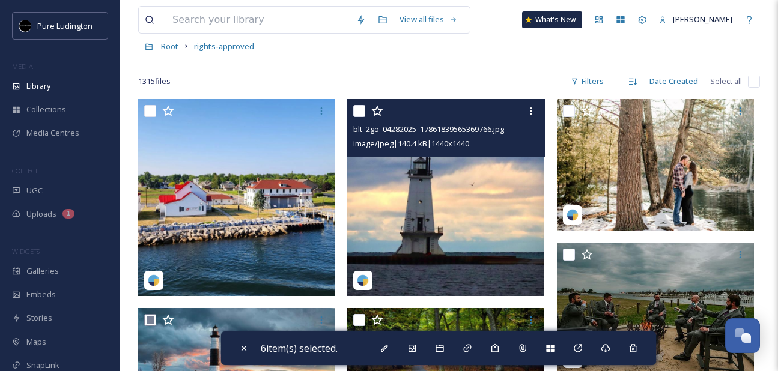
click at [357, 112] on input "checkbox" at bounding box center [359, 111] width 12 height 12
checkbox input "true"
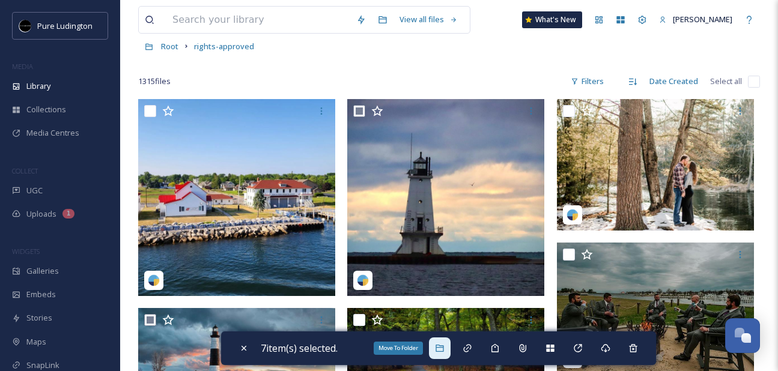
click at [443, 351] on icon at bounding box center [439, 348] width 8 height 7
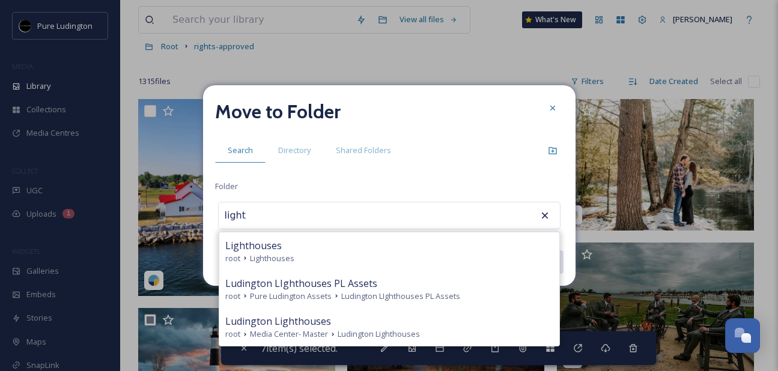
click at [402, 252] on div "Lighthouses" at bounding box center [389, 245] width 328 height 14
type input "Lighthouses"
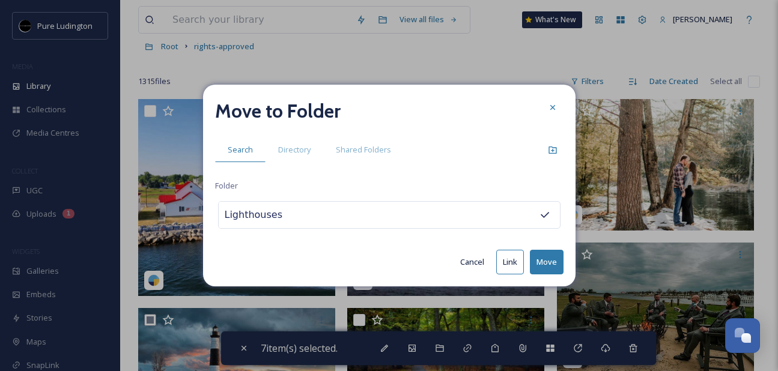
click at [548, 262] on button "Move" at bounding box center [547, 262] width 34 height 25
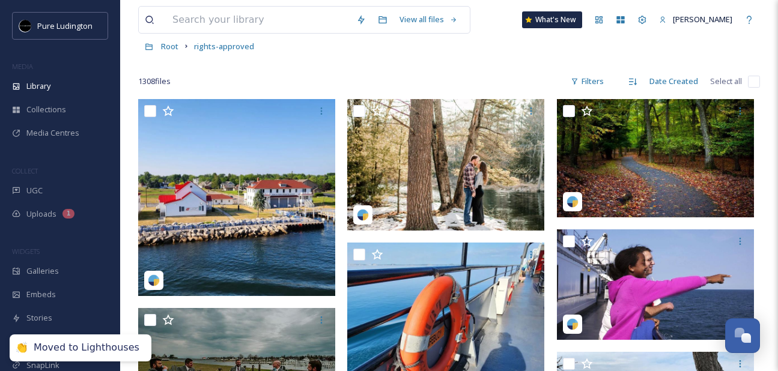
scroll to position [67, 0]
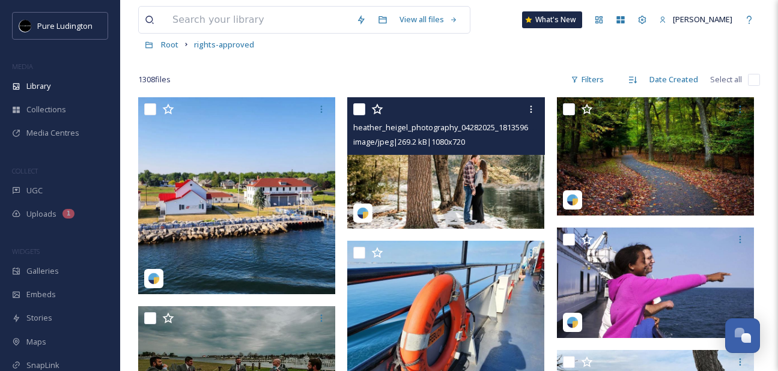
click at [363, 112] on input "checkbox" at bounding box center [359, 109] width 12 height 12
checkbox input "true"
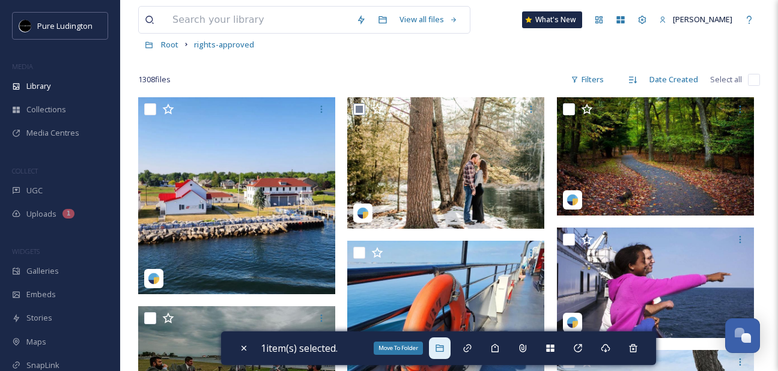
click at [444, 352] on icon at bounding box center [440, 348] width 10 height 10
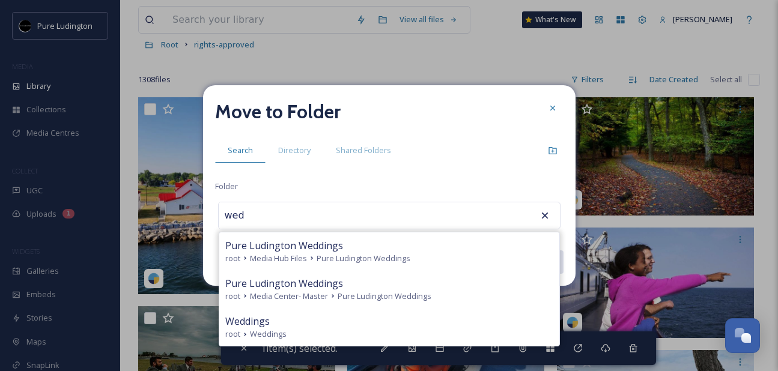
click at [443, 319] on div "Weddings" at bounding box center [389, 321] width 328 height 14
type input "Weddings"
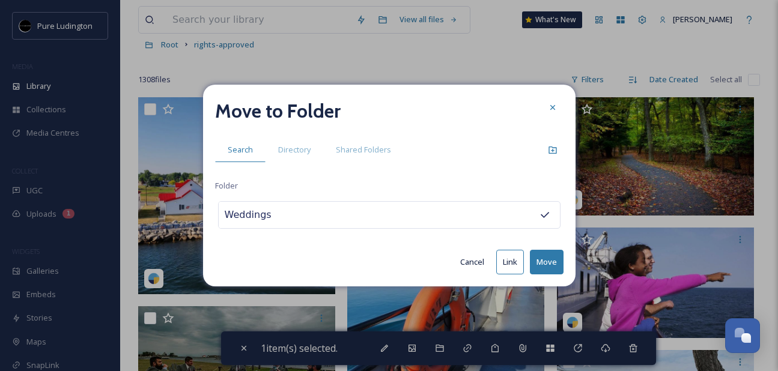
click at [541, 258] on button "Move" at bounding box center [547, 262] width 34 height 25
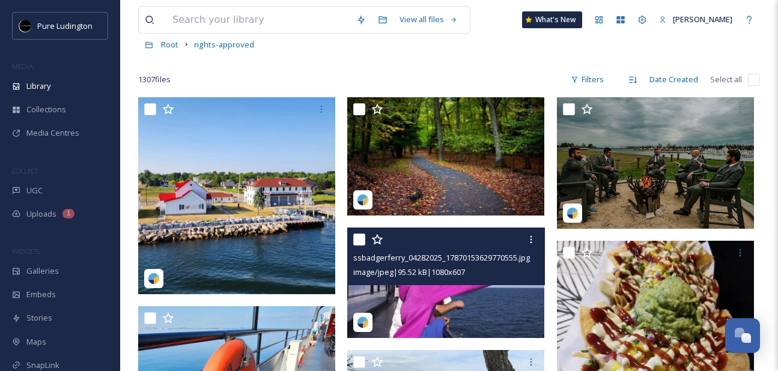
click at [361, 238] on input "checkbox" at bounding box center [359, 240] width 12 height 12
checkbox input "true"
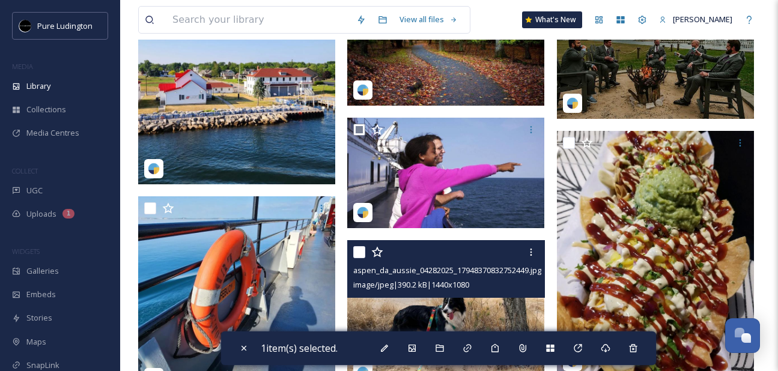
scroll to position [182, 0]
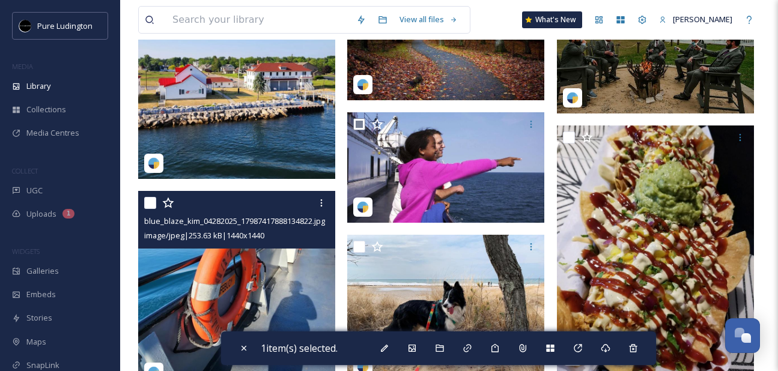
click at [147, 201] on input "checkbox" at bounding box center [150, 203] width 12 height 12
checkbox input "true"
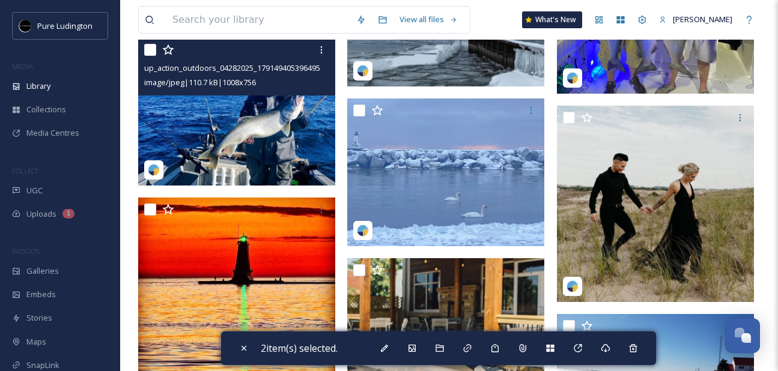
scroll to position [1086, 0]
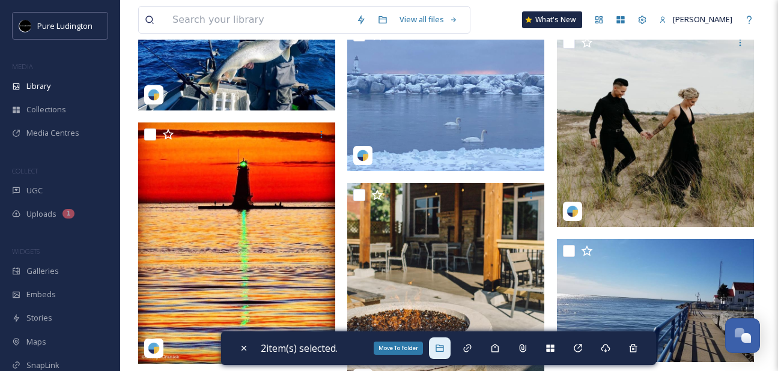
click at [440, 351] on icon at bounding box center [439, 348] width 8 height 7
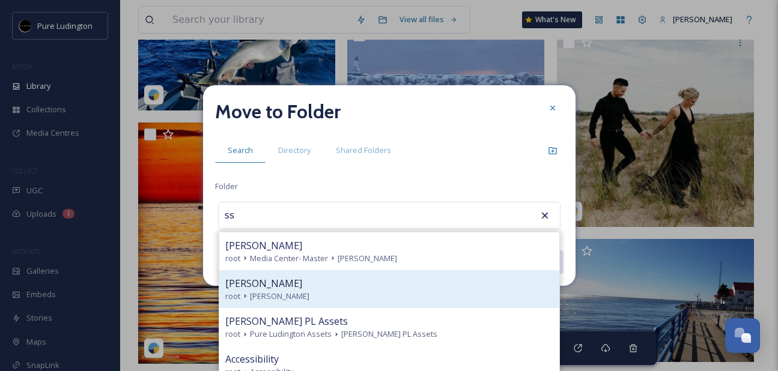
click at [392, 288] on div "[PERSON_NAME]" at bounding box center [389, 283] width 328 height 14
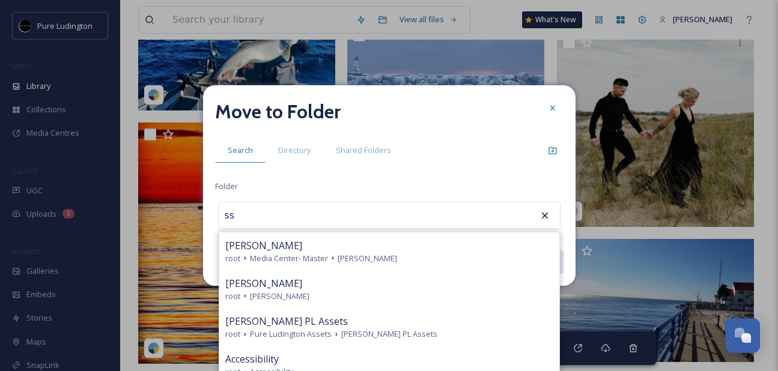
type input "[PERSON_NAME]"
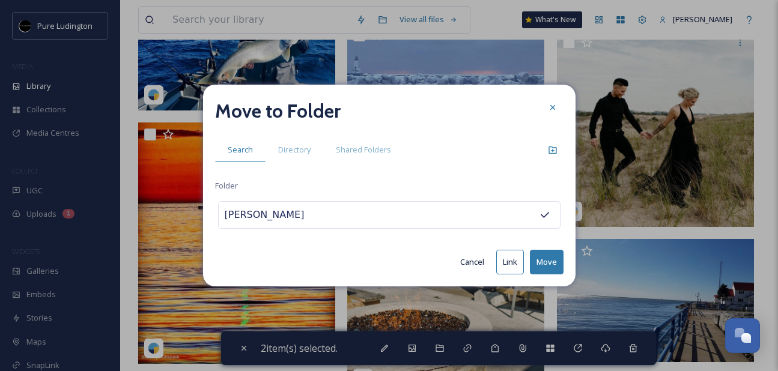
click at [556, 255] on button "Move" at bounding box center [547, 262] width 34 height 25
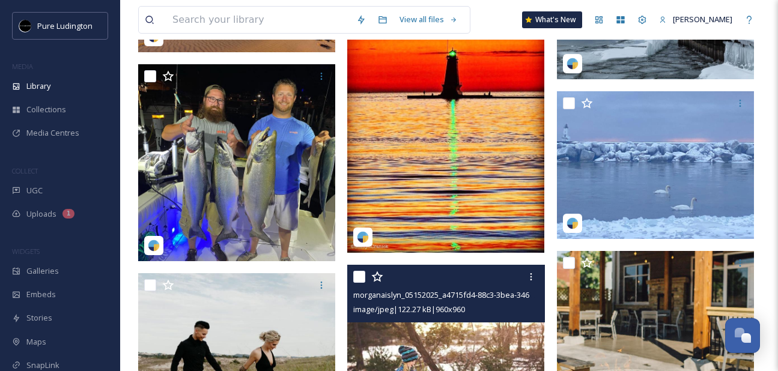
scroll to position [893, 0]
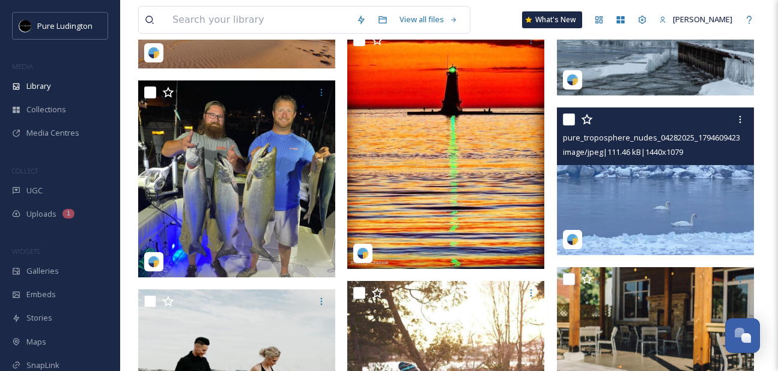
click at [567, 119] on input "checkbox" at bounding box center [569, 119] width 12 height 12
checkbox input "true"
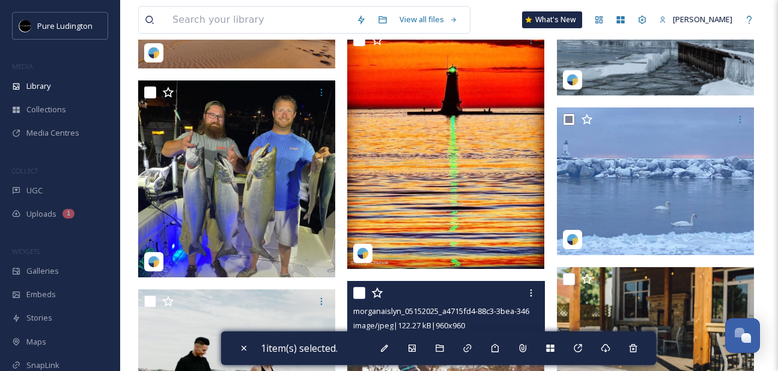
click at [360, 289] on input "checkbox" at bounding box center [359, 293] width 12 height 12
checkbox input "true"
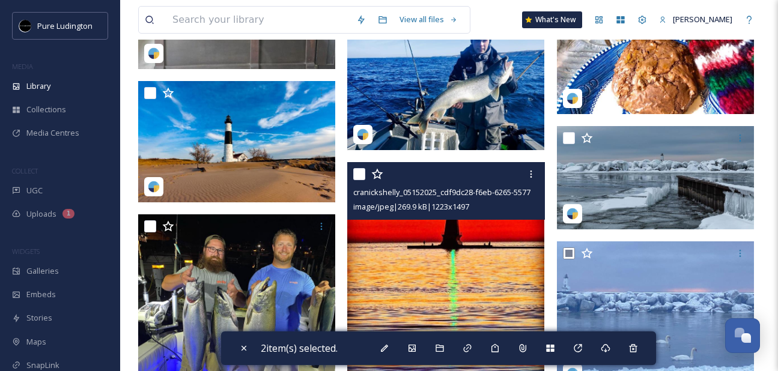
scroll to position [649, 0]
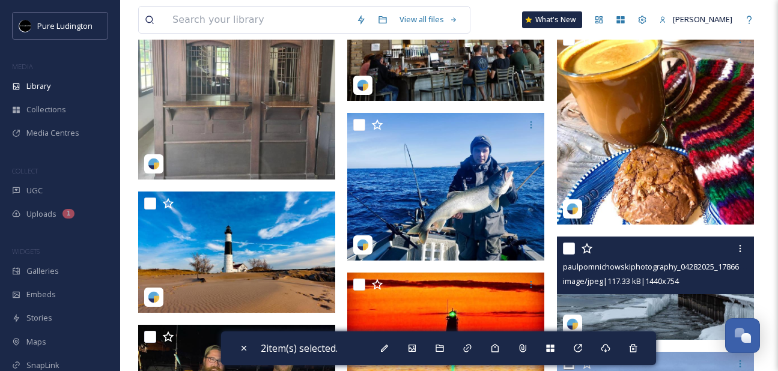
click at [564, 252] on input "checkbox" at bounding box center [569, 249] width 12 height 12
checkbox input "true"
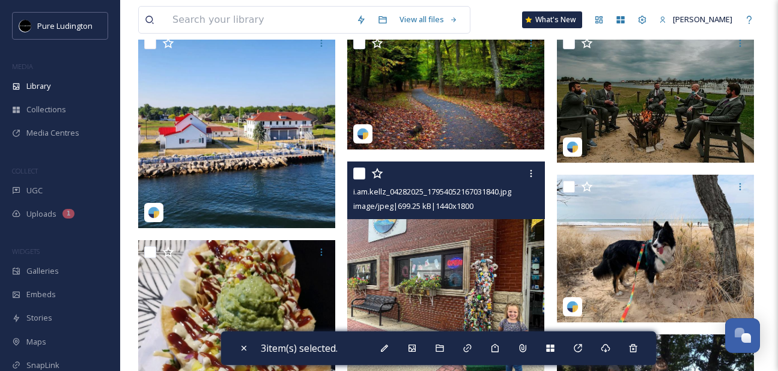
scroll to position [37, 0]
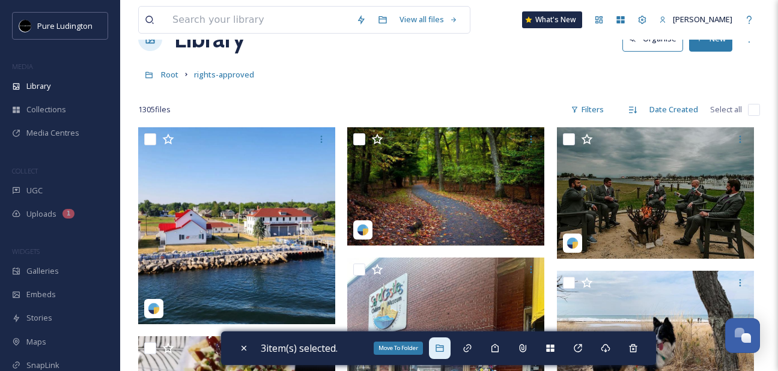
click at [444, 349] on icon at bounding box center [440, 348] width 10 height 10
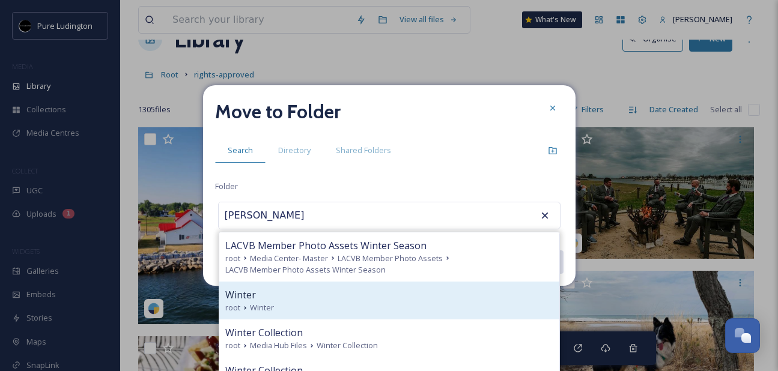
click at [432, 301] on div "Winter" at bounding box center [389, 295] width 328 height 14
type input "Winter"
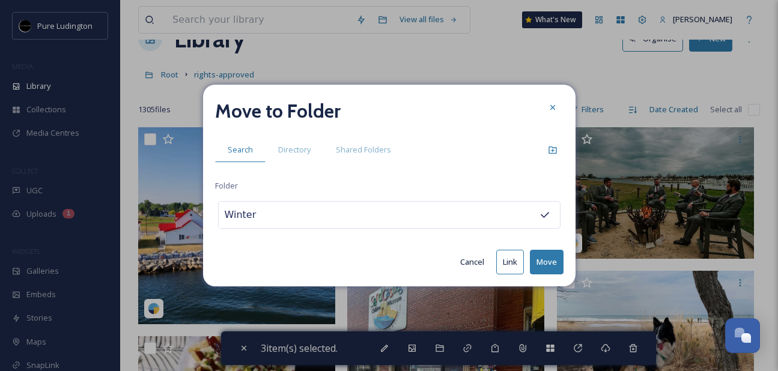
click at [545, 255] on button "Move" at bounding box center [547, 262] width 34 height 25
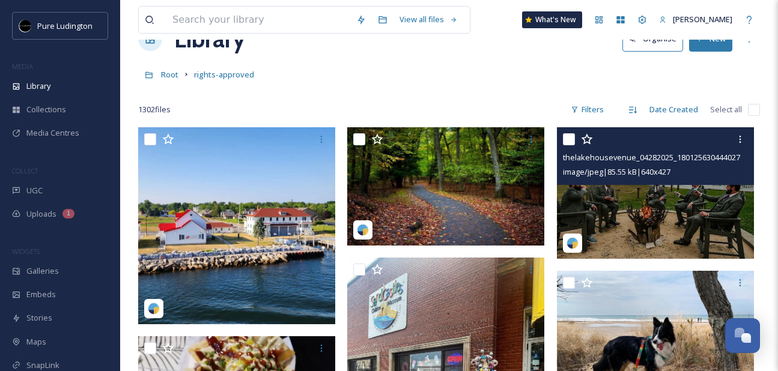
click at [565, 139] on input "checkbox" at bounding box center [569, 139] width 12 height 12
checkbox input "true"
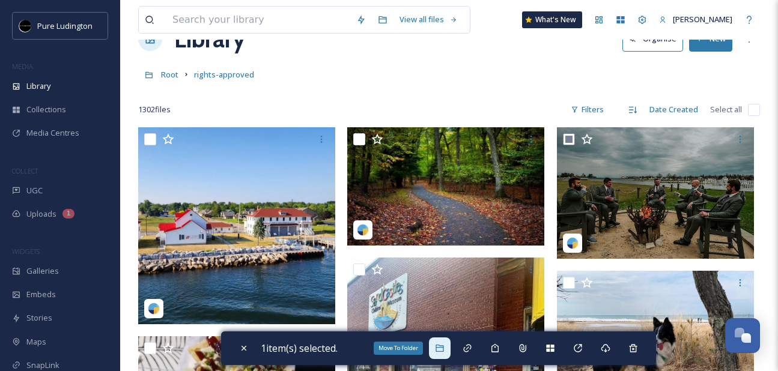
click at [438, 342] on div "Move To Folder" at bounding box center [440, 348] width 22 height 22
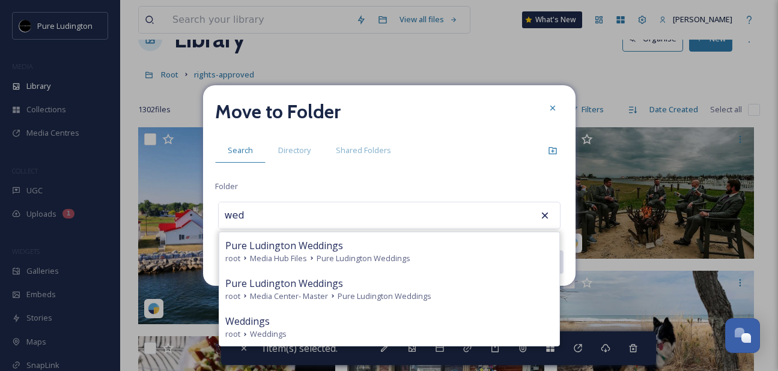
click at [434, 330] on div "root Weddings" at bounding box center [389, 333] width 328 height 11
type input "Weddings"
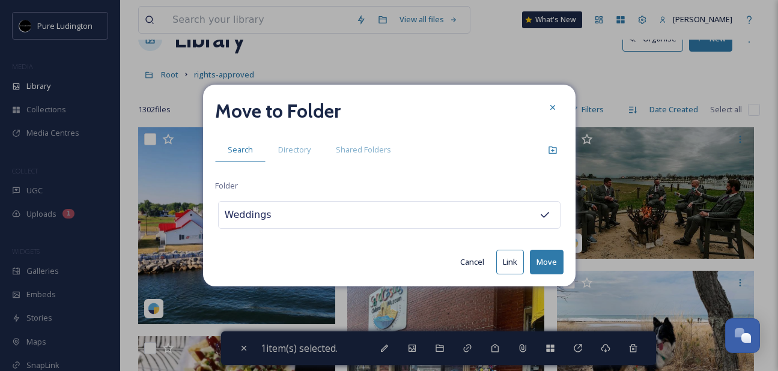
click at [546, 255] on button "Move" at bounding box center [547, 262] width 34 height 25
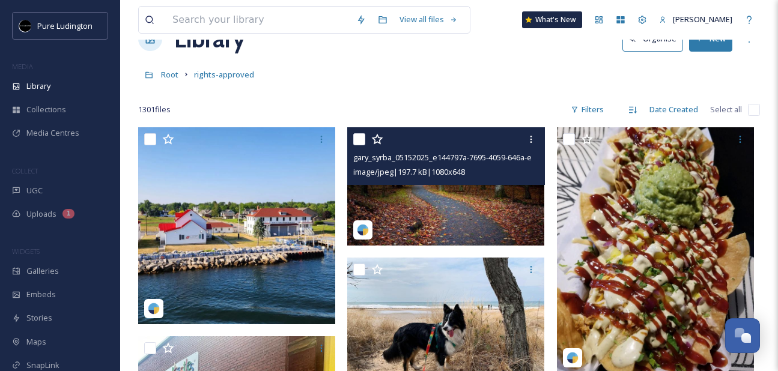
click at [357, 139] on input "checkbox" at bounding box center [359, 139] width 12 height 12
checkbox input "true"
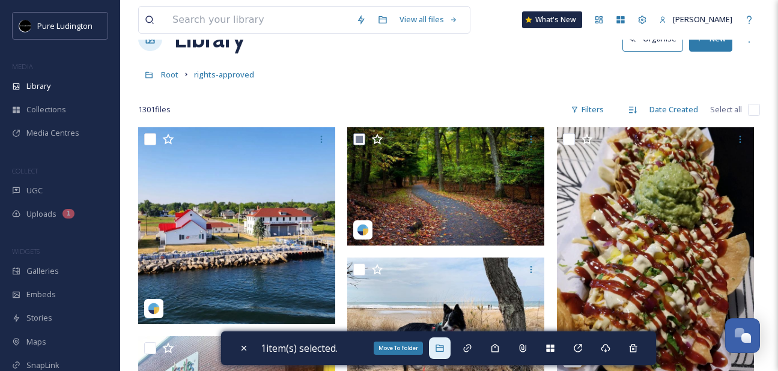
click at [441, 342] on div "Move To Folder" at bounding box center [440, 348] width 22 height 22
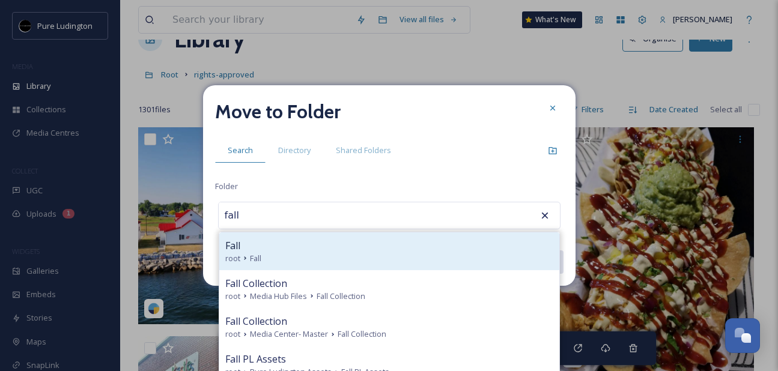
click at [447, 253] on div "root Fall" at bounding box center [389, 258] width 328 height 11
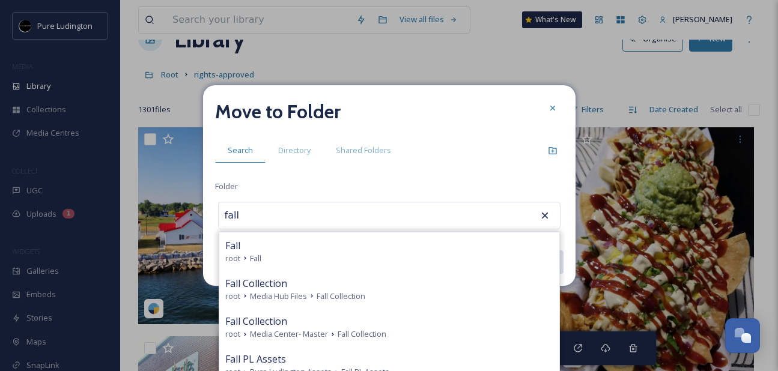
type input "Fall"
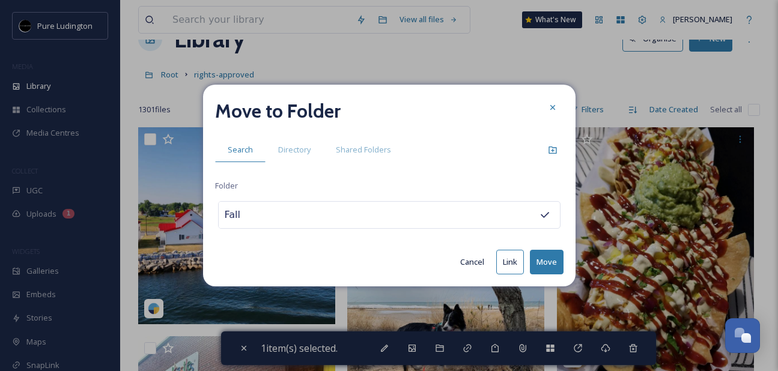
click at [541, 258] on button "Move" at bounding box center [547, 262] width 34 height 25
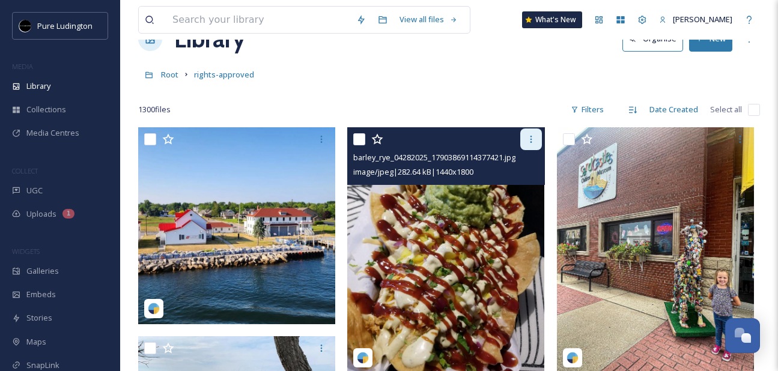
click at [528, 141] on icon at bounding box center [531, 140] width 10 height 10
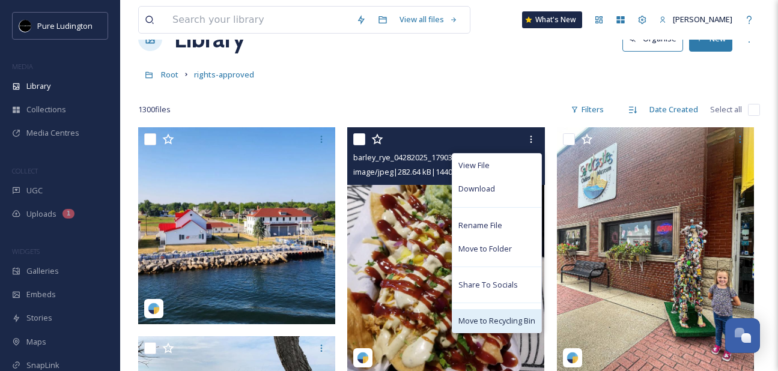
click at [486, 317] on span "Move to Recycling Bin" at bounding box center [496, 320] width 77 height 11
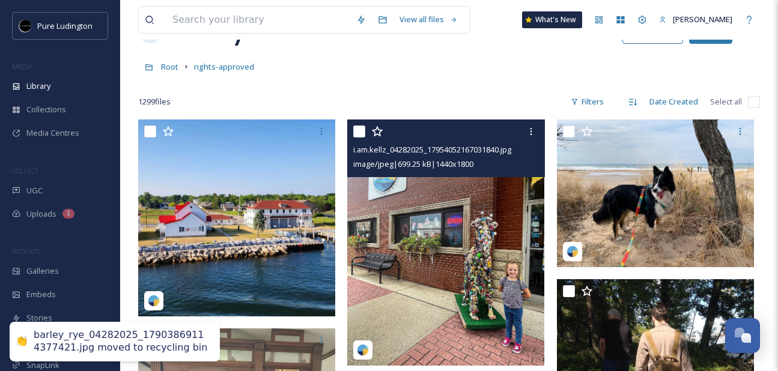
scroll to position [45, 0]
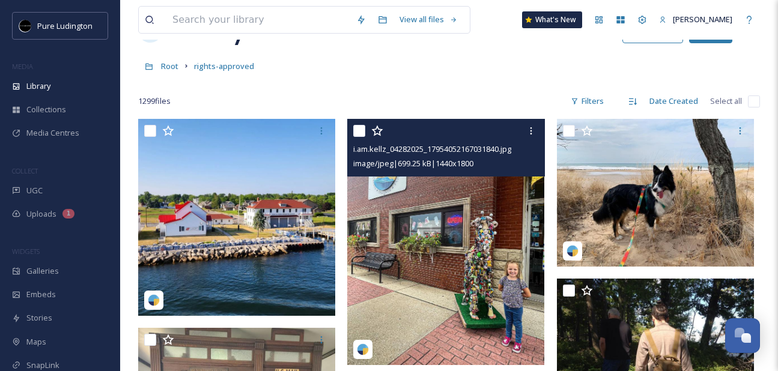
click at [360, 132] on input "checkbox" at bounding box center [359, 131] width 12 height 12
checkbox input "true"
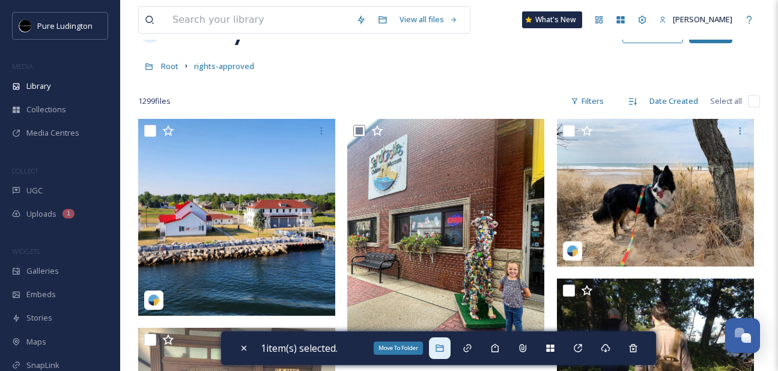
click at [442, 344] on icon at bounding box center [440, 348] width 10 height 10
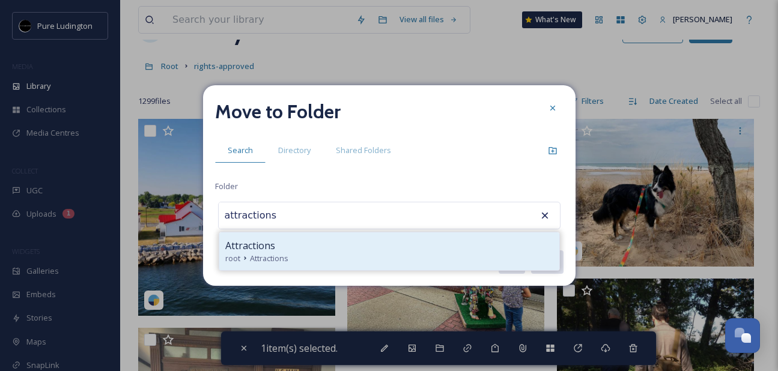
click at [429, 244] on div "Attractions" at bounding box center [389, 245] width 328 height 14
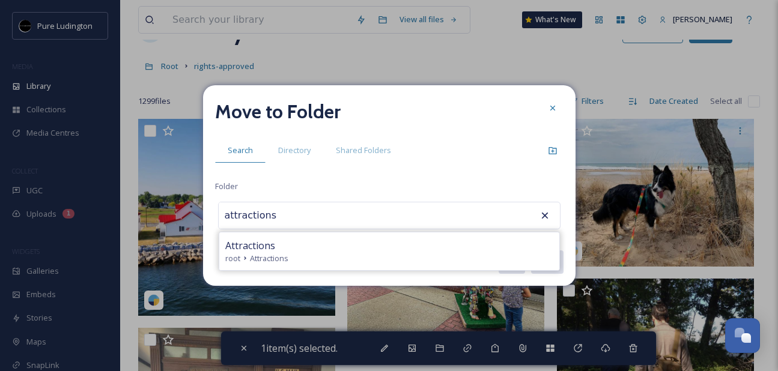
type input "Attractions"
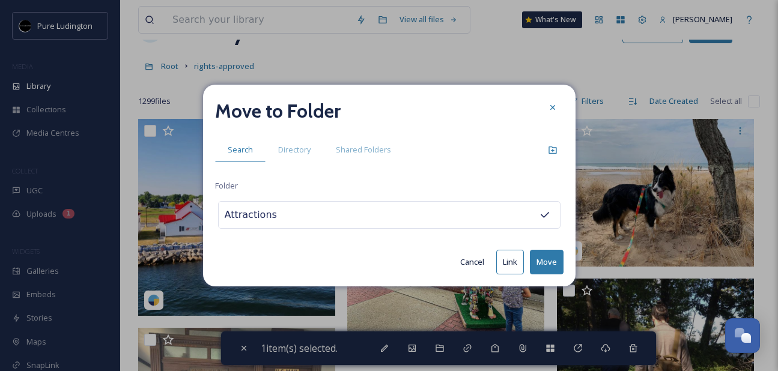
click at [549, 261] on button "Move" at bounding box center [547, 262] width 34 height 25
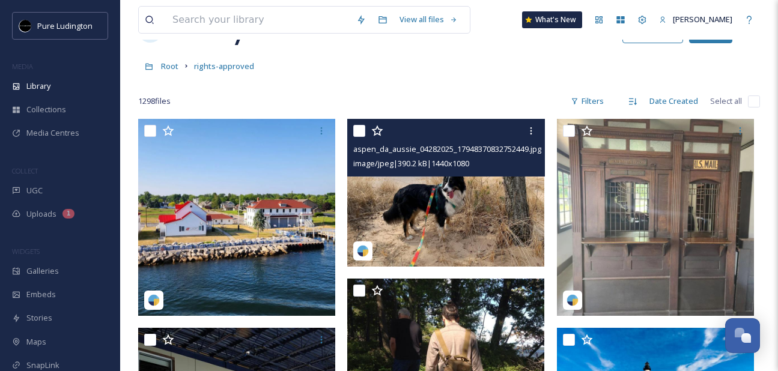
click at [358, 135] on input "checkbox" at bounding box center [359, 131] width 12 height 12
checkbox input "true"
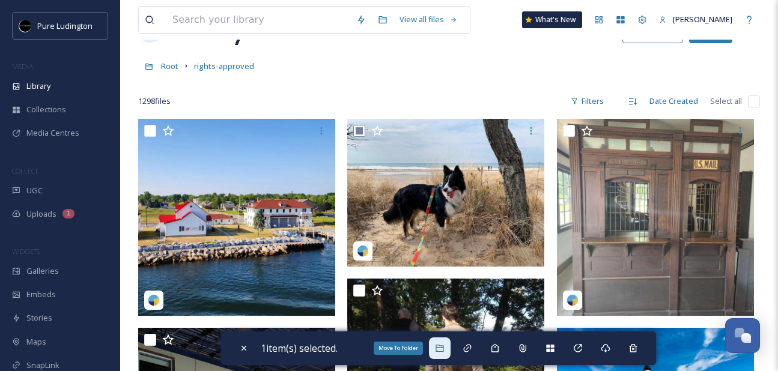
click at [443, 345] on icon at bounding box center [439, 348] width 8 height 7
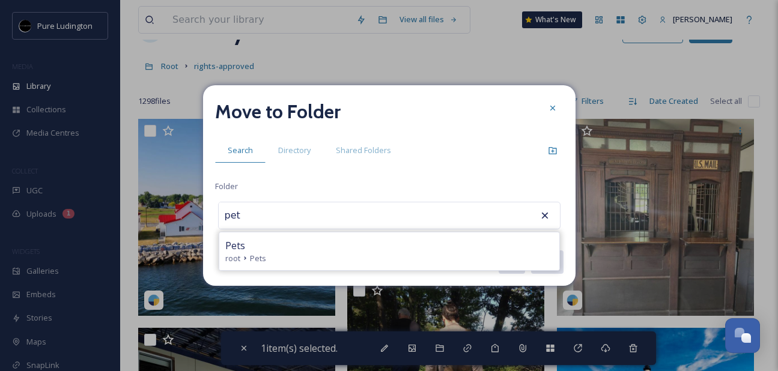
click at [432, 257] on div "root Pets" at bounding box center [389, 258] width 328 height 11
type input "Pets"
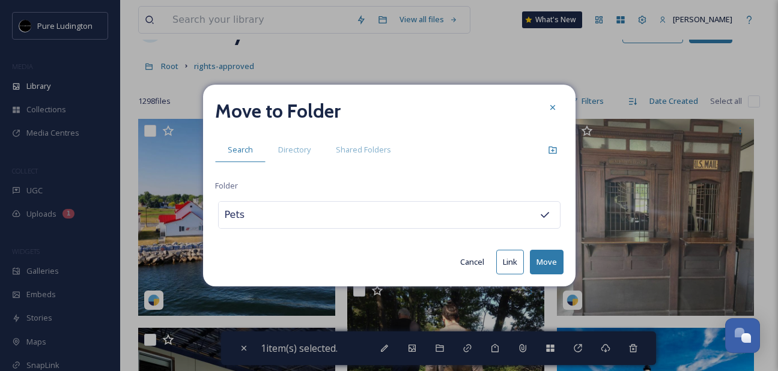
click at [545, 258] on button "Move" at bounding box center [547, 262] width 34 height 25
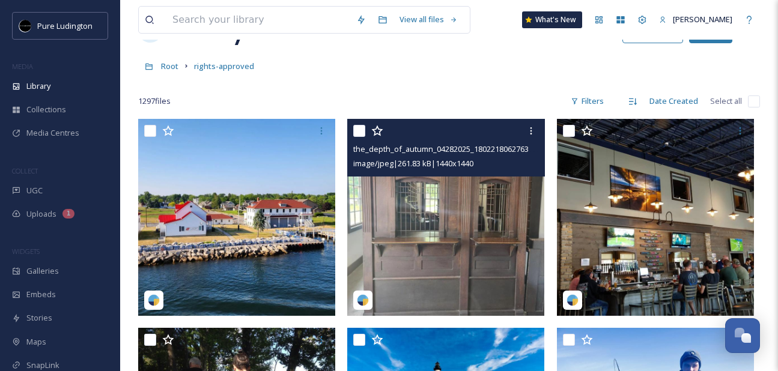
click at [453, 221] on img at bounding box center [445, 217] width 197 height 197
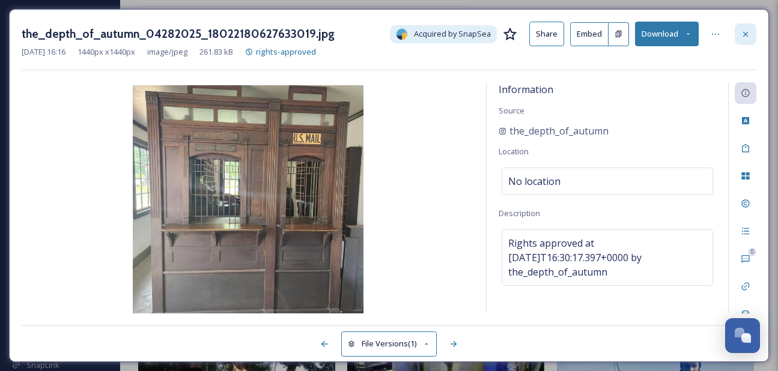
click at [745, 35] on icon at bounding box center [745, 34] width 10 height 10
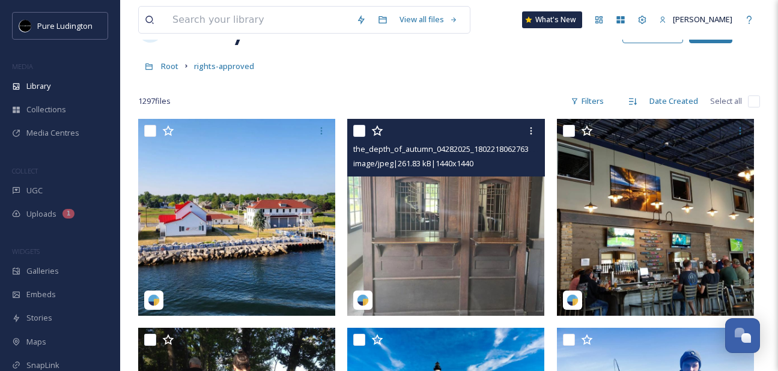
click at [358, 130] on input "checkbox" at bounding box center [359, 131] width 12 height 12
checkbox input "true"
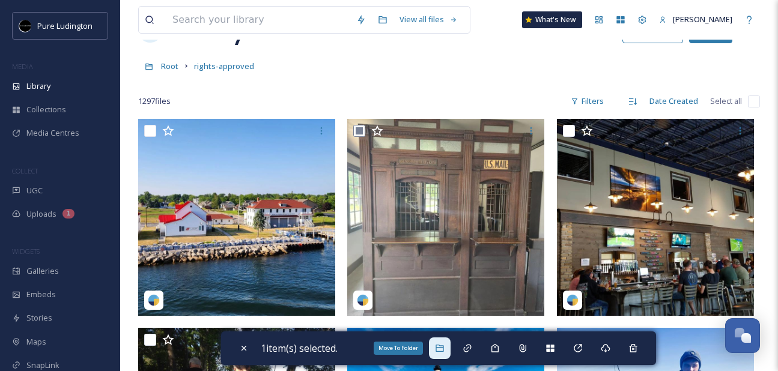
click at [443, 347] on icon at bounding box center [439, 348] width 8 height 7
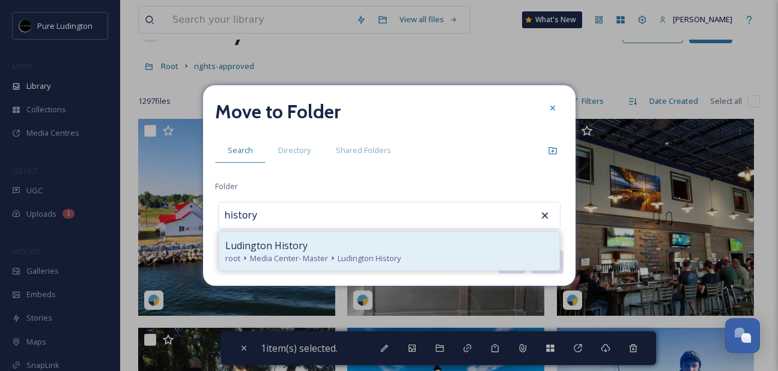
click at [443, 265] on div "Ludington History root Media Center- Master Ludington History" at bounding box center [389, 251] width 340 height 38
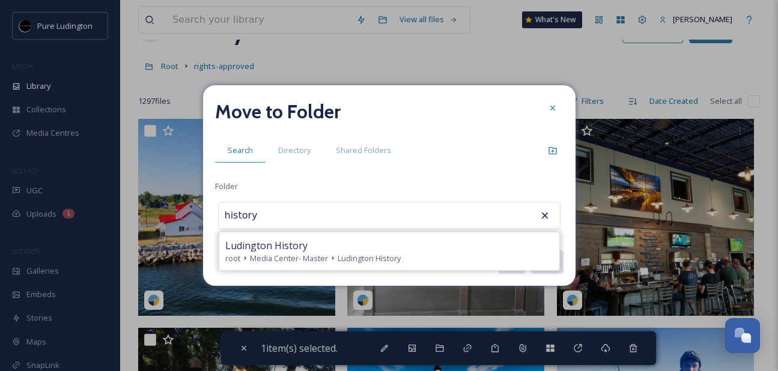
type input "Ludington History"
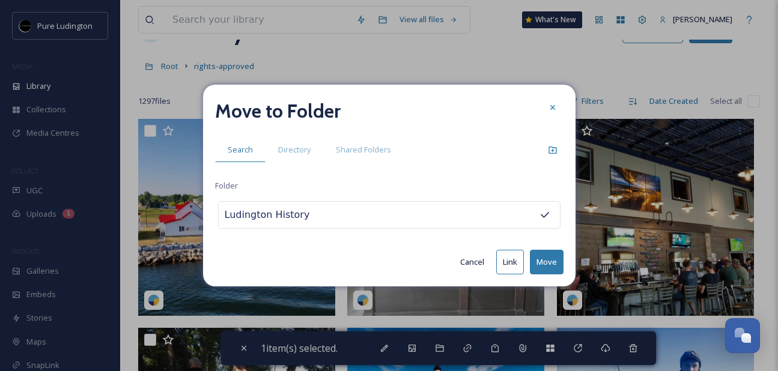
click at [542, 257] on button "Move" at bounding box center [547, 262] width 34 height 25
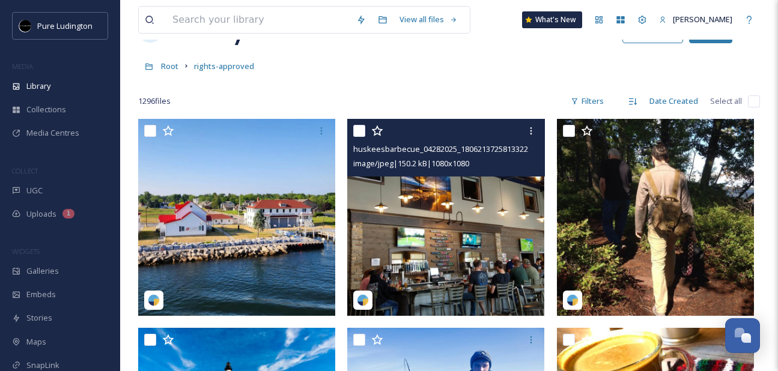
click at [355, 133] on input "checkbox" at bounding box center [359, 131] width 12 height 12
checkbox input "true"
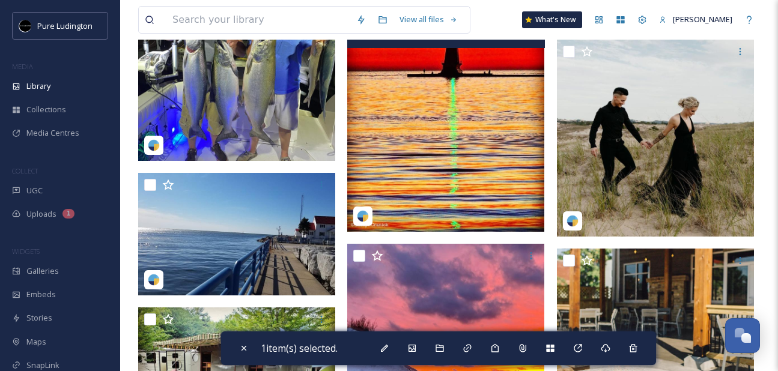
scroll to position [573, 0]
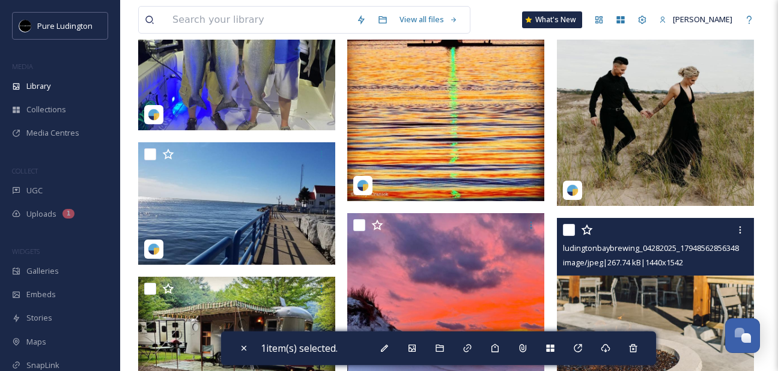
click at [564, 232] on input "checkbox" at bounding box center [569, 230] width 12 height 12
checkbox input "true"
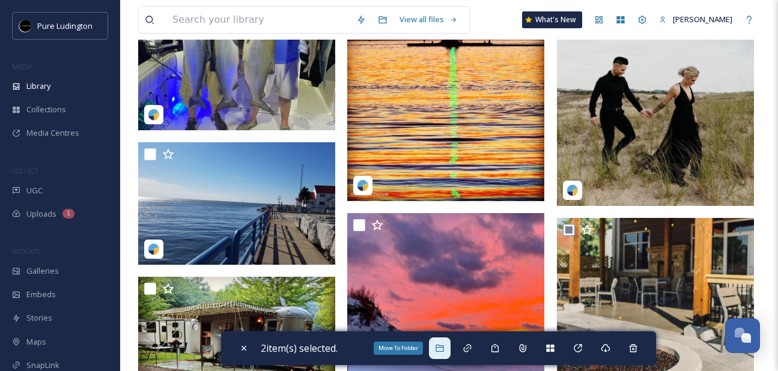
click at [440, 355] on div "Move To Folder" at bounding box center [440, 348] width 22 height 22
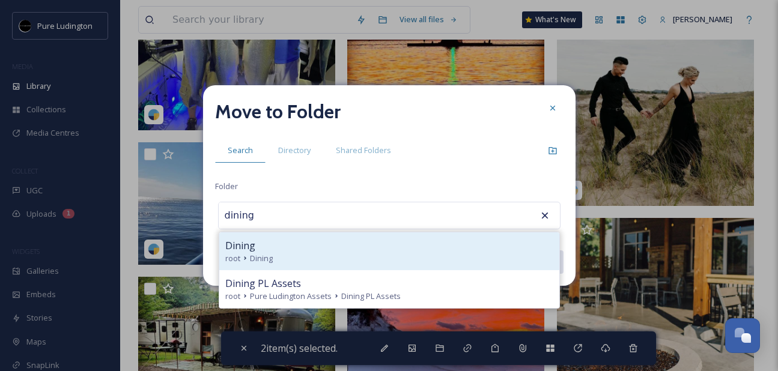
click at [395, 248] on div "Dining" at bounding box center [389, 245] width 328 height 14
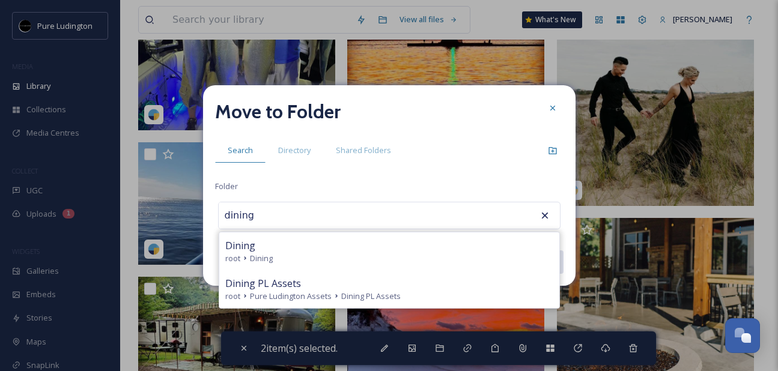
type input "Dining"
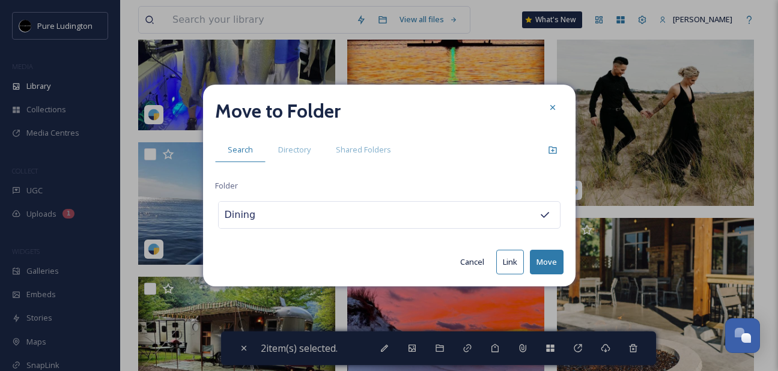
click at [543, 259] on button "Move" at bounding box center [547, 262] width 34 height 25
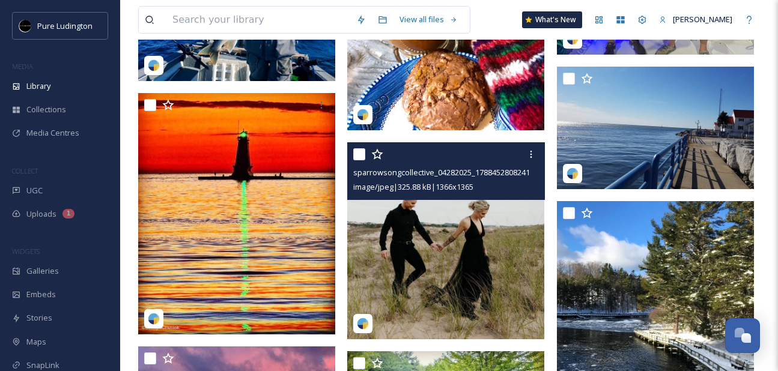
scroll to position [435, 0]
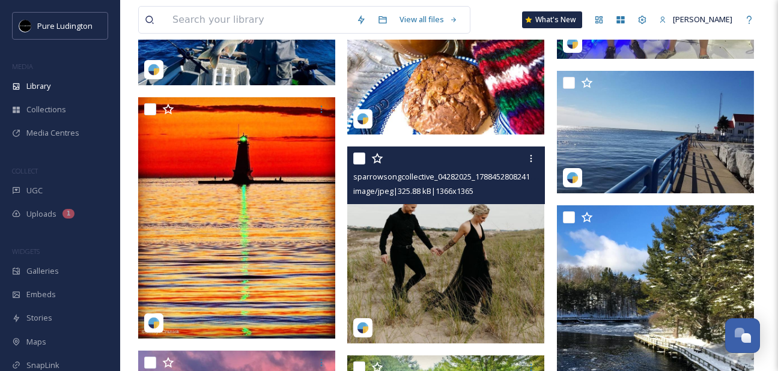
click at [359, 160] on input "checkbox" at bounding box center [359, 159] width 12 height 12
checkbox input "true"
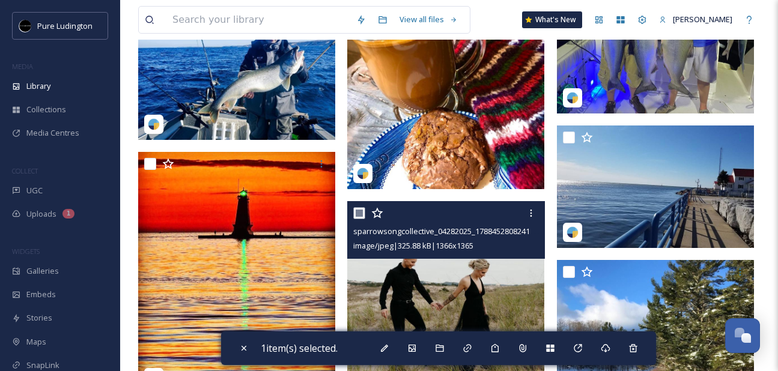
scroll to position [374, 0]
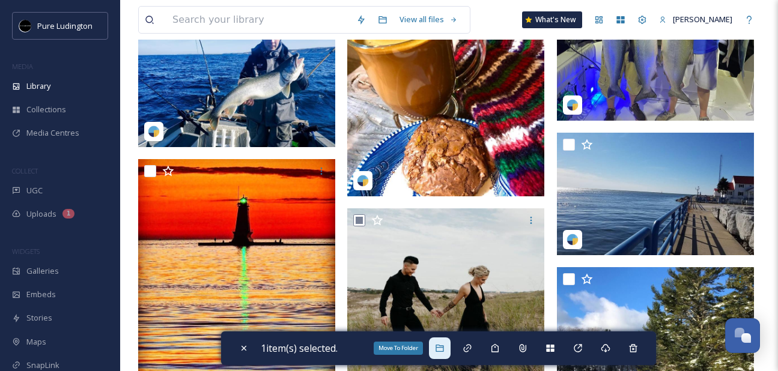
click at [444, 352] on icon at bounding box center [440, 348] width 10 height 10
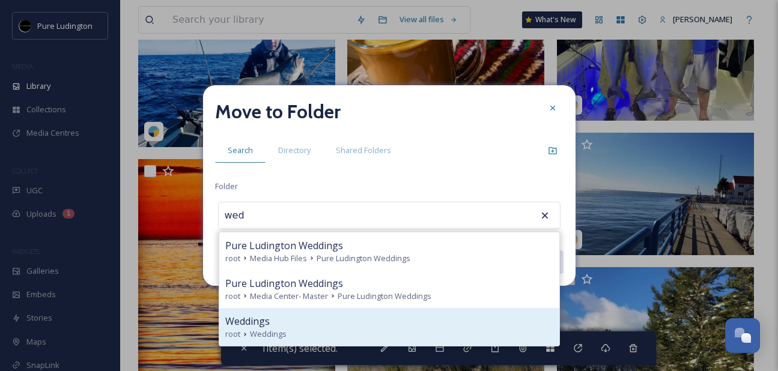
click at [398, 318] on div "Weddings" at bounding box center [389, 321] width 328 height 14
type input "Weddings"
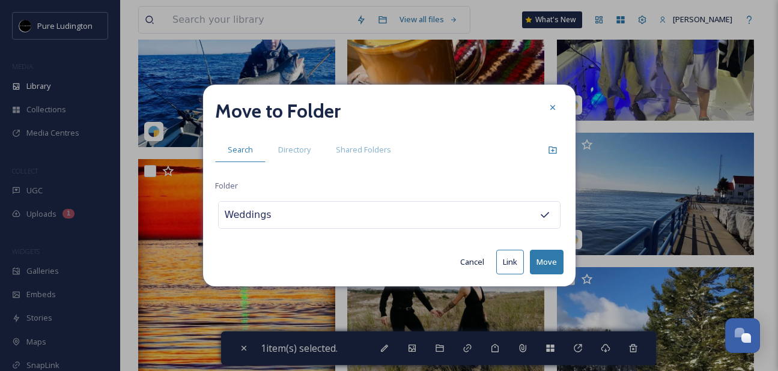
click at [542, 258] on button "Move" at bounding box center [547, 262] width 34 height 25
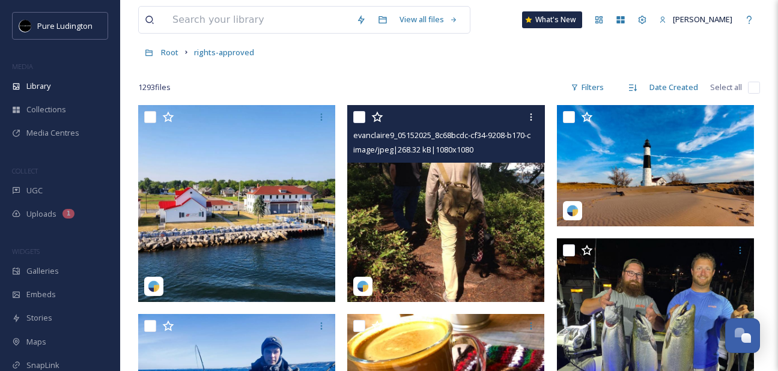
scroll to position [55, 0]
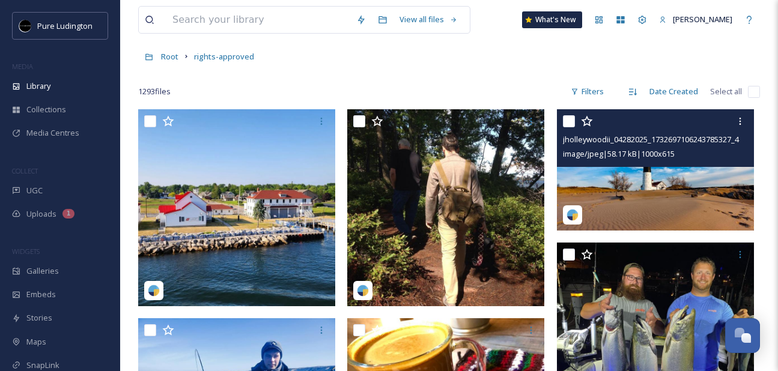
click at [567, 126] on input "checkbox" at bounding box center [569, 121] width 12 height 12
checkbox input "true"
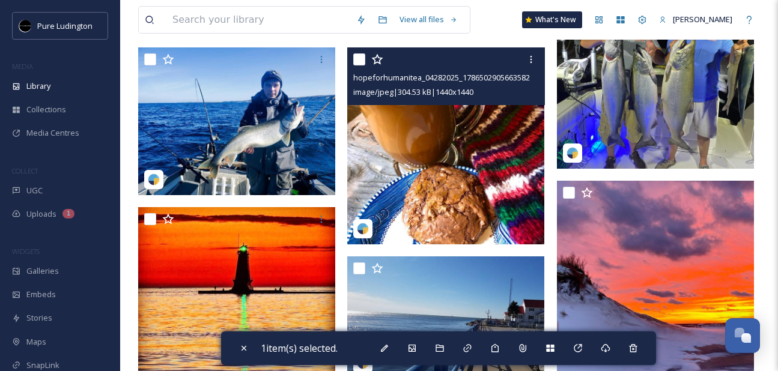
scroll to position [334, 0]
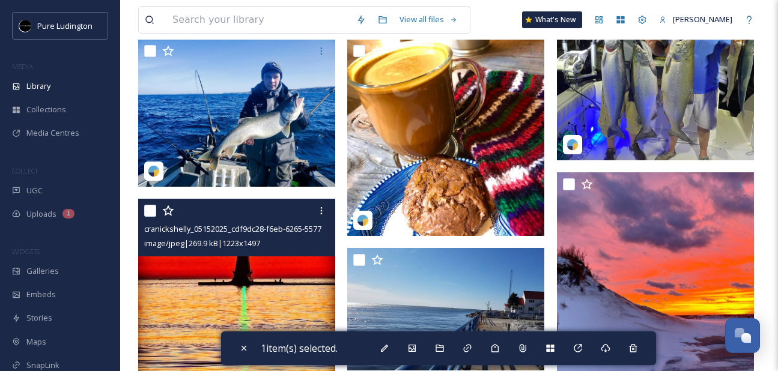
click at [150, 211] on input "checkbox" at bounding box center [150, 211] width 12 height 12
checkbox input "true"
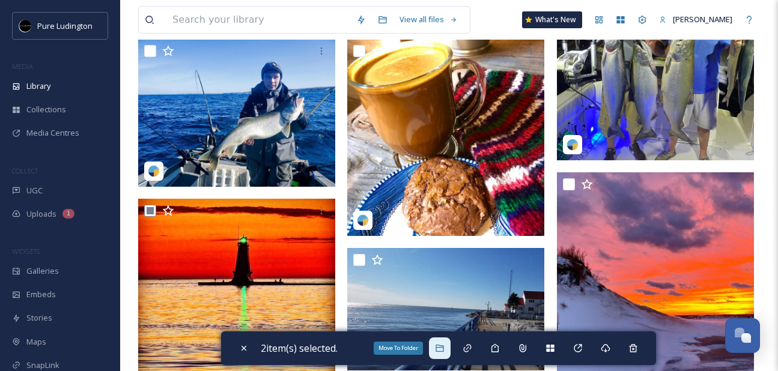
click at [444, 346] on icon at bounding box center [440, 348] width 10 height 10
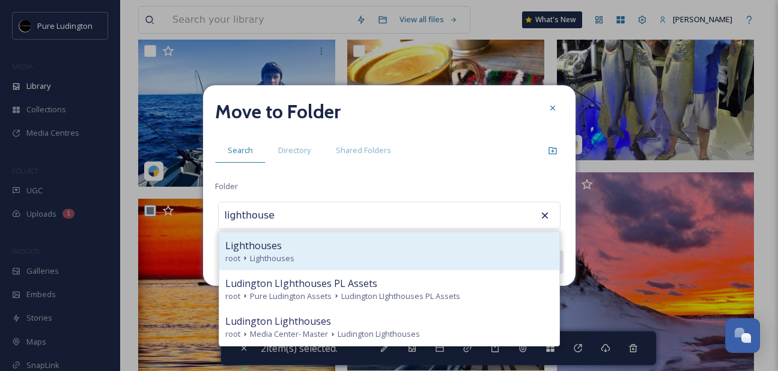
click at [447, 253] on div "root Lighthouses" at bounding box center [389, 258] width 328 height 11
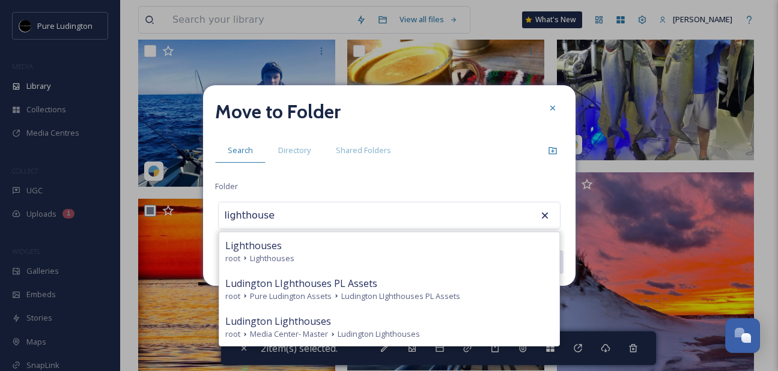
type input "Lighthouses"
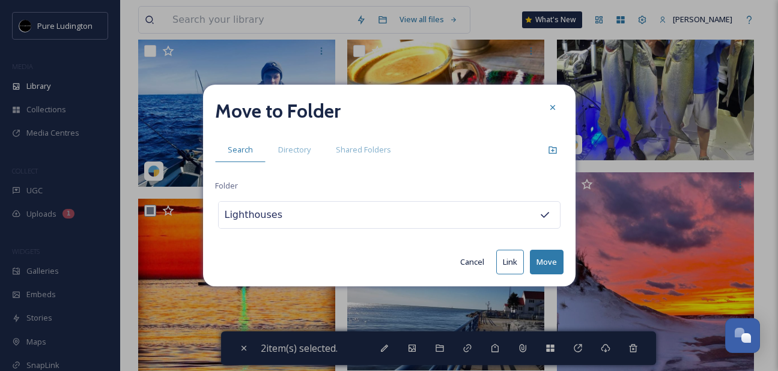
click at [541, 259] on button "Move" at bounding box center [547, 262] width 34 height 25
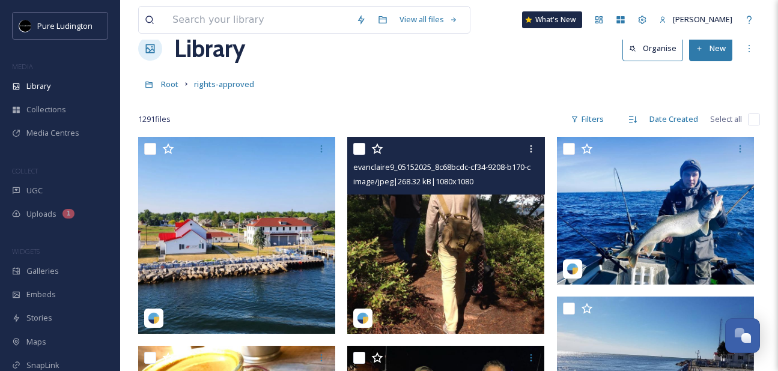
scroll to position [24, 0]
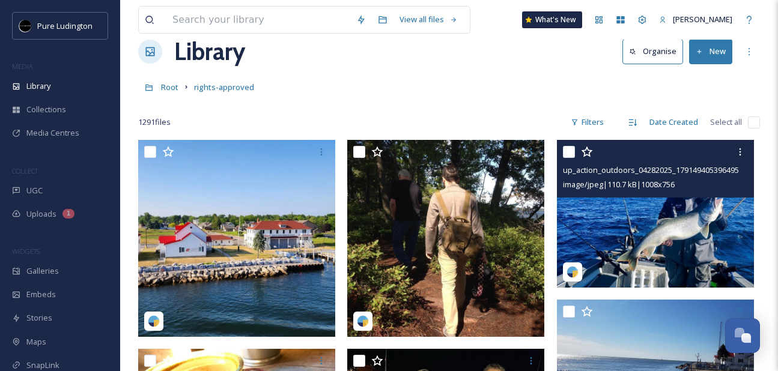
click at [569, 151] on input "checkbox" at bounding box center [569, 152] width 12 height 12
checkbox input "true"
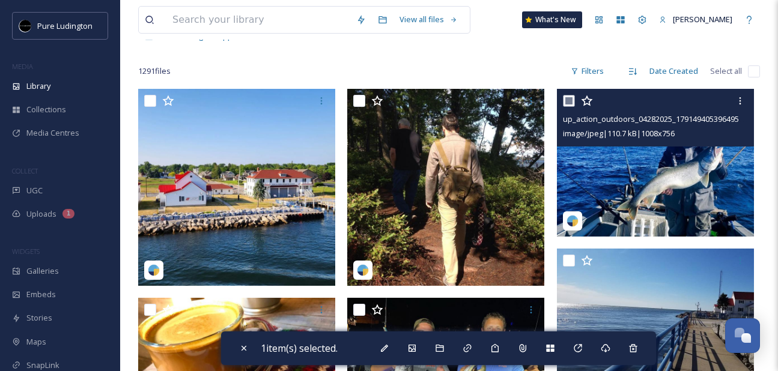
scroll to position [183, 0]
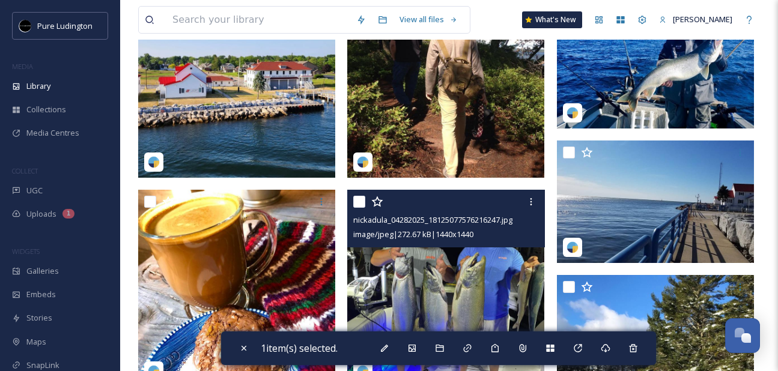
click at [361, 201] on input "checkbox" at bounding box center [359, 202] width 12 height 12
checkbox input "true"
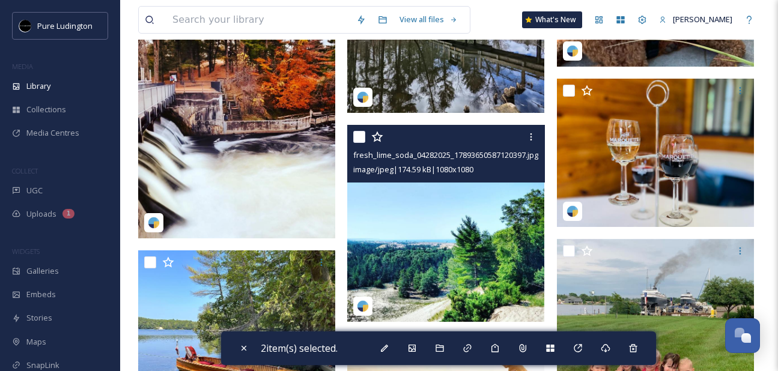
scroll to position [886, 0]
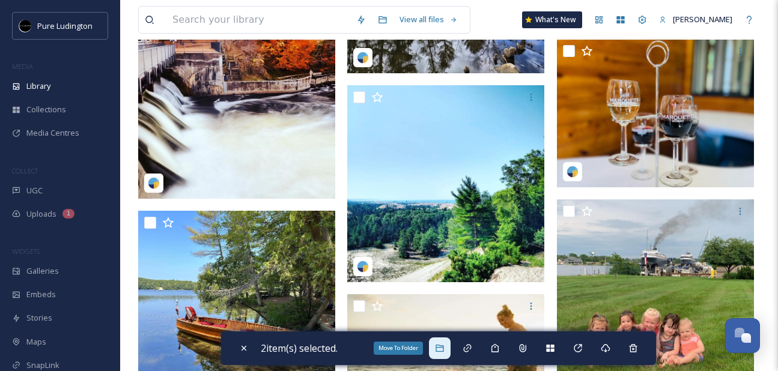
click at [444, 345] on icon at bounding box center [440, 348] width 10 height 10
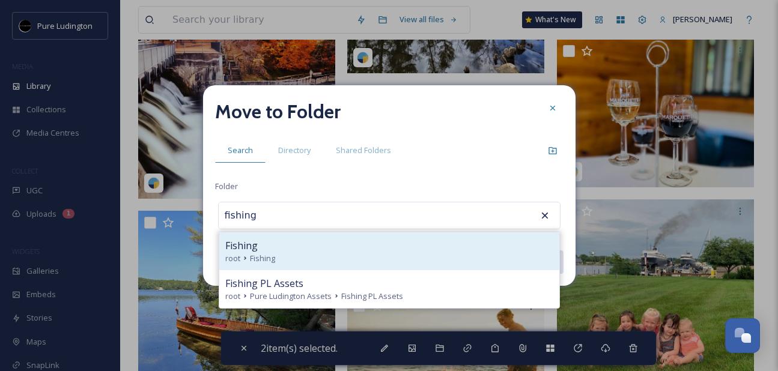
click at [425, 253] on div "root Fishing" at bounding box center [389, 258] width 328 height 11
type input "Fishing"
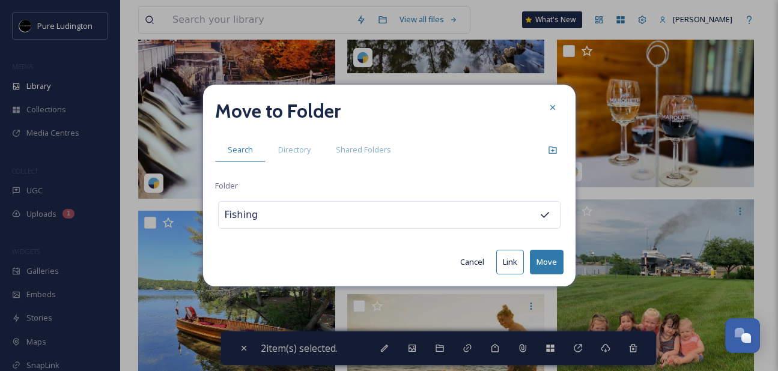
click at [540, 256] on button "Move" at bounding box center [547, 262] width 34 height 25
